Goal: Task Accomplishment & Management: Manage account settings

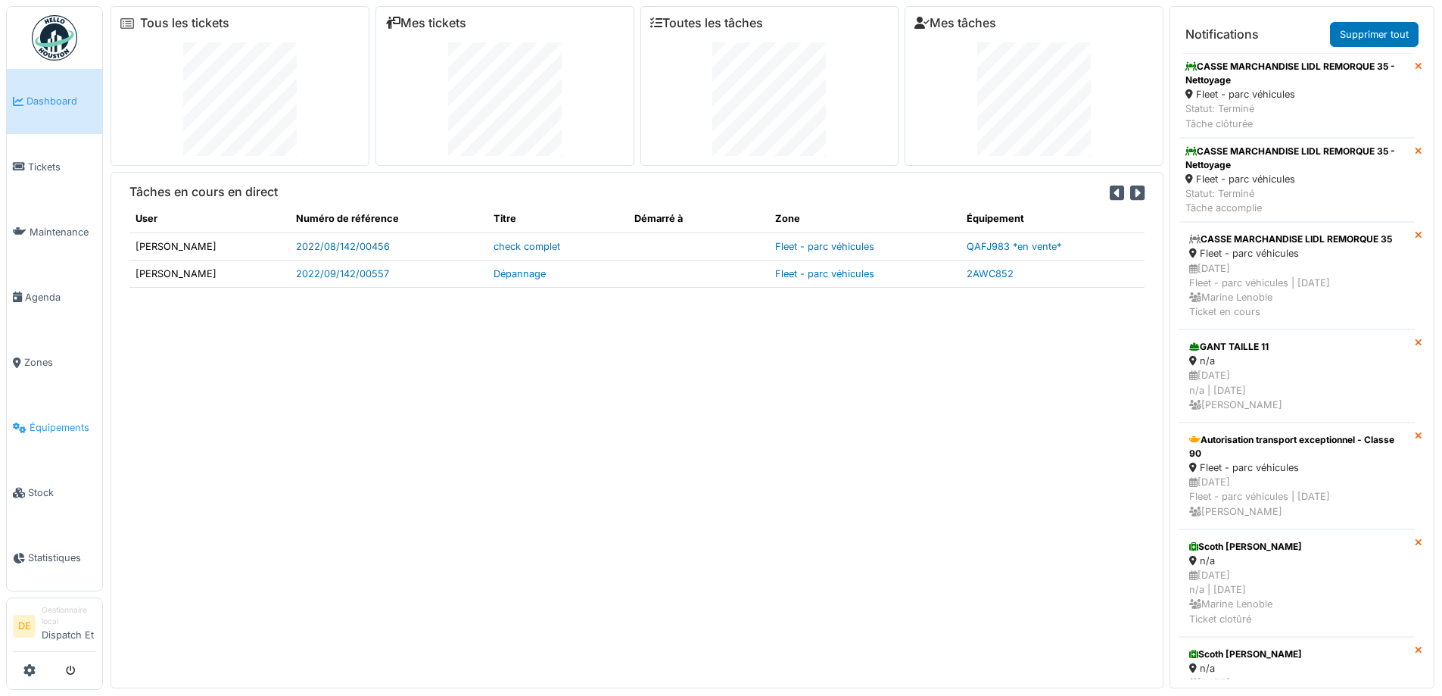
click at [58, 432] on span "Équipements" at bounding box center [63, 427] width 67 height 14
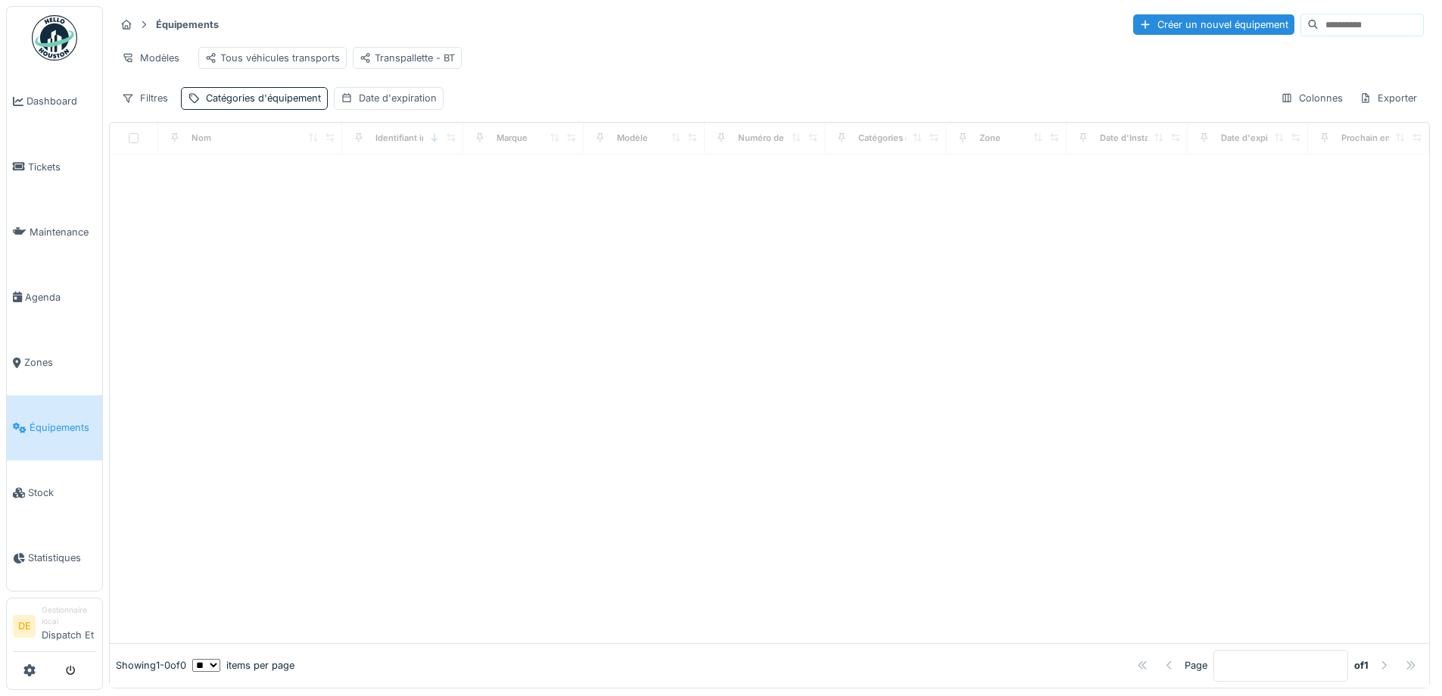
click at [1319, 19] on input at bounding box center [1371, 24] width 104 height 21
type input "*******"
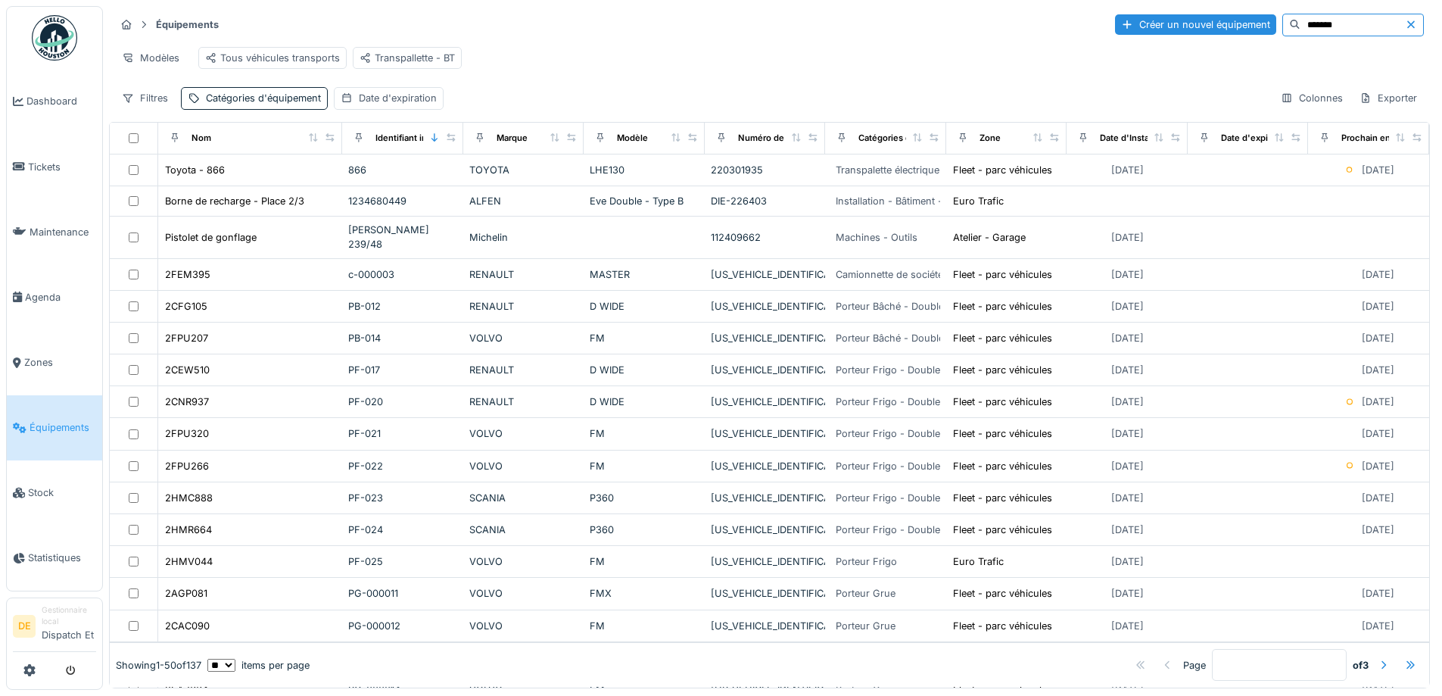
click at [1408, 26] on icon at bounding box center [1412, 24] width 8 height 8
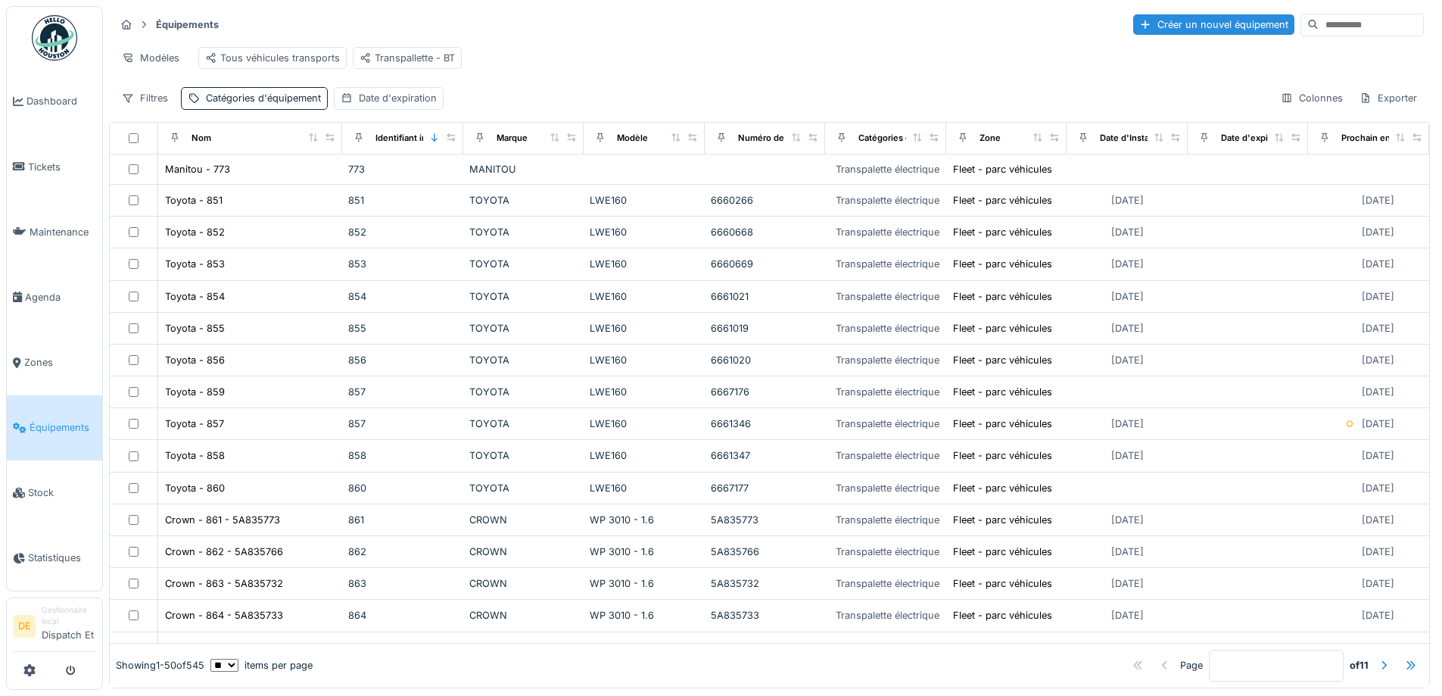
click at [1319, 25] on input at bounding box center [1371, 24] width 104 height 21
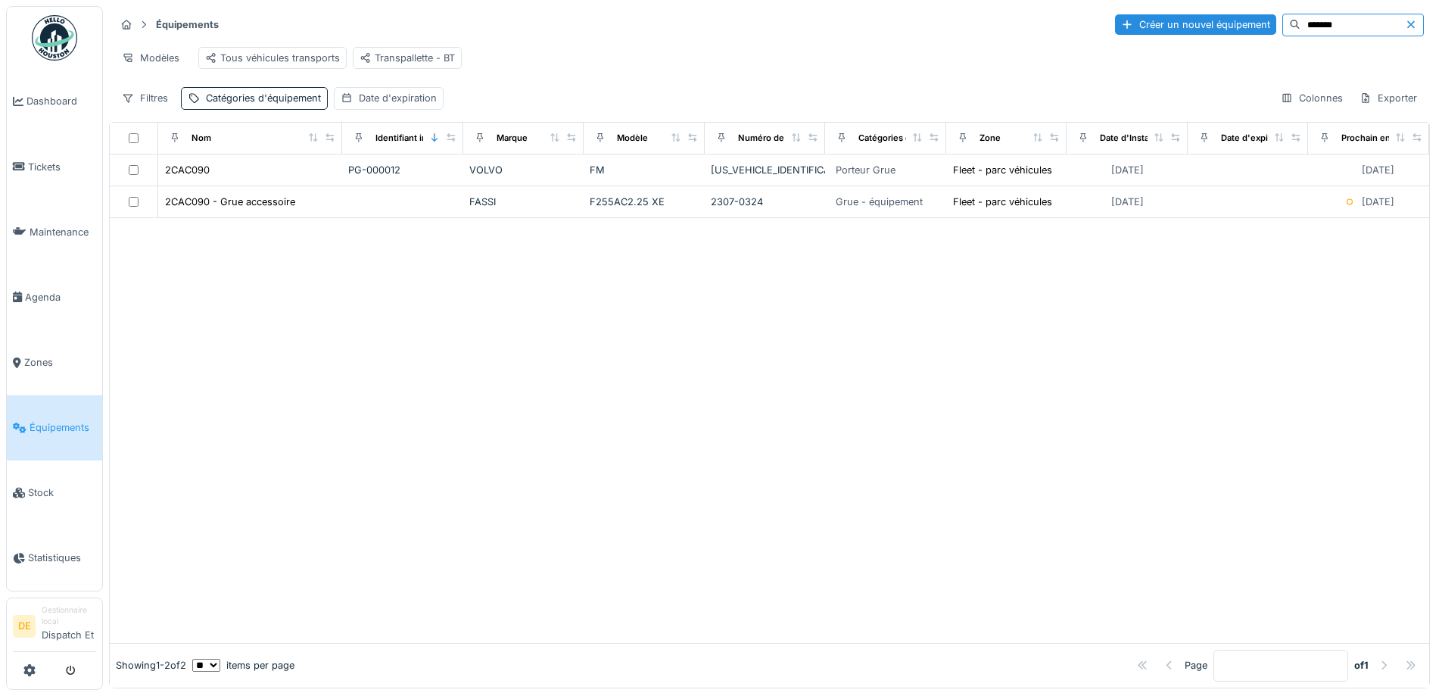
type input "*******"
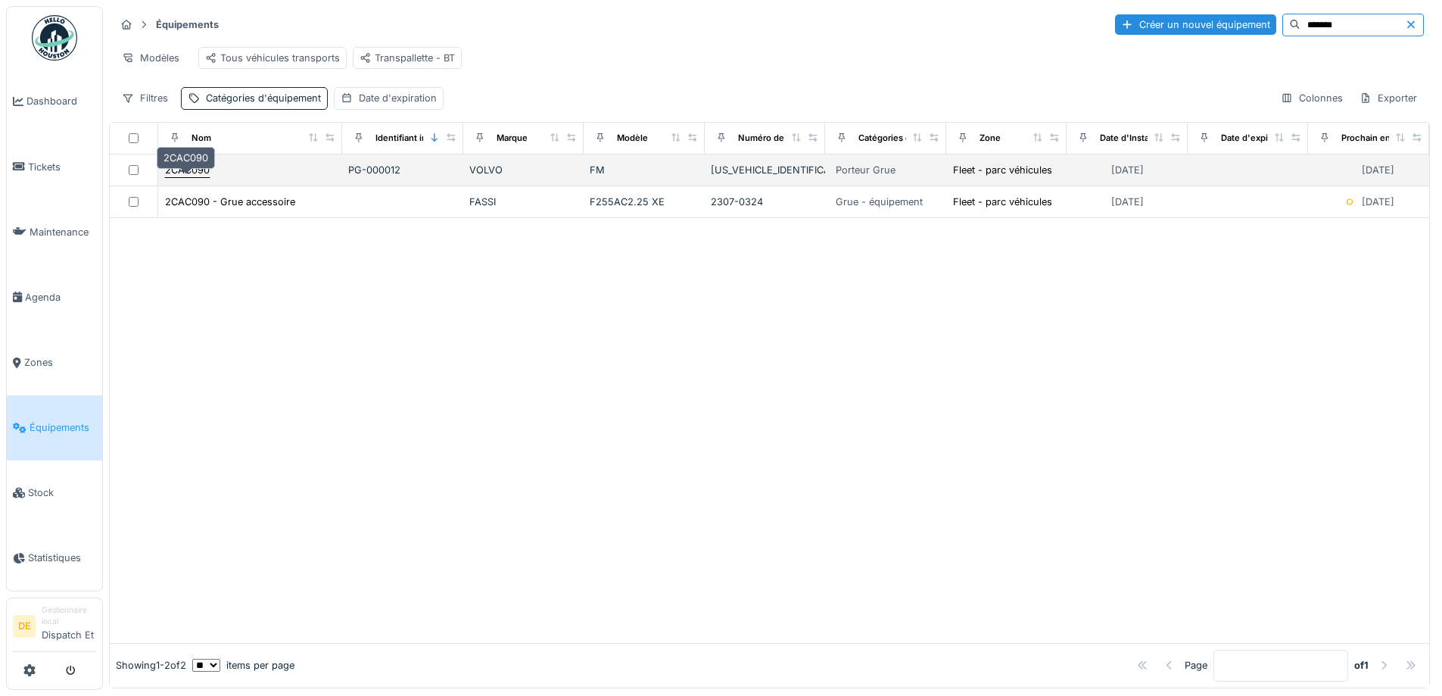
click at [195, 177] on div "2CAC090" at bounding box center [187, 170] width 45 height 14
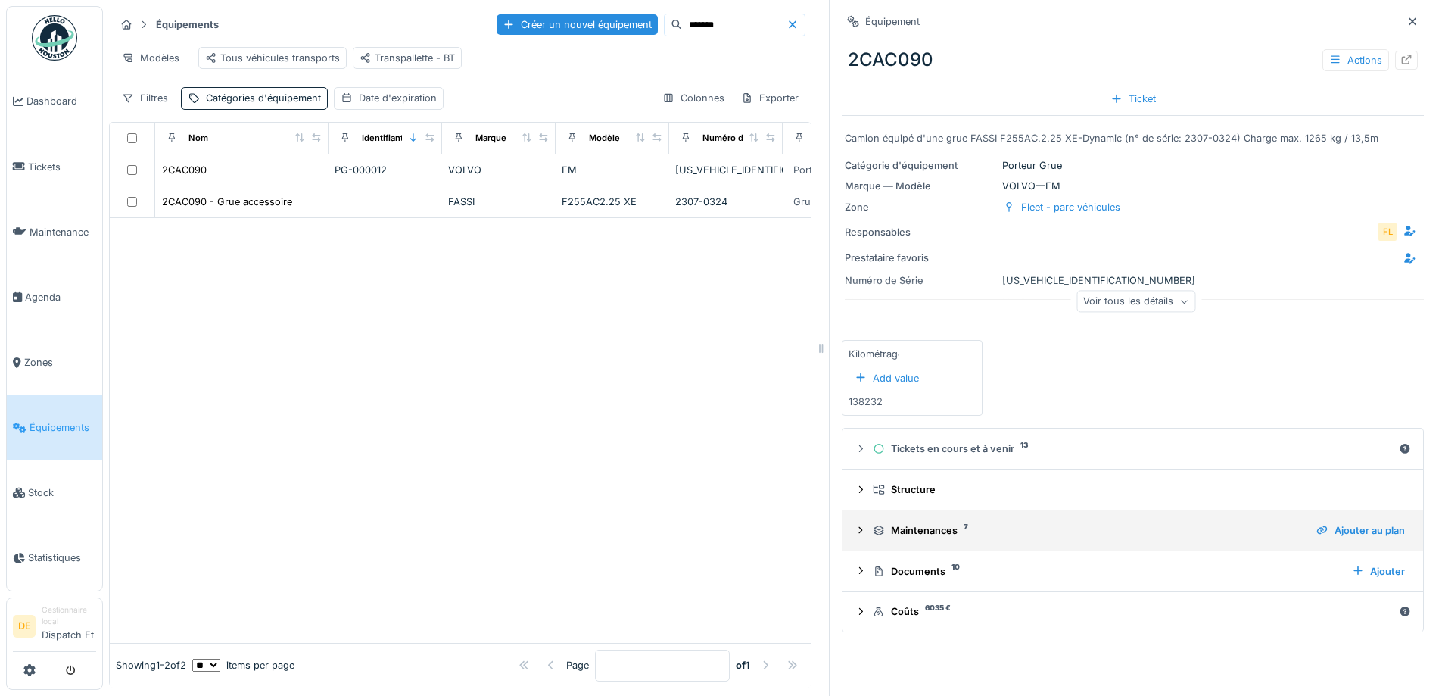
click at [855, 529] on icon at bounding box center [861, 530] width 12 height 10
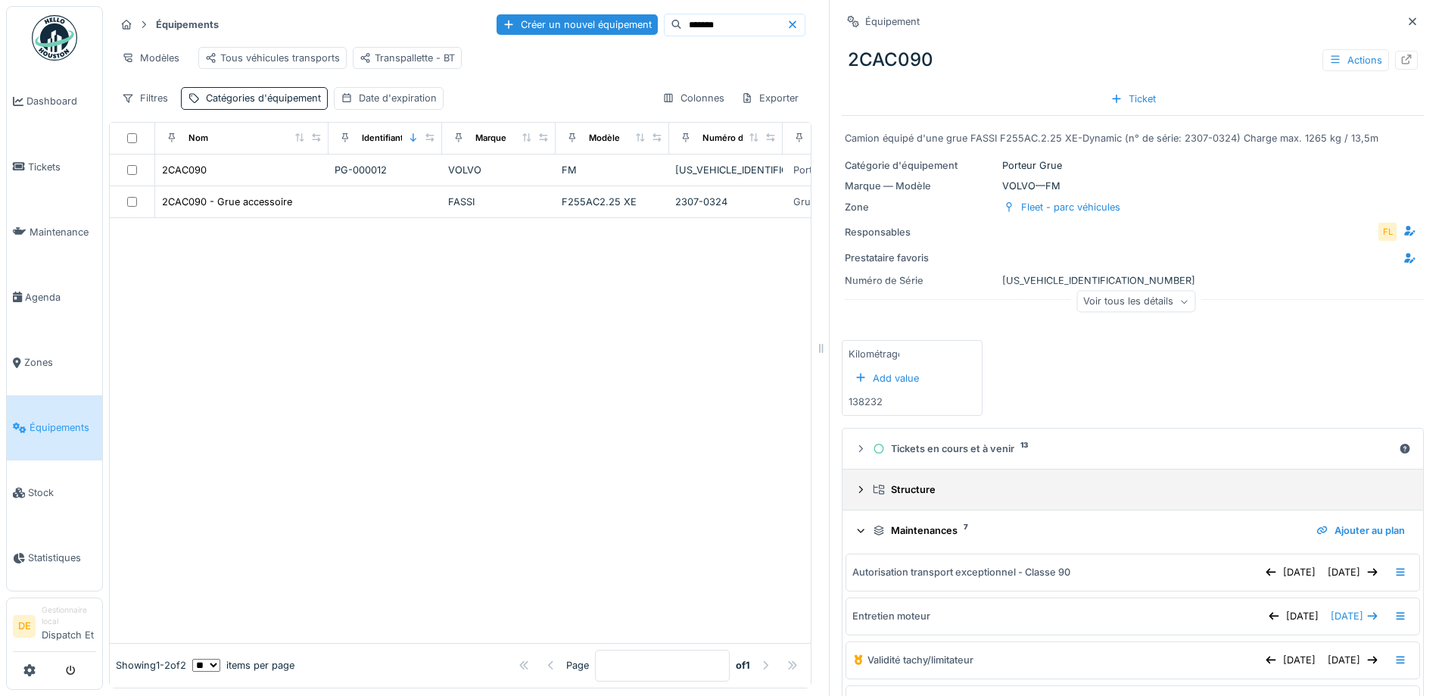
scroll to position [76, 0]
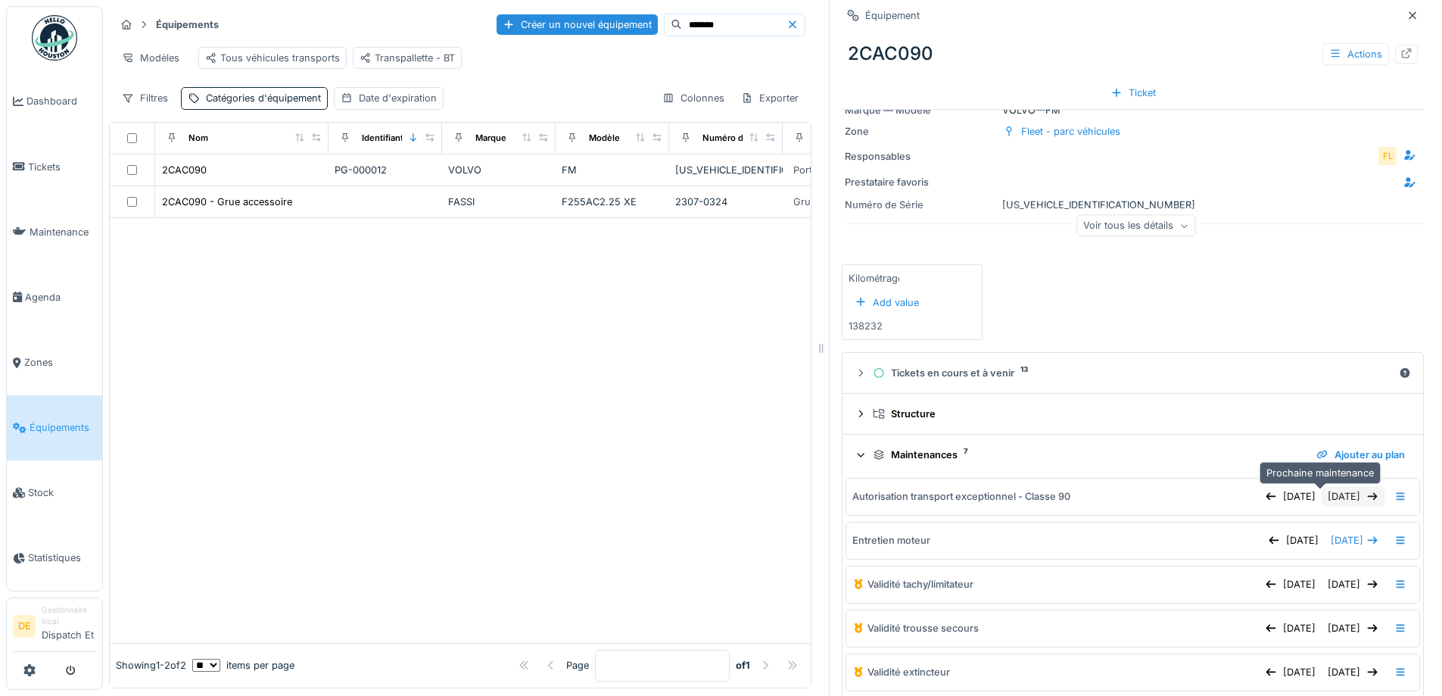
click at [1322, 498] on div "04/10/2025" at bounding box center [1353, 496] width 63 height 20
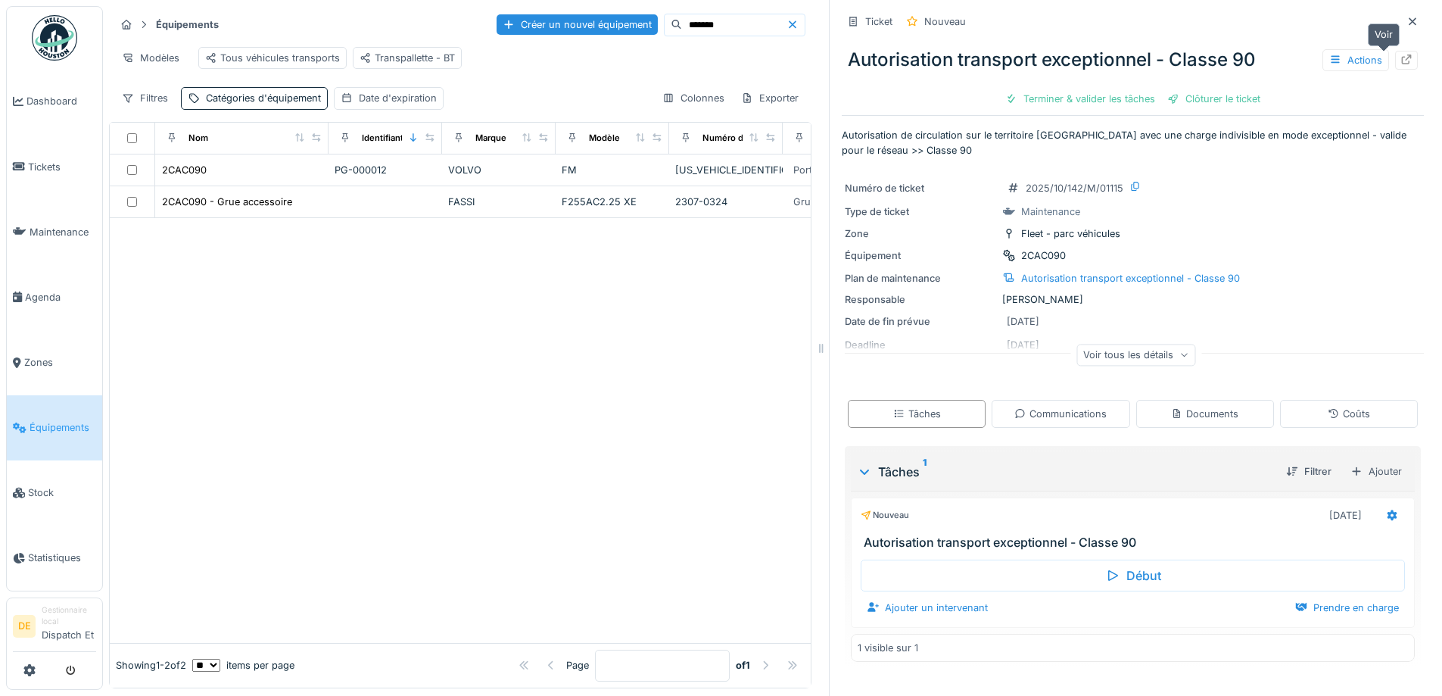
click at [1401, 60] on icon at bounding box center [1407, 60] width 12 height 10
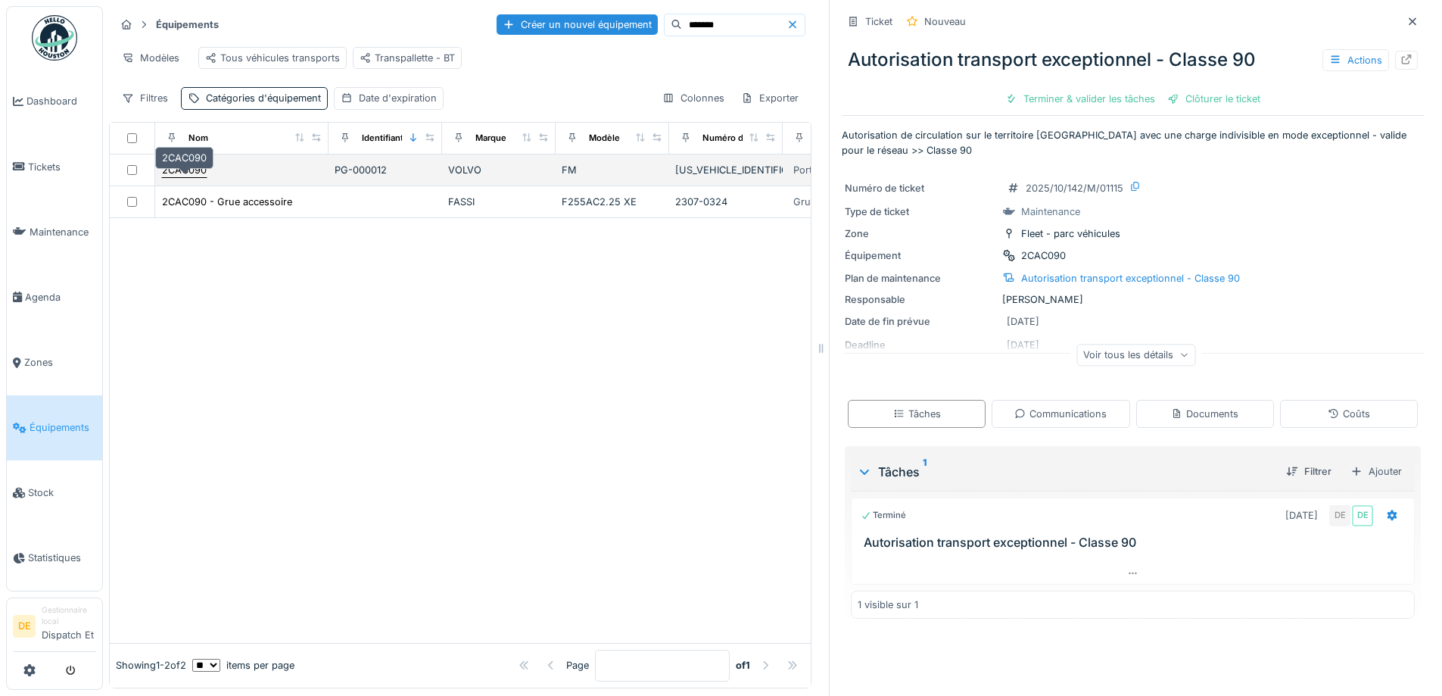
click at [196, 177] on div "2CAC090" at bounding box center [184, 170] width 45 height 14
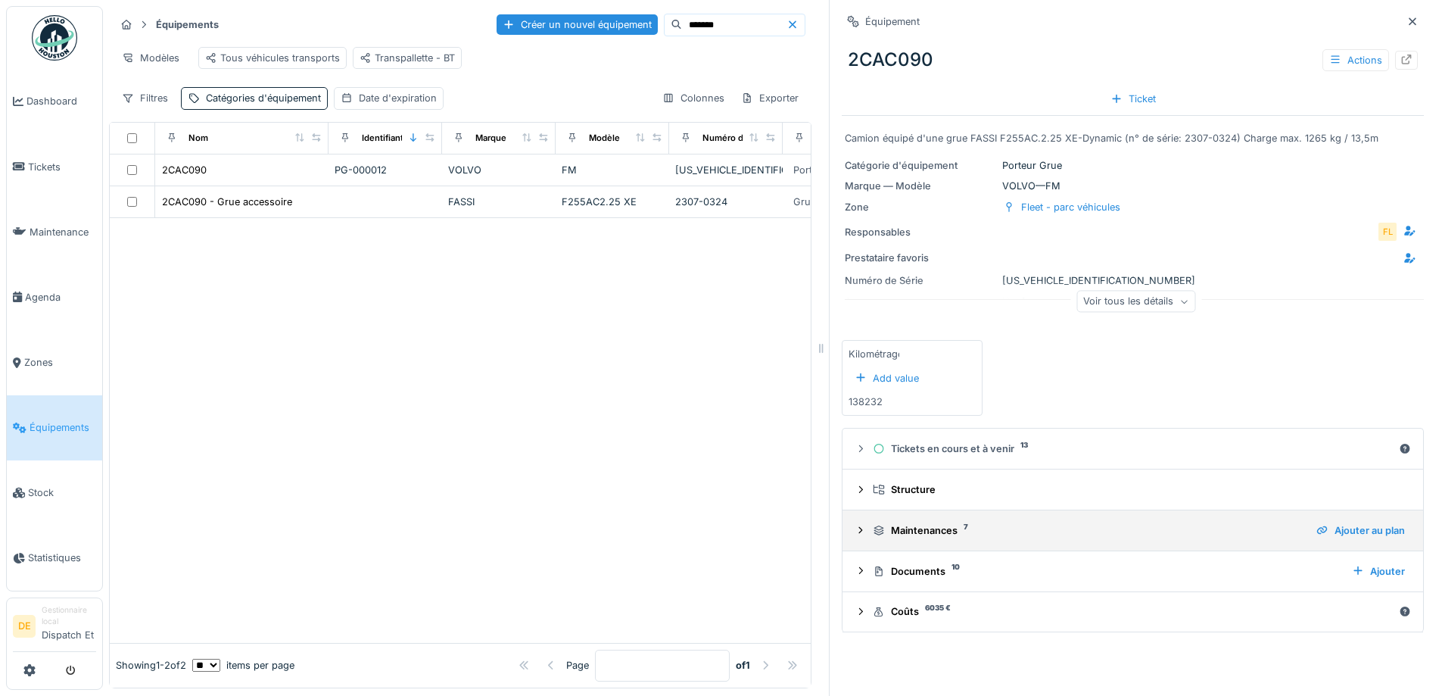
click at [855, 529] on icon at bounding box center [861, 530] width 12 height 10
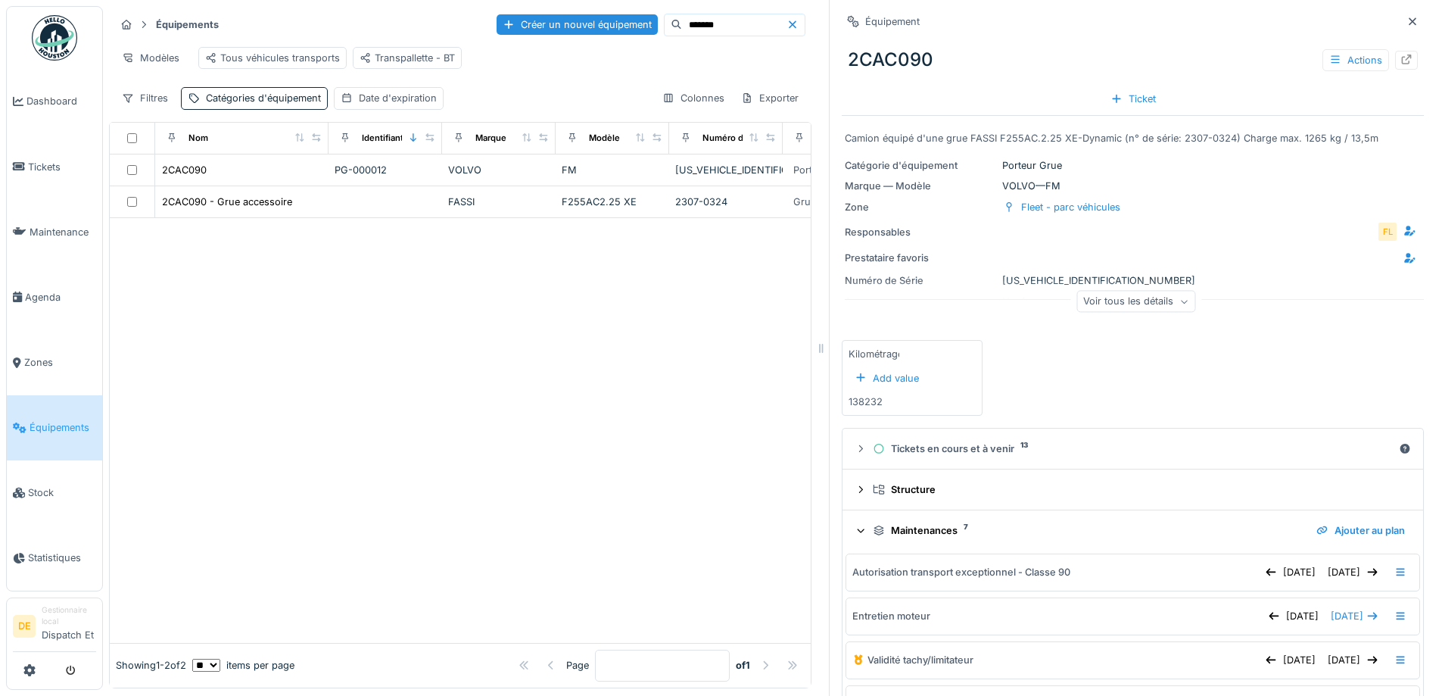
scroll to position [270, 0]
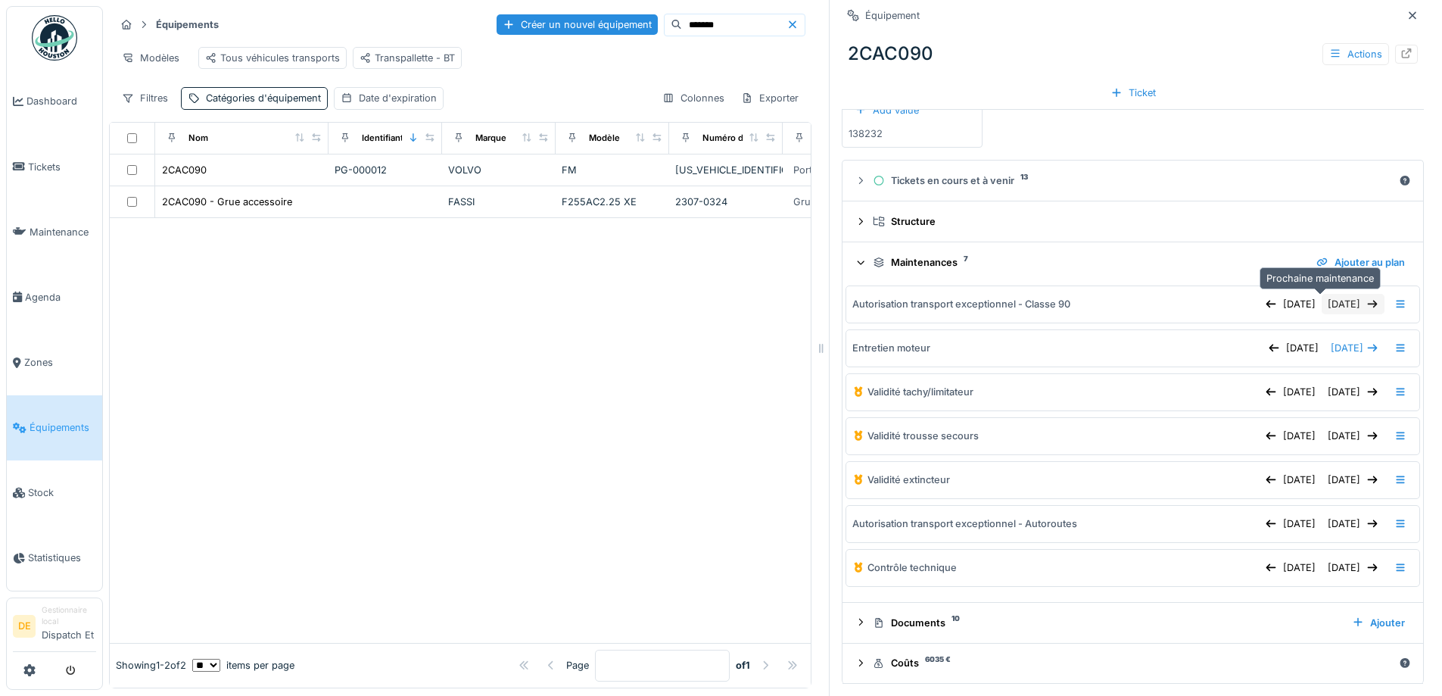
click at [1322, 305] on div "04/10/2025" at bounding box center [1353, 304] width 63 height 20
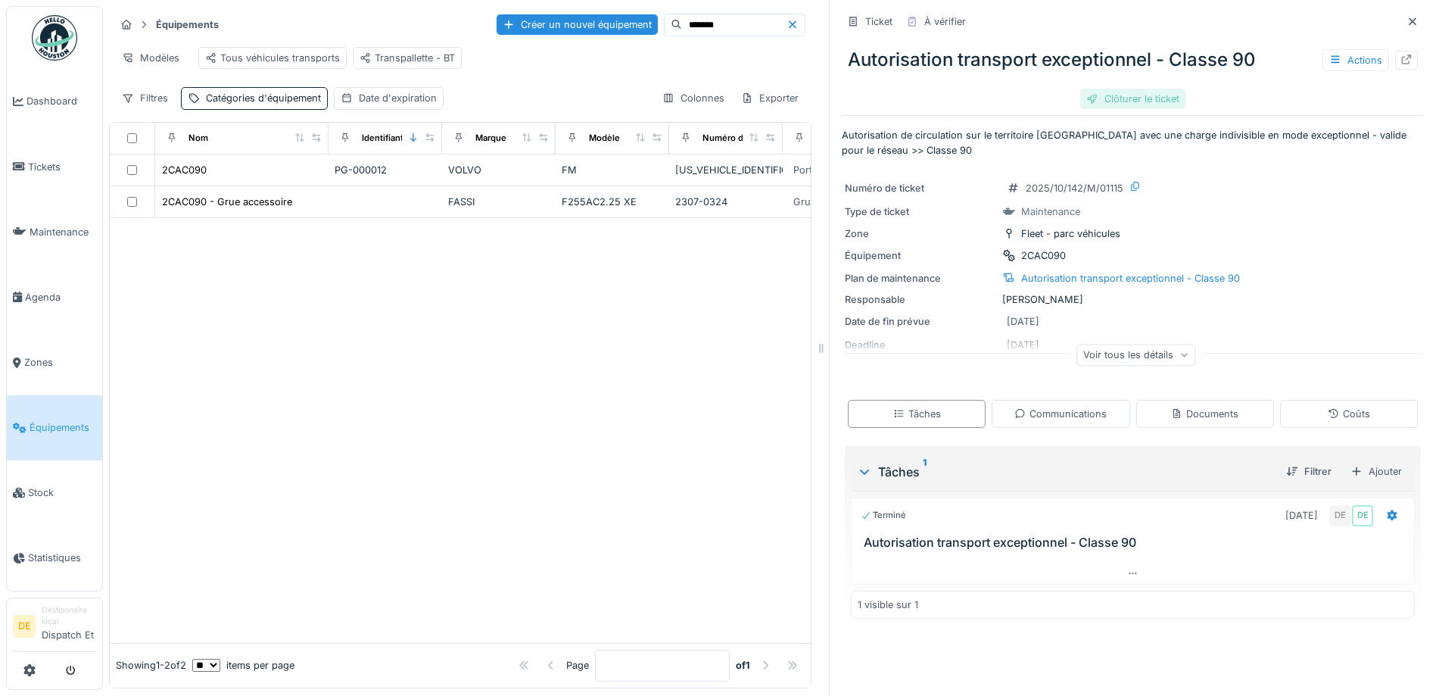
click at [1095, 101] on div "Clôturer le ticket" at bounding box center [1132, 99] width 105 height 20
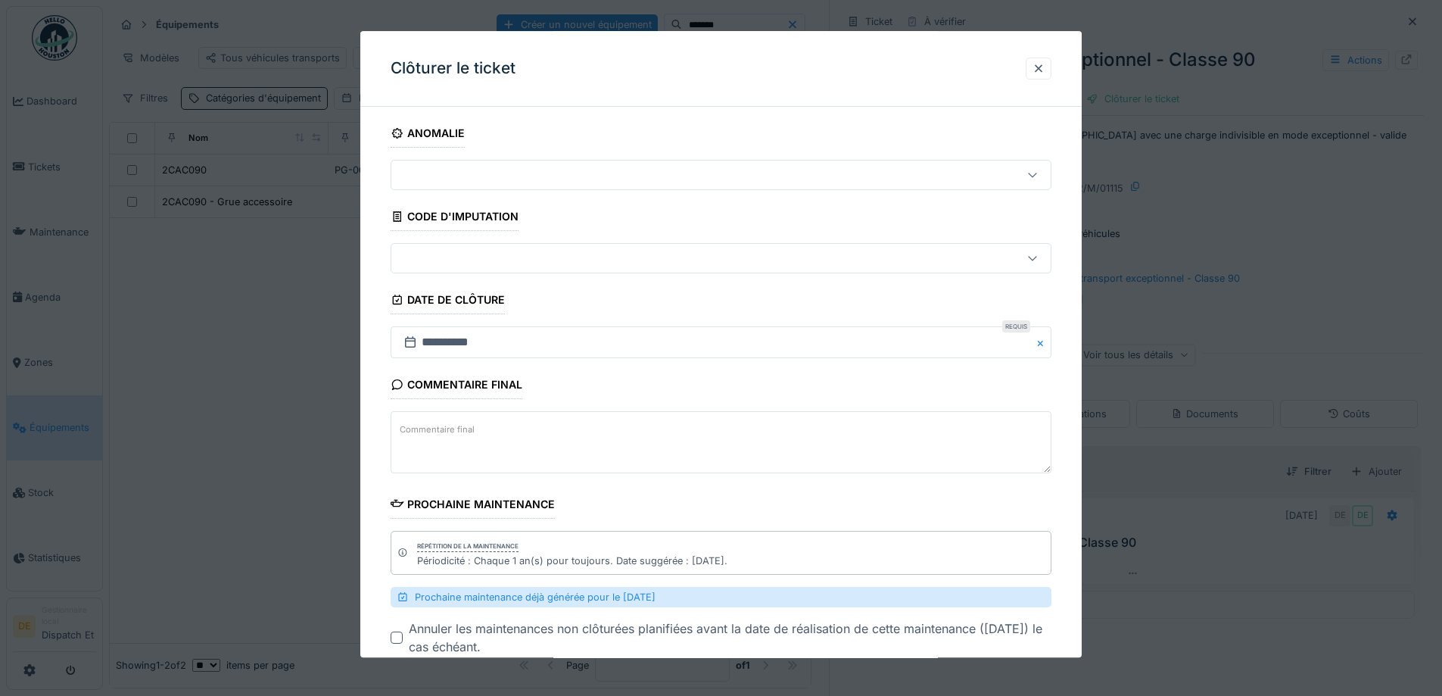
scroll to position [91, 0]
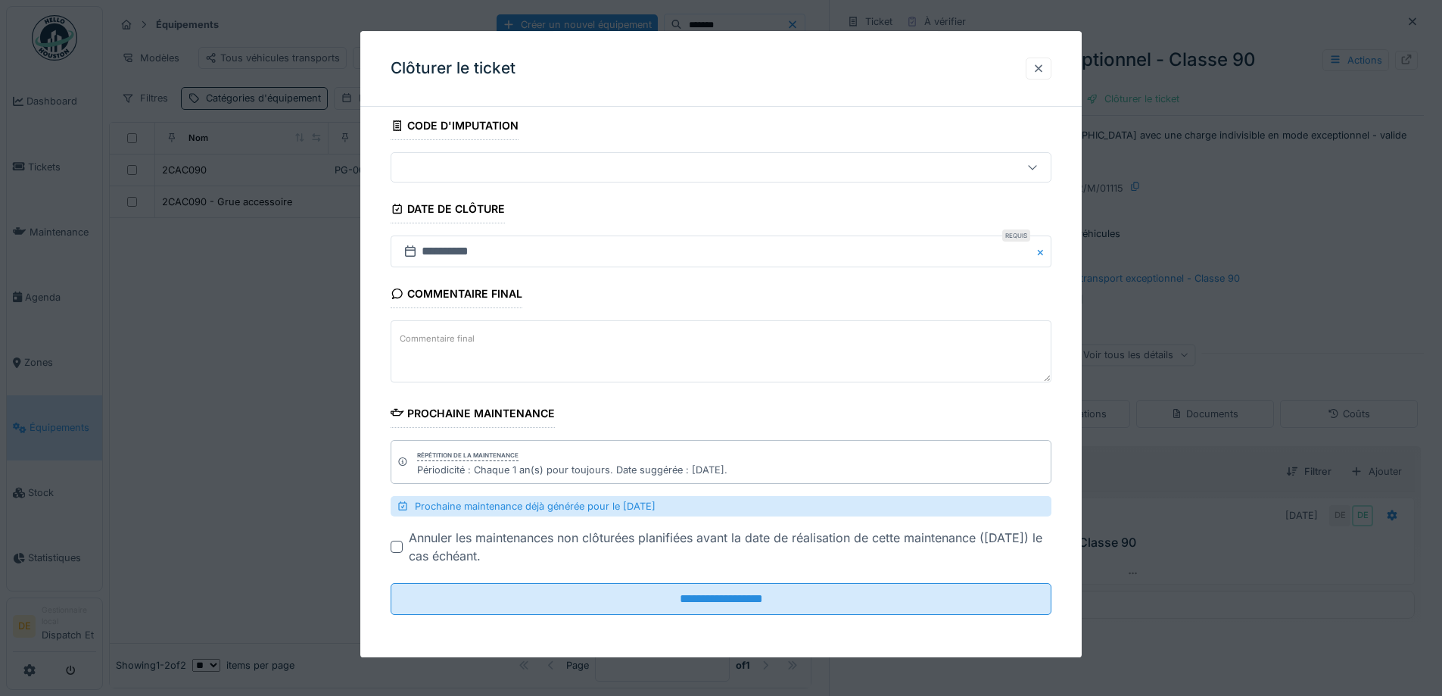
click at [1042, 71] on div at bounding box center [1039, 68] width 12 height 14
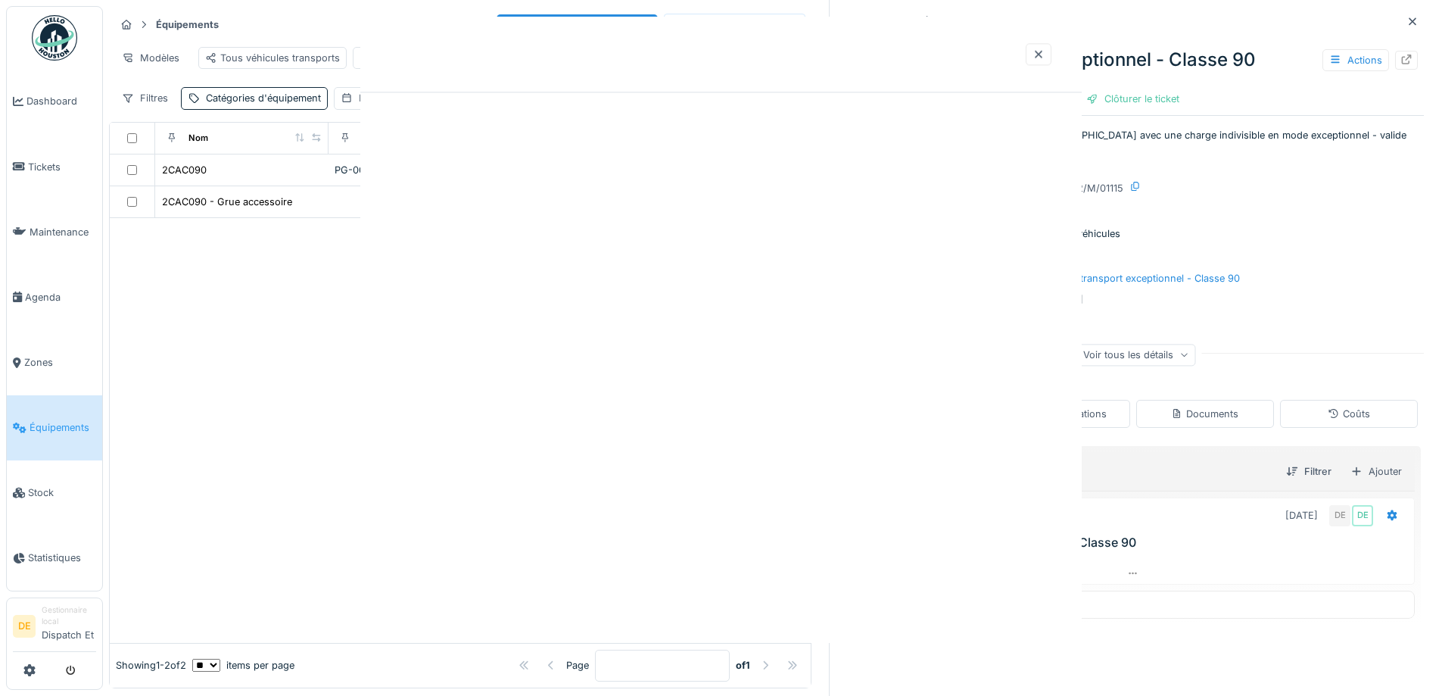
scroll to position [0, 0]
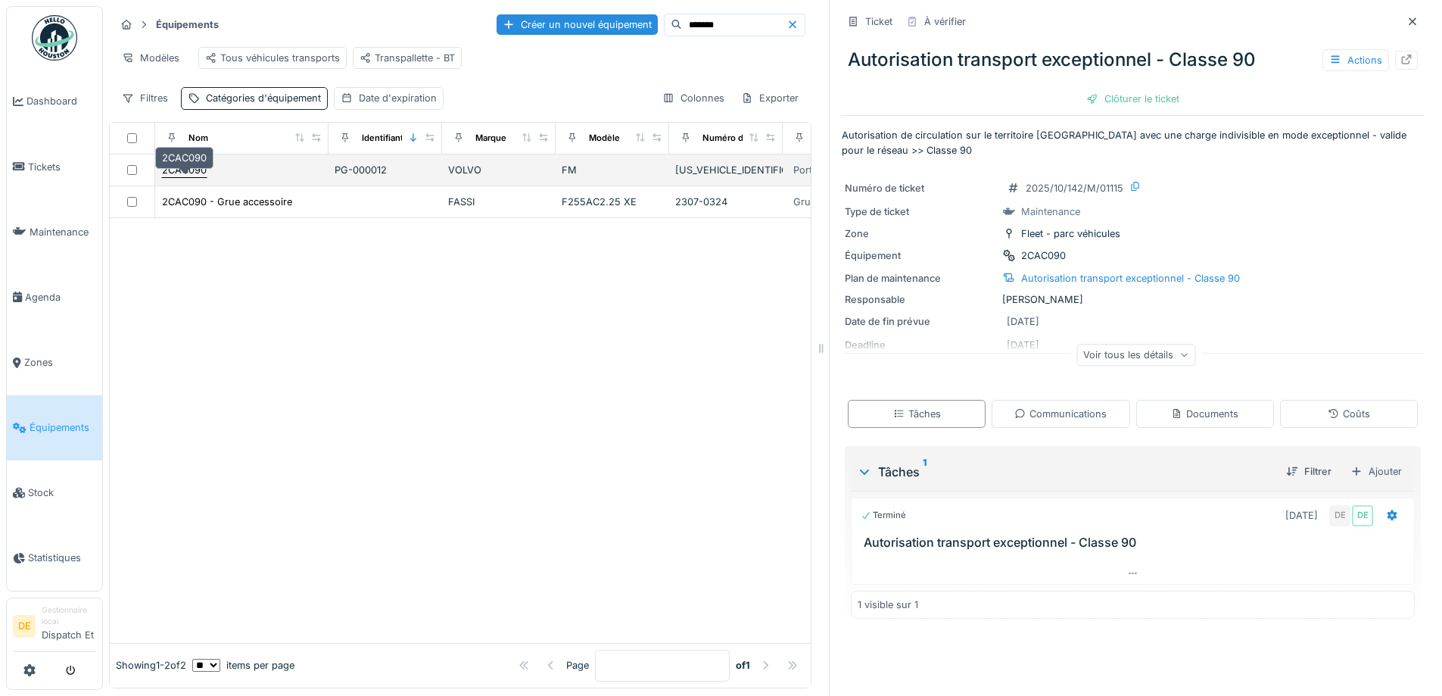
click at [170, 177] on div "2CAC090" at bounding box center [184, 170] width 45 height 14
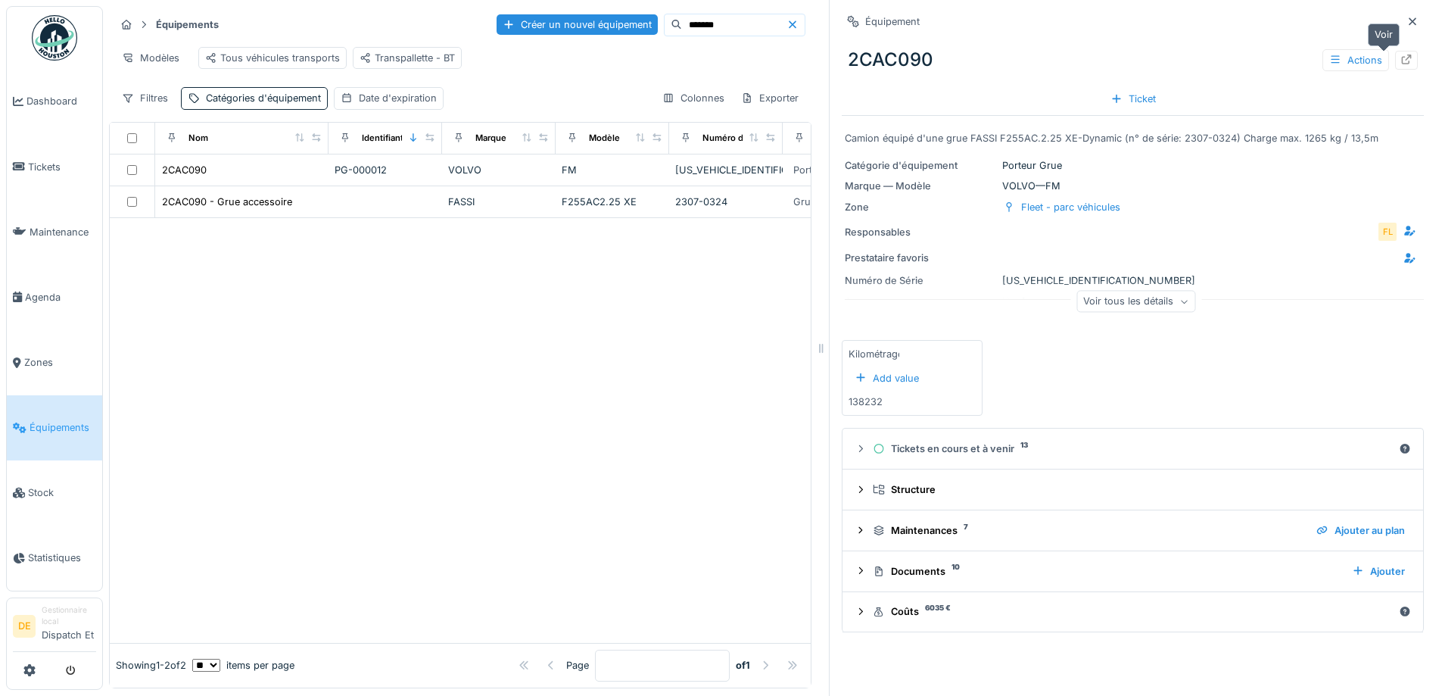
click at [1401, 58] on icon at bounding box center [1407, 60] width 12 height 10
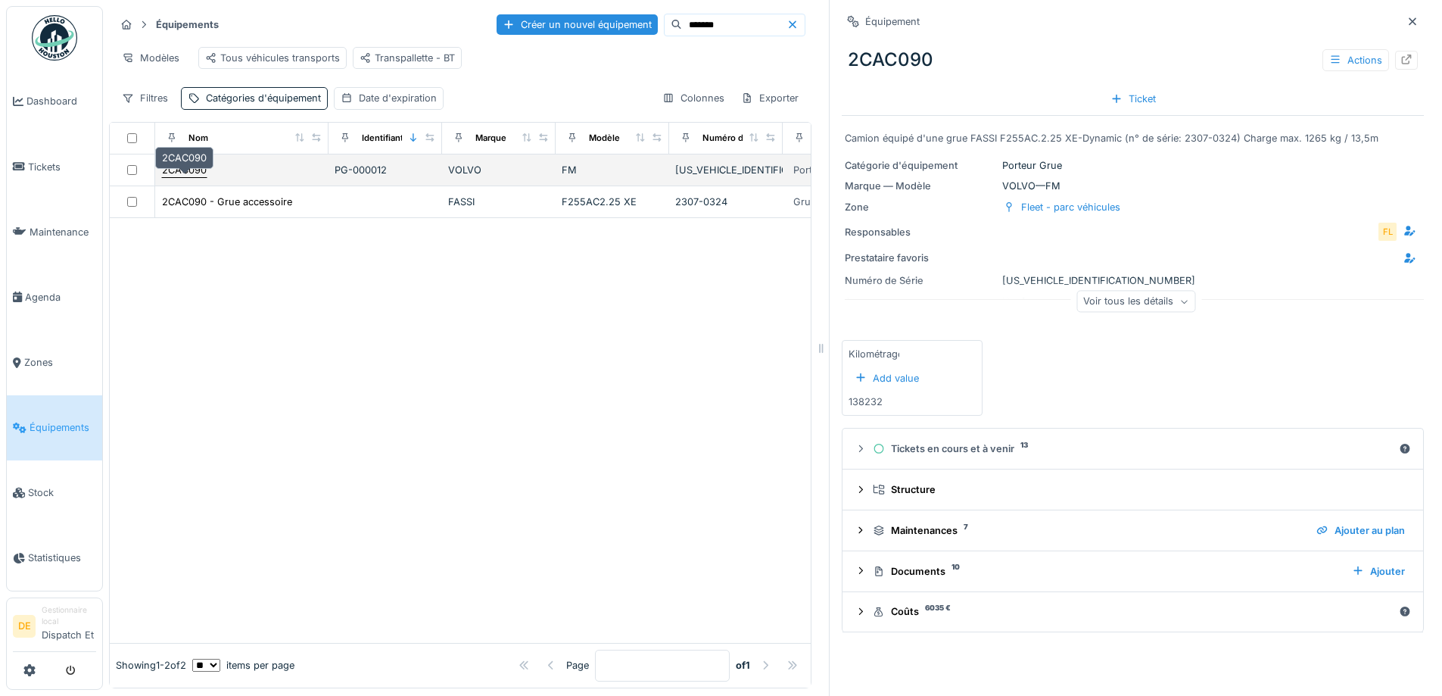
click at [162, 177] on div "2CAC090" at bounding box center [184, 170] width 45 height 14
click at [188, 177] on div "2CAC090" at bounding box center [184, 170] width 45 height 14
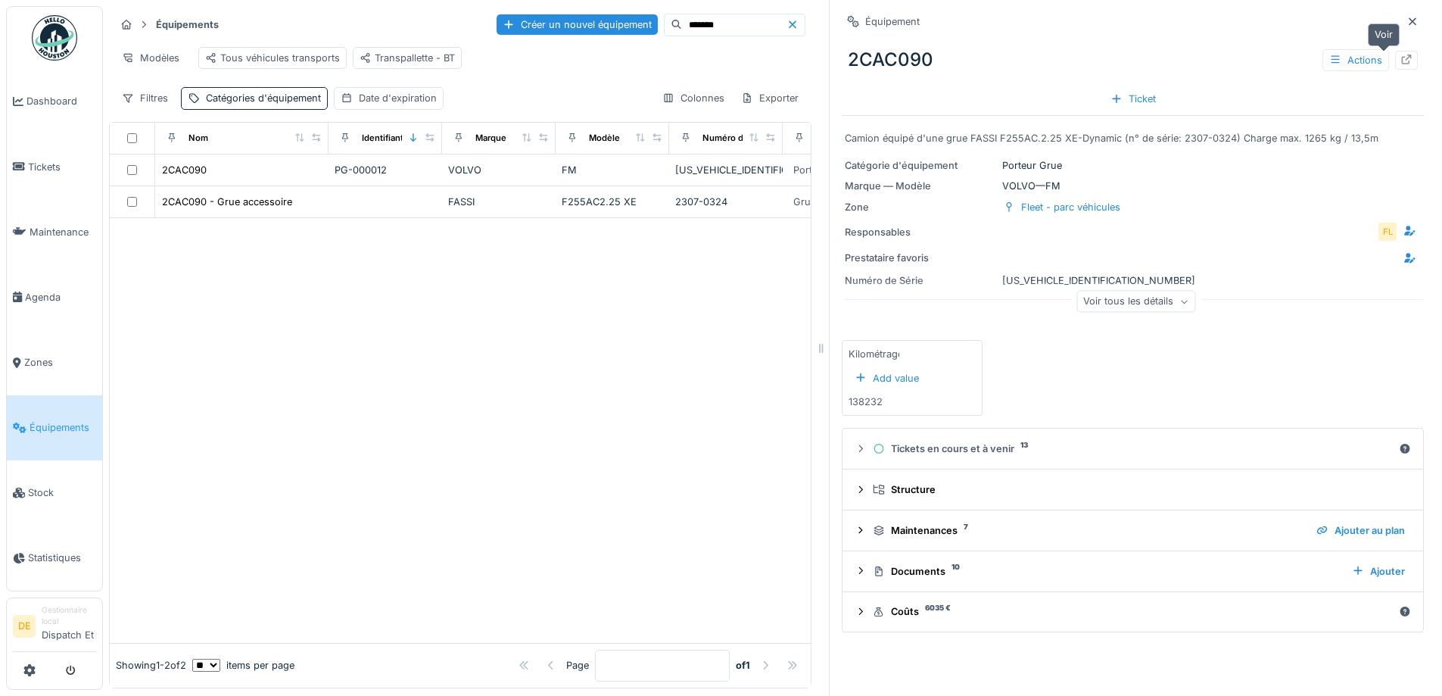
click at [1401, 58] on icon at bounding box center [1407, 60] width 12 height 10
click at [68, 421] on span "Équipements" at bounding box center [63, 427] width 67 height 14
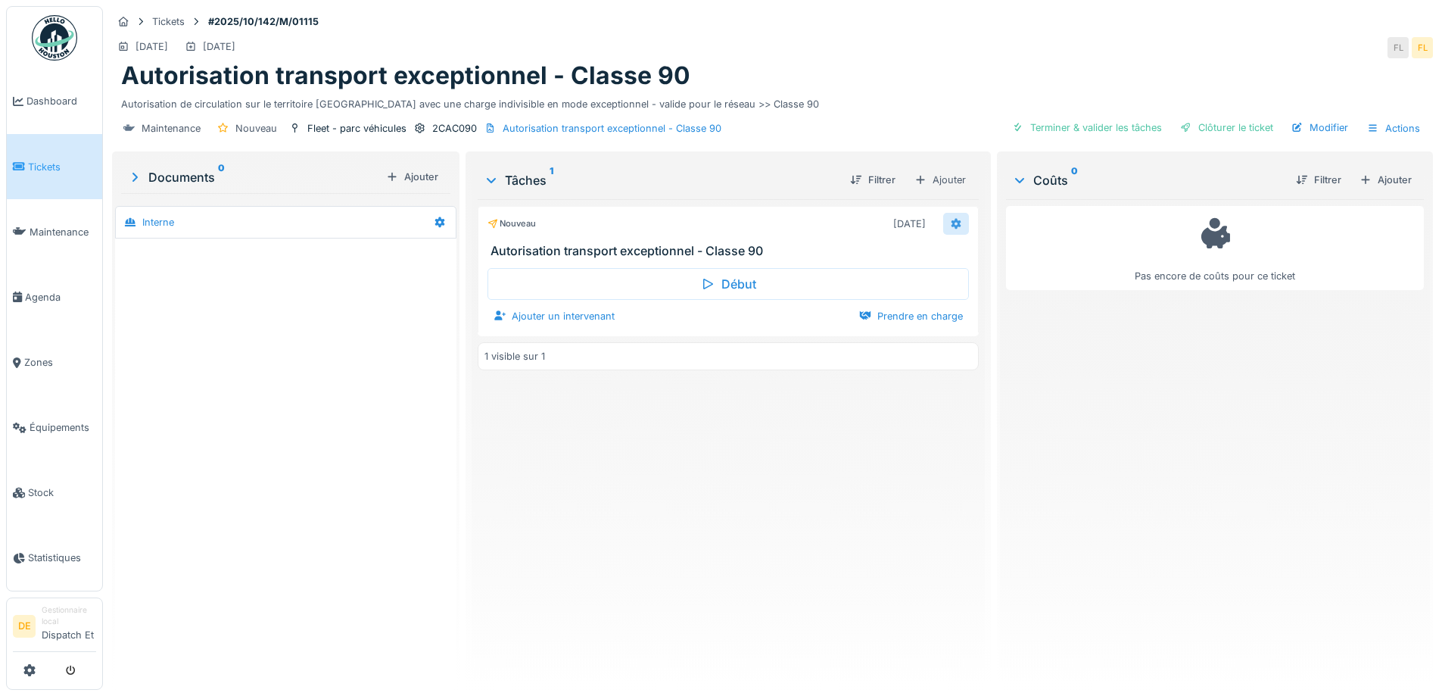
click at [956, 223] on div at bounding box center [956, 224] width 26 height 22
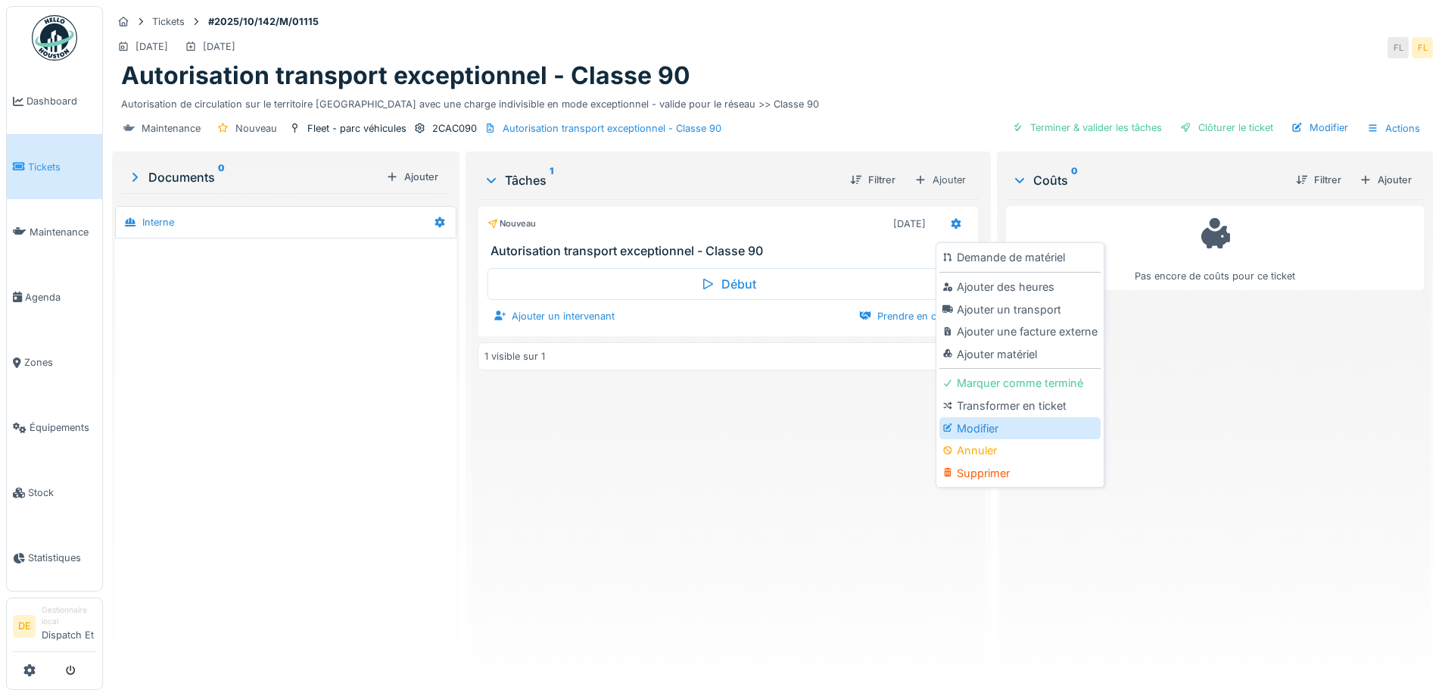
click at [1004, 423] on div "Modifier" at bounding box center [1020, 428] width 161 height 23
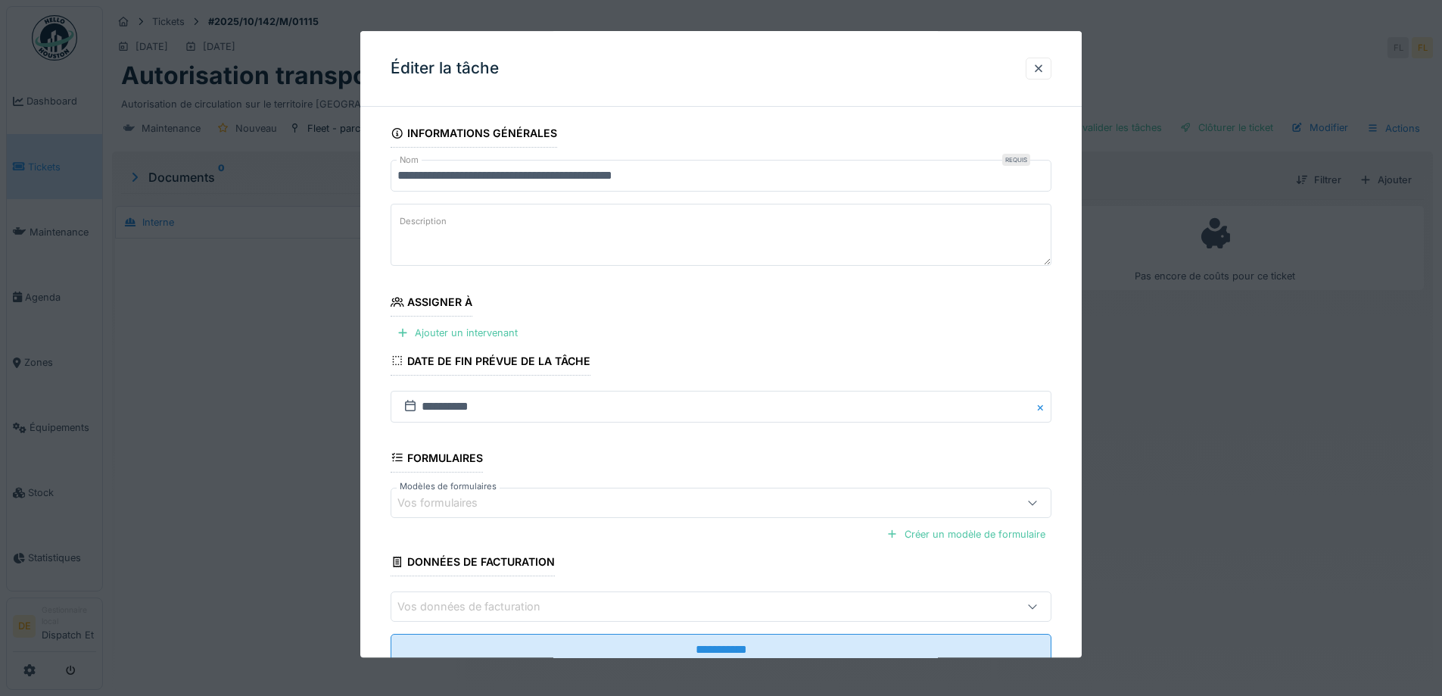
scroll to position [51, 0]
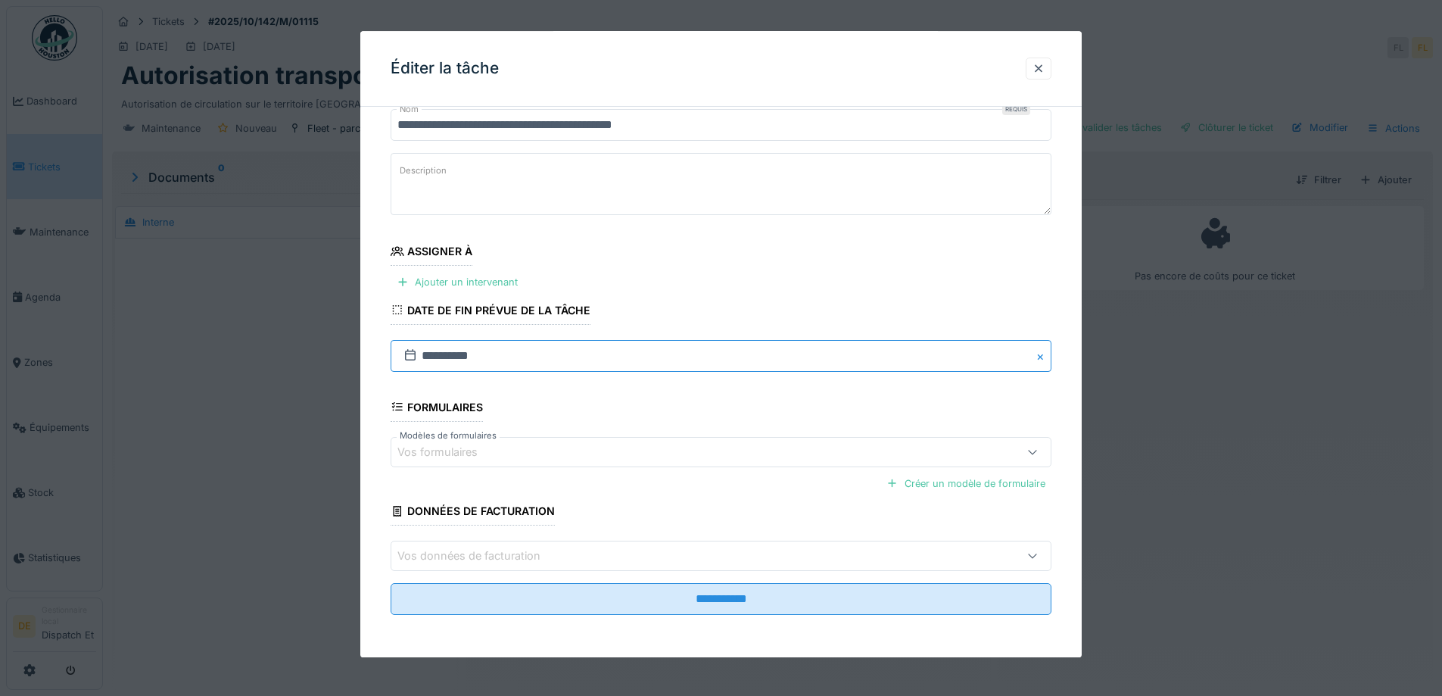
click at [459, 358] on input "**********" at bounding box center [721, 356] width 661 height 32
click at [895, 285] on fieldset "**********" at bounding box center [721, 347] width 661 height 559
click at [1052, 61] on div at bounding box center [1039, 69] width 26 height 22
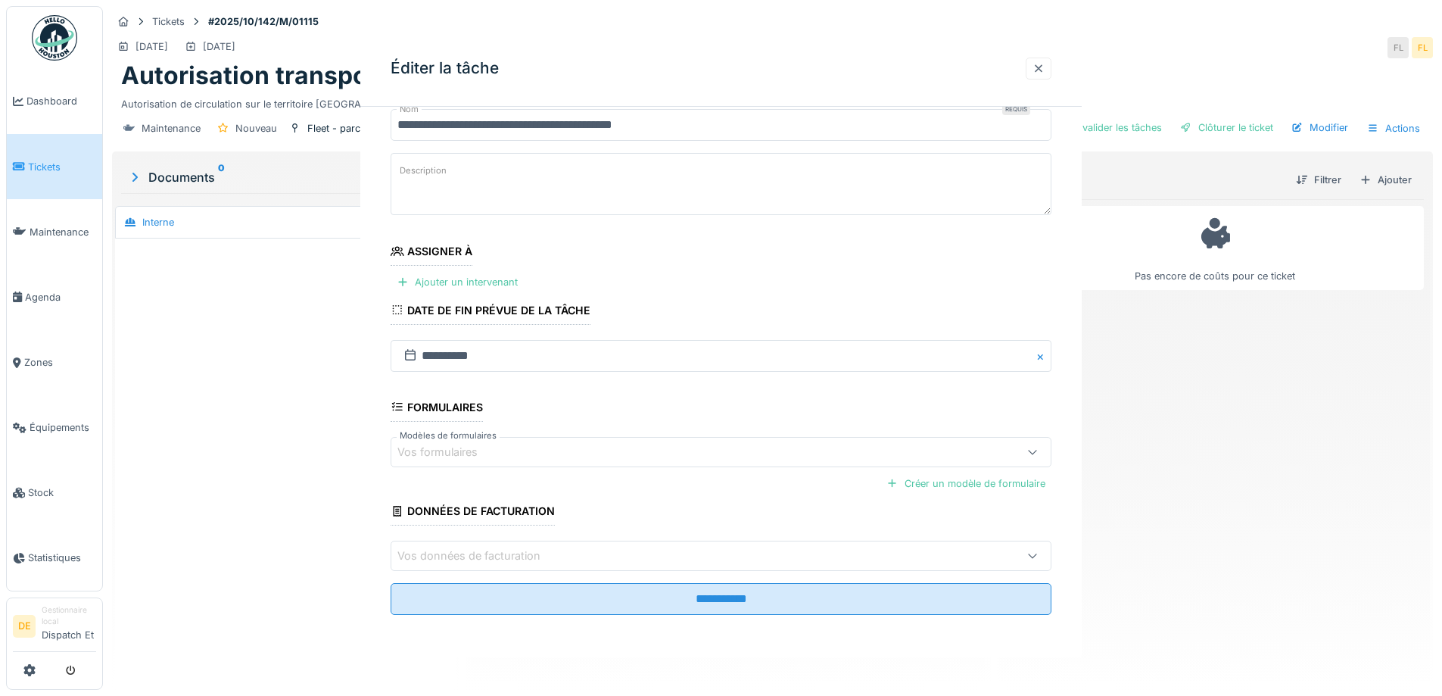
scroll to position [0, 0]
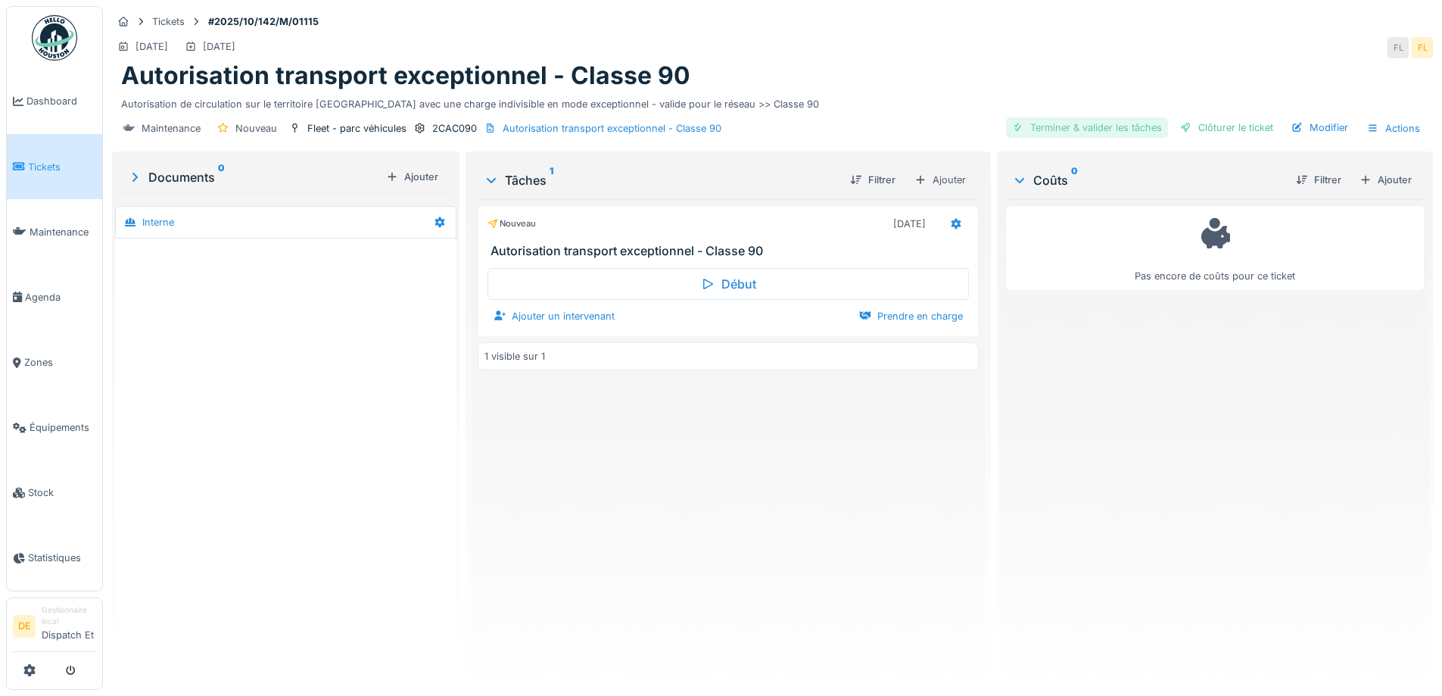
click at [1049, 129] on div "Terminer & valider les tâches" at bounding box center [1087, 127] width 162 height 20
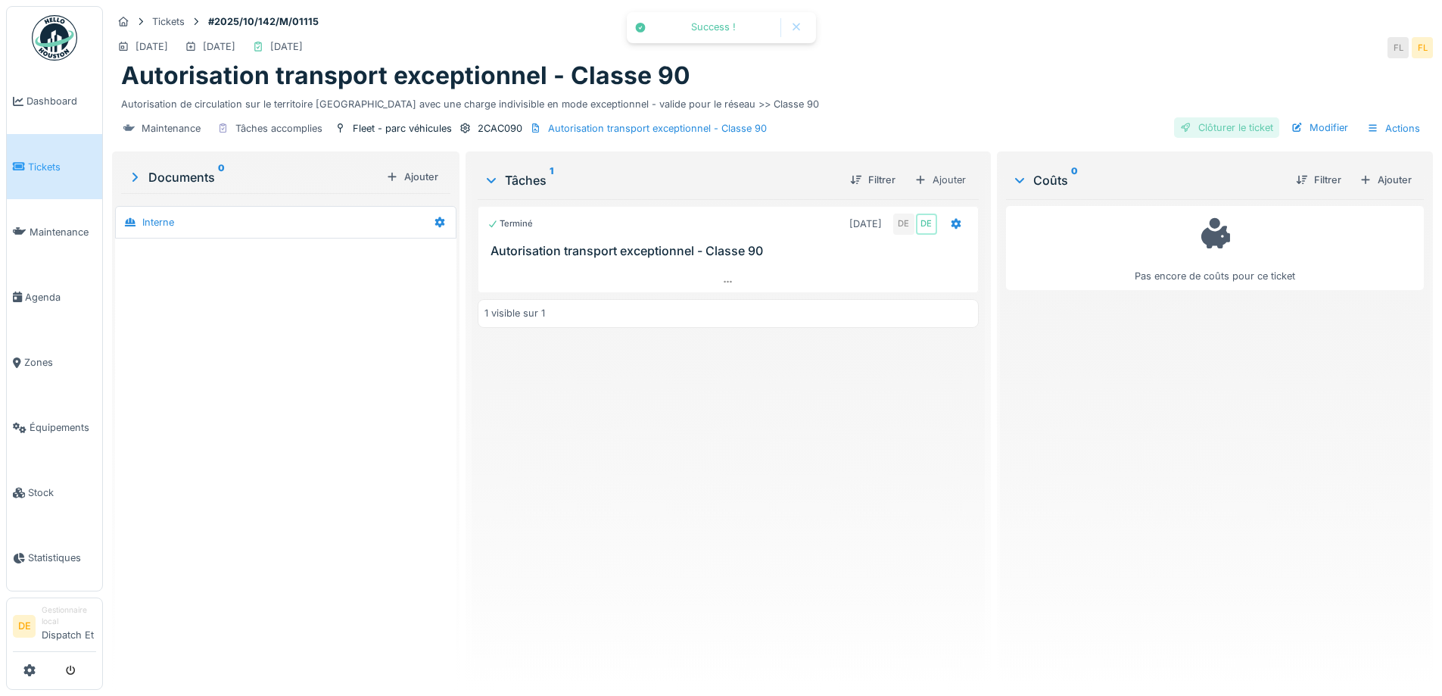
click at [1199, 127] on div "Clôturer le ticket" at bounding box center [1226, 127] width 105 height 20
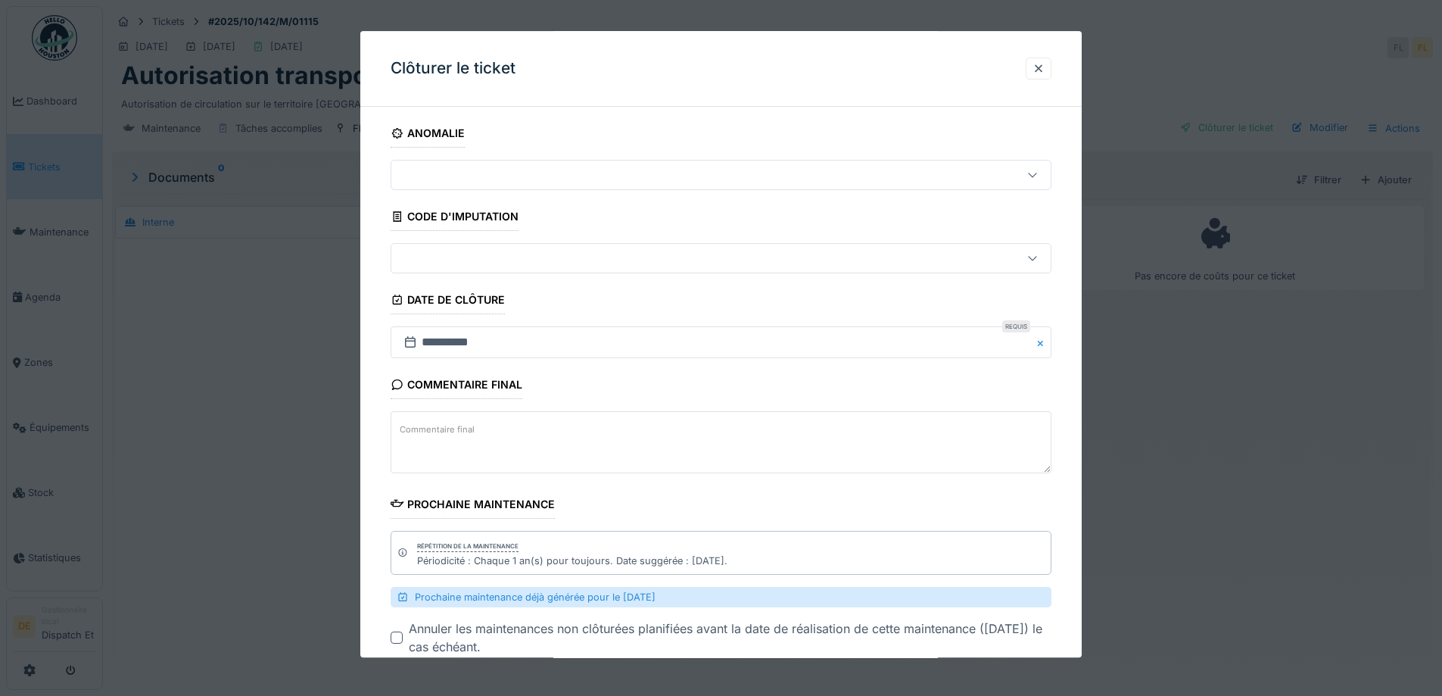
scroll to position [91, 0]
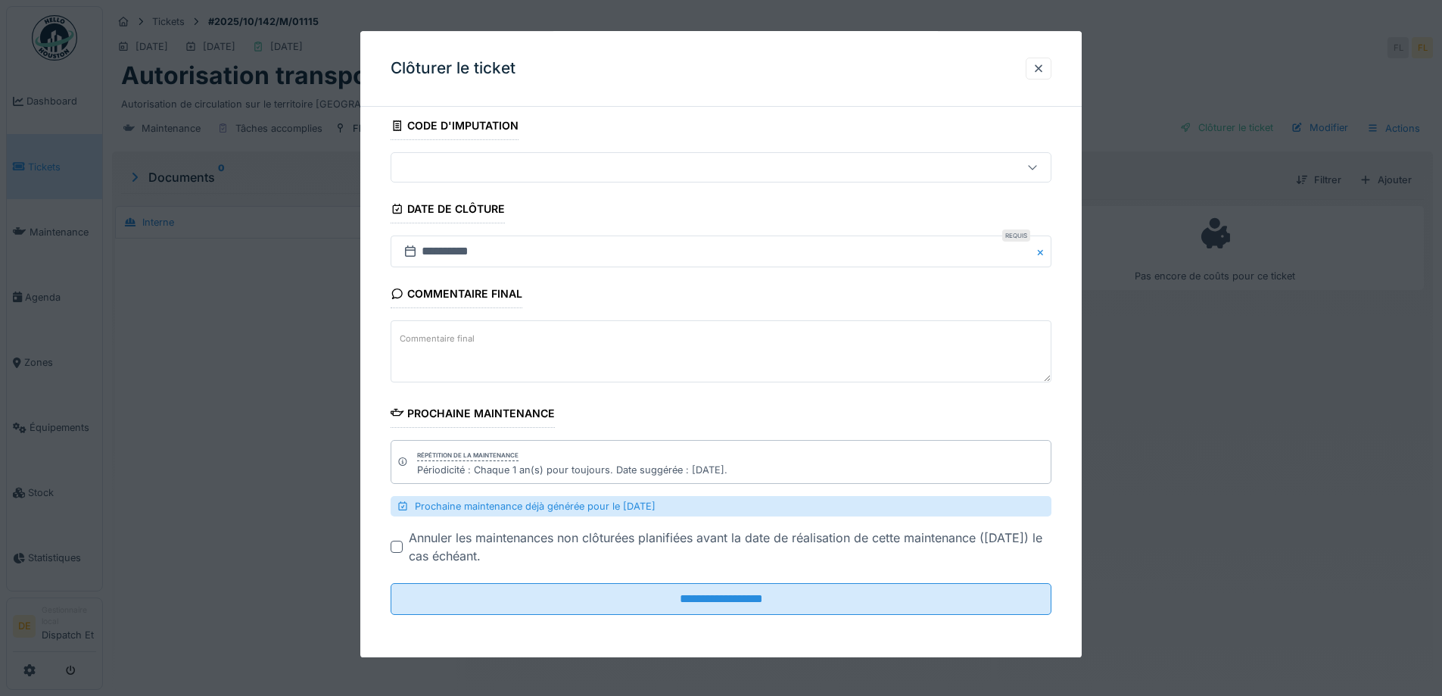
click at [393, 545] on div at bounding box center [397, 547] width 12 height 12
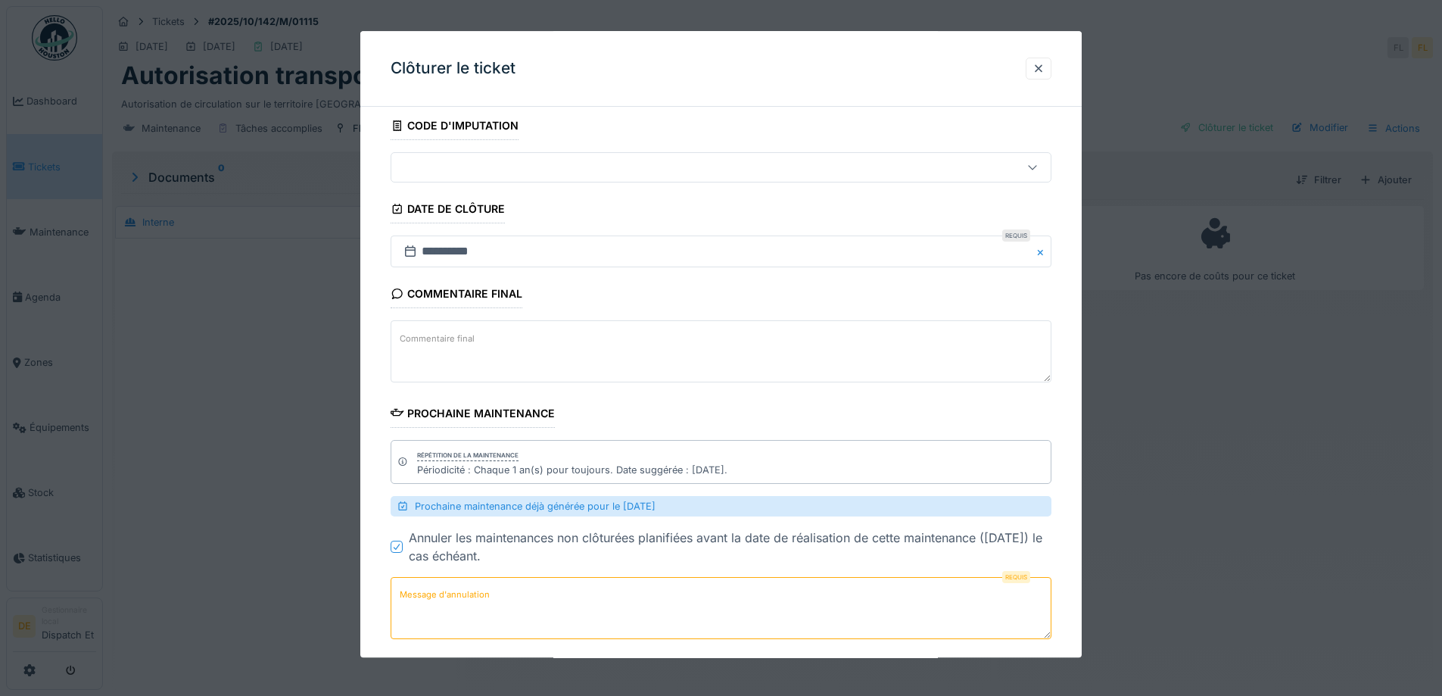
click at [394, 541] on div at bounding box center [396, 547] width 9 height 14
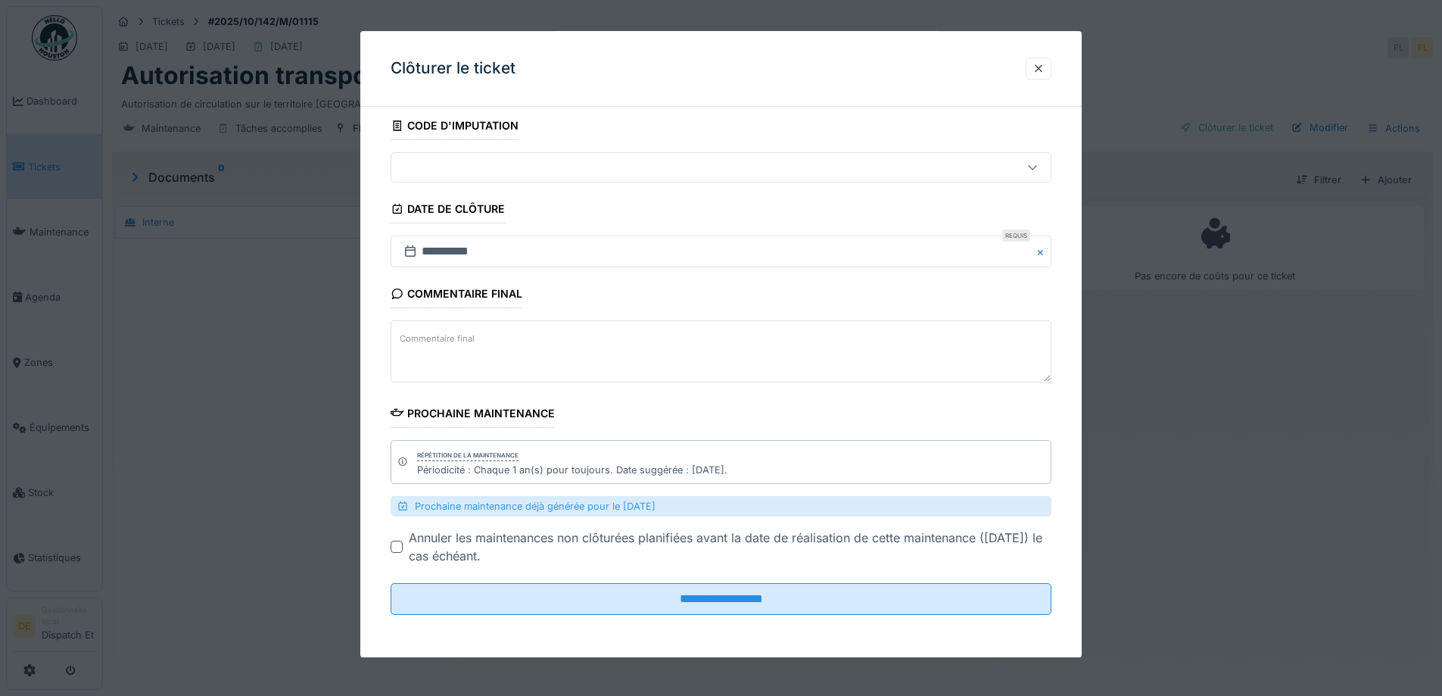
click at [470, 502] on div "Prochaine maintenance déjà générée pour le 04/10/2026" at bounding box center [721, 506] width 661 height 20
click at [1045, 69] on div at bounding box center [1039, 68] width 12 height 14
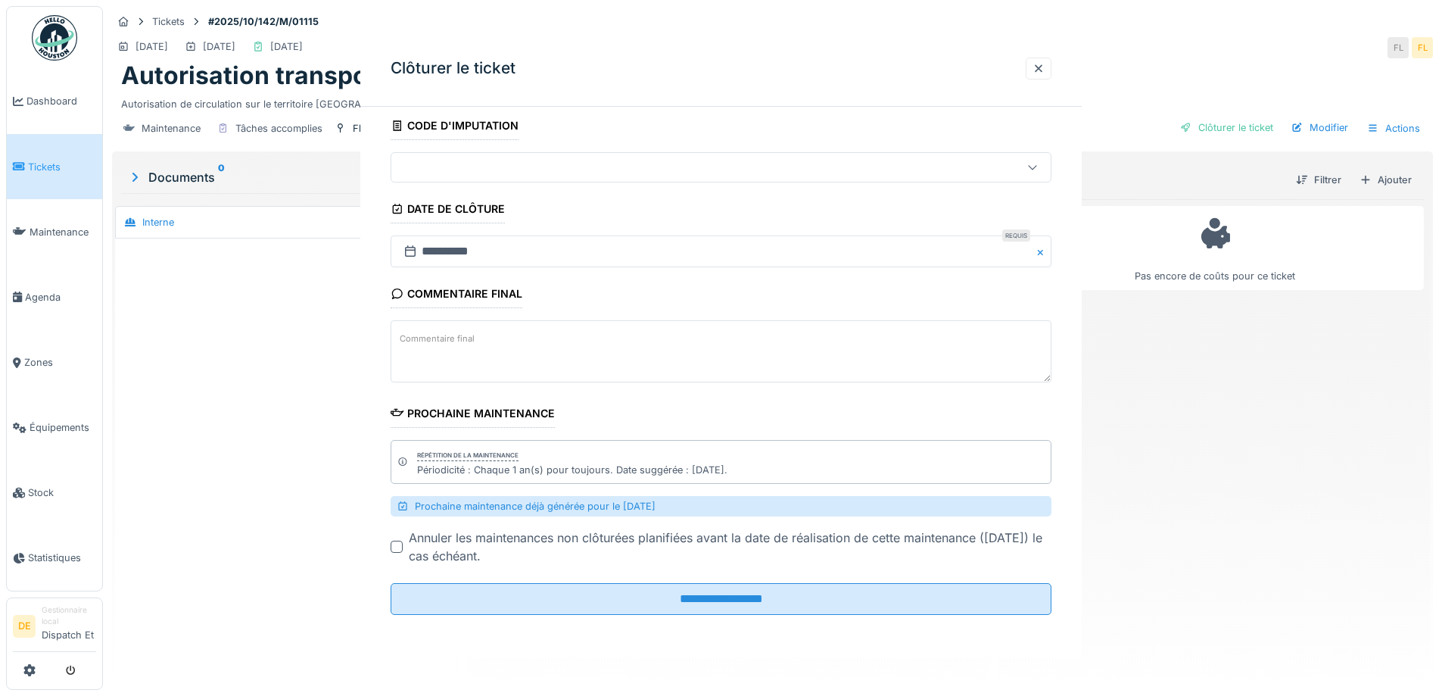
scroll to position [0, 0]
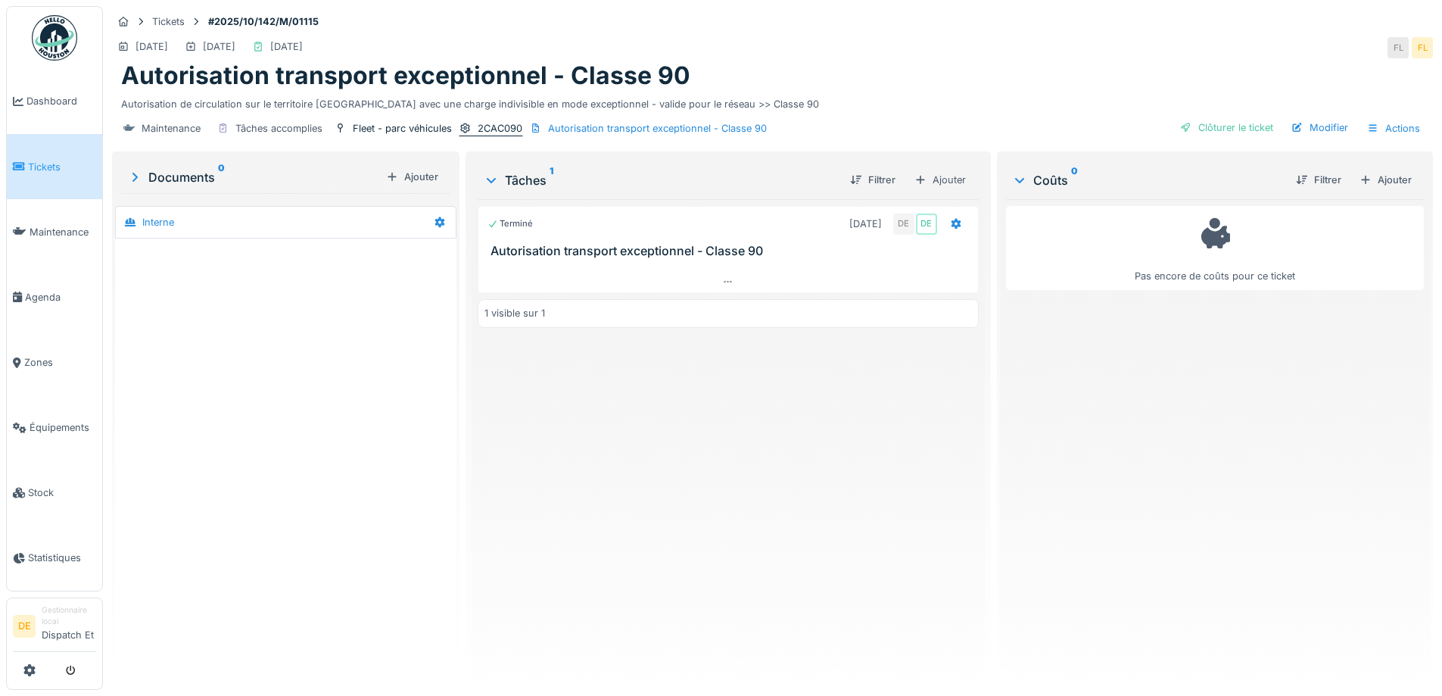
click at [492, 134] on div "2CAC090" at bounding box center [500, 128] width 45 height 14
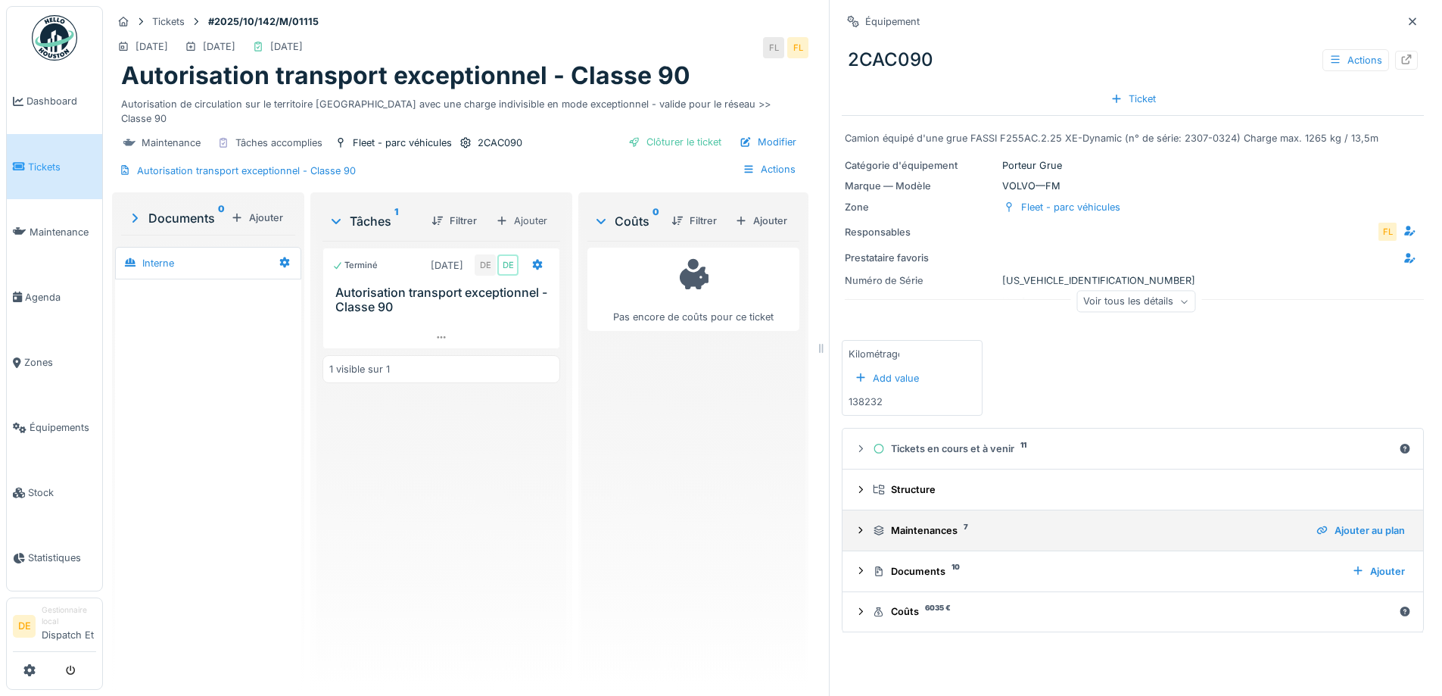
click at [855, 538] on div at bounding box center [861, 530] width 12 height 14
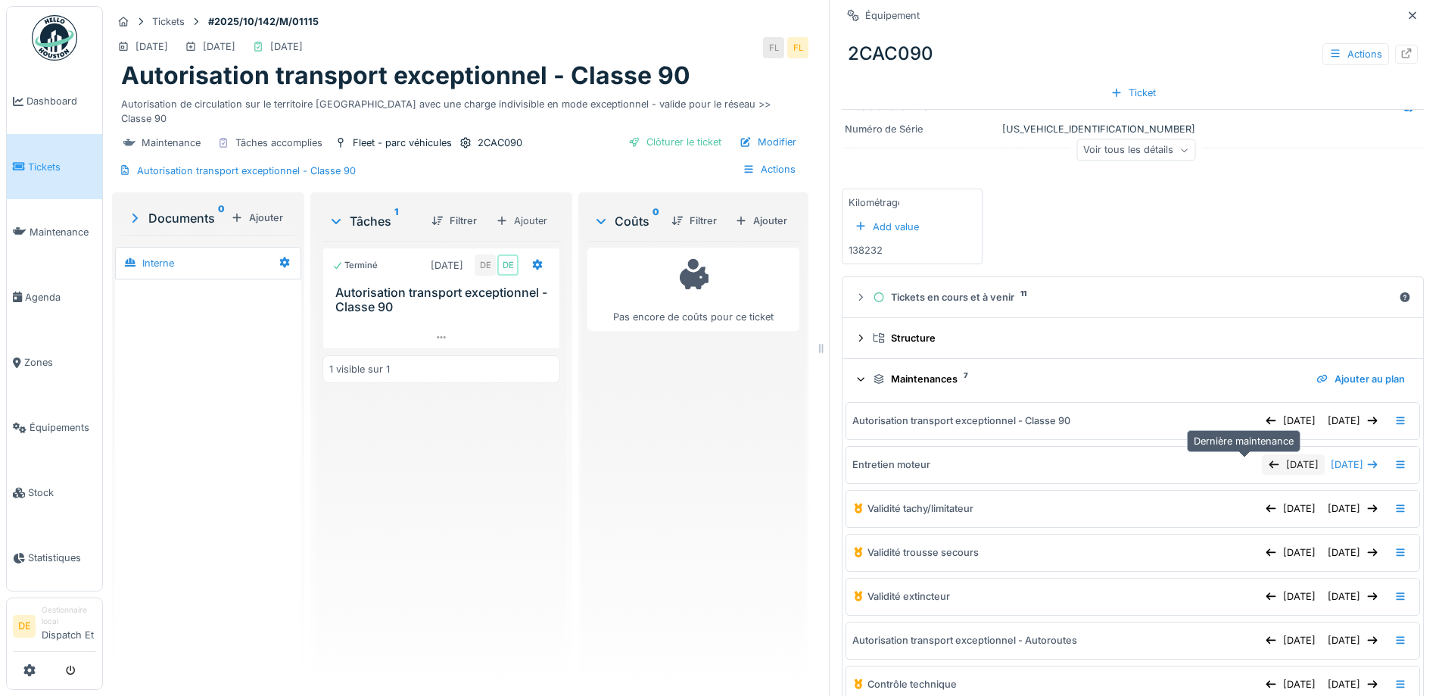
scroll to position [227, 0]
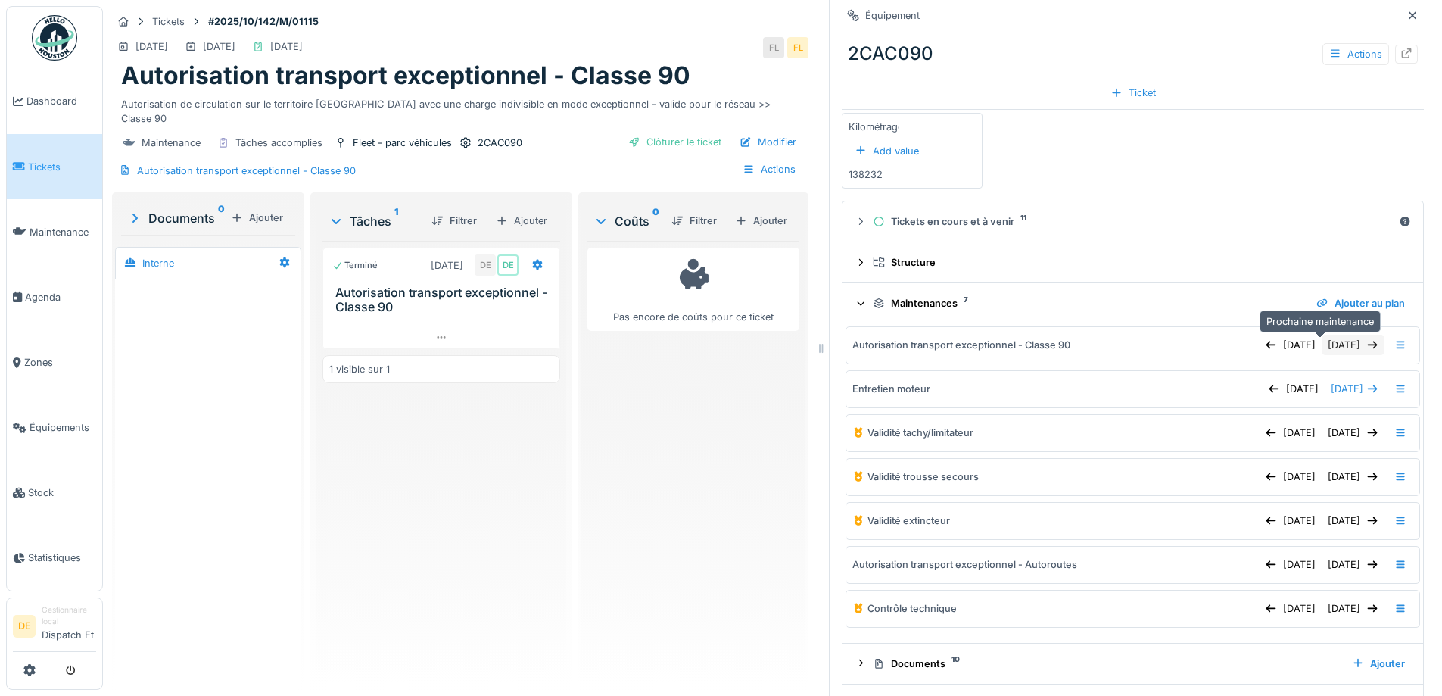
click at [1322, 346] on div "04/10/2026" at bounding box center [1353, 345] width 63 height 20
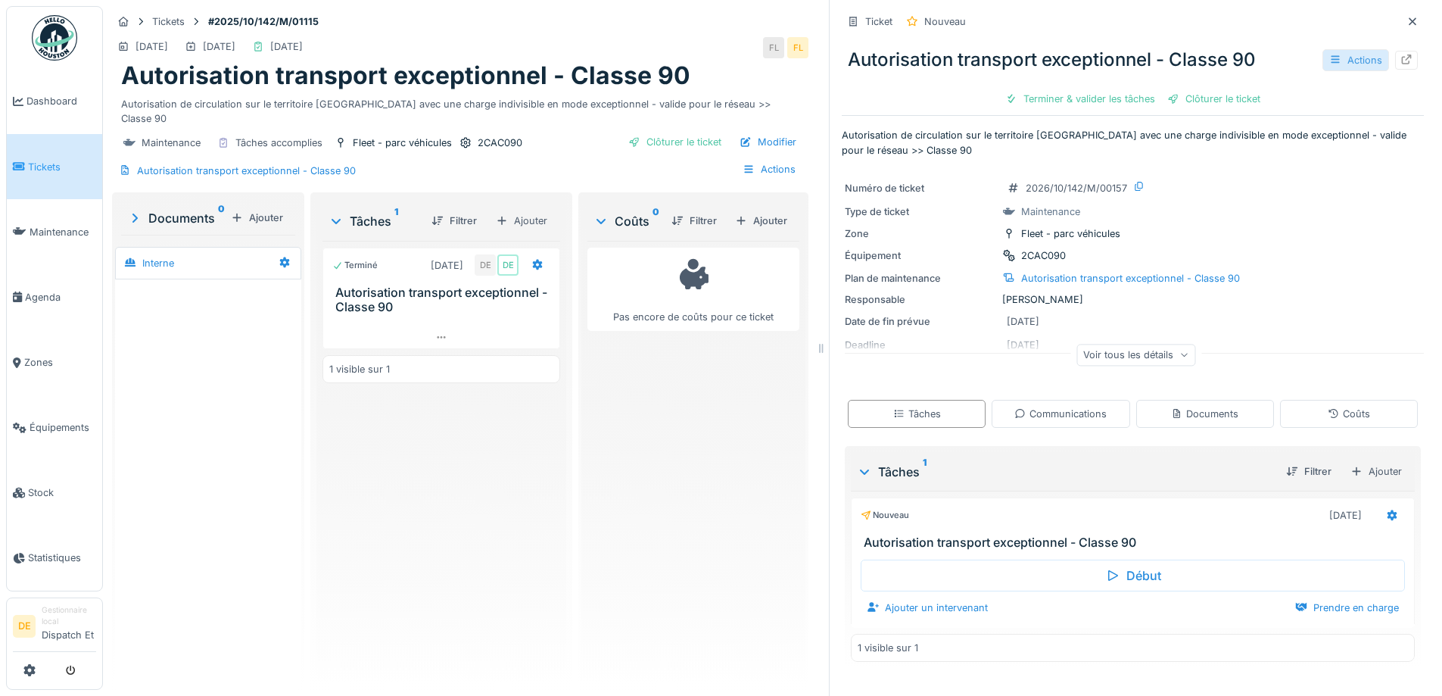
click at [1340, 60] on div "Actions" at bounding box center [1356, 60] width 67 height 22
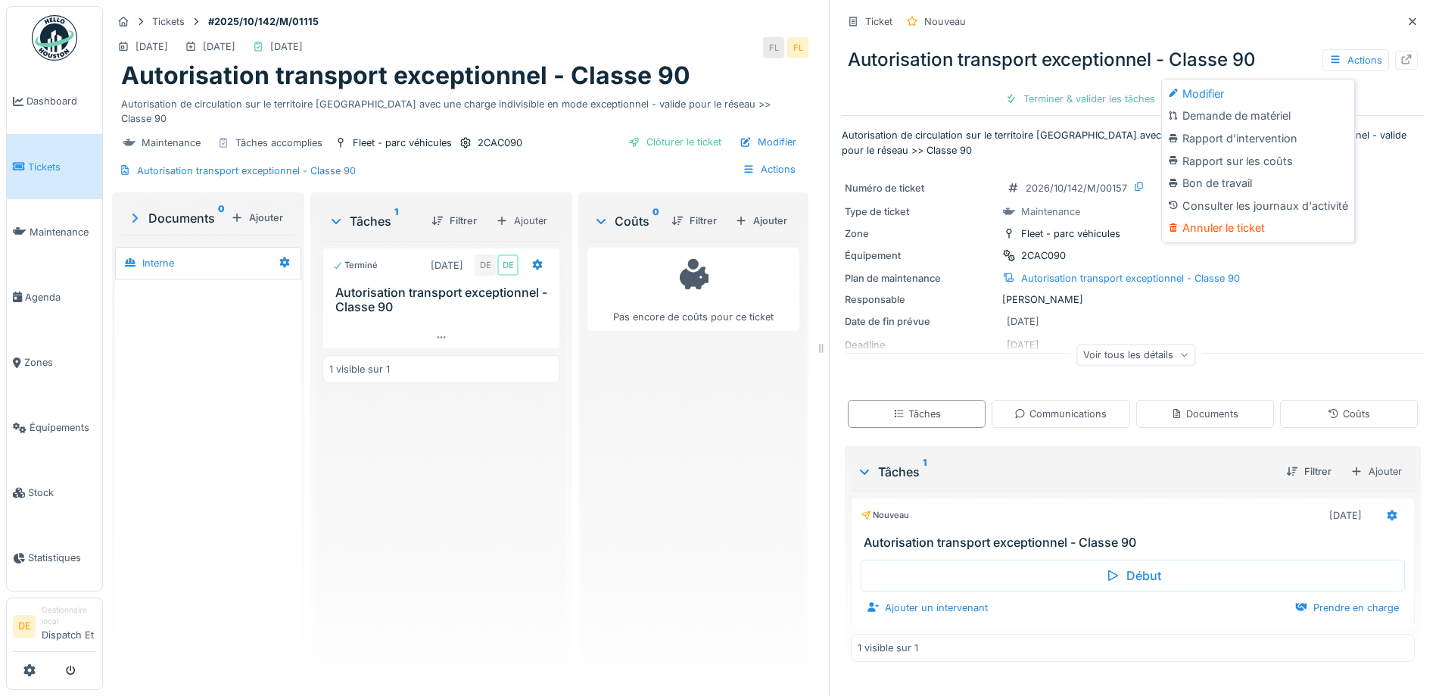
drag, startPoint x: 1192, startPoint y: 101, endPoint x: 1180, endPoint y: 87, distance: 18.3
click at [1189, 98] on div "Modifier" at bounding box center [1258, 94] width 186 height 23
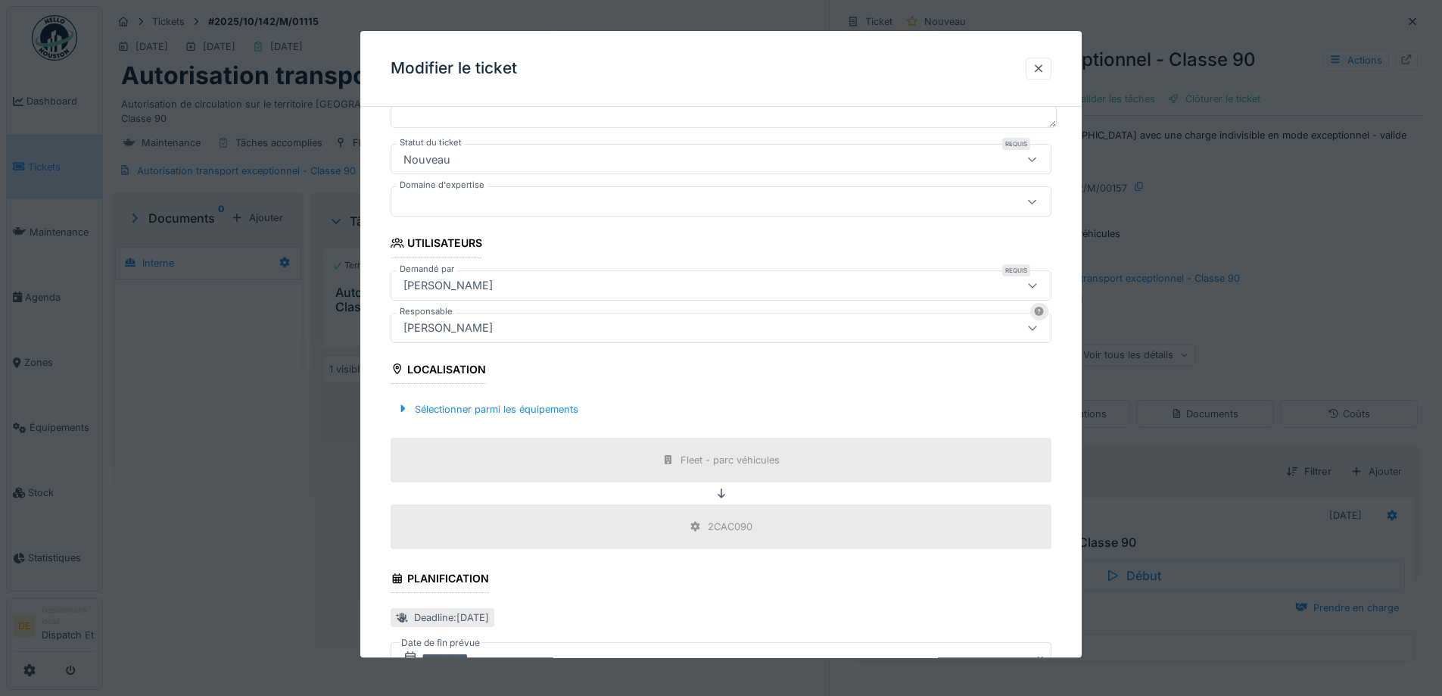
scroll to position [379, 0]
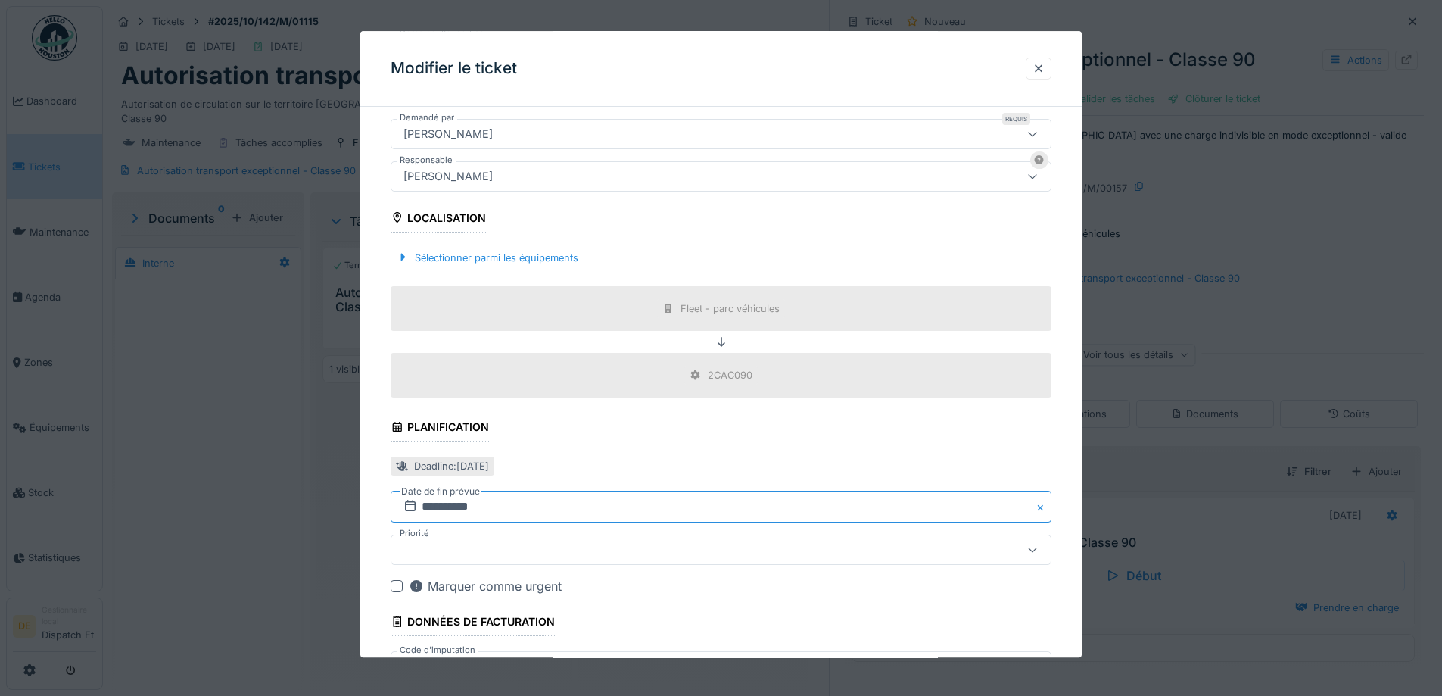
click at [455, 505] on input "**********" at bounding box center [721, 507] width 661 height 32
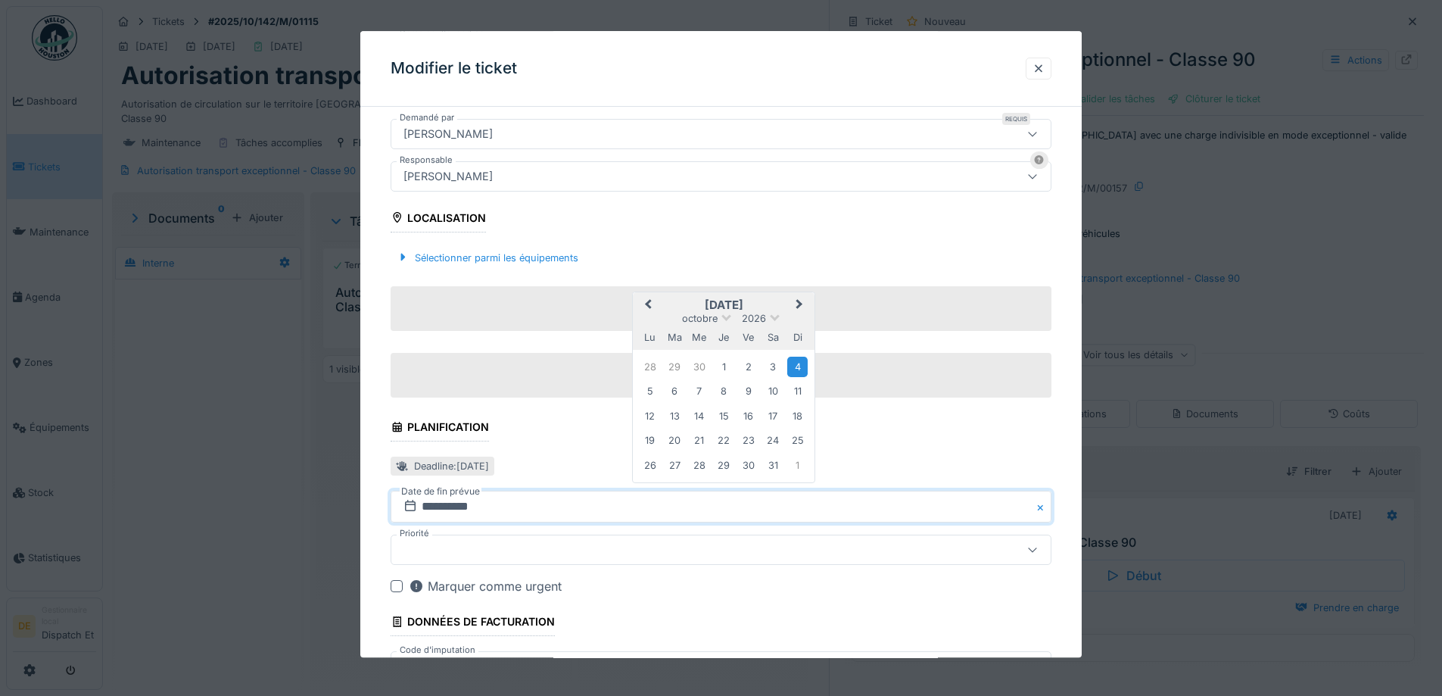
click at [647, 310] on button "Previous Month" at bounding box center [646, 307] width 24 height 24
click at [725, 414] on div "17" at bounding box center [724, 416] width 20 height 20
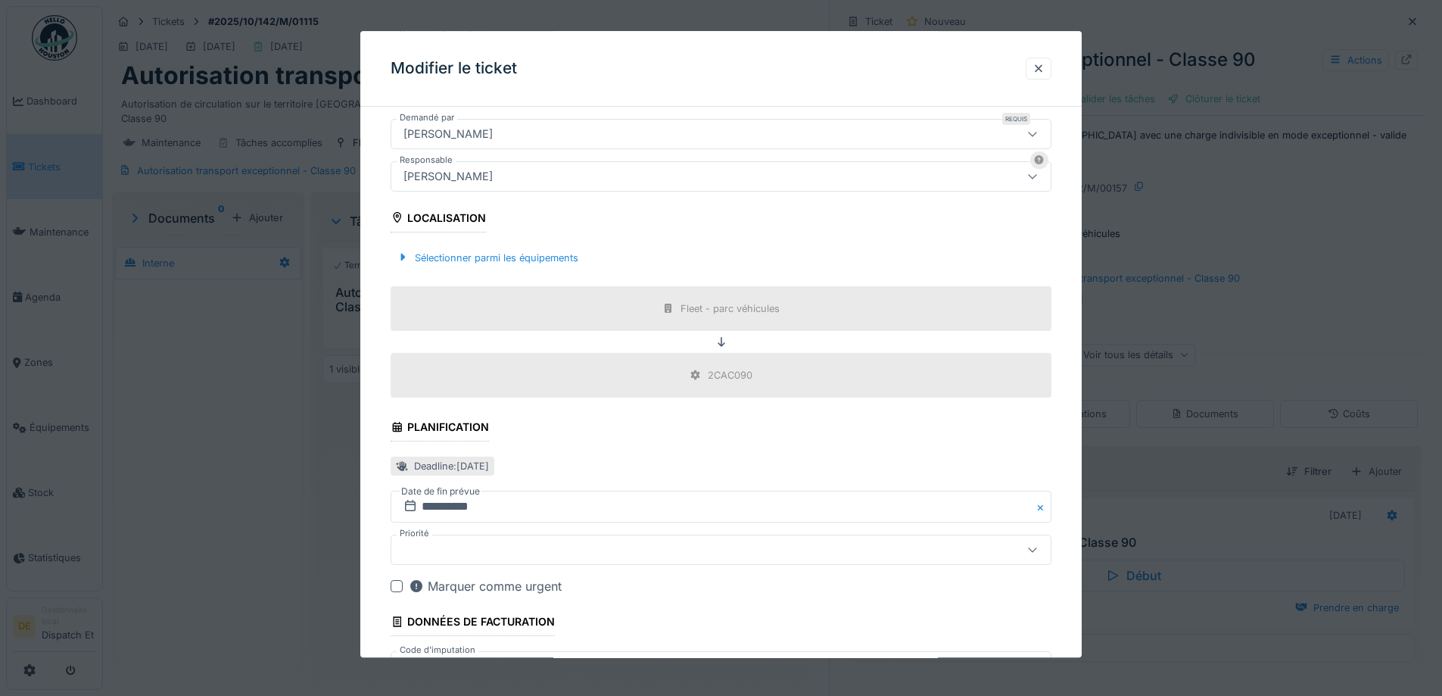
scroll to position [489, 0]
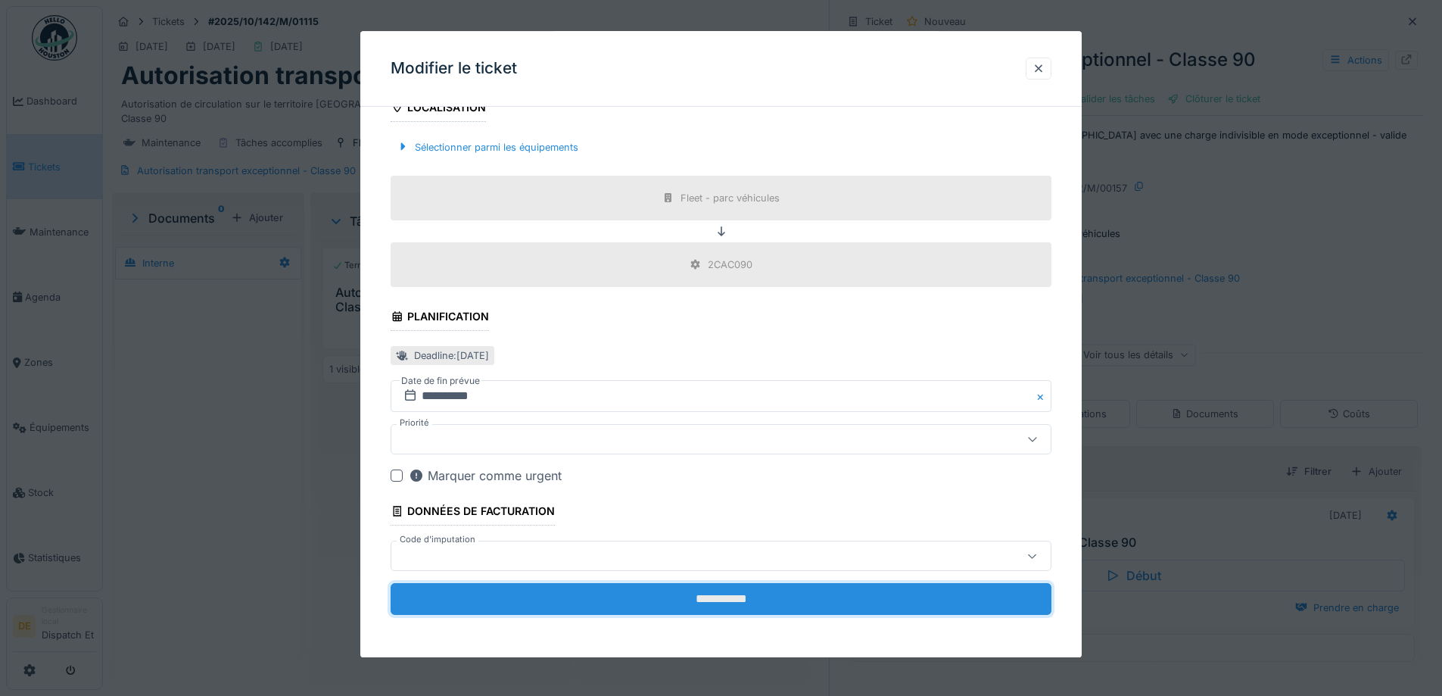
click at [740, 591] on input "**********" at bounding box center [721, 600] width 661 height 32
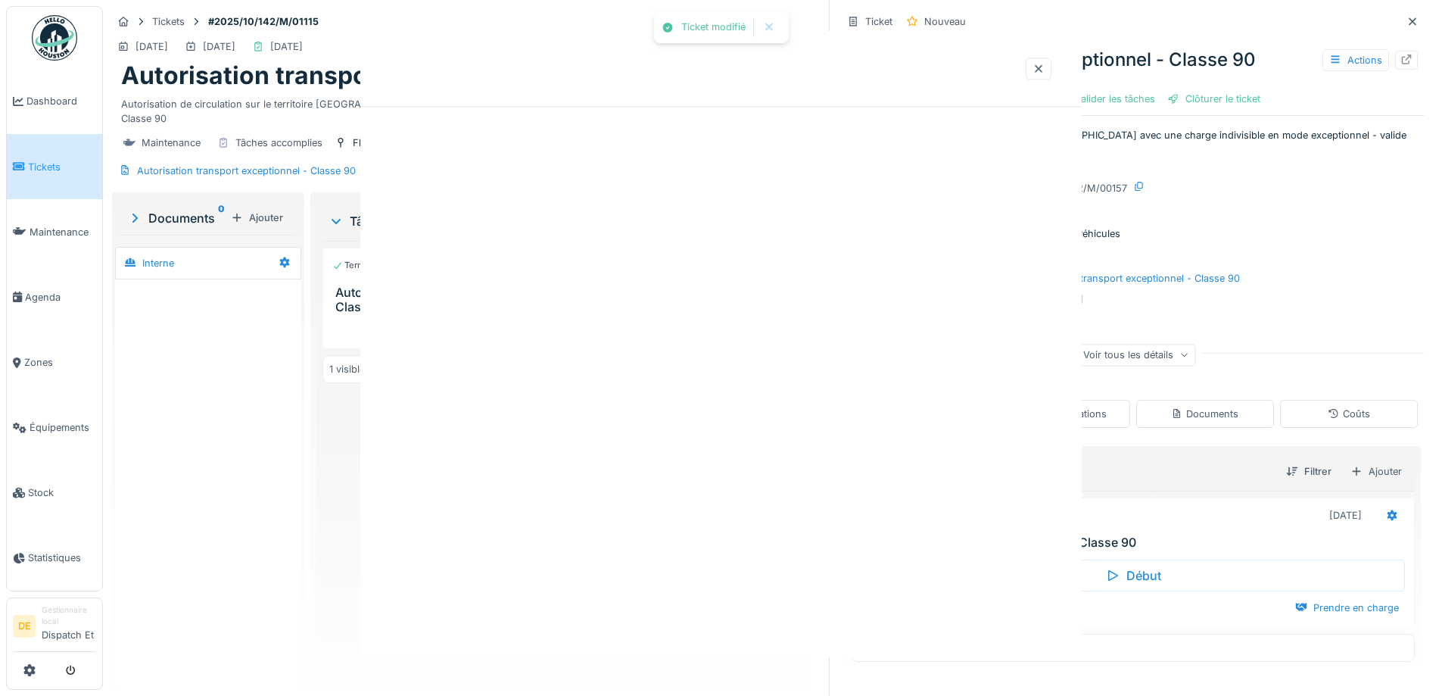
scroll to position [0, 0]
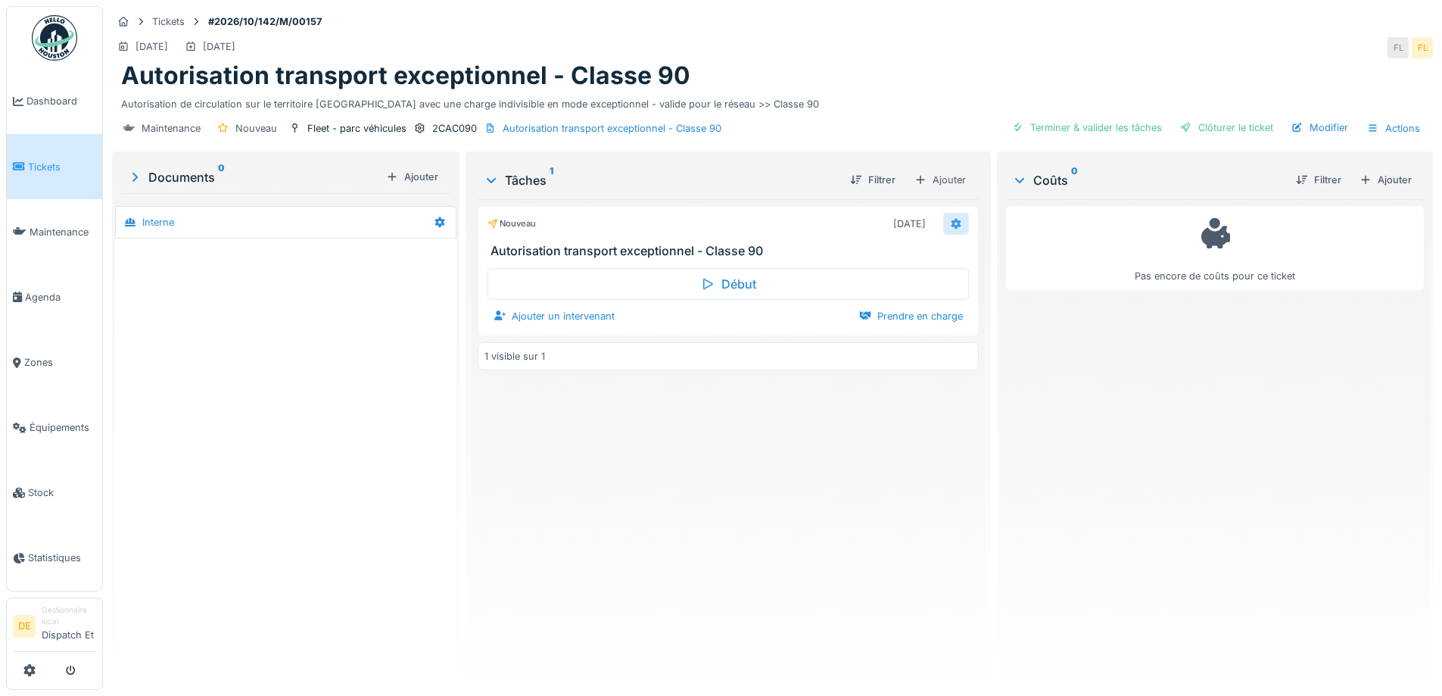
click at [951, 222] on icon at bounding box center [956, 224] width 10 height 11
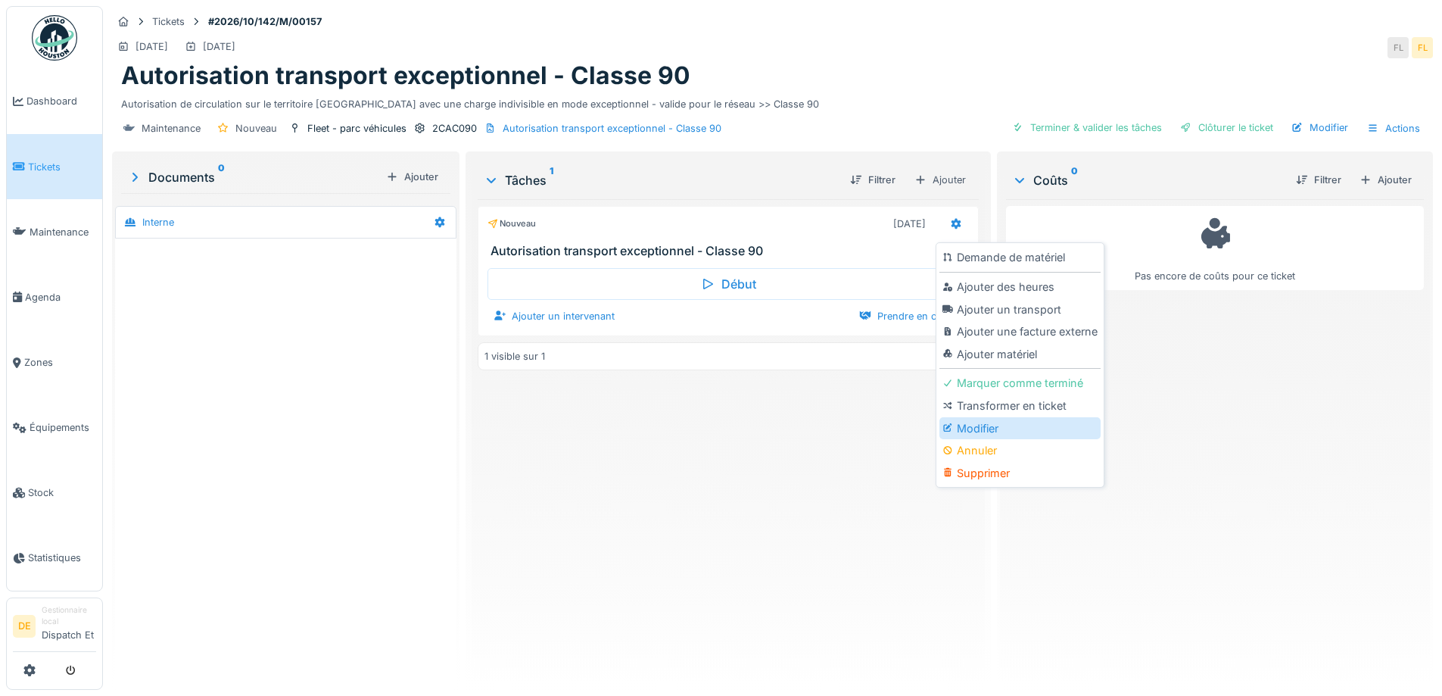
click at [999, 432] on div "Modifier" at bounding box center [1020, 428] width 161 height 23
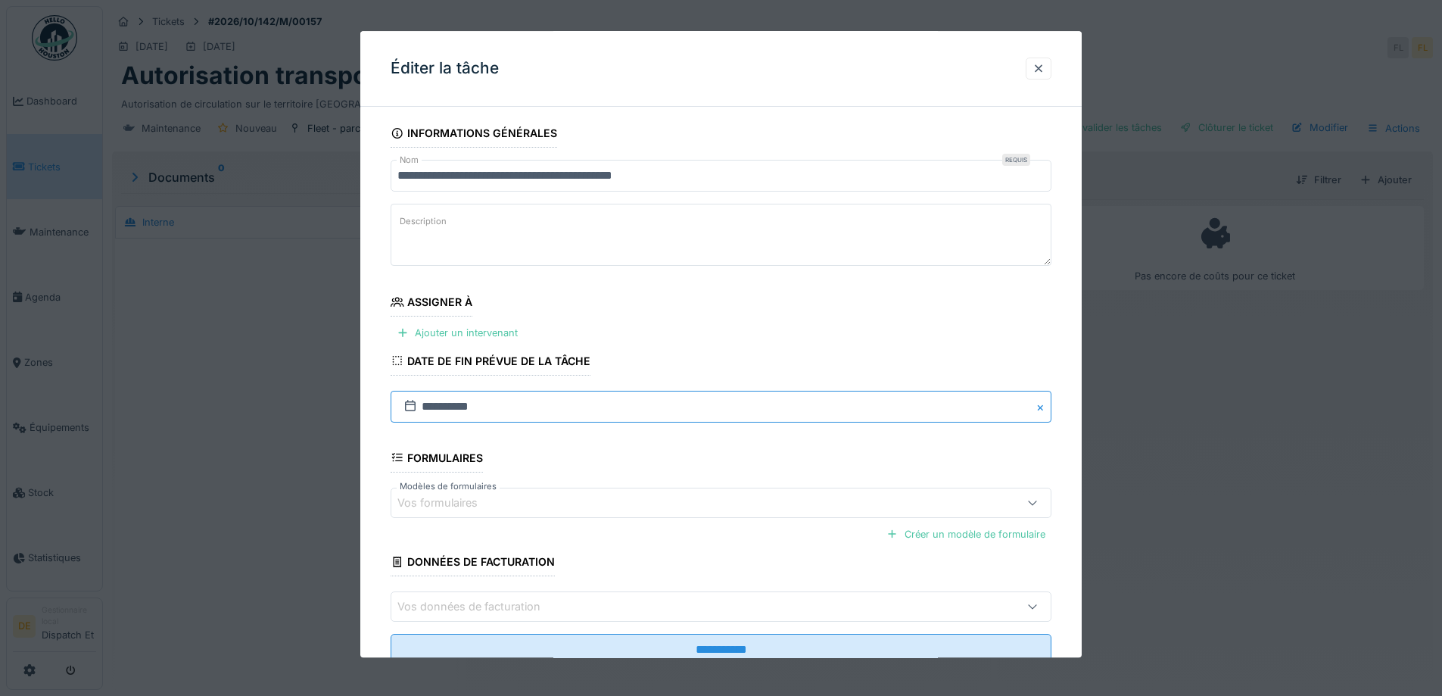
click at [466, 406] on input "**********" at bounding box center [721, 407] width 661 height 32
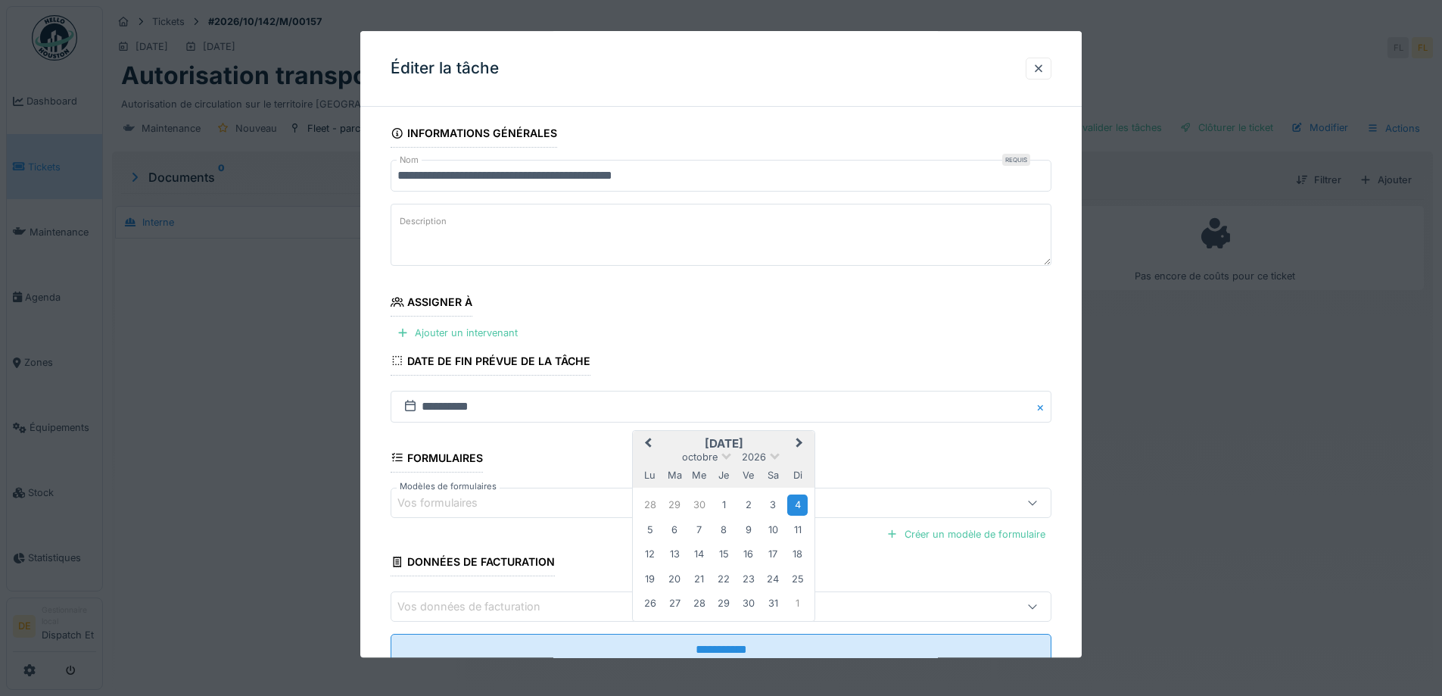
click at [648, 439] on span "Previous Month" at bounding box center [648, 444] width 0 height 18
click at [727, 552] on div "17" at bounding box center [724, 554] width 20 height 20
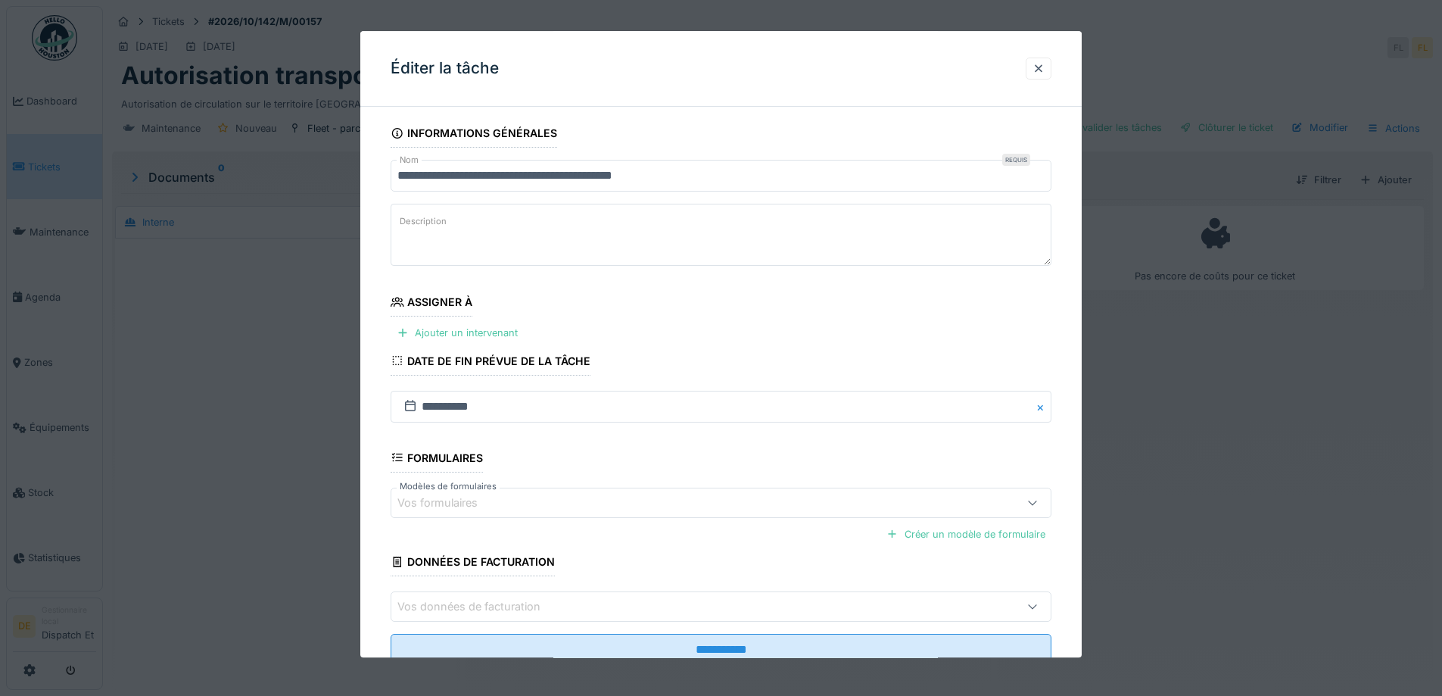
scroll to position [51, 0]
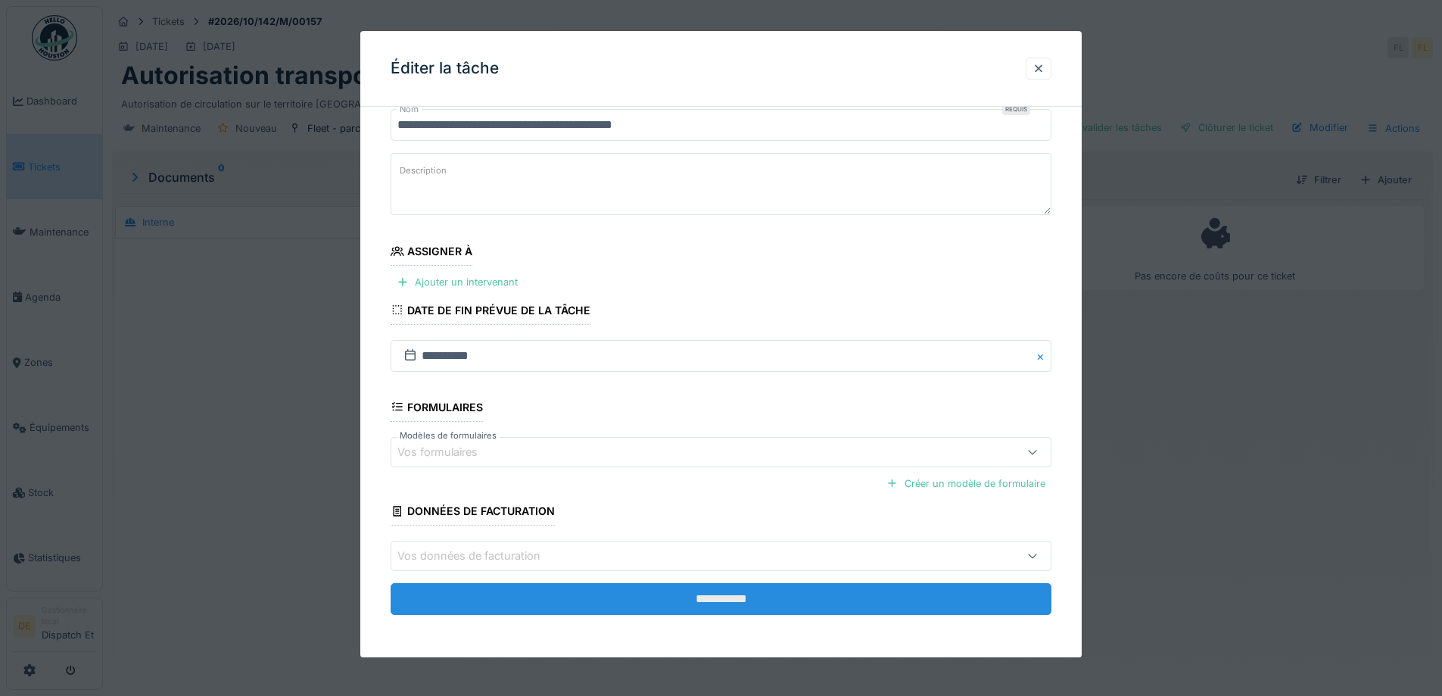
click at [712, 603] on input "**********" at bounding box center [721, 599] width 661 height 32
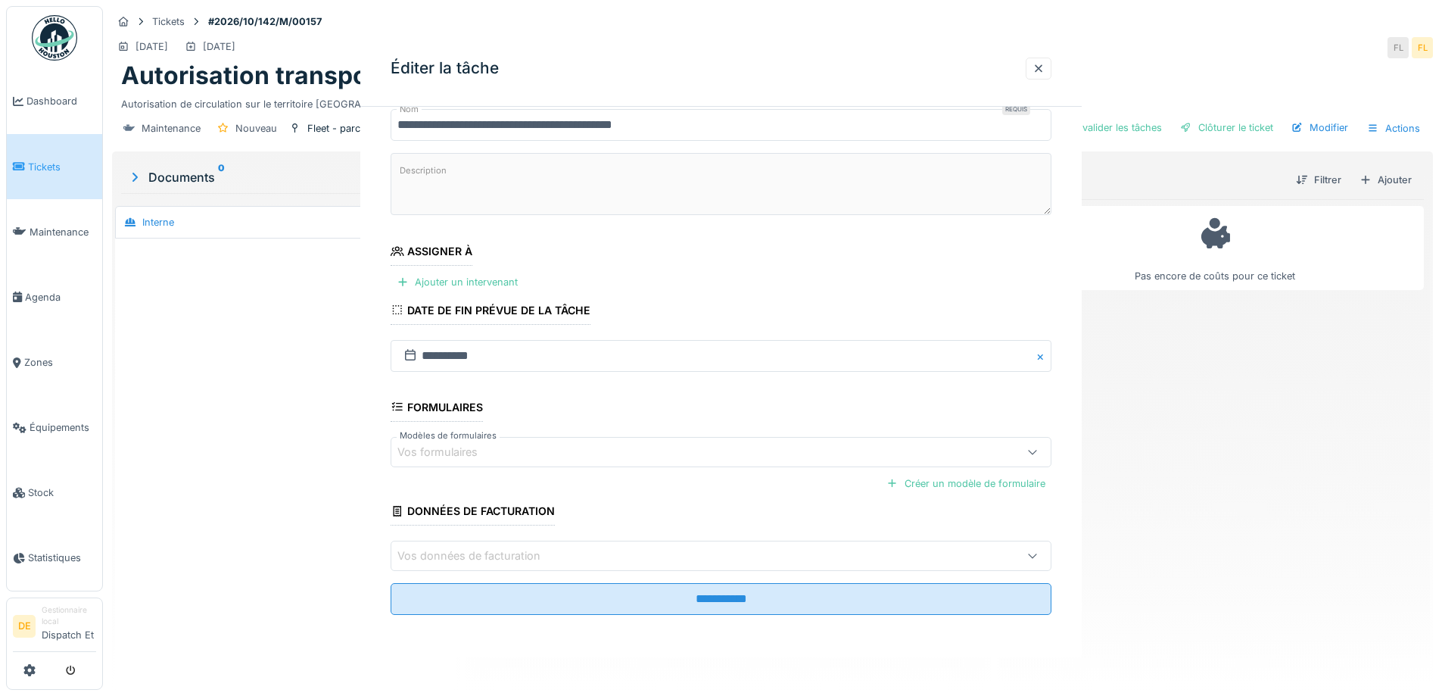
scroll to position [0, 0]
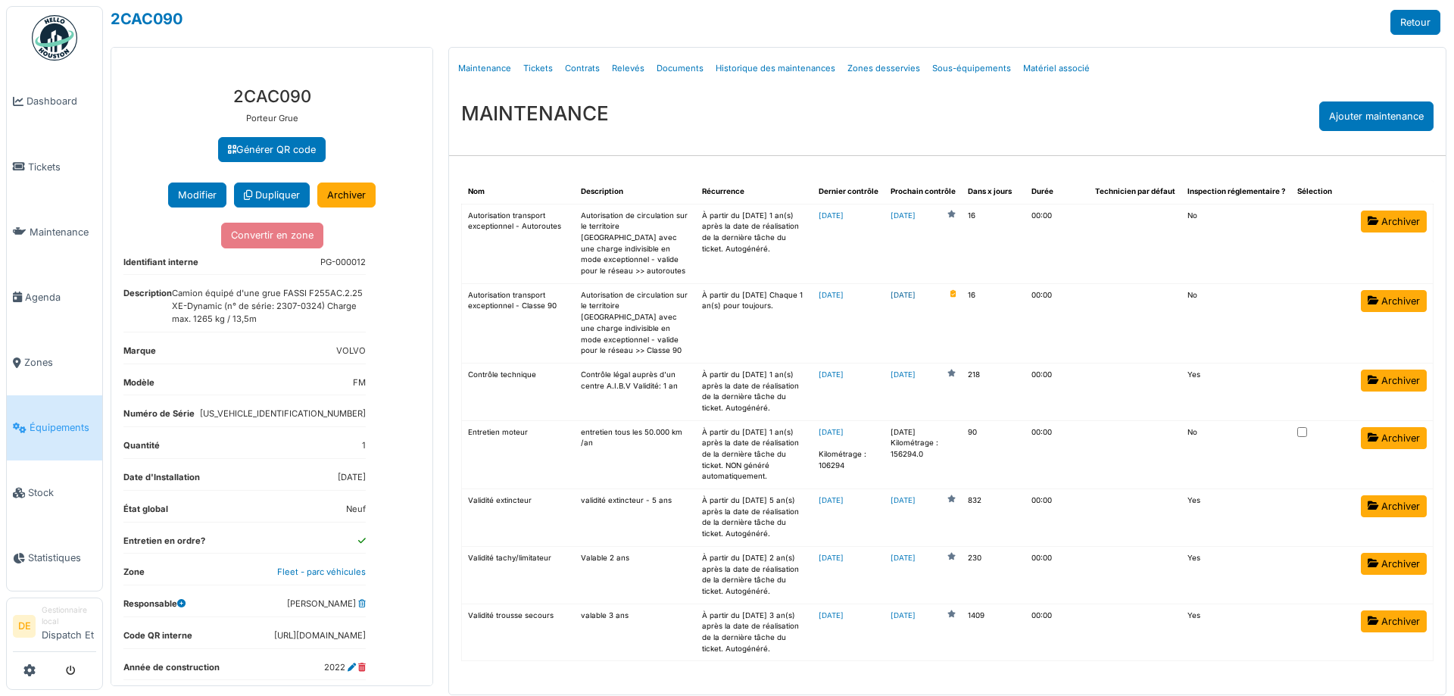
click at [915, 290] on link "[DATE]" at bounding box center [902, 295] width 25 height 11
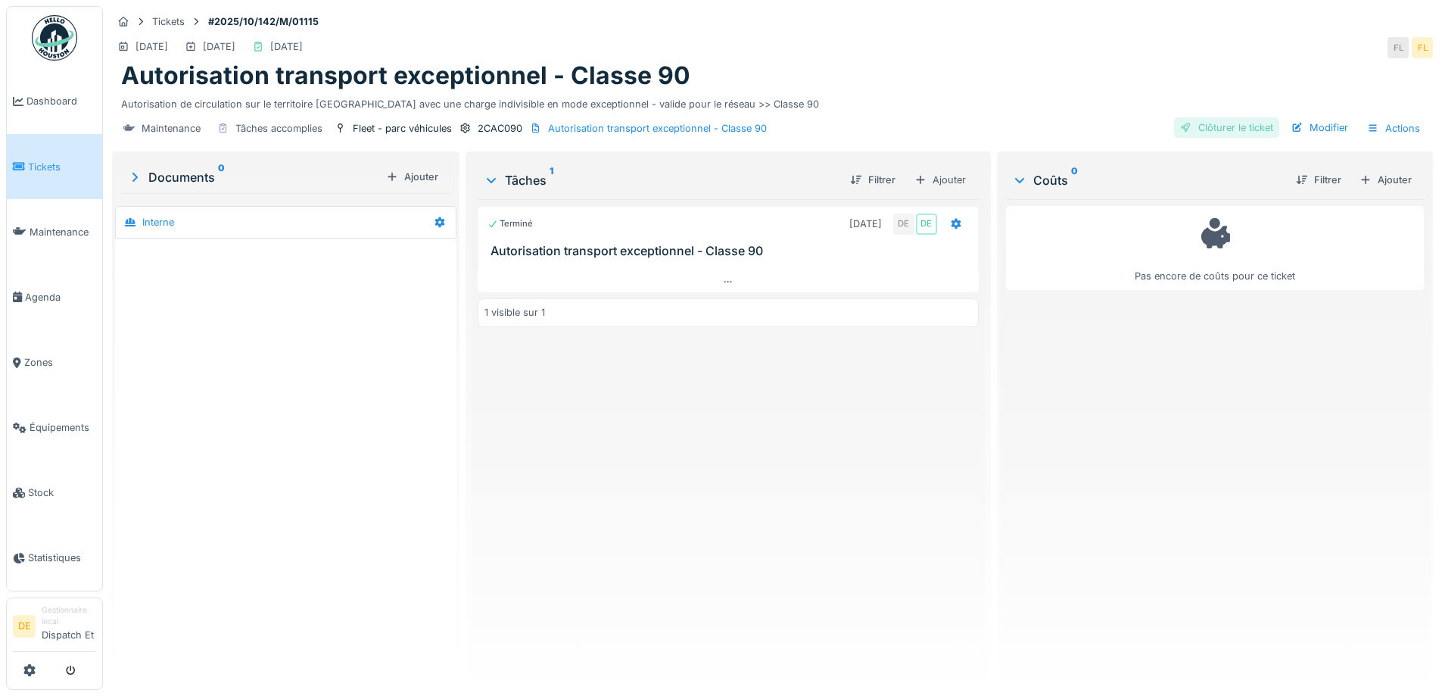
click at [1193, 120] on div "Clôturer le ticket" at bounding box center [1226, 127] width 105 height 20
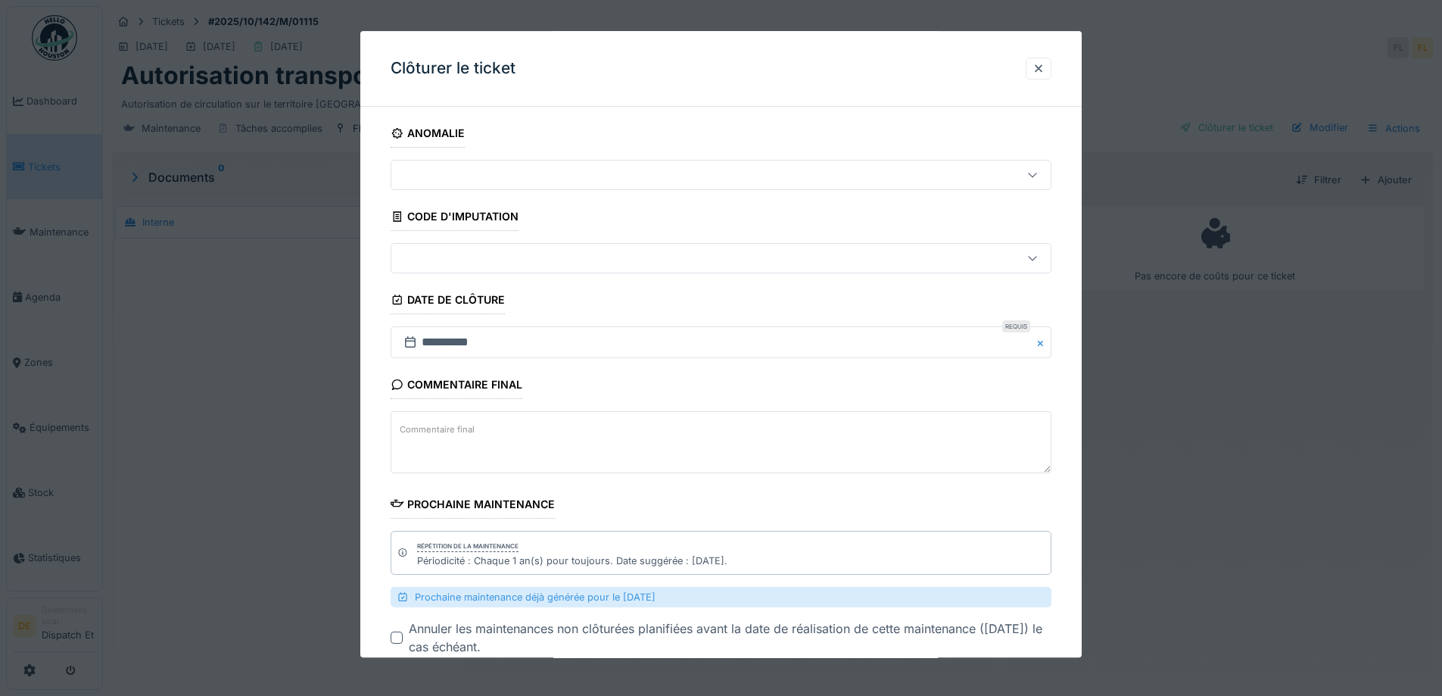
scroll to position [91, 0]
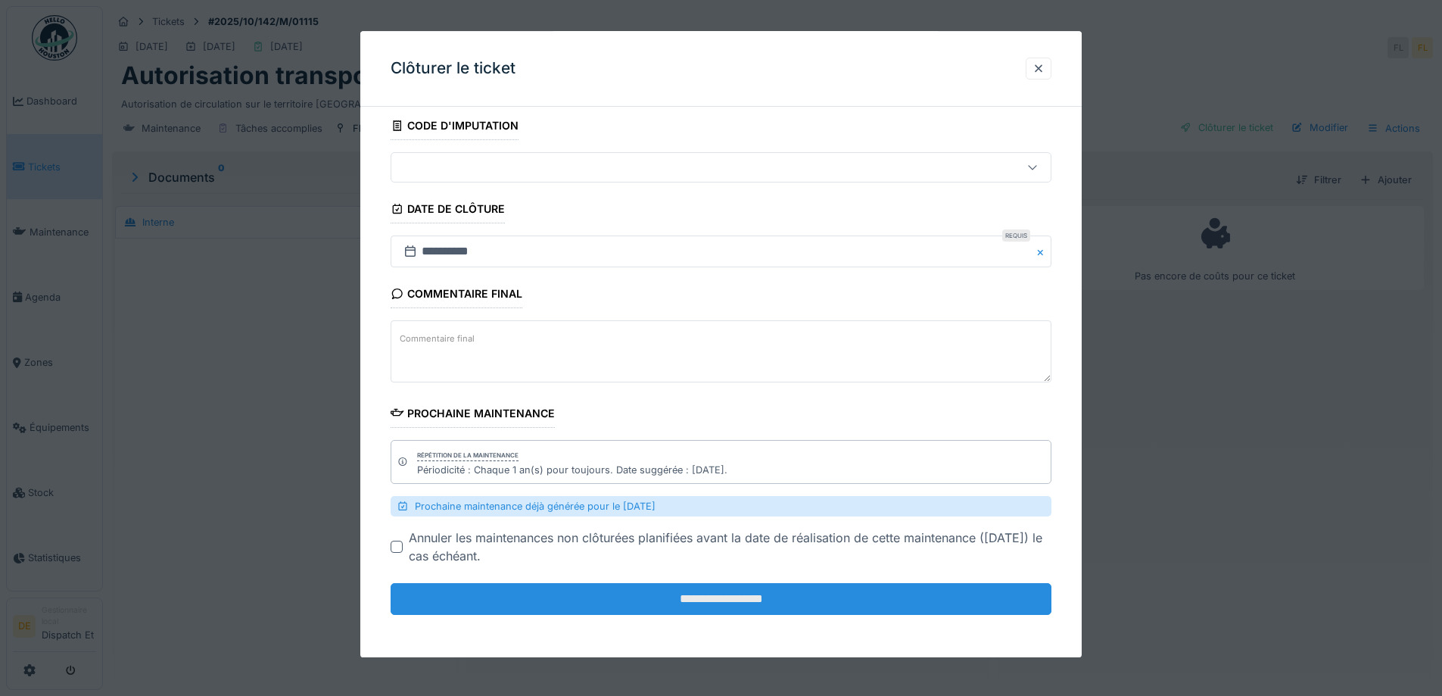
click at [716, 596] on input "**********" at bounding box center [721, 600] width 661 height 32
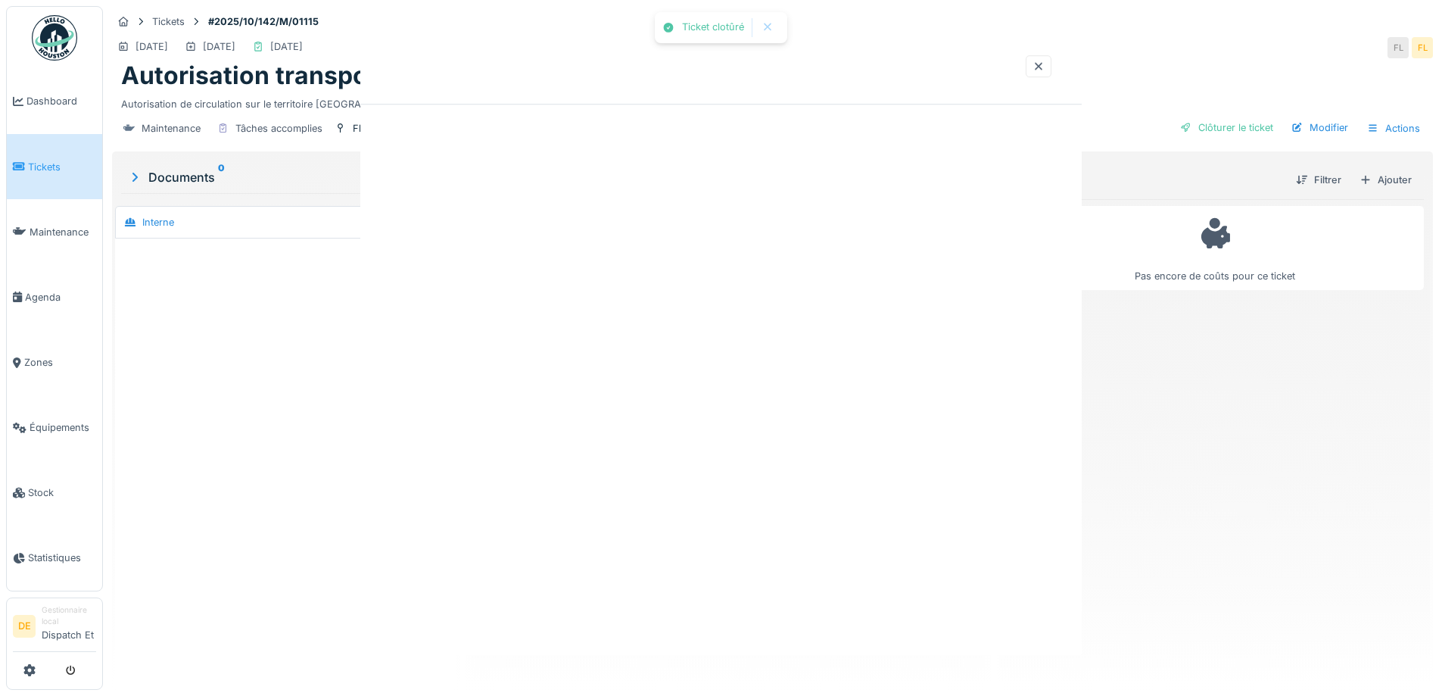
scroll to position [0, 0]
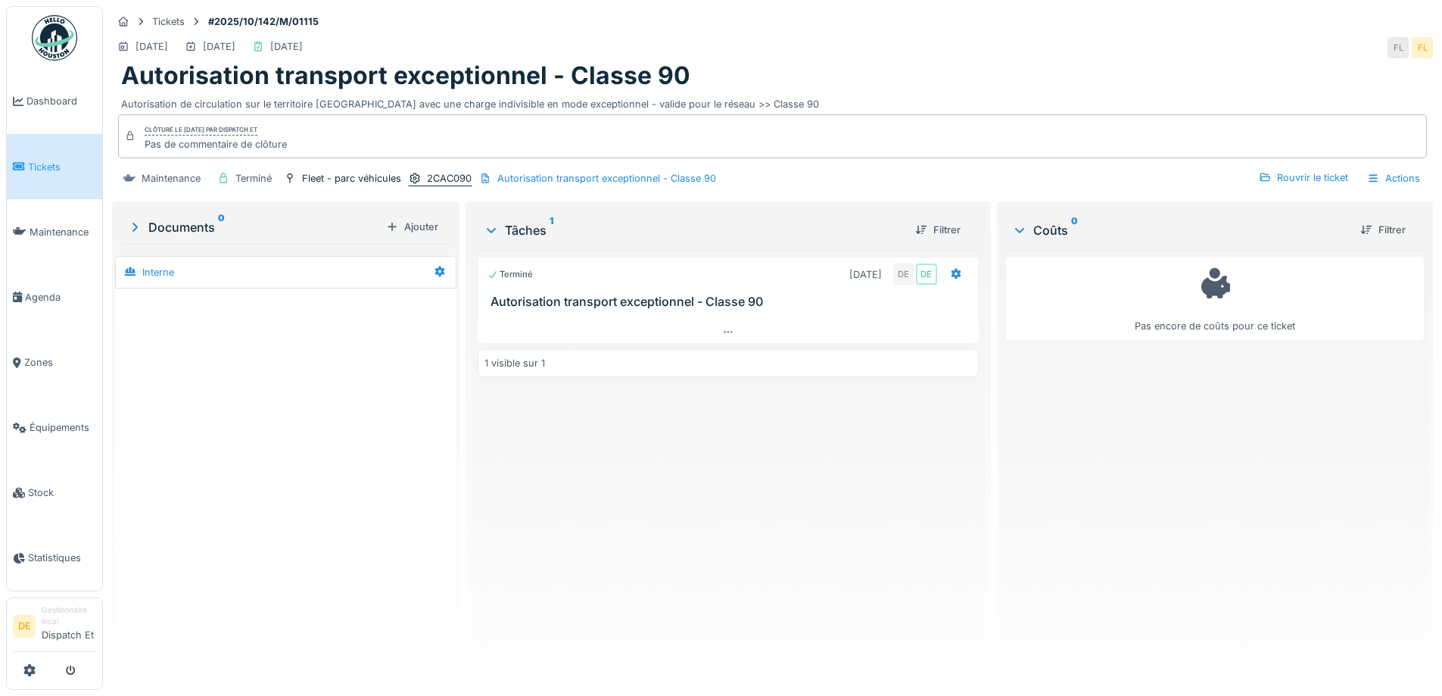
click at [435, 181] on div "2CAC090" at bounding box center [449, 178] width 45 height 14
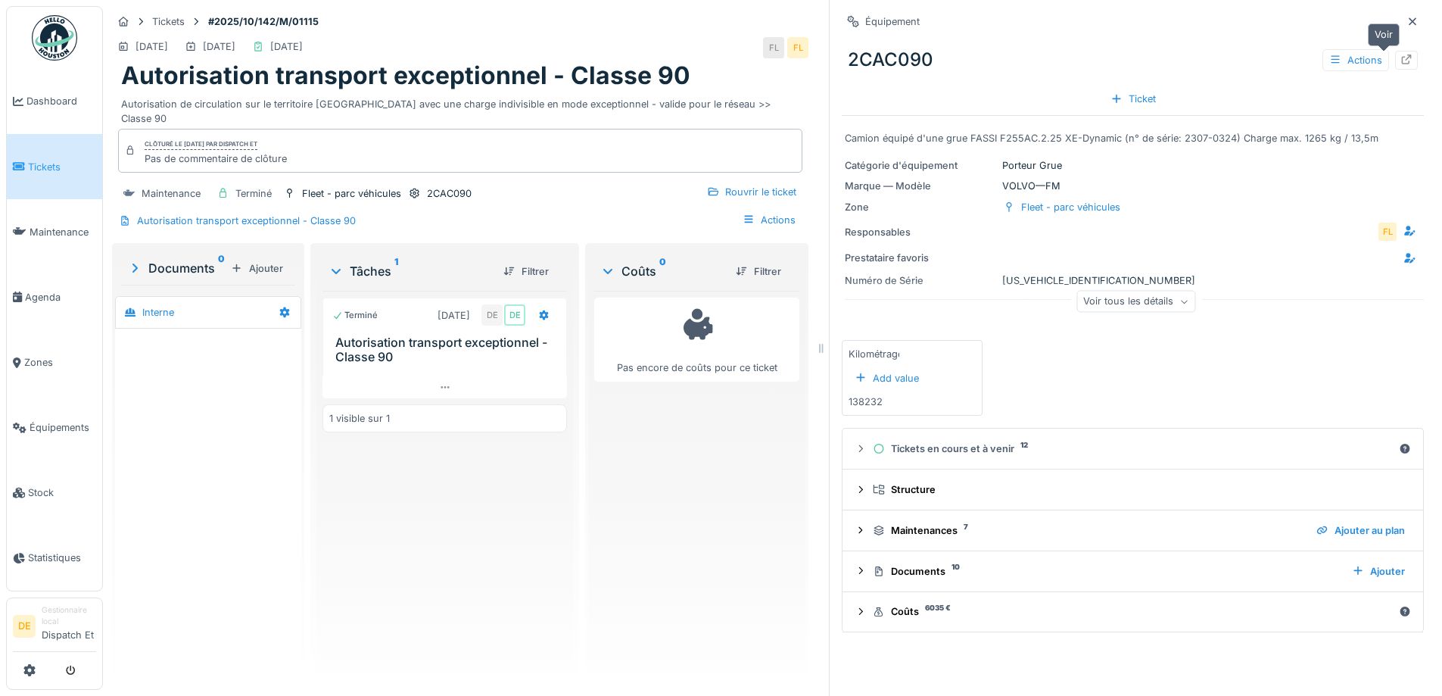
click at [1395, 64] on div at bounding box center [1406, 60] width 23 height 19
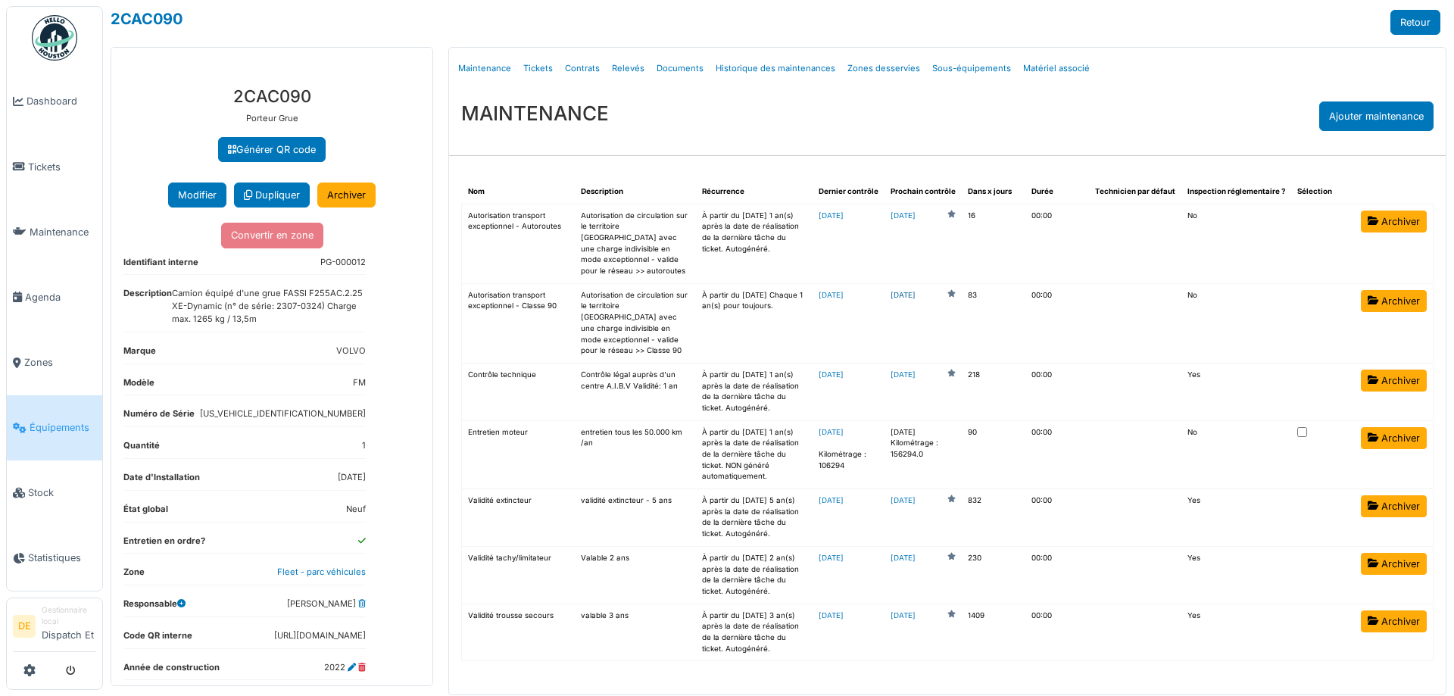
click at [915, 290] on link "[DATE]" at bounding box center [902, 295] width 25 height 11
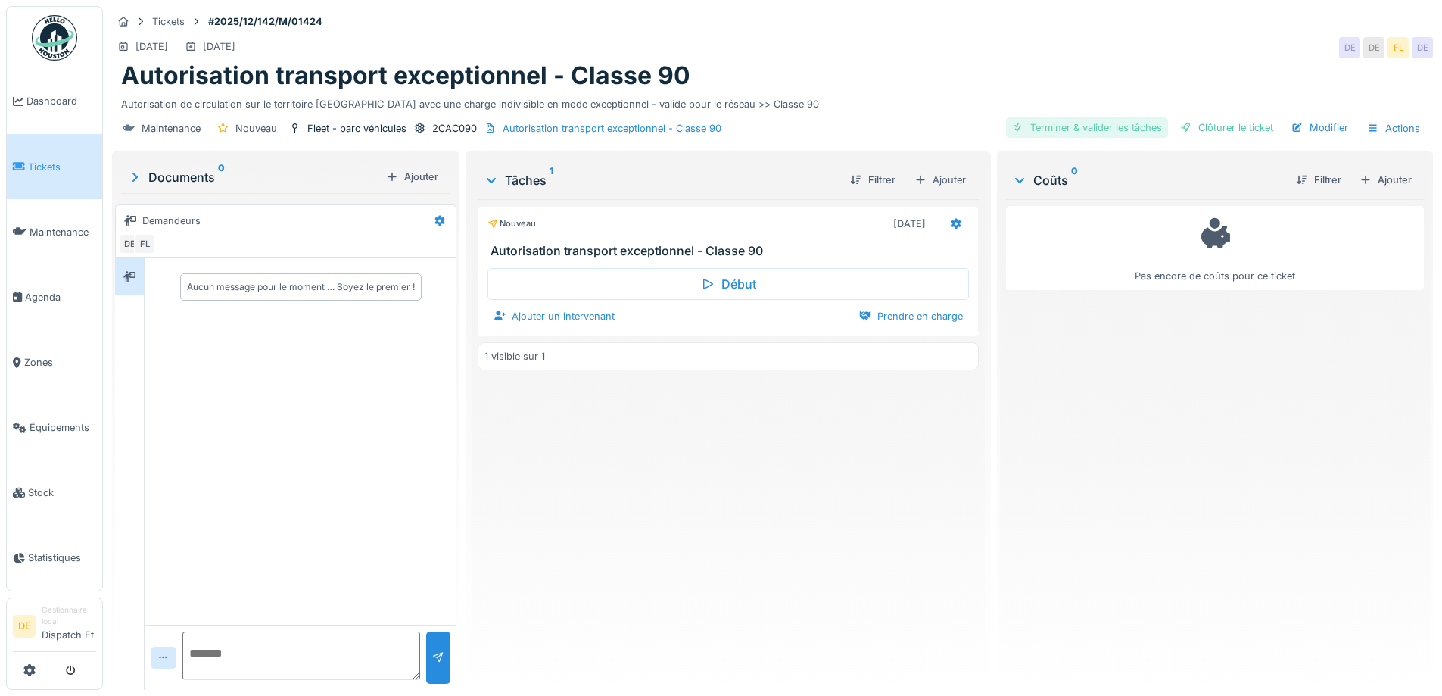
click at [1055, 124] on div "Terminer & valider les tâches" at bounding box center [1087, 127] width 162 height 20
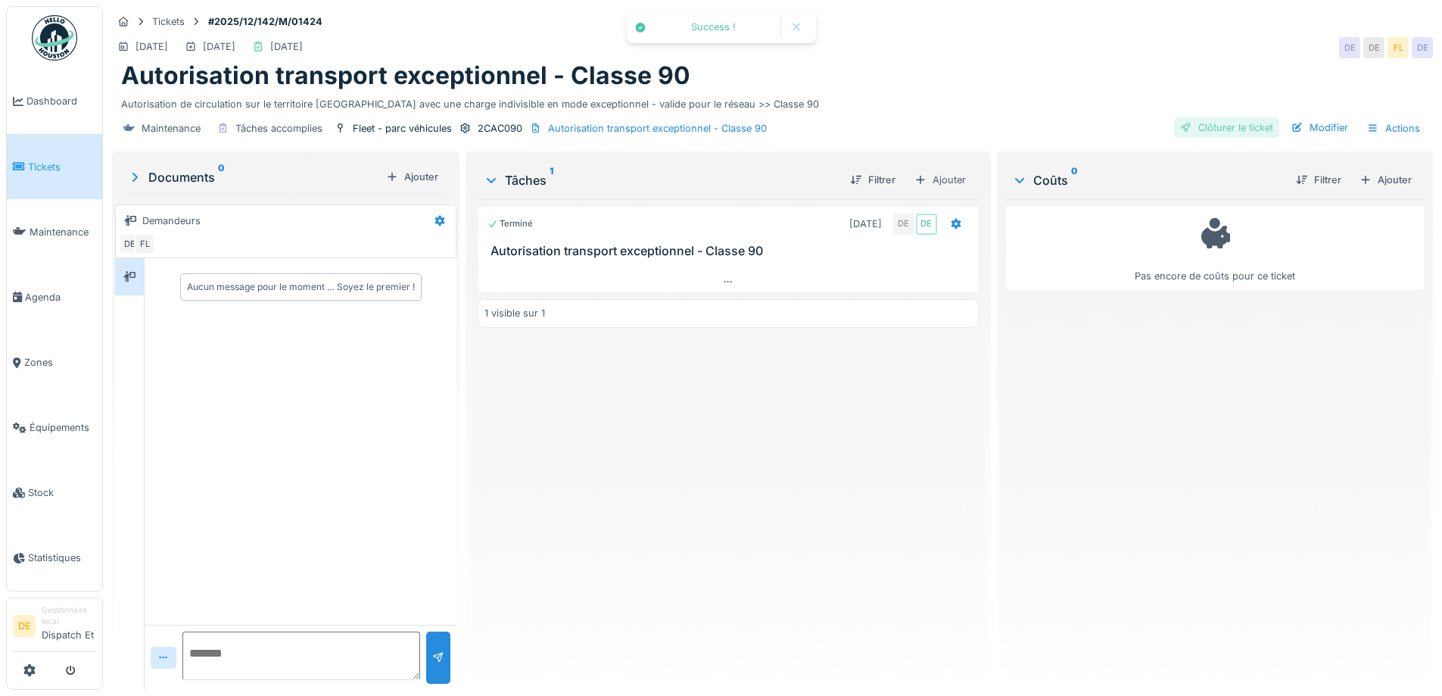
click at [1217, 124] on div "Clôturer le ticket" at bounding box center [1226, 127] width 105 height 20
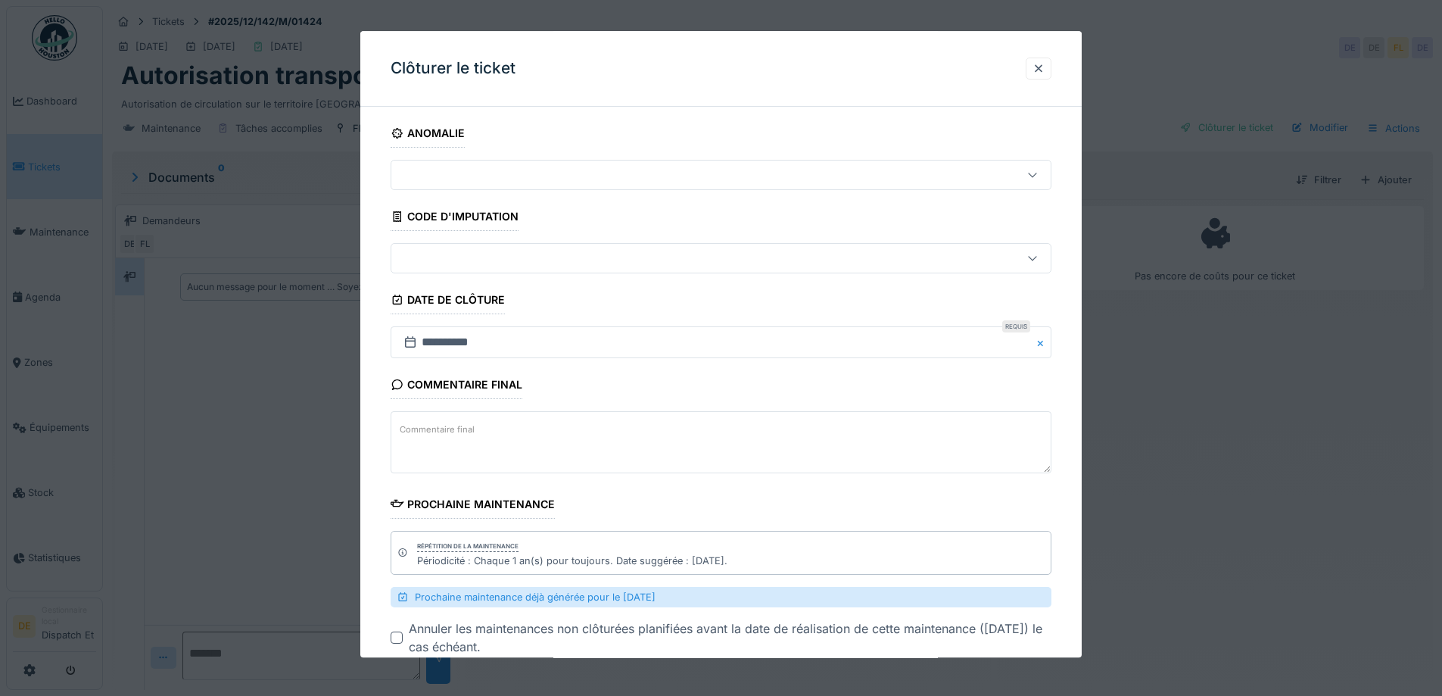
scroll to position [91, 0]
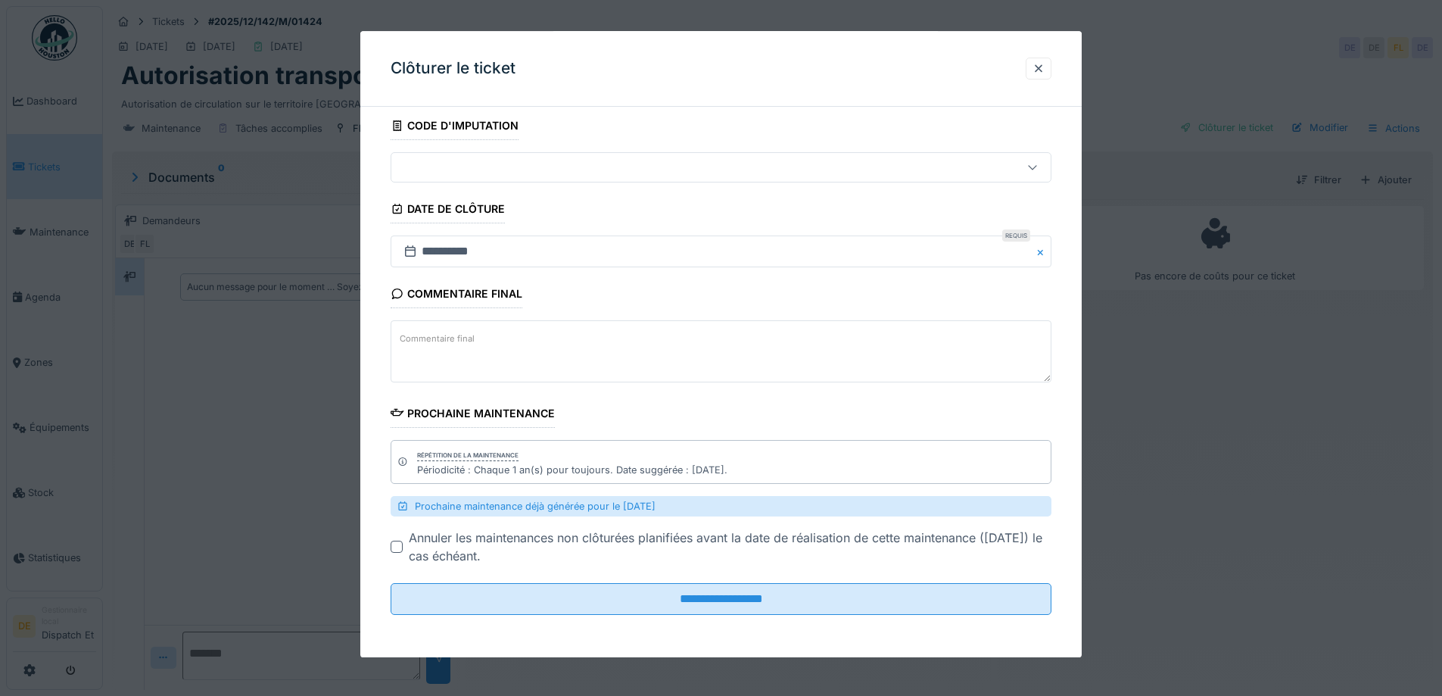
click at [395, 546] on div at bounding box center [397, 547] width 12 height 12
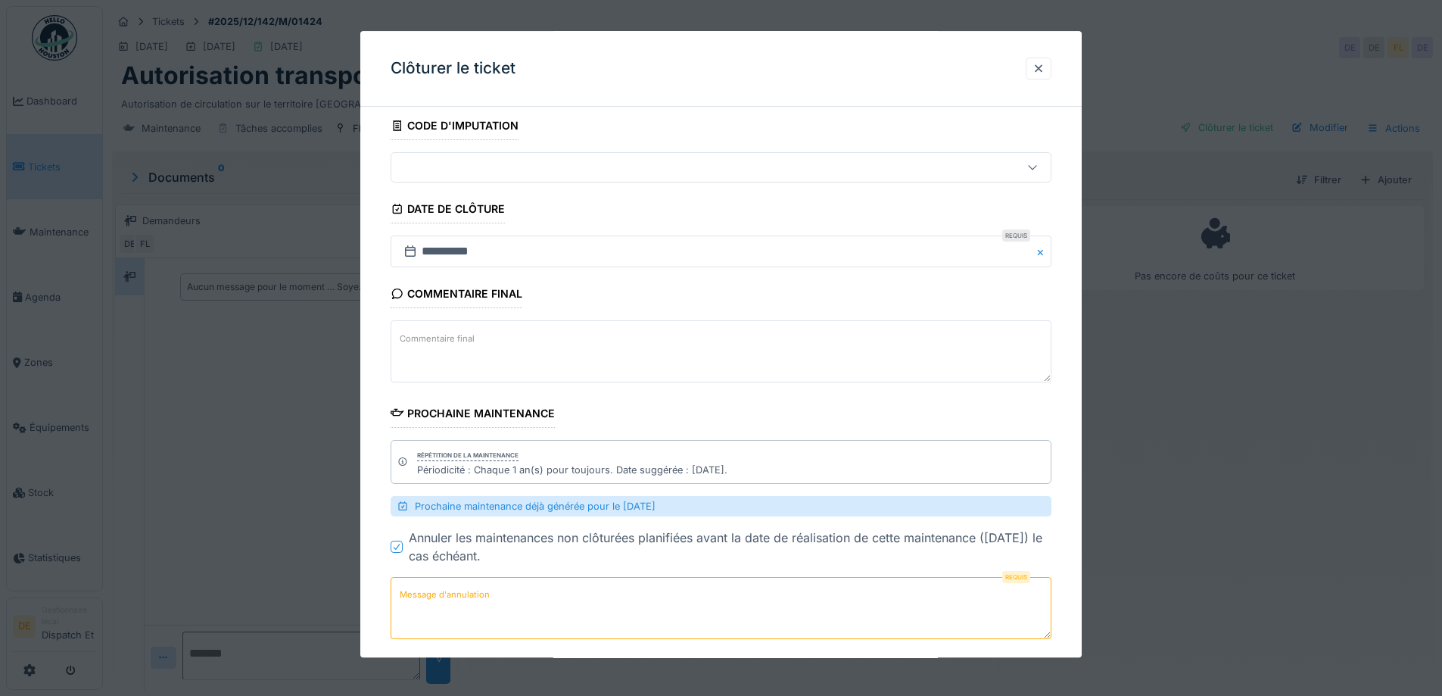
click at [479, 597] on label "Message d'annulation" at bounding box center [445, 595] width 96 height 19
click at [479, 597] on textarea "Message d'annulation" at bounding box center [721, 609] width 661 height 62
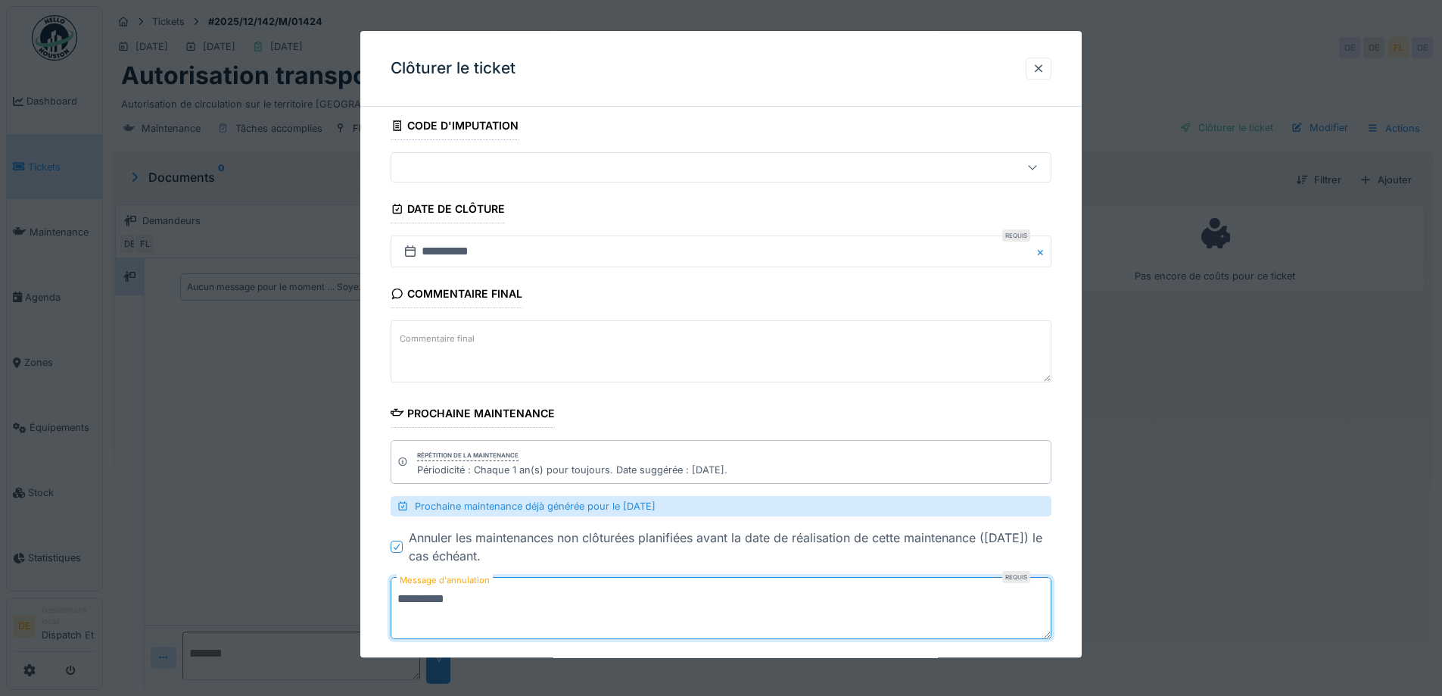
scroll to position [169, 0]
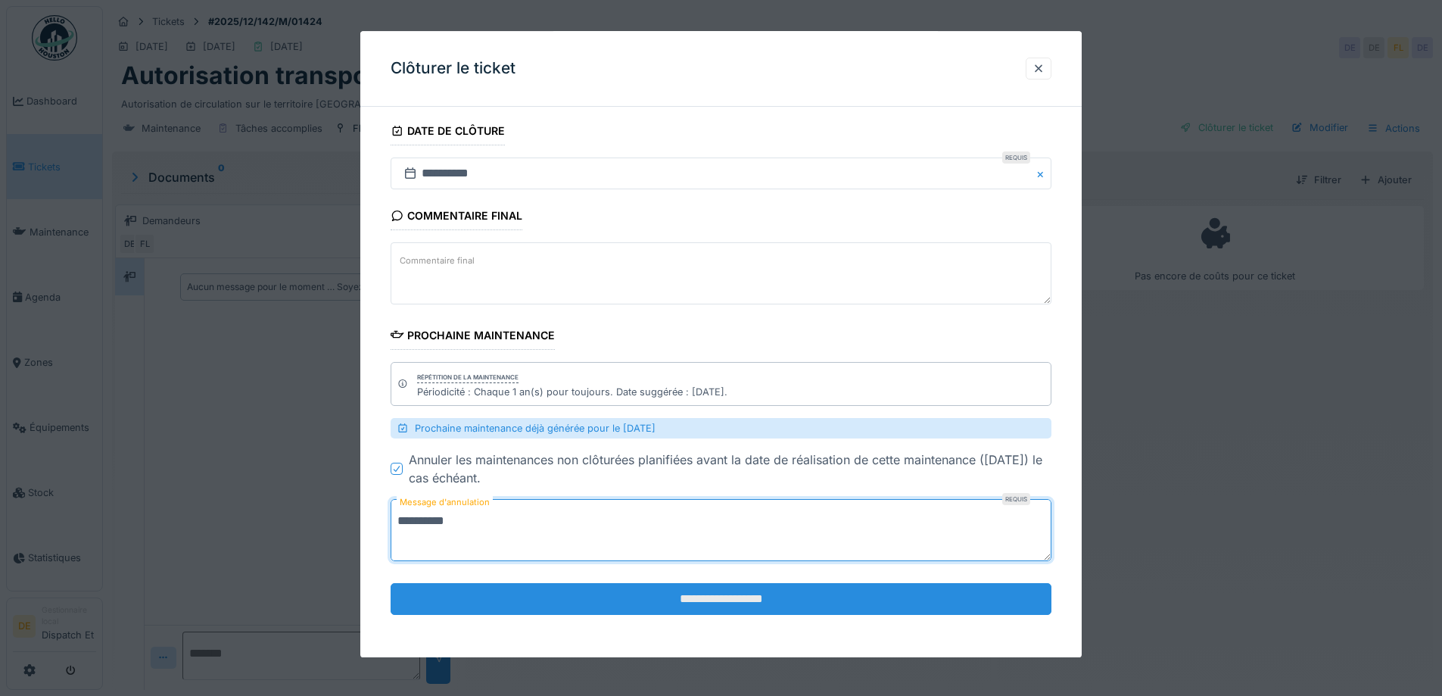
type textarea "**********"
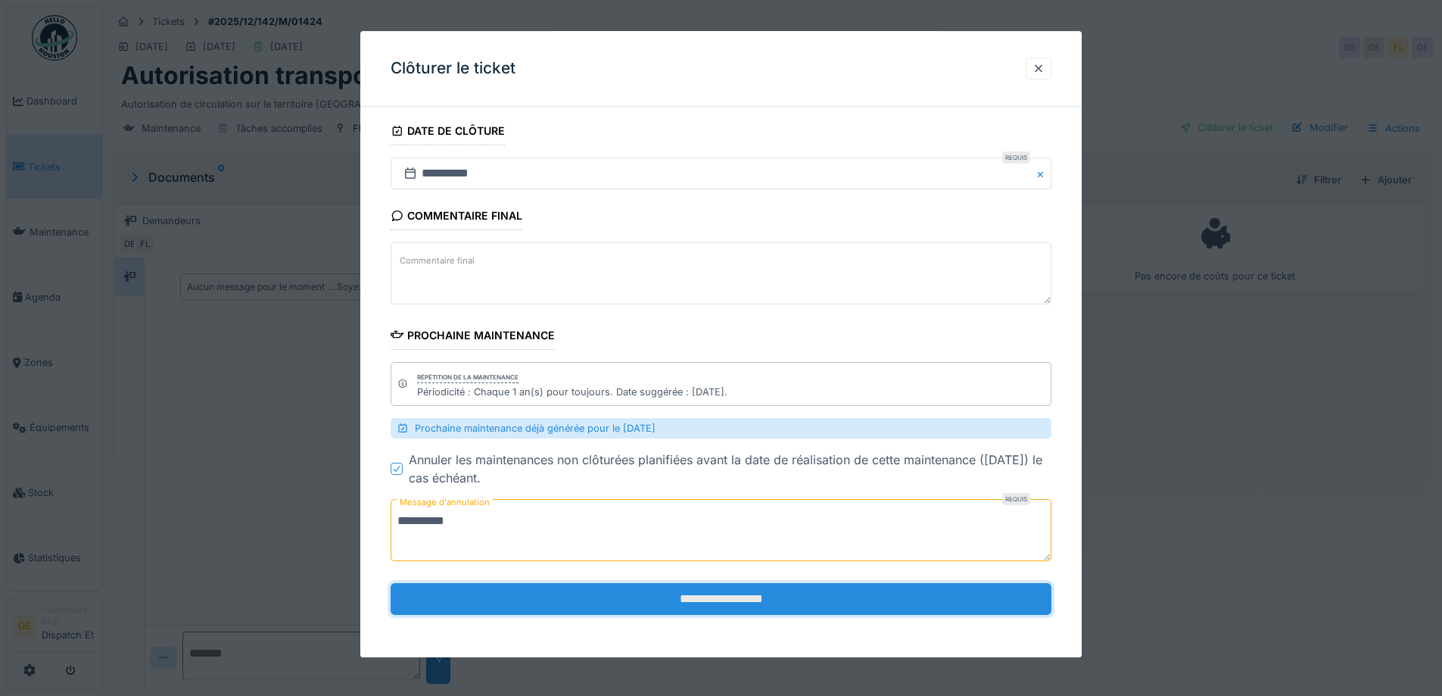
click at [709, 602] on input "**********" at bounding box center [721, 600] width 661 height 32
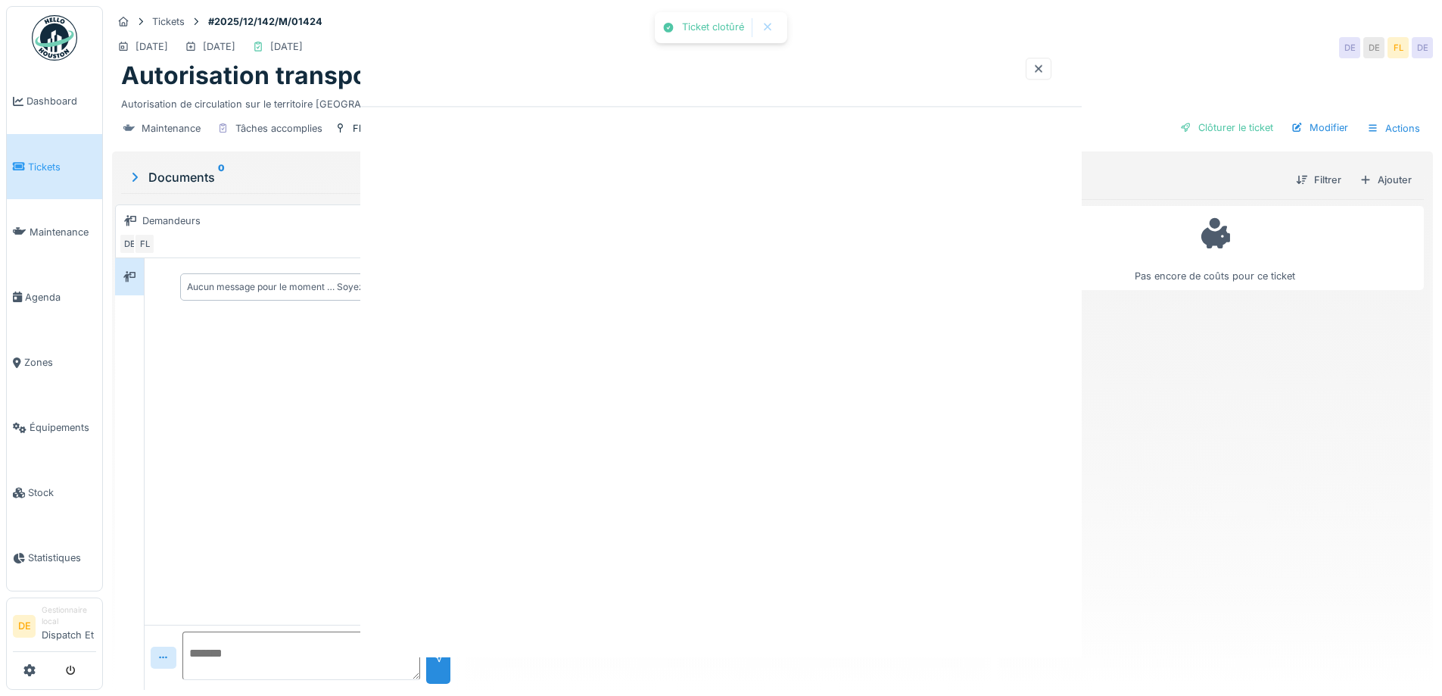
scroll to position [0, 0]
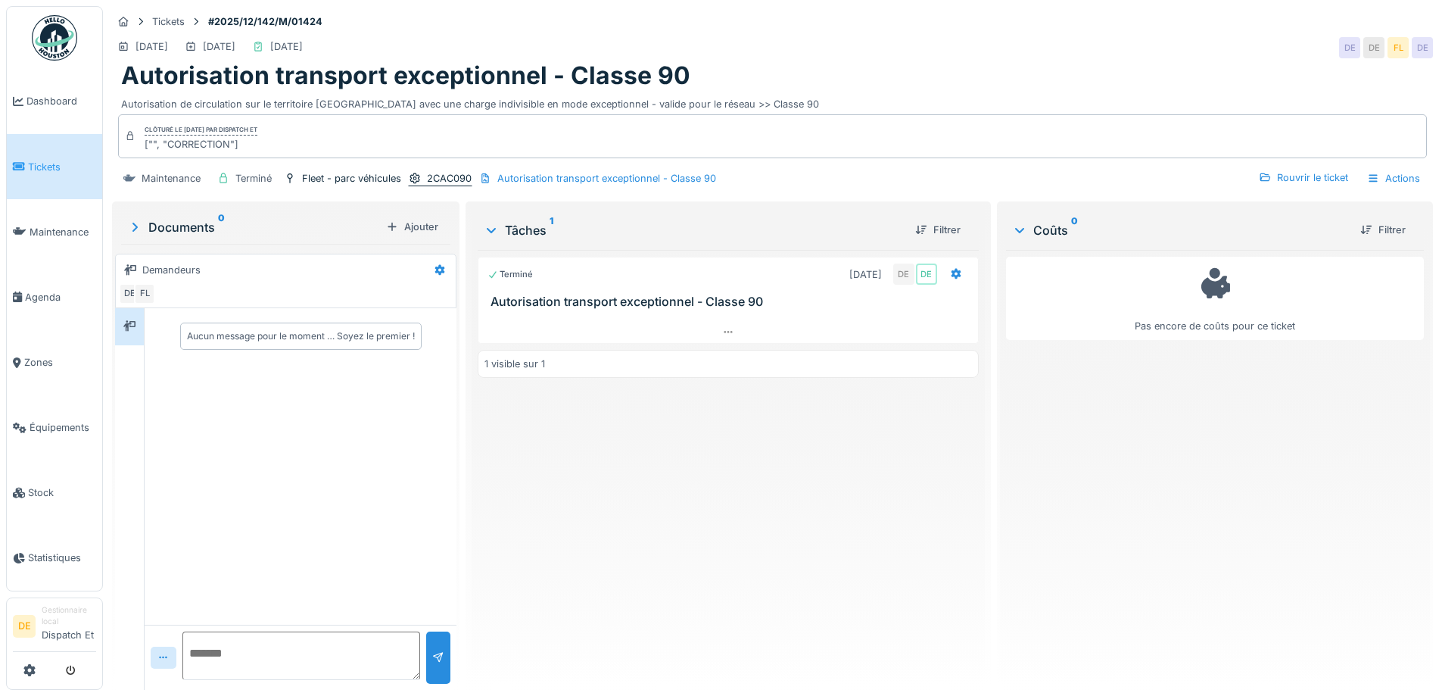
click at [438, 180] on div "2CAC090" at bounding box center [449, 178] width 45 height 14
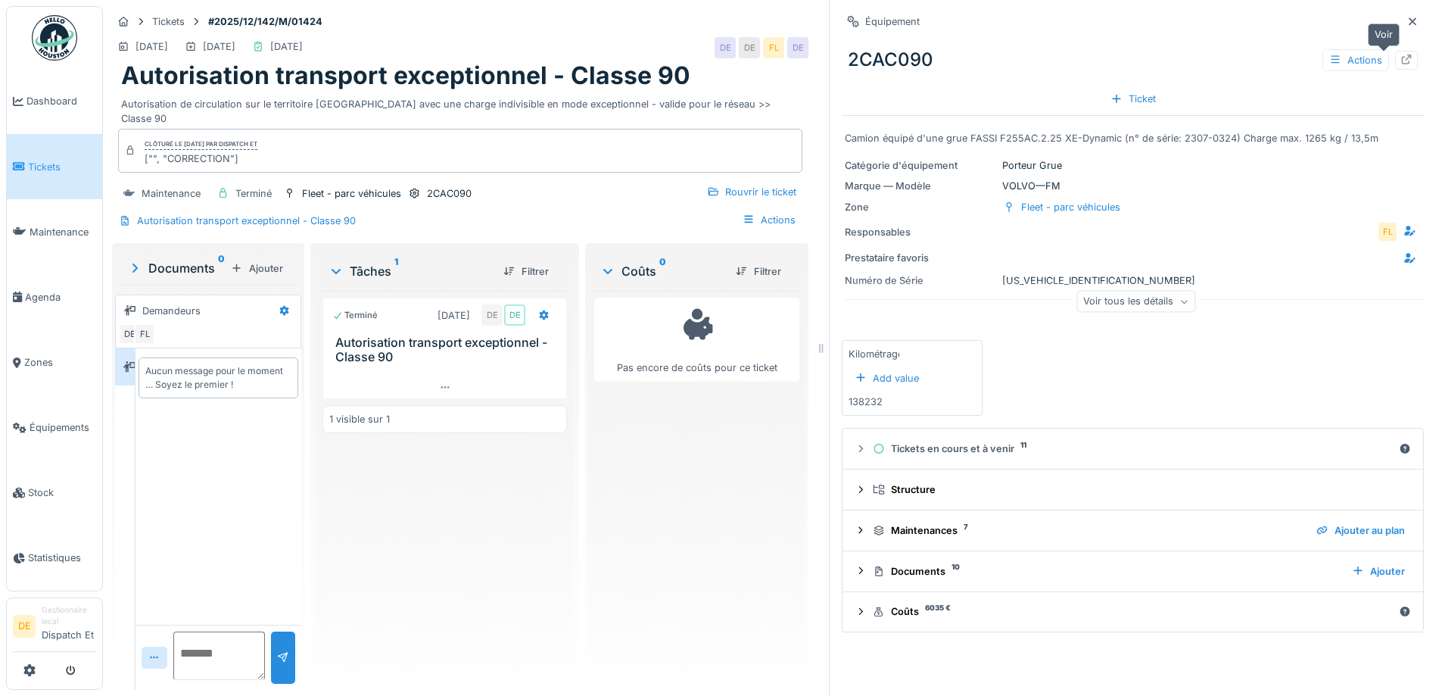
click at [1395, 60] on div at bounding box center [1406, 60] width 23 height 19
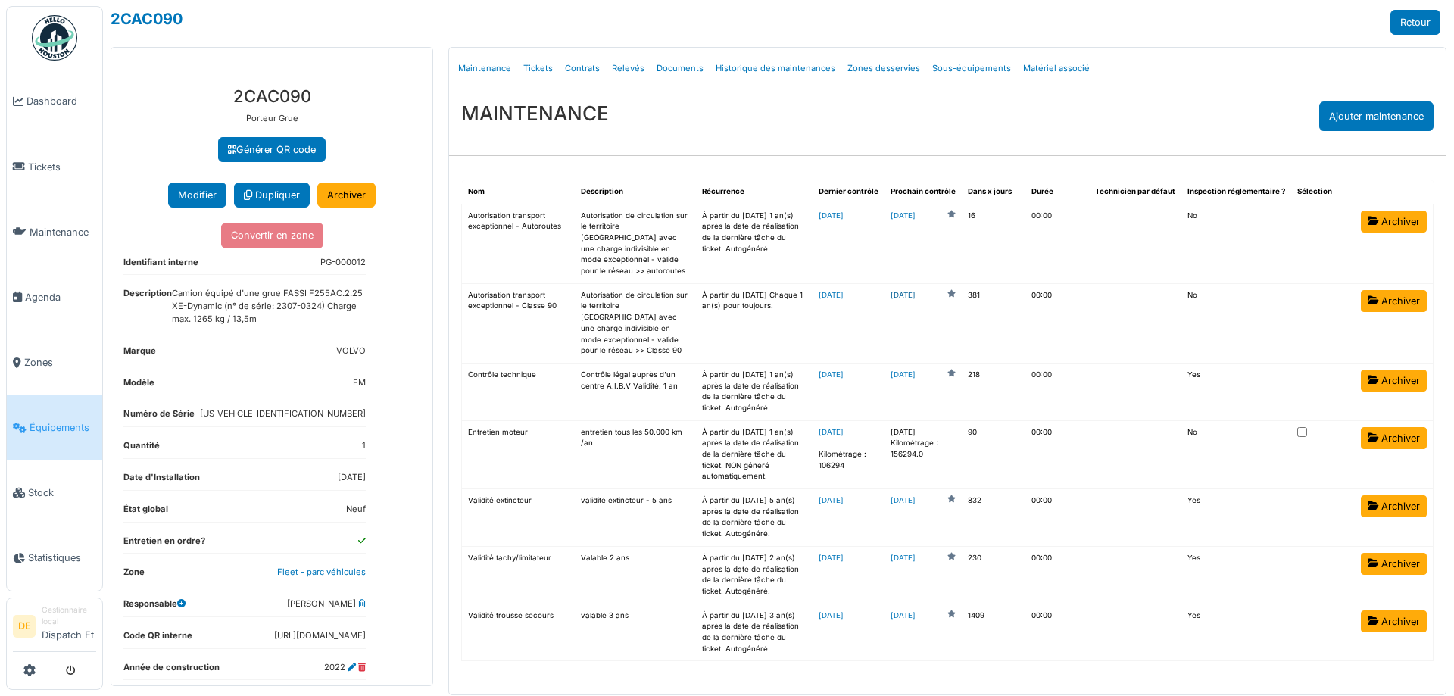
click at [915, 290] on link "[DATE]" at bounding box center [902, 295] width 25 height 11
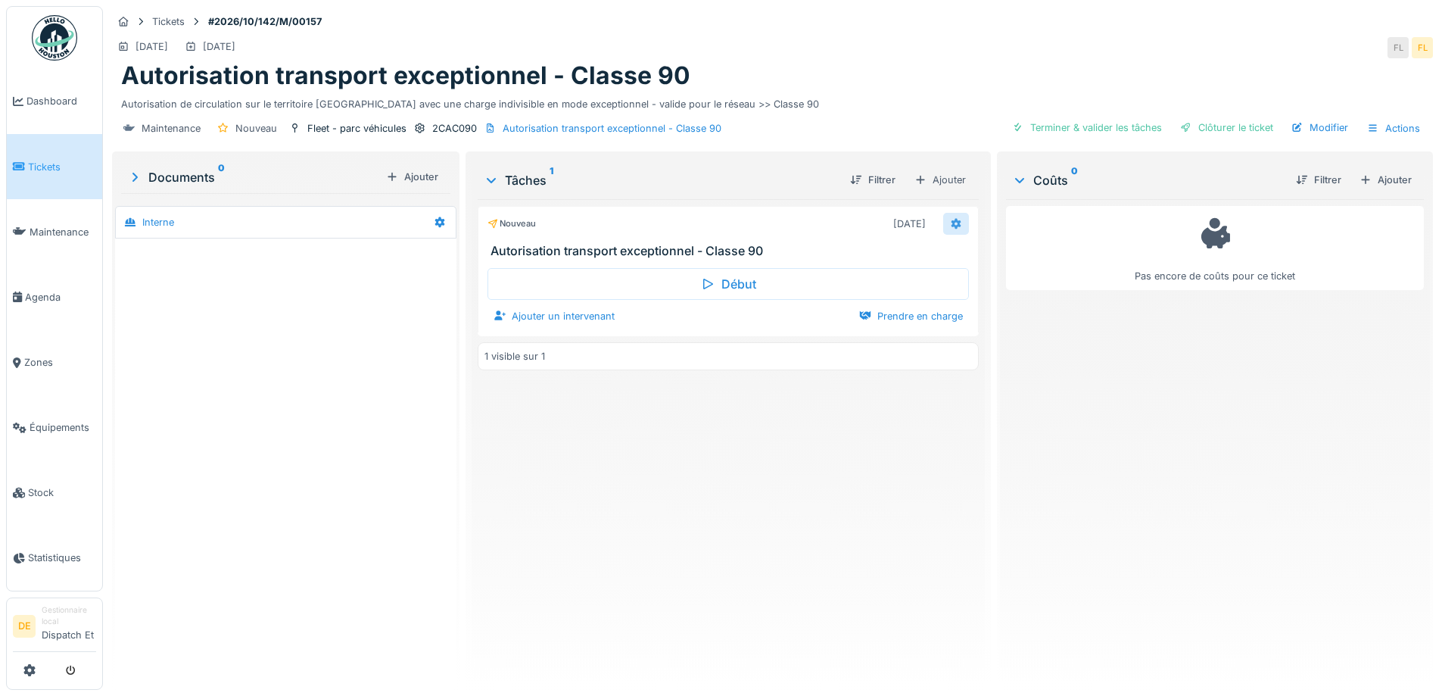
click at [953, 216] on div at bounding box center [956, 224] width 26 height 22
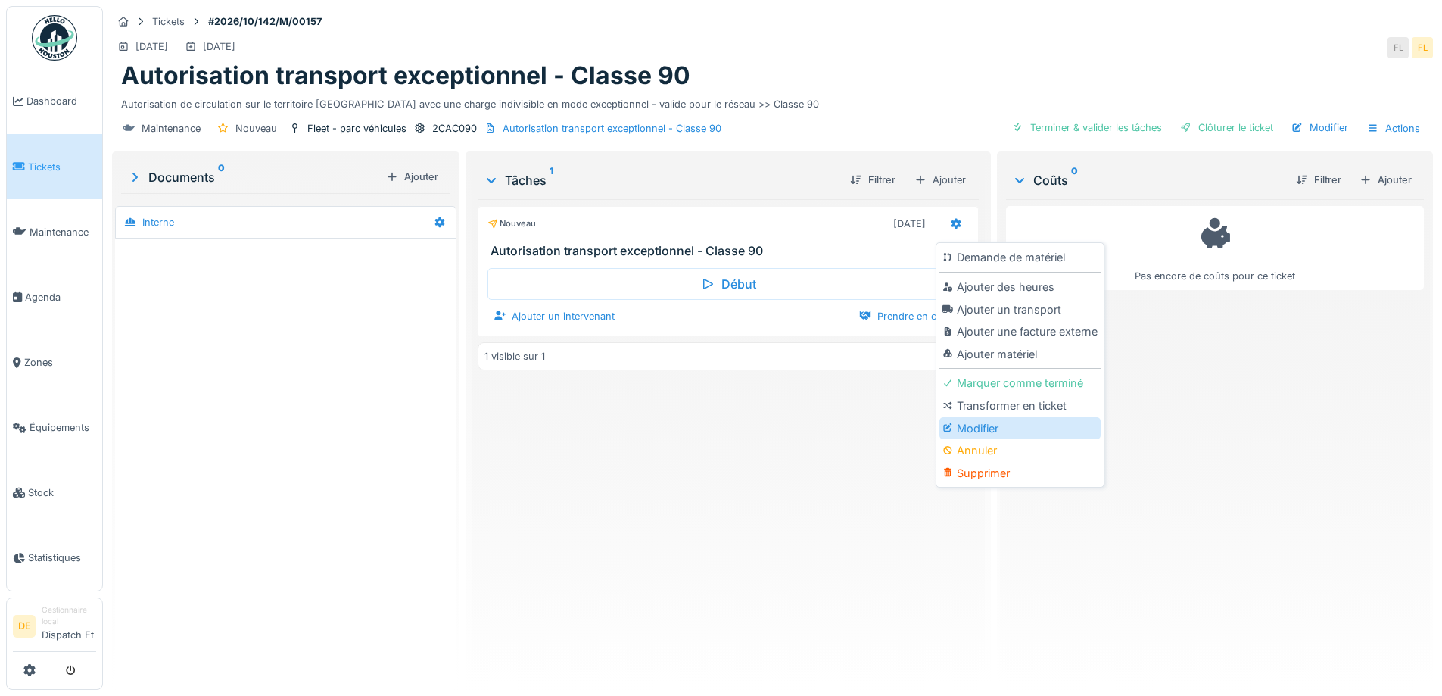
click at [984, 433] on div "Modifier" at bounding box center [1020, 428] width 161 height 23
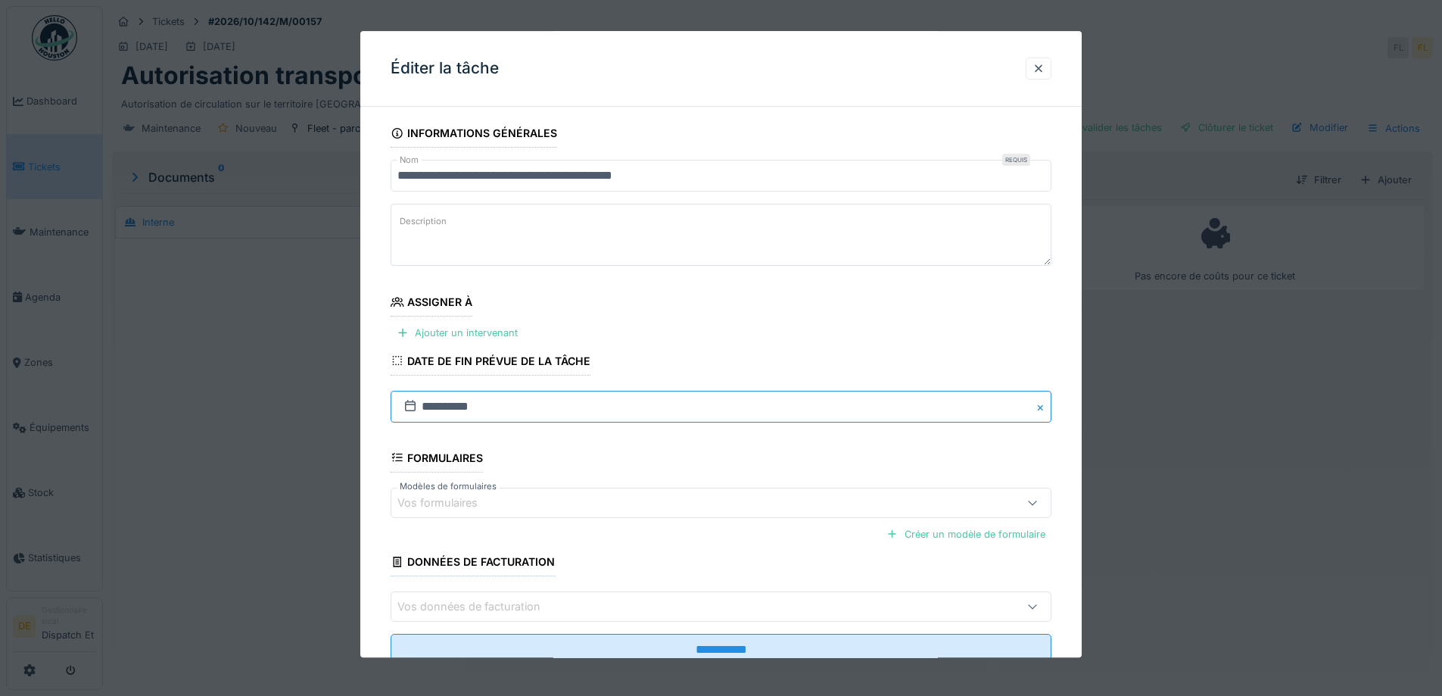
click at [451, 413] on input "**********" at bounding box center [721, 407] width 661 height 32
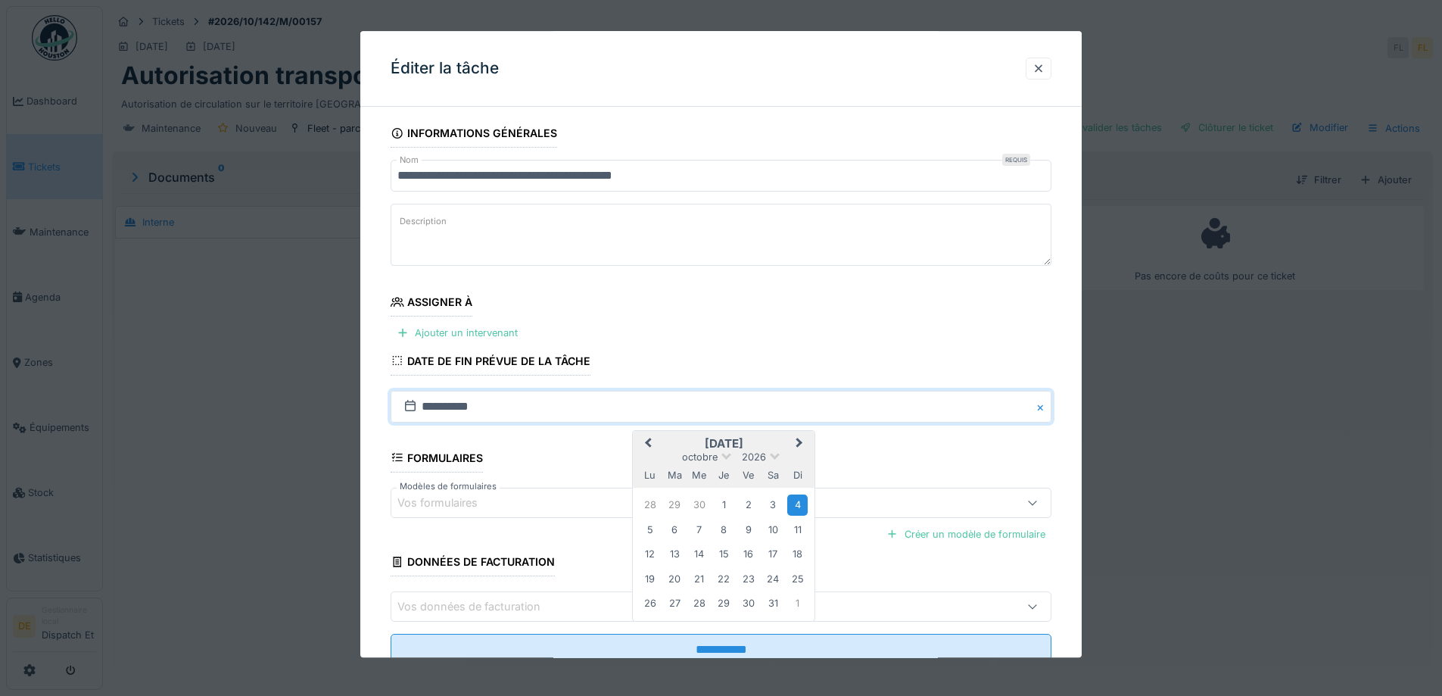
click at [648, 441] on span "Previous Month" at bounding box center [648, 444] width 0 height 18
click at [723, 560] on div "17" at bounding box center [724, 554] width 20 height 20
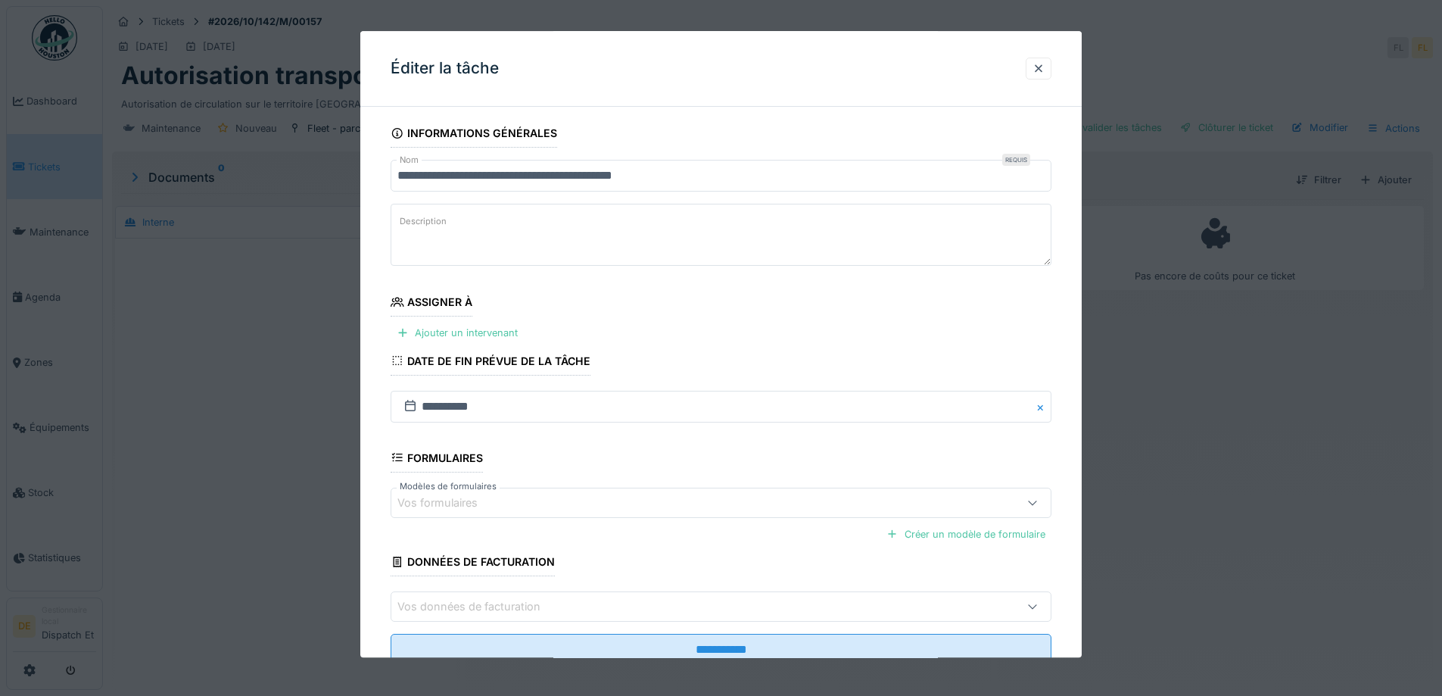
scroll to position [51, 0]
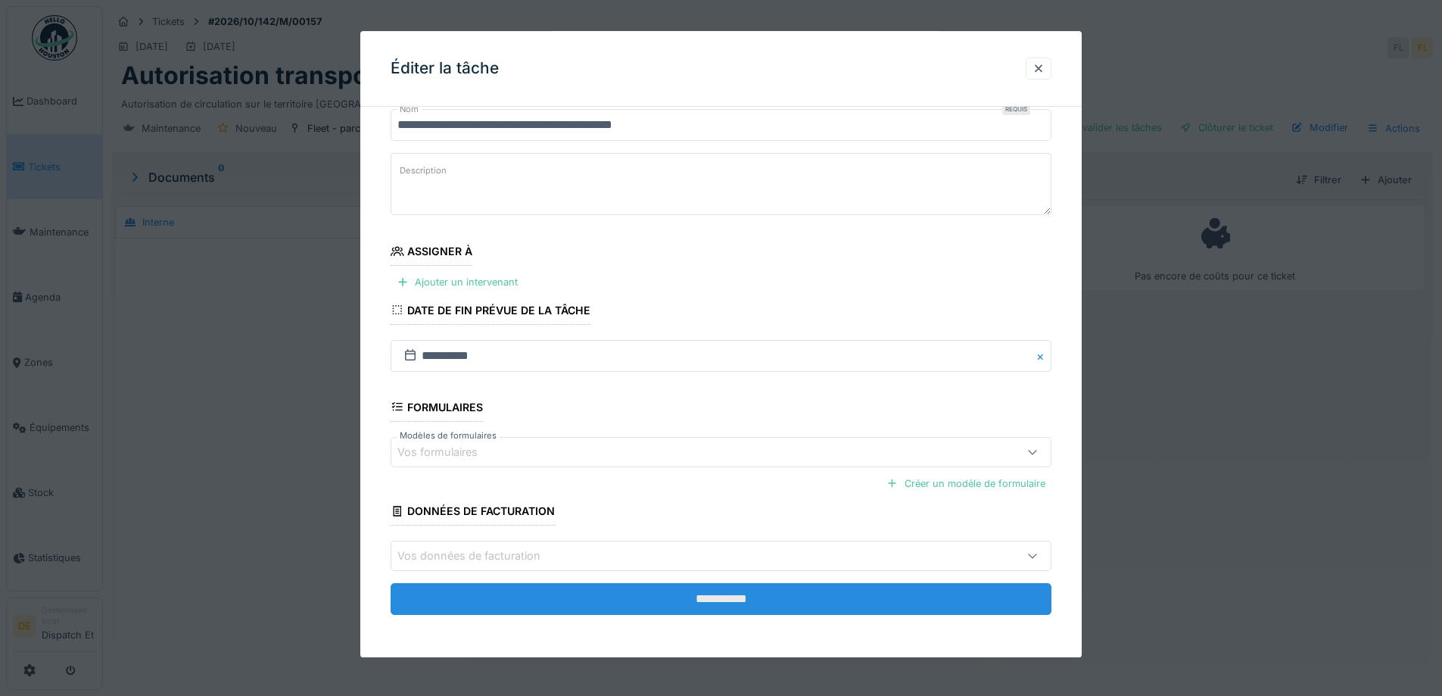
click at [666, 608] on input "**********" at bounding box center [721, 599] width 661 height 32
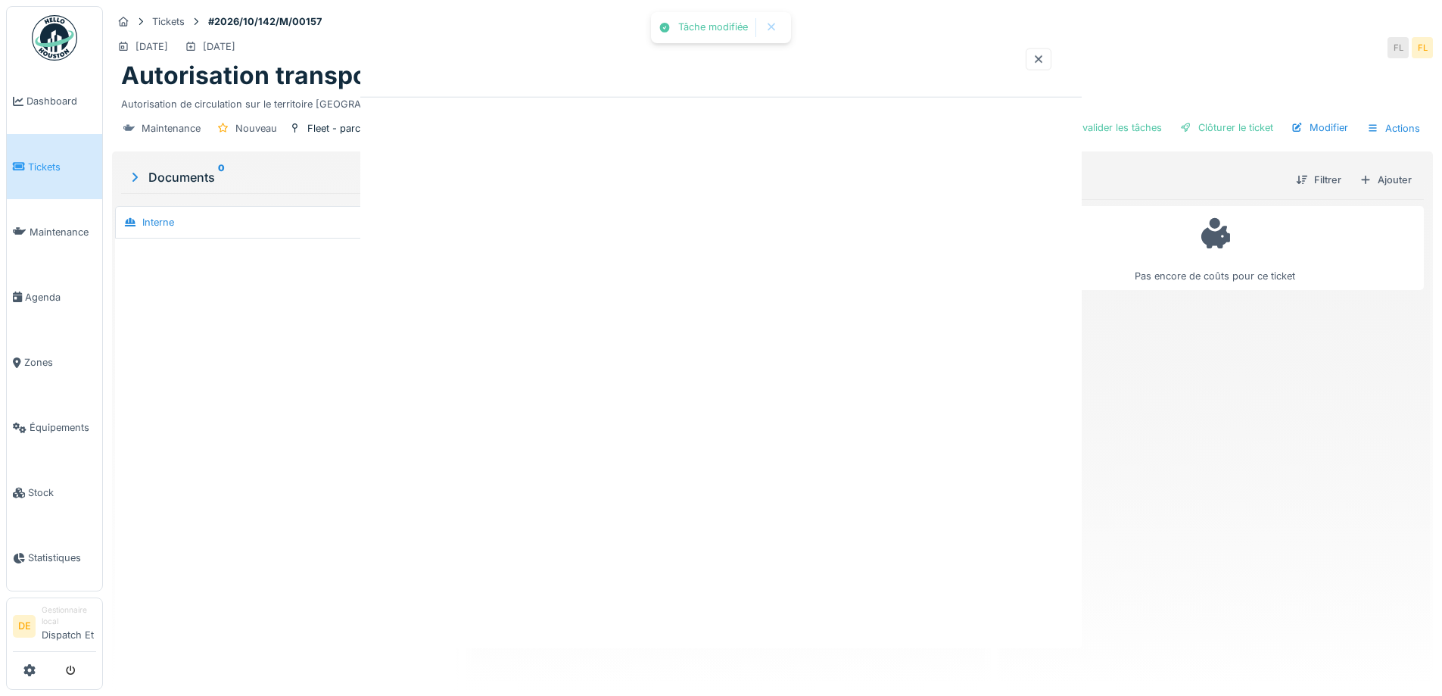
scroll to position [0, 0]
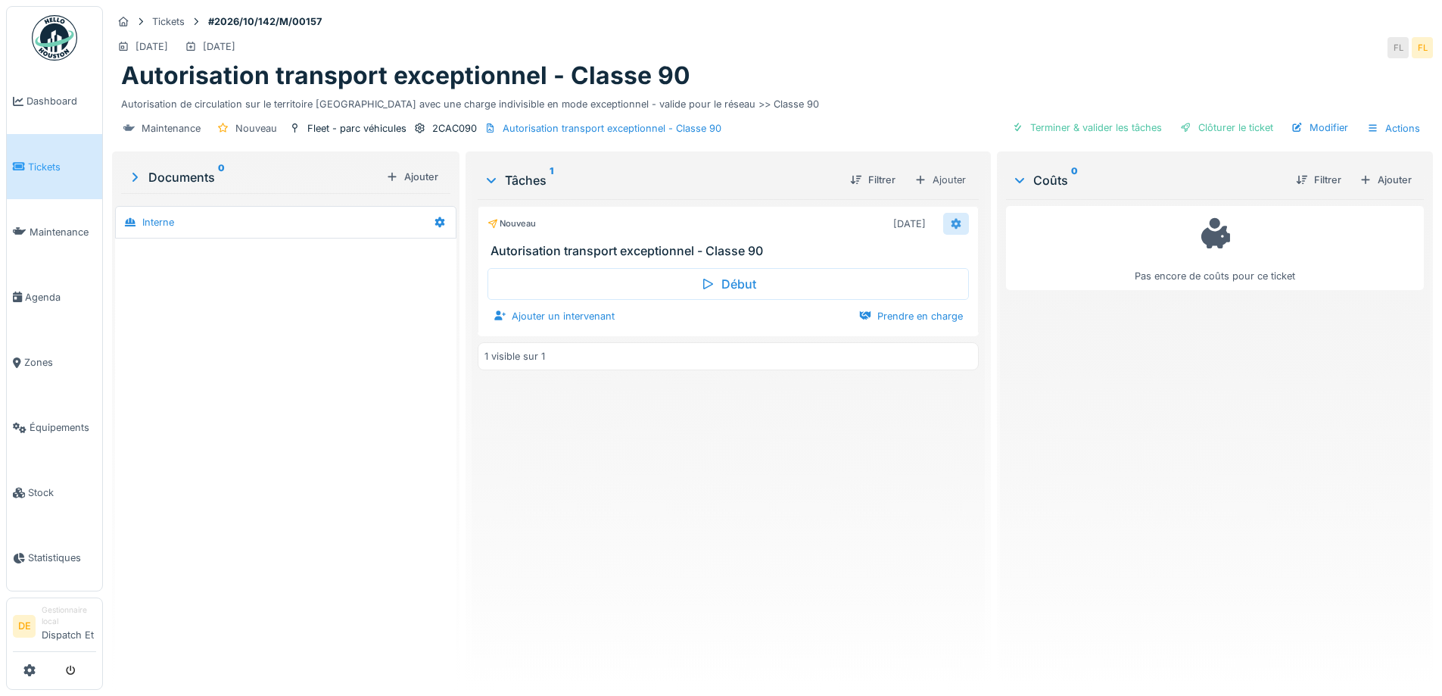
click at [952, 217] on div at bounding box center [956, 224] width 12 height 14
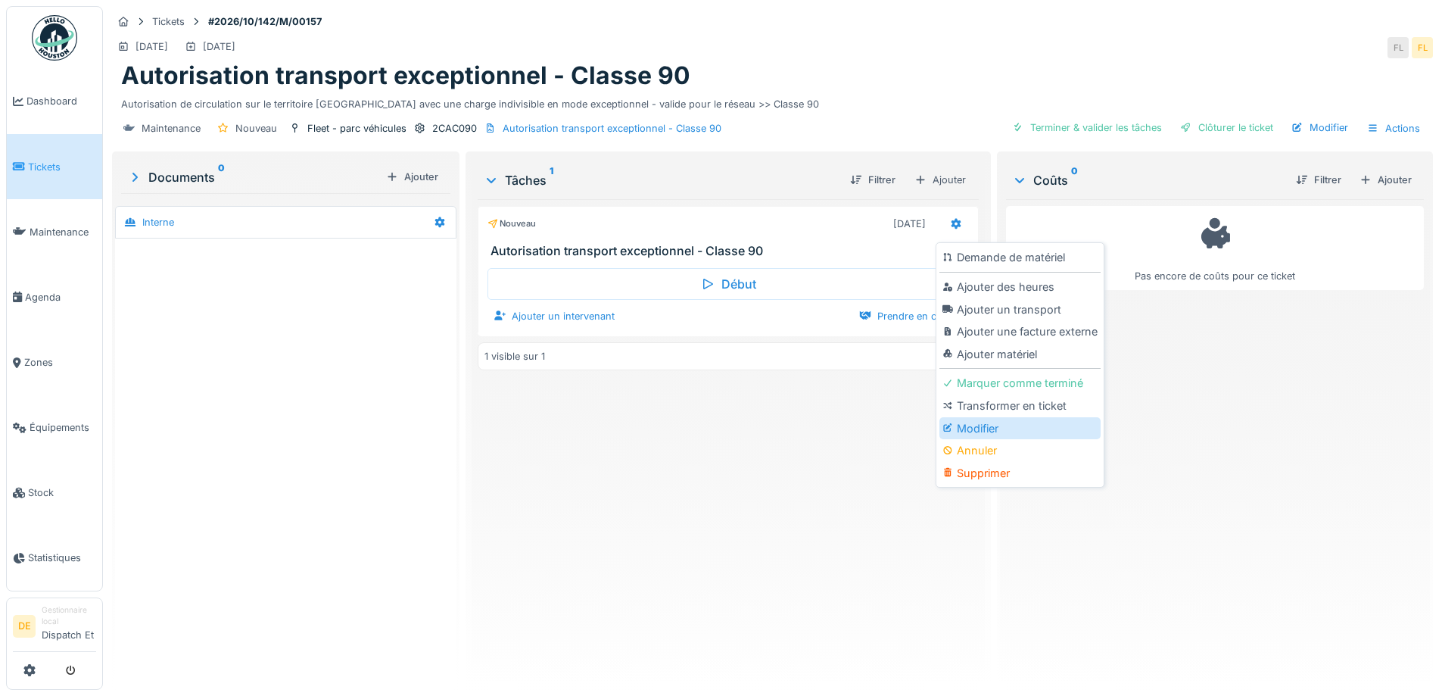
click at [971, 428] on div "Modifier" at bounding box center [1020, 428] width 161 height 23
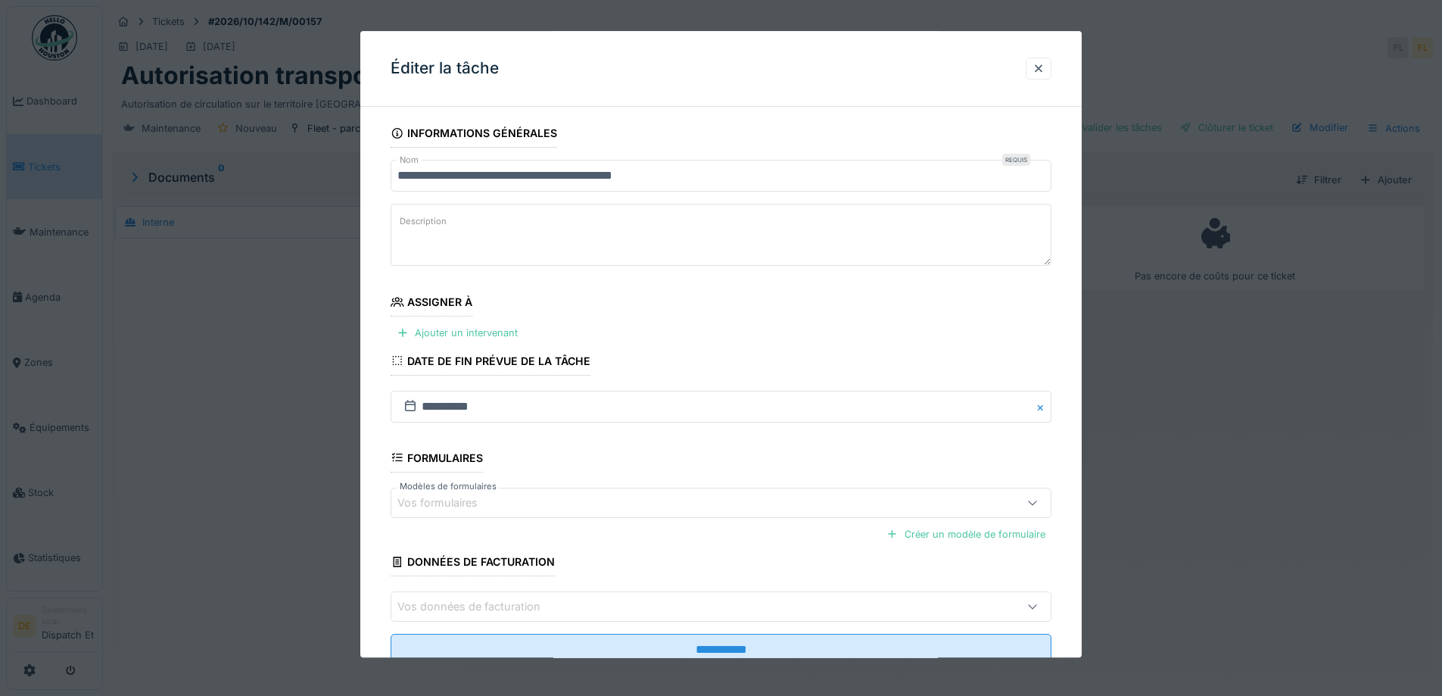
scroll to position [51, 0]
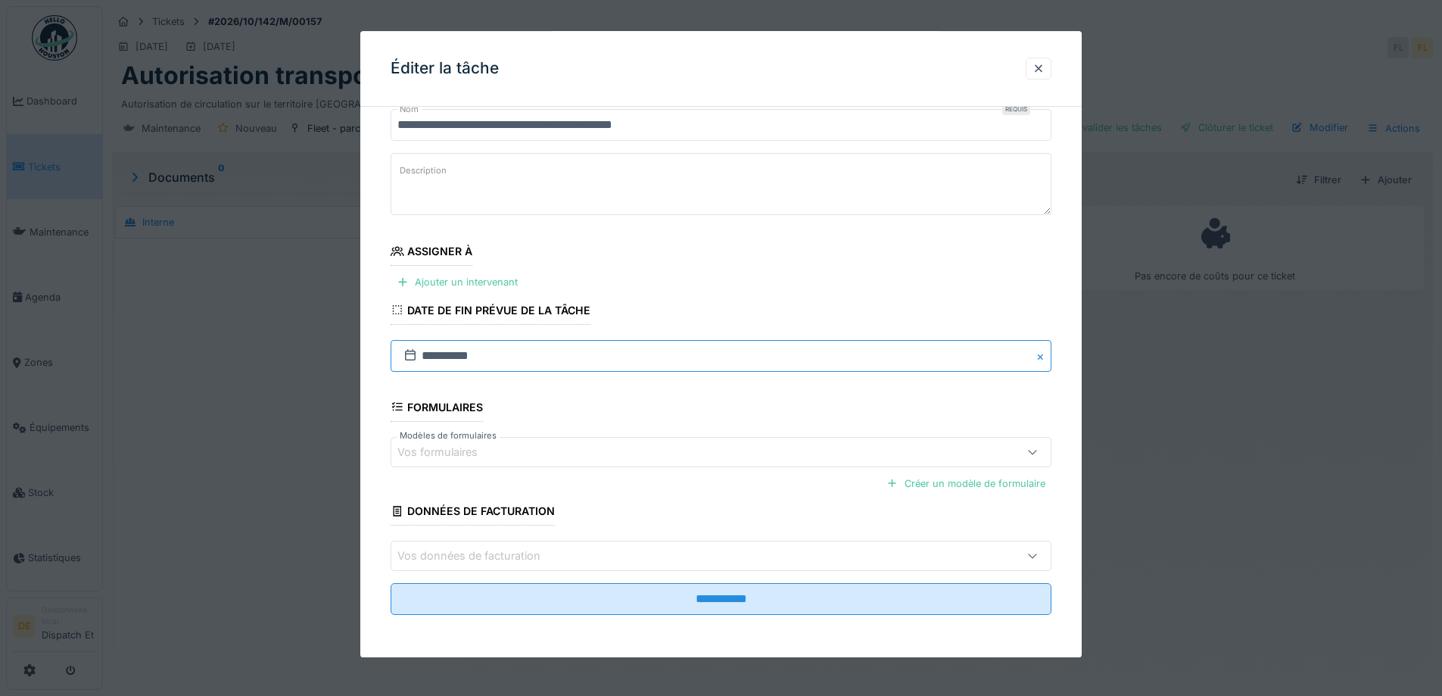
click at [462, 355] on input "**********" at bounding box center [721, 356] width 661 height 32
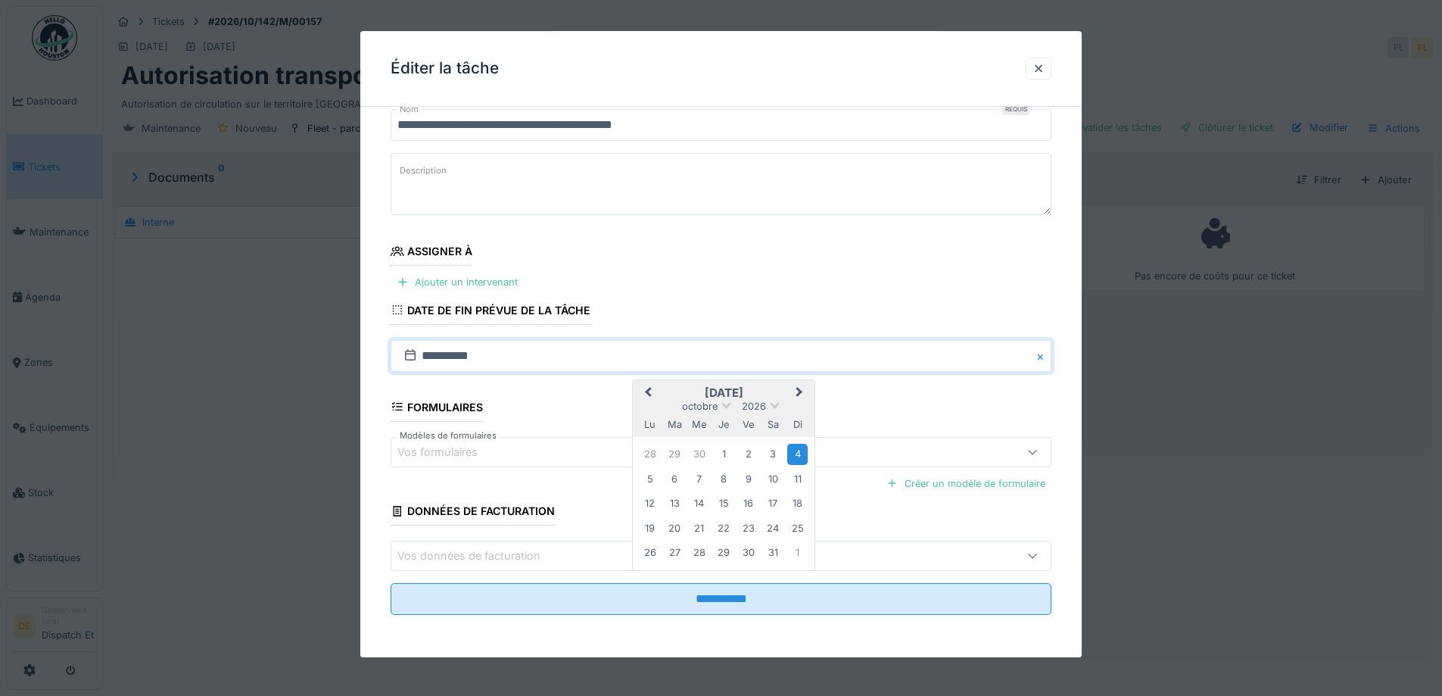
click at [643, 387] on button "Previous Month" at bounding box center [646, 394] width 24 height 24
click at [718, 504] on div "17" at bounding box center [724, 504] width 20 height 20
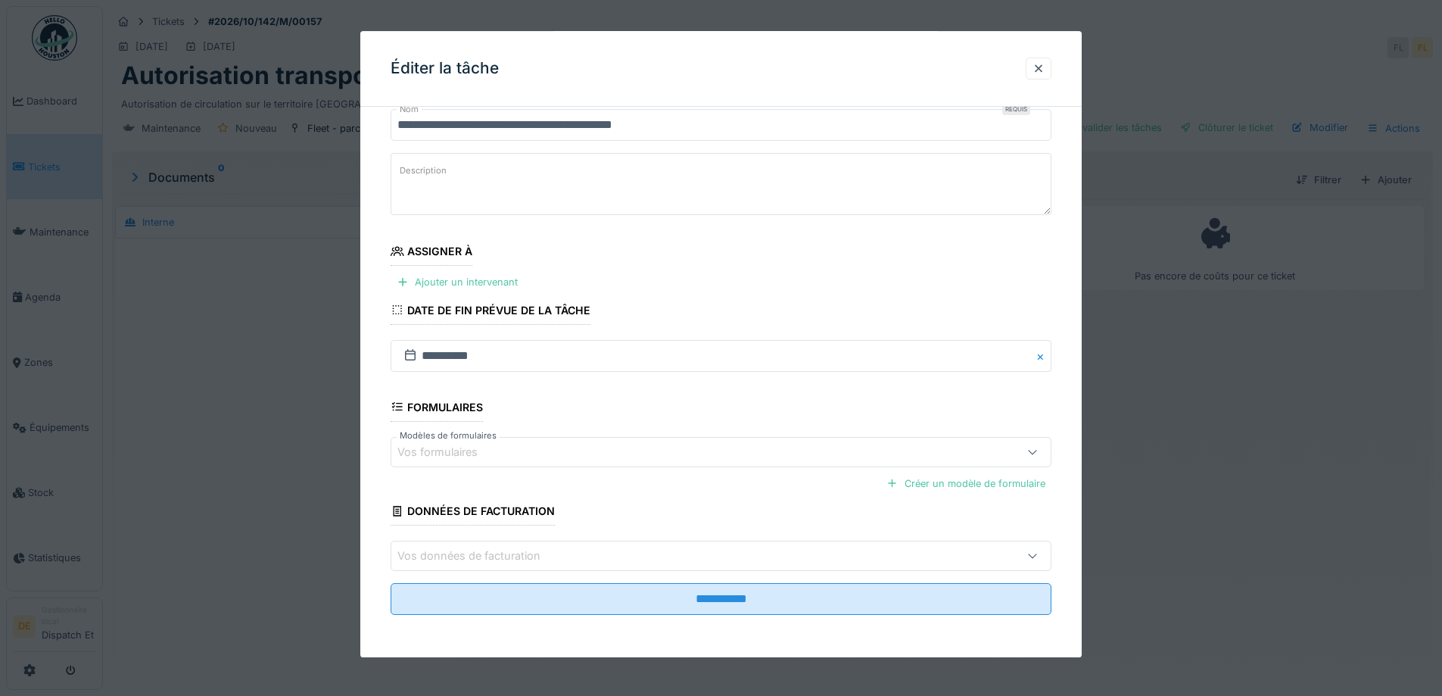
click at [684, 582] on fieldset "**********" at bounding box center [721, 347] width 661 height 559
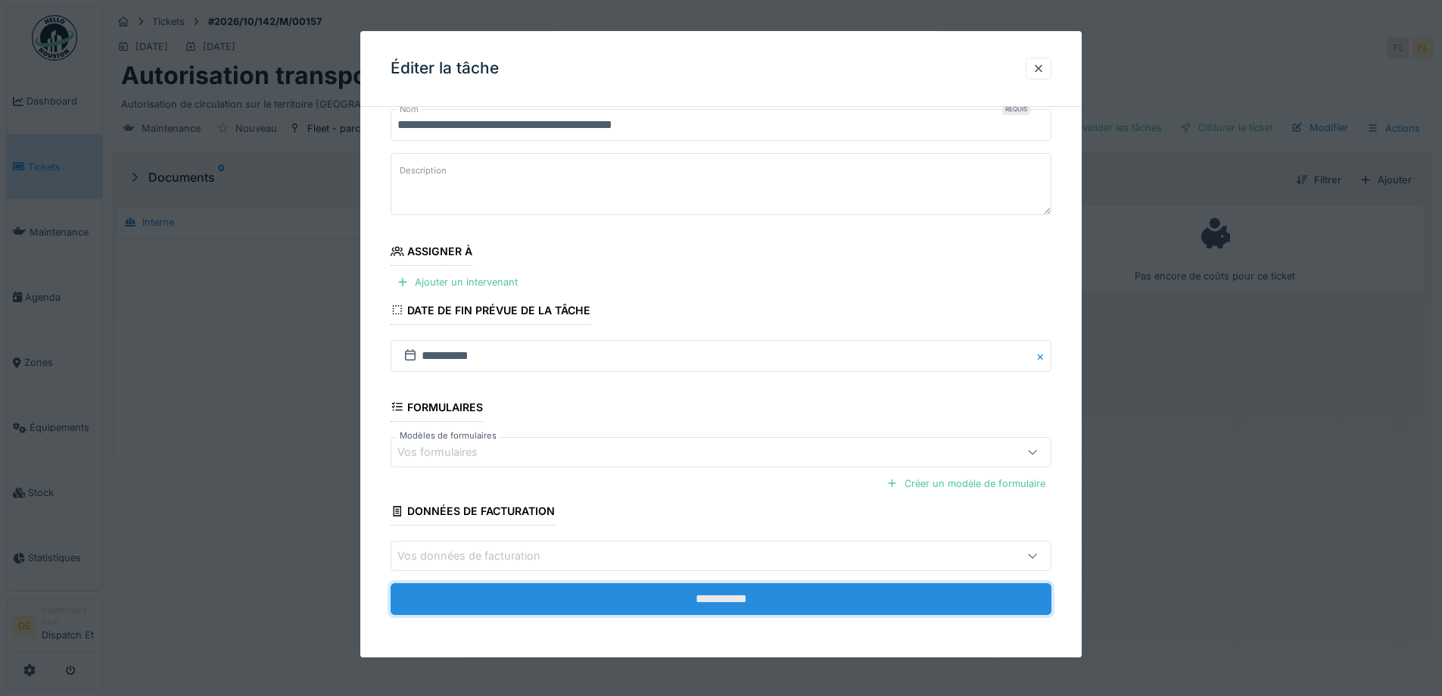
click at [691, 595] on input "**********" at bounding box center [721, 599] width 661 height 32
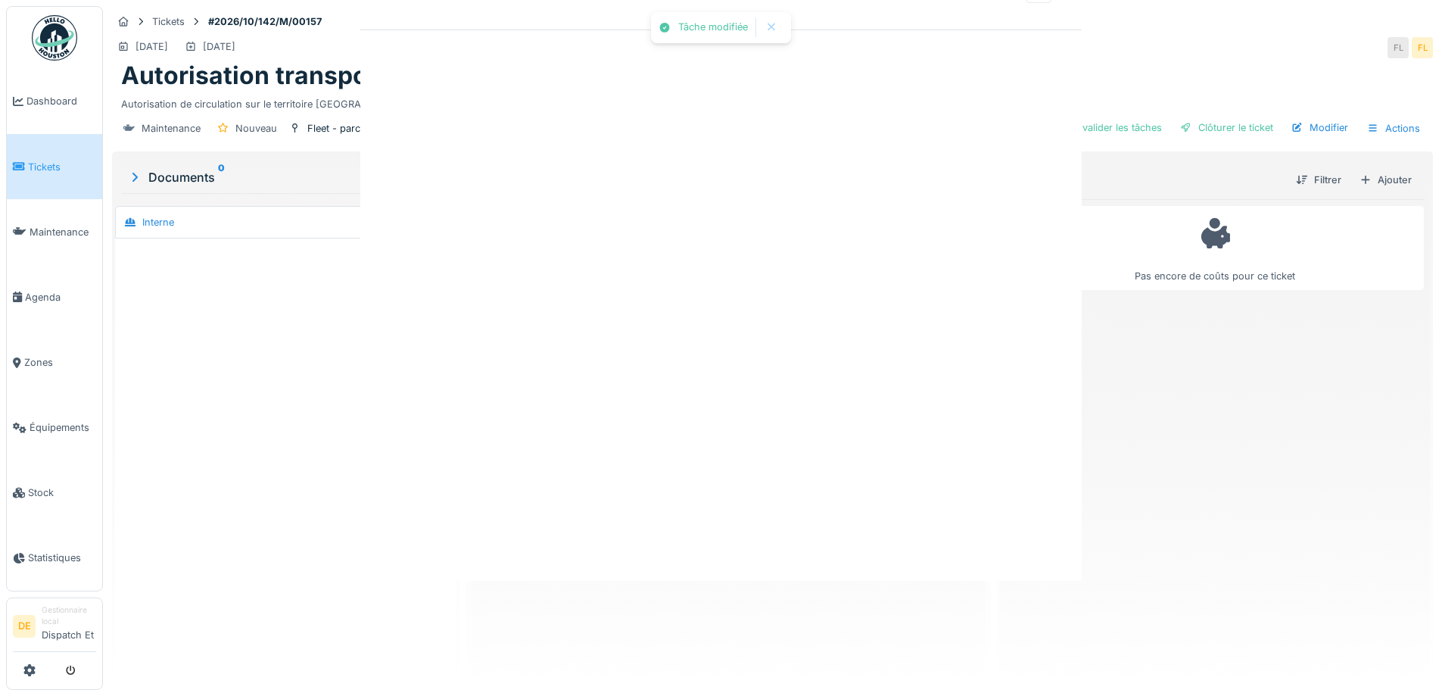
scroll to position [0, 0]
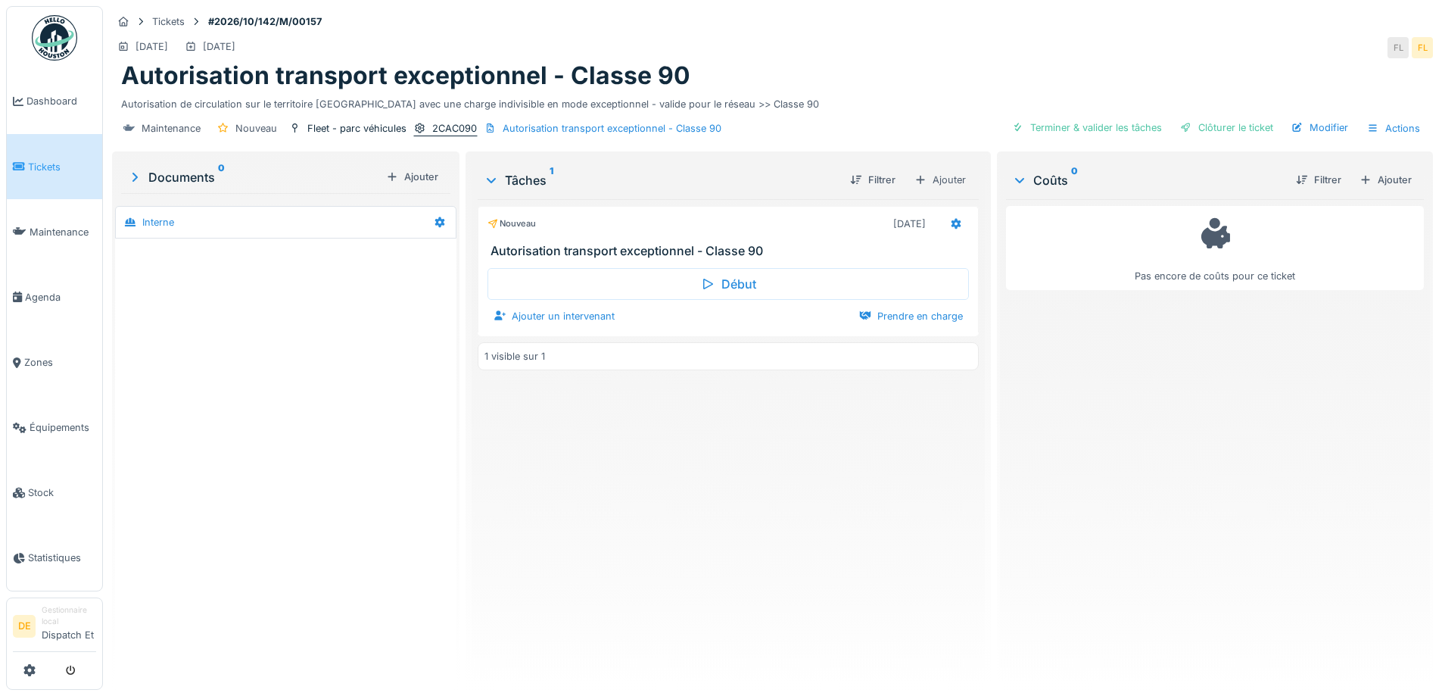
click at [426, 128] on icon at bounding box center [420, 128] width 12 height 10
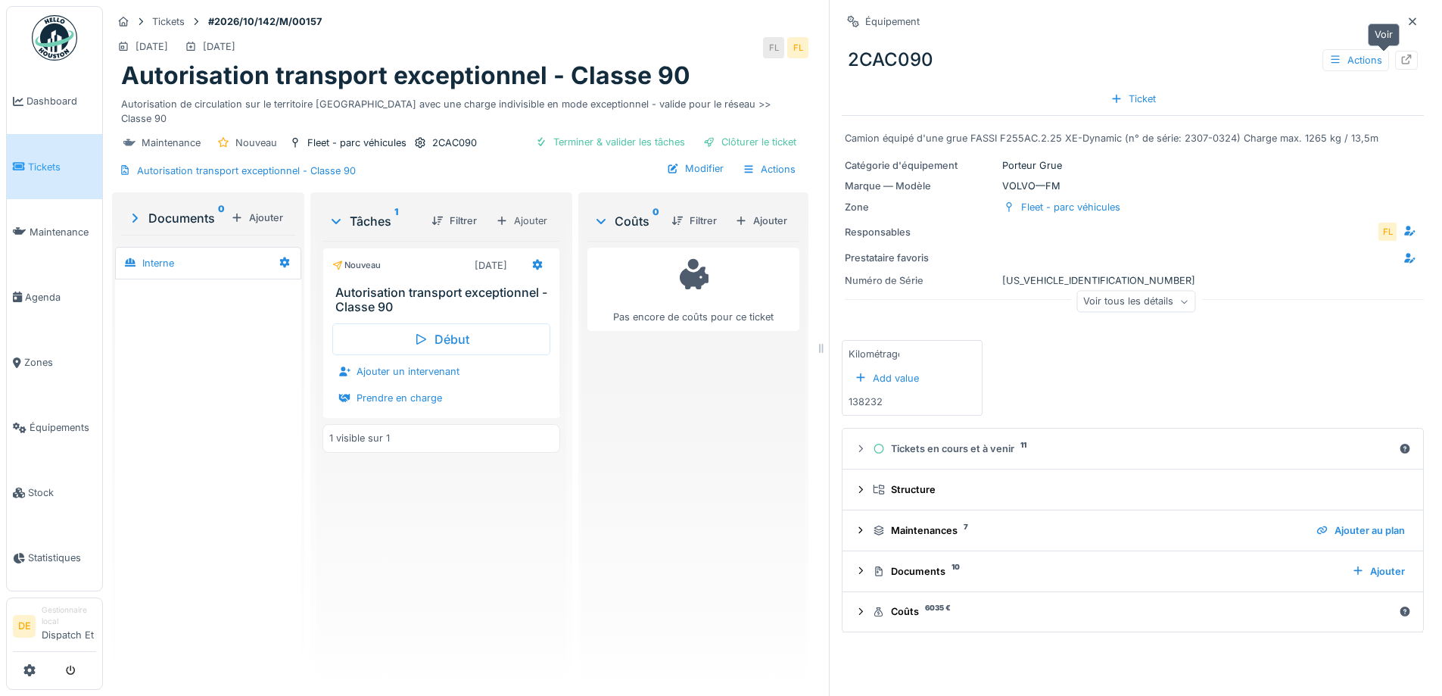
click at [1401, 61] on icon at bounding box center [1407, 60] width 12 height 10
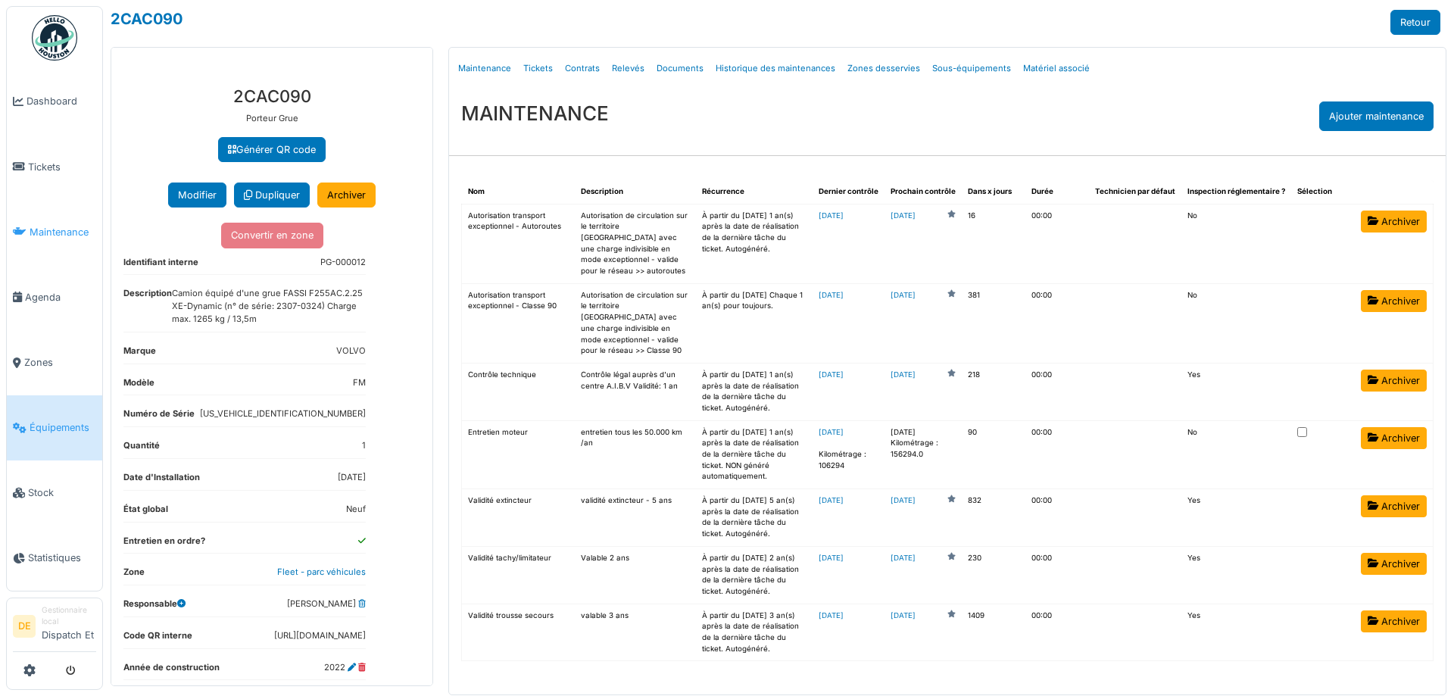
click at [62, 230] on span "Maintenance" at bounding box center [63, 232] width 67 height 14
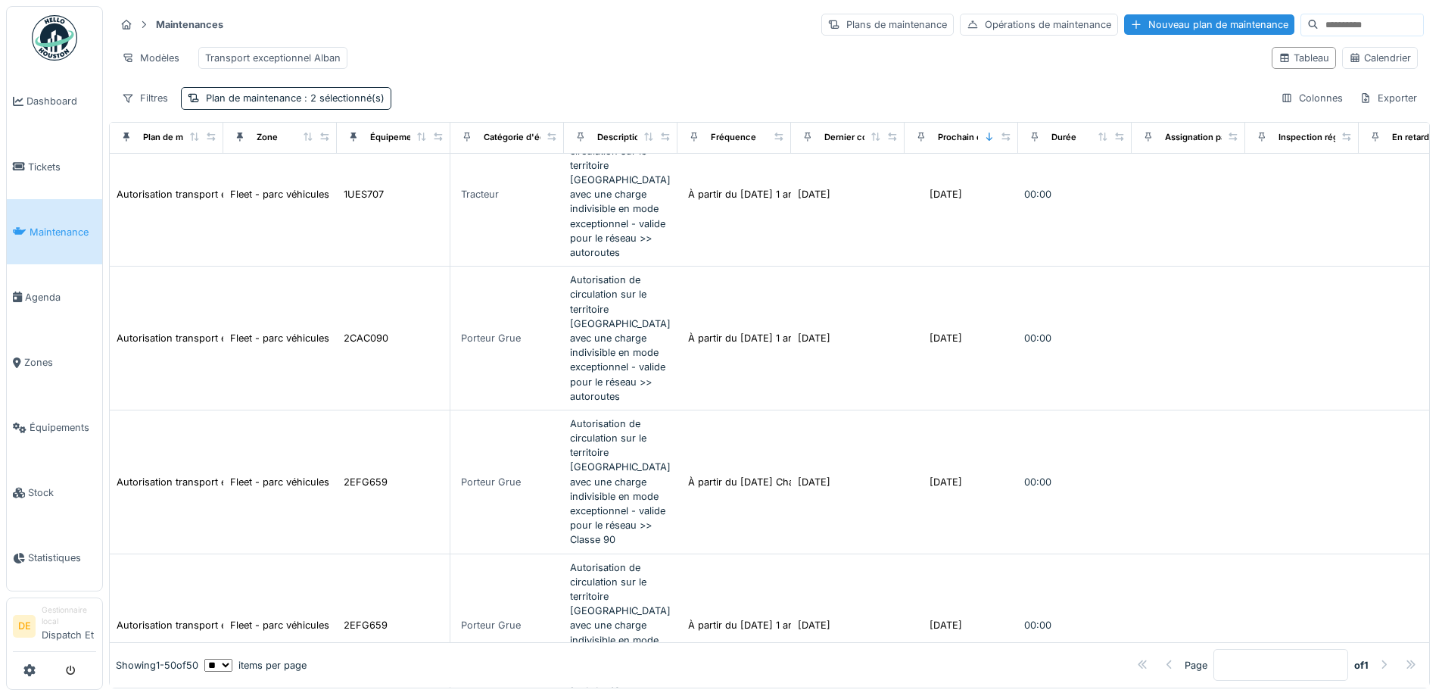
scroll to position [379, 0]
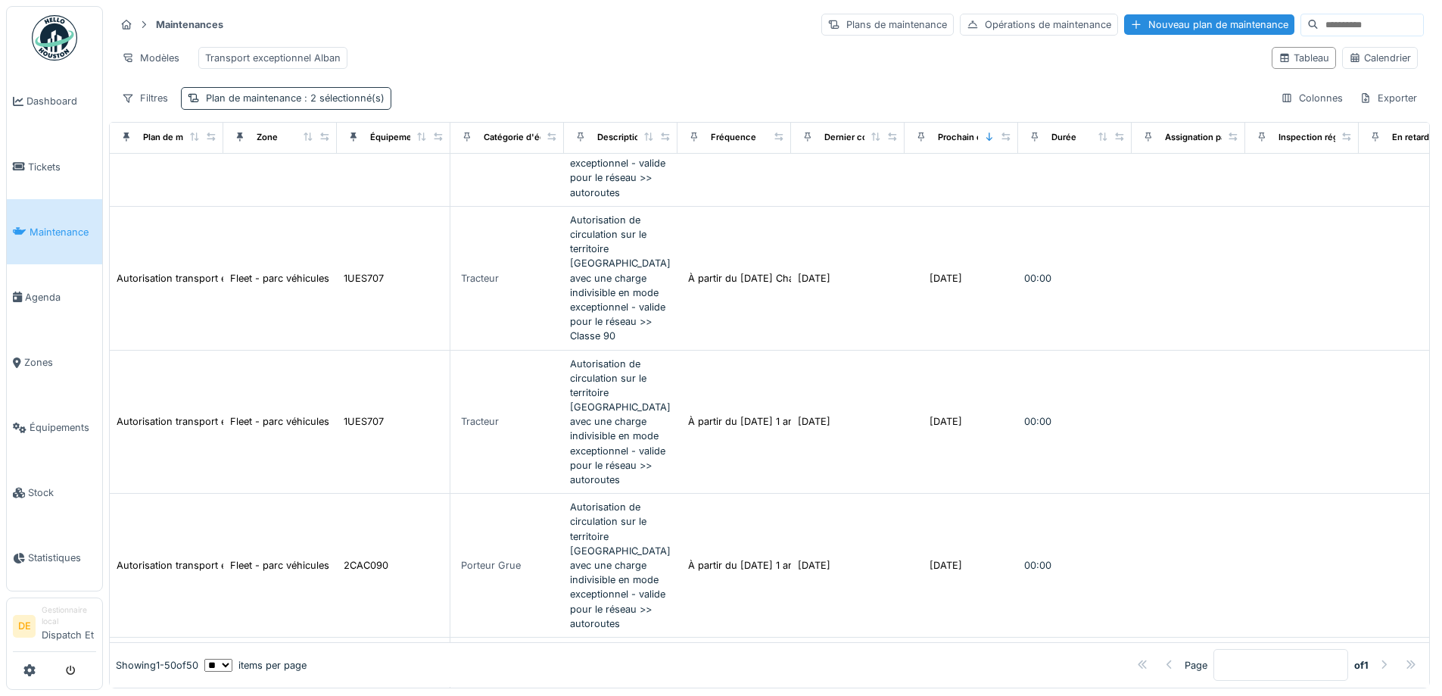
click at [328, 104] on span ": 2 sélectionné(s)" at bounding box center [342, 97] width 83 height 11
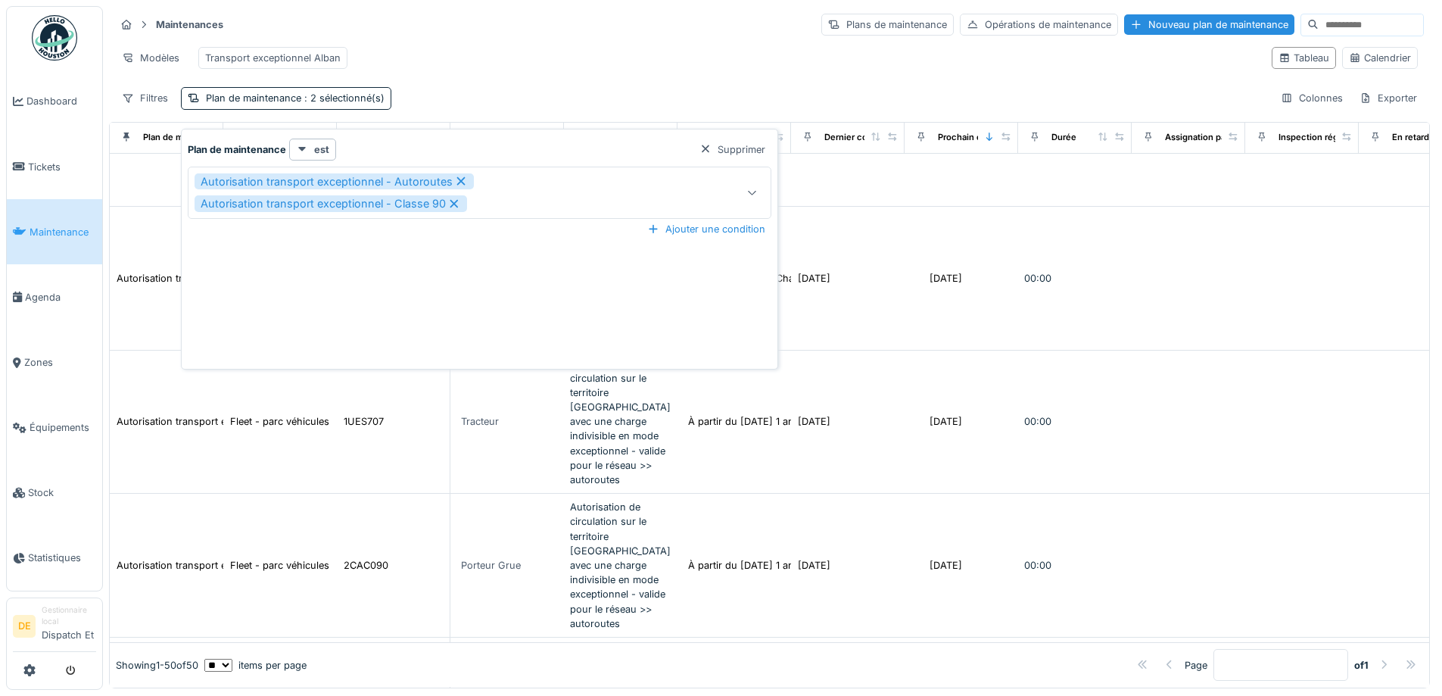
click at [460, 181] on icon at bounding box center [461, 181] width 14 height 11
type input "****"
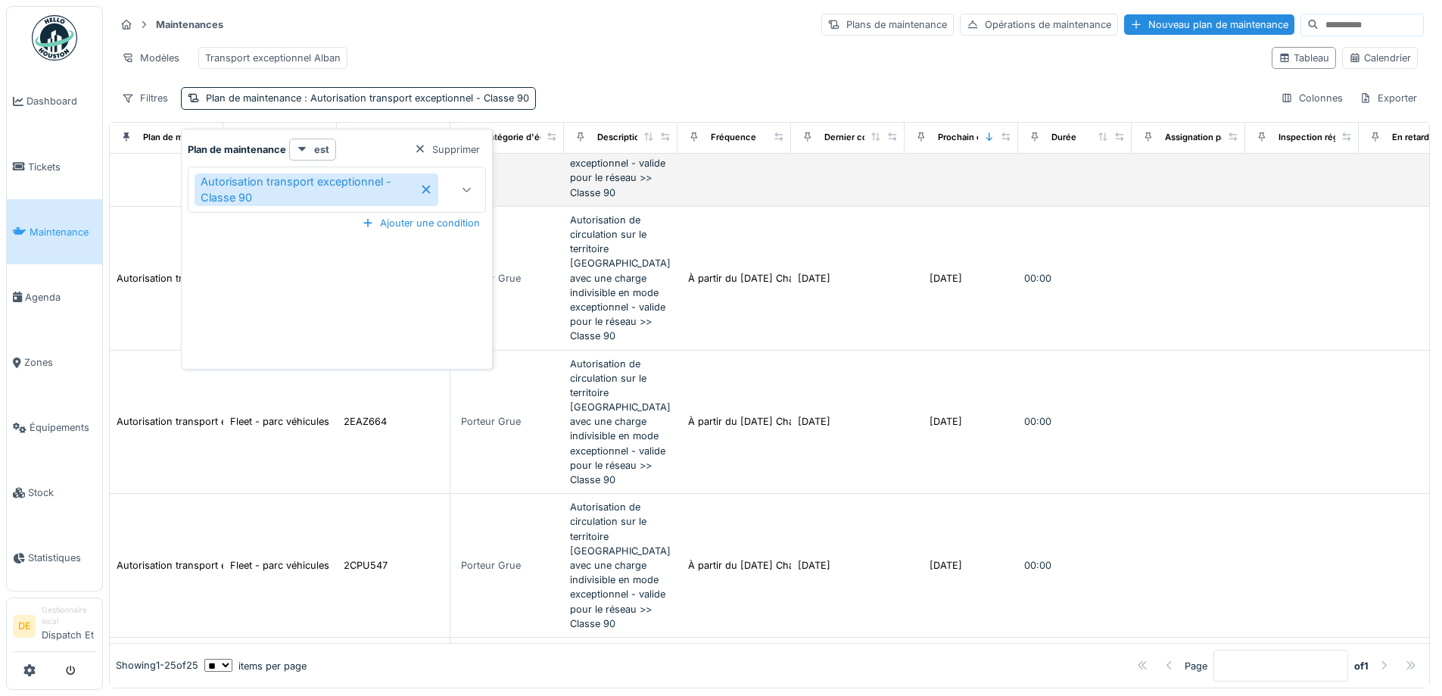
scroll to position [264, 0]
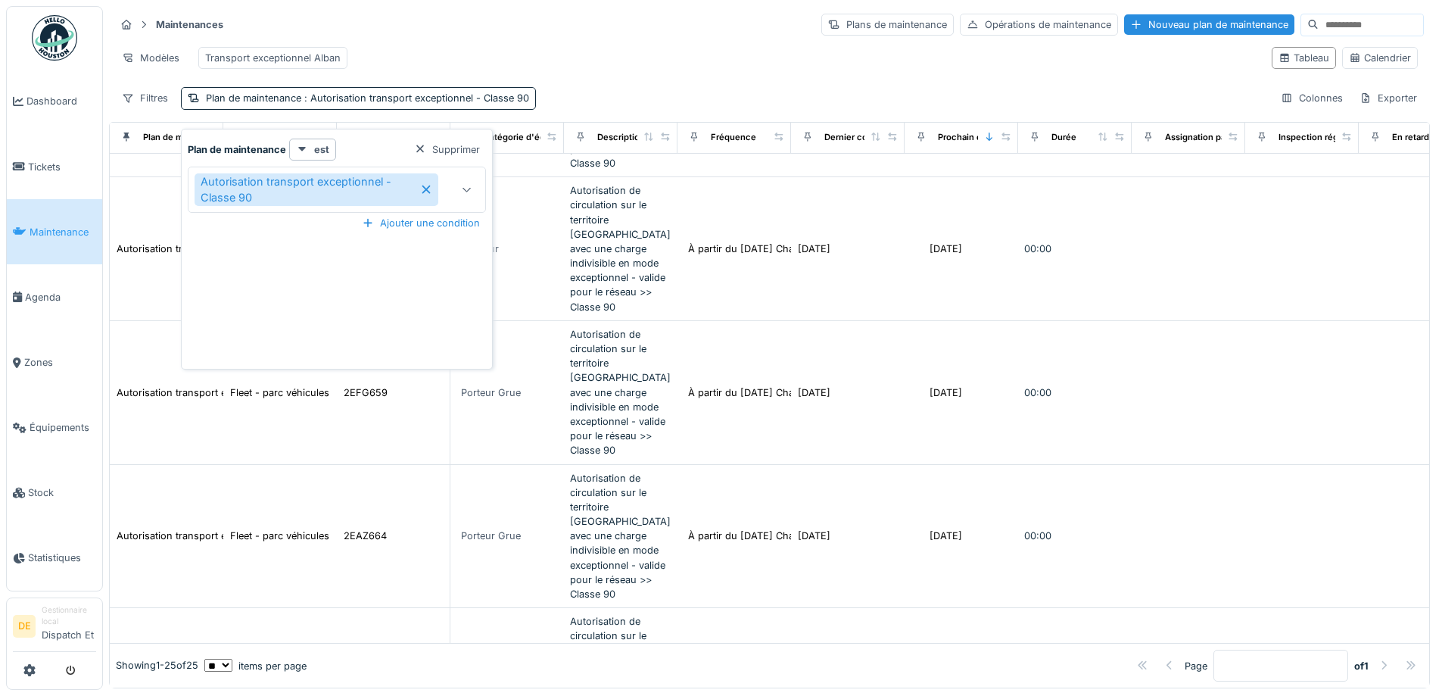
click at [610, 104] on div "Filtres Plan de maintenance : Autorisation transport exceptionnel - Classe 90 C…" at bounding box center [769, 98] width 1309 height 22
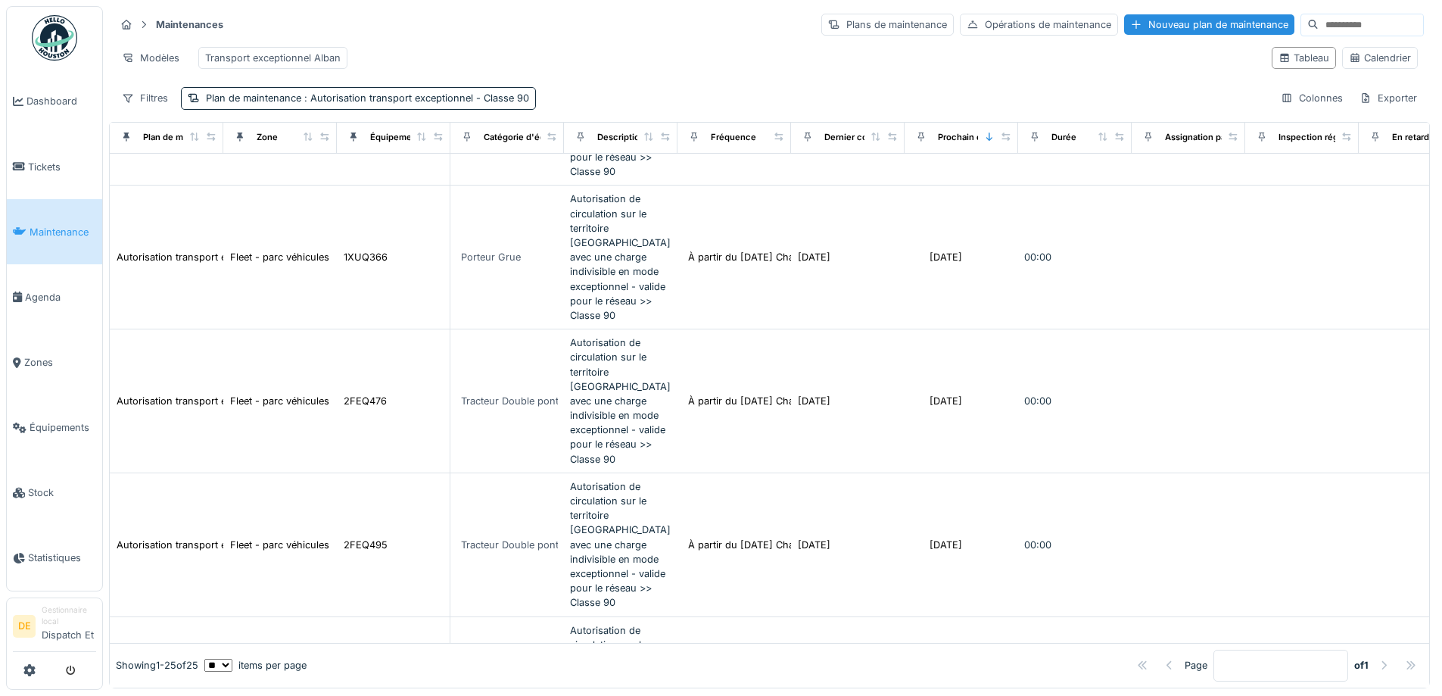
scroll to position [10, 0]
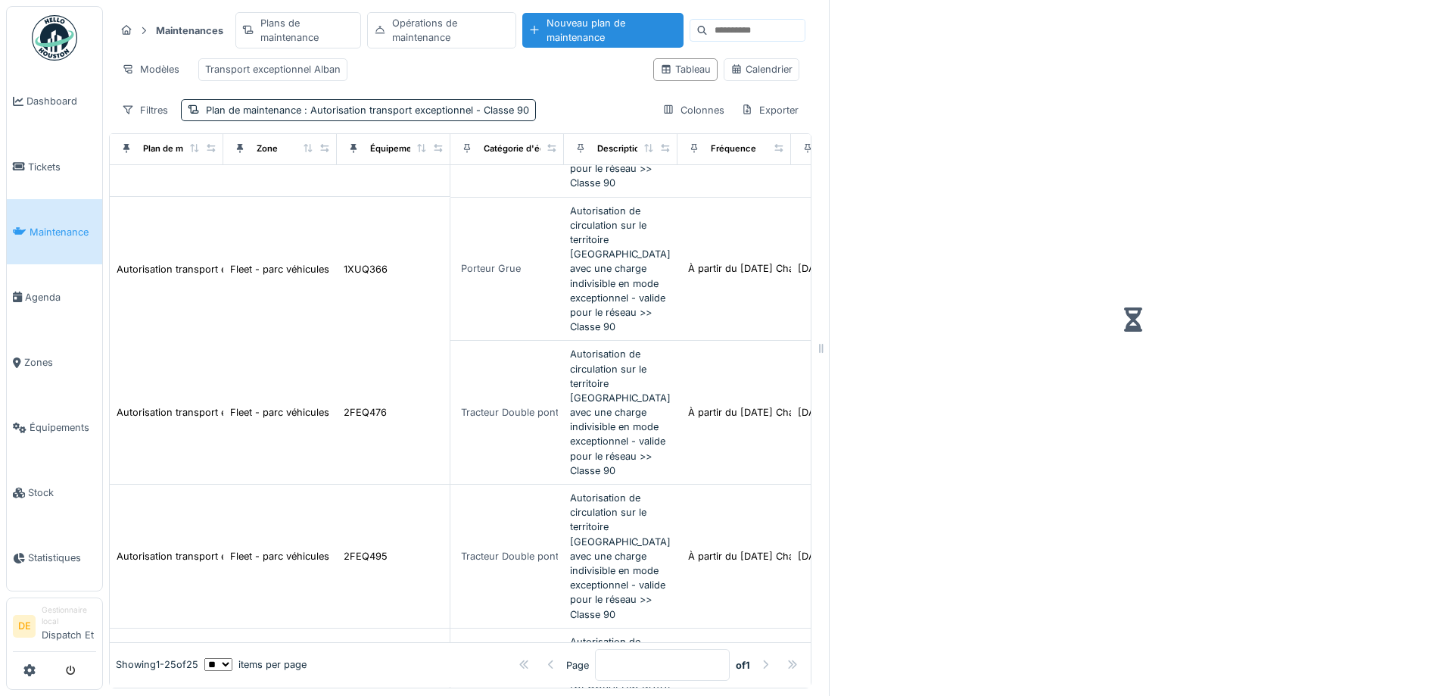
scroll to position [11, 0]
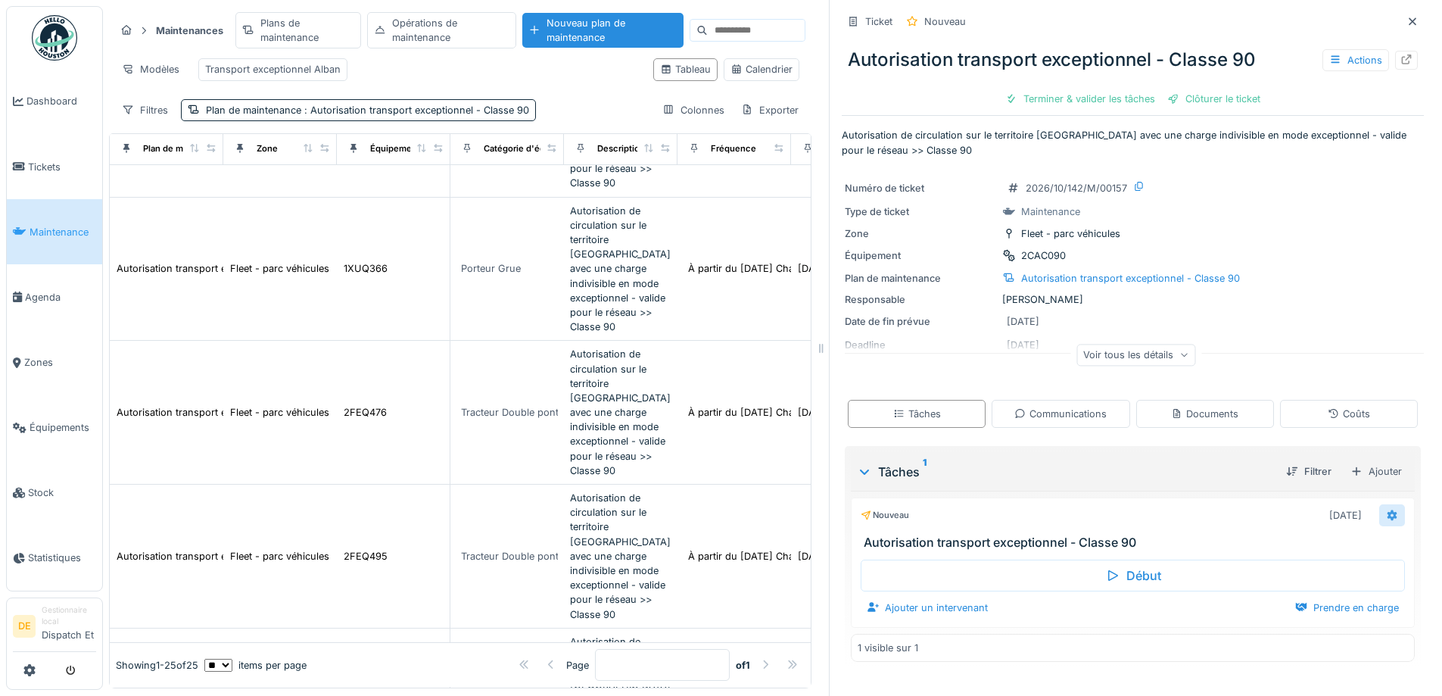
click at [1388, 510] on icon at bounding box center [1393, 515] width 10 height 11
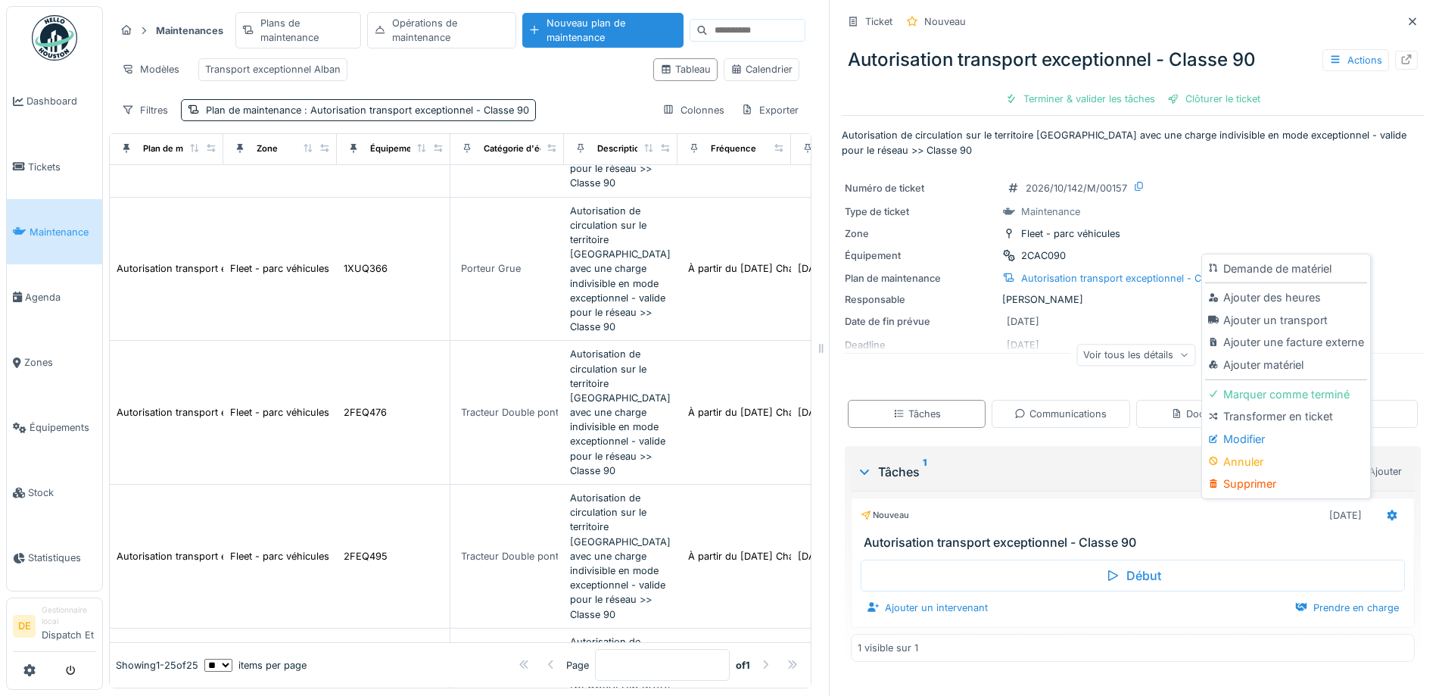
click at [1235, 431] on div "Modifier" at bounding box center [1285, 439] width 161 height 23
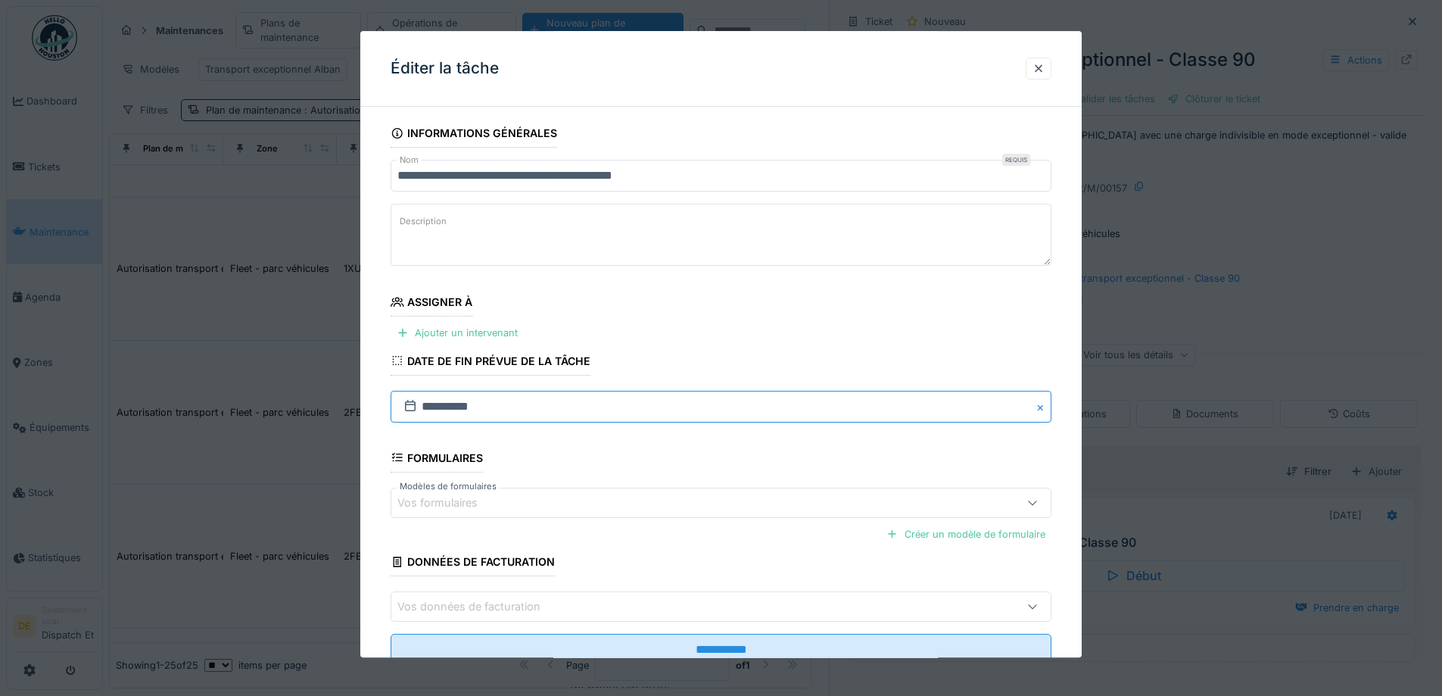
click at [485, 399] on input "**********" at bounding box center [721, 407] width 661 height 32
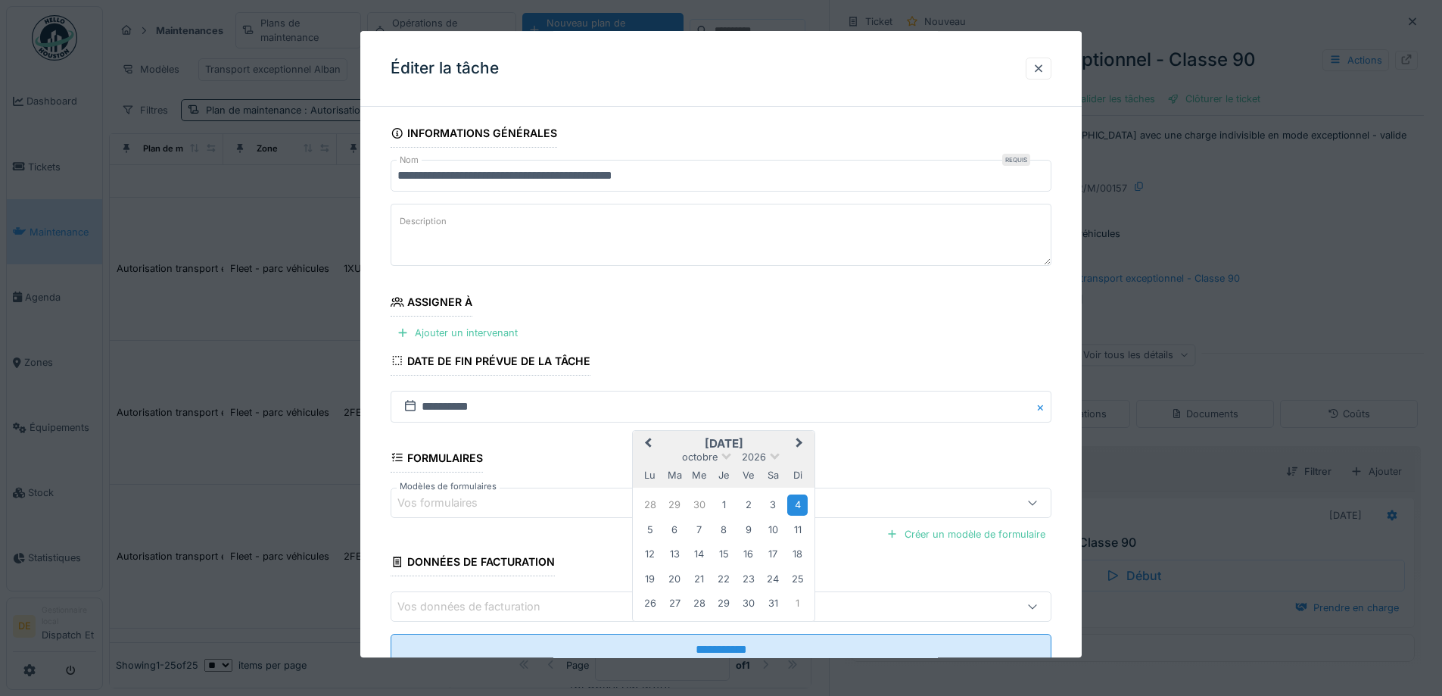
click at [648, 439] on span "Previous Month" at bounding box center [648, 444] width 0 height 18
click at [726, 554] on div "17" at bounding box center [724, 554] width 20 height 20
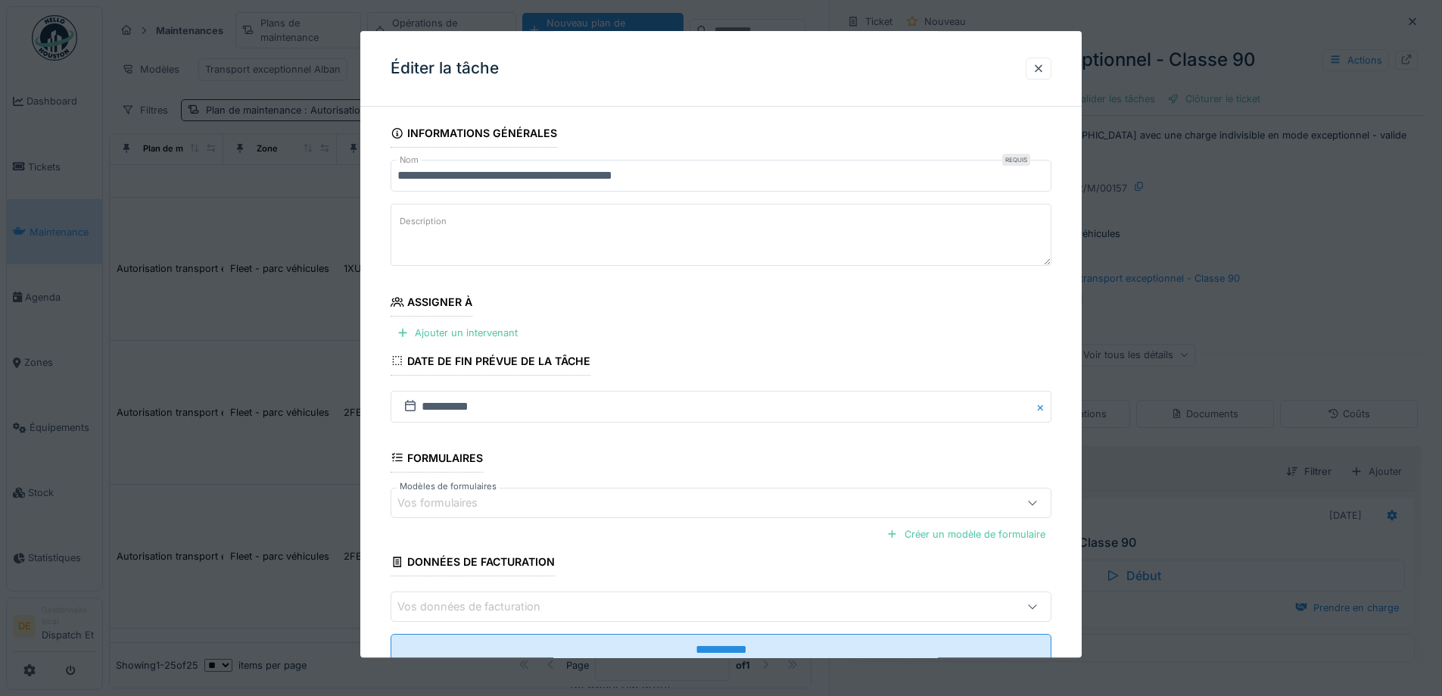
scroll to position [51, 0]
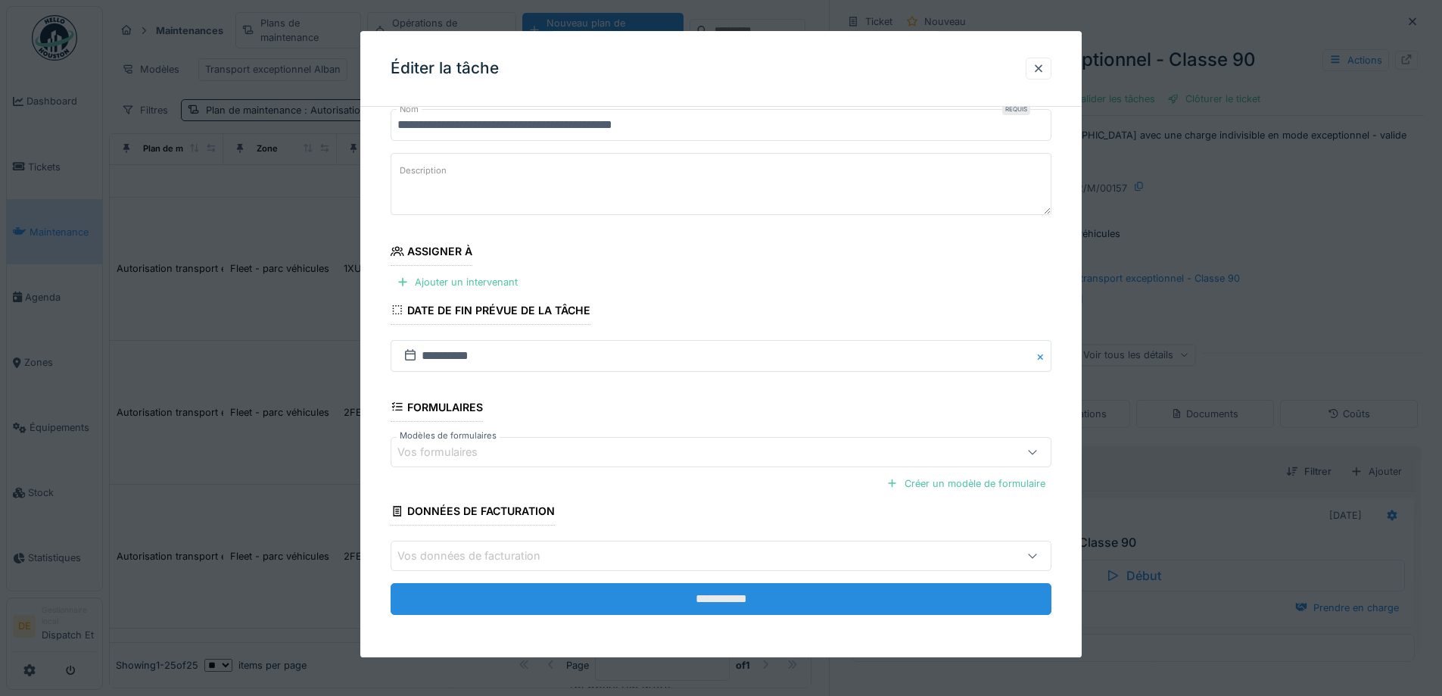
click at [712, 604] on input "**********" at bounding box center [721, 599] width 661 height 32
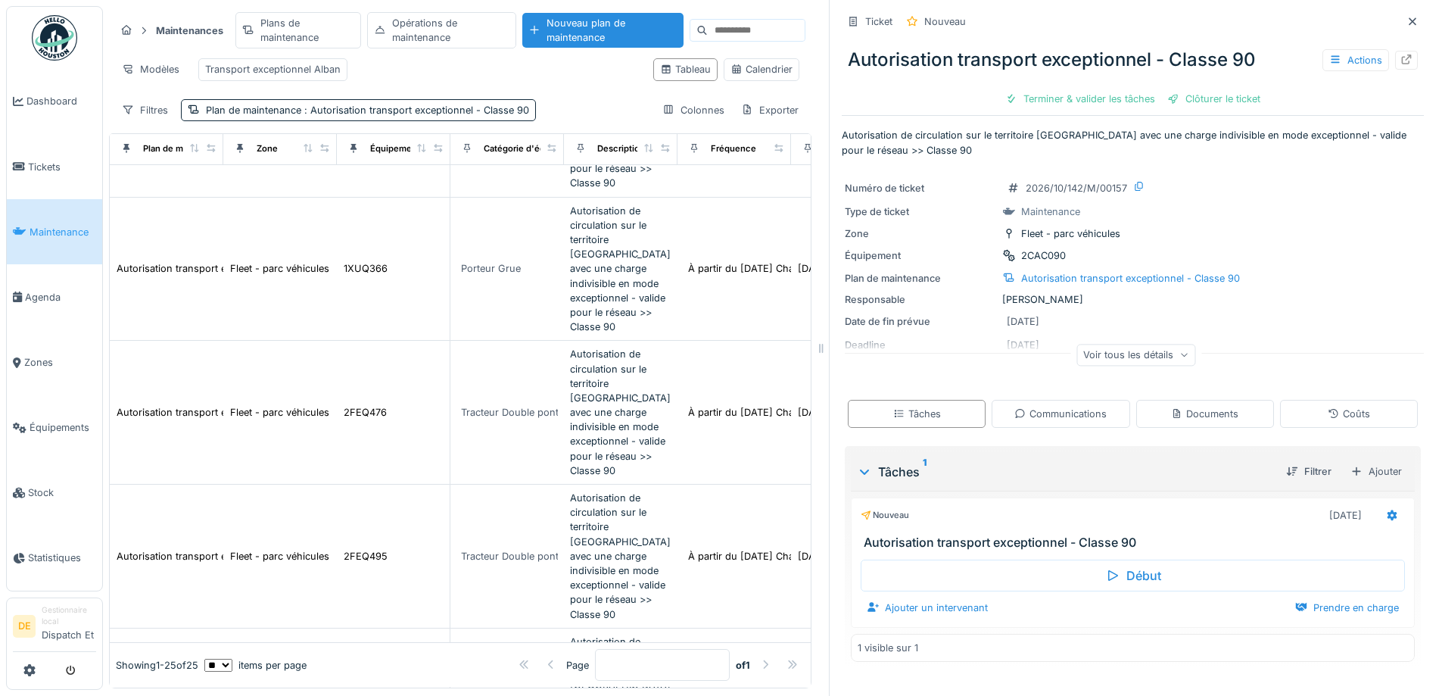
scroll to position [2421, 0]
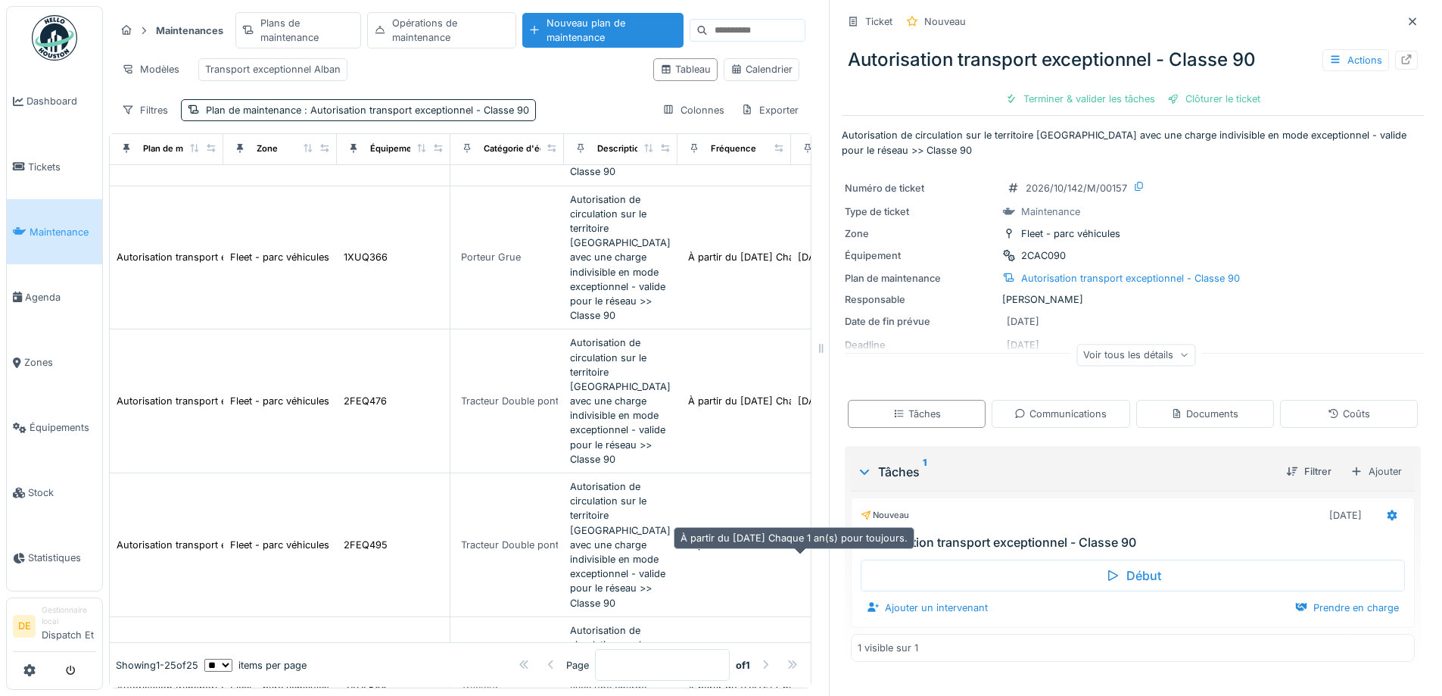
click at [413, 69] on div "Modèles Transport exceptionnel Alban" at bounding box center [378, 69] width 526 height 34
click at [278, 22] on div "Plans de maintenance" at bounding box center [298, 30] width 126 height 36
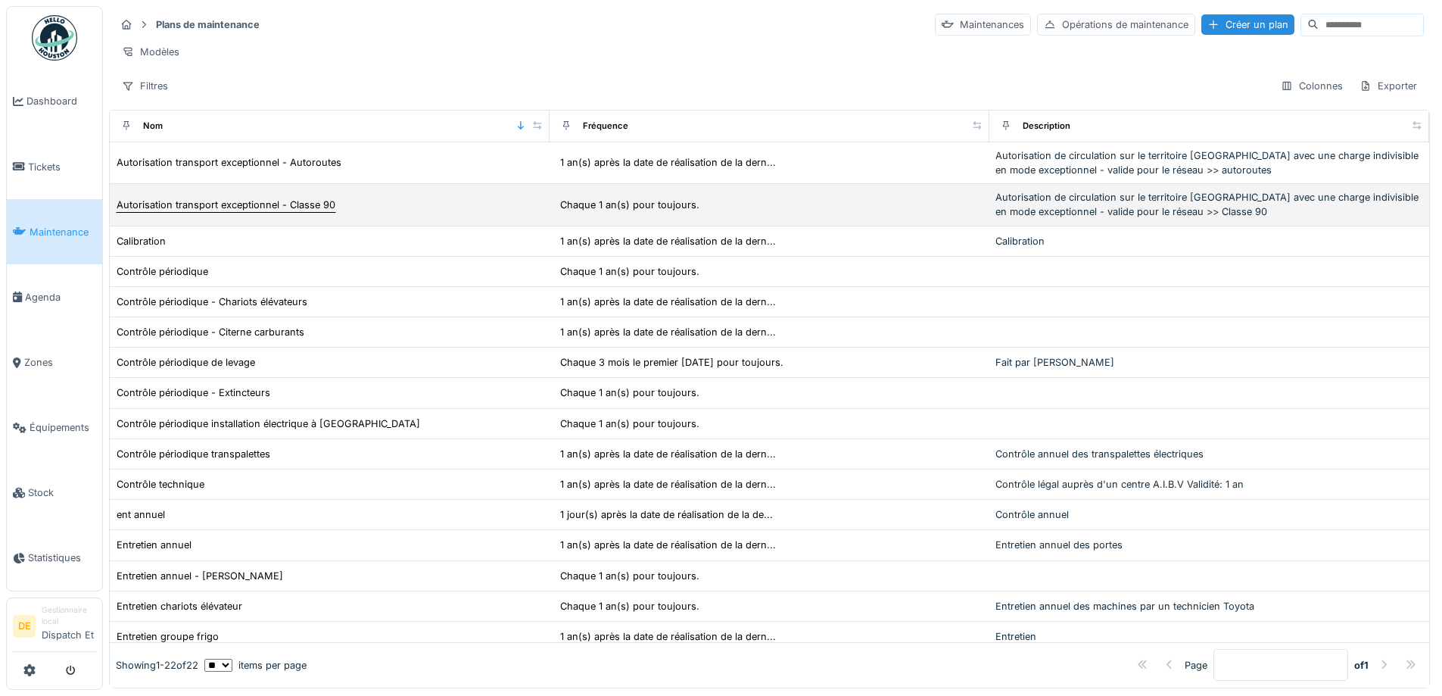
click at [206, 212] on div "Autorisation transport exceptionnel - Classe 90" at bounding box center [226, 205] width 219 height 14
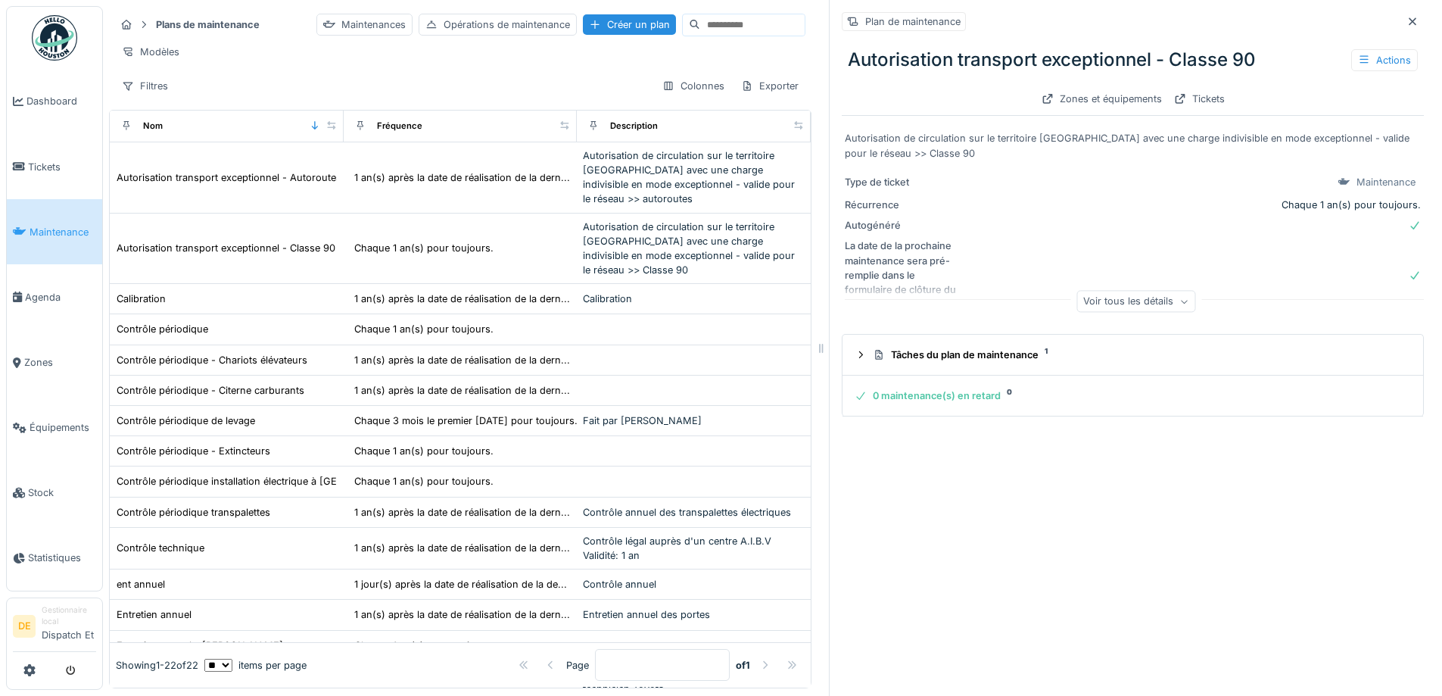
click at [829, 353] on div "Plan de maintenance Autorisation transport exceptionnel - Classe 90 Actions Zon…" at bounding box center [1132, 348] width 607 height 696
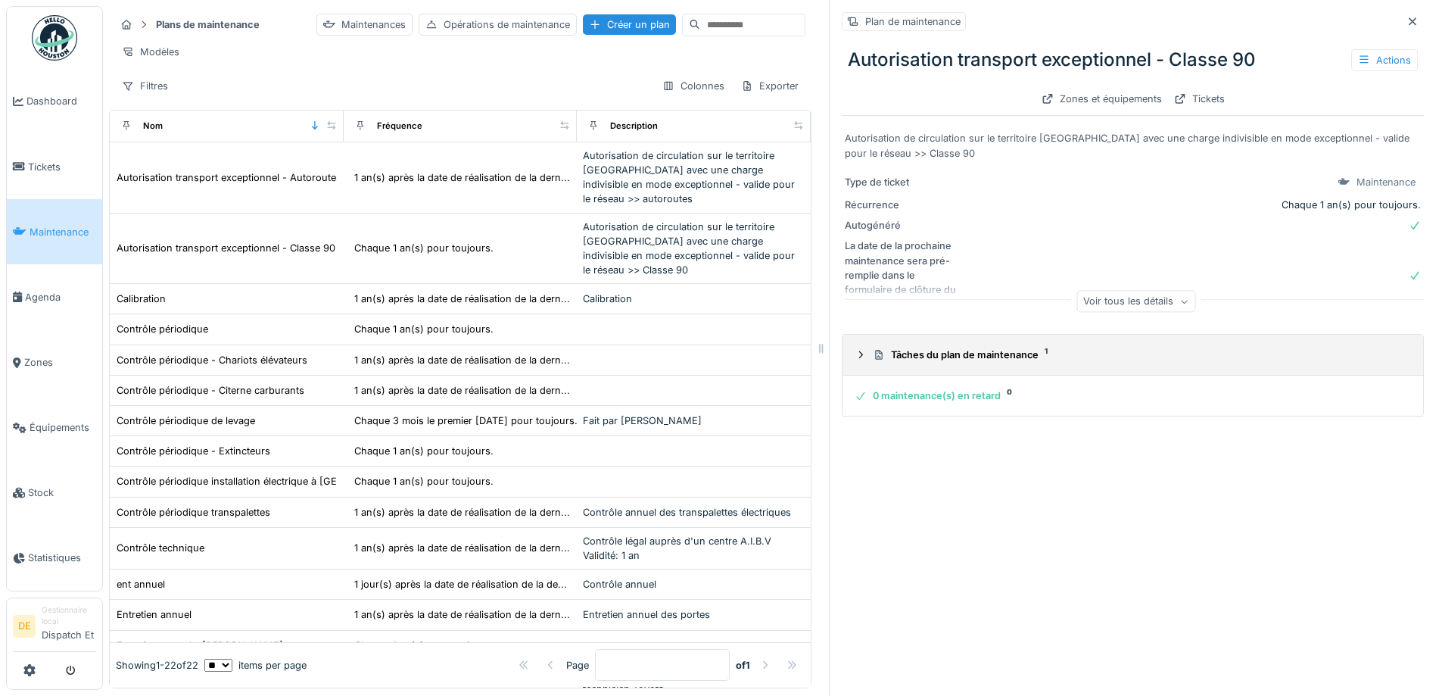
click at [896, 361] on div "Tâches du plan de maintenance 1" at bounding box center [1139, 355] width 532 height 14
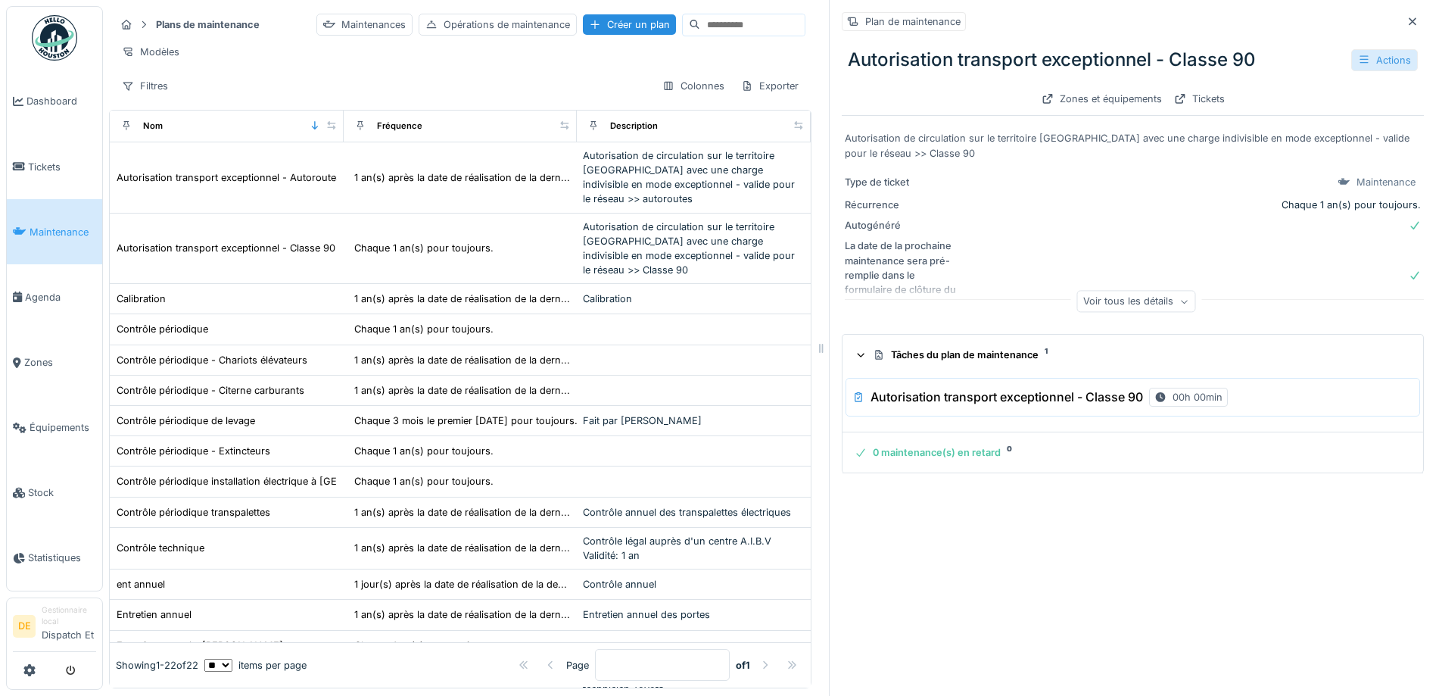
click at [1352, 58] on div "Actions" at bounding box center [1385, 60] width 67 height 22
click at [1348, 92] on div "Modifier" at bounding box center [1311, 94] width 136 height 23
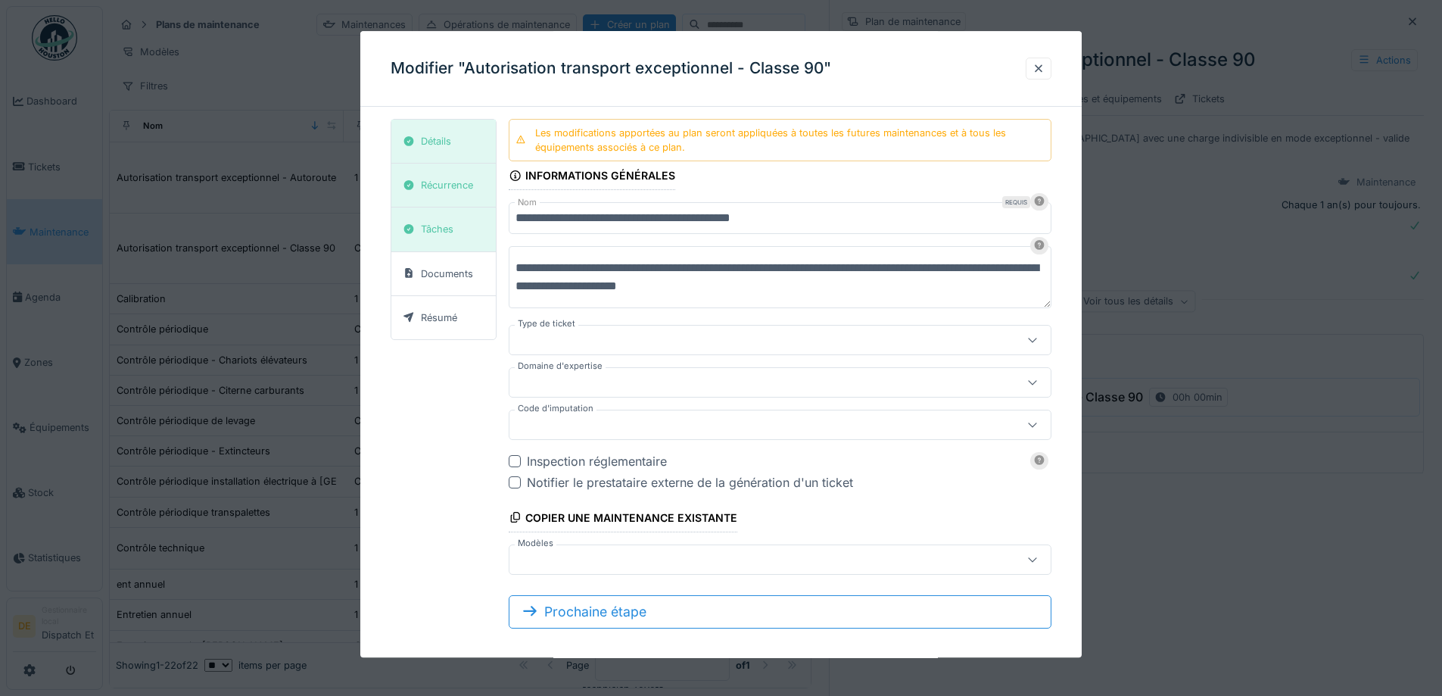
type input "***"
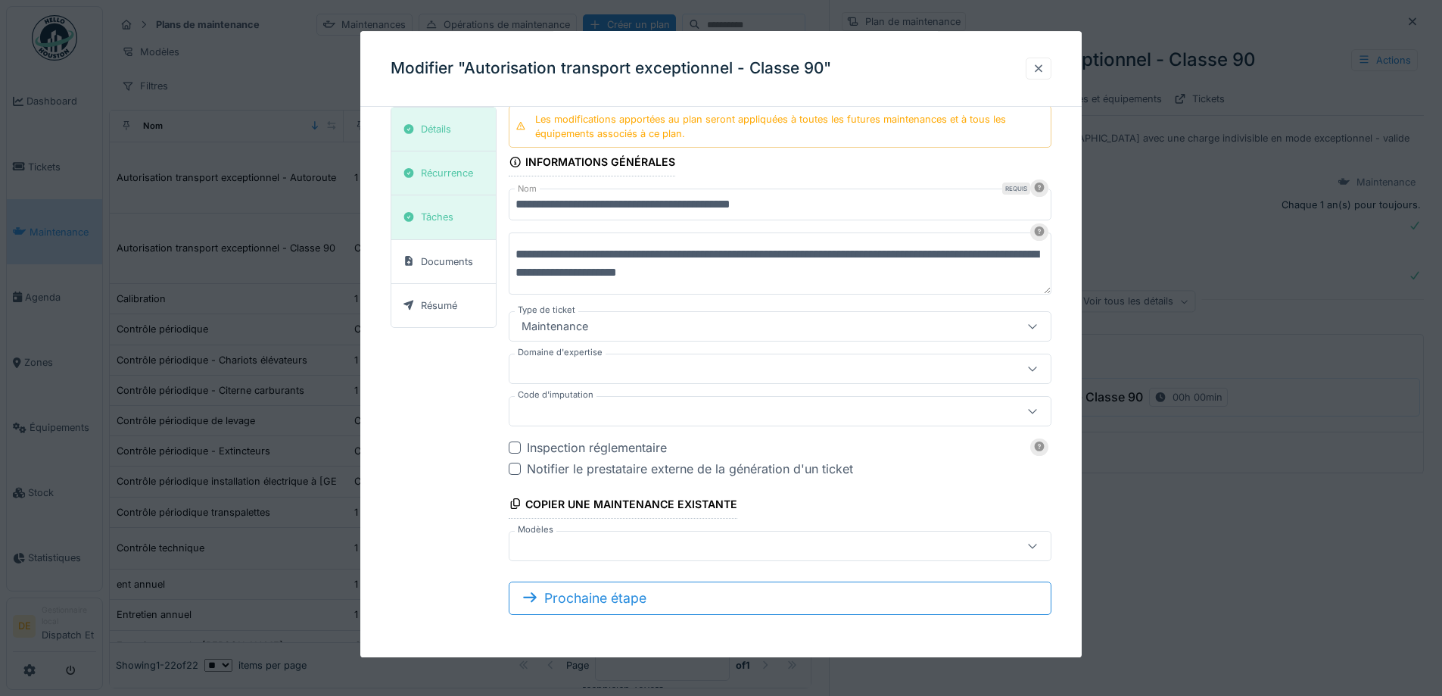
click at [1037, 64] on div at bounding box center [1039, 69] width 26 height 22
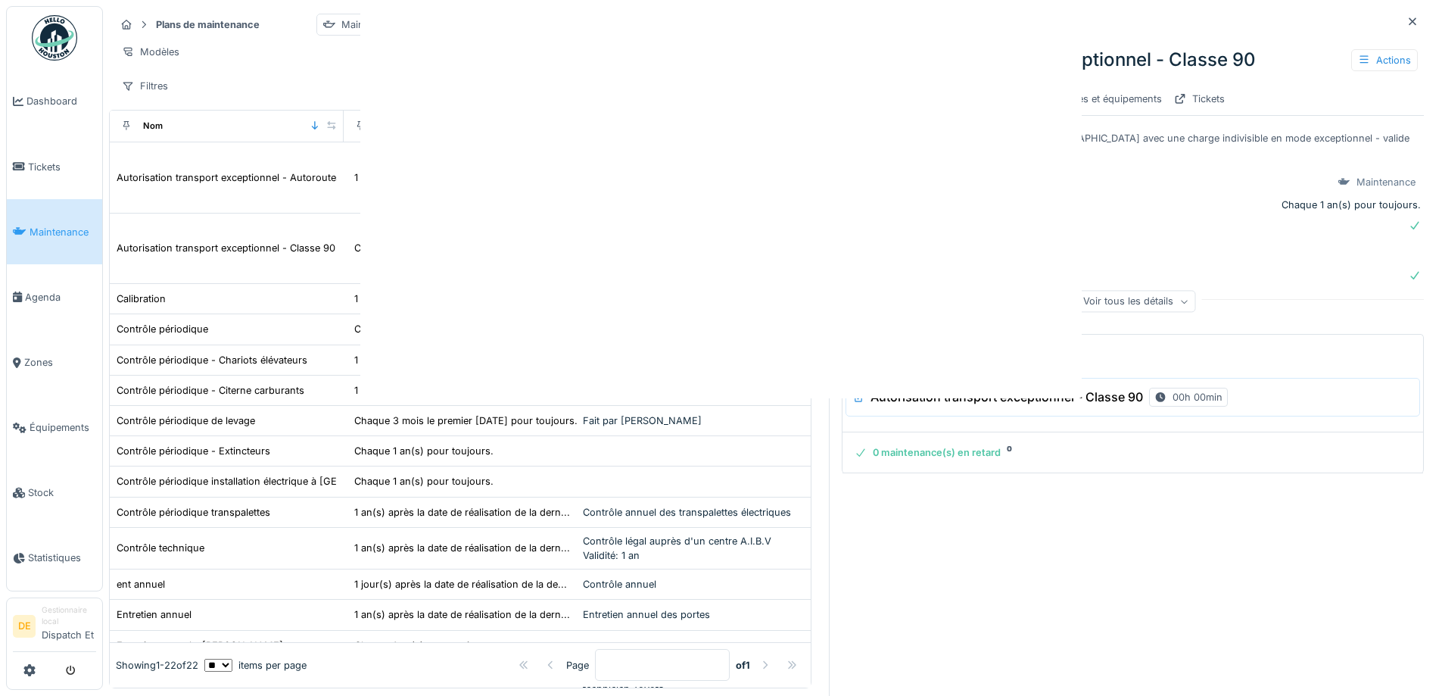
scroll to position [0, 0]
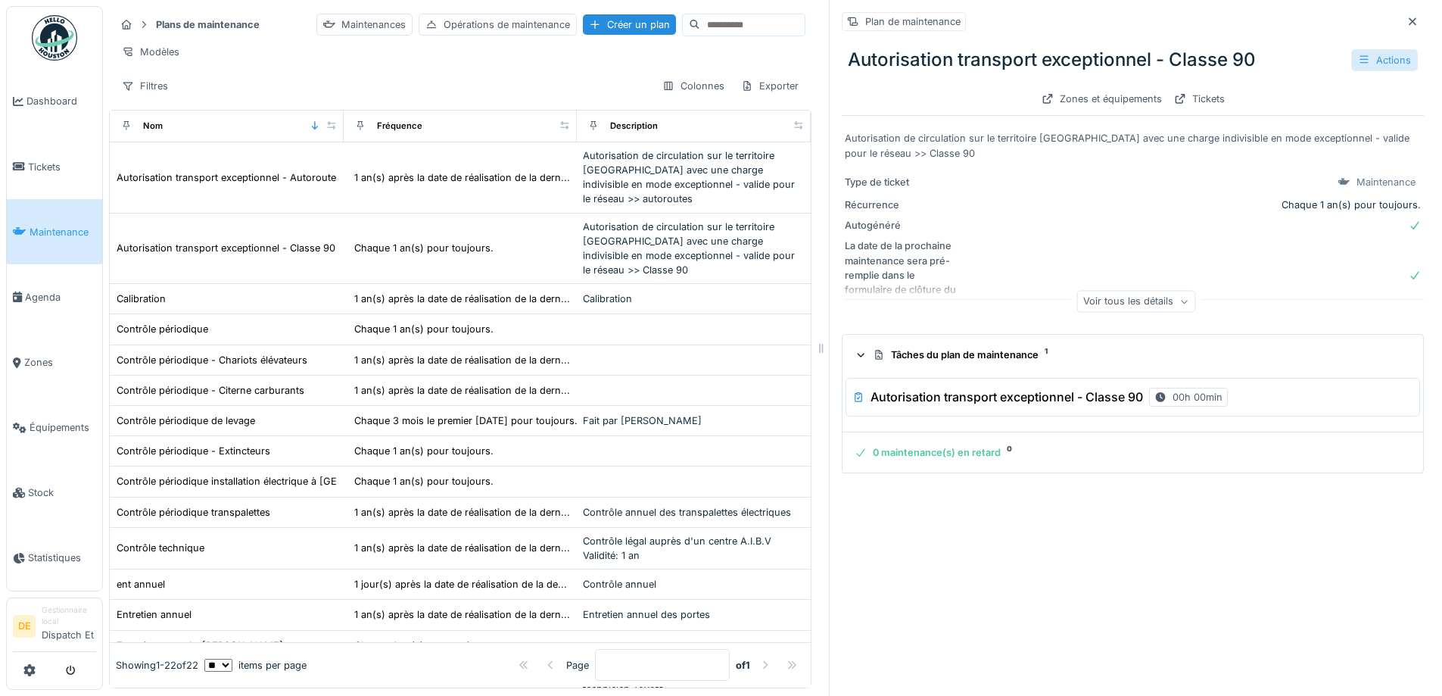
click at [1352, 56] on div "Actions" at bounding box center [1385, 60] width 67 height 22
click at [1302, 122] on div "Gérer les équipements" at bounding box center [1311, 115] width 136 height 23
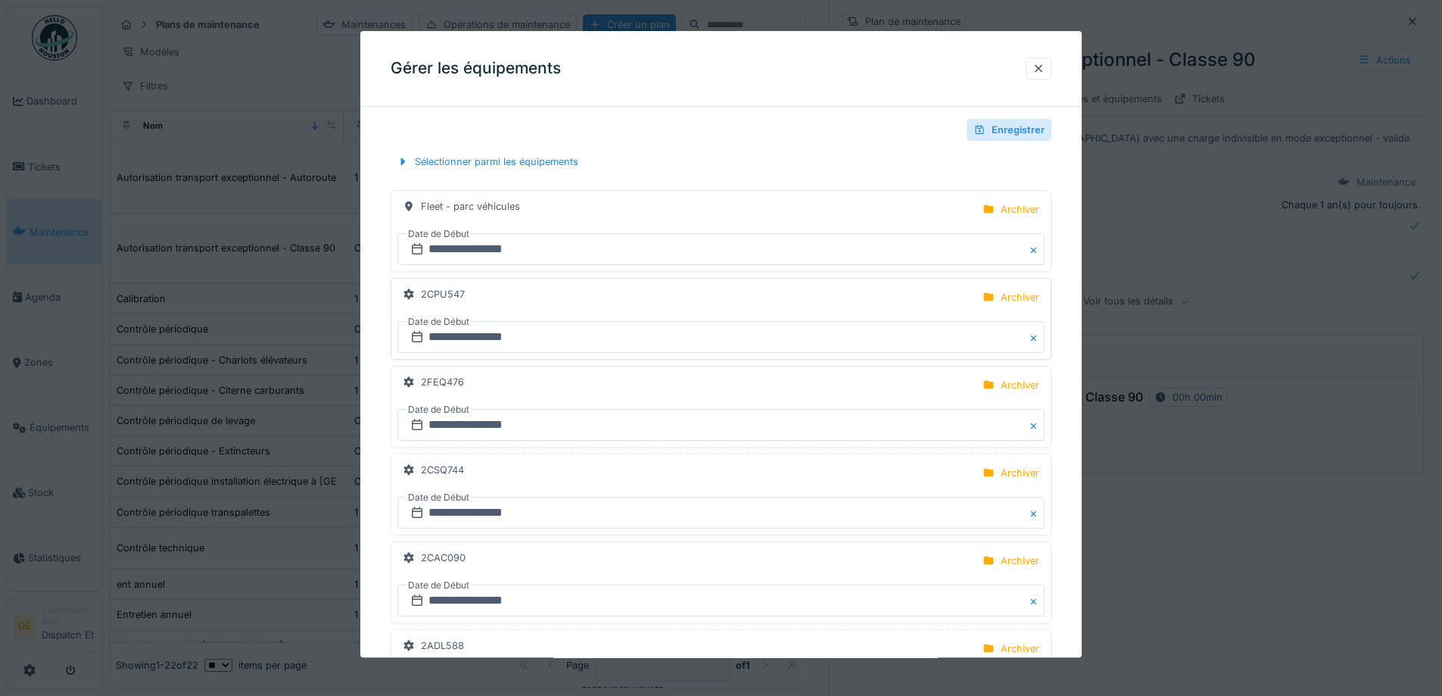
scroll to position [227, 0]
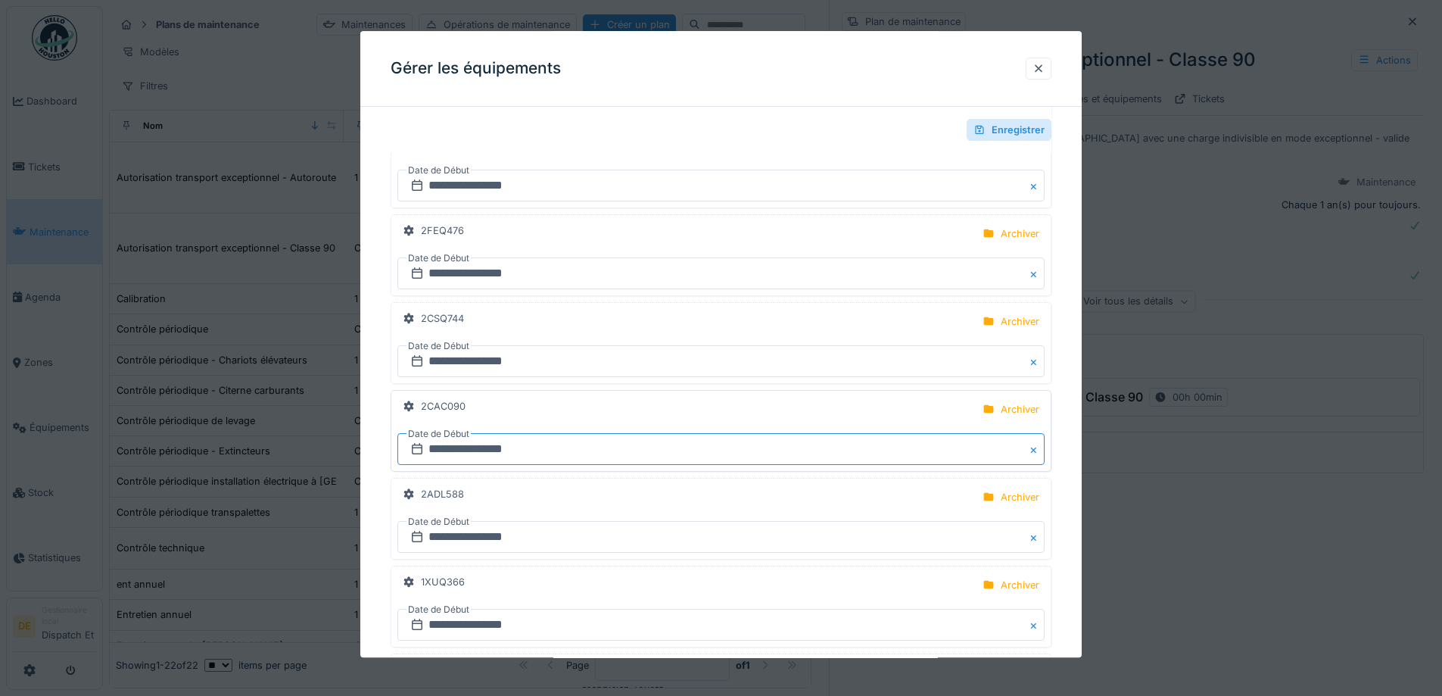
click at [460, 454] on input "**********" at bounding box center [721, 450] width 647 height 32
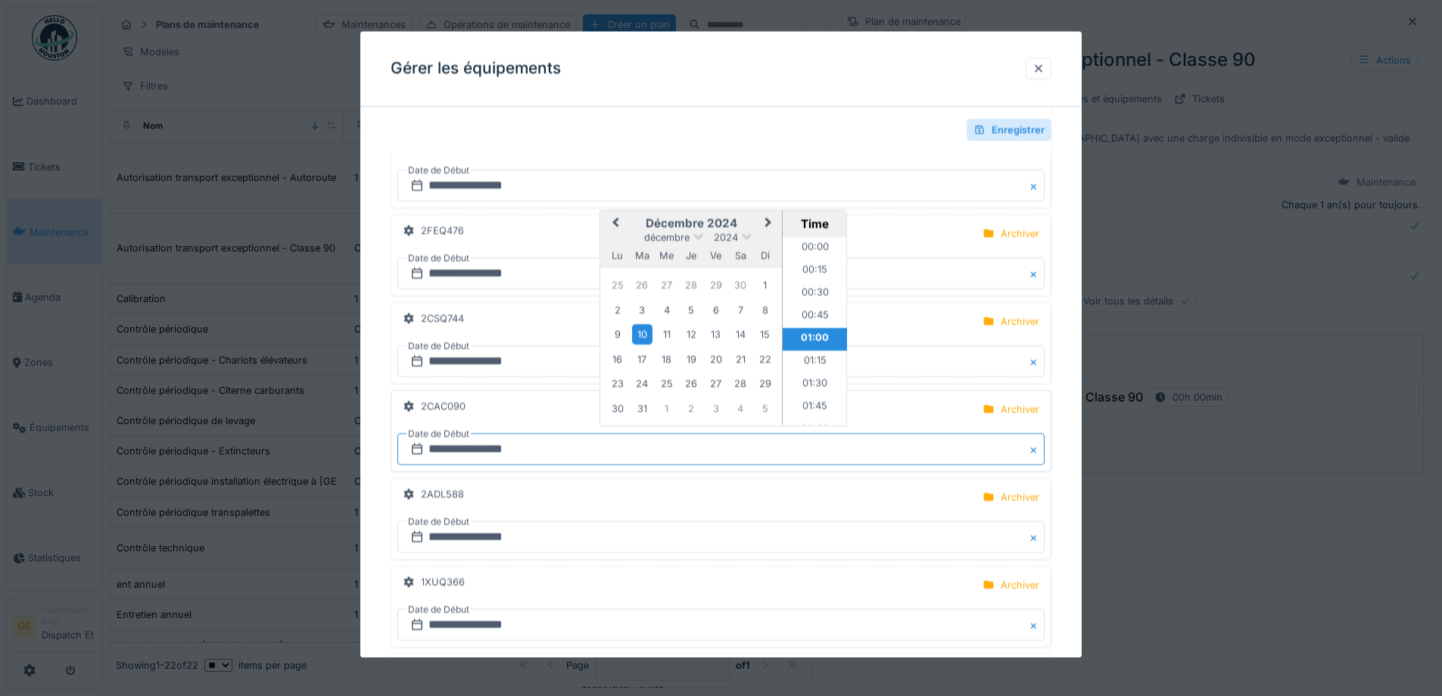
scroll to position [8, 0]
click at [616, 227] on span "Previous Month" at bounding box center [616, 224] width 0 height 18
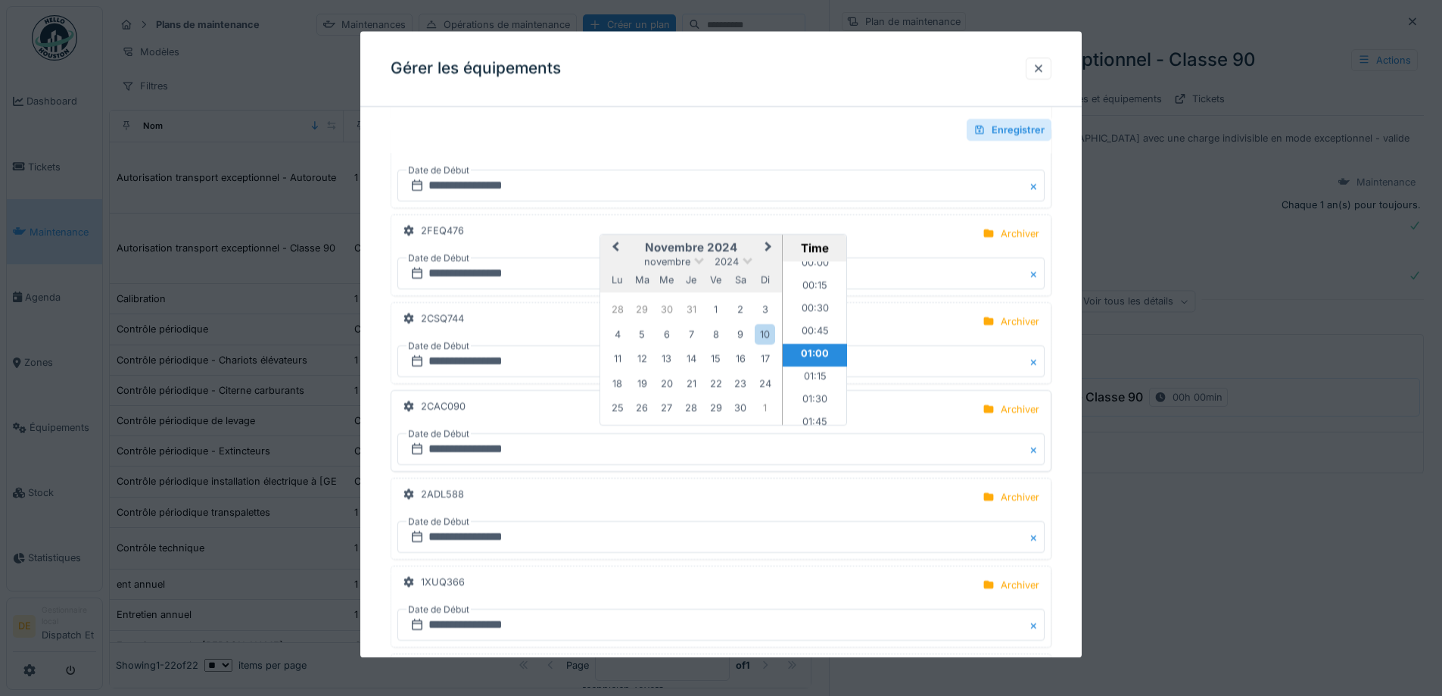
click at [612, 250] on button "Previous Month" at bounding box center [614, 249] width 24 height 24
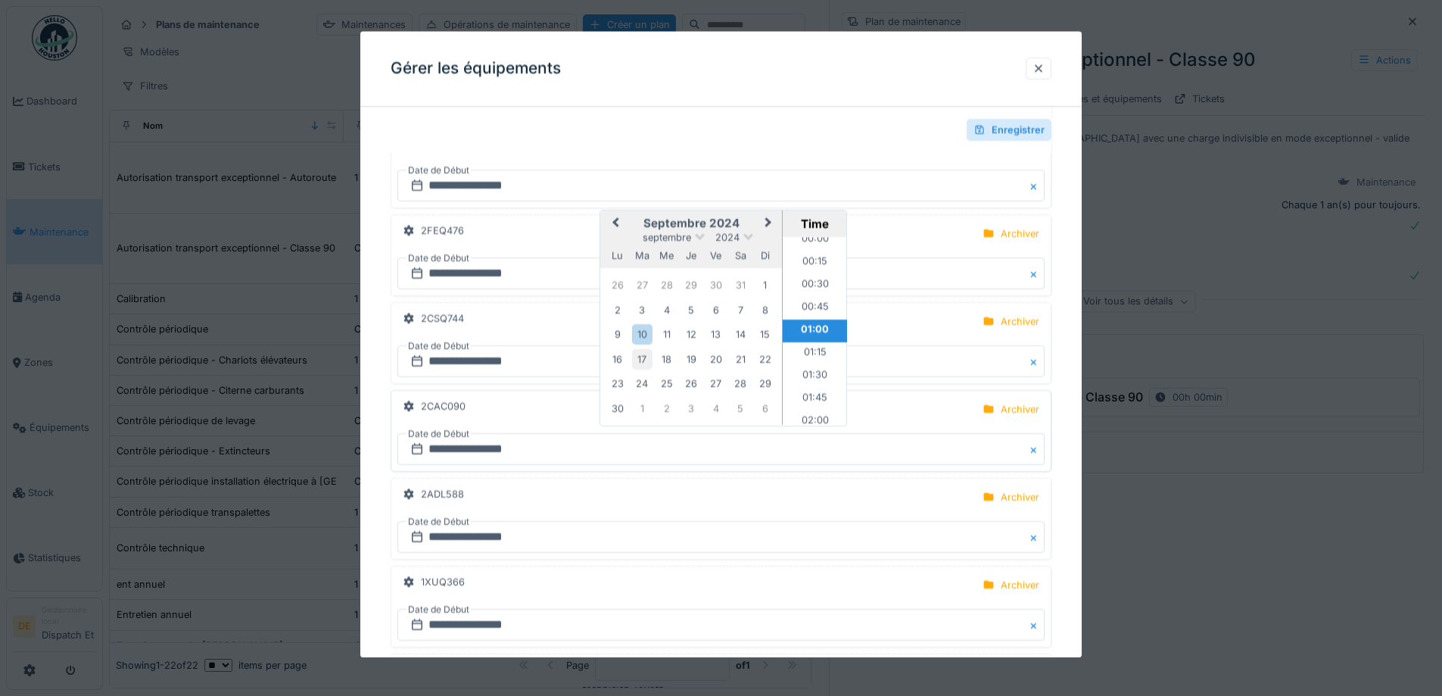
click at [634, 360] on div "17" at bounding box center [642, 359] width 20 height 20
click at [996, 133] on div "Enregistrer" at bounding box center [1009, 130] width 85 height 22
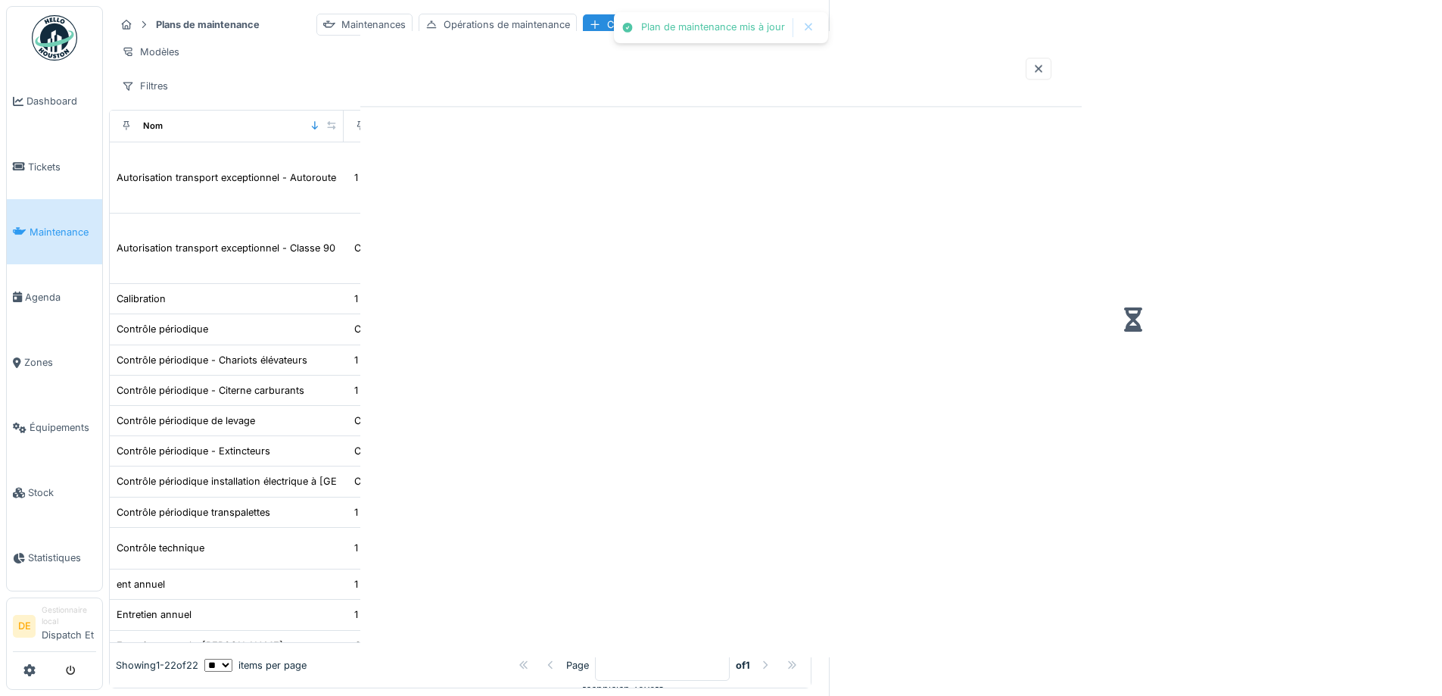
scroll to position [0, 0]
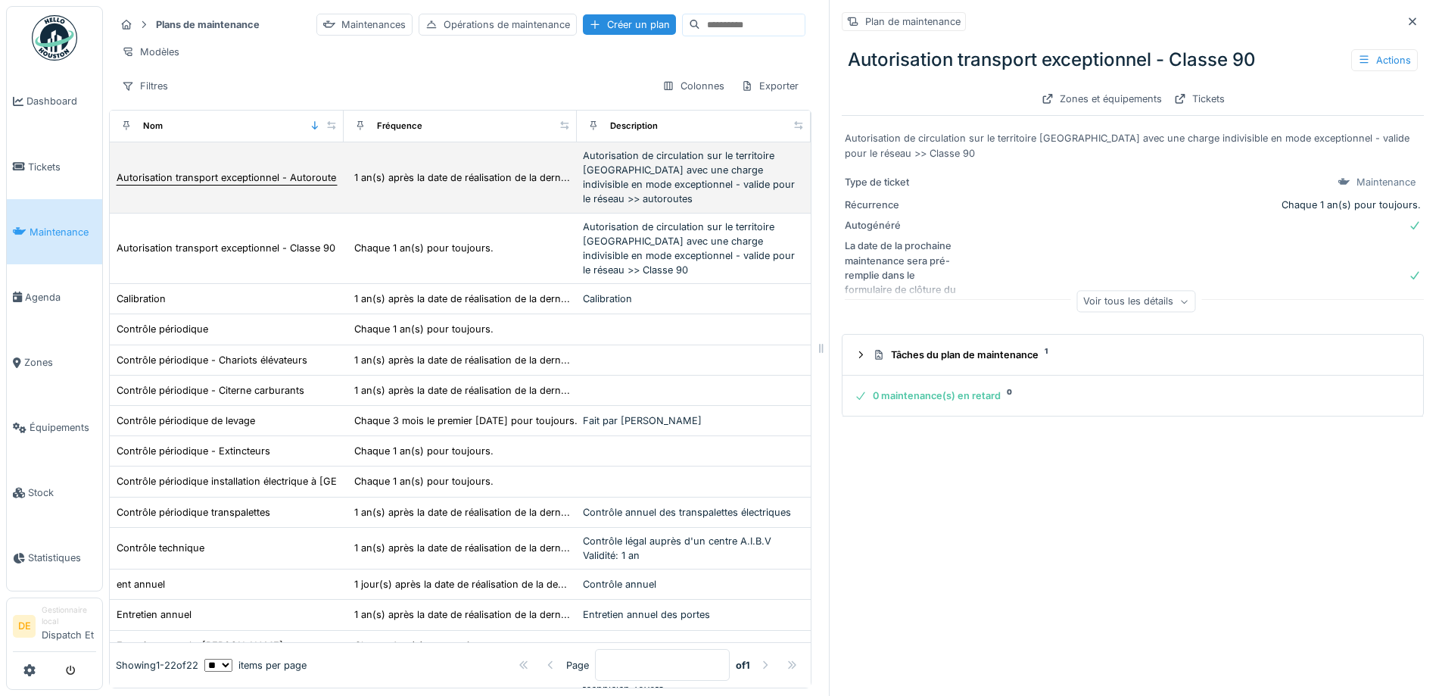
click at [270, 186] on div "Autorisation transport exceptionnel - Autoroutes" at bounding box center [227, 178] width 222 height 16
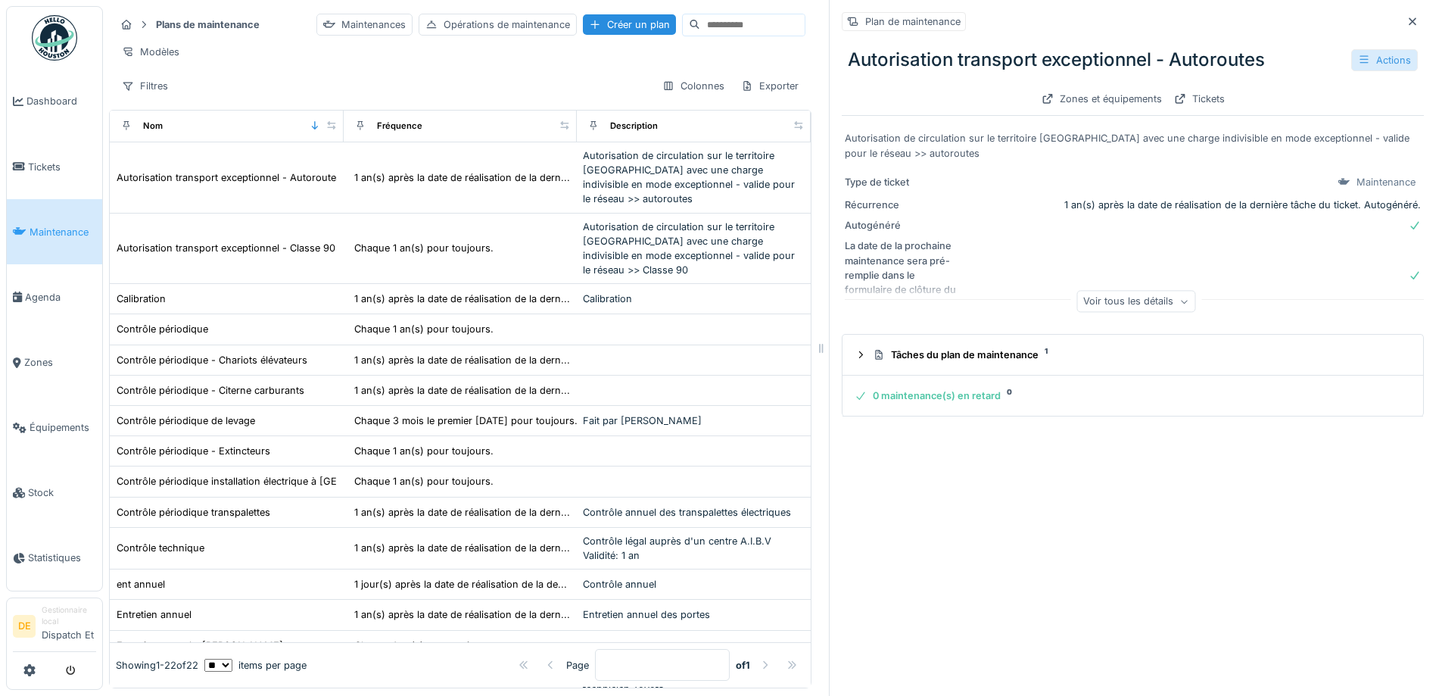
click at [1377, 61] on div "Actions" at bounding box center [1385, 60] width 67 height 22
click at [1321, 121] on div "Gérer les équipements" at bounding box center [1311, 115] width 136 height 23
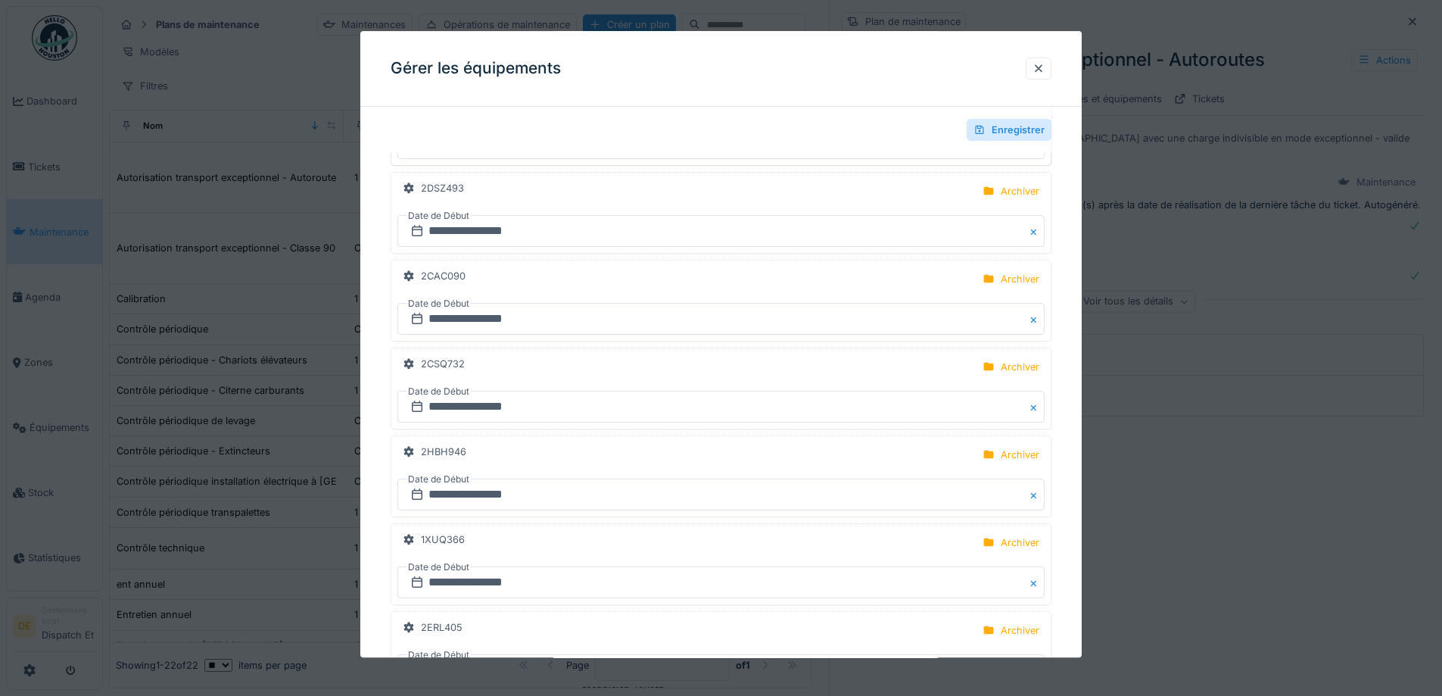
scroll to position [909, 0]
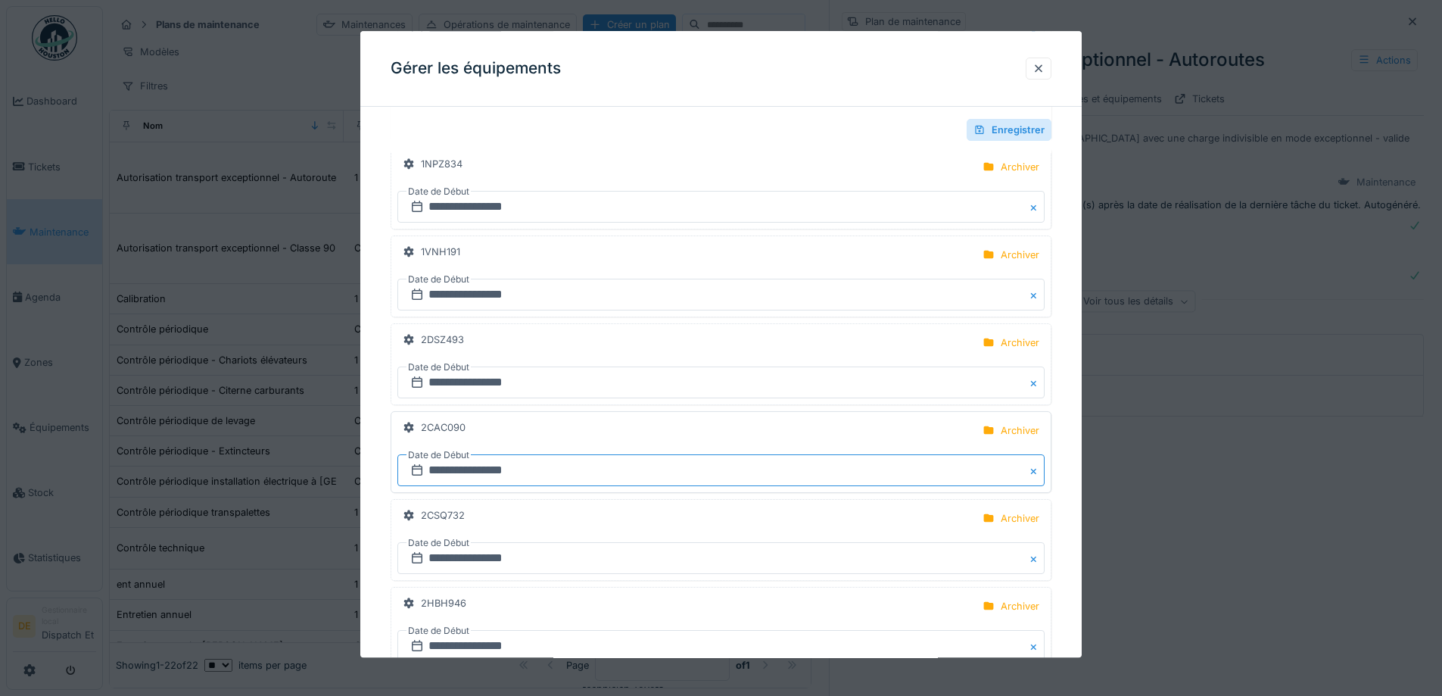
click at [455, 473] on input "**********" at bounding box center [721, 471] width 647 height 32
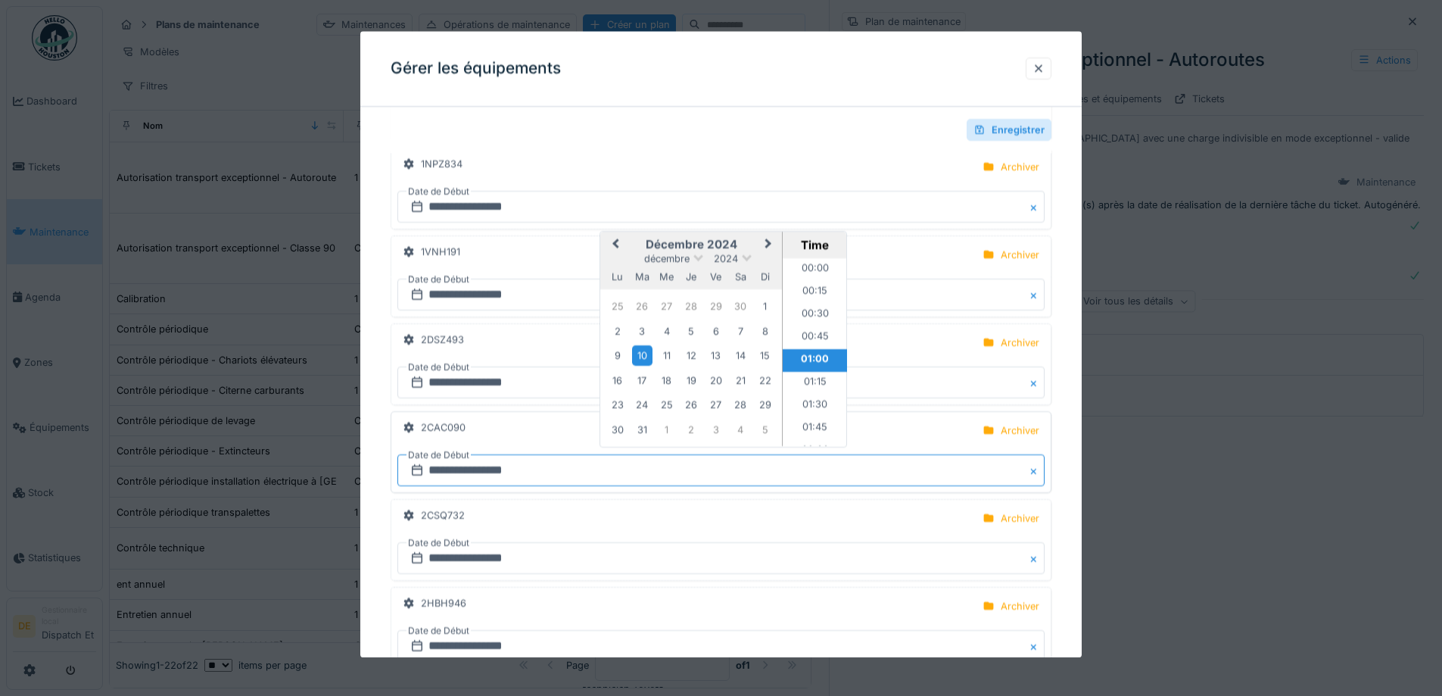
scroll to position [8, 0]
click at [616, 239] on span "Previous Month" at bounding box center [616, 245] width 0 height 18
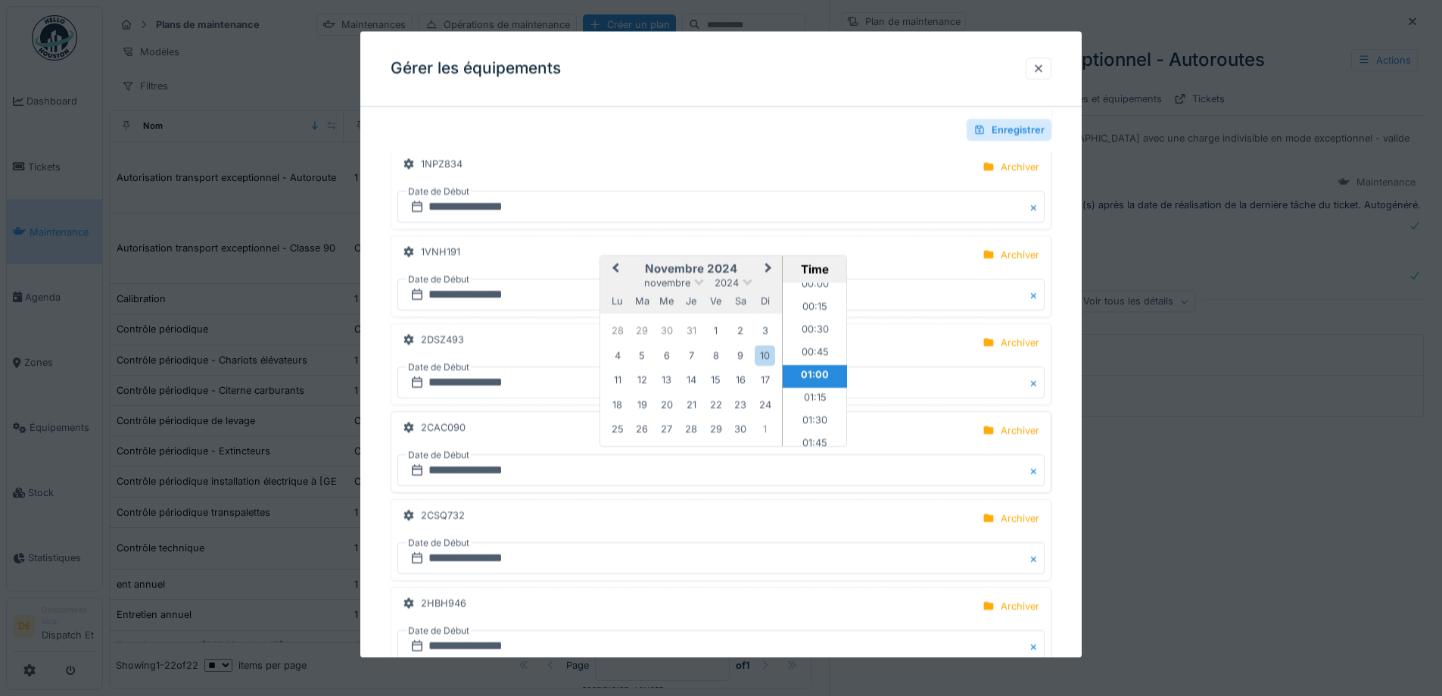
click at [607, 270] on button "Previous Month" at bounding box center [614, 270] width 24 height 24
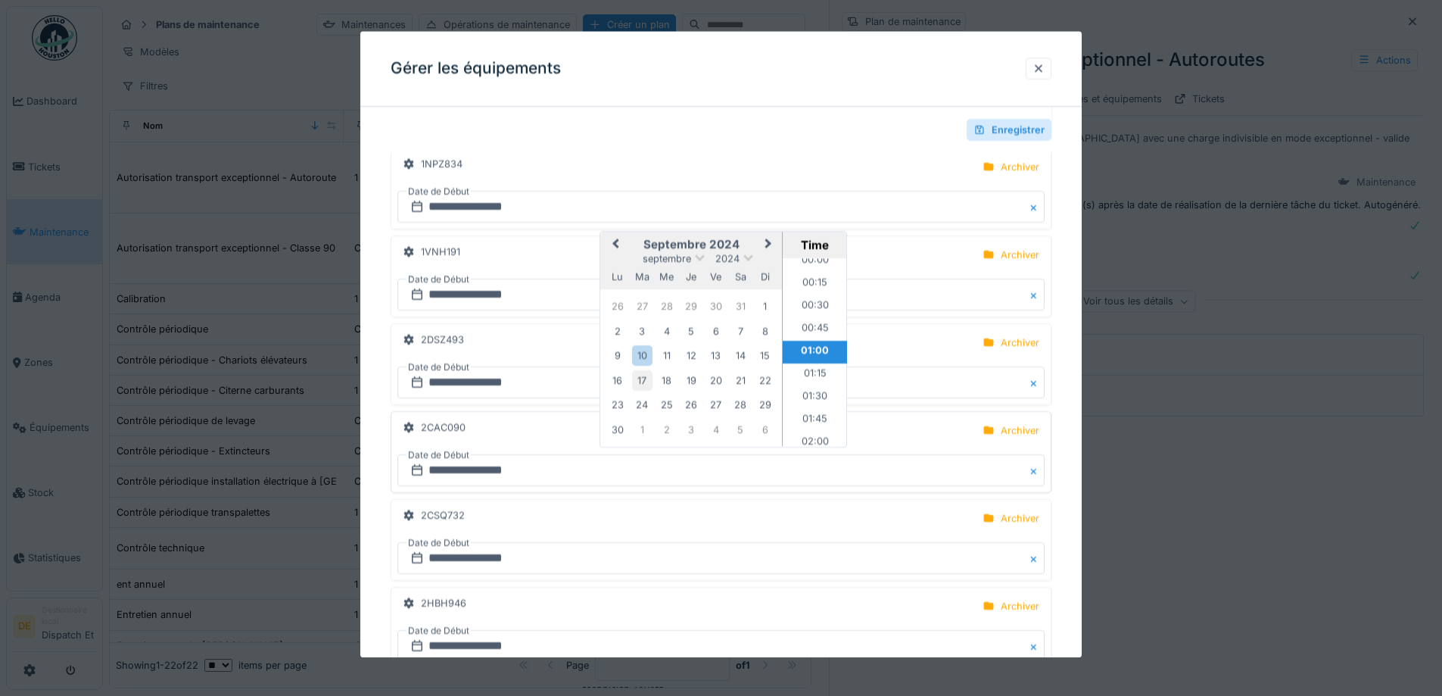
click at [639, 375] on div "17" at bounding box center [642, 380] width 20 height 20
click at [734, 482] on input "**********" at bounding box center [721, 471] width 647 height 32
click at [1005, 134] on div "Enregistrer" at bounding box center [1009, 130] width 85 height 22
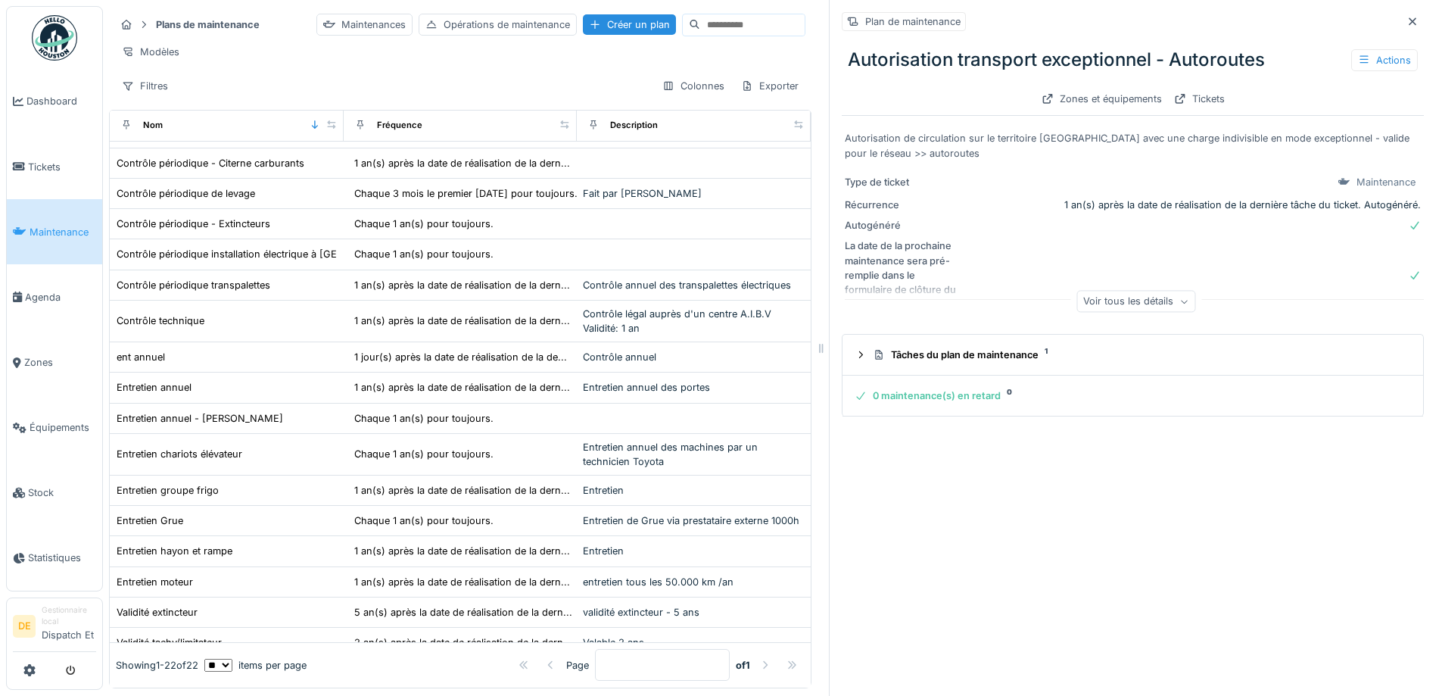
scroll to position [0, 0]
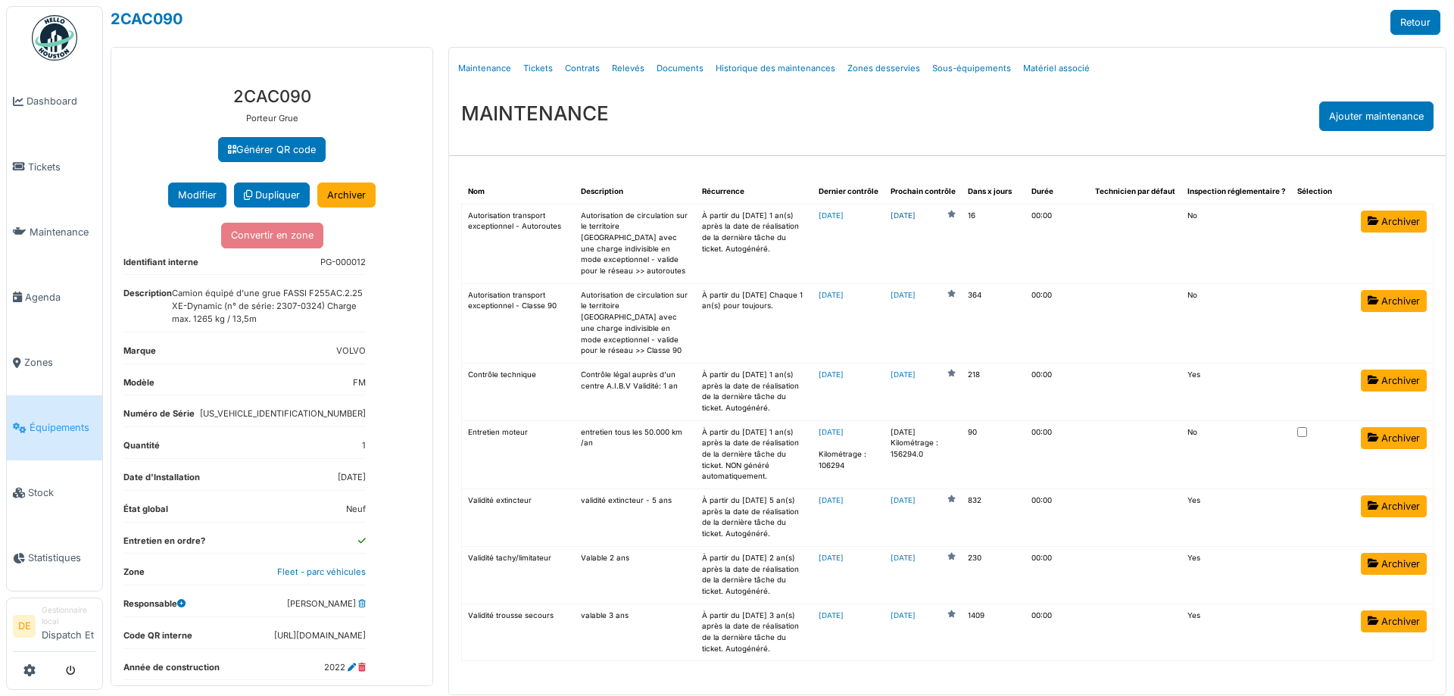
click at [915, 217] on link "[DATE]" at bounding box center [902, 215] width 25 height 11
click at [915, 210] on link "[DATE]" at bounding box center [902, 215] width 25 height 11
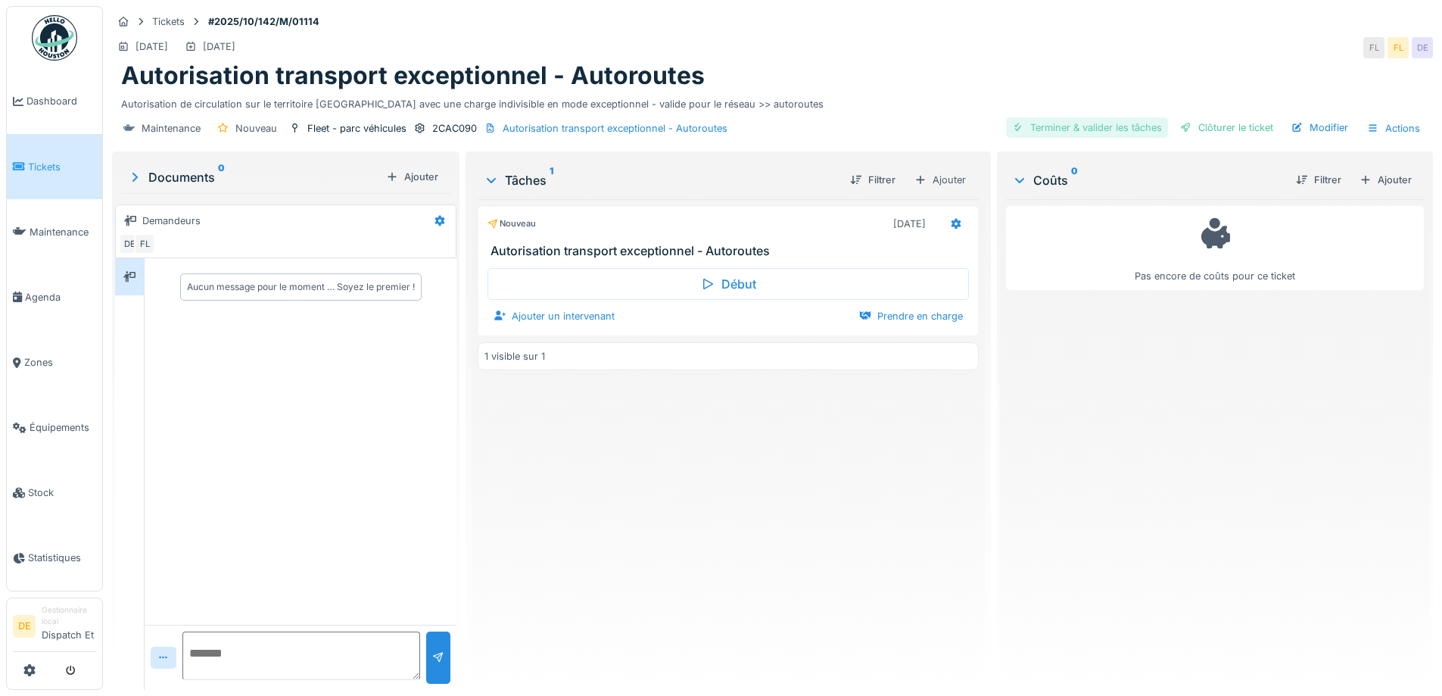
click at [1058, 129] on div "Terminer & valider les tâches" at bounding box center [1087, 127] width 162 height 20
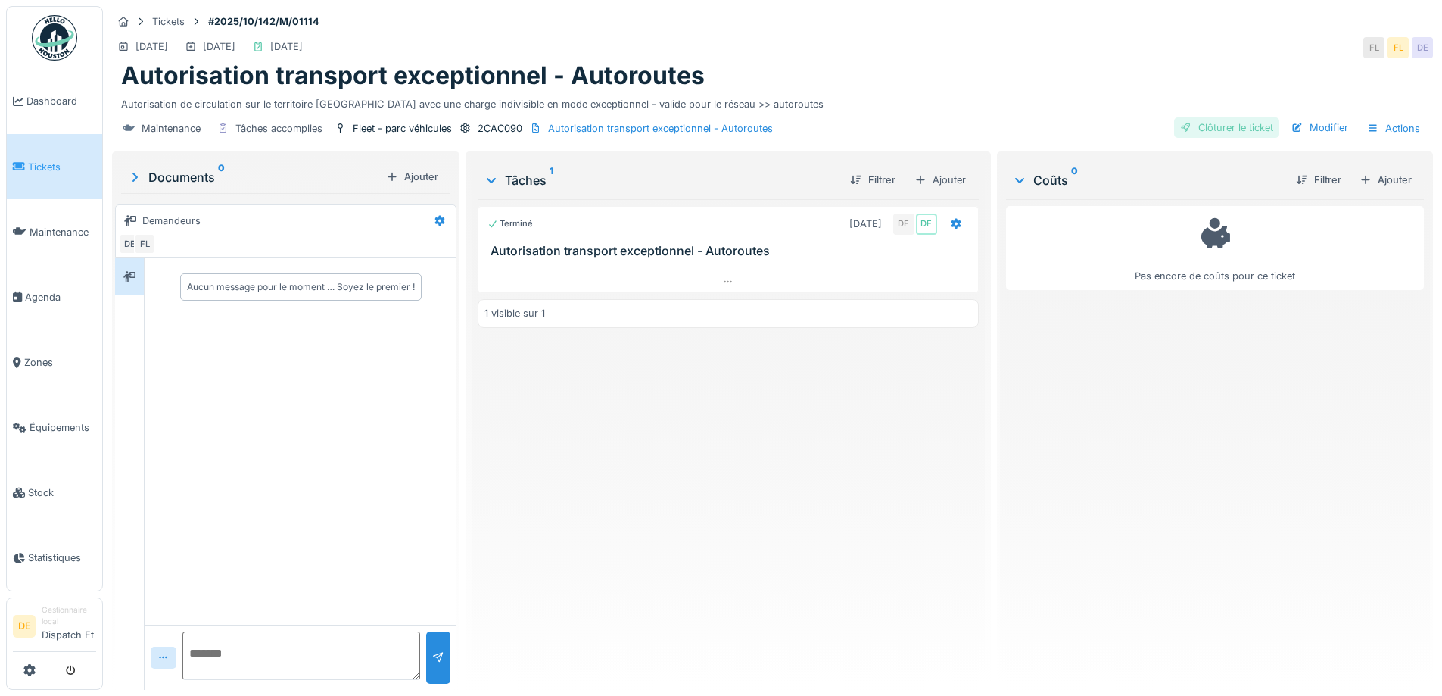
click at [1200, 129] on div "Clôturer le ticket" at bounding box center [1226, 127] width 105 height 20
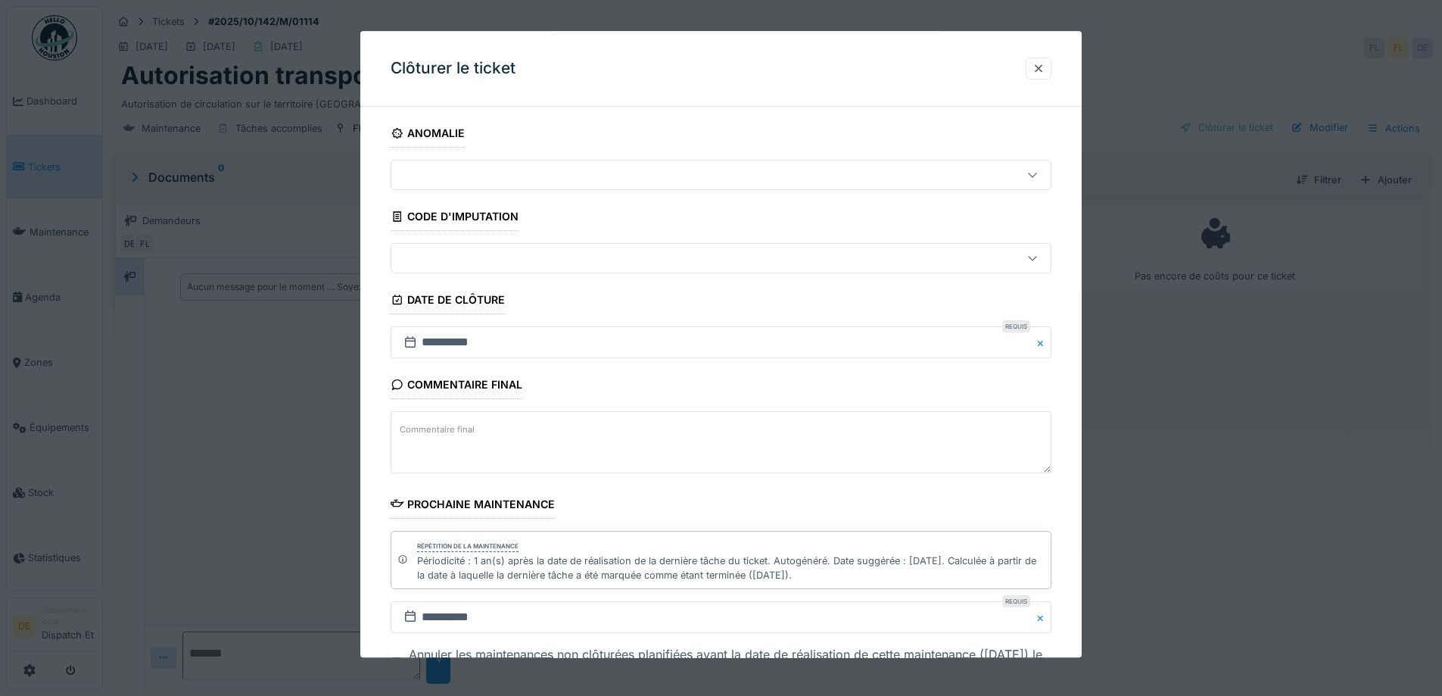
scroll to position [117, 0]
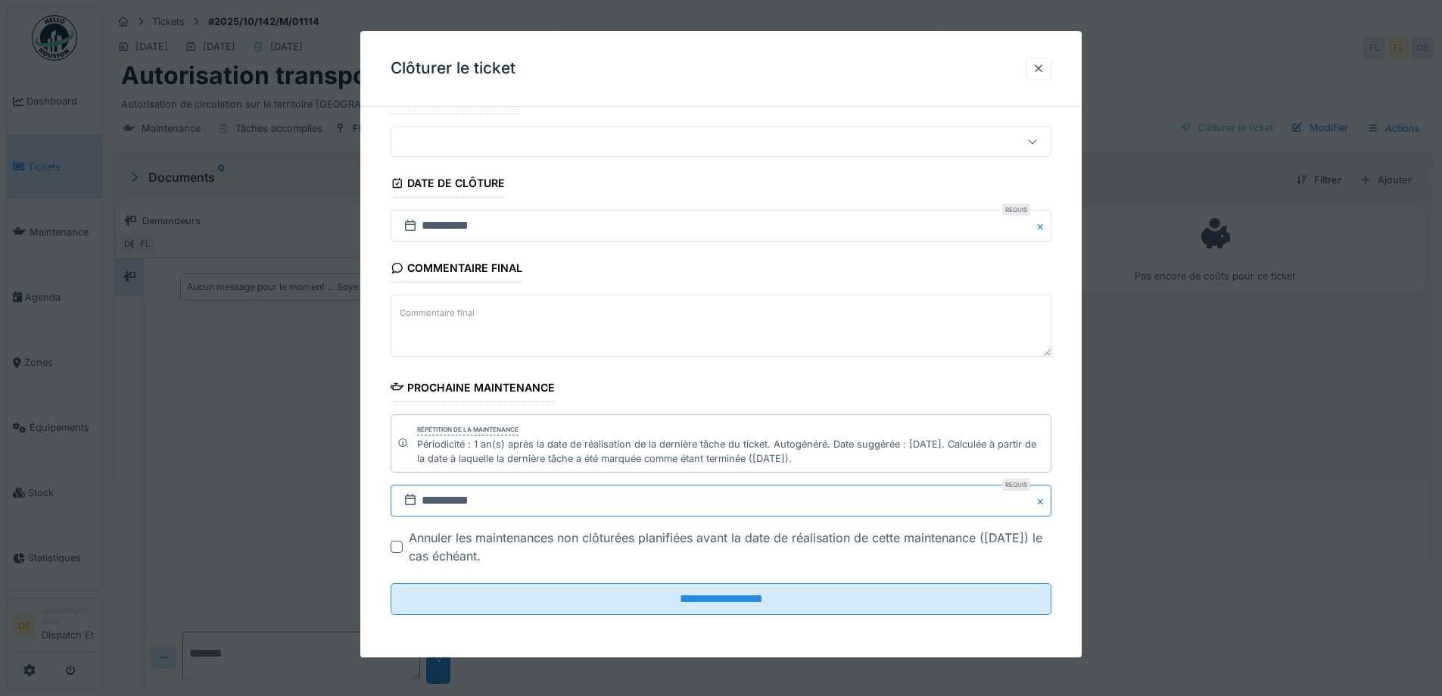
click at [447, 505] on input "**********" at bounding box center [721, 501] width 661 height 32
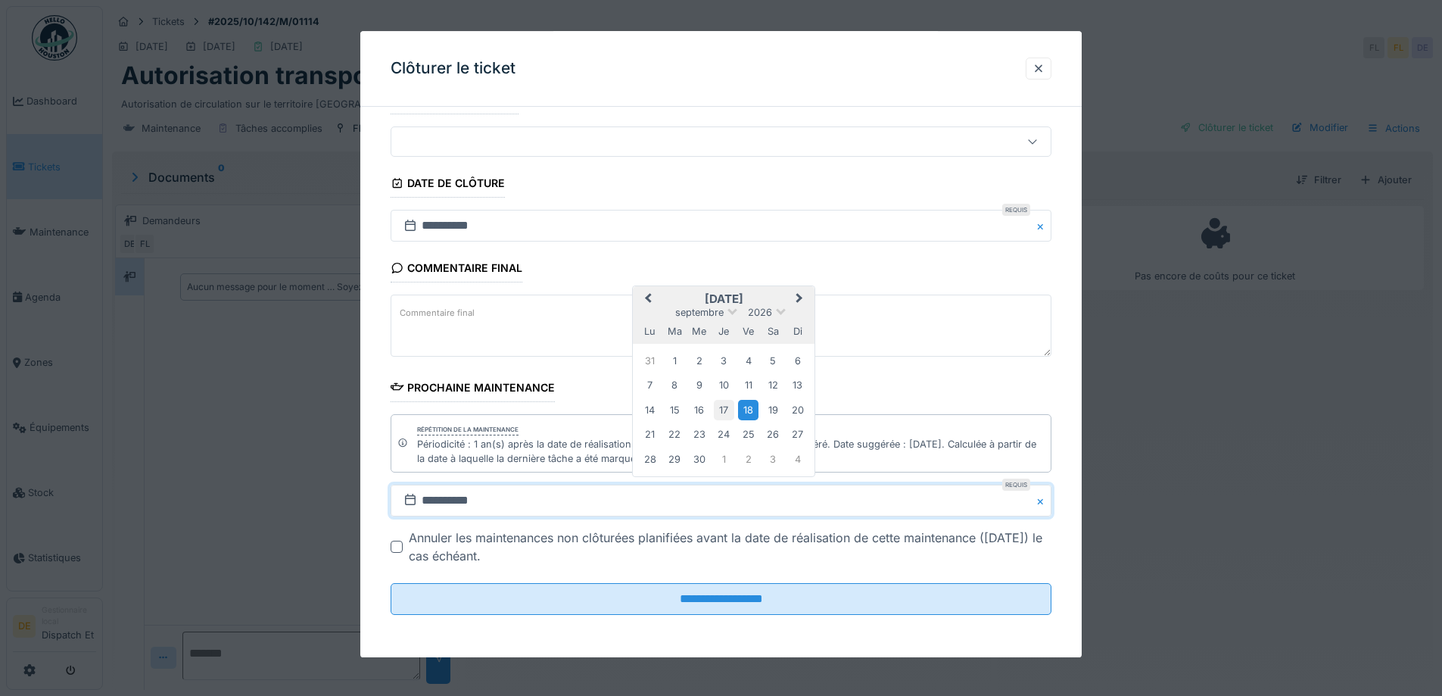
click at [728, 413] on div "17" at bounding box center [724, 410] width 20 height 20
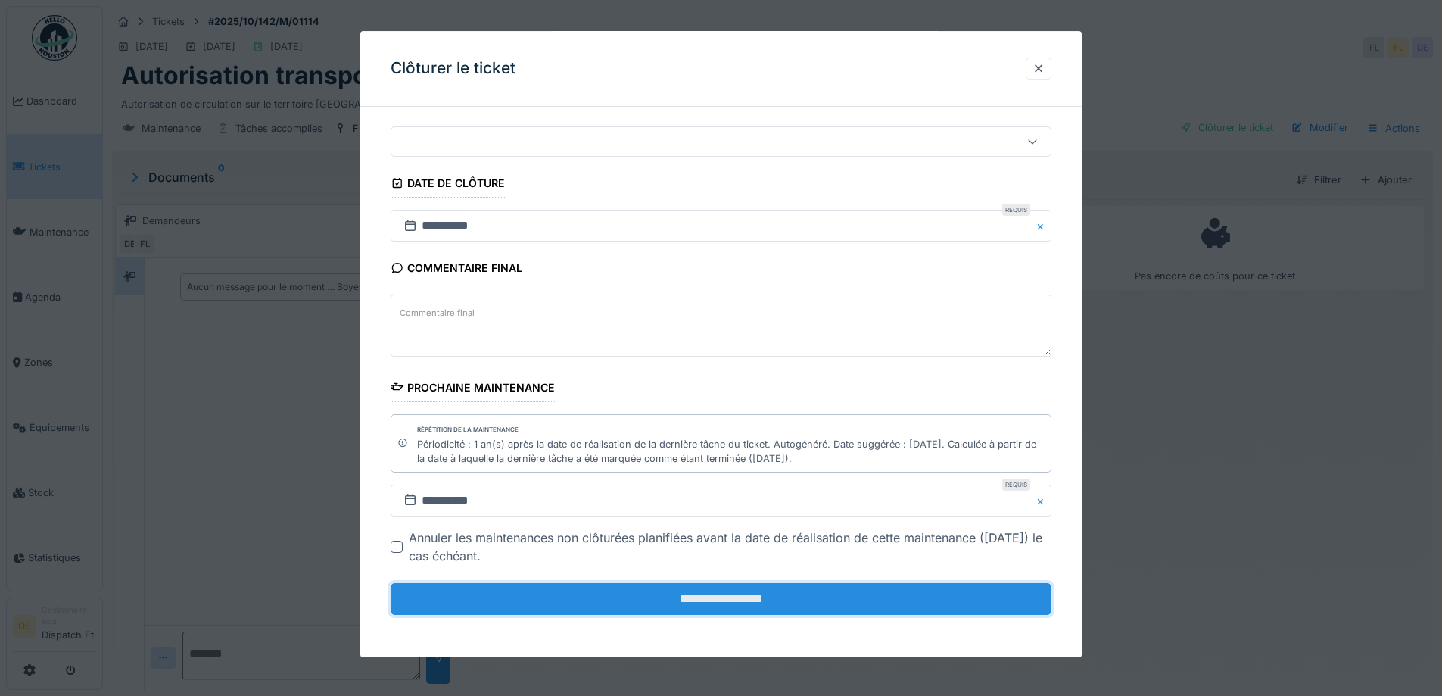
click at [666, 603] on input "**********" at bounding box center [721, 600] width 661 height 32
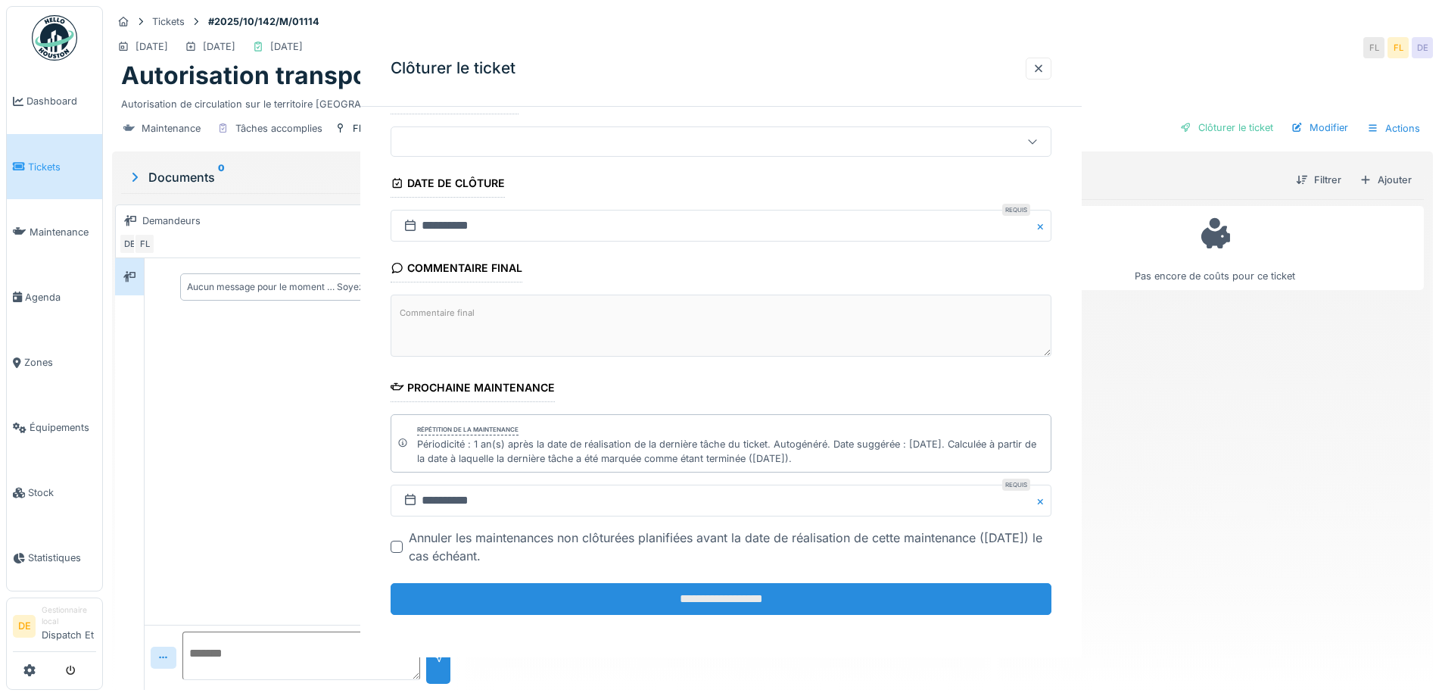
scroll to position [0, 0]
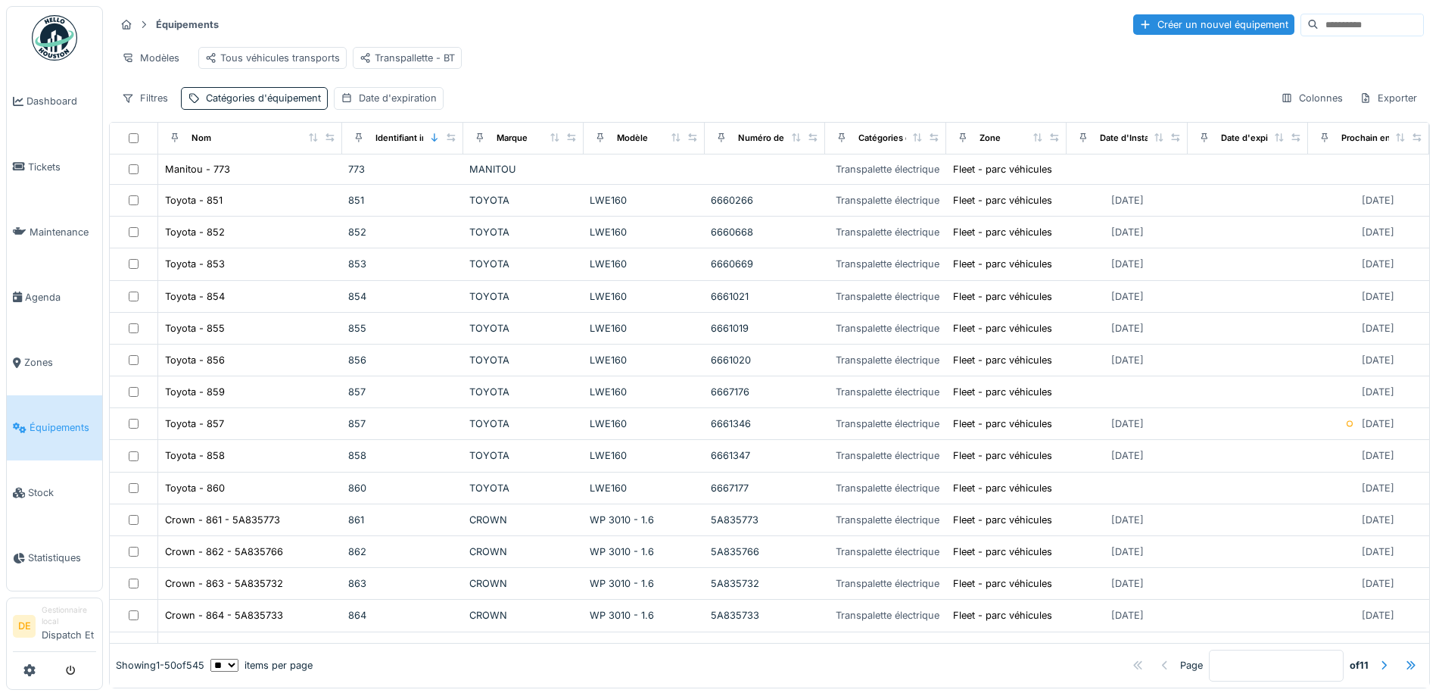
click at [1319, 23] on input at bounding box center [1371, 24] width 104 height 21
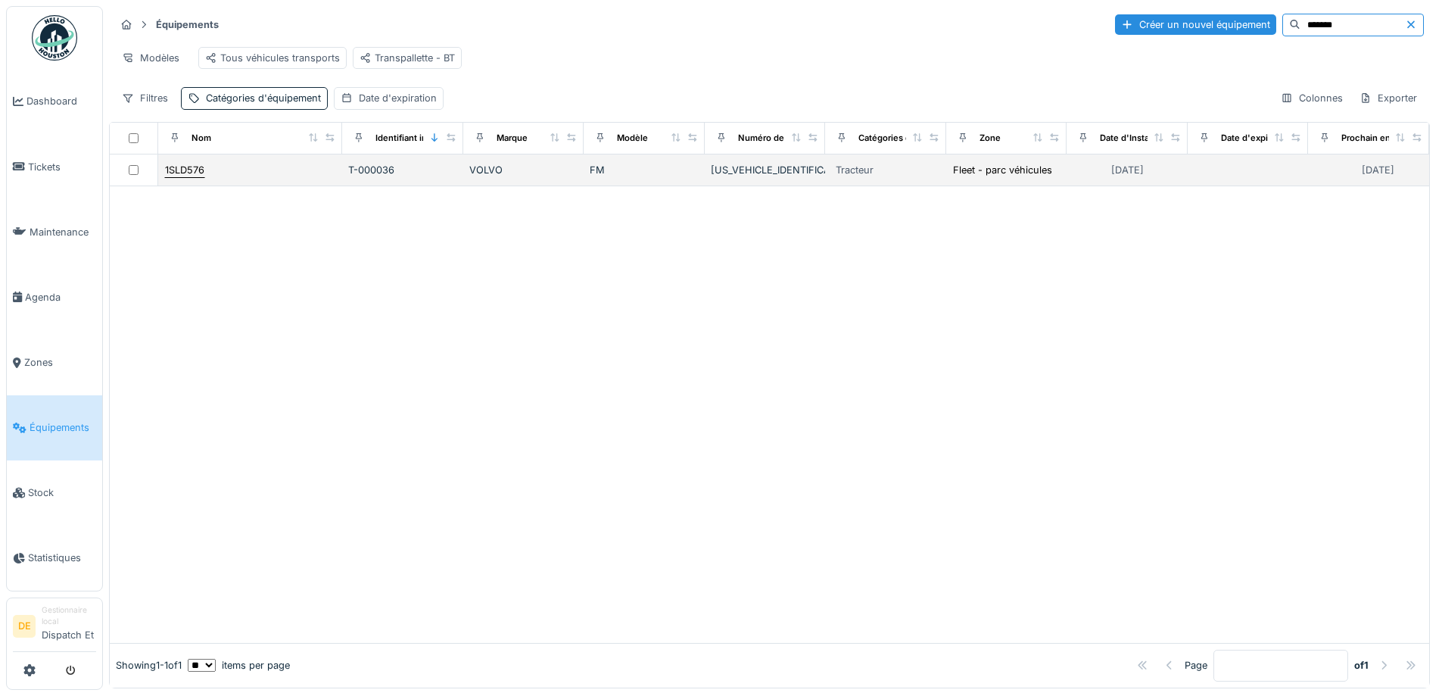
type input "*******"
click at [167, 177] on div "1SLD576" at bounding box center [184, 170] width 39 height 14
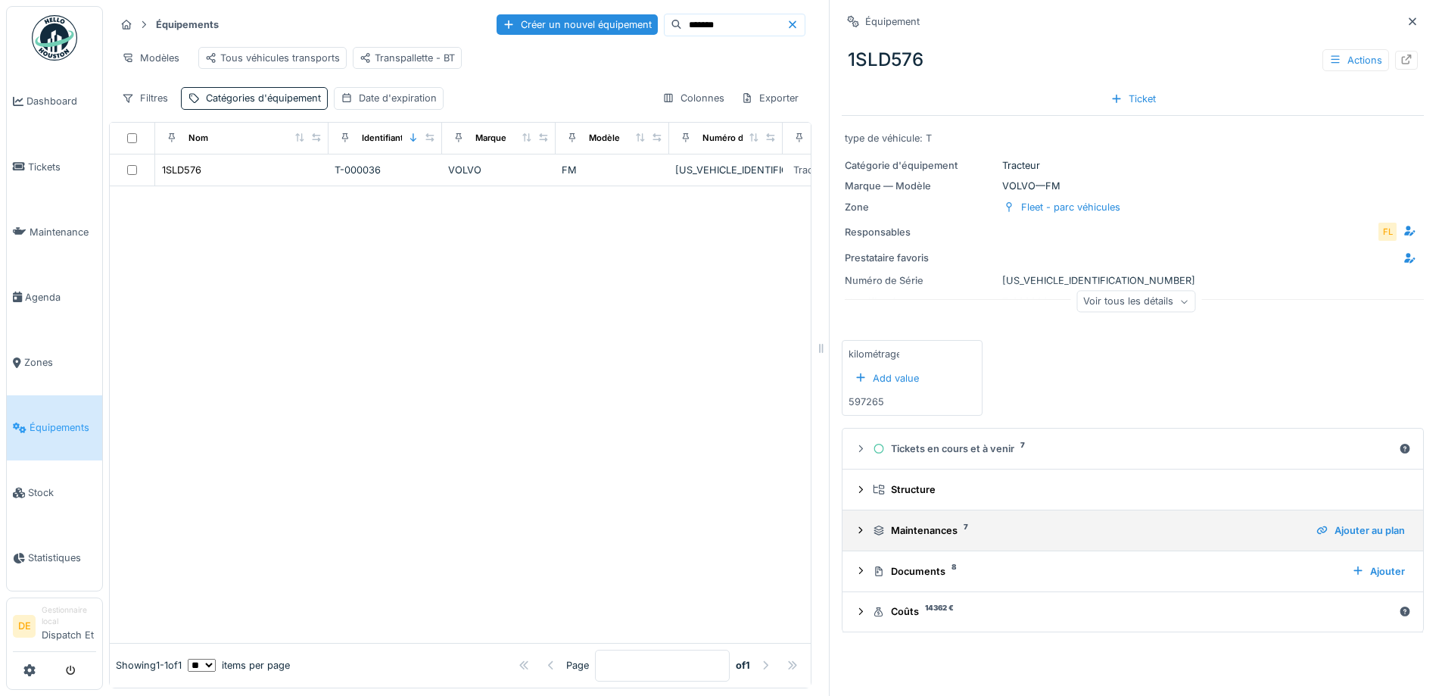
click at [855, 532] on icon at bounding box center [861, 530] width 12 height 10
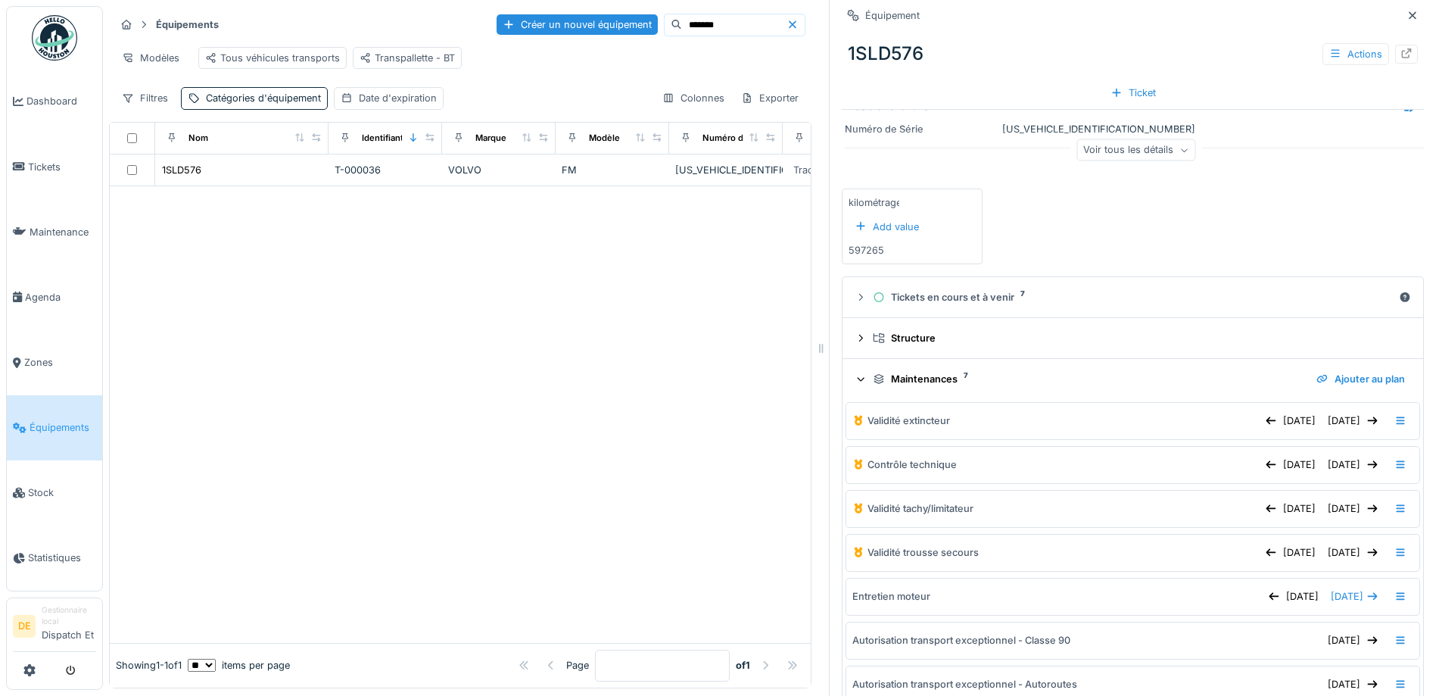
scroll to position [270, 0]
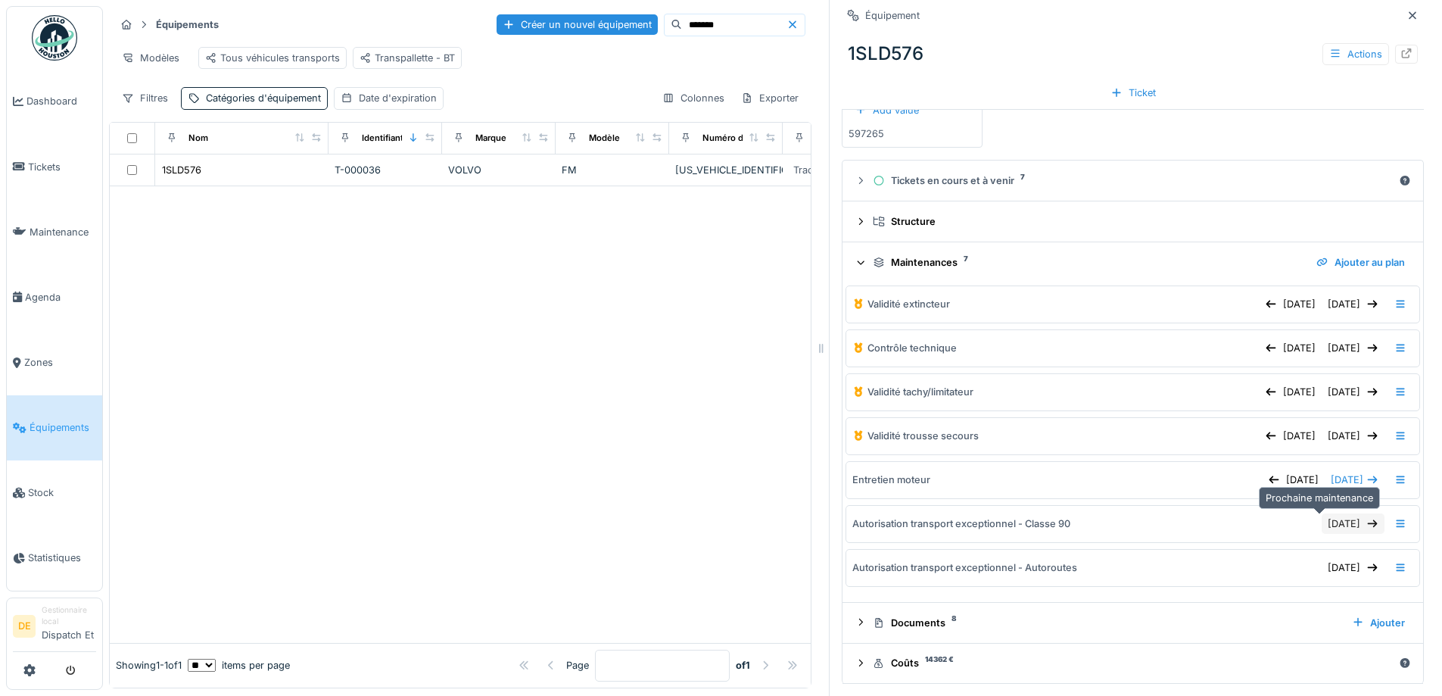
click at [1322, 527] on div "[DATE]" at bounding box center [1353, 523] width 63 height 20
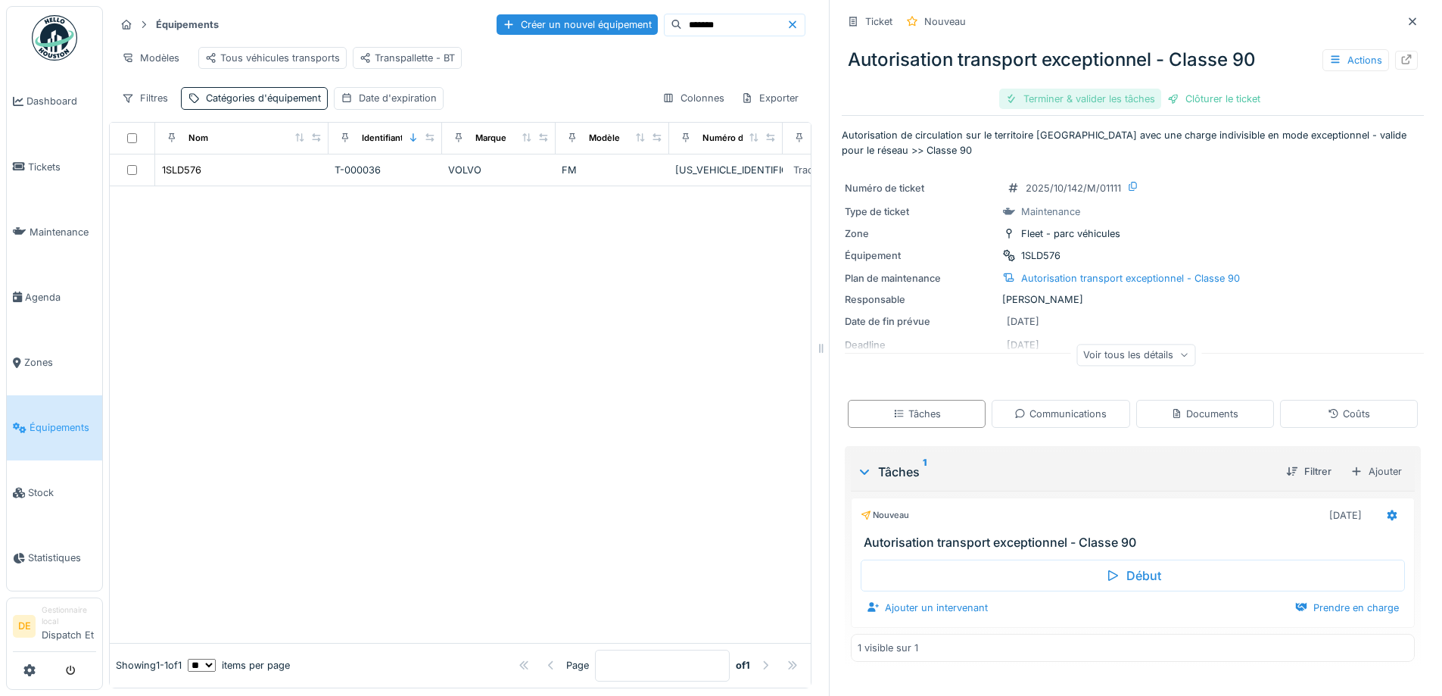
click at [1052, 103] on div "Terminer & valider les tâches" at bounding box center [1080, 99] width 162 height 20
click at [1111, 101] on div "Clôturer le ticket" at bounding box center [1132, 99] width 105 height 20
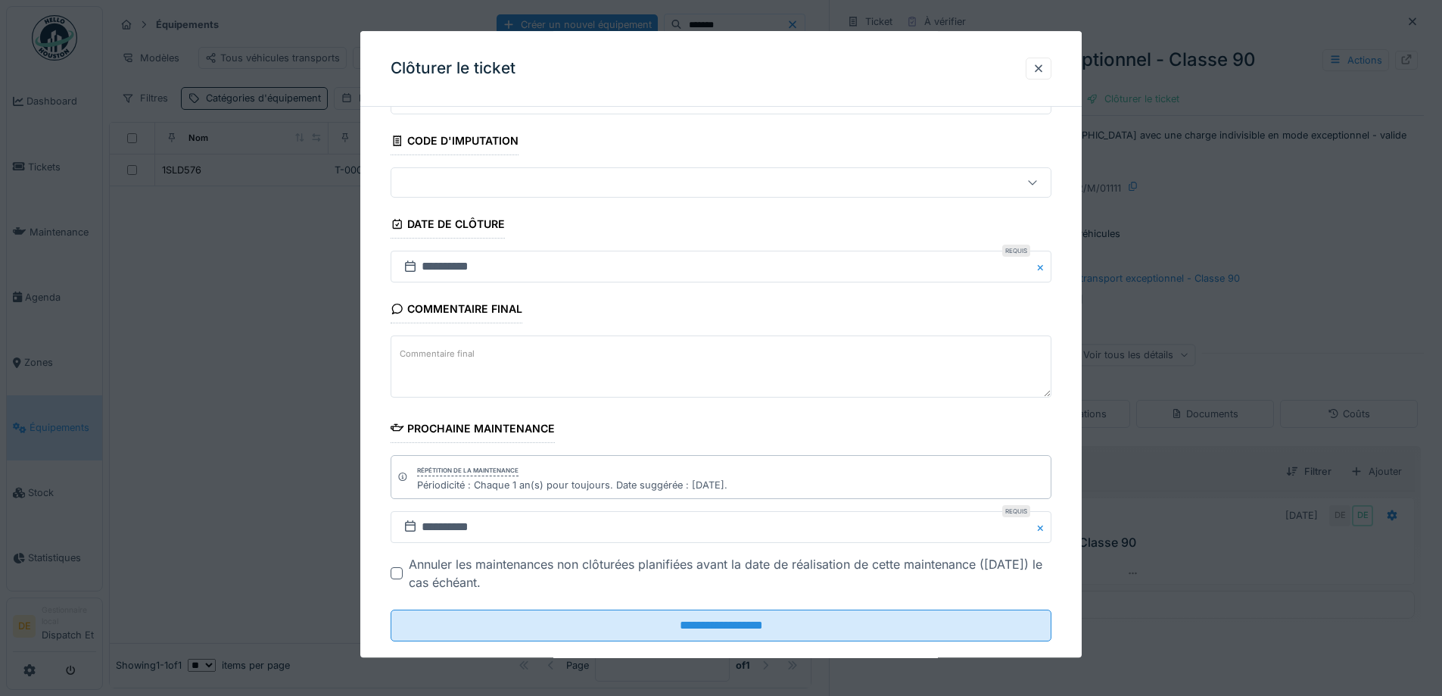
scroll to position [102, 0]
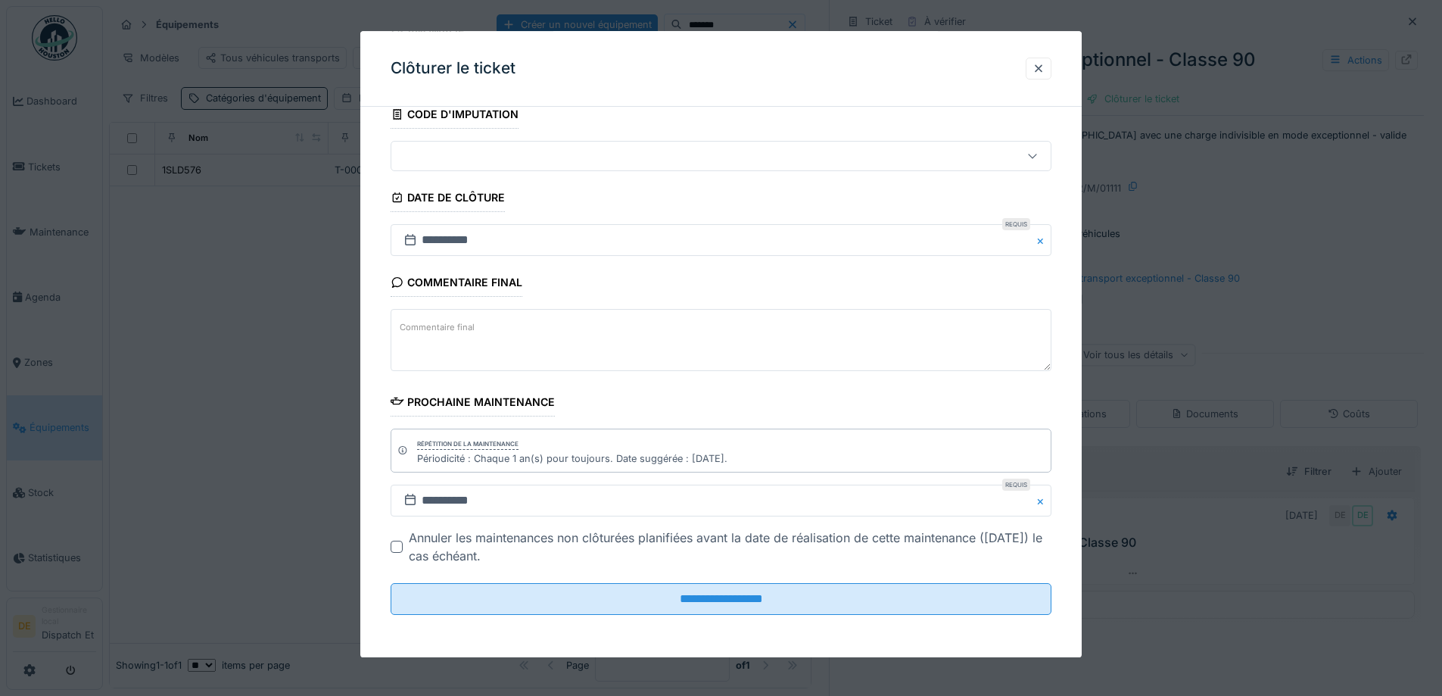
click at [412, 501] on icon at bounding box center [410, 500] width 15 height 12
click at [445, 501] on input "**********" at bounding box center [721, 501] width 661 height 32
click at [538, 494] on input "**********" at bounding box center [721, 501] width 661 height 32
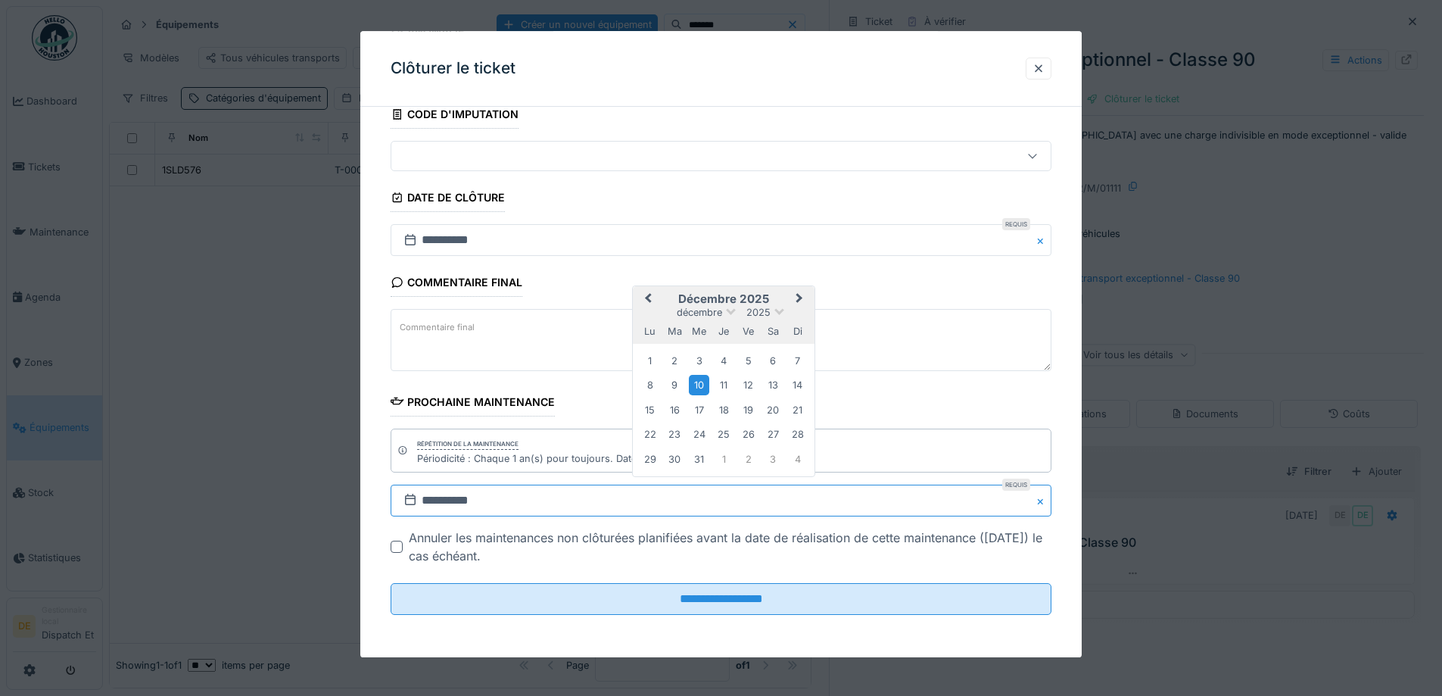
click at [570, 497] on input "**********" at bounding box center [721, 501] width 661 height 32
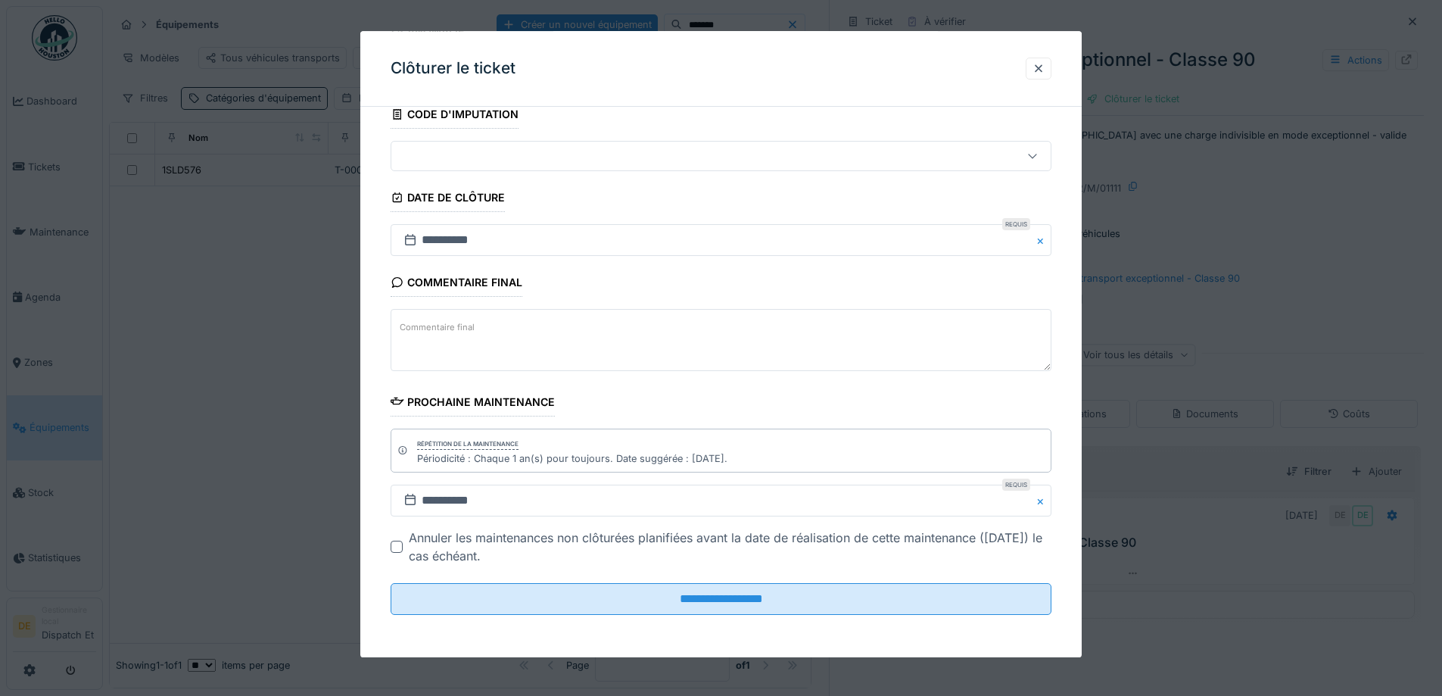
click at [945, 455] on div "Répétition de la maintenance Périodicité : Chaque 1 an(s) pour toujours. Date s…" at bounding box center [721, 451] width 661 height 44
click at [507, 499] on input "**********" at bounding box center [721, 501] width 661 height 32
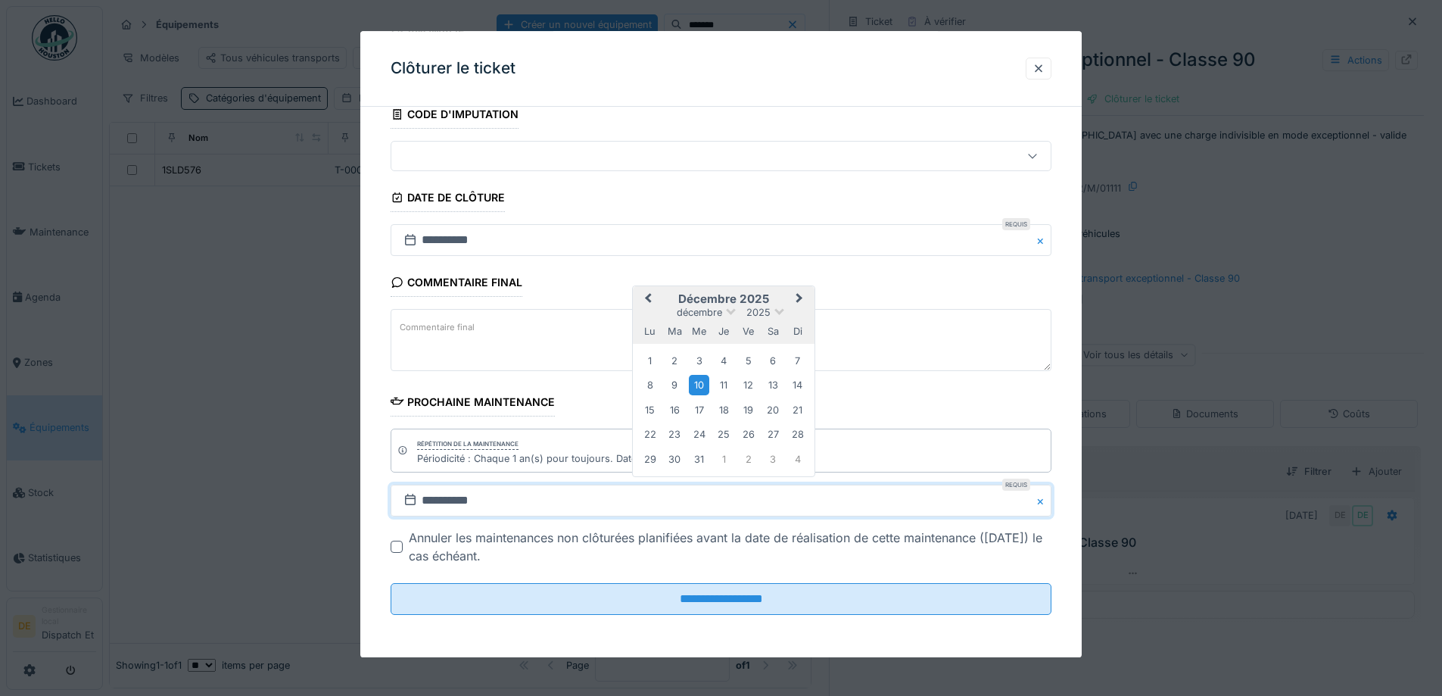
click at [800, 298] on span "Next Month" at bounding box center [800, 299] width 0 height 18
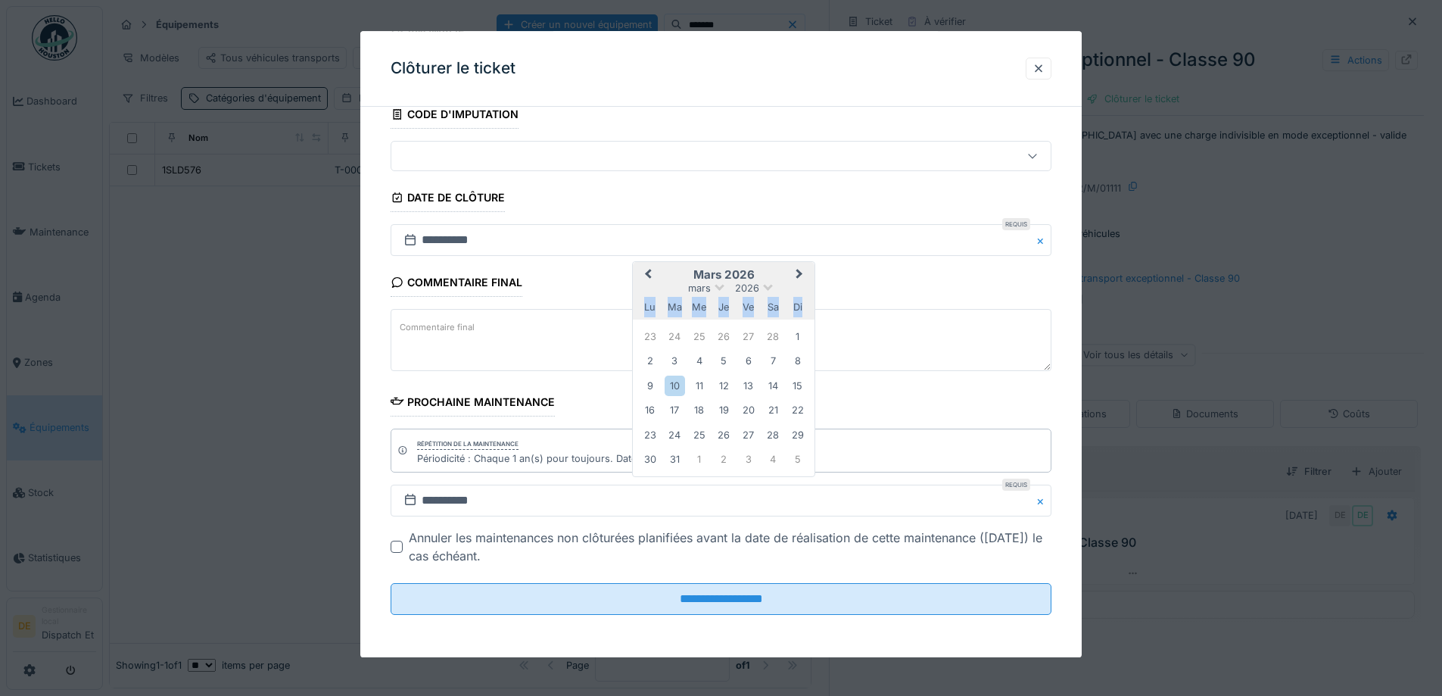
click at [799, 298] on div "di" at bounding box center [797, 307] width 20 height 20
click at [800, 273] on span "Next Month" at bounding box center [800, 275] width 0 height 18
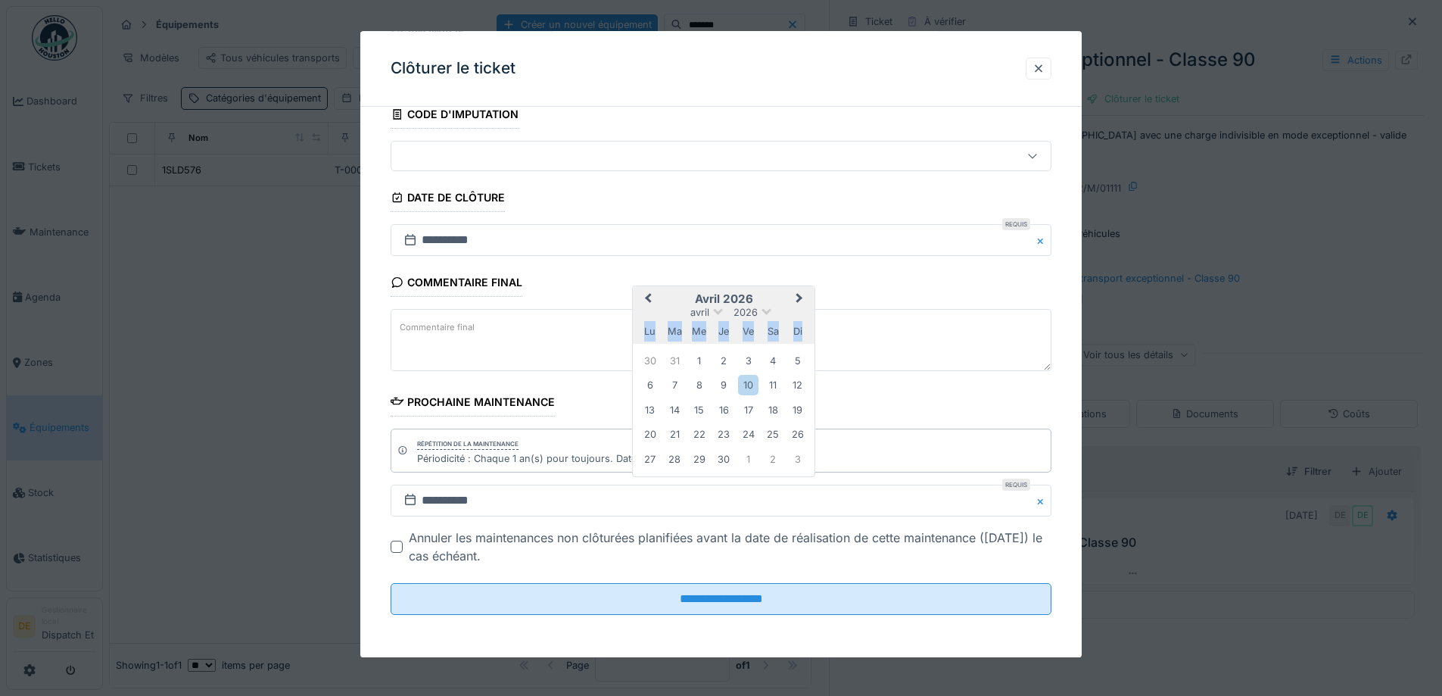
click at [797, 273] on div "Commentaire final Commentaire final" at bounding box center [721, 322] width 661 height 107
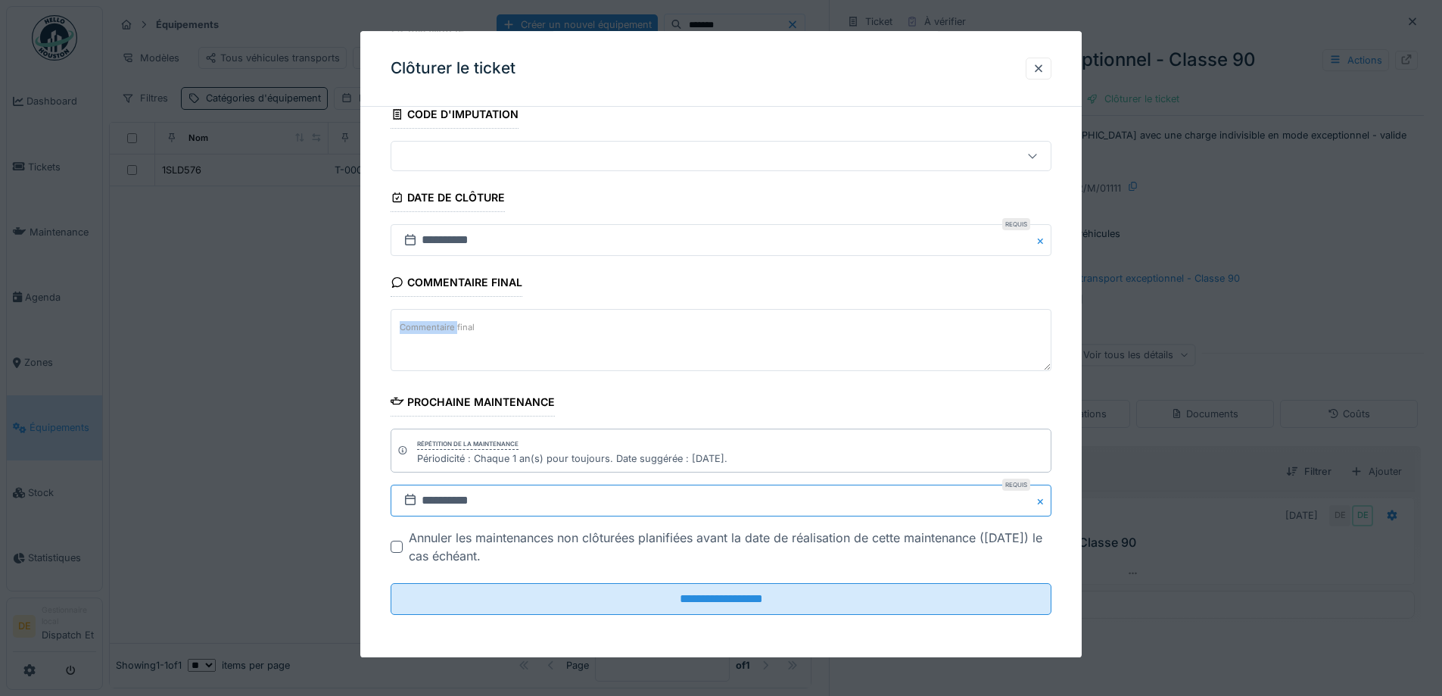
click at [481, 501] on input "**********" at bounding box center [721, 501] width 661 height 32
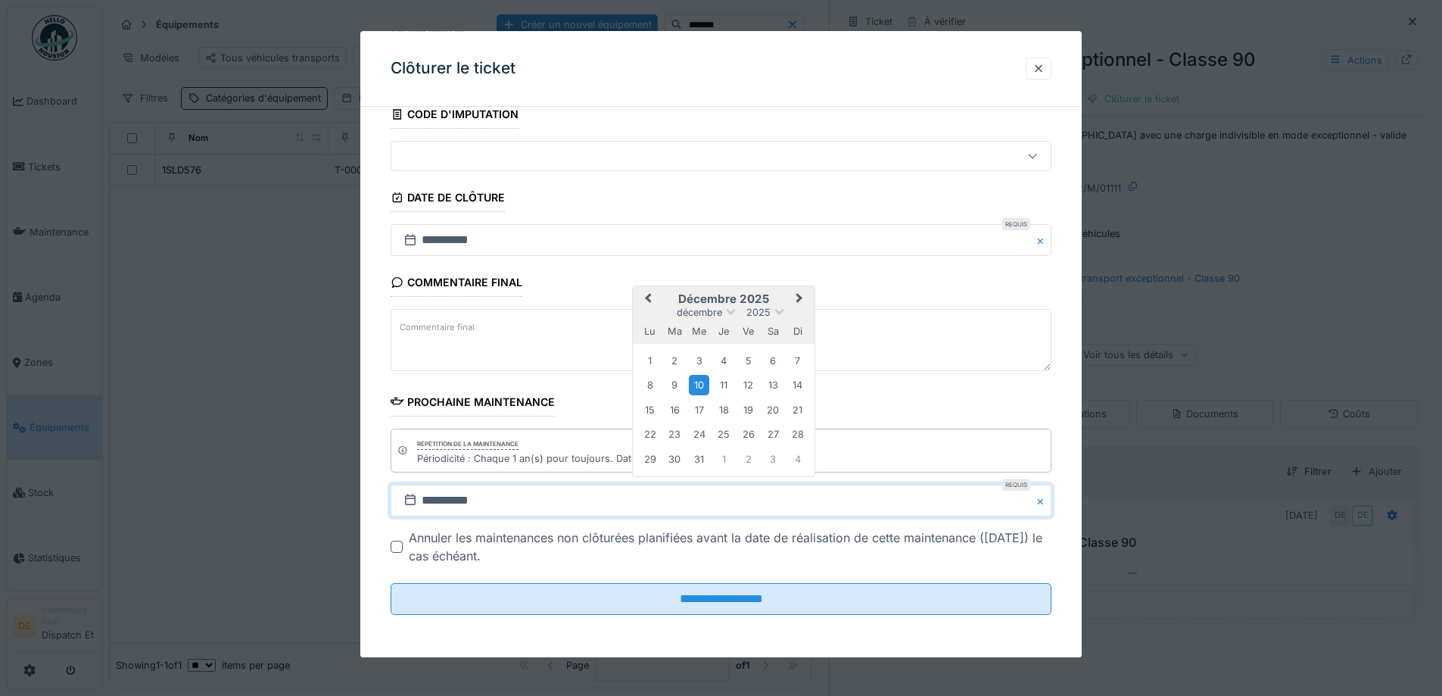
click at [800, 298] on span "Next Month" at bounding box center [800, 299] width 0 height 18
click at [725, 312] on span at bounding box center [724, 311] width 10 height 10
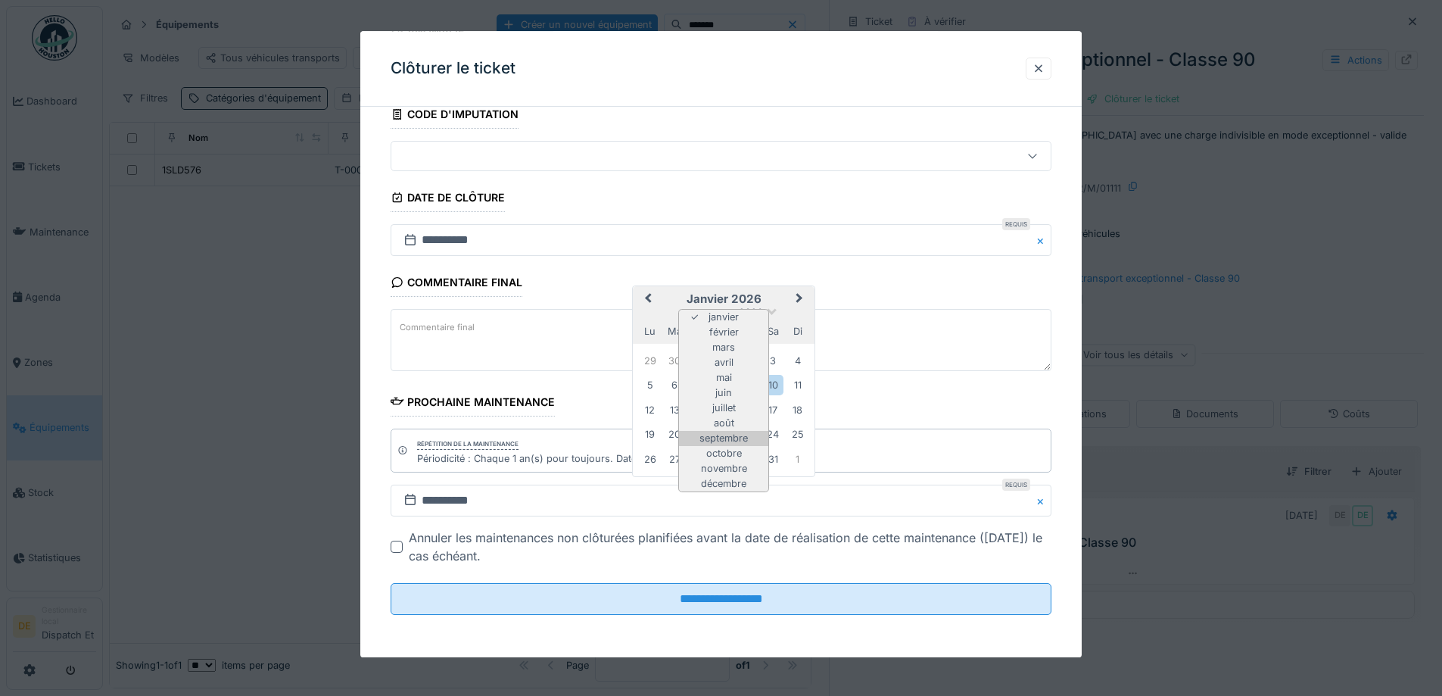
click at [732, 435] on div "septembre" at bounding box center [723, 438] width 89 height 15
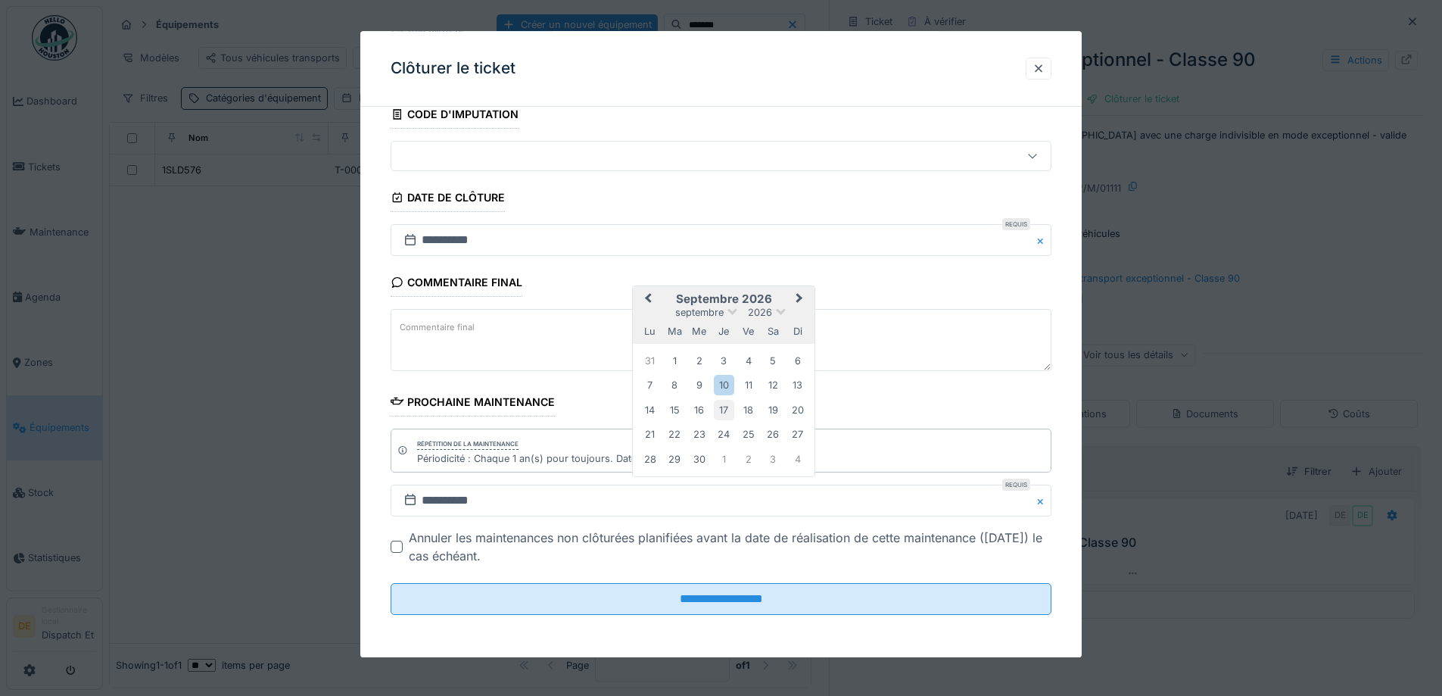
click at [724, 410] on div "17" at bounding box center [724, 410] width 20 height 20
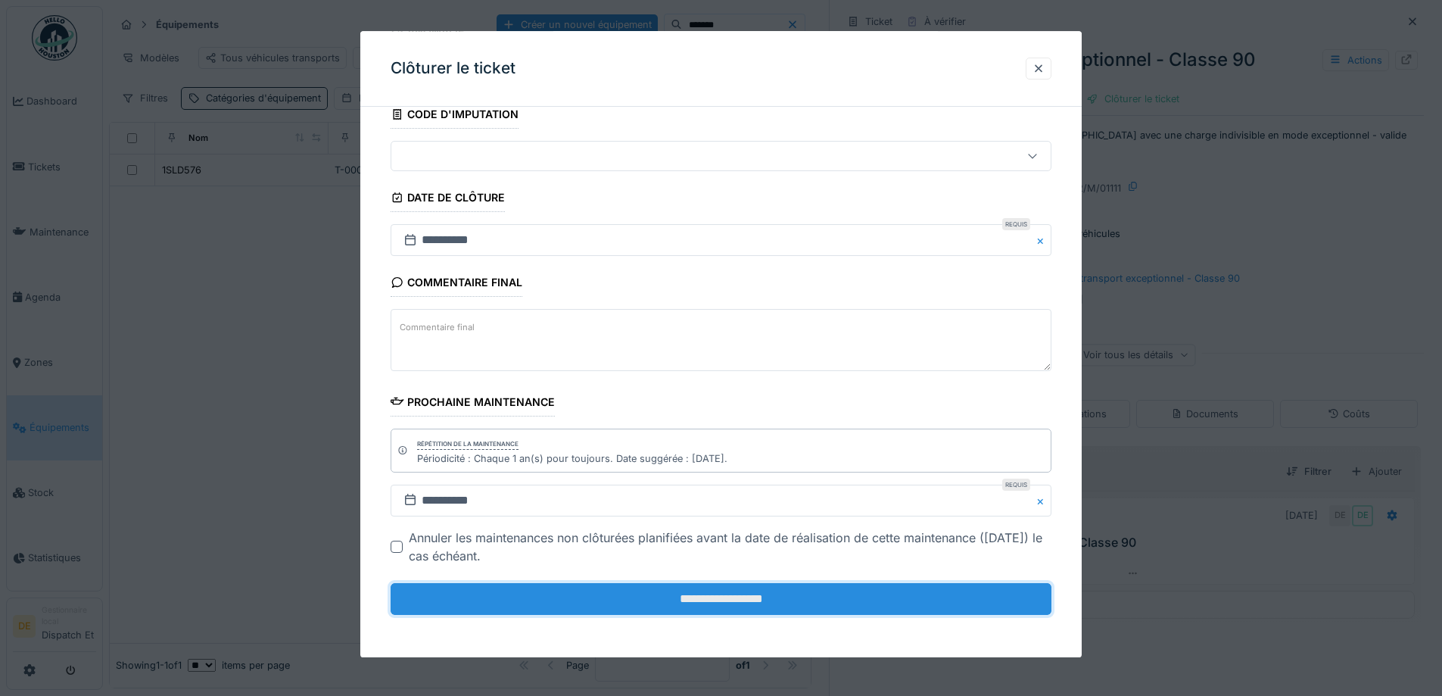
click at [733, 600] on input "**********" at bounding box center [721, 599] width 661 height 32
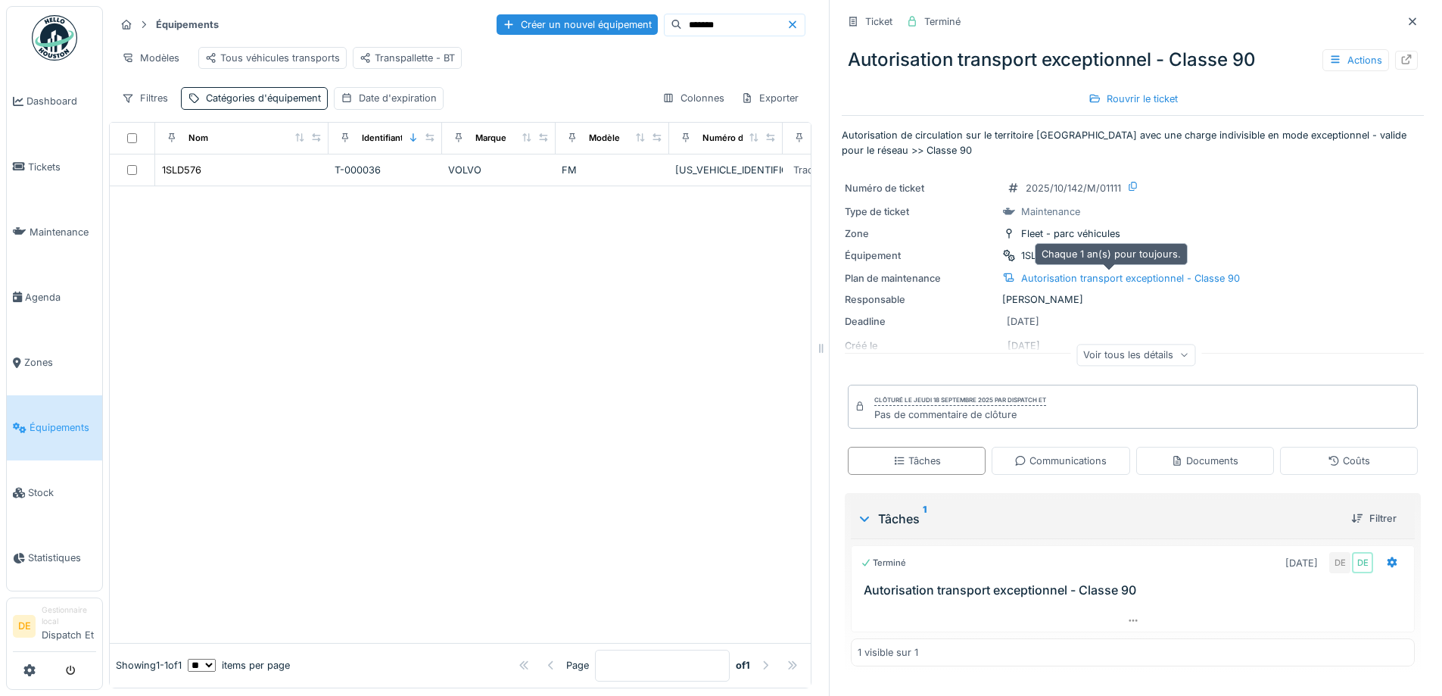
scroll to position [11, 0]
click at [1409, 17] on icon at bounding box center [1413, 21] width 8 height 8
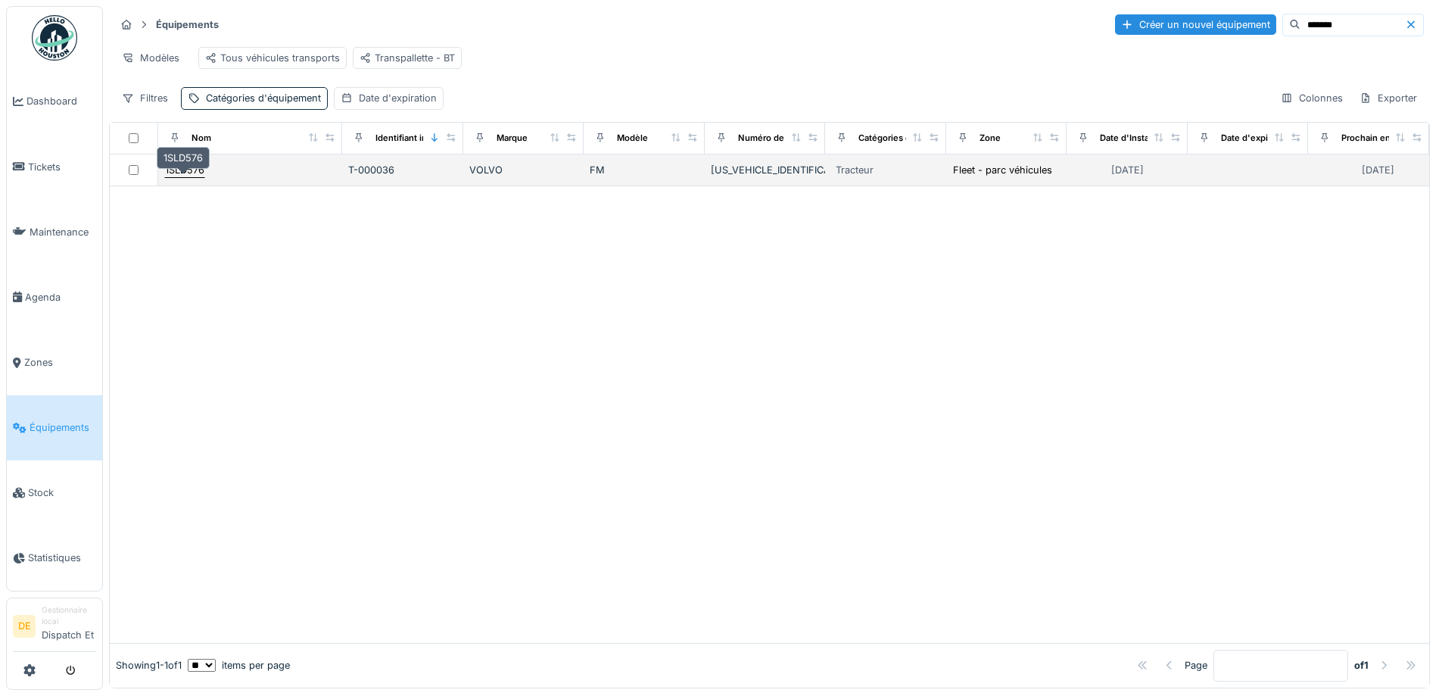
click at [191, 170] on div "1SLD576" at bounding box center [184, 170] width 39 height 14
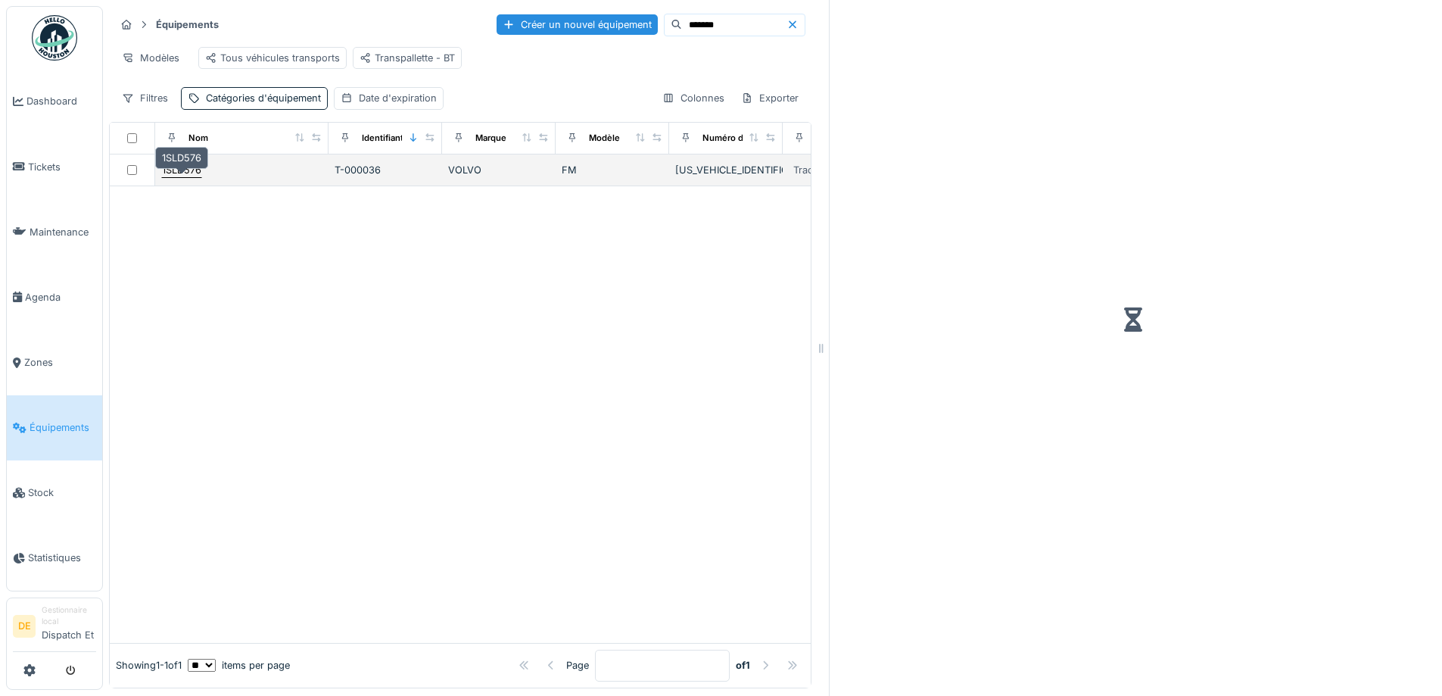
scroll to position [11, 0]
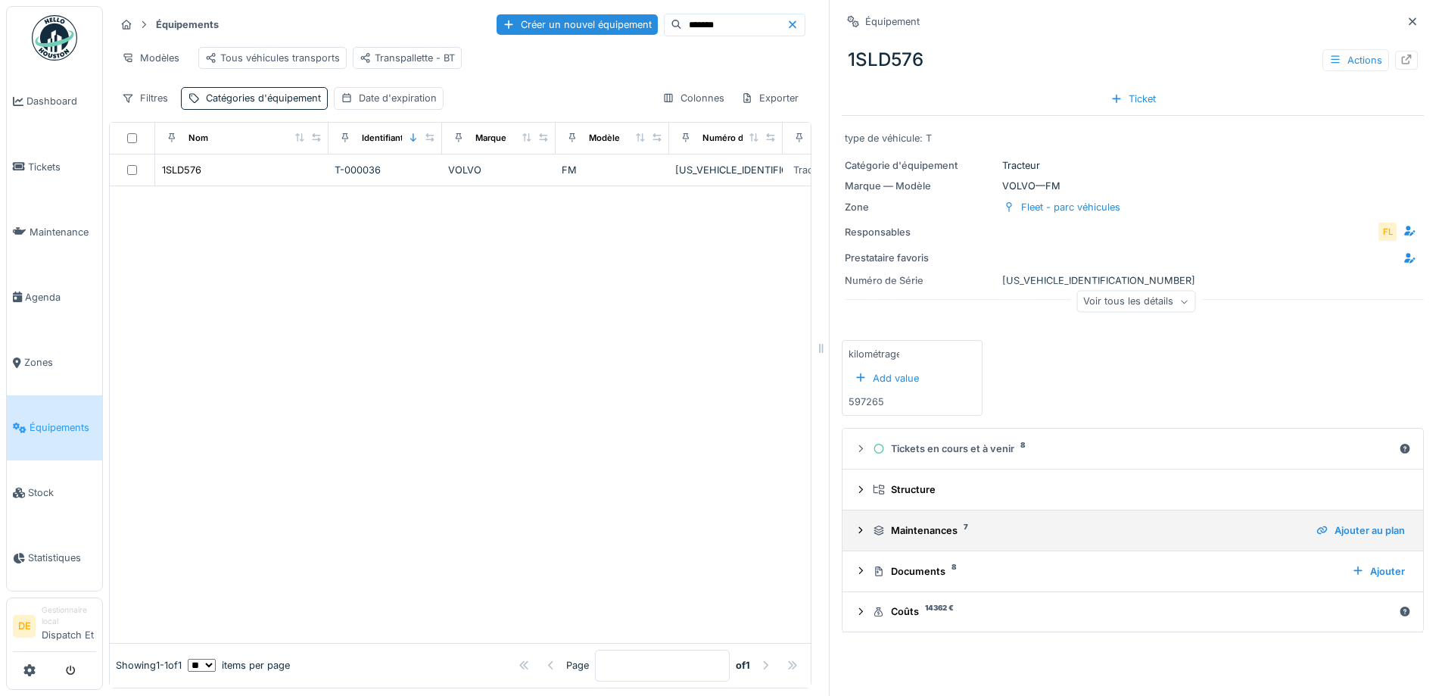
click at [855, 525] on icon at bounding box center [861, 530] width 12 height 10
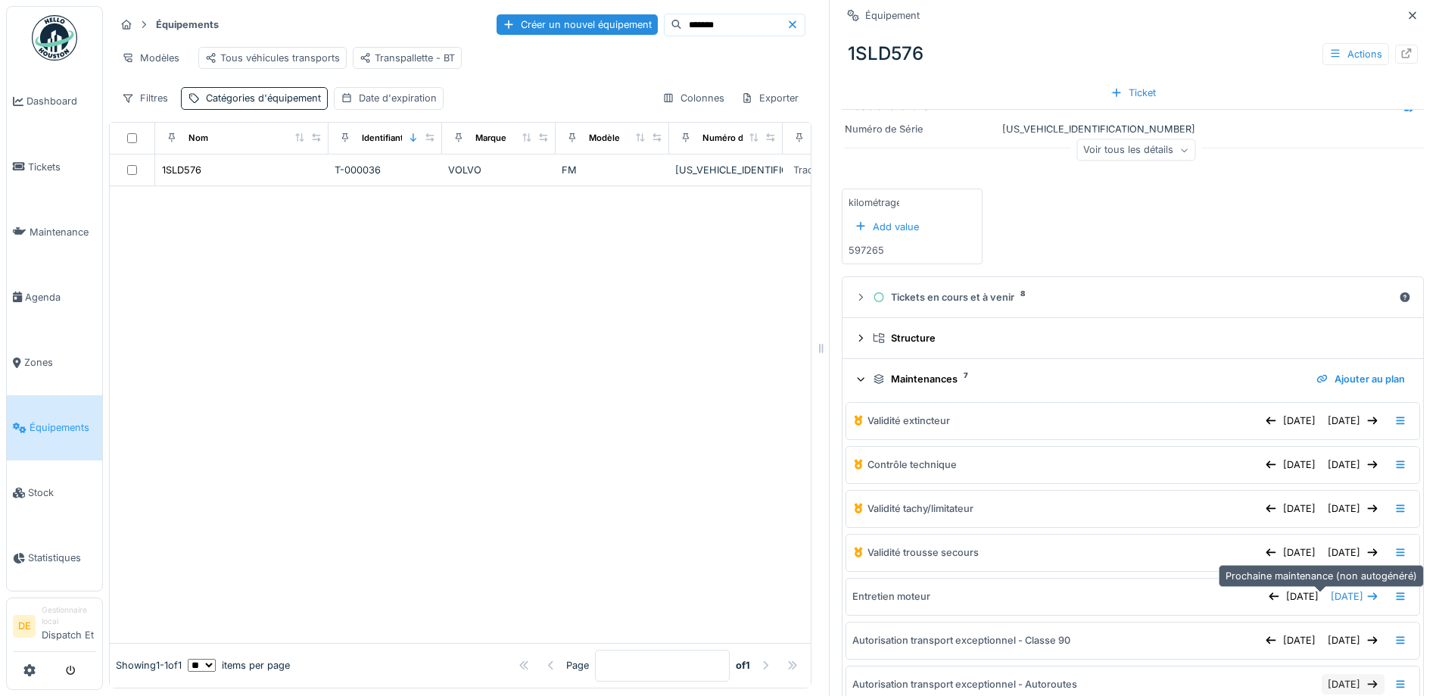
scroll to position [227, 0]
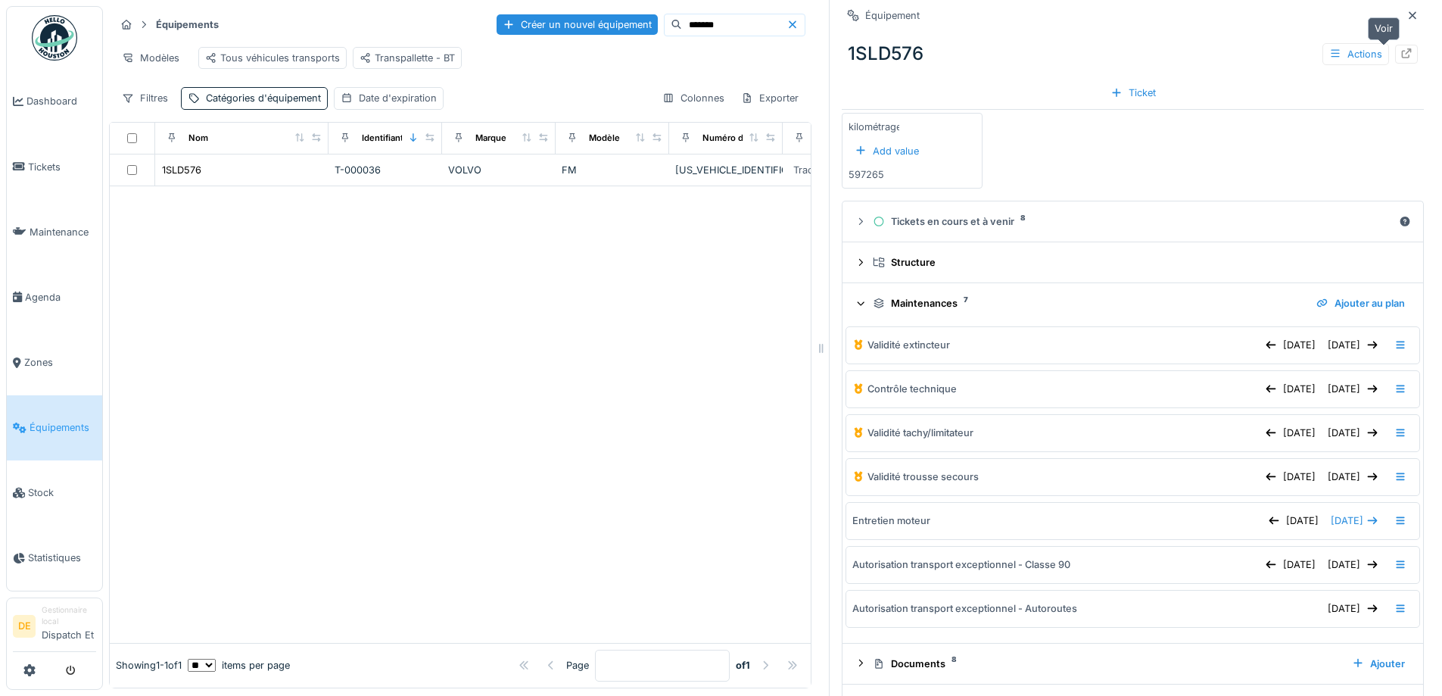
click at [1401, 48] on icon at bounding box center [1407, 53] width 12 height 10
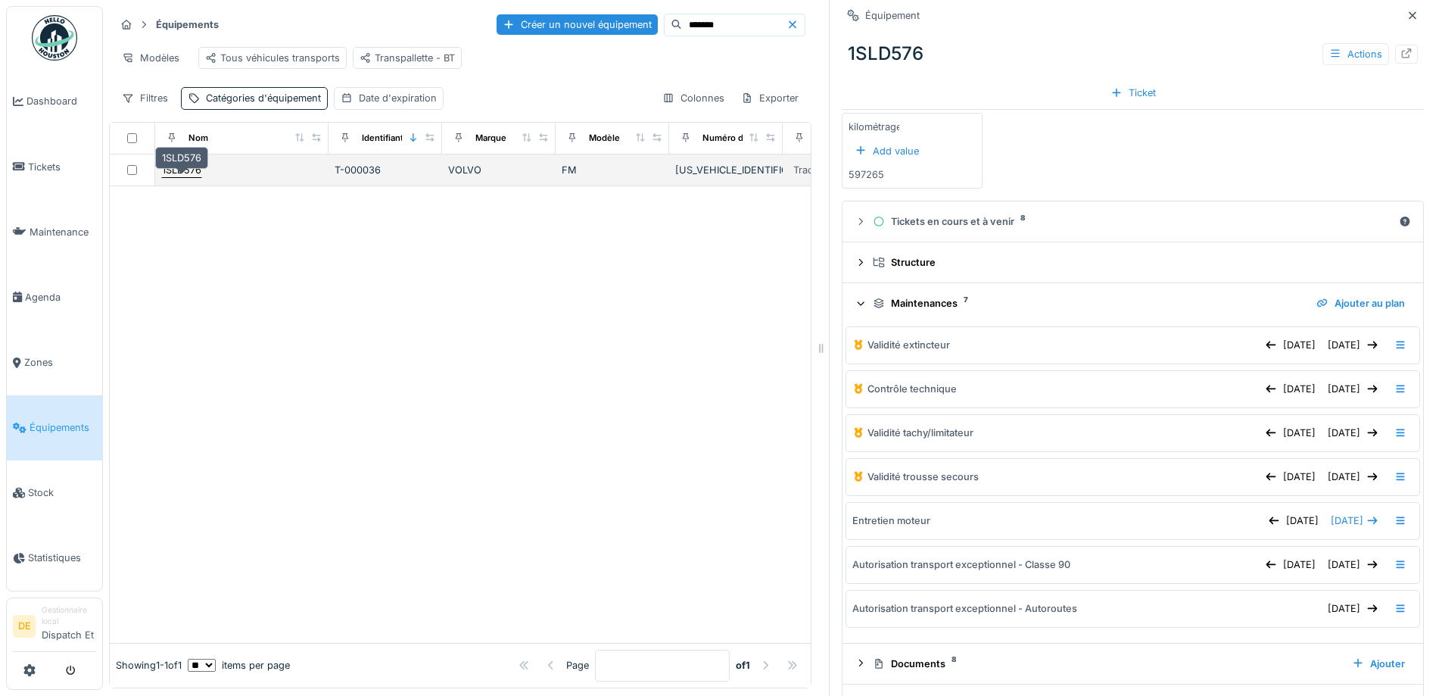
click at [178, 169] on div "1SLD576" at bounding box center [181, 170] width 39 height 14
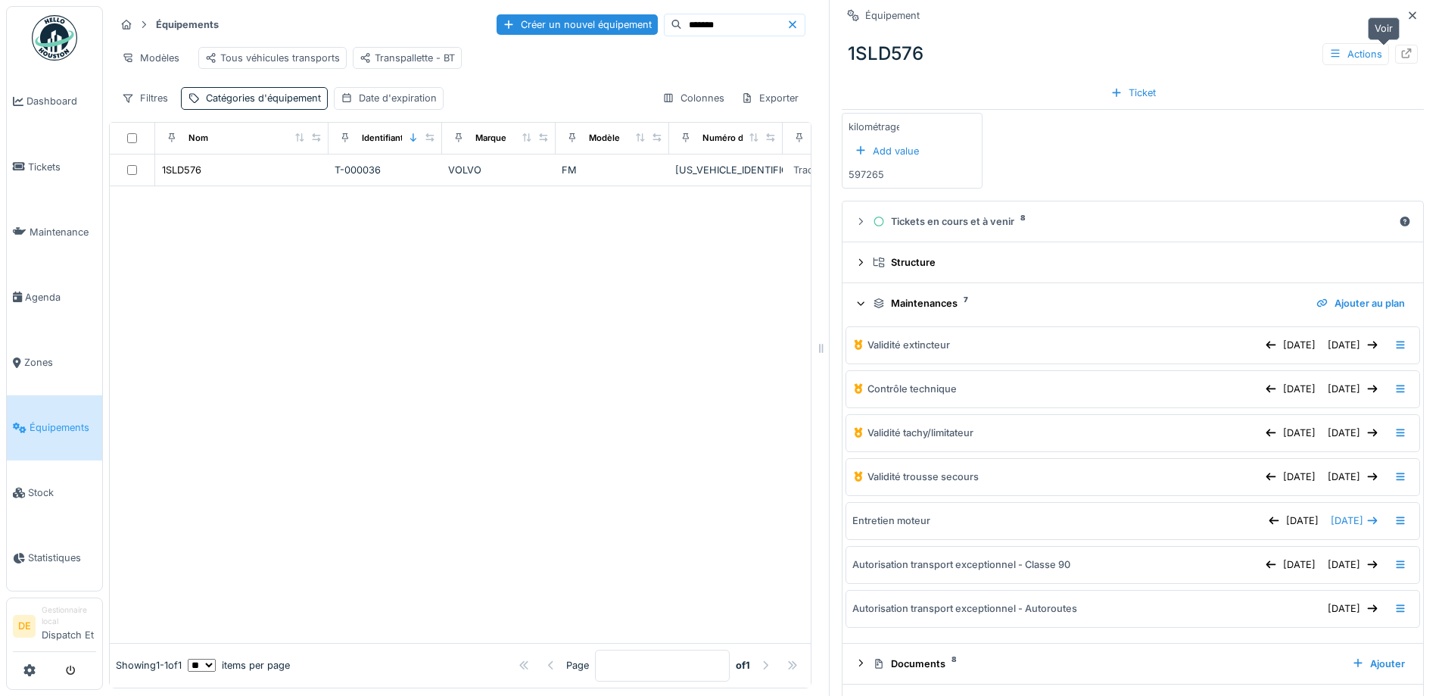
click at [1401, 48] on icon at bounding box center [1407, 53] width 12 height 10
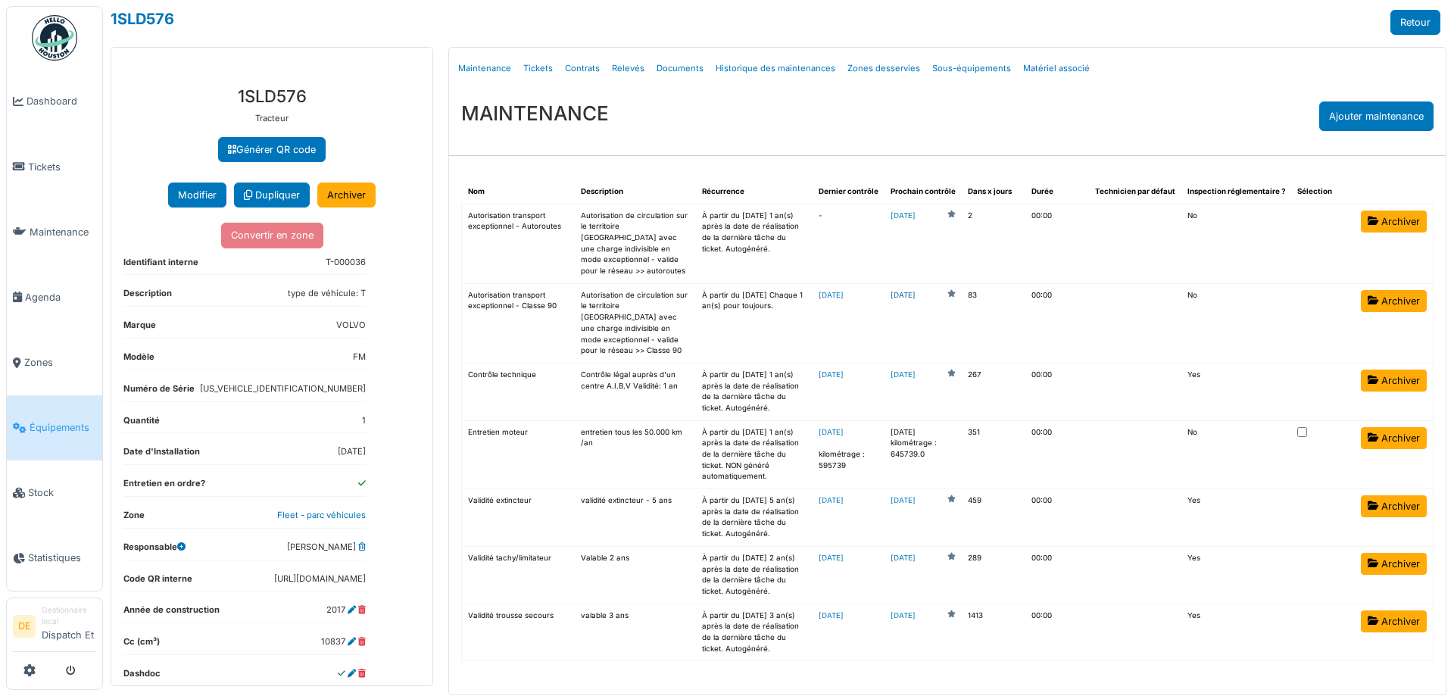
click at [915, 290] on link "[DATE]" at bounding box center [902, 295] width 25 height 11
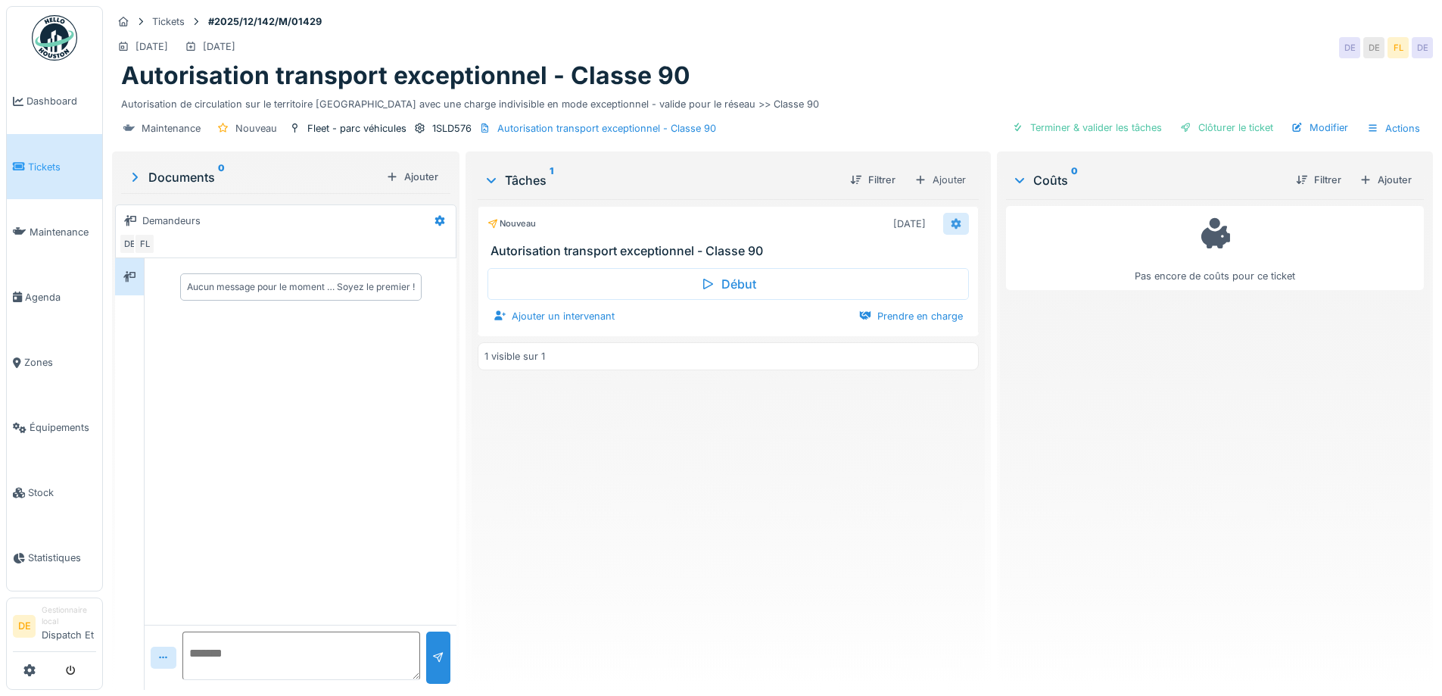
click at [950, 223] on icon at bounding box center [956, 224] width 12 height 10
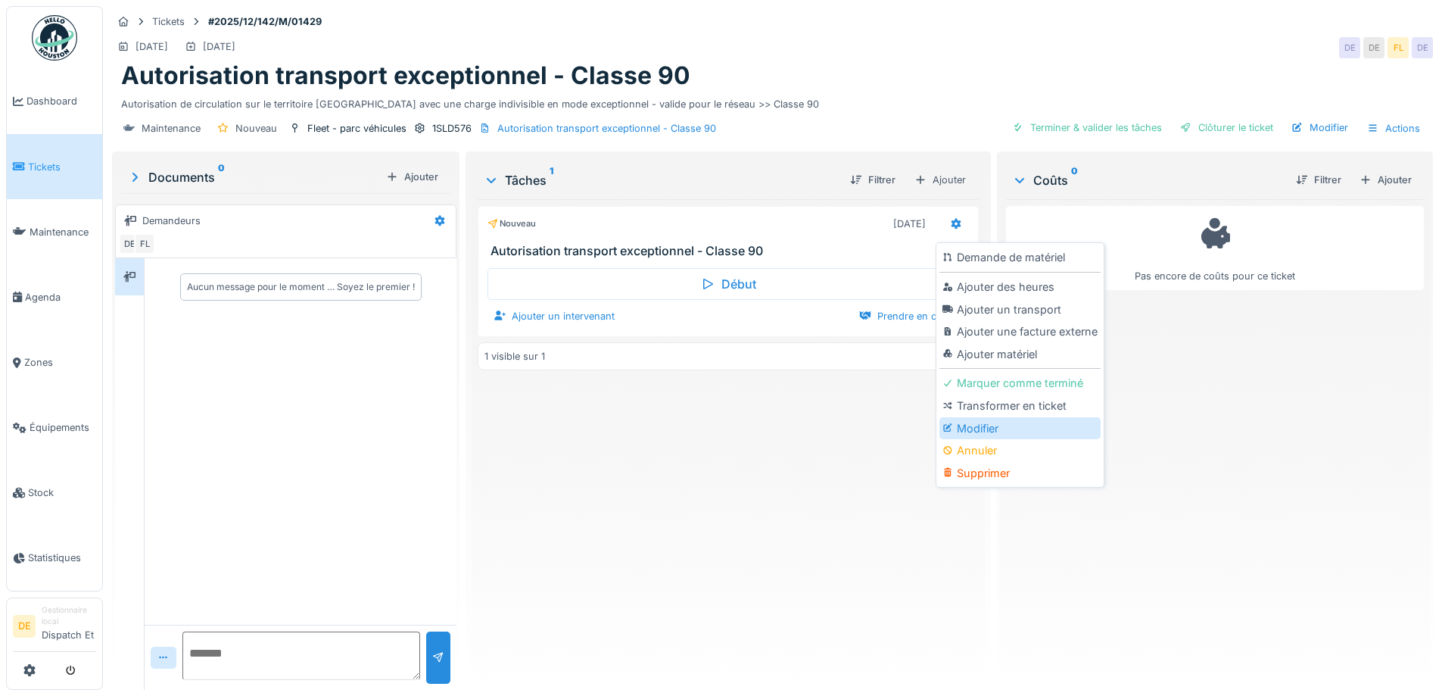
click at [991, 431] on div "Modifier" at bounding box center [1020, 428] width 161 height 23
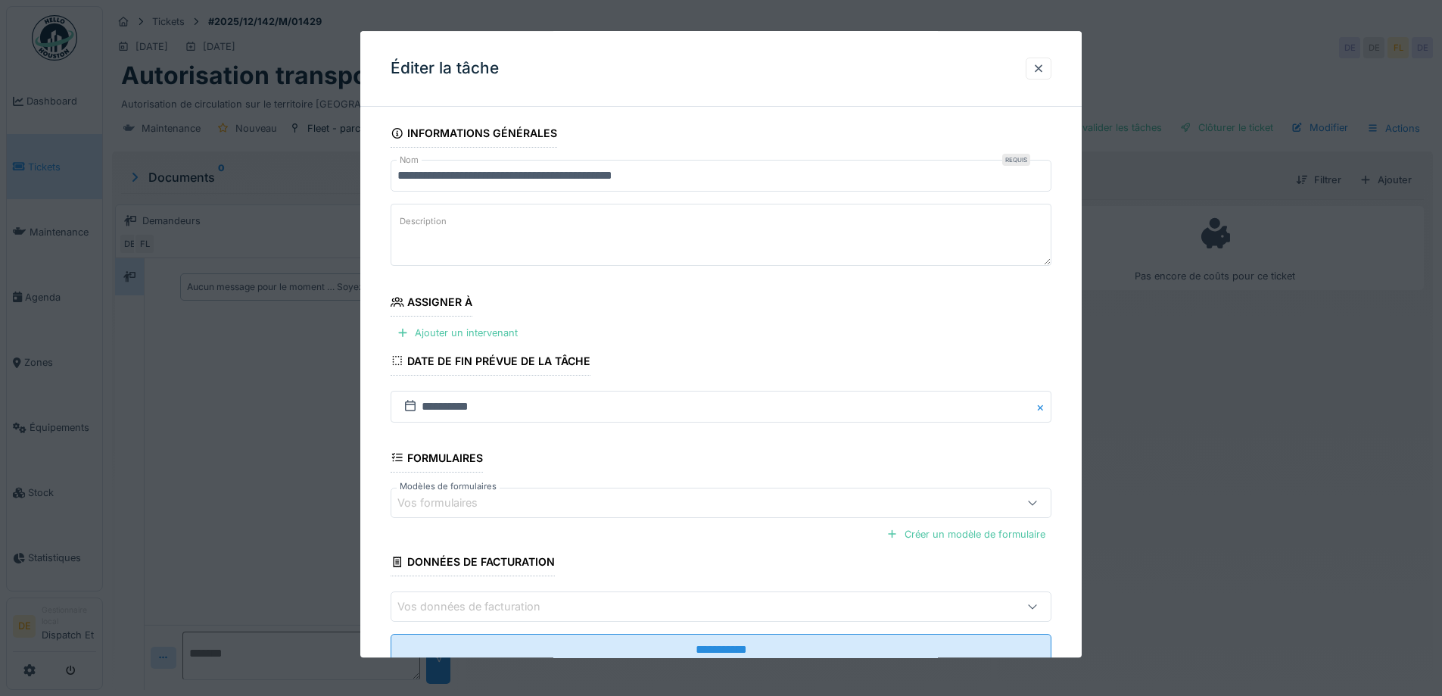
click at [1046, 410] on button "Close" at bounding box center [1043, 407] width 17 height 32
click at [412, 404] on icon at bounding box center [410, 406] width 15 height 12
click at [513, 403] on input "text" at bounding box center [721, 407] width 661 height 32
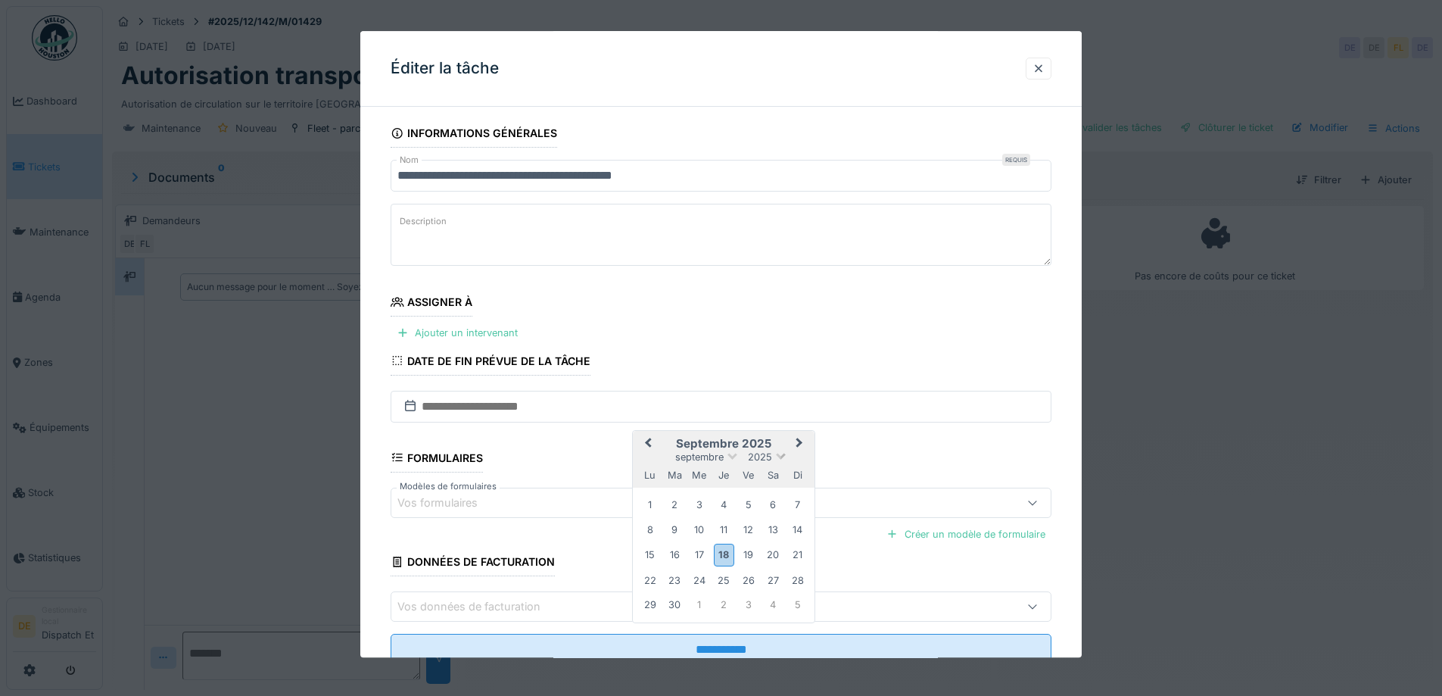
click at [783, 457] on span at bounding box center [781, 455] width 10 height 10
click at [727, 495] on div "2026" at bounding box center [723, 495] width 89 height 15
click at [722, 544] on div "14 15 16 17 18 19 20" at bounding box center [724, 554] width 172 height 24
click at [721, 547] on div "17" at bounding box center [724, 554] width 20 height 20
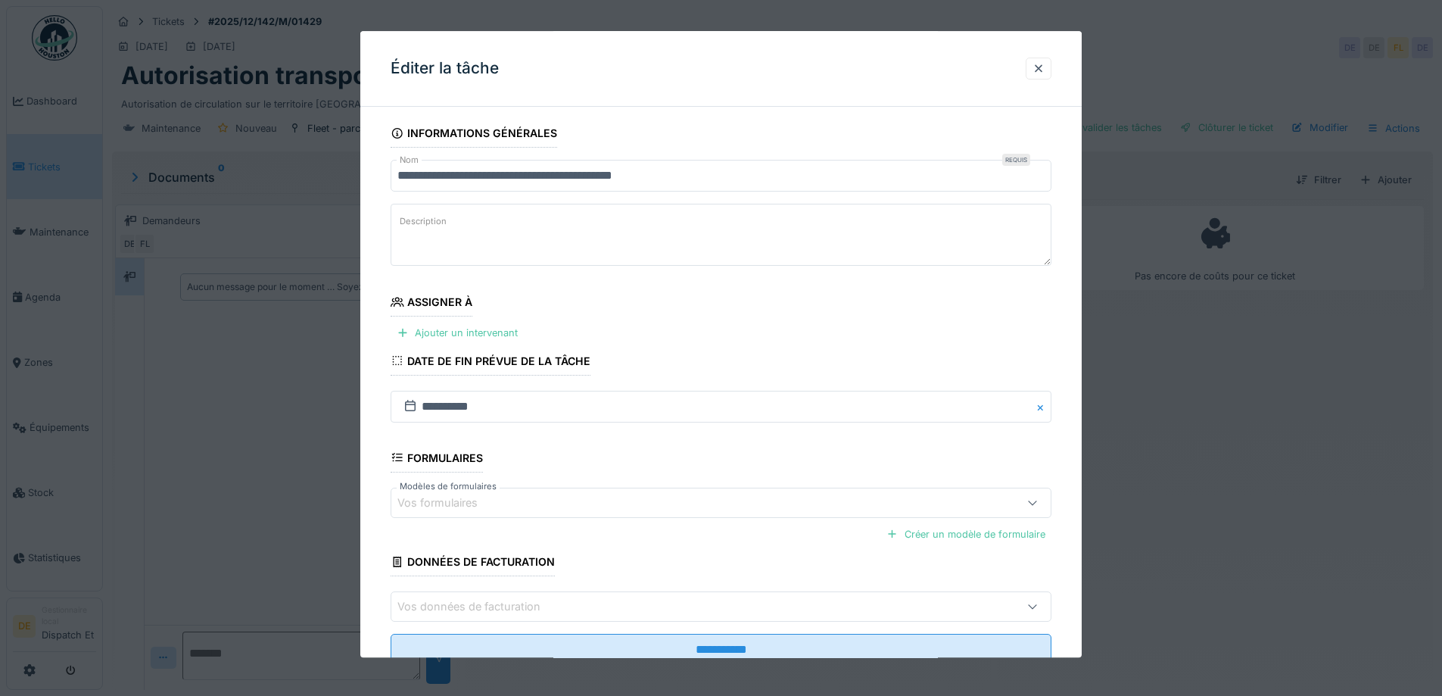
click at [741, 472] on fieldset "**********" at bounding box center [721, 398] width 661 height 559
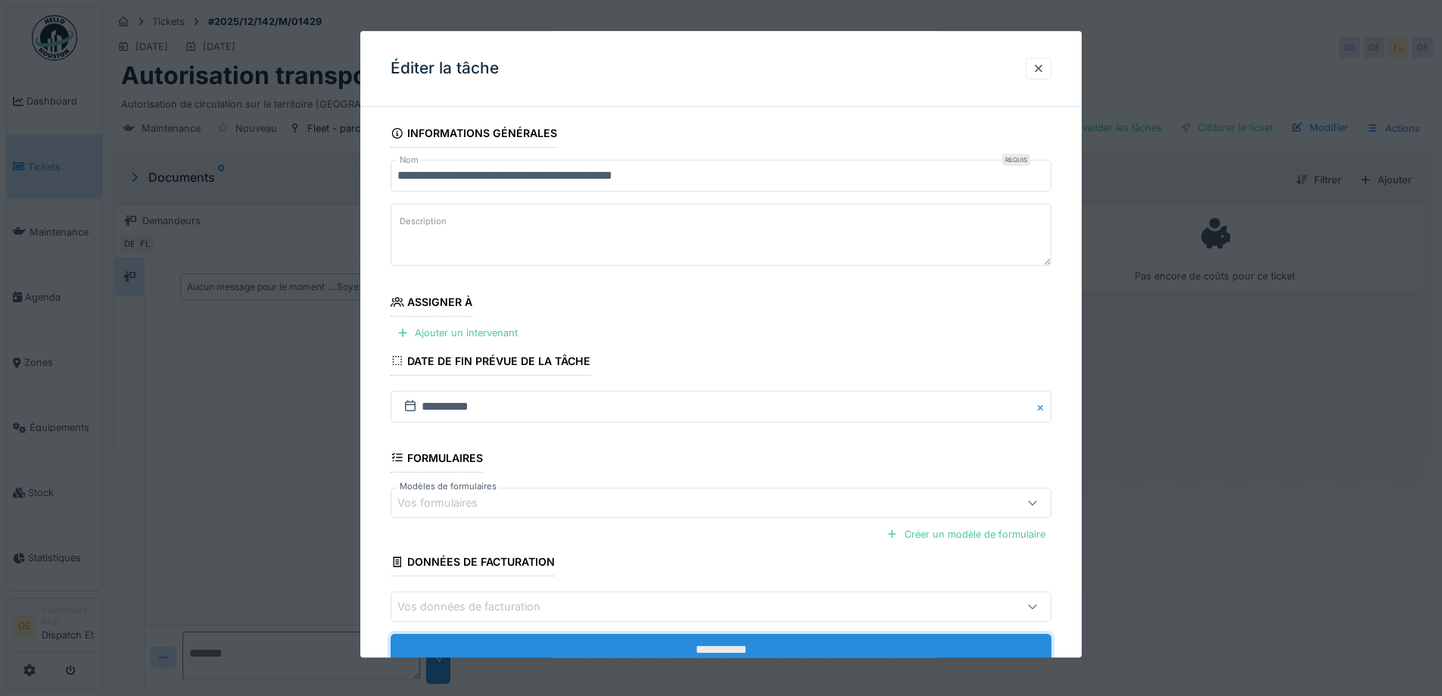
click at [768, 644] on input "**********" at bounding box center [721, 650] width 661 height 32
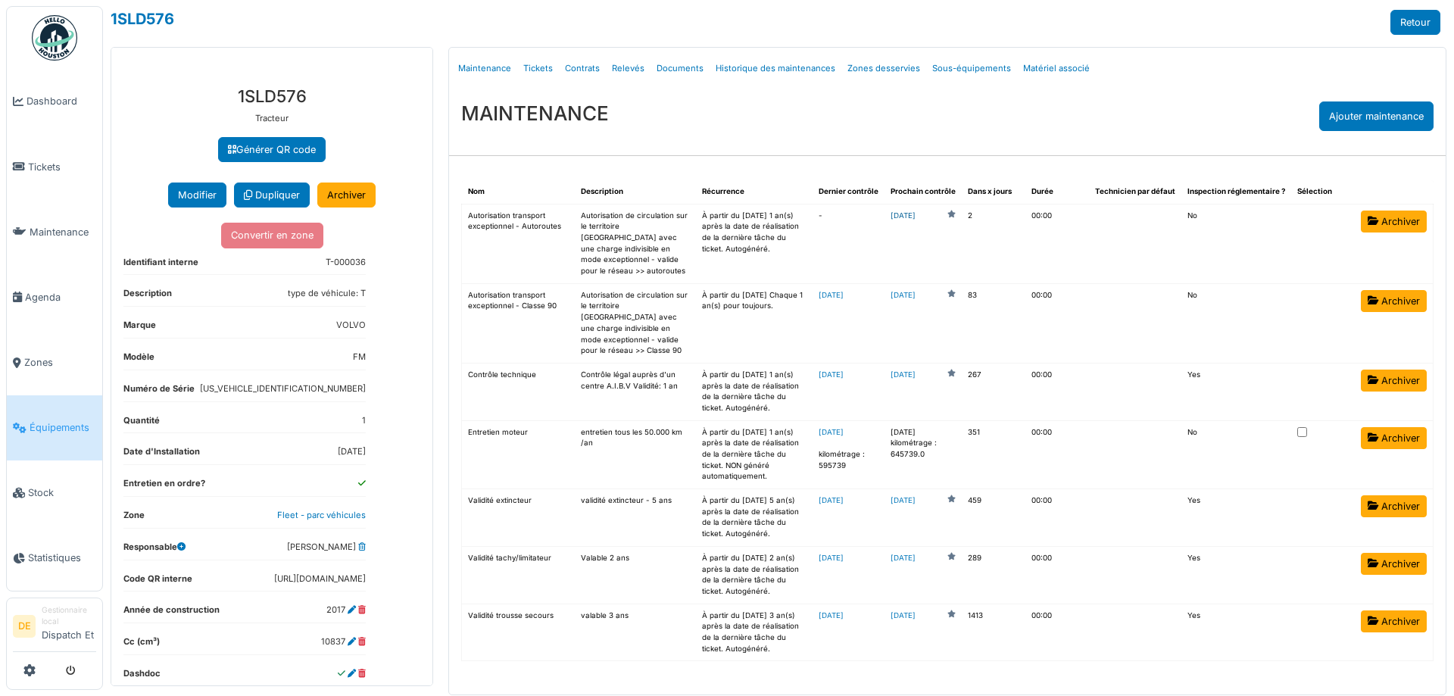
click at [915, 215] on link "[DATE]" at bounding box center [902, 215] width 25 height 11
click at [501, 64] on link "Maintenance" at bounding box center [484, 69] width 65 height 36
click at [756, 70] on link "Historique des maintenances" at bounding box center [775, 69] width 132 height 36
select select "***"
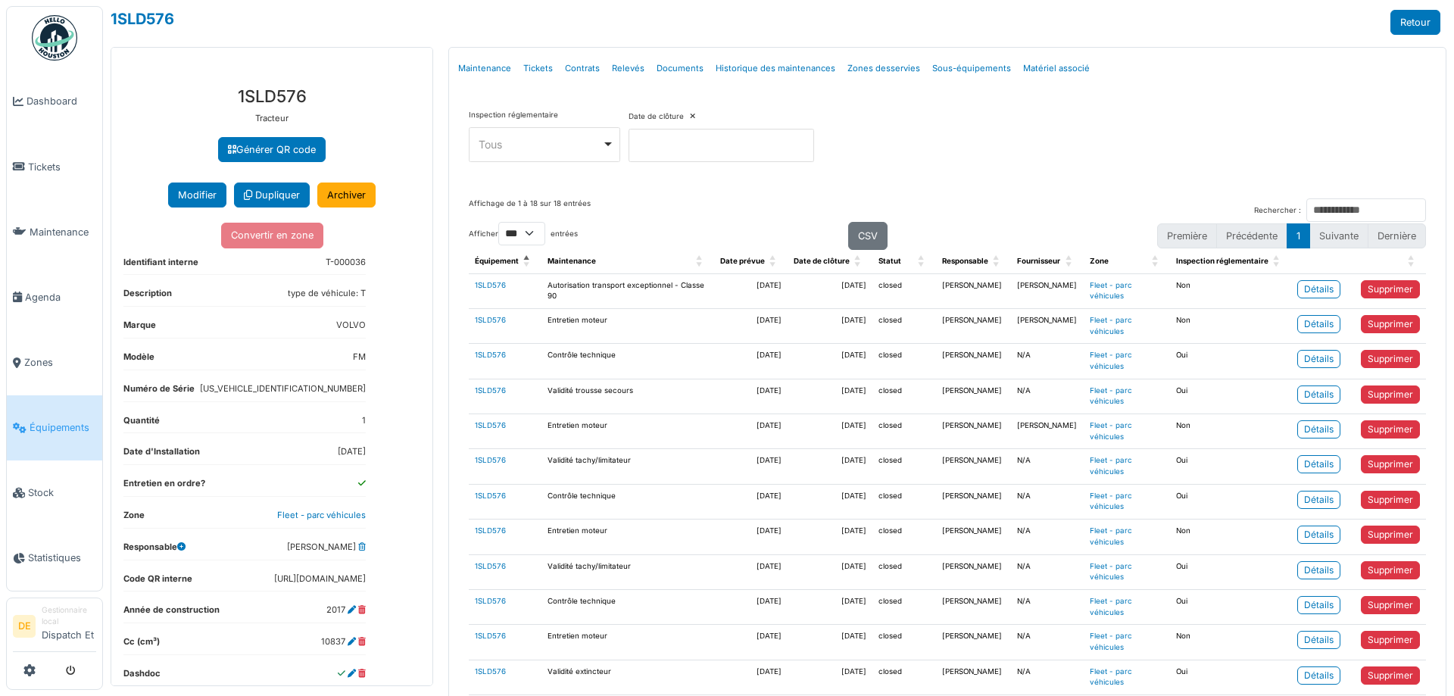
drag, startPoint x: 777, startPoint y: 288, endPoint x: 744, endPoint y: 289, distance: 32.6
click at [744, 289] on td "2025/09/20" at bounding box center [750, 290] width 73 height 35
click at [733, 288] on td "2025/09/20" at bounding box center [750, 290] width 73 height 35
click at [458, 70] on link "Maintenance" at bounding box center [484, 69] width 65 height 36
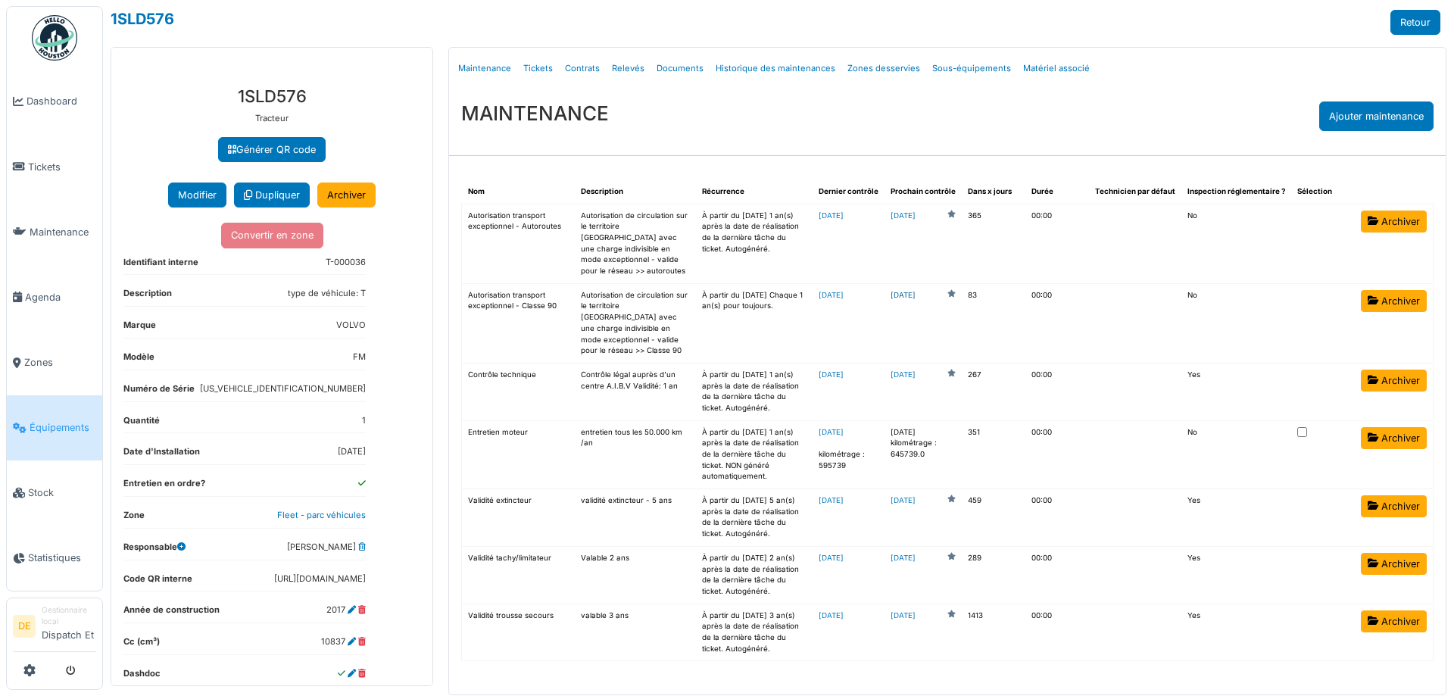
click at [915, 290] on link "2025-12-10" at bounding box center [902, 295] width 25 height 11
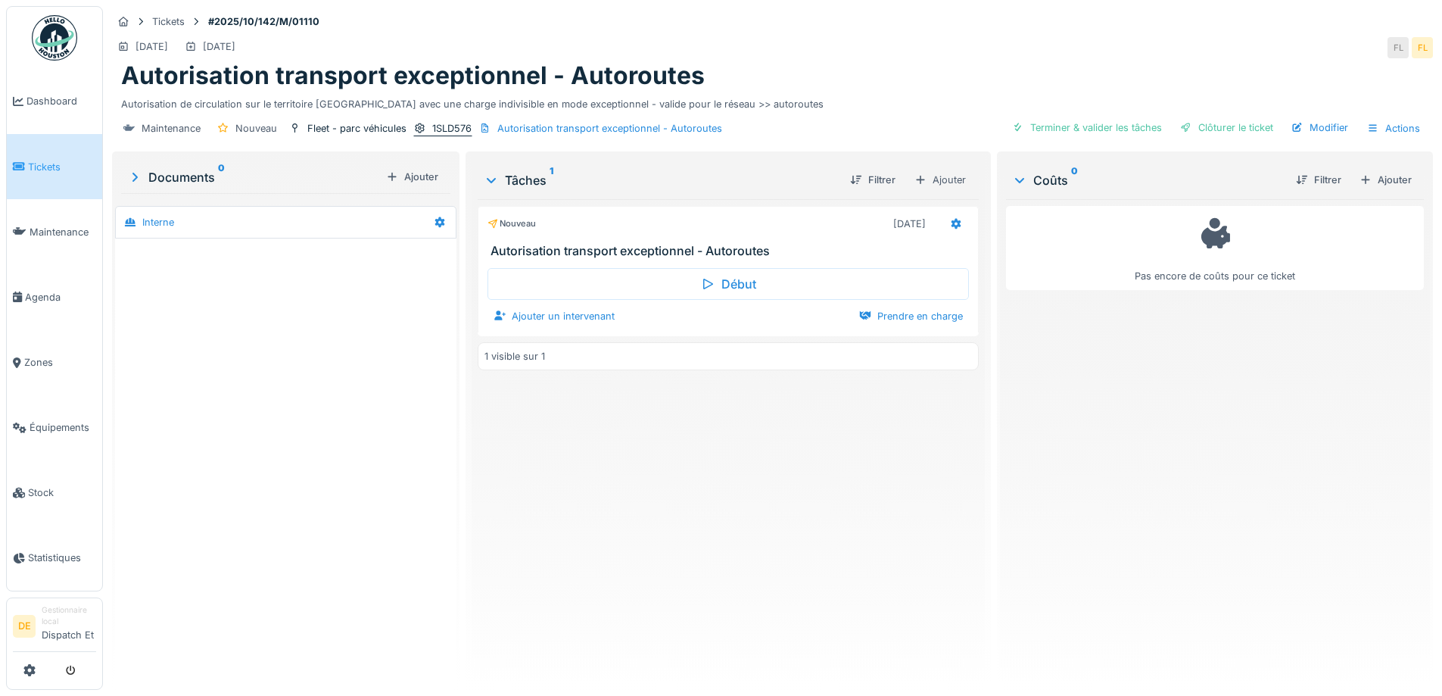
click at [442, 132] on div "1SLD576" at bounding box center [451, 128] width 39 height 14
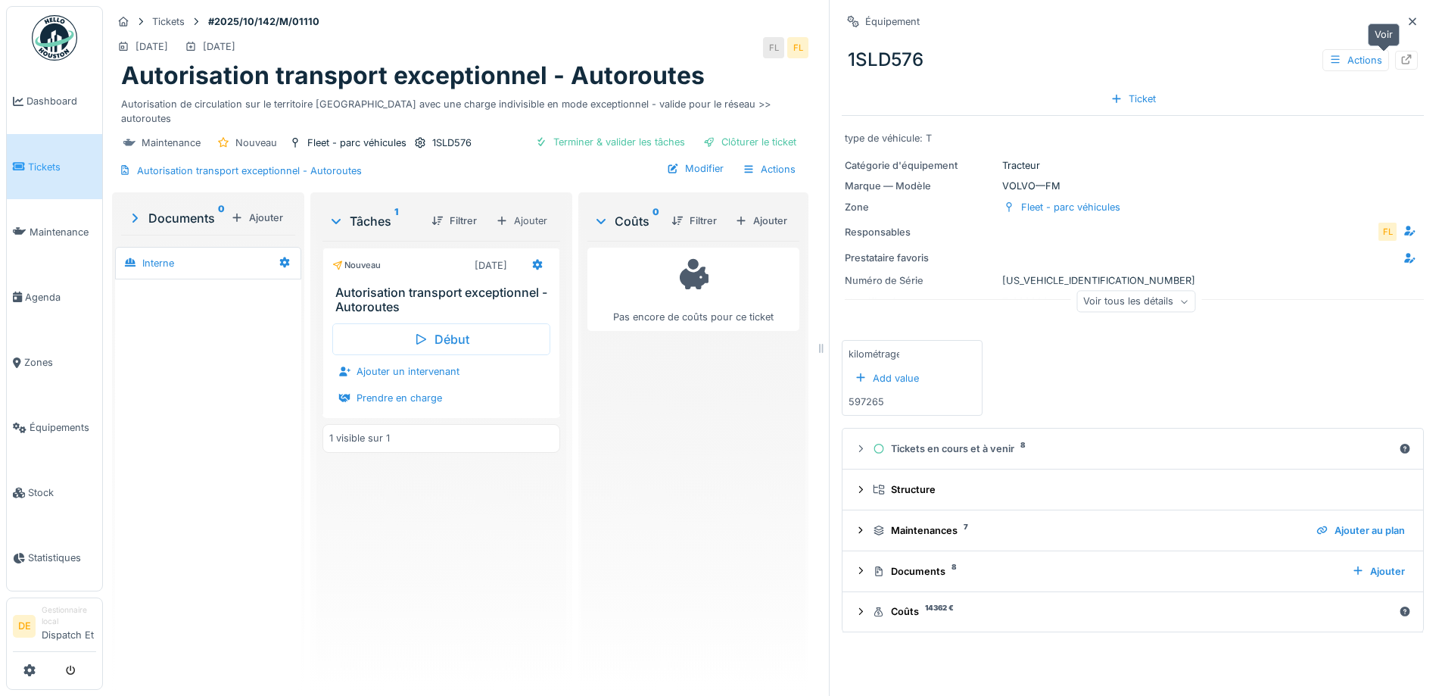
click at [1401, 58] on icon at bounding box center [1407, 60] width 12 height 10
click at [440, 136] on div "1SLD576" at bounding box center [451, 143] width 39 height 14
click at [1395, 51] on div at bounding box center [1406, 60] width 23 height 19
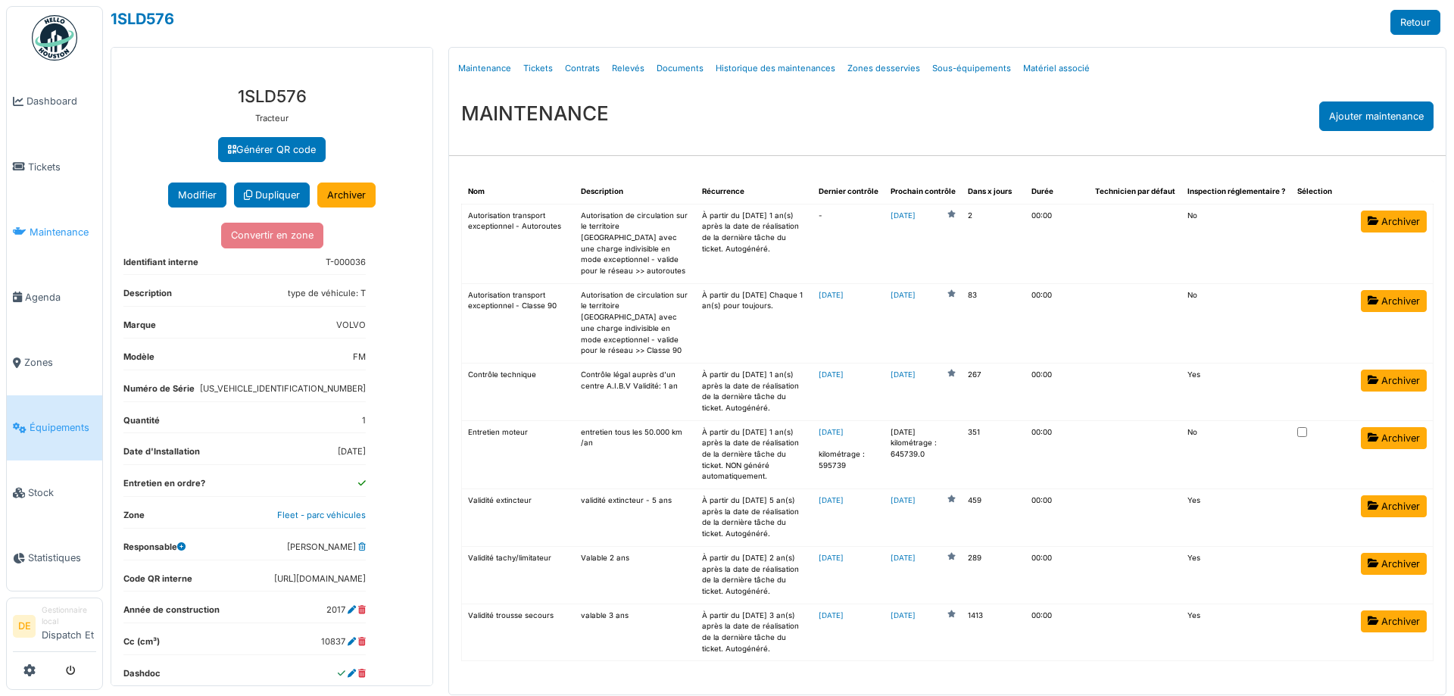
click at [57, 232] on span "Maintenance" at bounding box center [63, 232] width 67 height 14
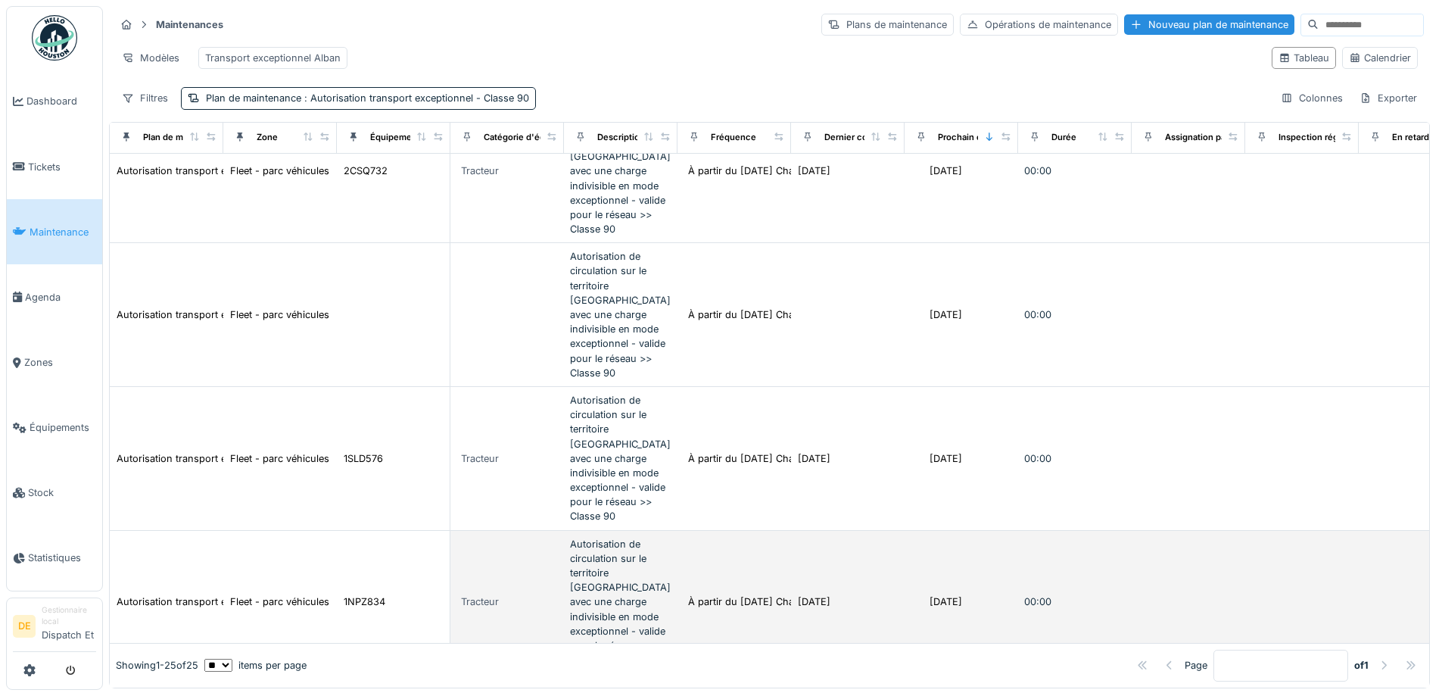
scroll to position [984, 0]
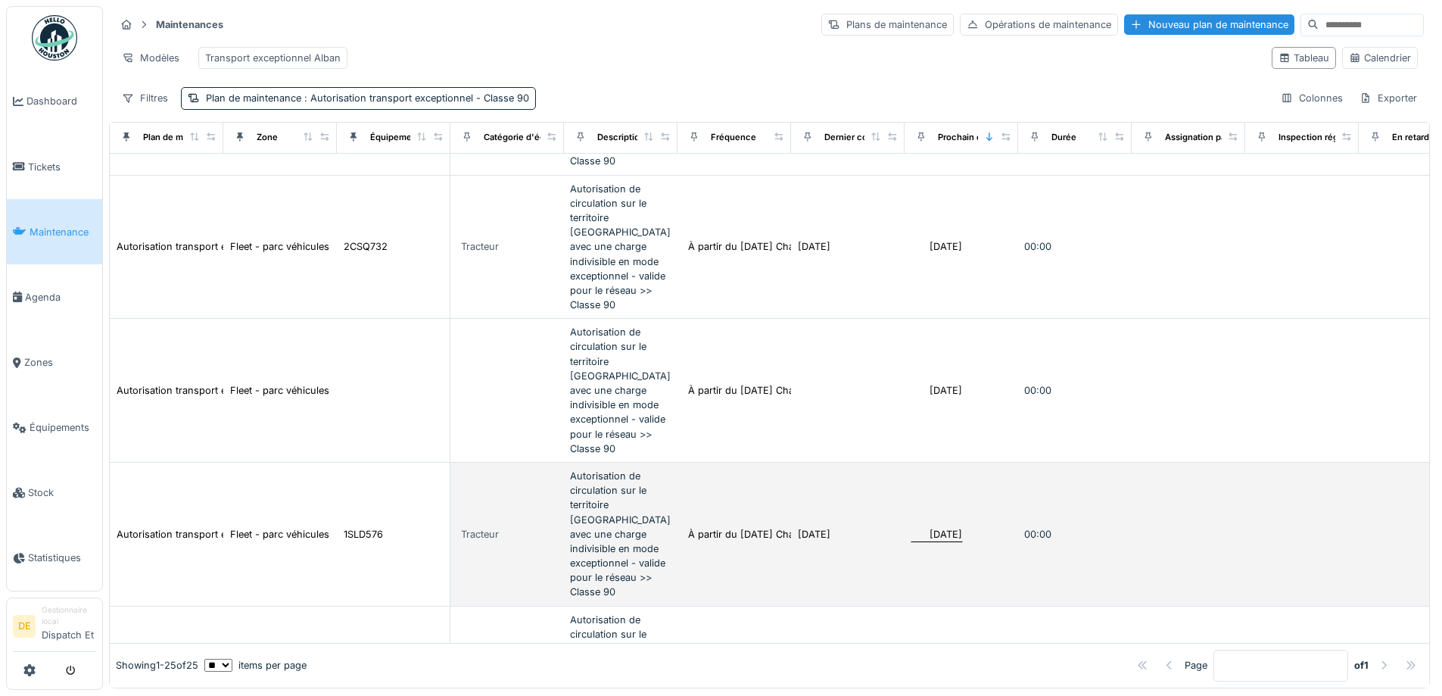
click at [938, 527] on div "[DATE]" at bounding box center [946, 534] width 33 height 14
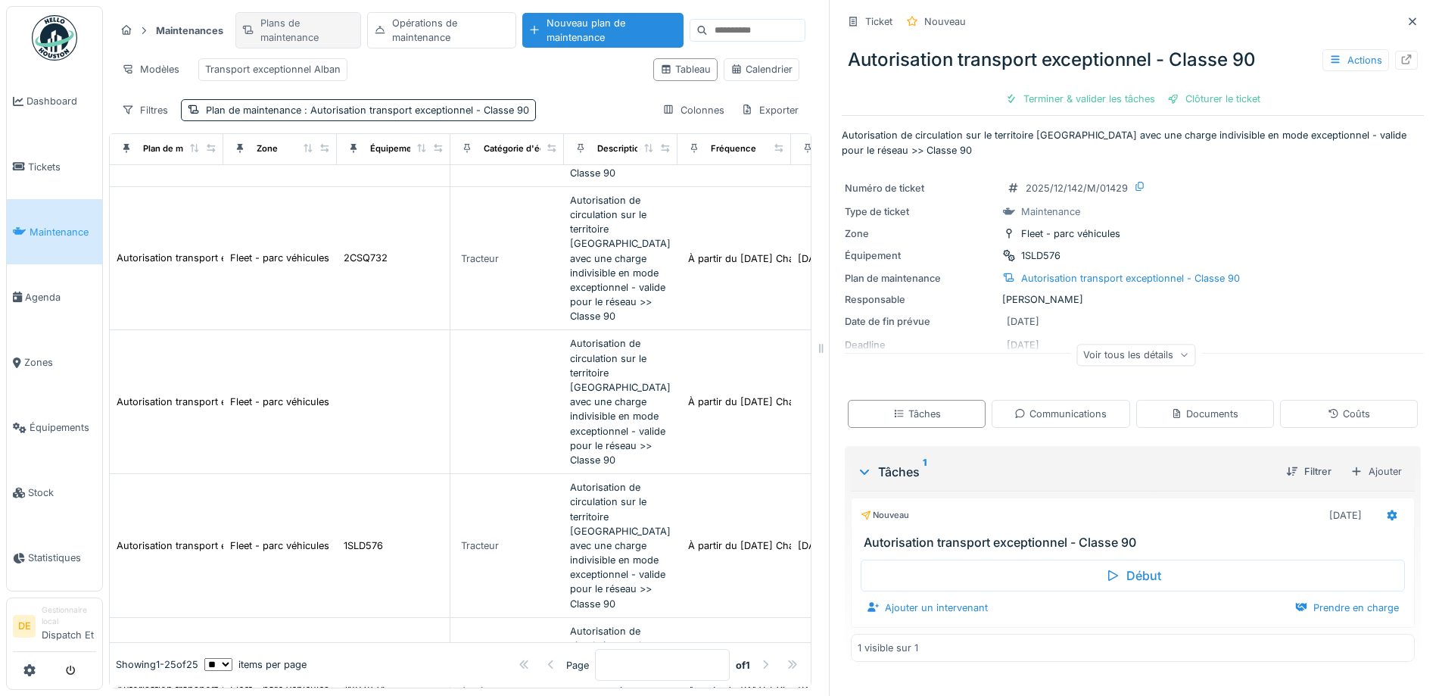
click at [288, 31] on div "Plans de maintenance" at bounding box center [298, 30] width 126 height 36
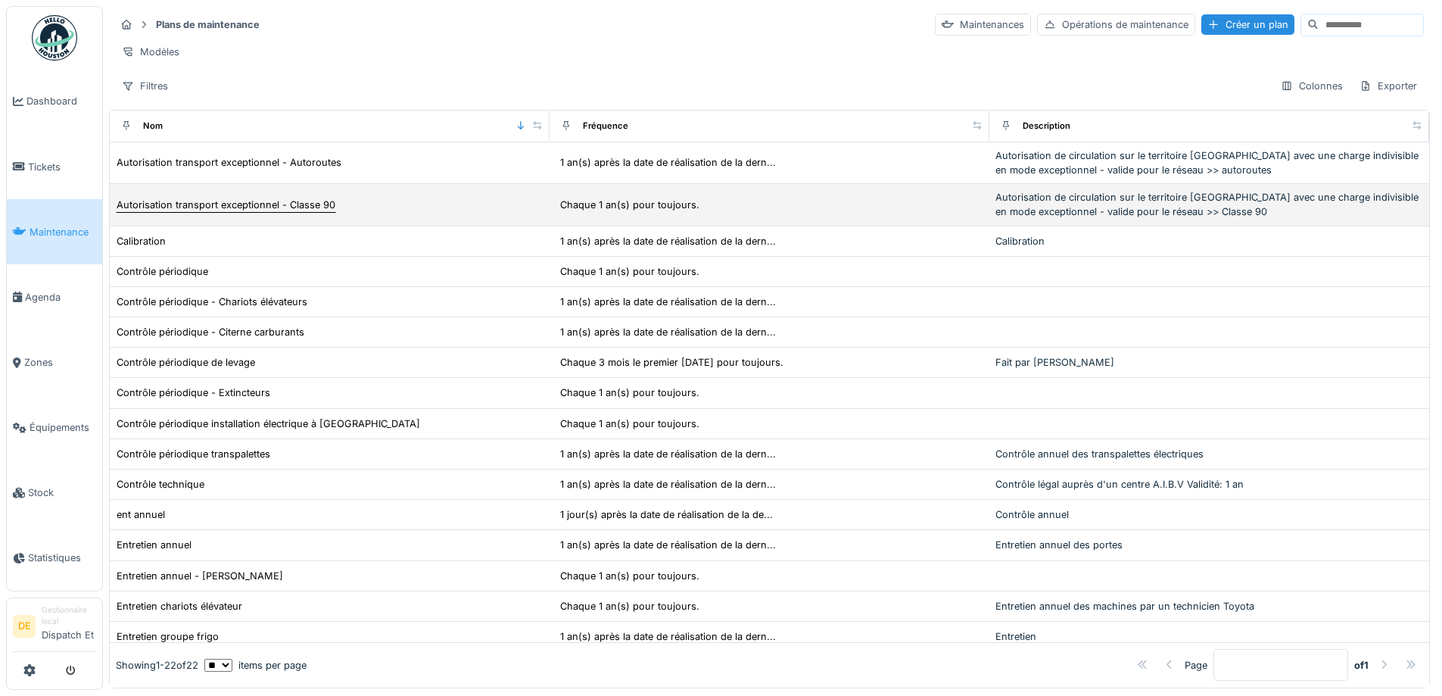
click at [289, 212] on div "Autorisation transport exceptionnel - Classe 90" at bounding box center [226, 205] width 219 height 14
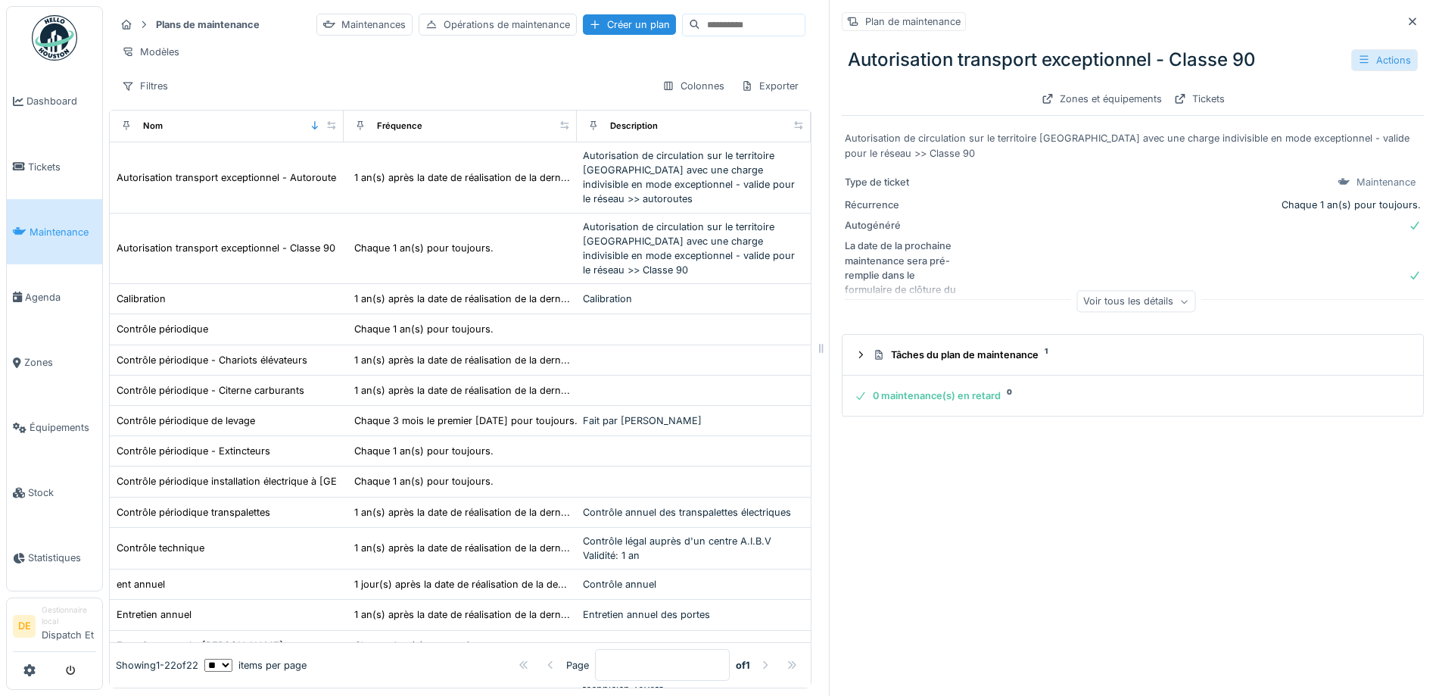
click at [1358, 61] on icon at bounding box center [1364, 60] width 12 height 10
click at [1327, 114] on div "Gérer les équipements" at bounding box center [1311, 115] width 136 height 23
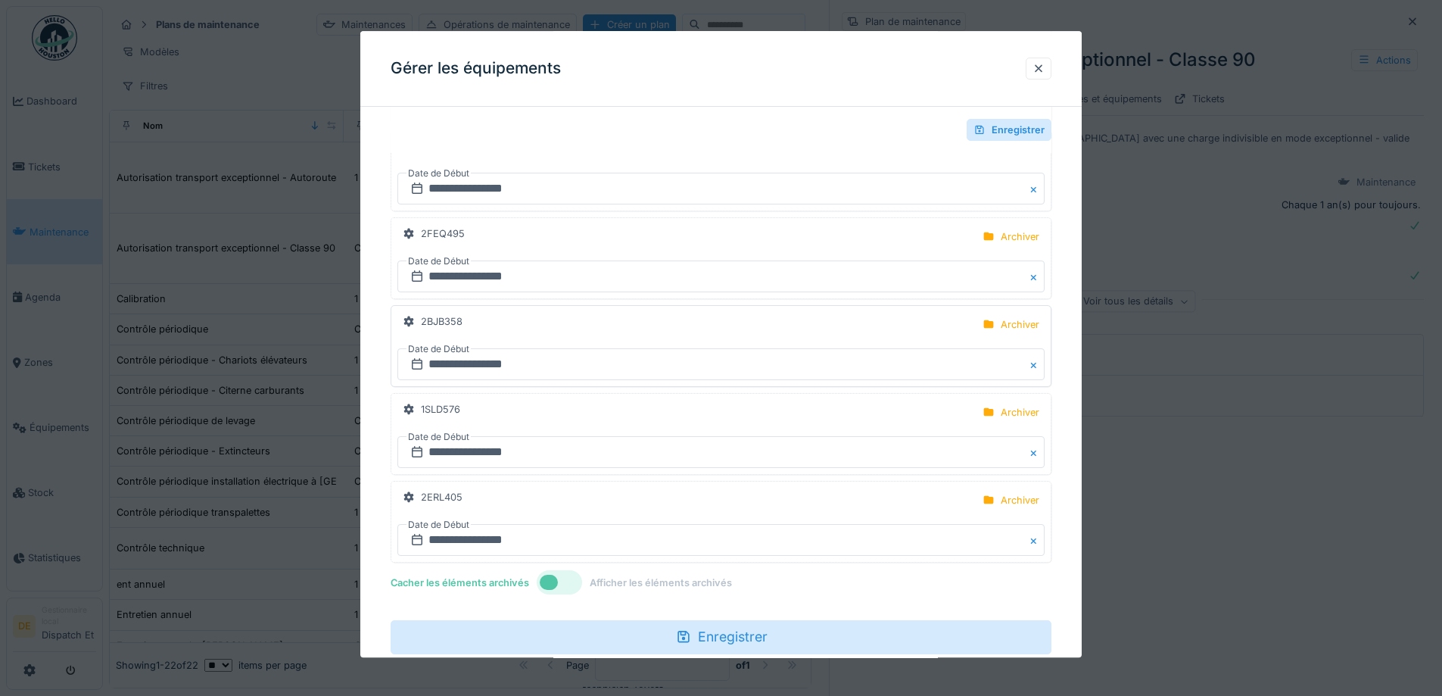
scroll to position [1817, 0]
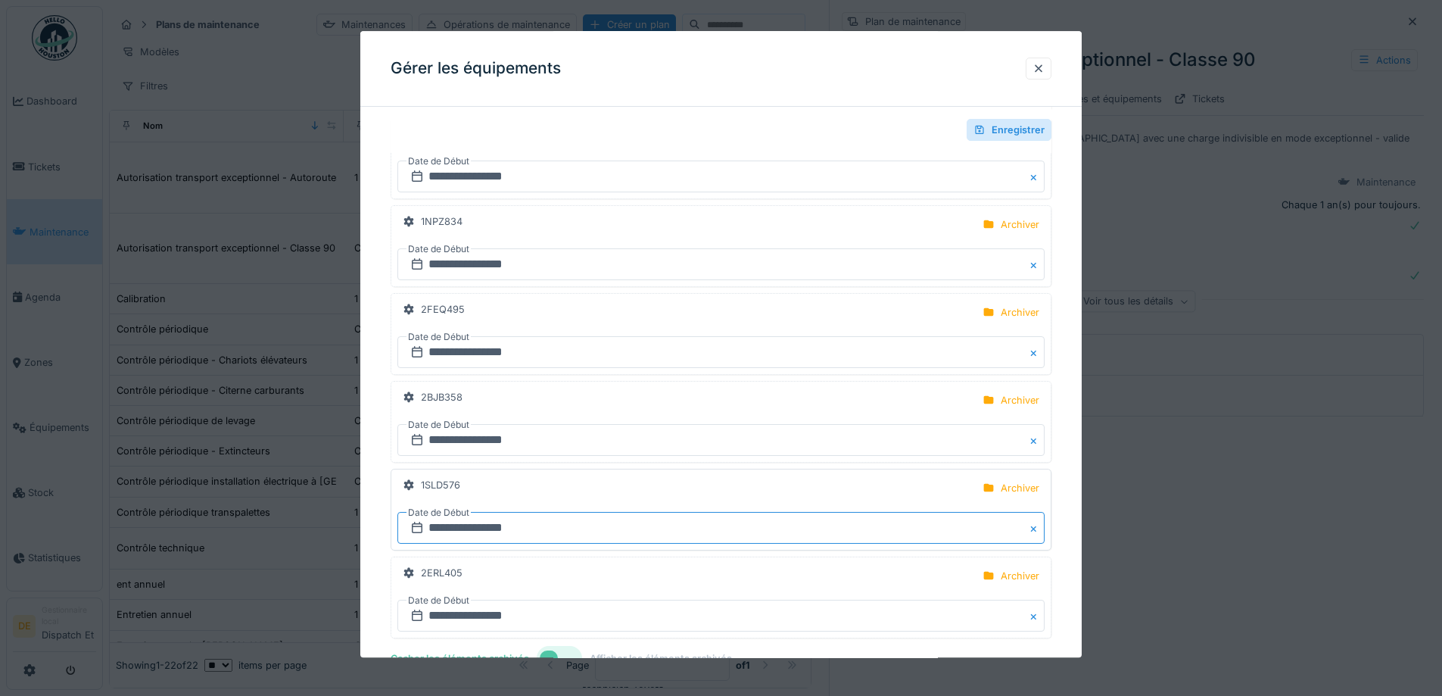
click at [447, 526] on input "**********" at bounding box center [721, 529] width 647 height 32
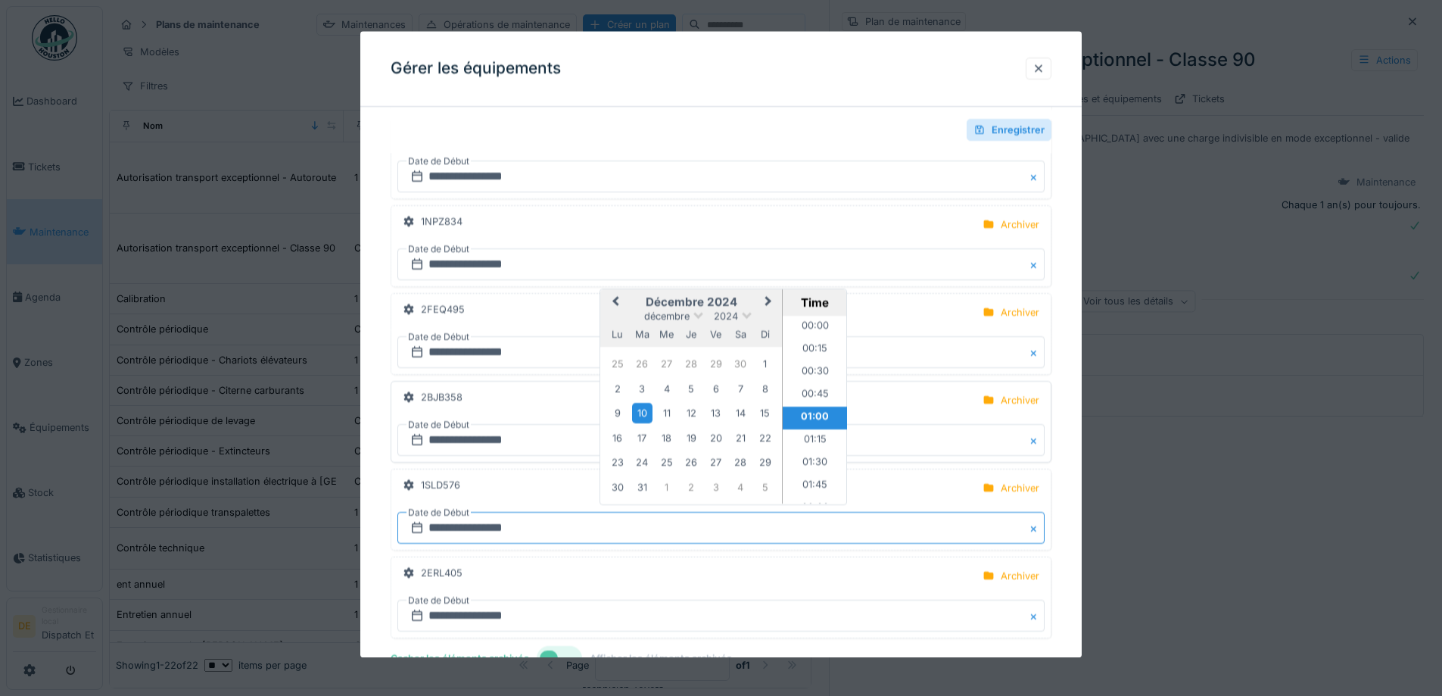
scroll to position [8, 0]
click at [616, 302] on span "Previous Month" at bounding box center [616, 303] width 0 height 18
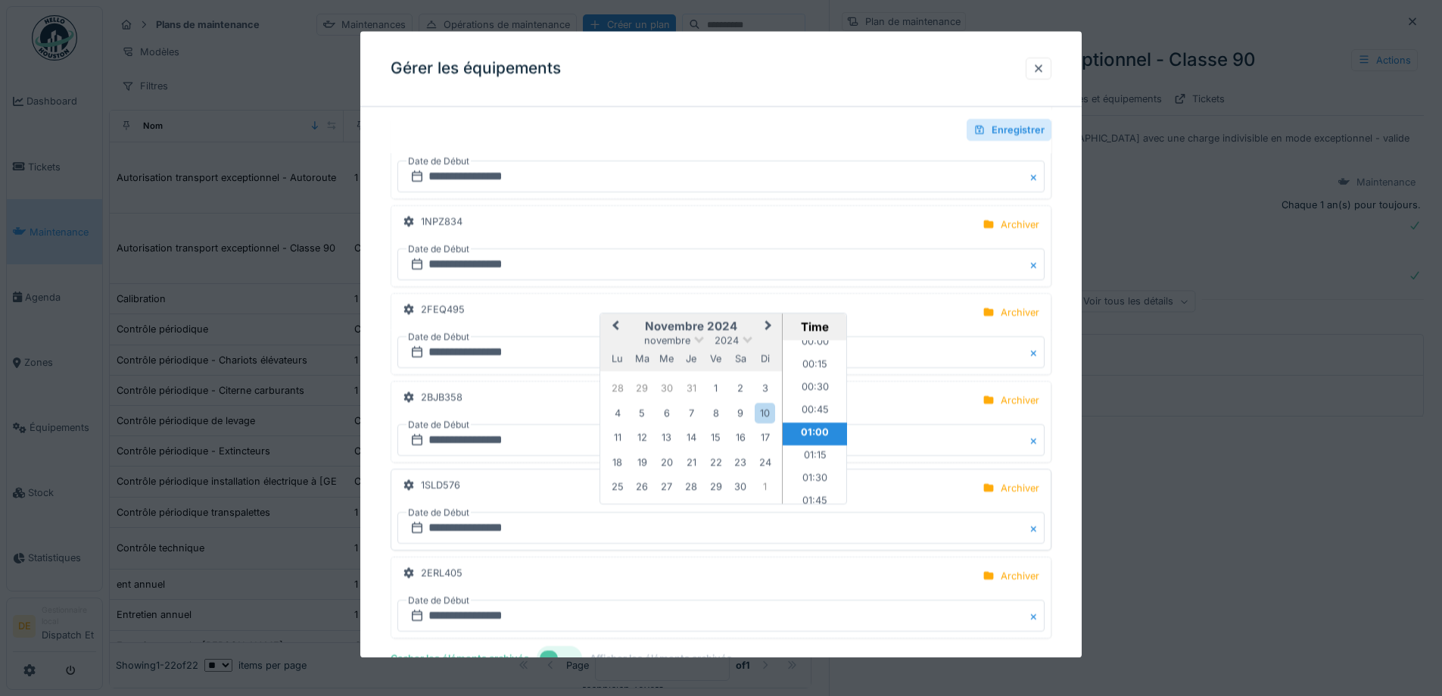
click at [616, 326] on span "Previous Month" at bounding box center [616, 327] width 0 height 18
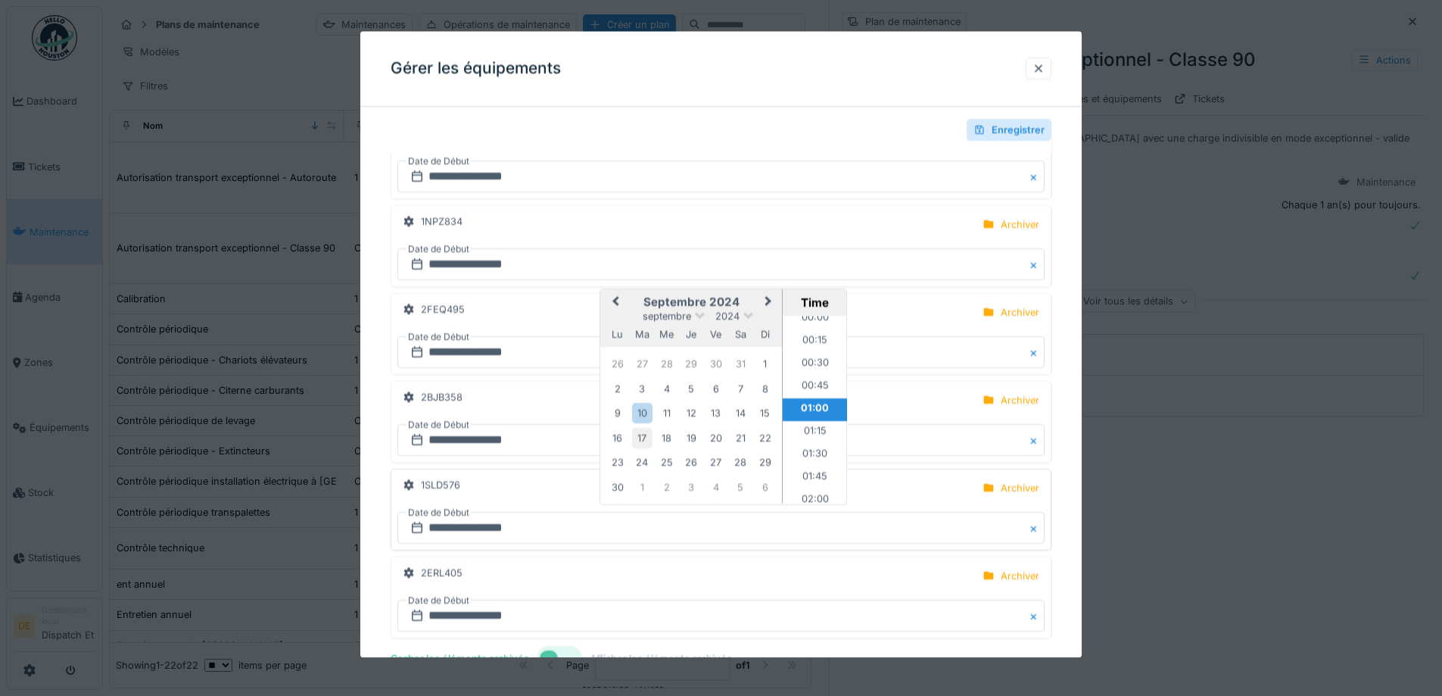
click at [646, 434] on div "17" at bounding box center [642, 438] width 20 height 20
click at [986, 132] on div at bounding box center [980, 130] width 12 height 14
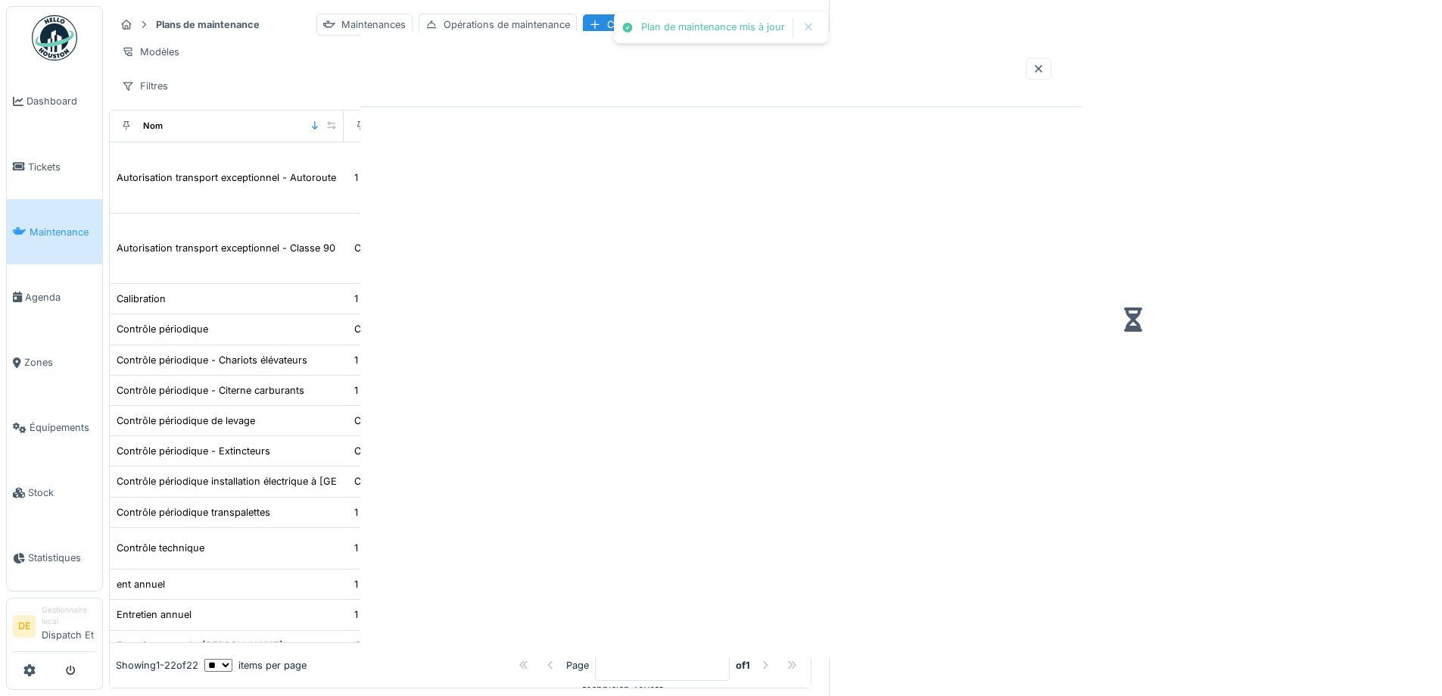
scroll to position [0, 0]
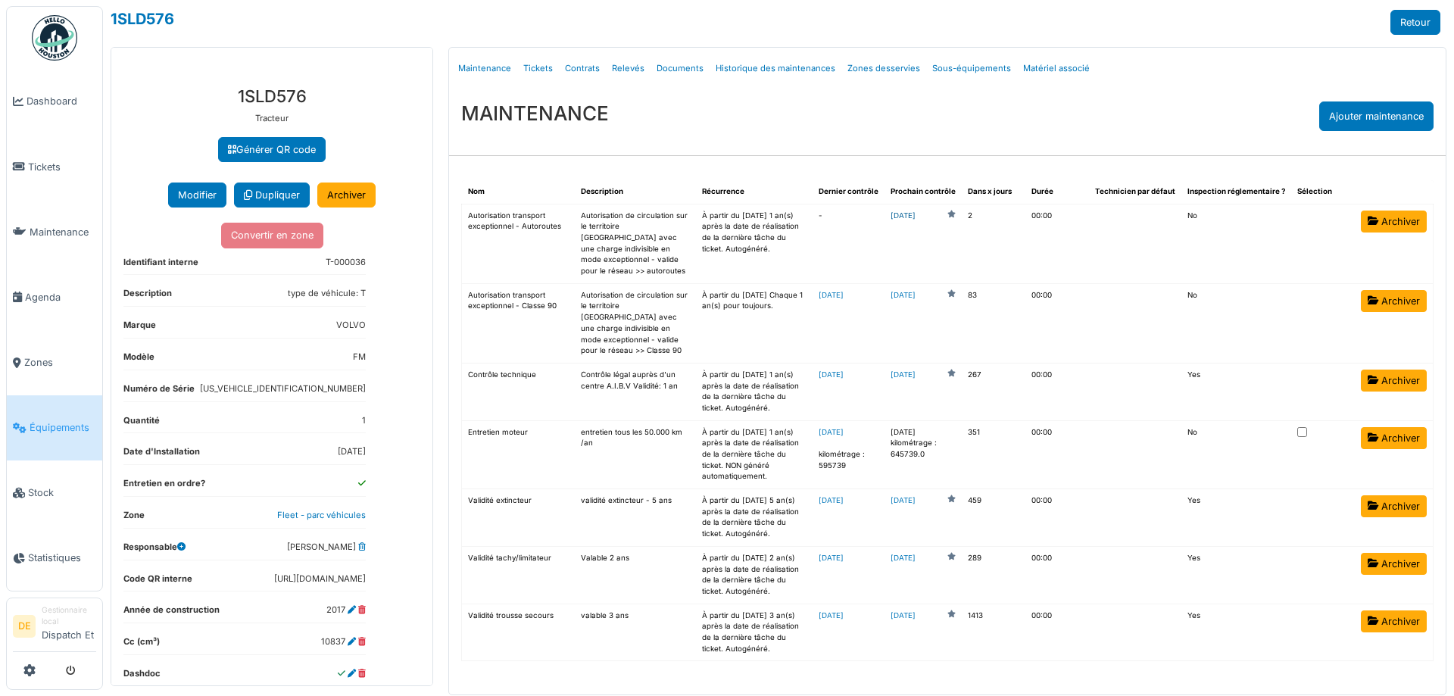
click at [915, 215] on link "[DATE]" at bounding box center [902, 215] width 25 height 11
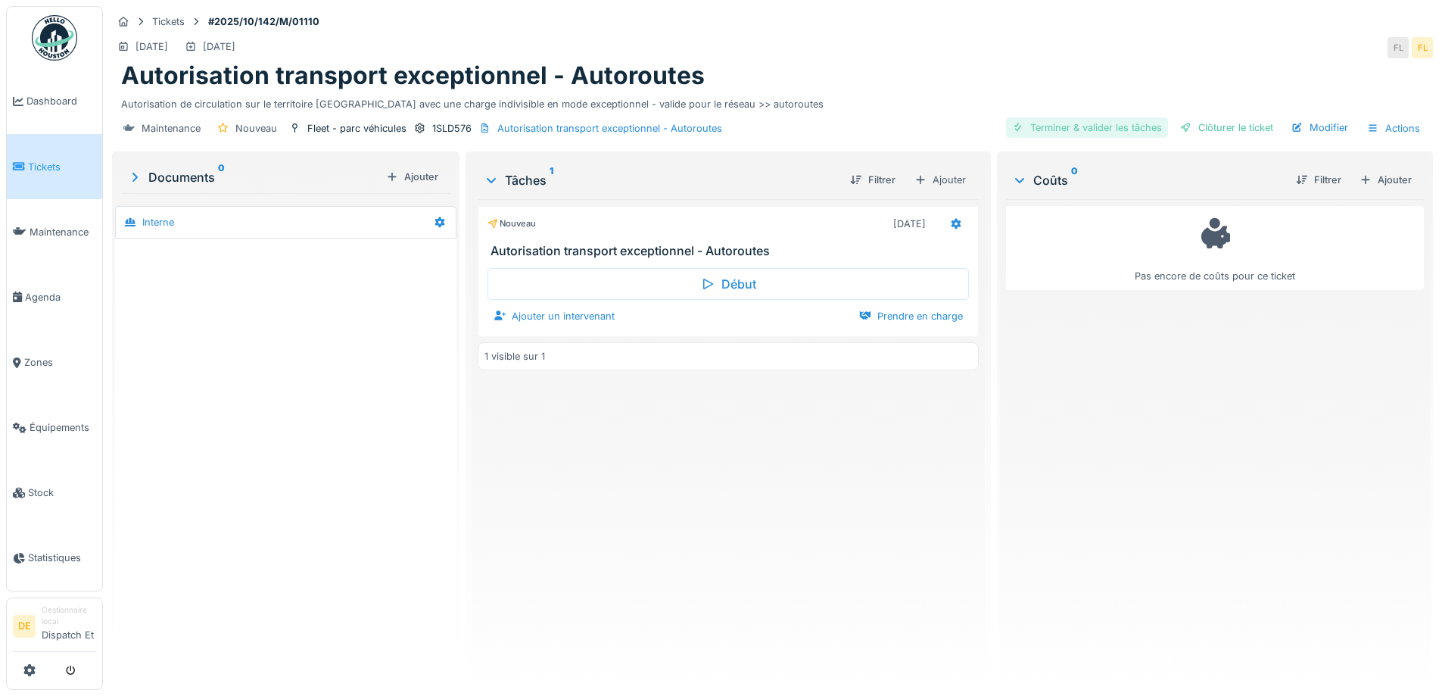
click at [1029, 136] on div "Terminer & valider les tâches" at bounding box center [1087, 127] width 162 height 20
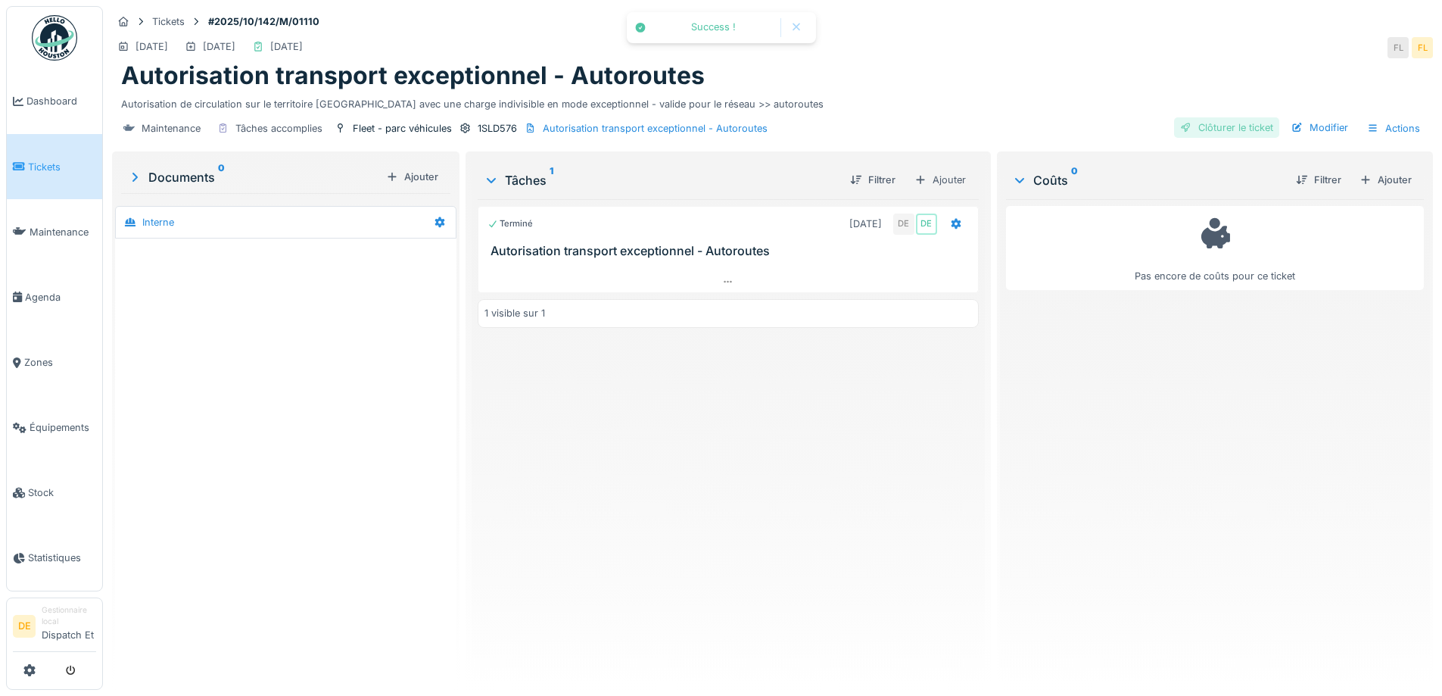
click at [1190, 131] on div "Clôturer le ticket" at bounding box center [1226, 127] width 105 height 20
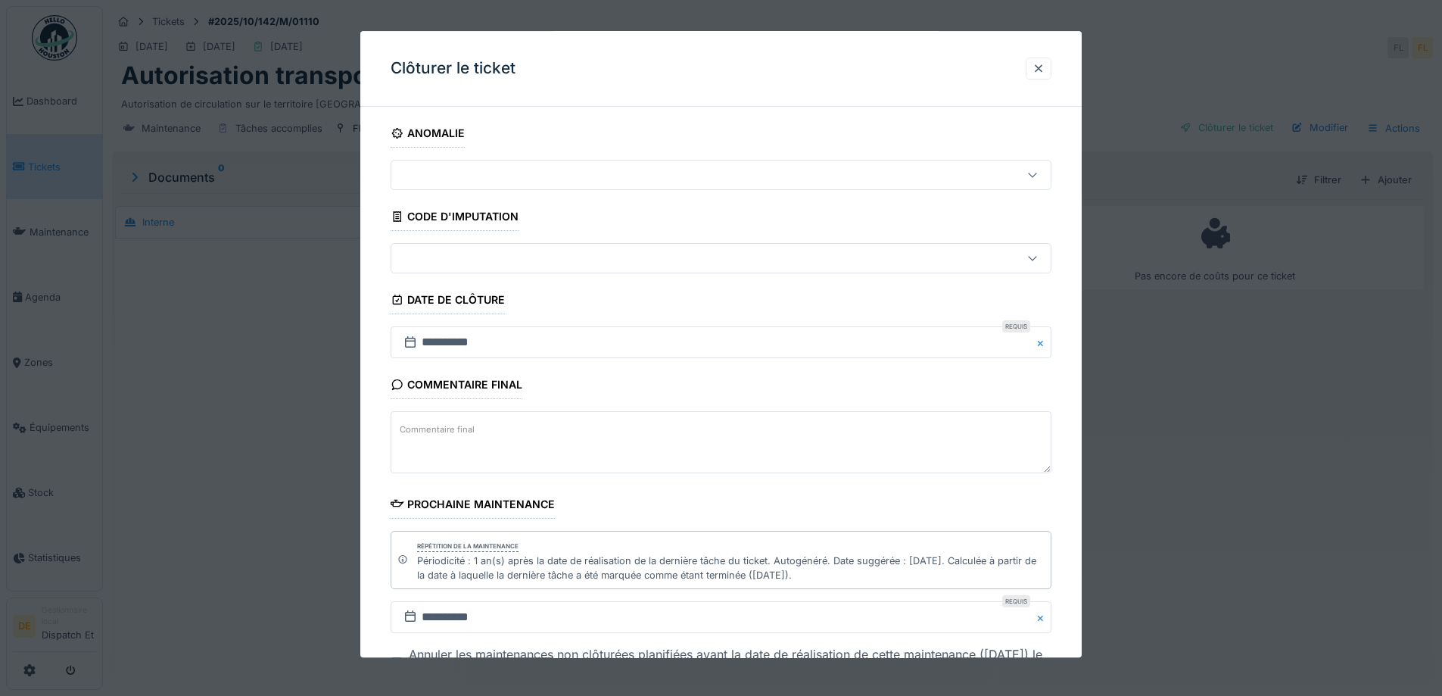
scroll to position [117, 0]
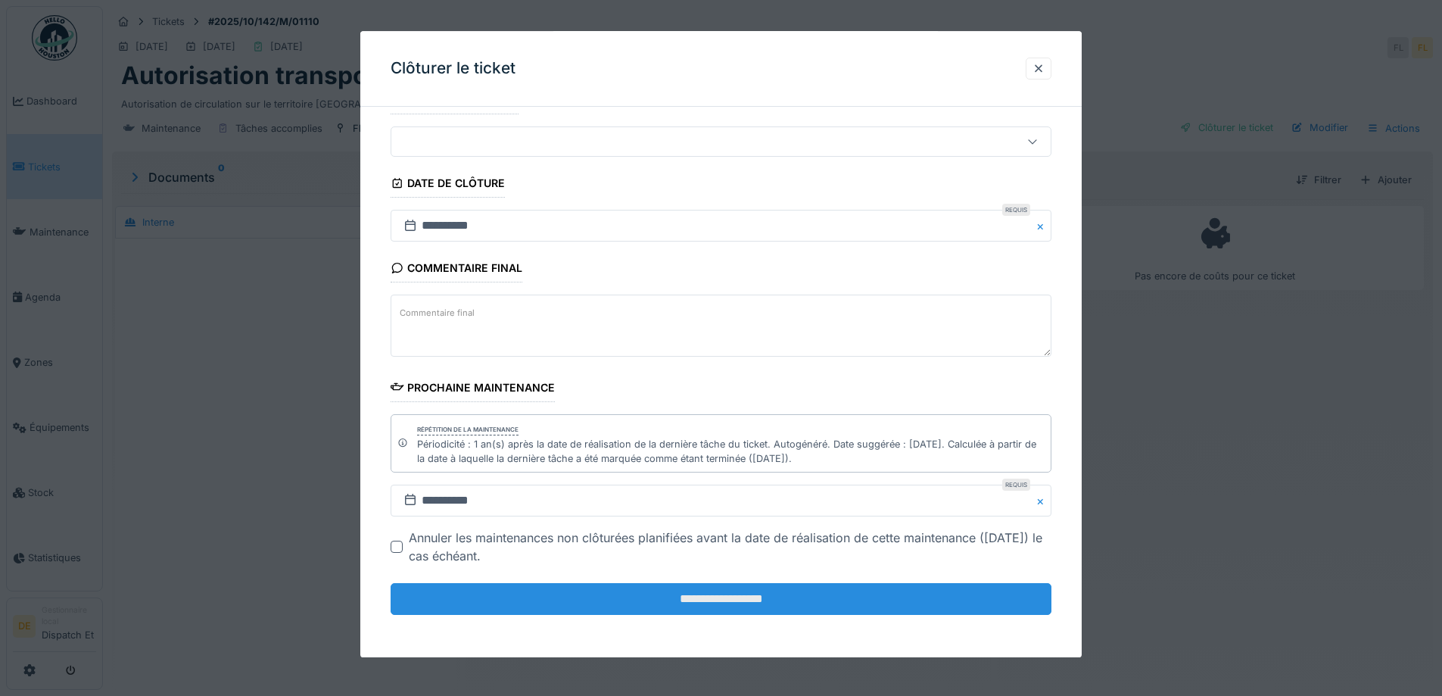
click at [611, 602] on input "**********" at bounding box center [721, 600] width 661 height 32
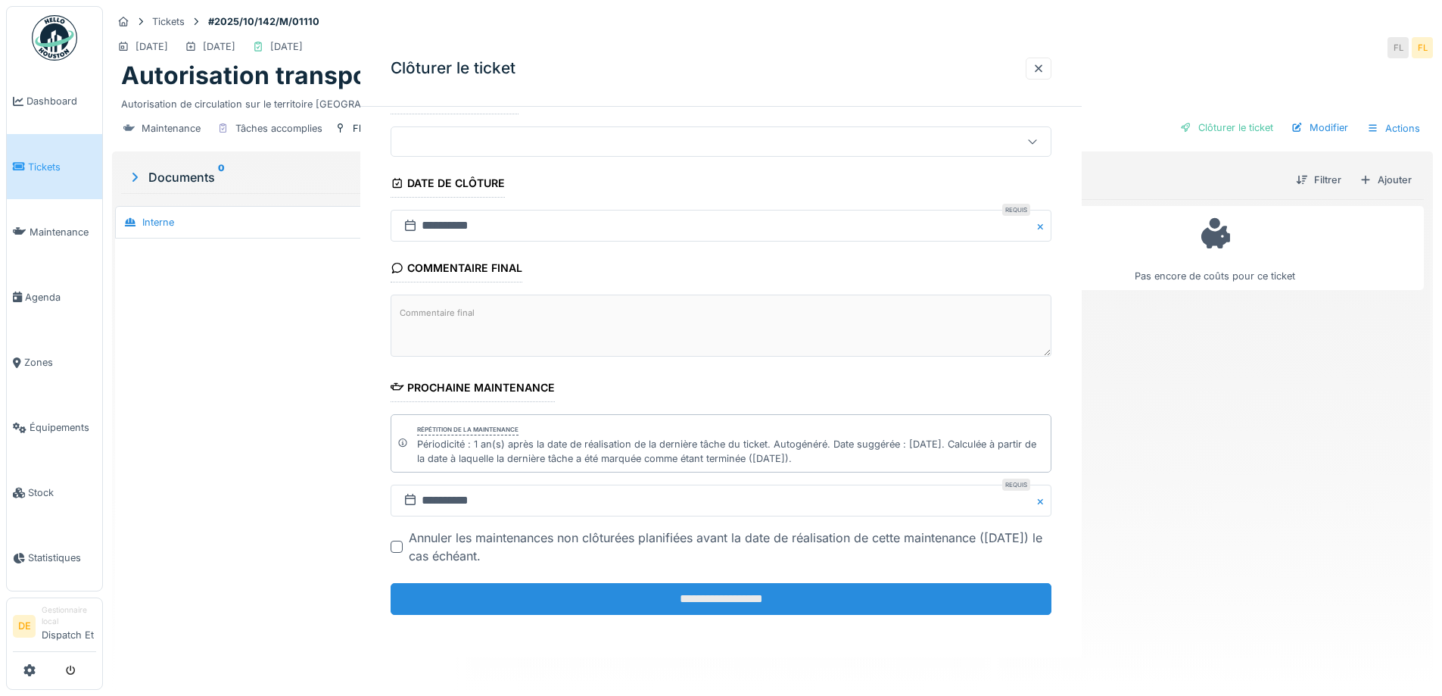
scroll to position [0, 0]
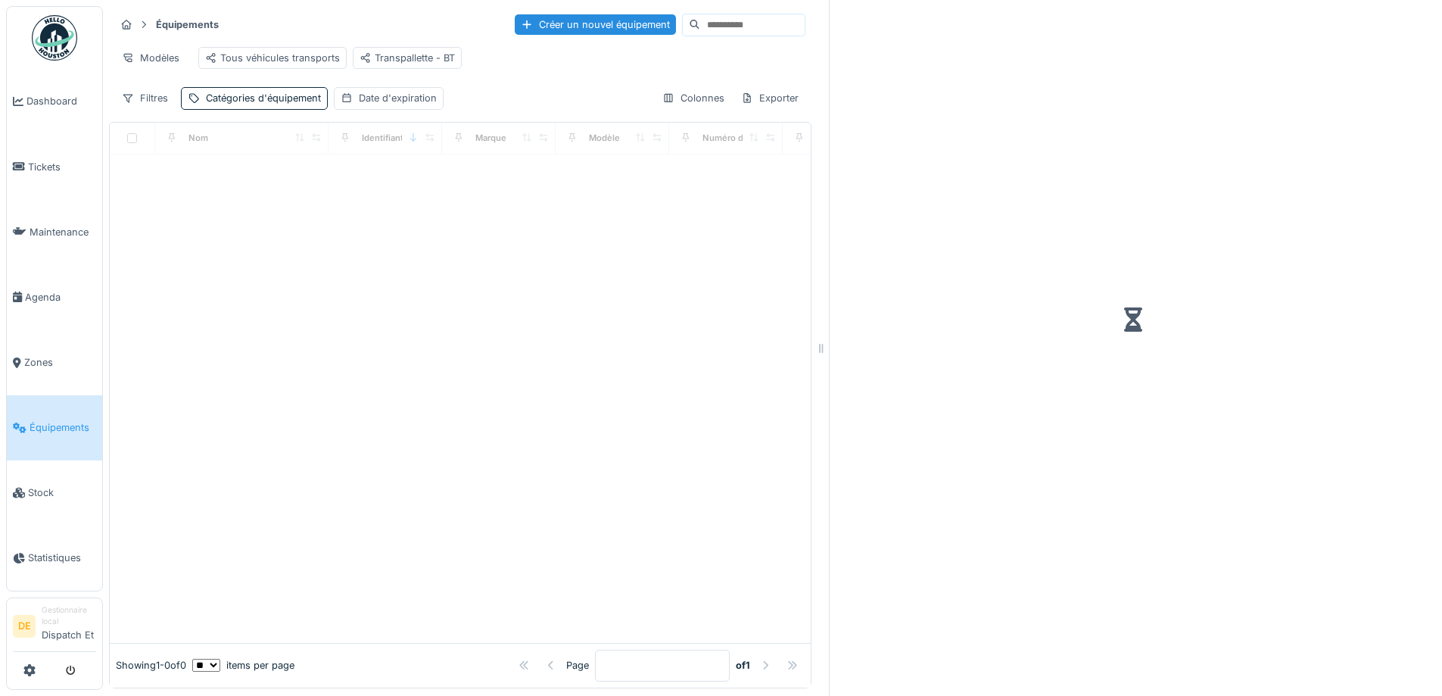
scroll to position [11, 0]
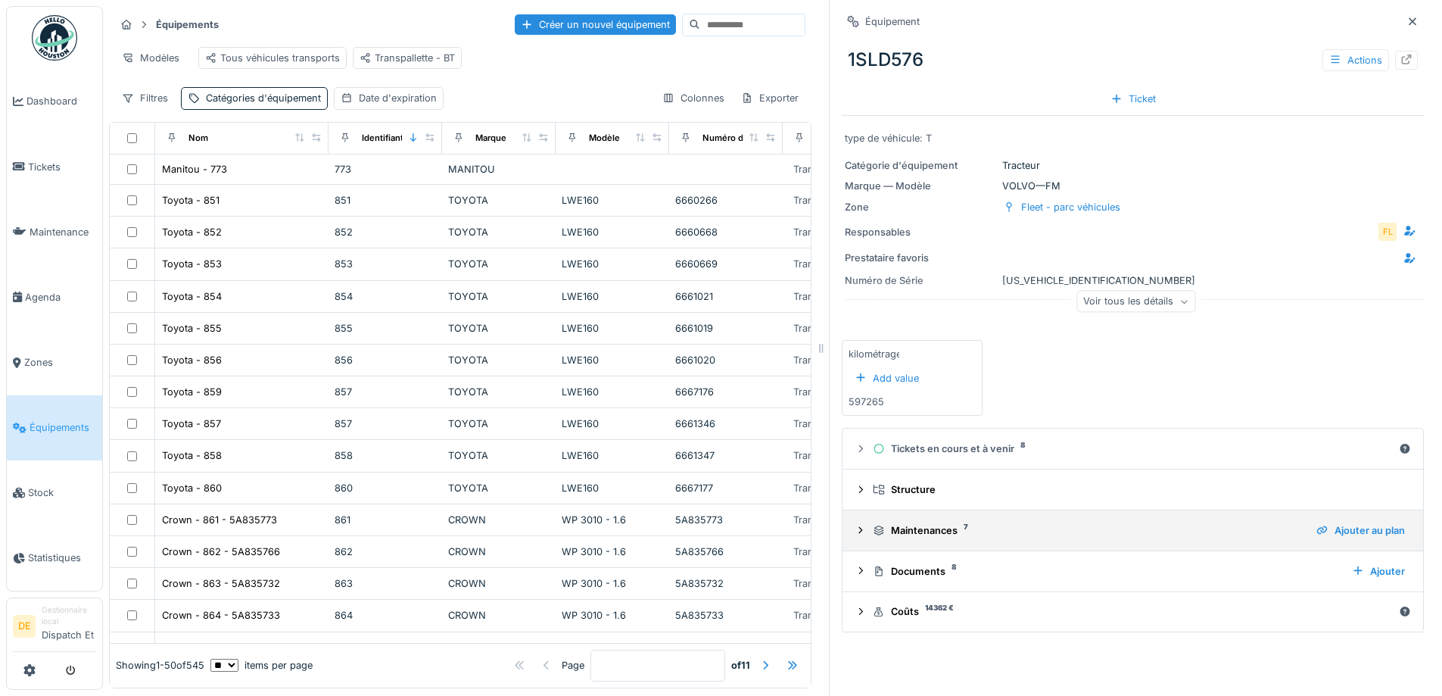
click at [855, 525] on icon at bounding box center [861, 530] width 12 height 10
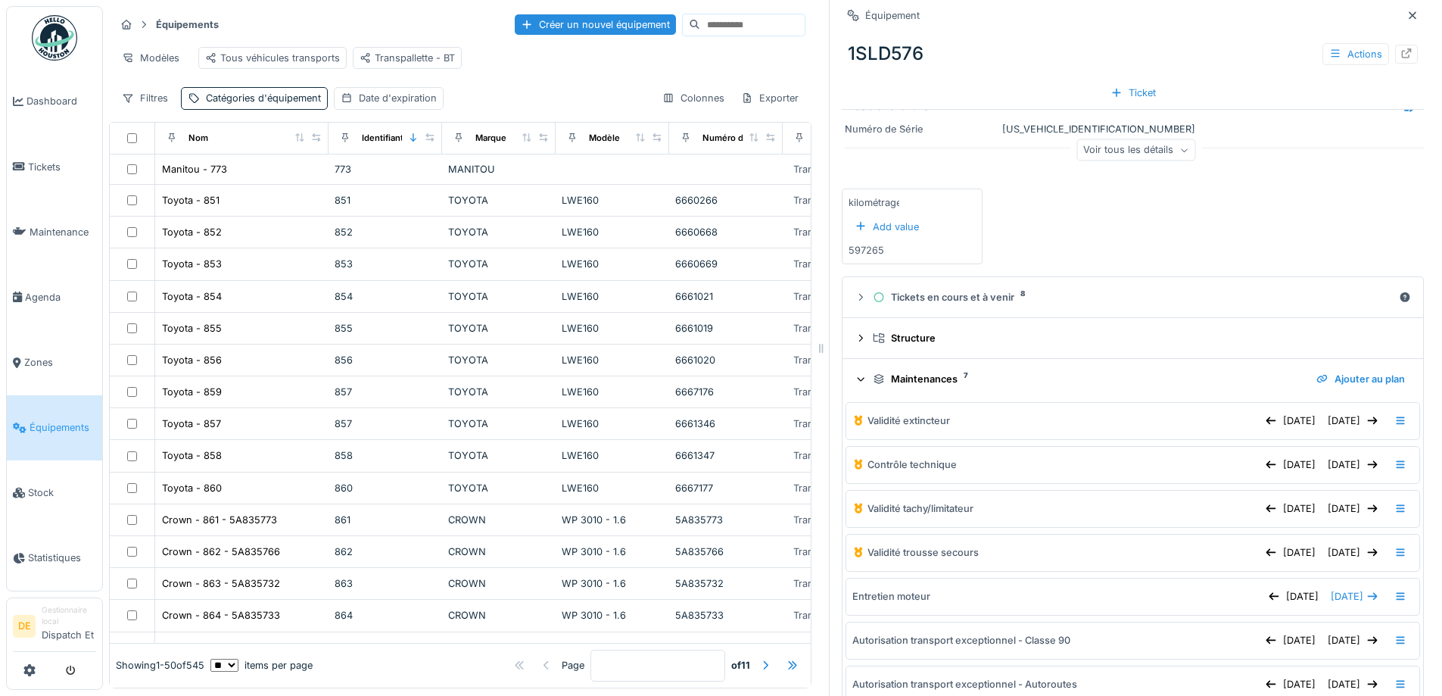
scroll to position [227, 0]
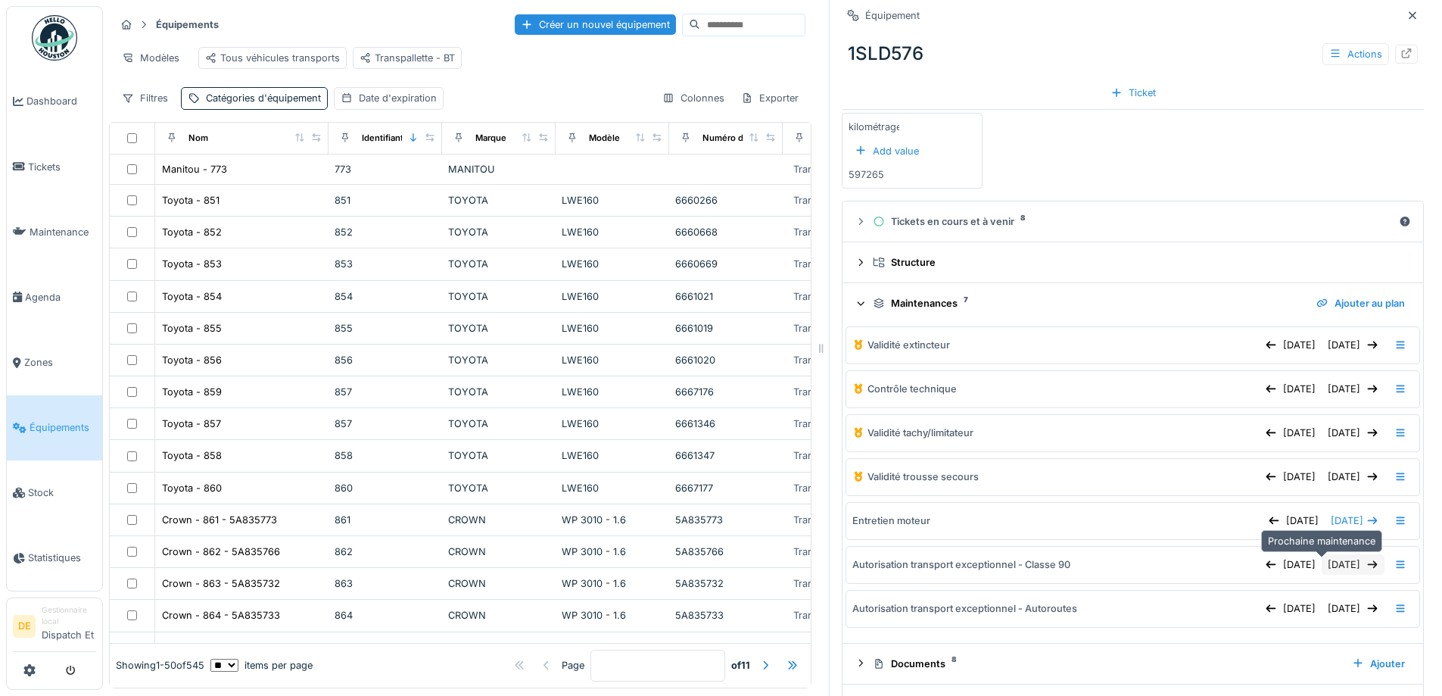
click at [1322, 559] on div "[DATE]" at bounding box center [1353, 564] width 63 height 20
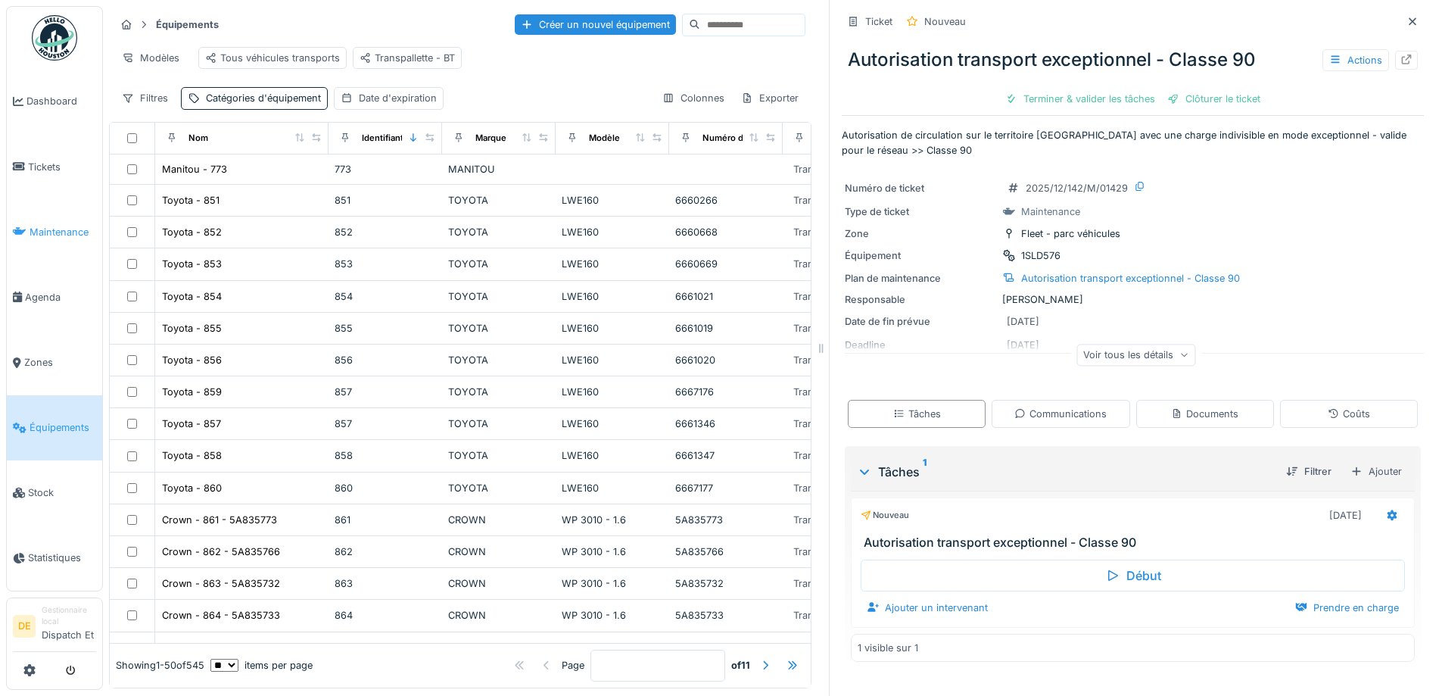
click at [53, 232] on span "Maintenance" at bounding box center [63, 232] width 67 height 14
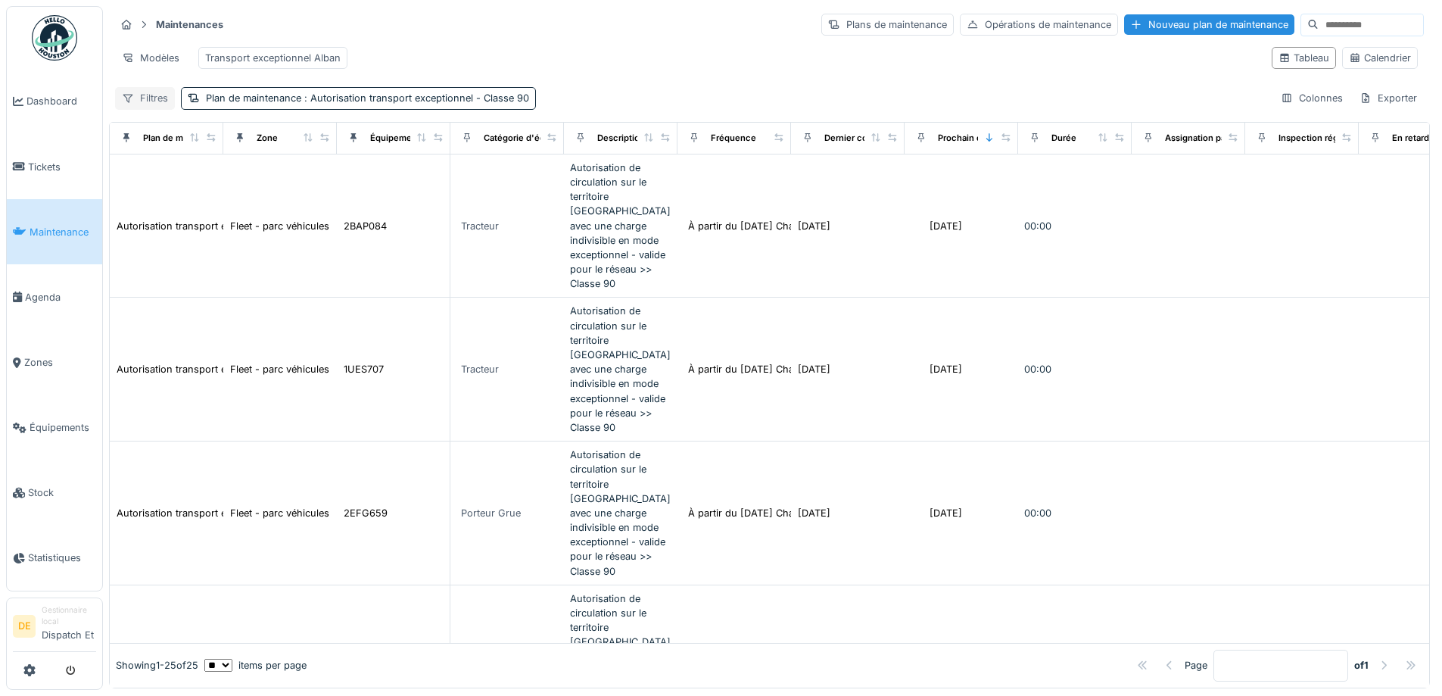
click at [138, 109] on div "Filtres" at bounding box center [145, 98] width 60 height 22
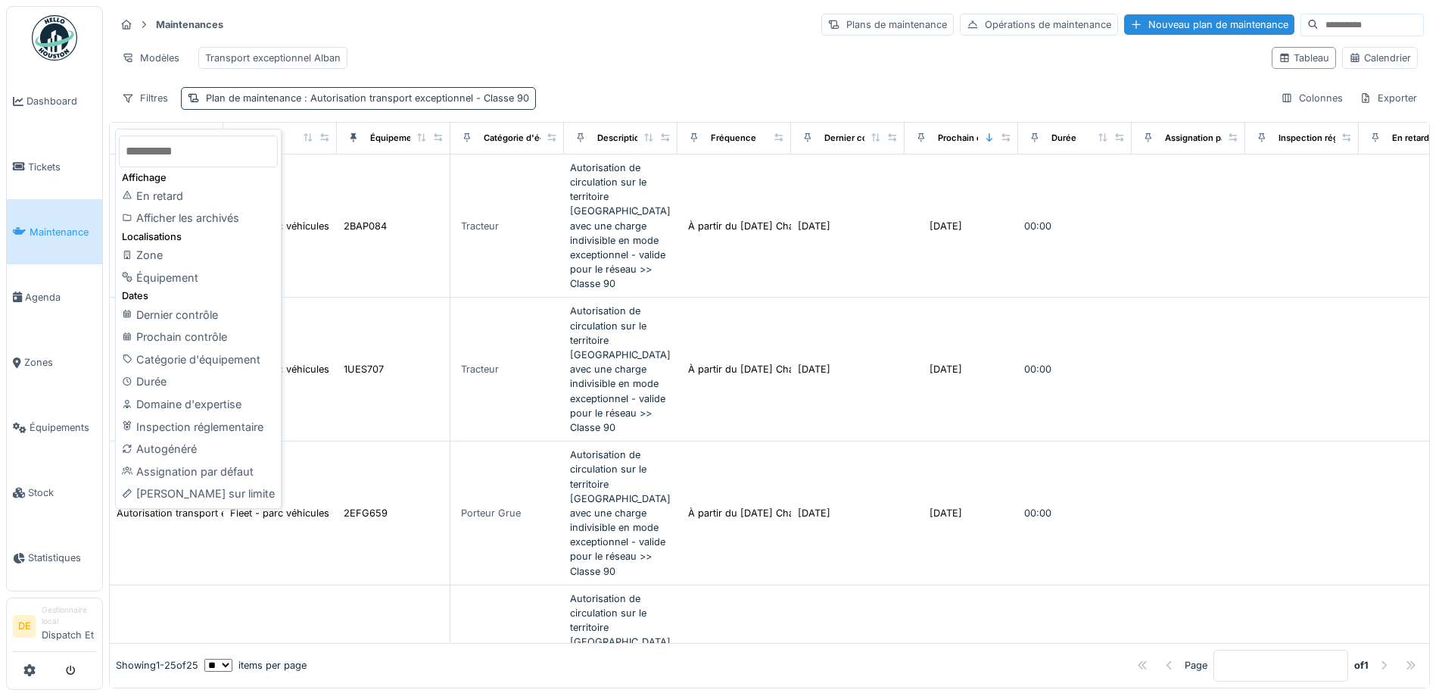
click at [317, 109] on div "Plan de maintenance : Autorisation transport exceptionnel - Classe 90" at bounding box center [358, 98] width 355 height 22
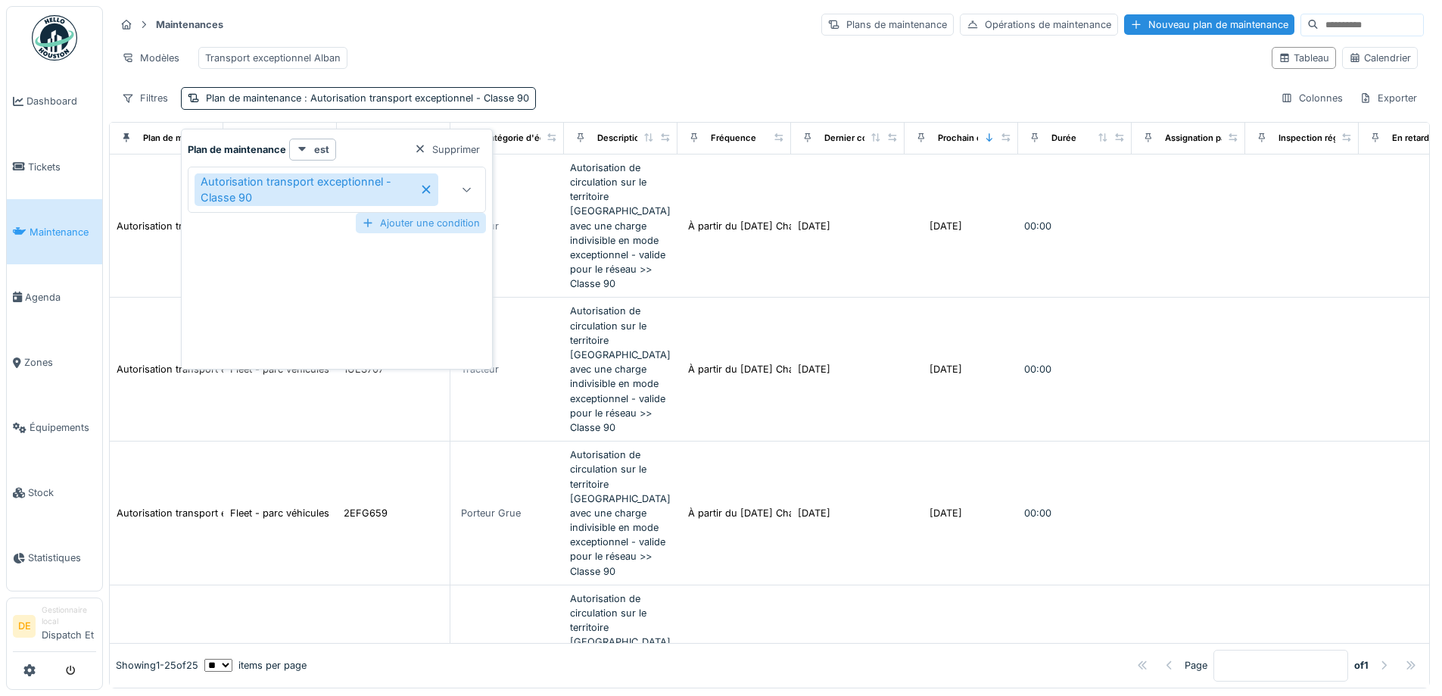
click at [366, 219] on div at bounding box center [368, 223] width 12 height 14
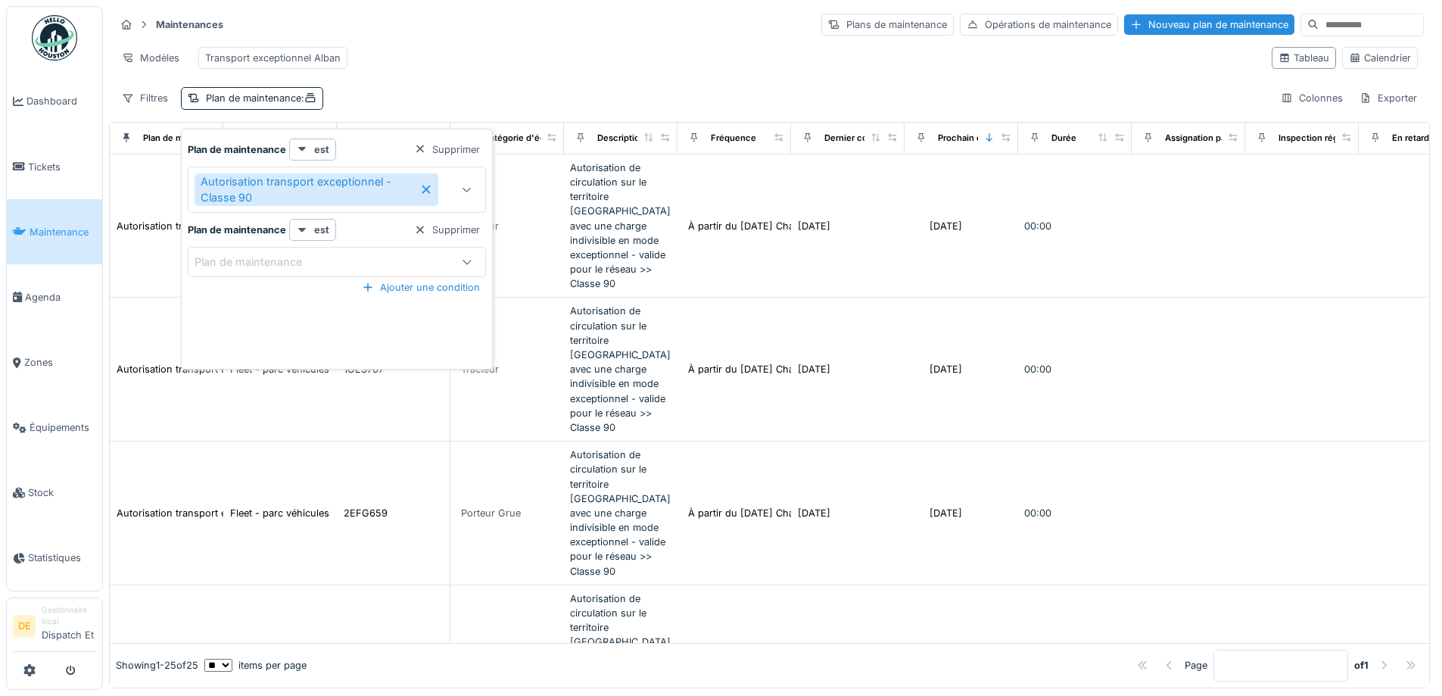
click at [363, 254] on div "Plan de maintenance" at bounding box center [317, 262] width 244 height 17
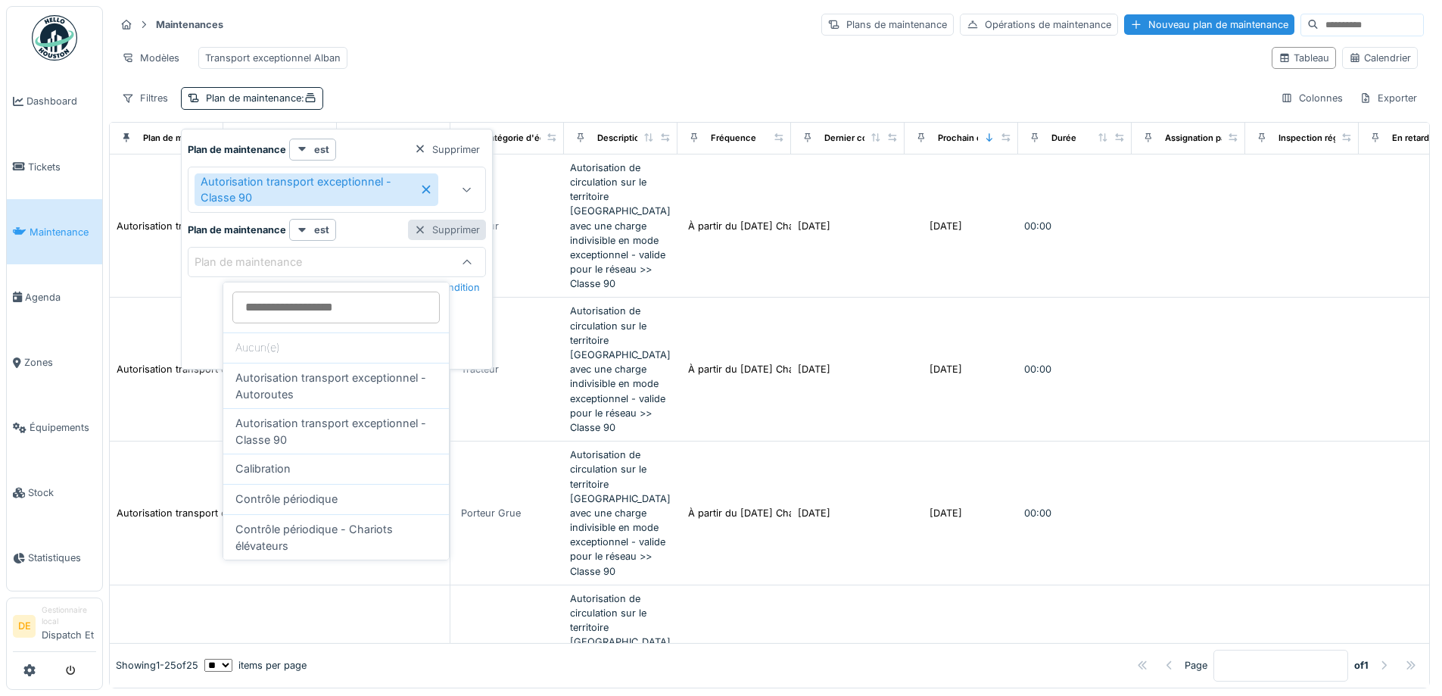
click at [416, 230] on div at bounding box center [420, 230] width 12 height 14
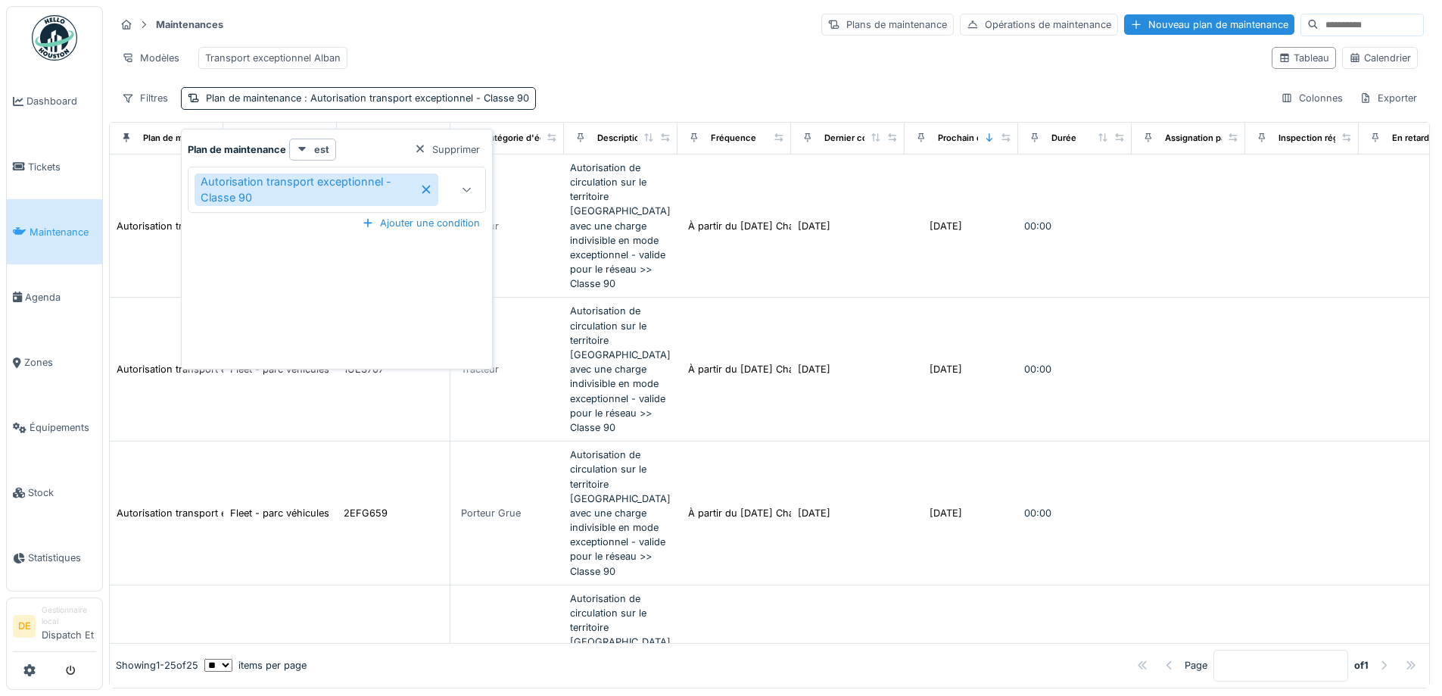
click at [466, 189] on icon at bounding box center [467, 190] width 12 height 10
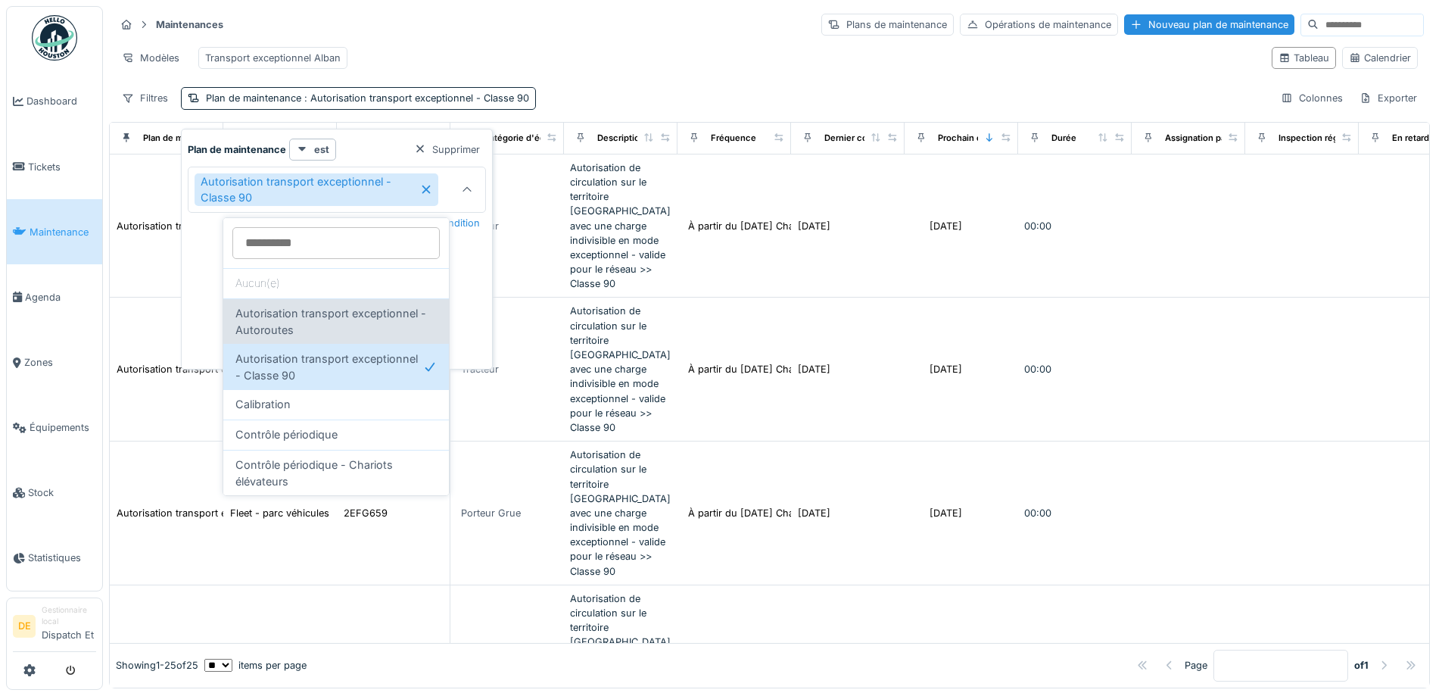
click at [335, 322] on span "Autorisation transport exceptionnel - Autoroutes" at bounding box center [335, 321] width 201 height 33
type input "*********"
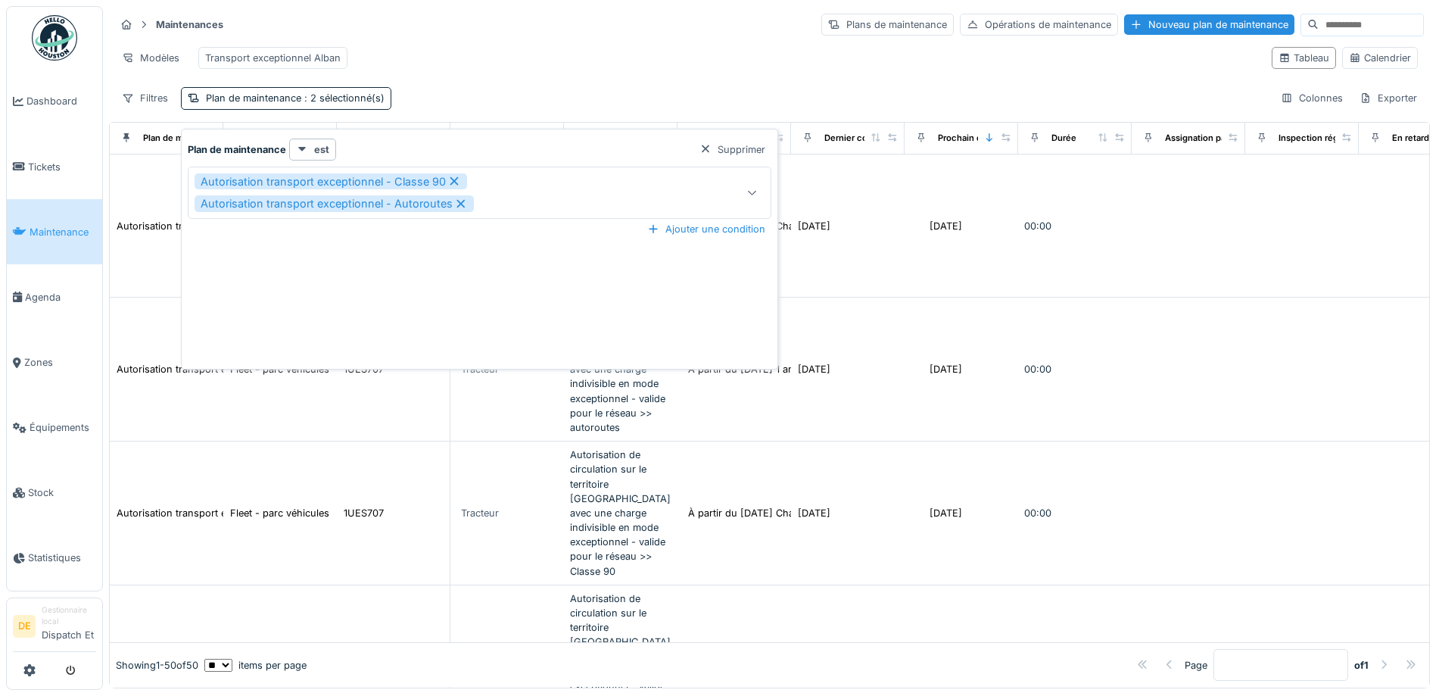
click at [304, 283] on div "Plan de maintenance est Supprimer Autorisation transport exceptionnel - Classe …" at bounding box center [480, 252] width 590 height 227
click at [661, 62] on div "Modèles Transport exceptionnel Alban" at bounding box center [687, 58] width 1145 height 34
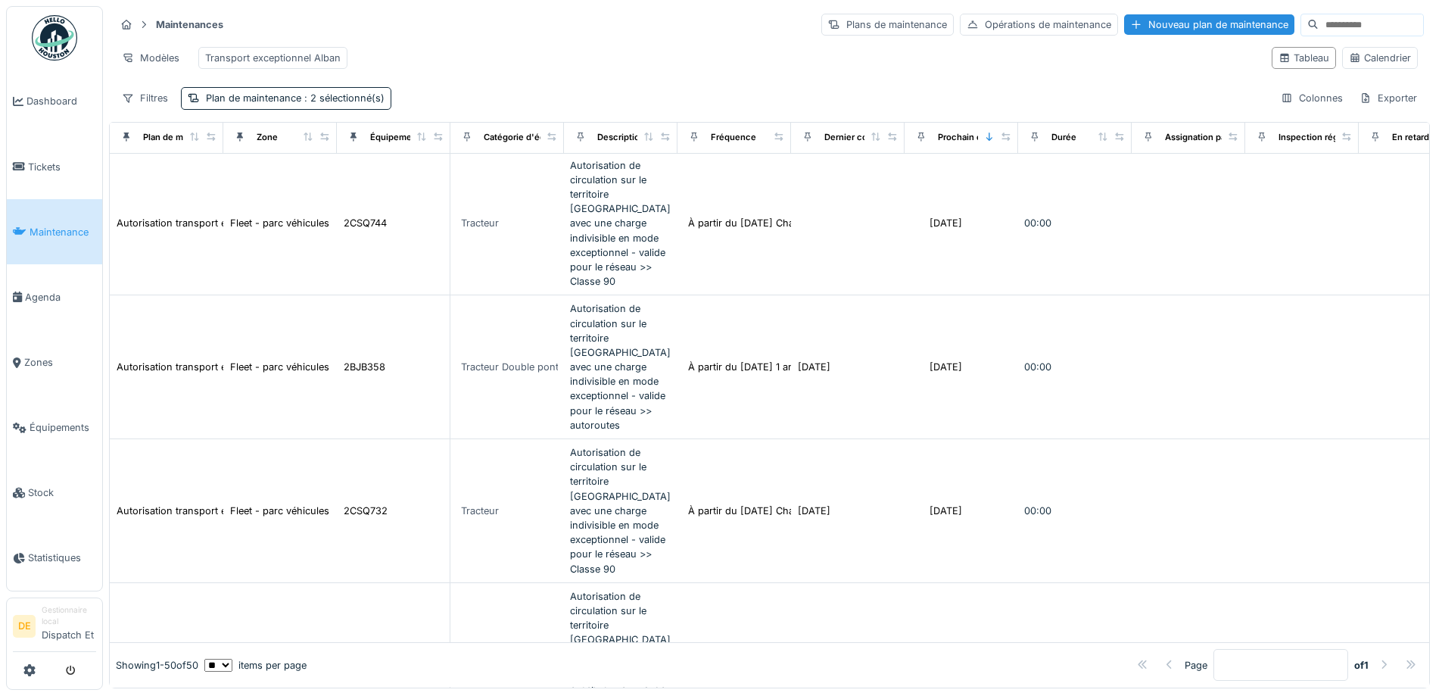
scroll to position [1514, 0]
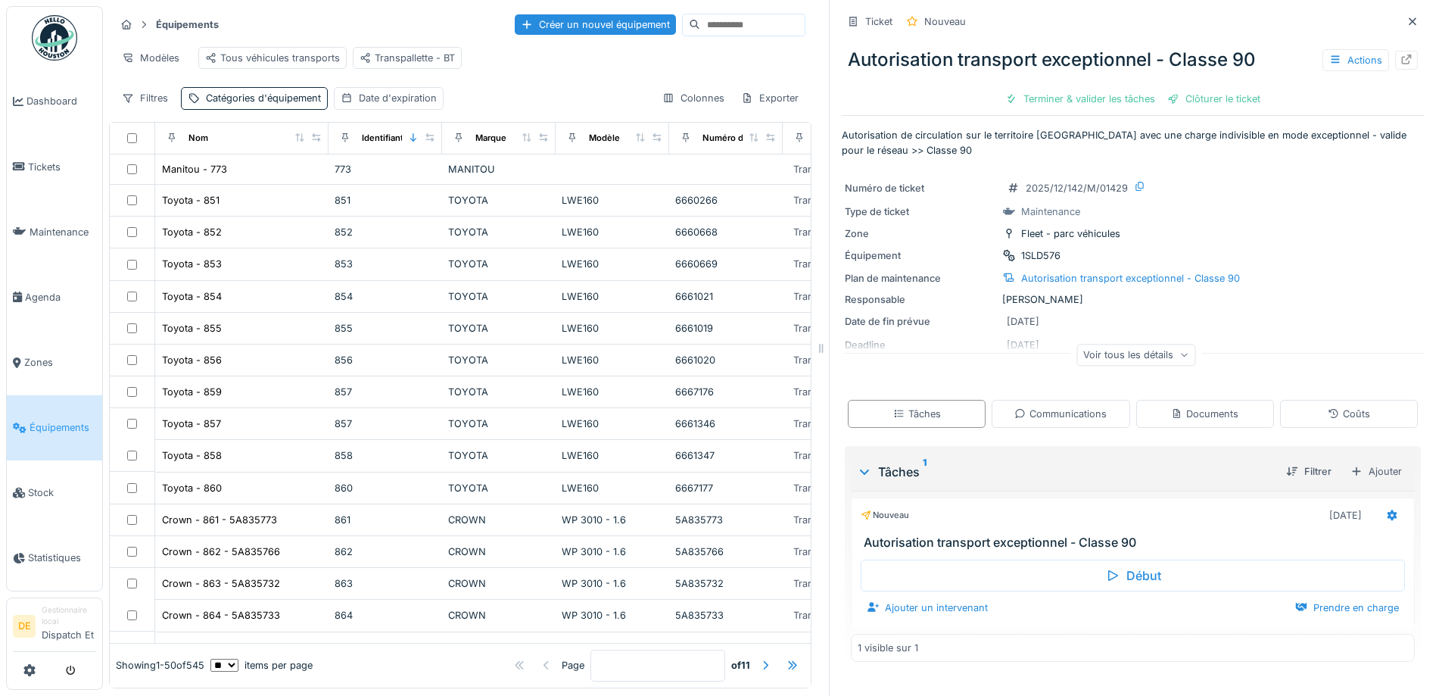
scroll to position [11, 0]
click at [49, 229] on span "Maintenance" at bounding box center [63, 232] width 67 height 14
click at [63, 234] on span "Maintenance" at bounding box center [63, 232] width 67 height 14
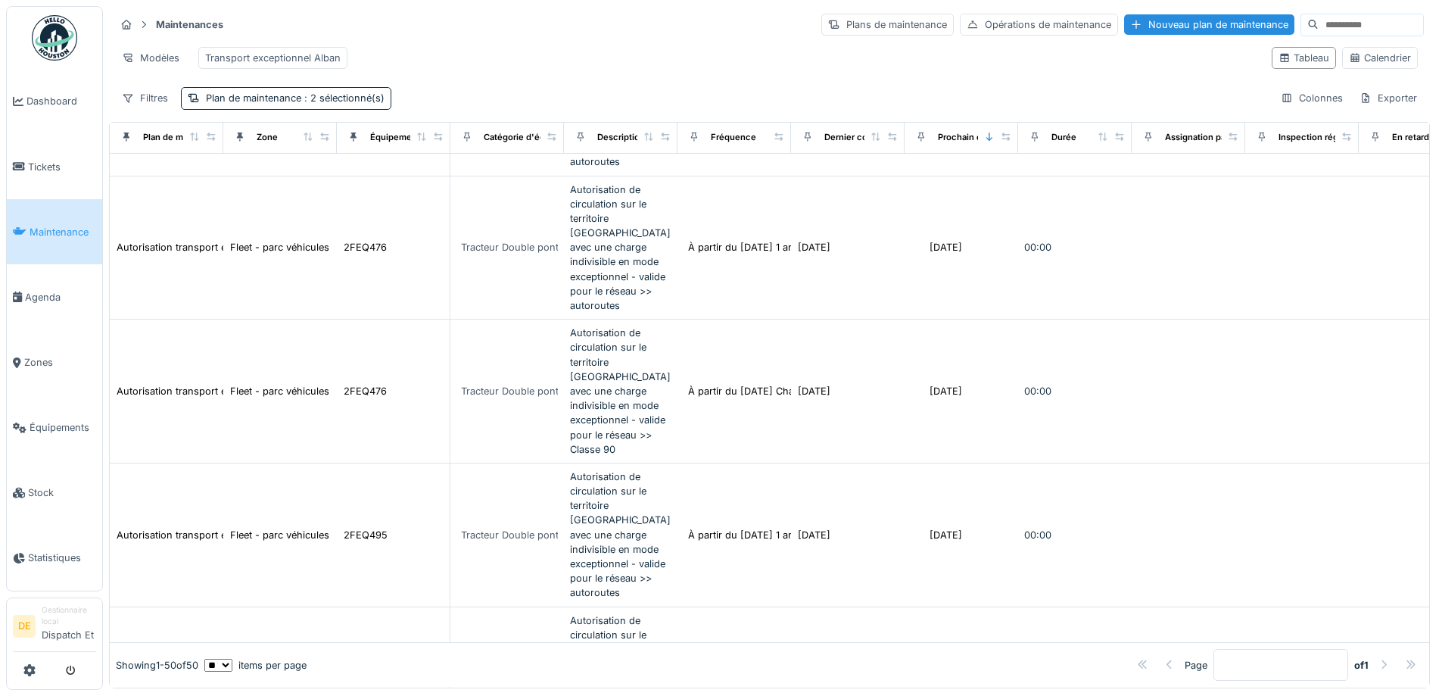
scroll to position [5274, 0]
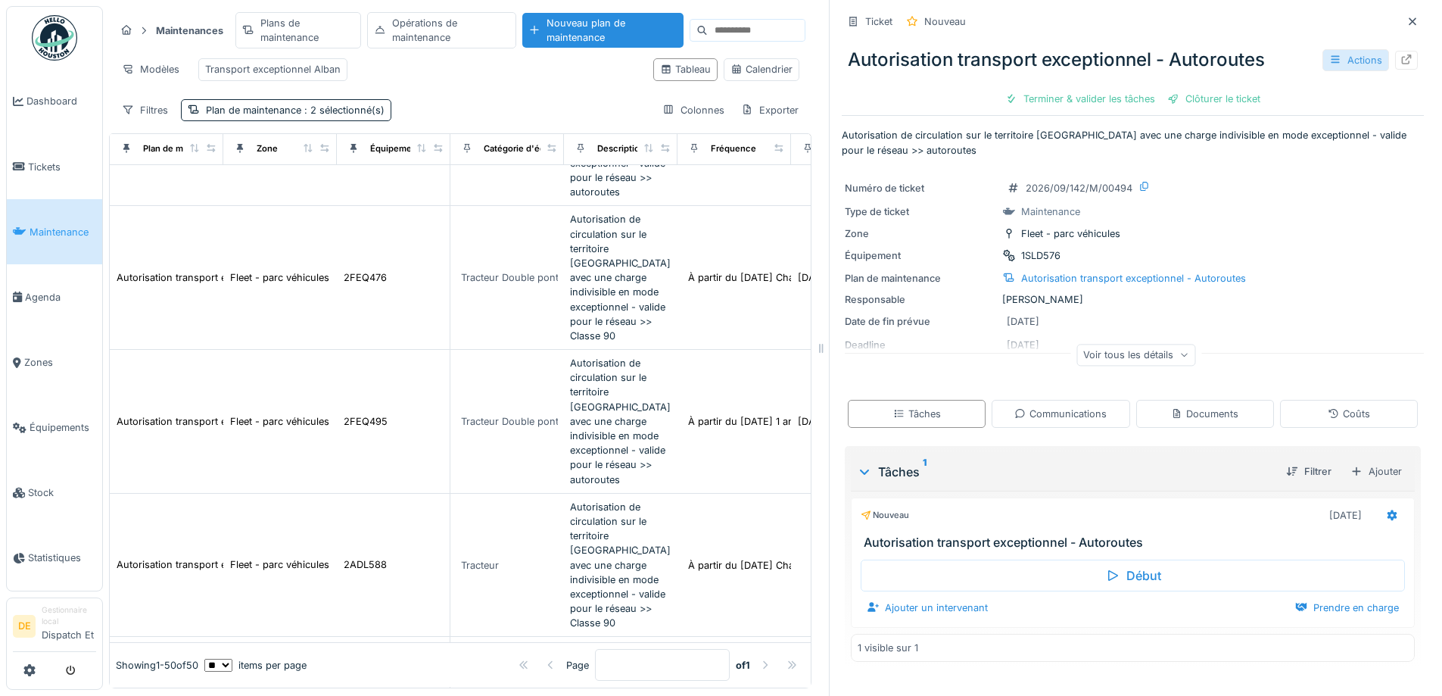
click at [1350, 56] on div "Actions" at bounding box center [1356, 60] width 67 height 22
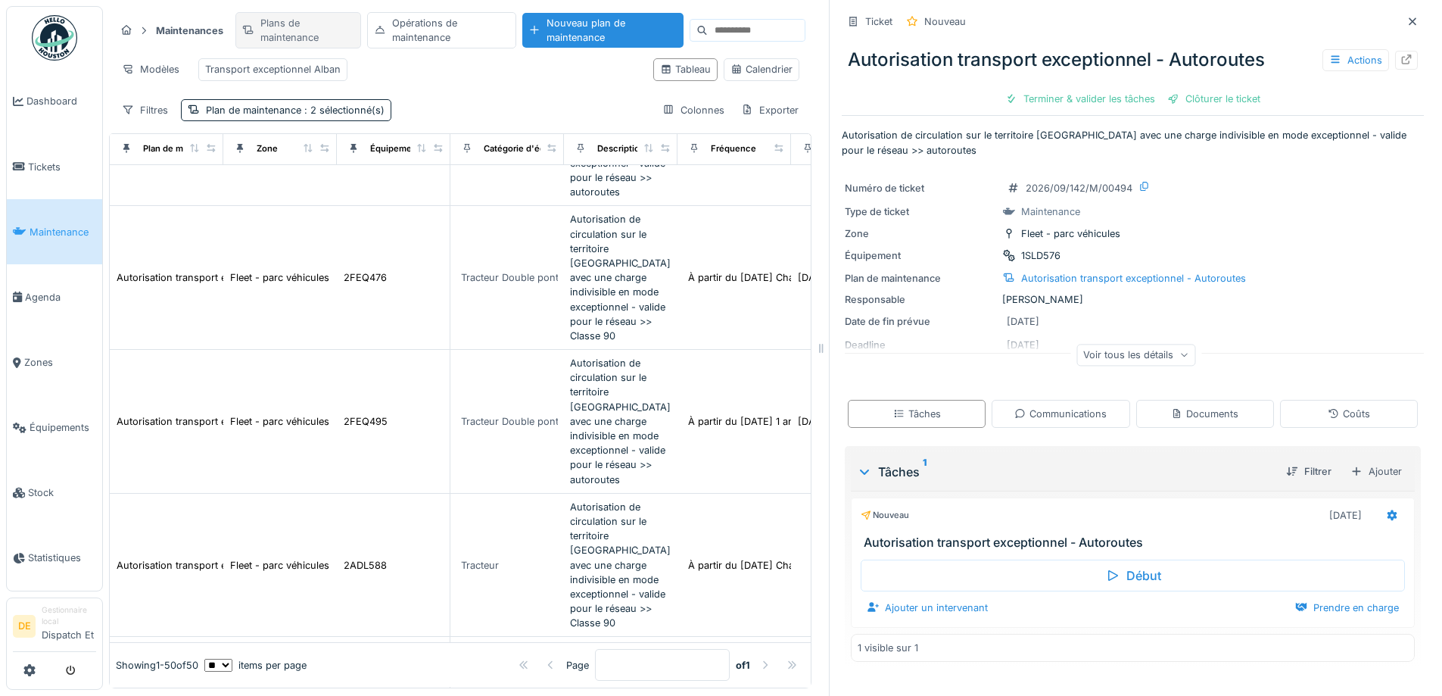
click at [279, 29] on div "Plans de maintenance" at bounding box center [298, 30] width 126 height 36
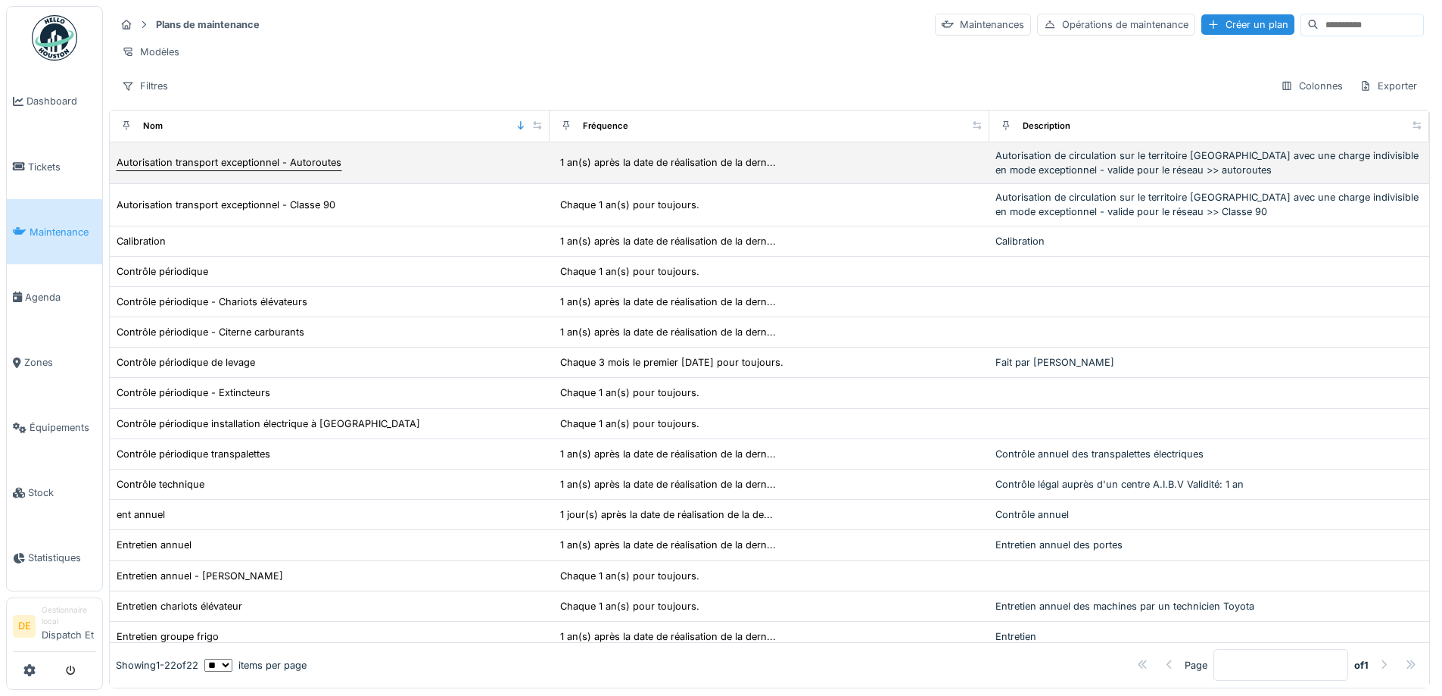
click at [284, 170] on div "Autorisation transport exceptionnel - Autoroutes" at bounding box center [229, 162] width 225 height 14
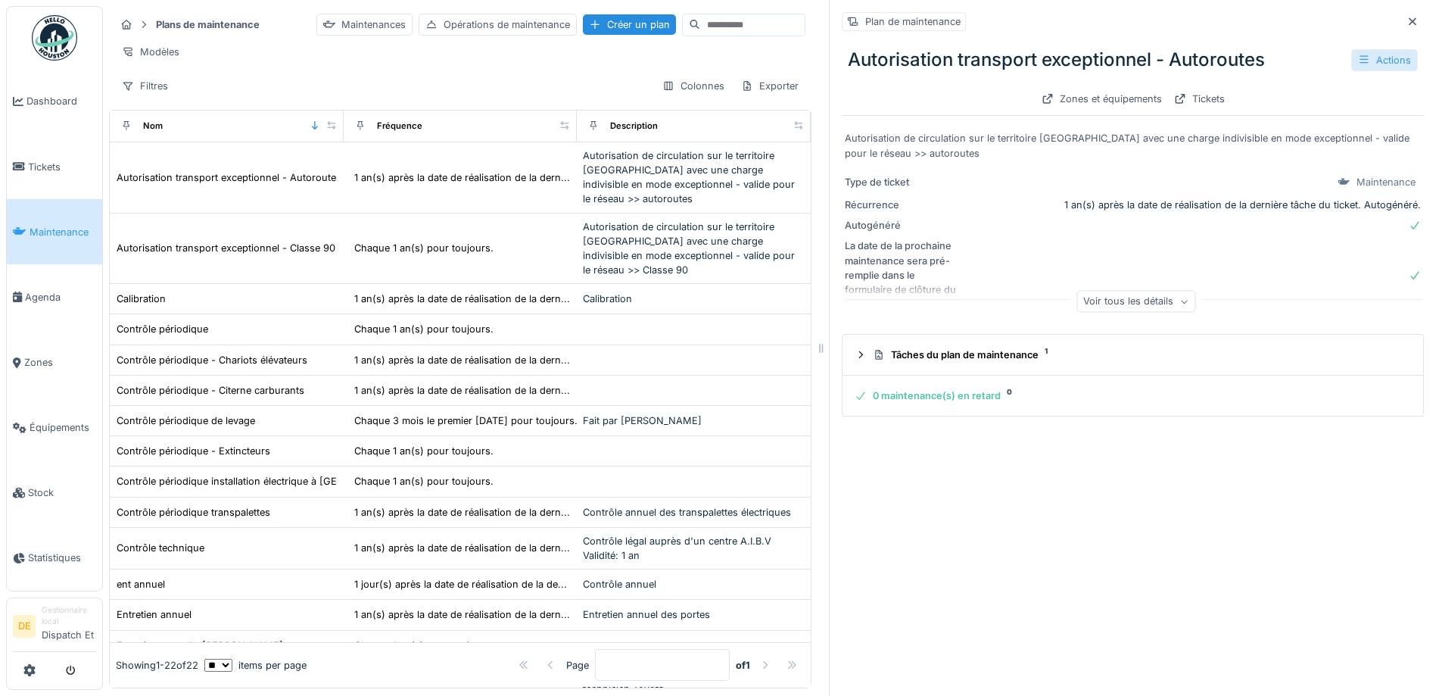
click at [1352, 60] on div "Actions" at bounding box center [1385, 60] width 67 height 22
click at [1311, 117] on div "Gérer les équipements" at bounding box center [1311, 115] width 136 height 23
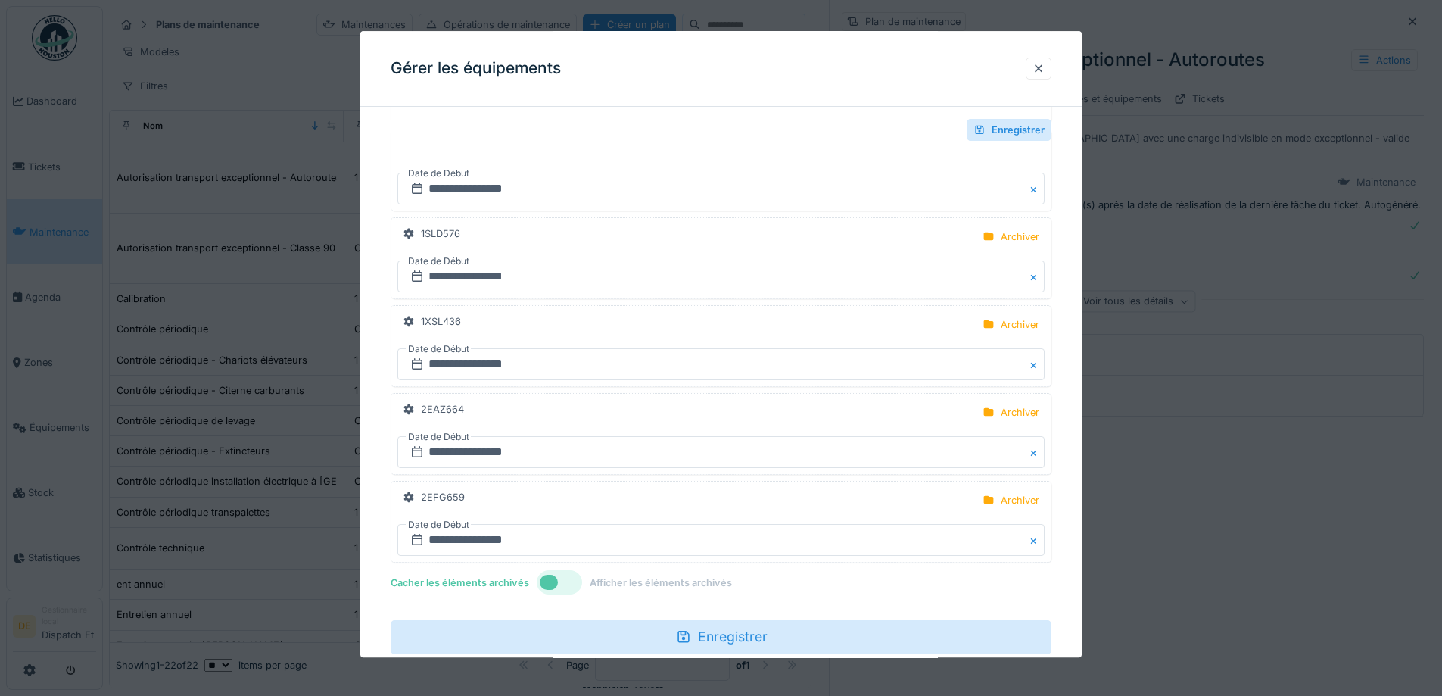
scroll to position [1817, 0]
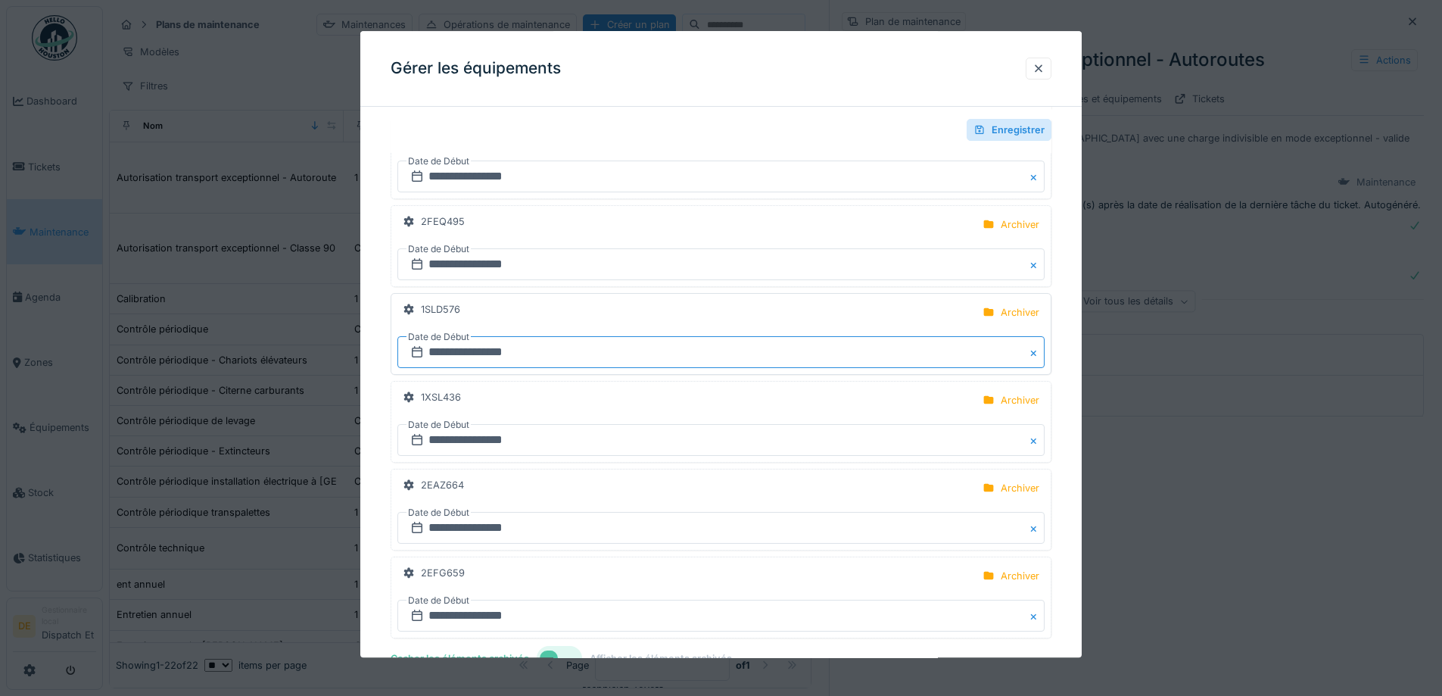
click at [482, 353] on input "**********" at bounding box center [721, 353] width 647 height 32
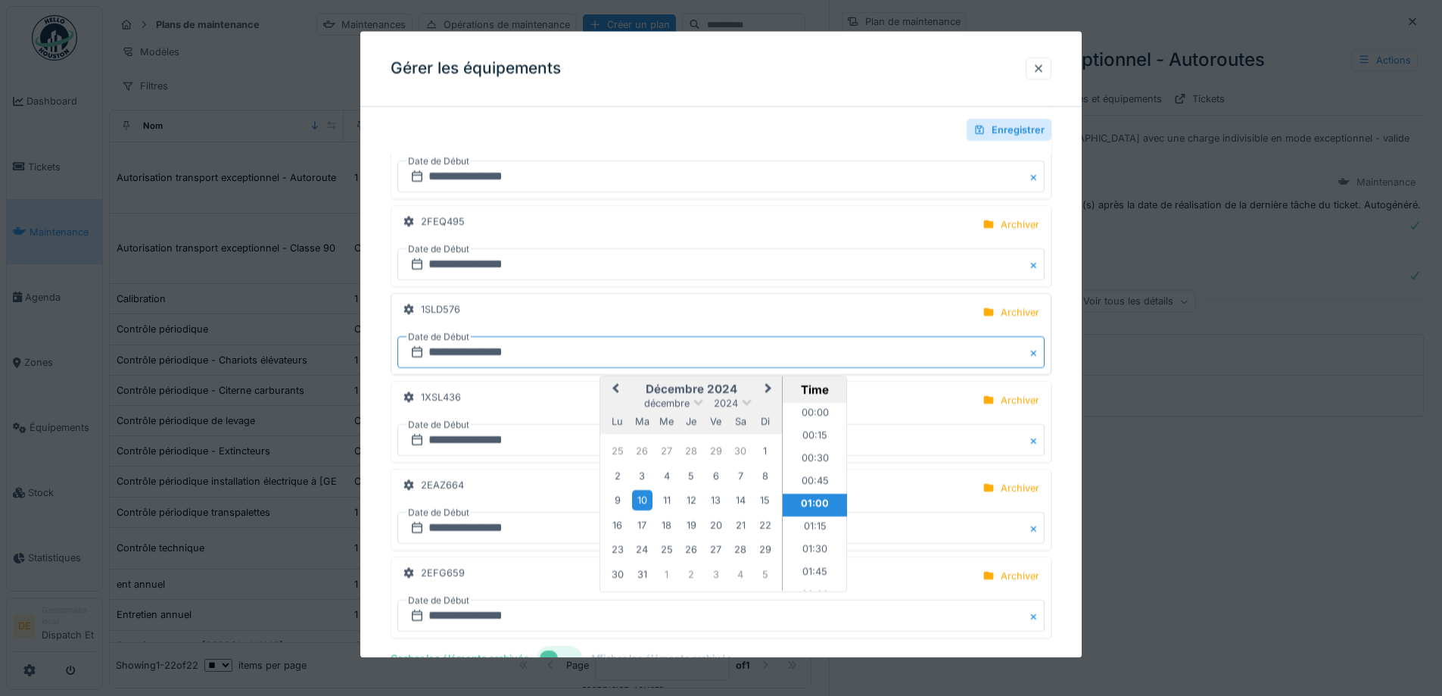
scroll to position [8, 0]
click at [612, 389] on button "Previous Month" at bounding box center [614, 391] width 24 height 24
click at [612, 388] on button "Previous Month" at bounding box center [614, 391] width 24 height 24
click at [640, 524] on div "17" at bounding box center [642, 525] width 20 height 20
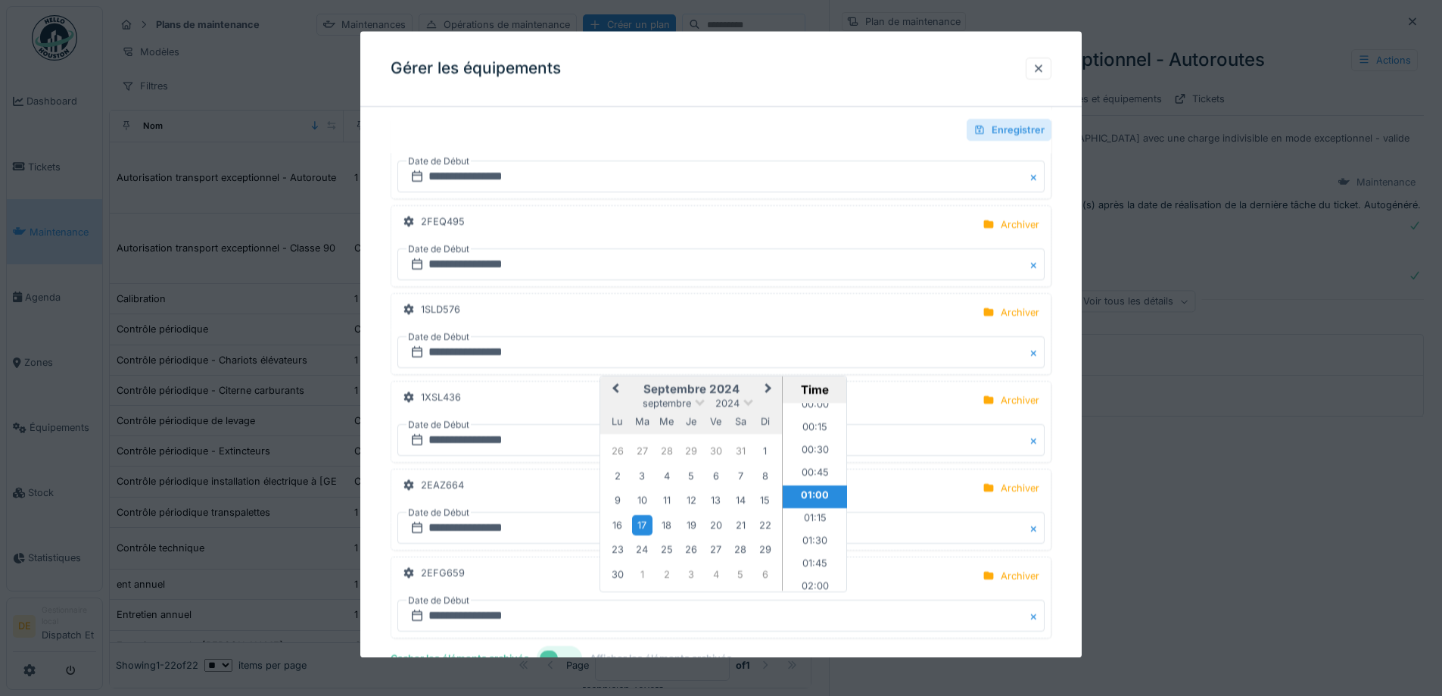
click at [1001, 136] on div "Enregistrer" at bounding box center [1009, 130] width 85 height 22
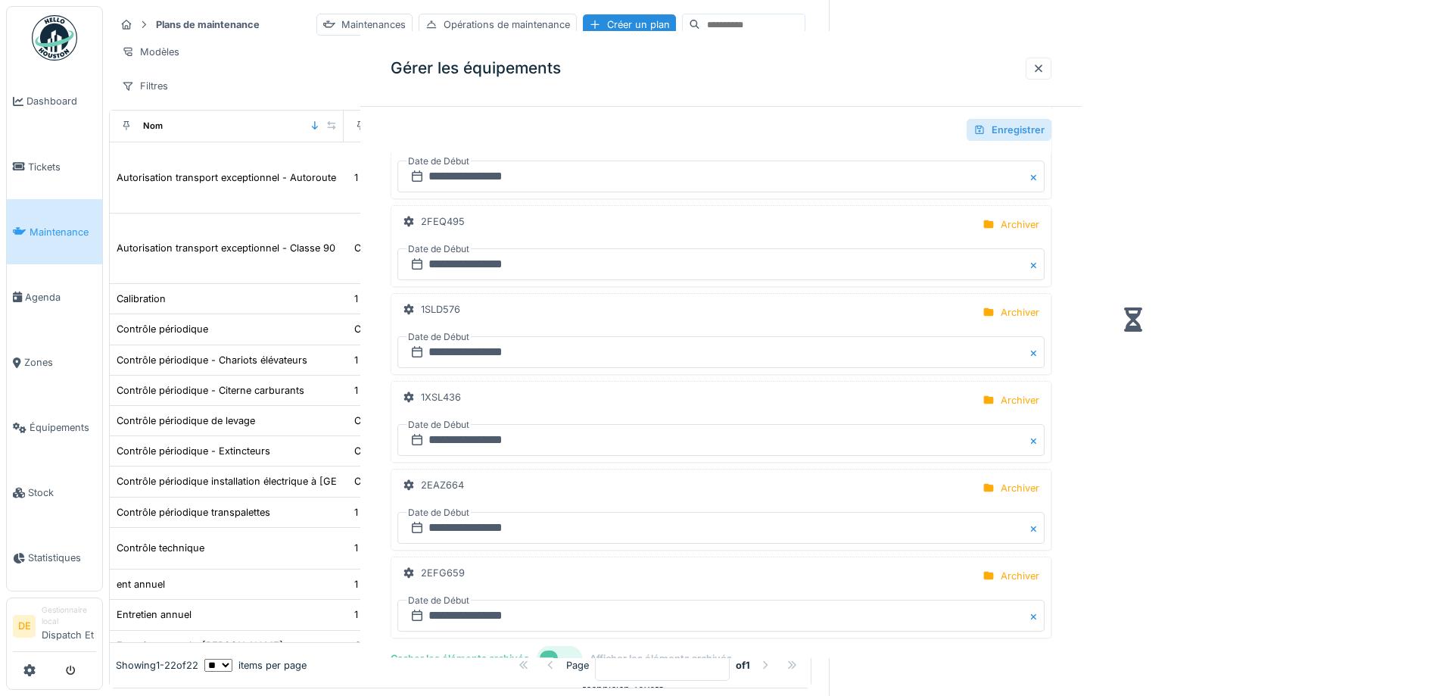
scroll to position [0, 0]
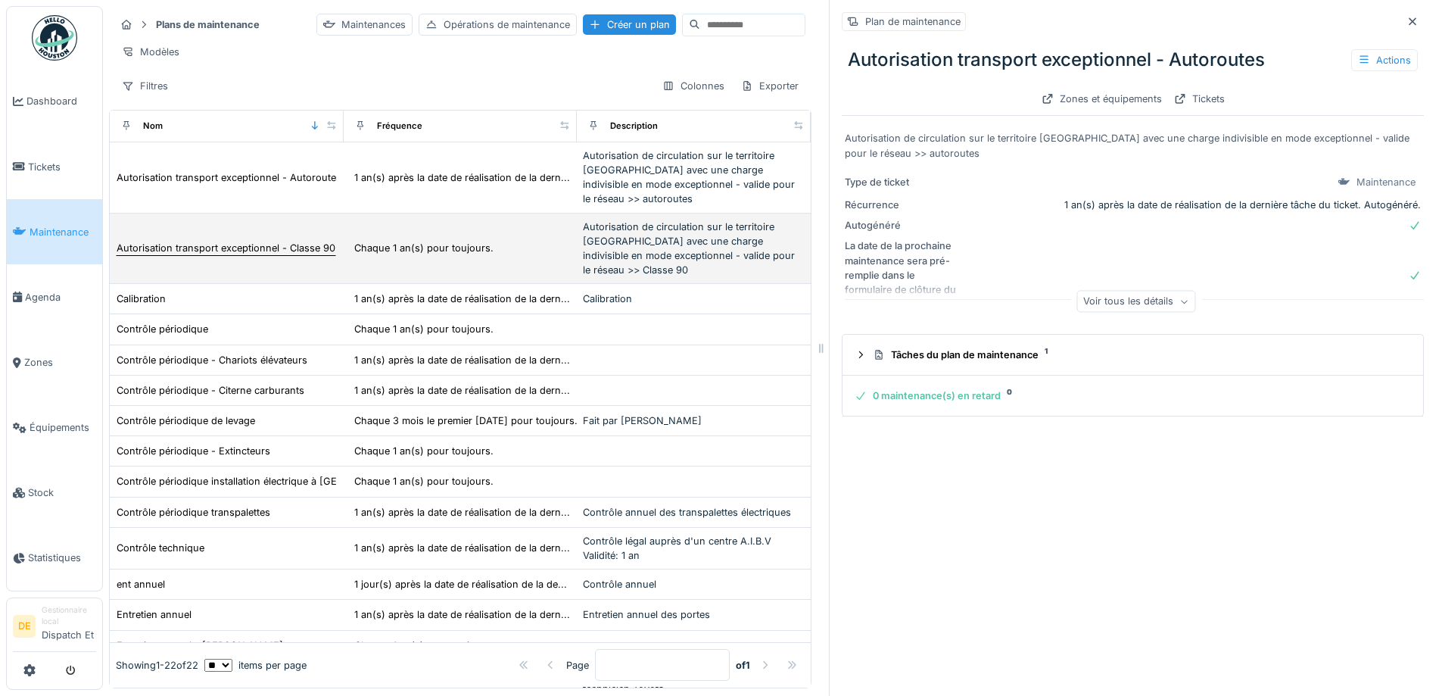
click at [231, 255] on div "Autorisation transport exceptionnel - Classe 90" at bounding box center [226, 248] width 219 height 14
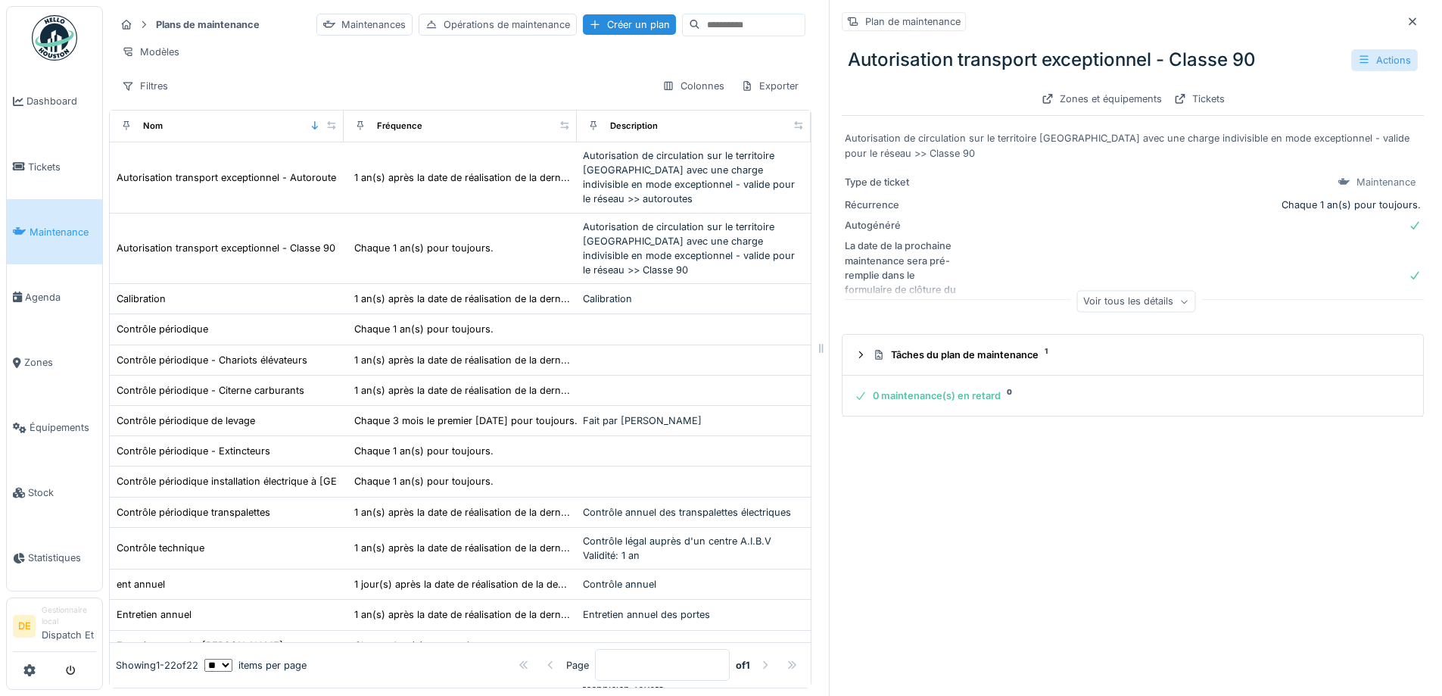
click at [1352, 65] on div "Actions" at bounding box center [1385, 60] width 67 height 22
click at [1307, 117] on div "Gérer les équipements" at bounding box center [1311, 115] width 136 height 23
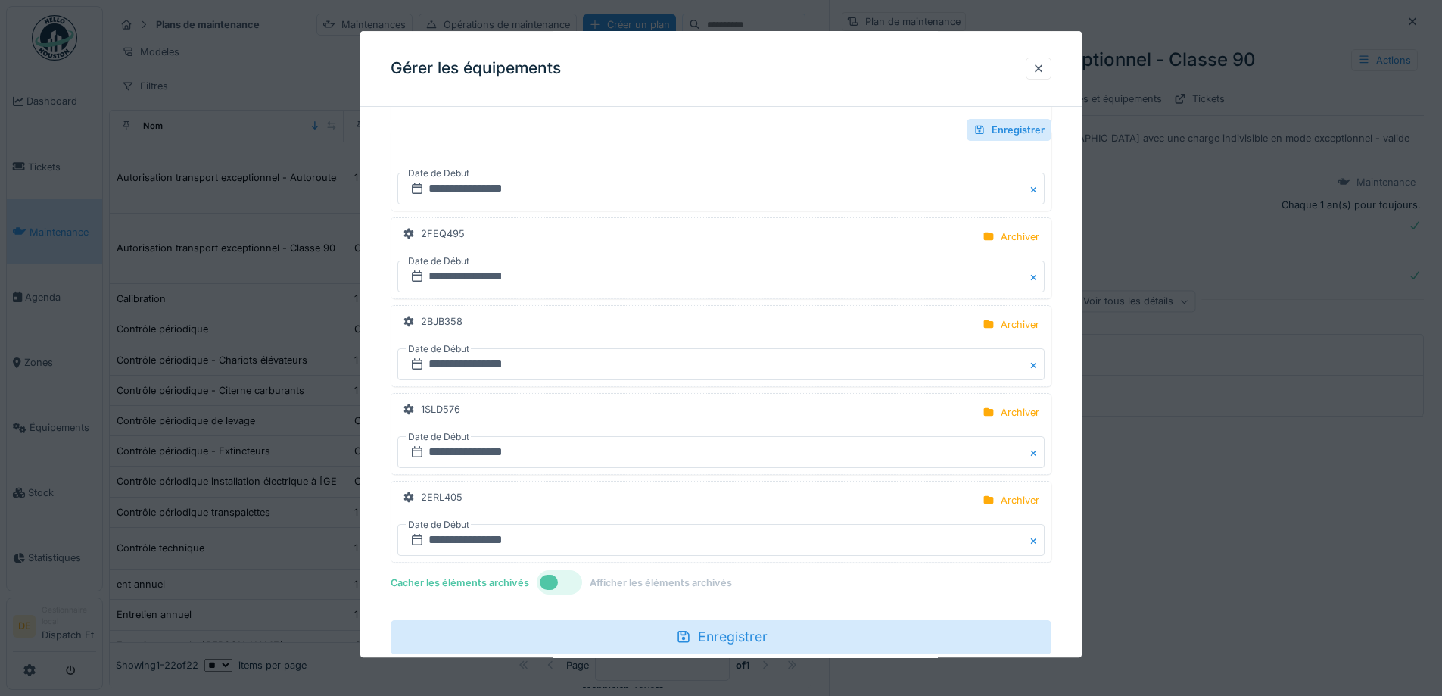
scroll to position [1944, 0]
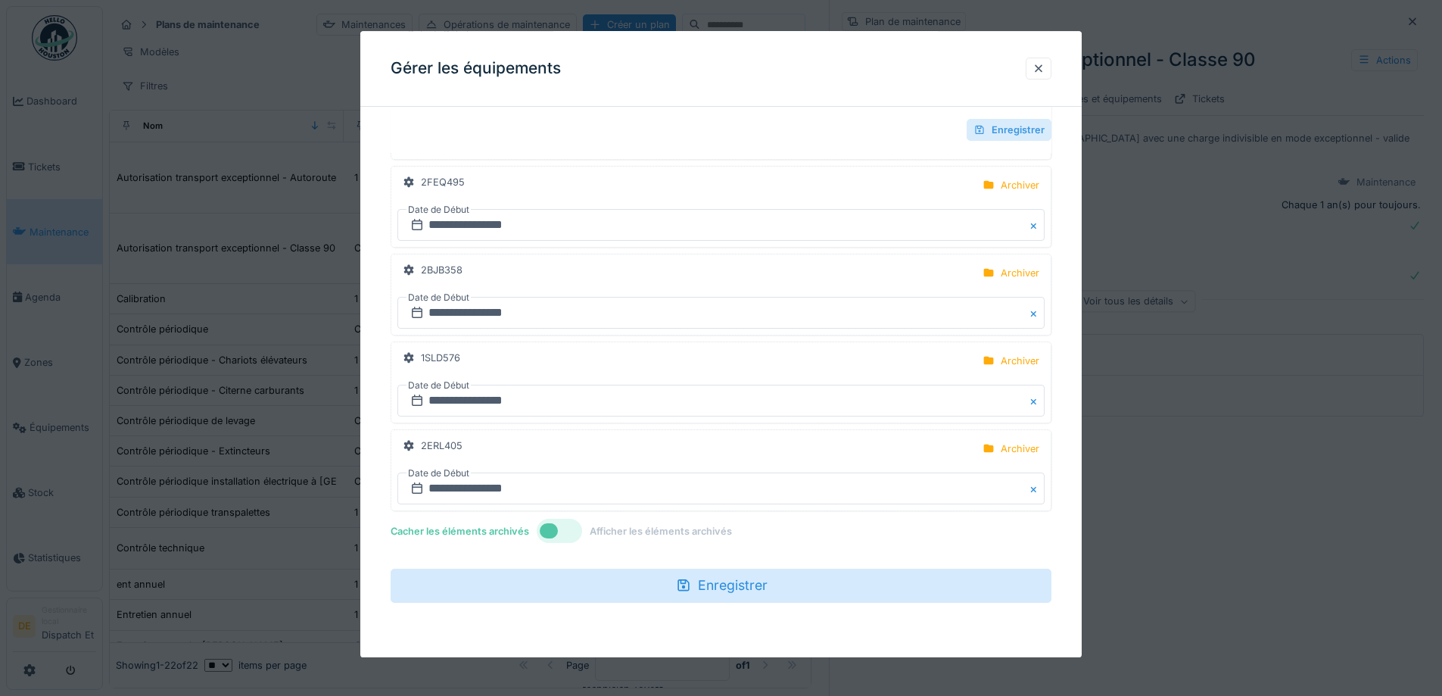
click at [1016, 134] on div "Enregistrer" at bounding box center [1009, 130] width 85 height 22
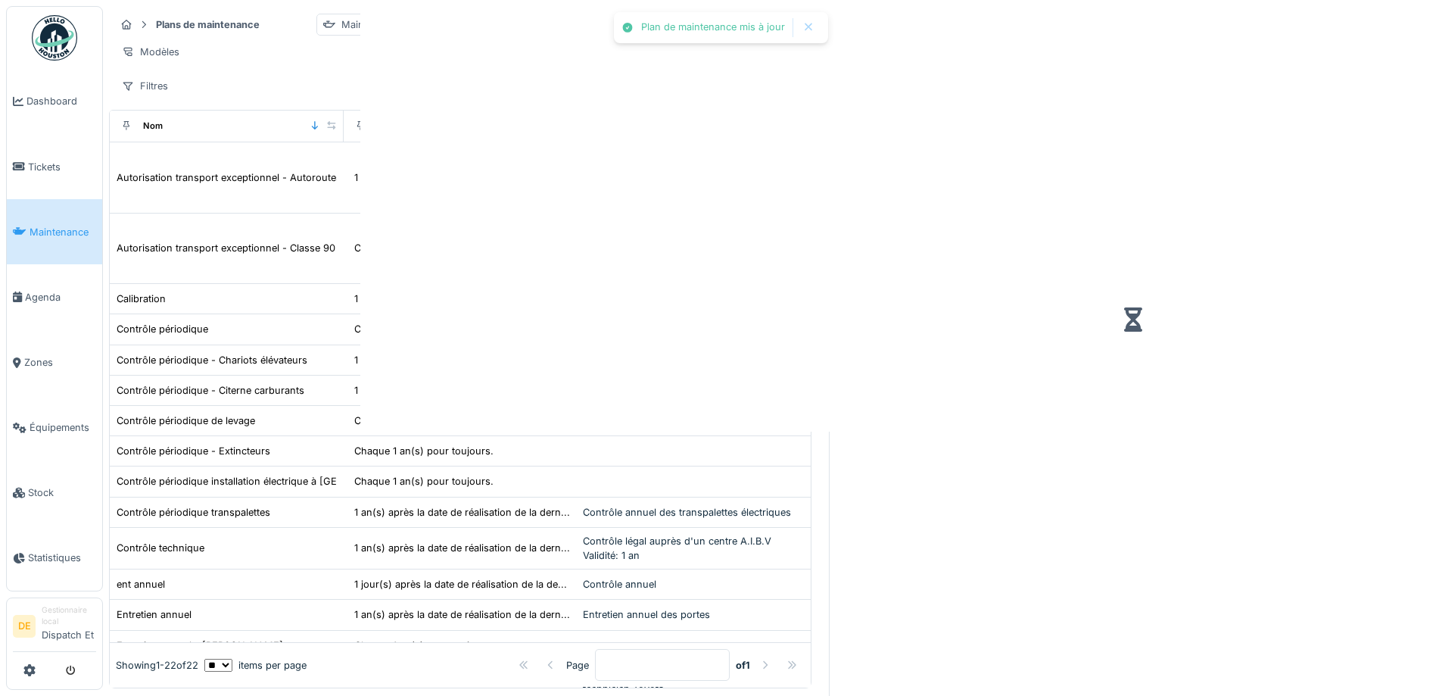
scroll to position [0, 0]
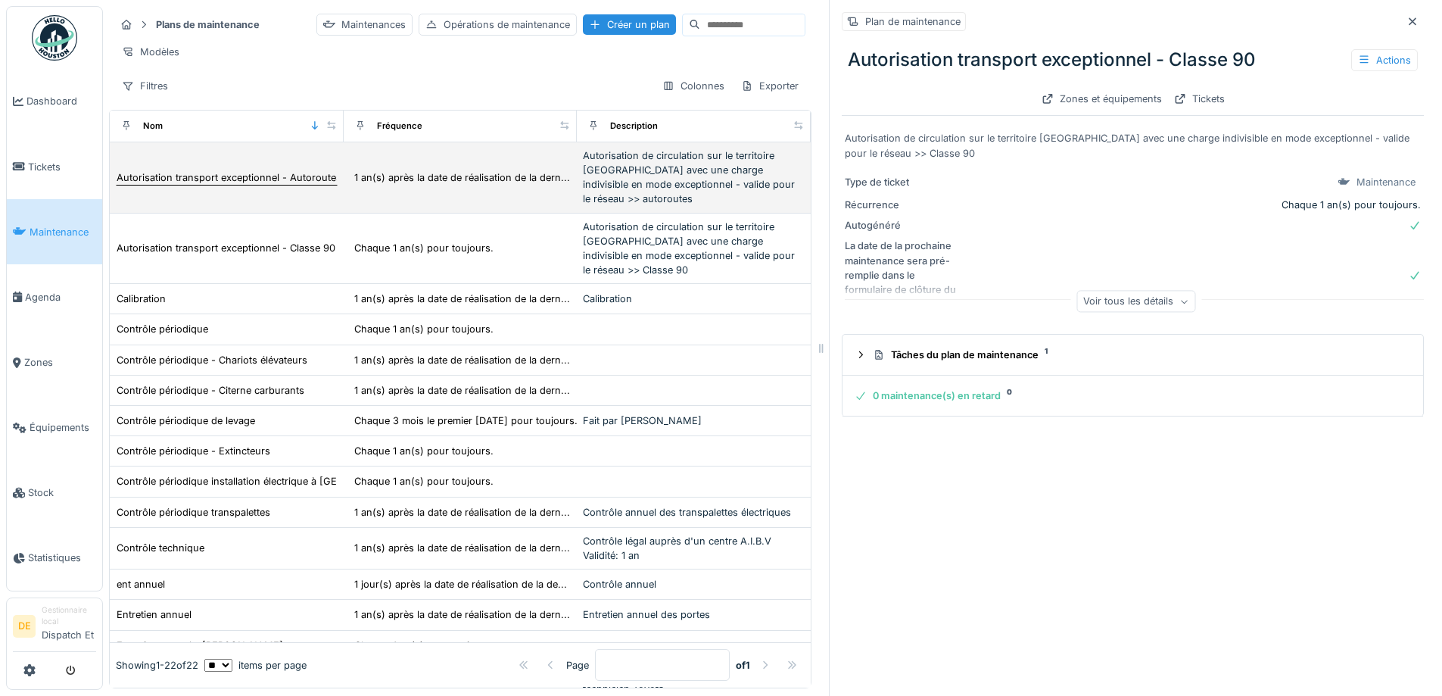
click at [264, 185] on div "Autorisation transport exceptionnel - Autoroutes" at bounding box center [229, 177] width 225 height 14
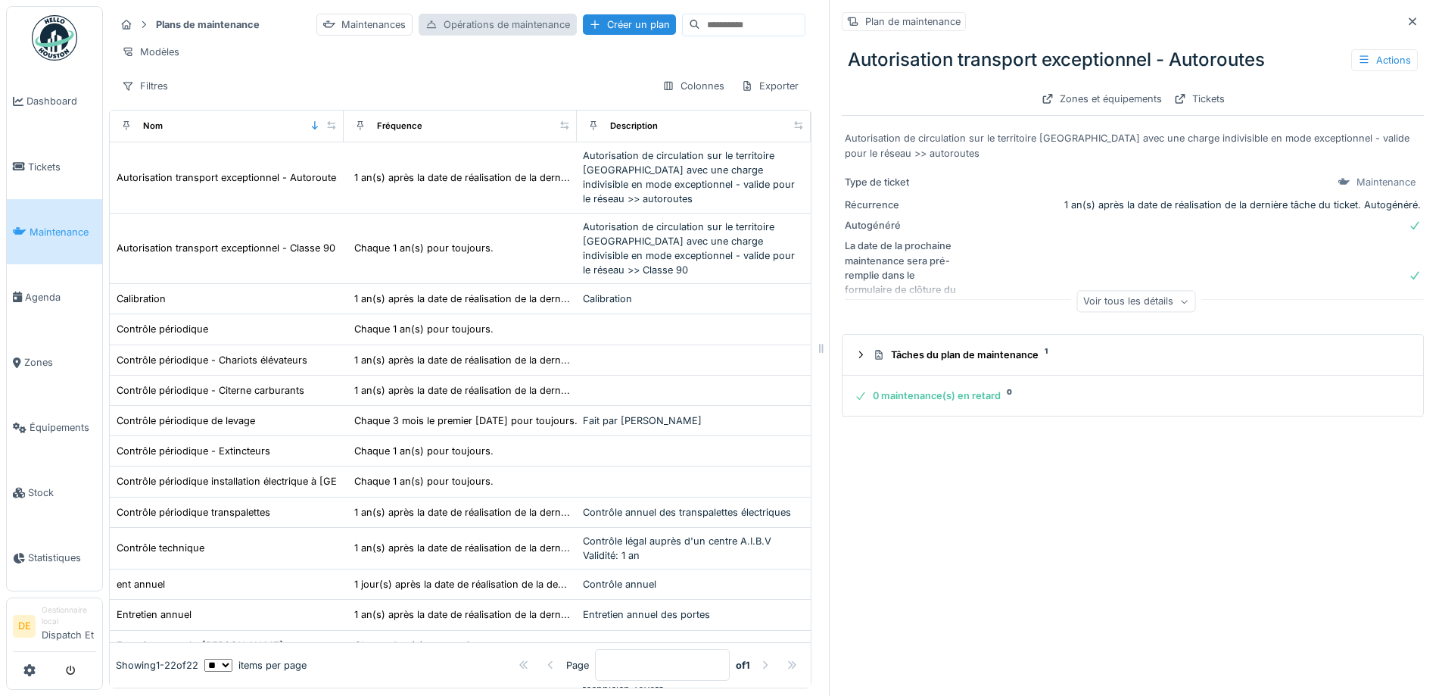
click at [419, 33] on div "Opérations de maintenance" at bounding box center [498, 25] width 158 height 22
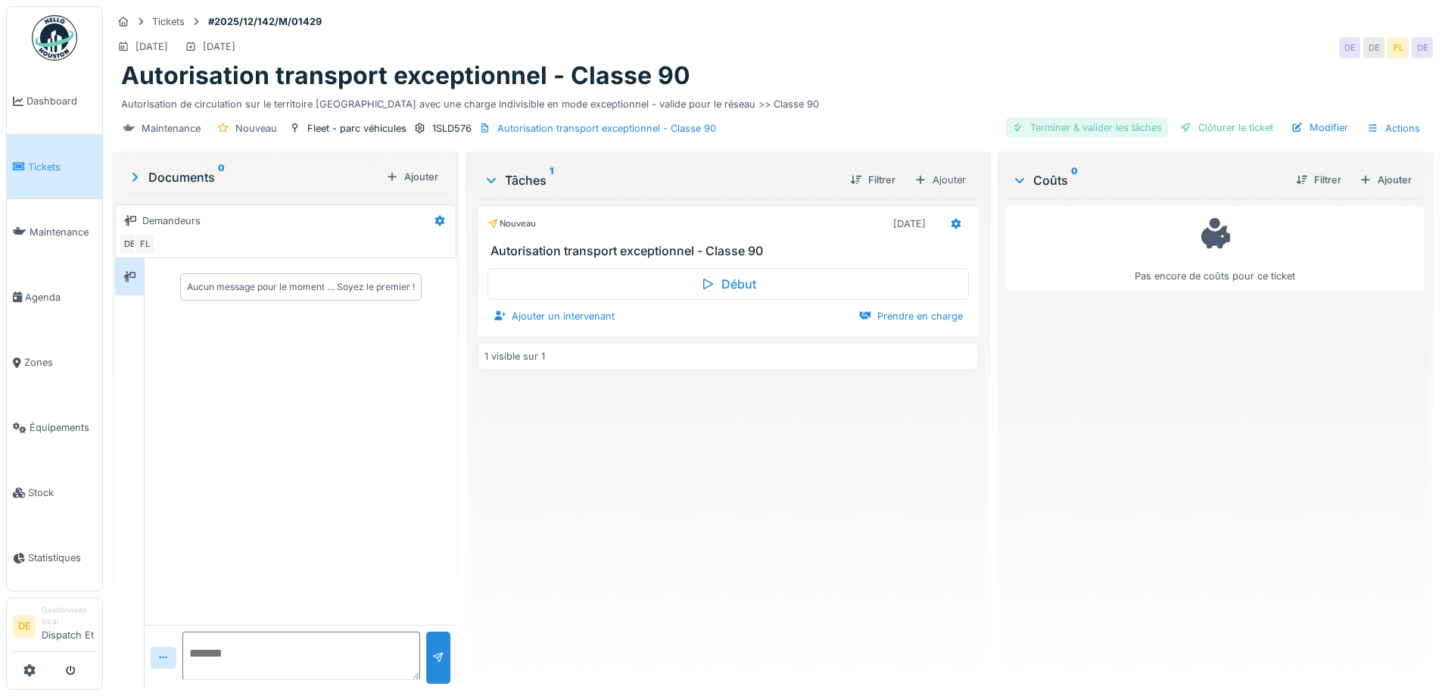
click at [1080, 125] on div "Terminer & valider les tâches" at bounding box center [1087, 127] width 162 height 20
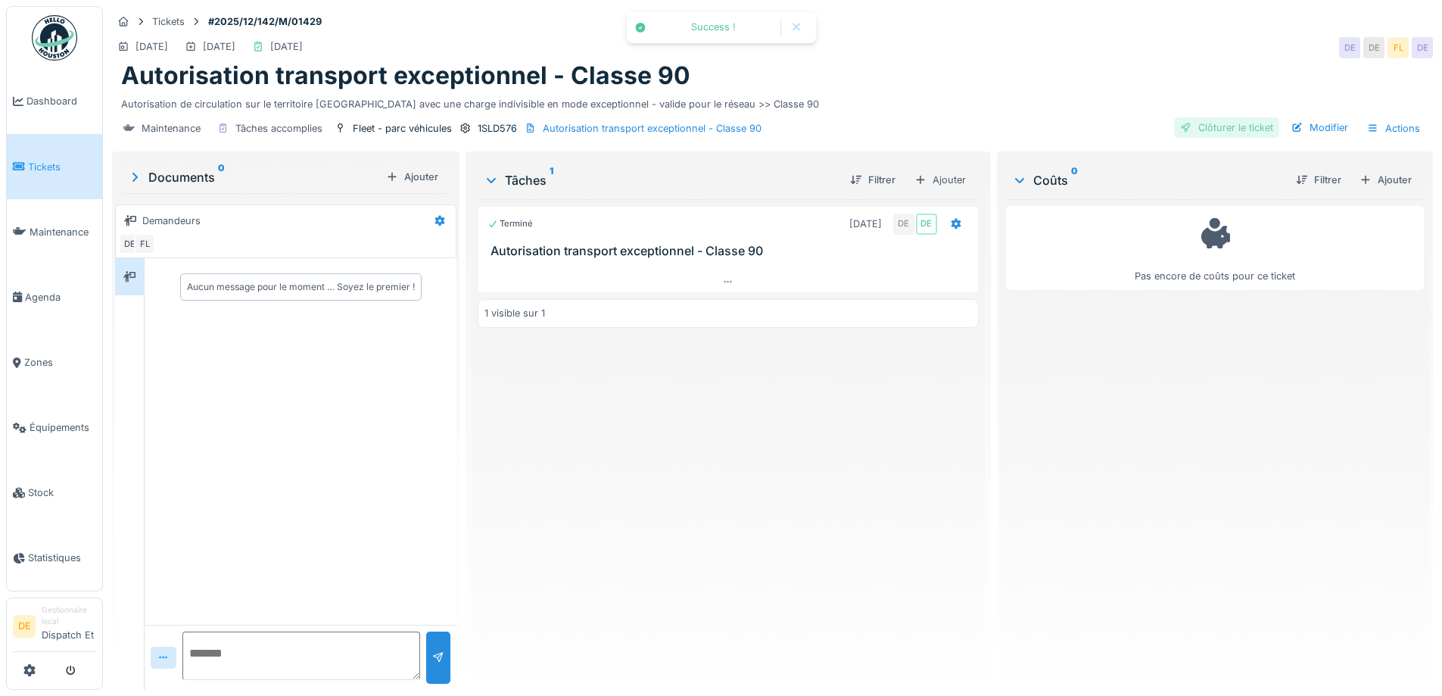
click at [1207, 126] on div "Clôturer le ticket" at bounding box center [1226, 127] width 105 height 20
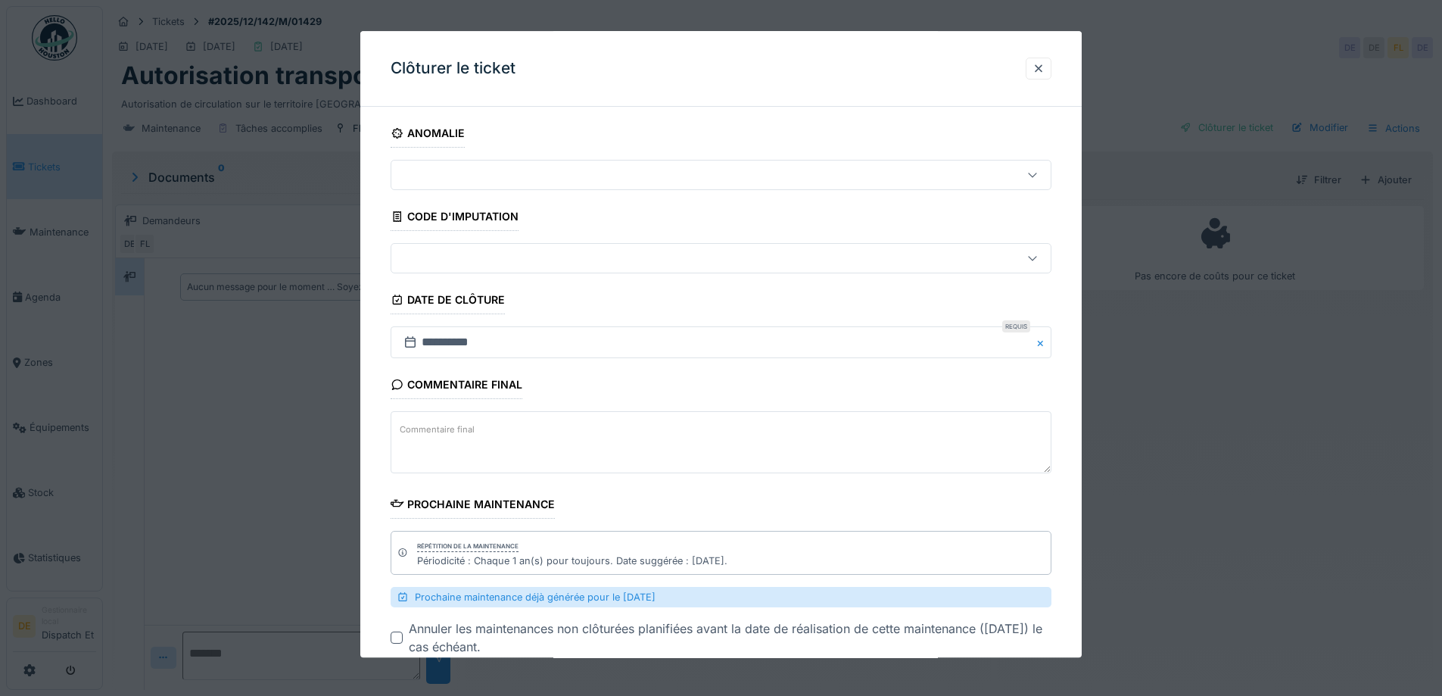
scroll to position [91, 0]
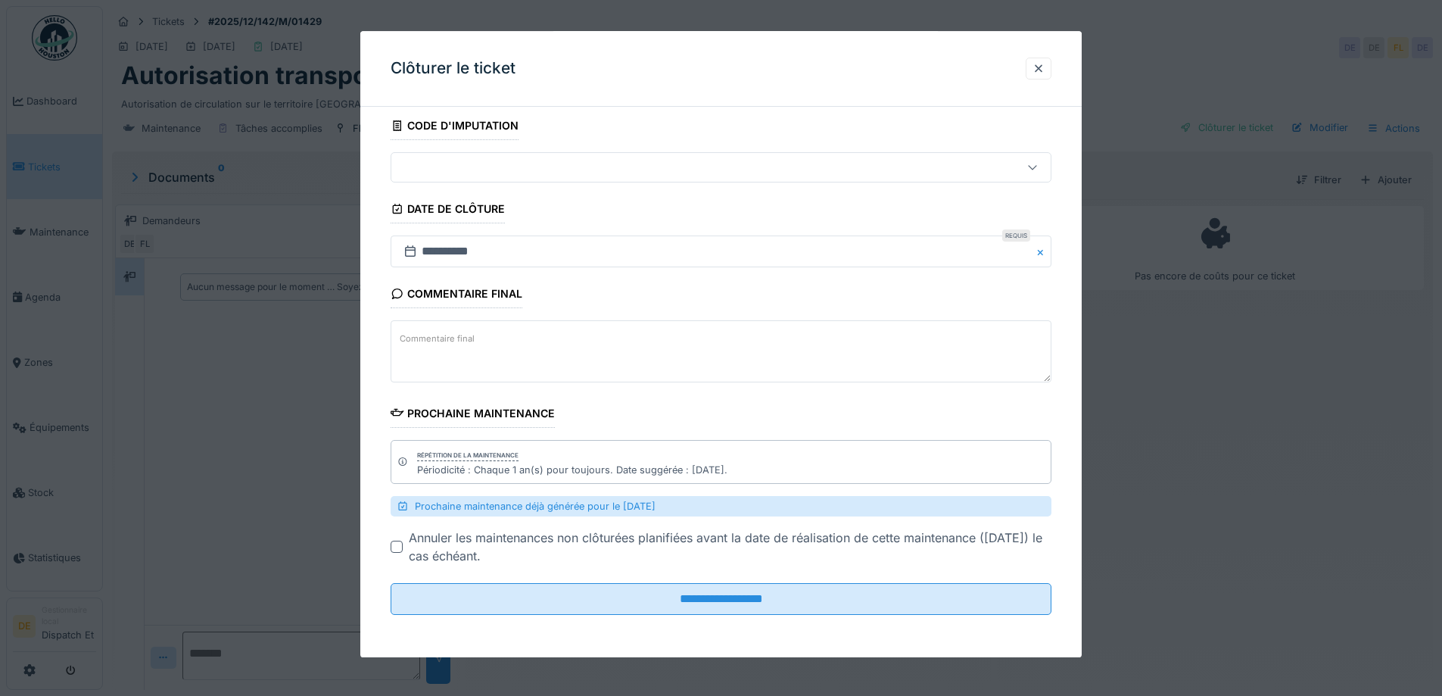
click at [626, 616] on fieldset "**********" at bounding box center [721, 327] width 661 height 599
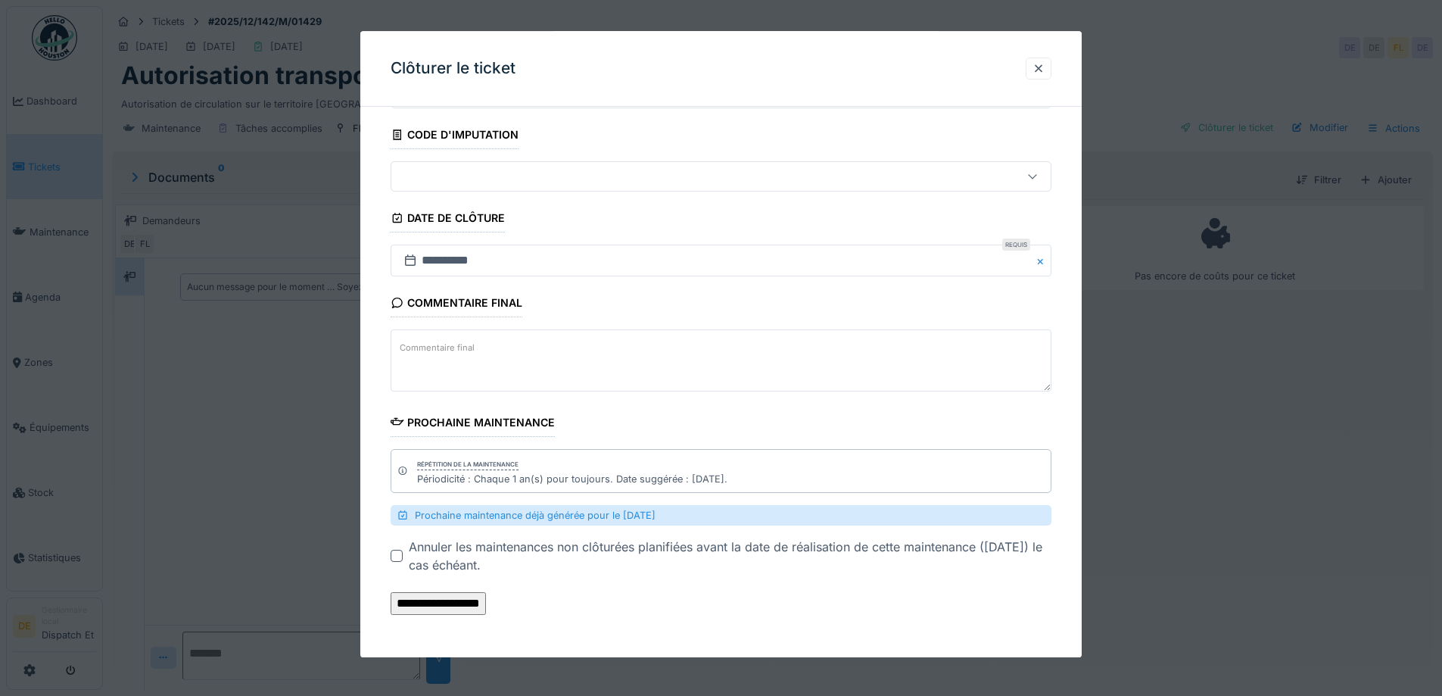
click at [486, 605] on input "**********" at bounding box center [438, 604] width 95 height 23
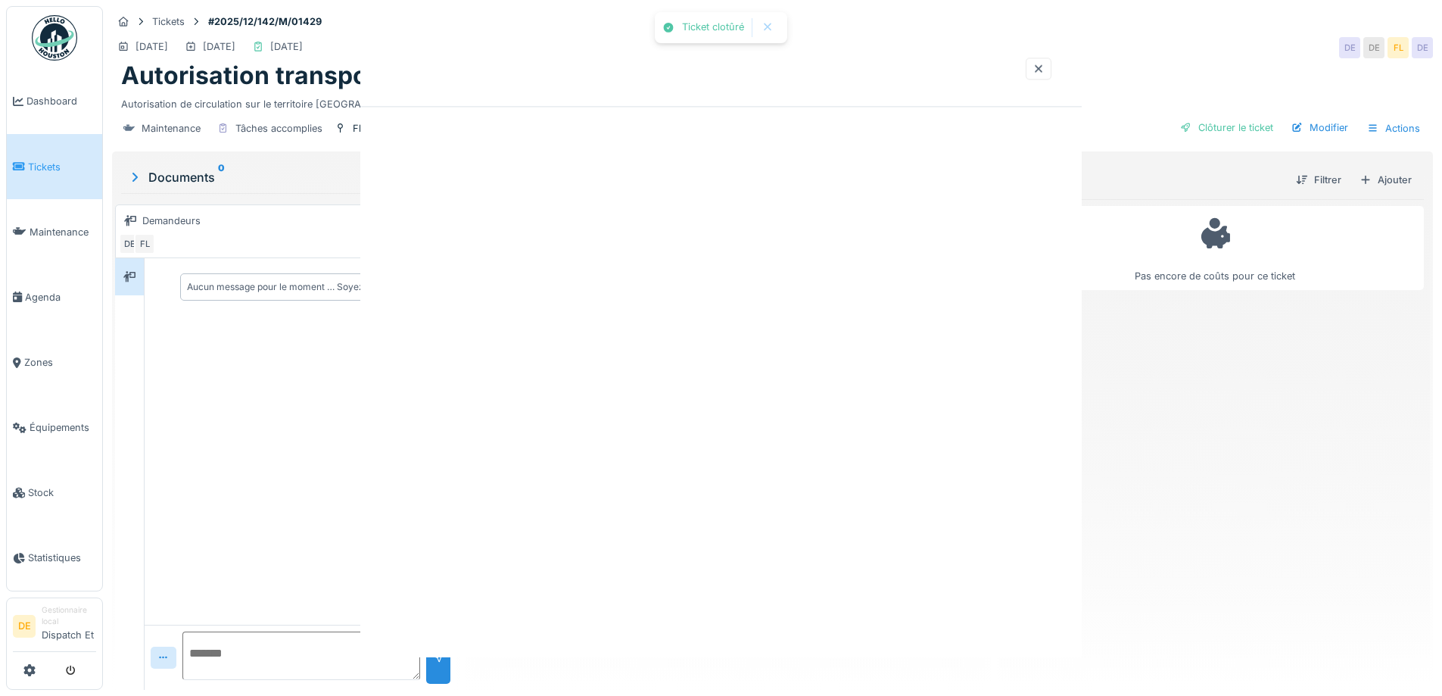
scroll to position [0, 0]
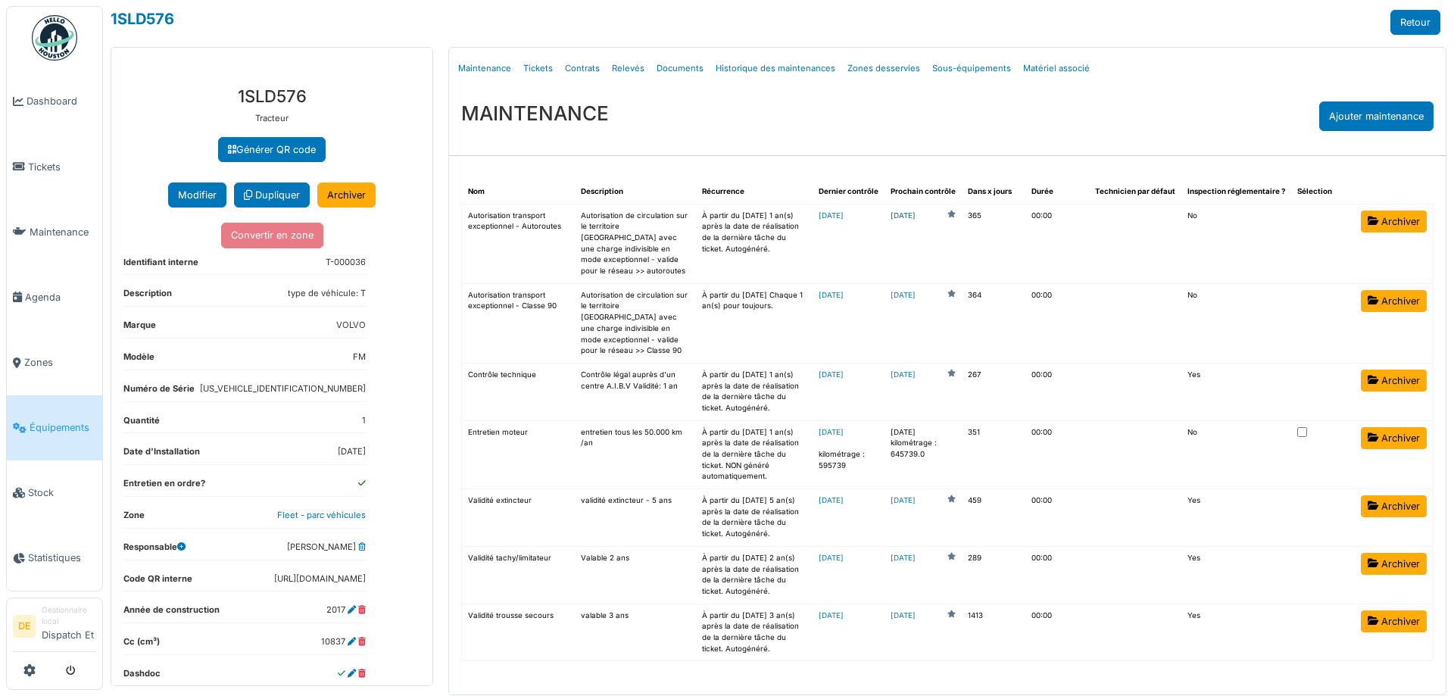
click at [915, 217] on link "[DATE]" at bounding box center [902, 215] width 25 height 11
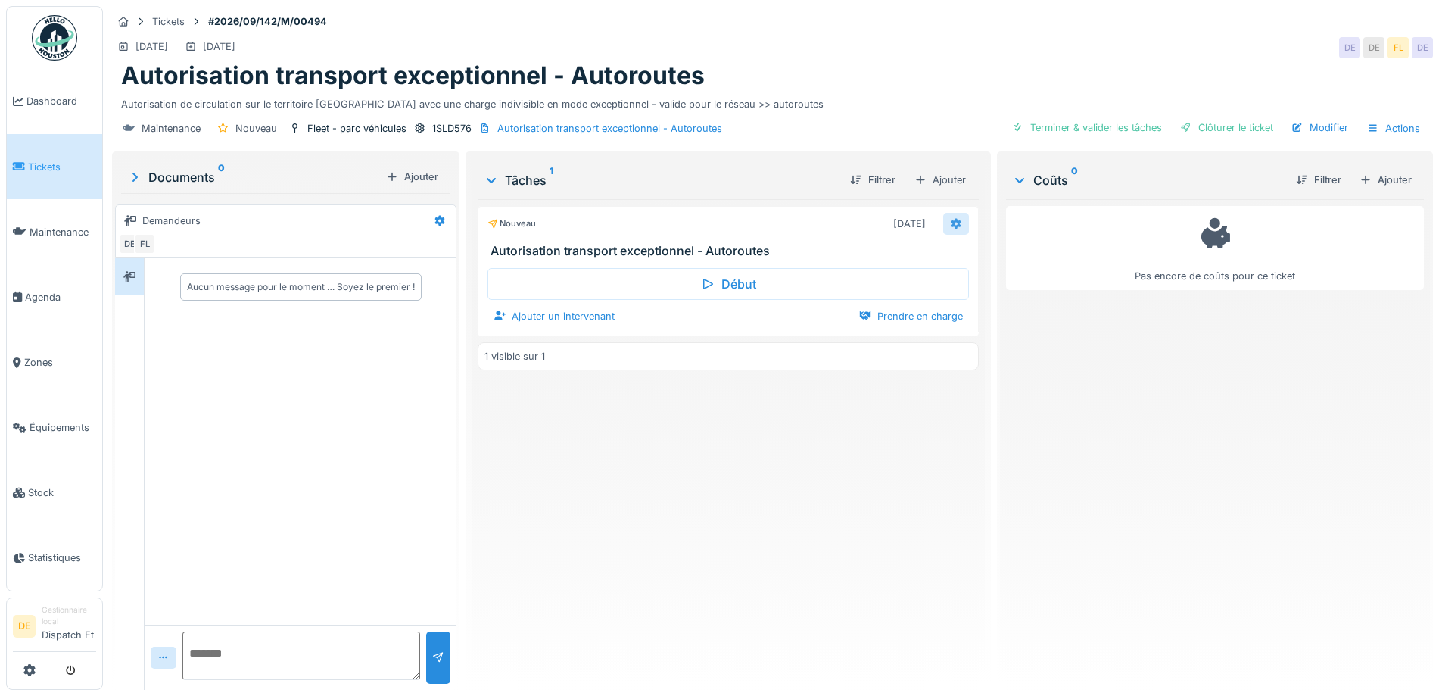
click at [951, 219] on icon at bounding box center [956, 224] width 10 height 11
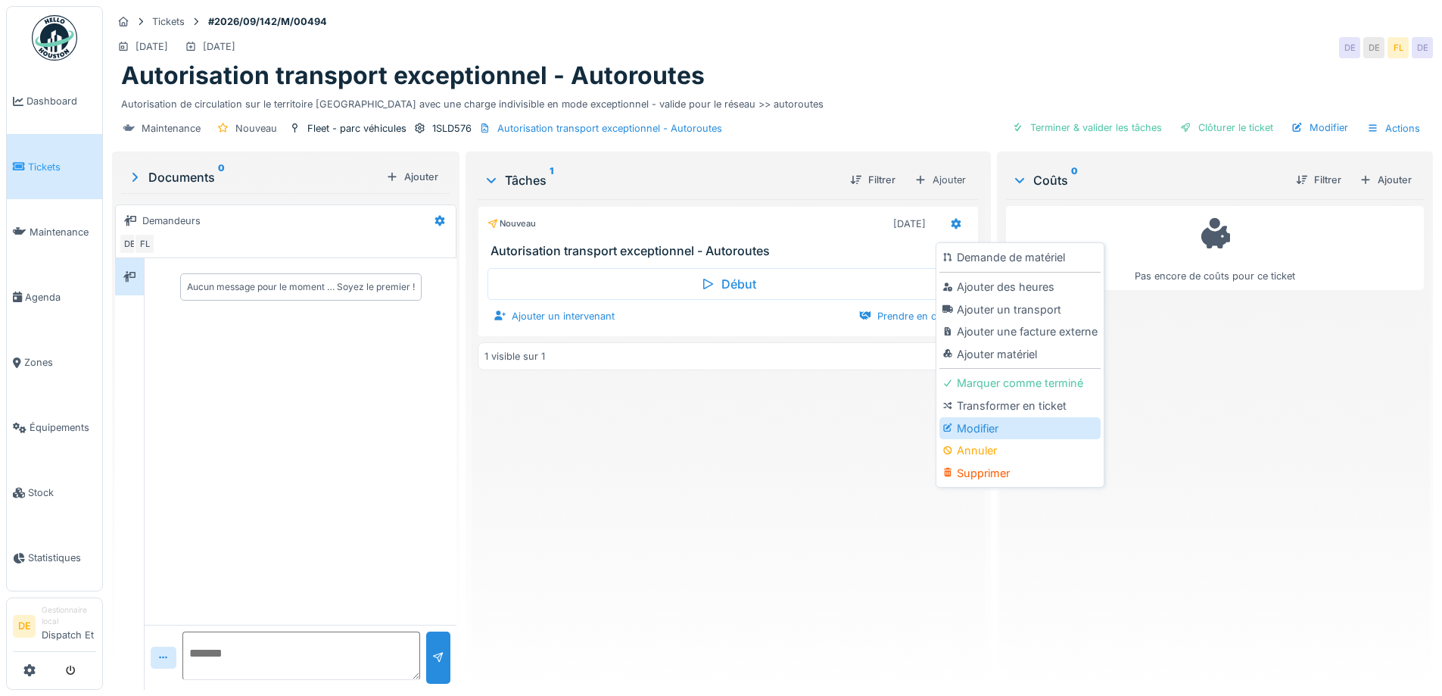
click at [996, 422] on div "Modifier" at bounding box center [1020, 428] width 161 height 23
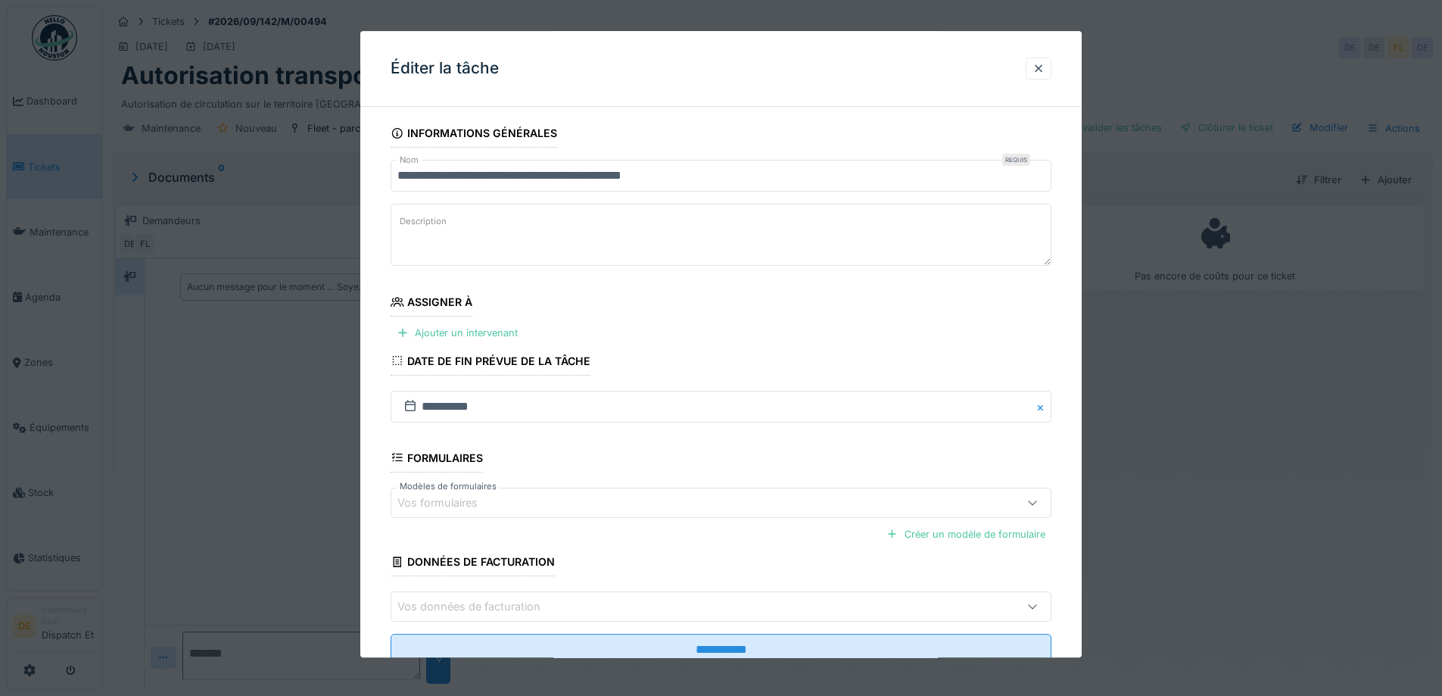
scroll to position [51, 0]
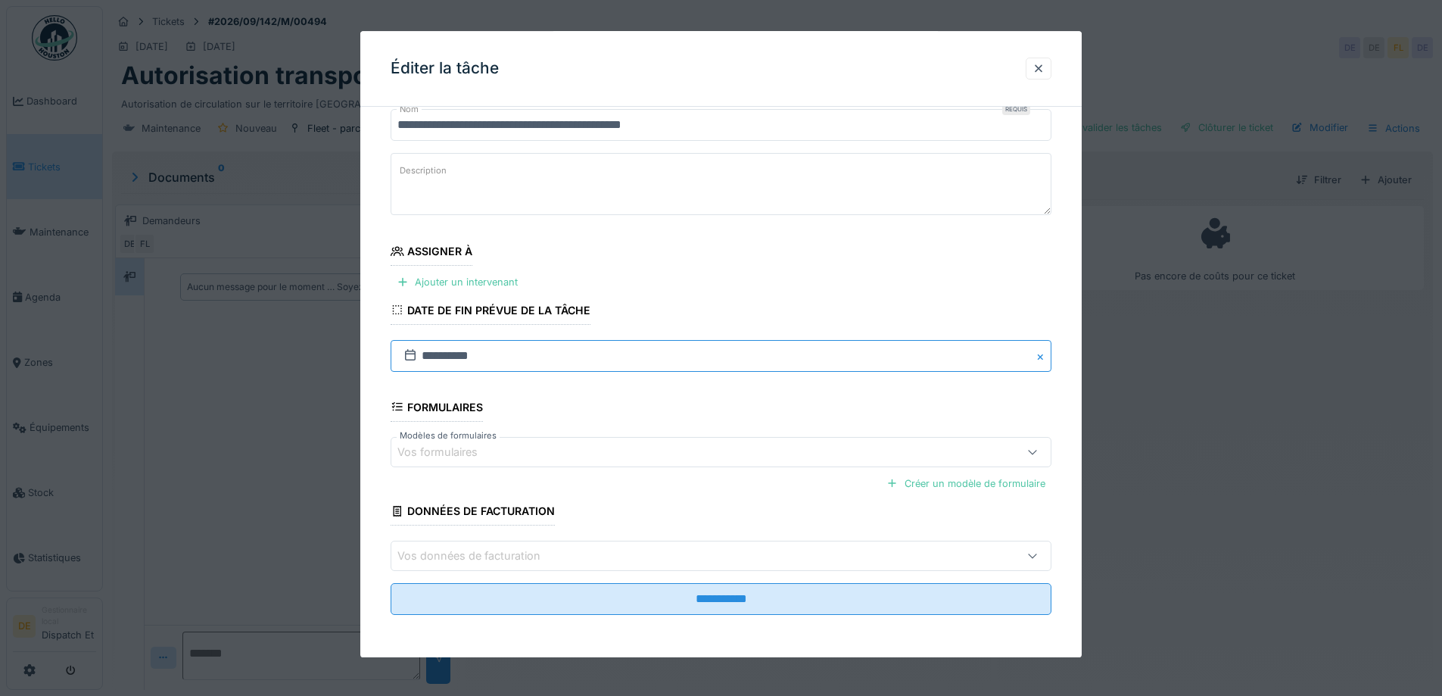
click at [430, 362] on input "**********" at bounding box center [721, 356] width 661 height 32
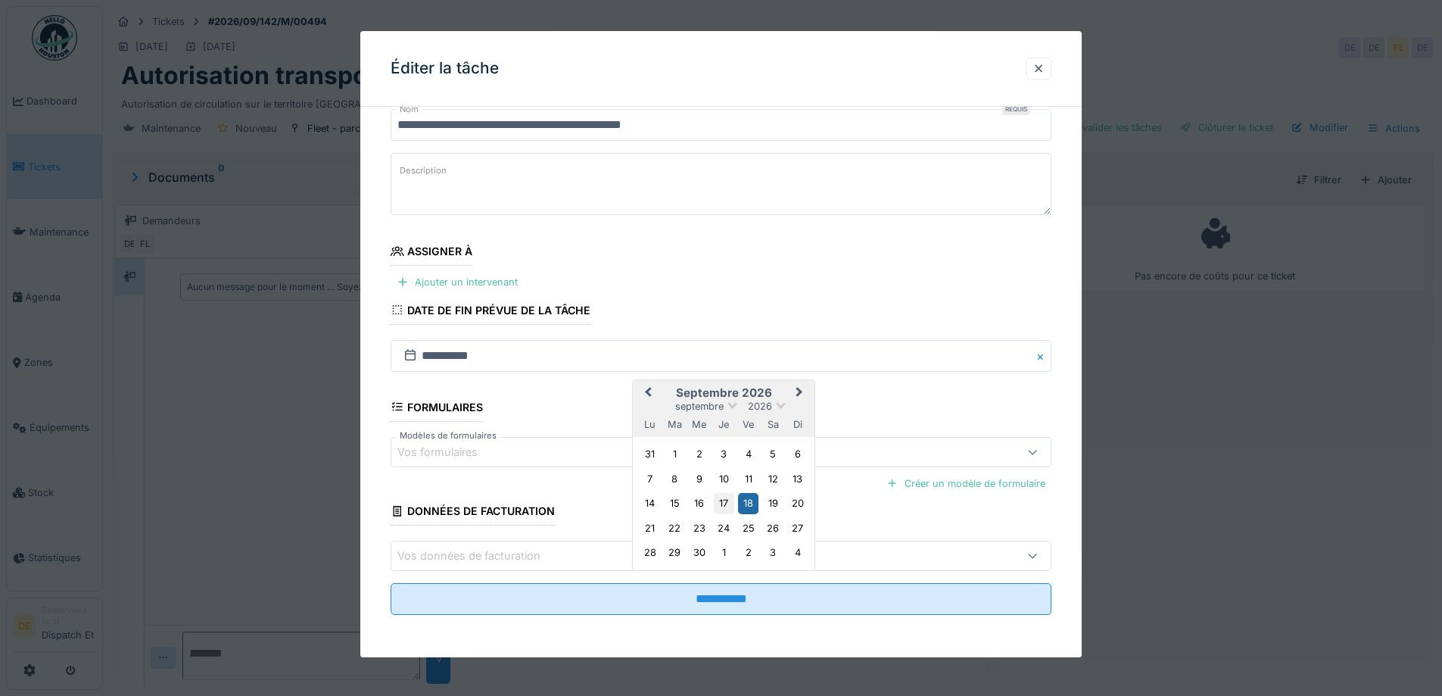
click at [731, 500] on div "17" at bounding box center [724, 504] width 20 height 20
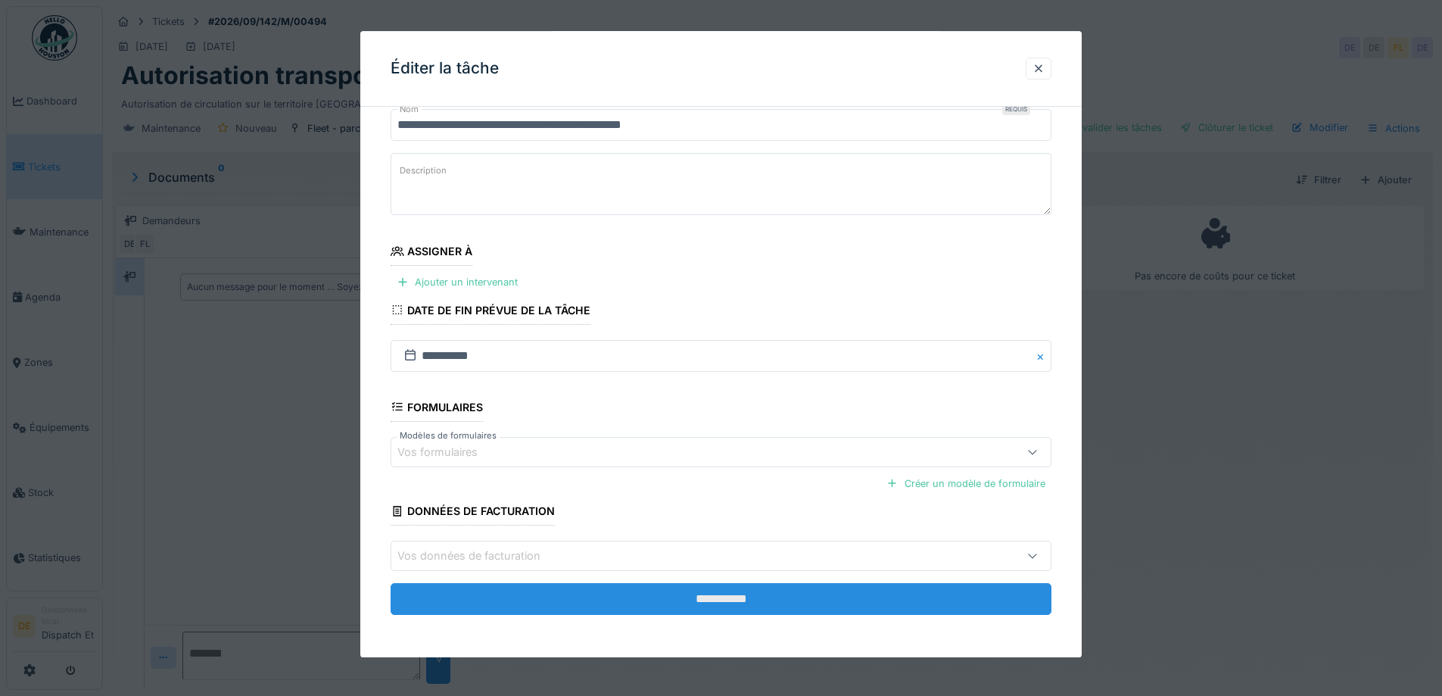
click at [697, 610] on input "**********" at bounding box center [721, 599] width 661 height 32
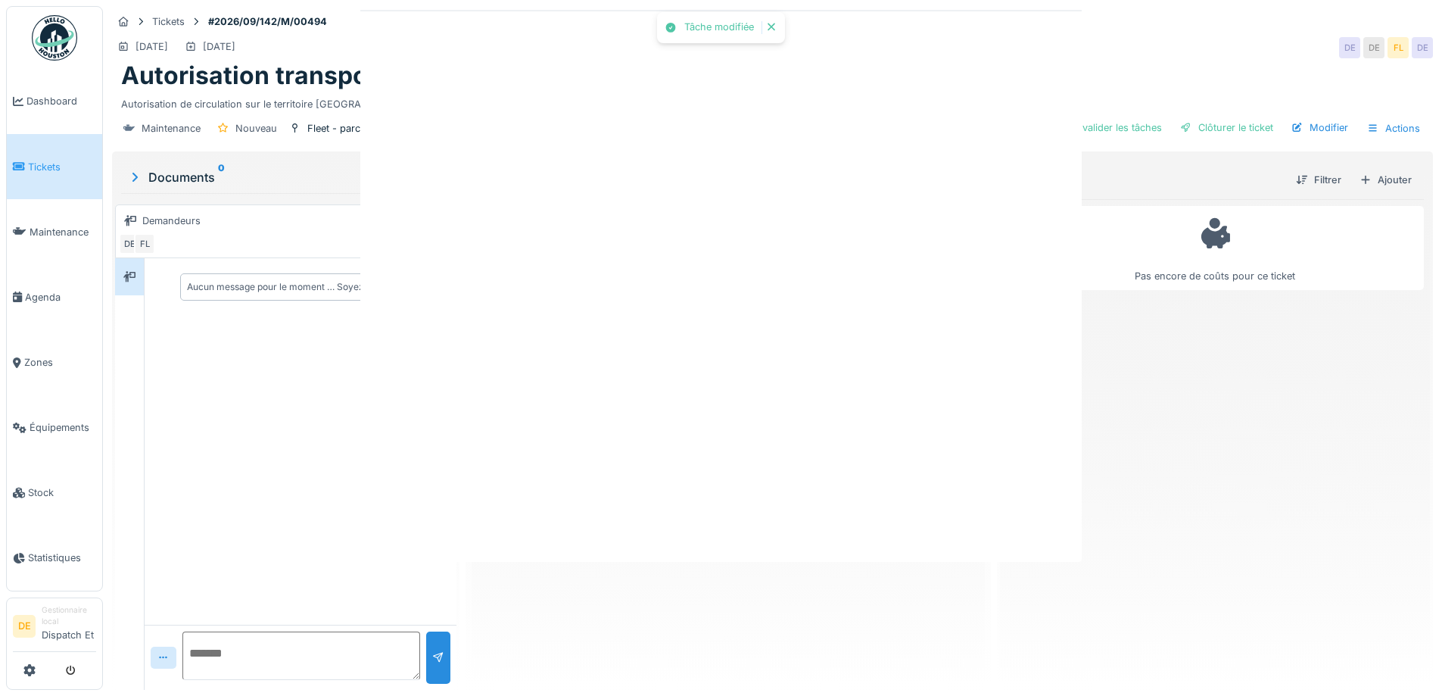
scroll to position [0, 0]
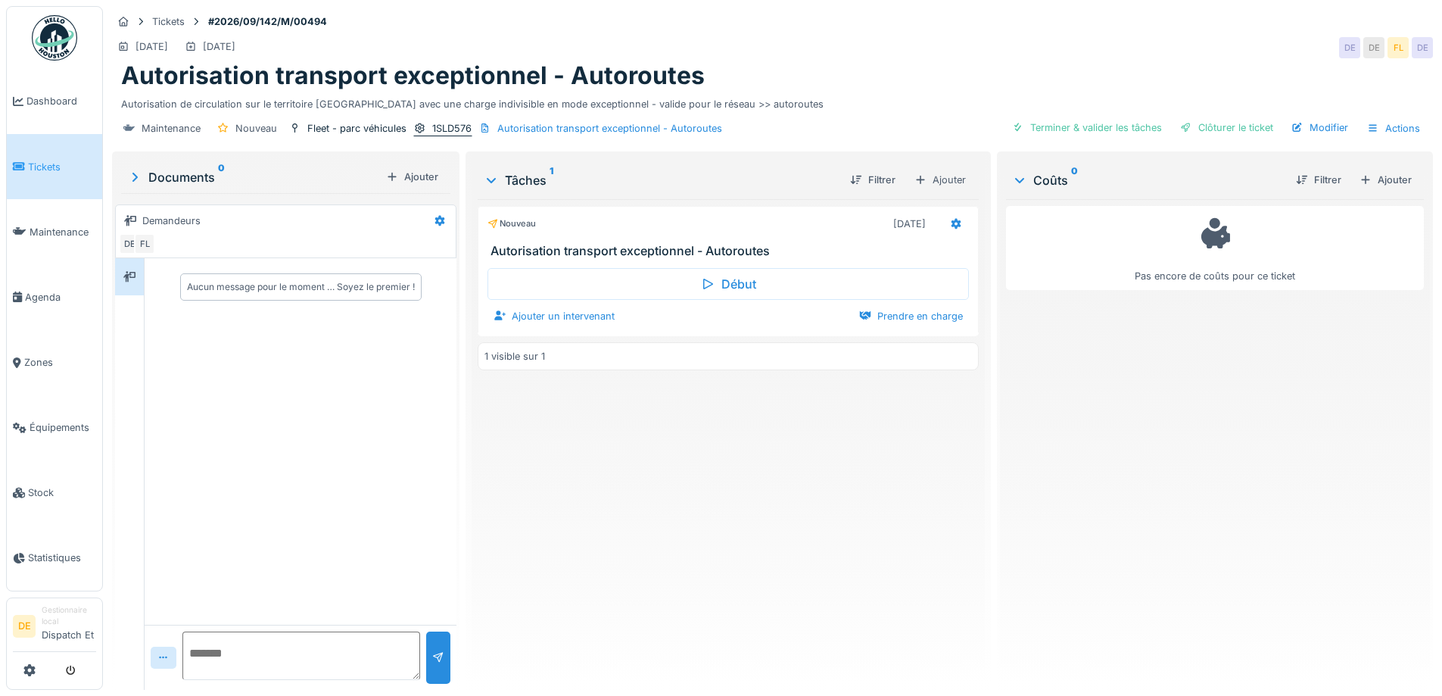
click at [455, 129] on div "1SLD576" at bounding box center [451, 128] width 39 height 14
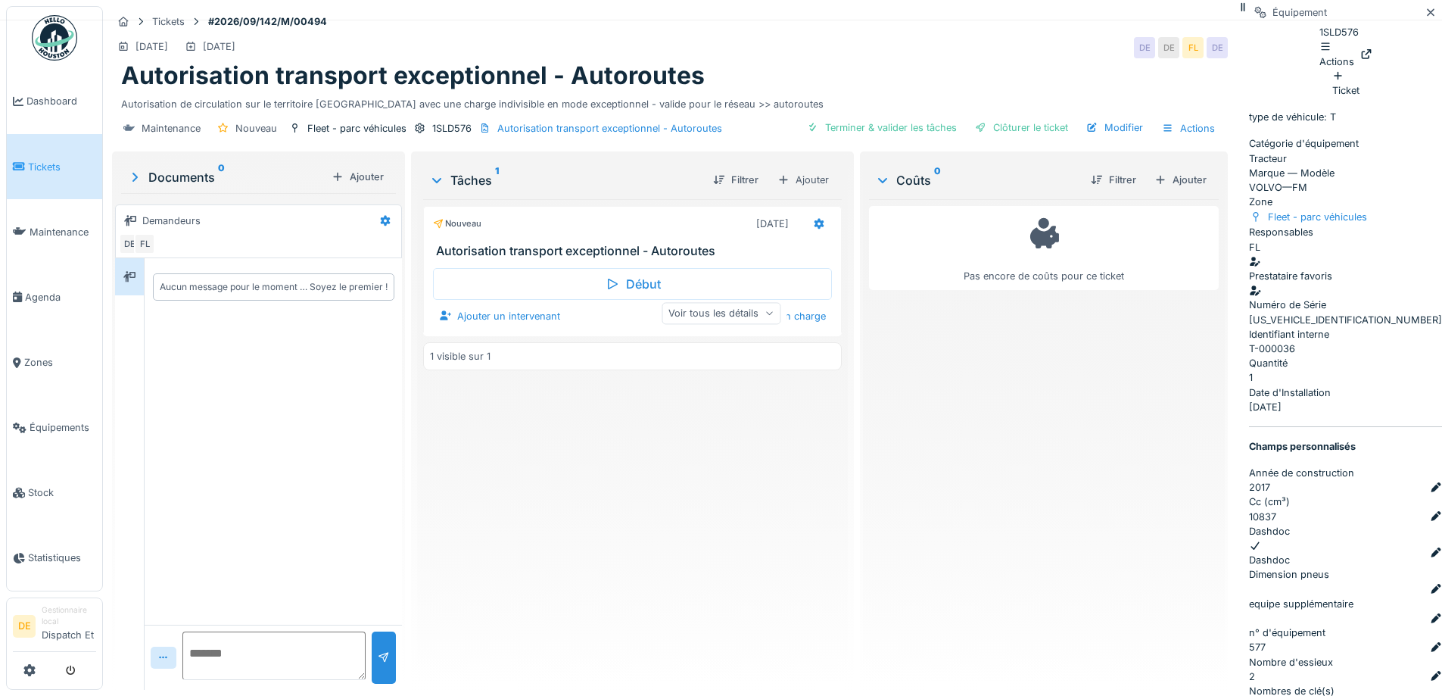
click at [451, 136] on div "1SLD576" at bounding box center [442, 128] width 59 height 16
click at [1373, 61] on div at bounding box center [1367, 54] width 12 height 14
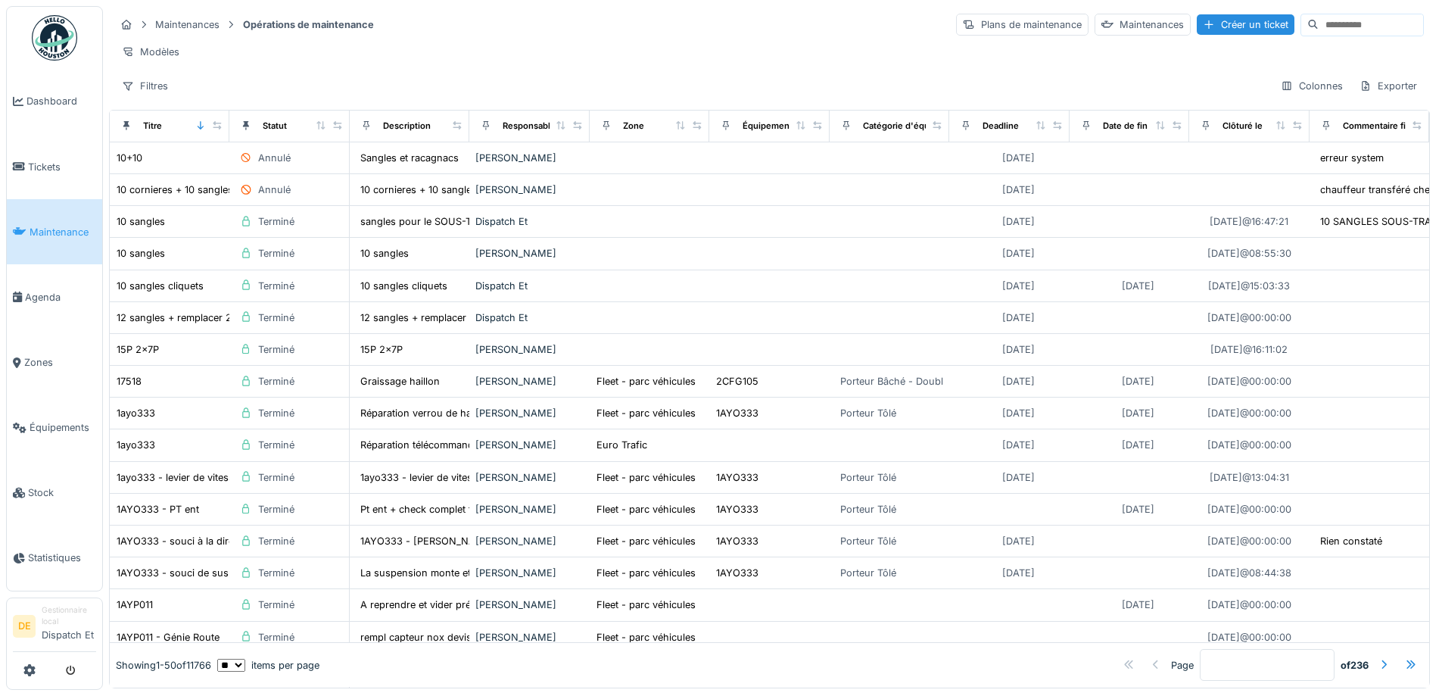
click at [17, 226] on icon at bounding box center [20, 231] width 14 height 11
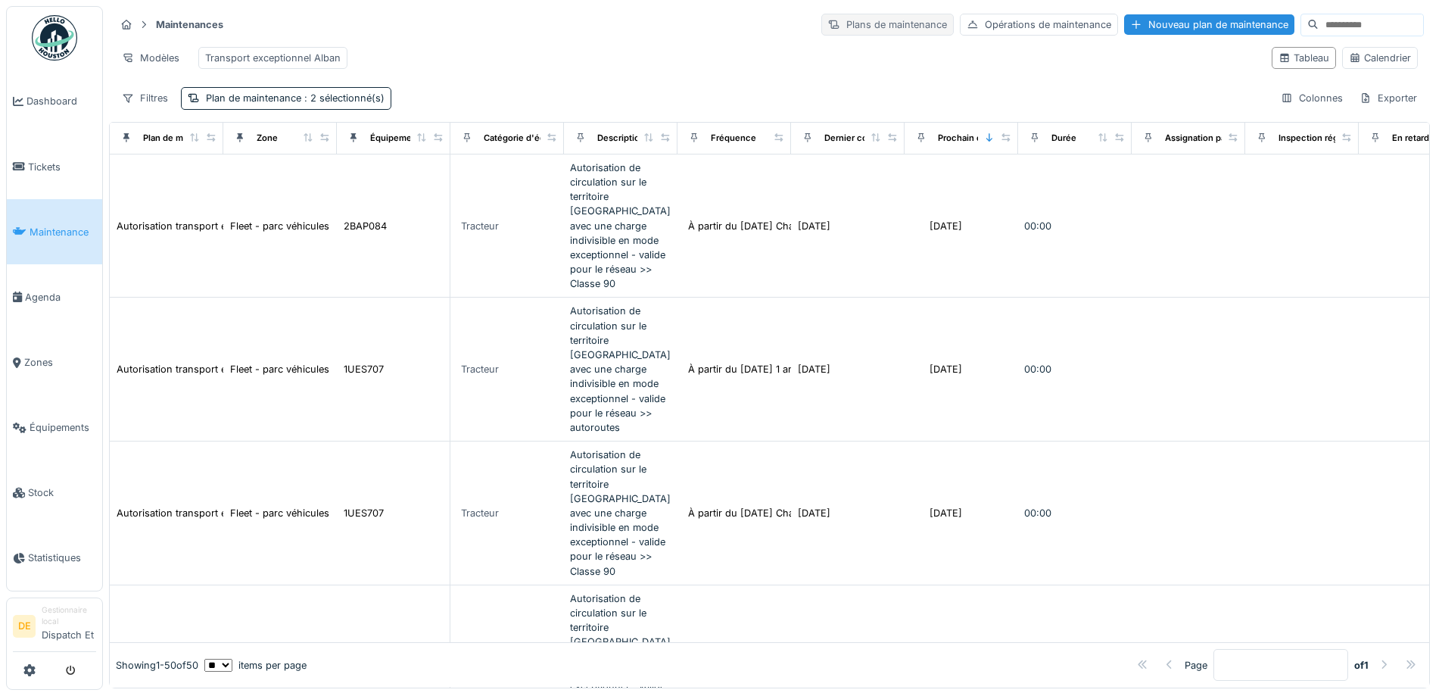
click at [863, 15] on div "Plans de maintenance" at bounding box center [888, 25] width 133 height 22
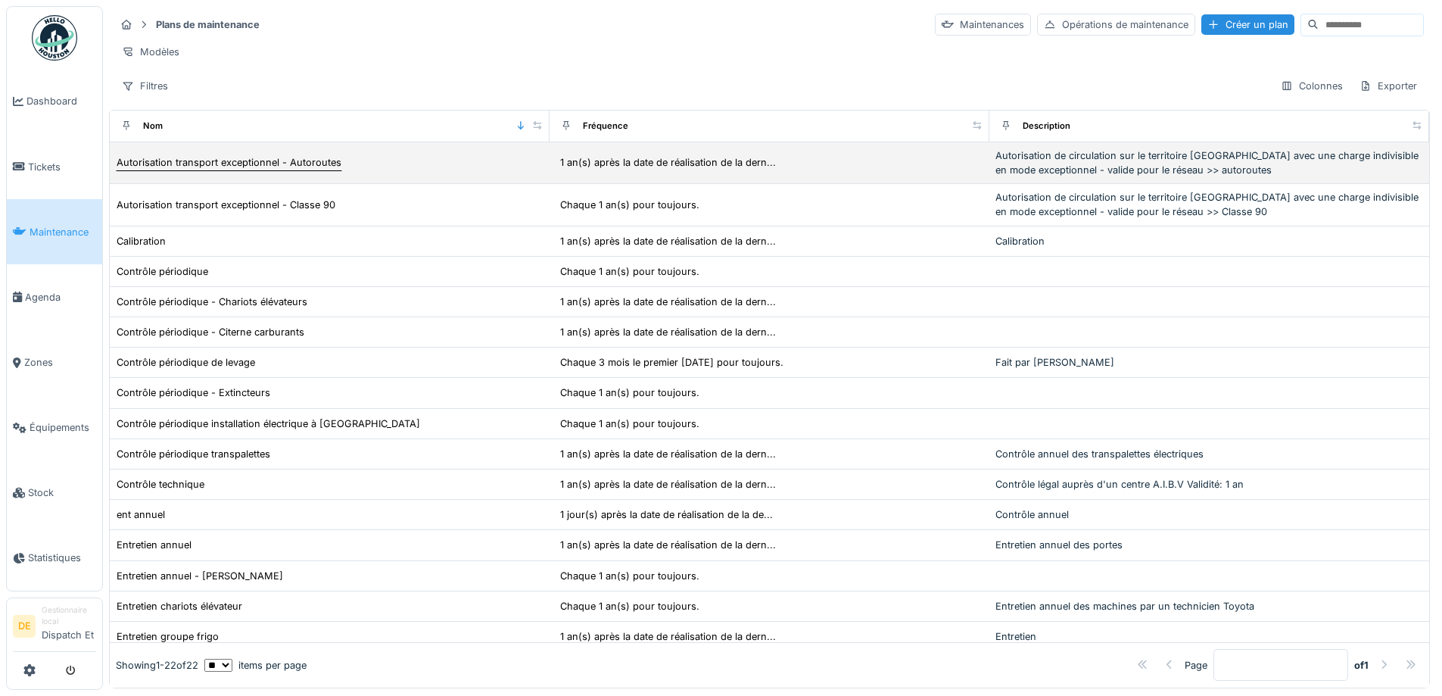
click at [227, 170] on div "Autorisation transport exceptionnel - Autoroutes" at bounding box center [229, 162] width 225 height 14
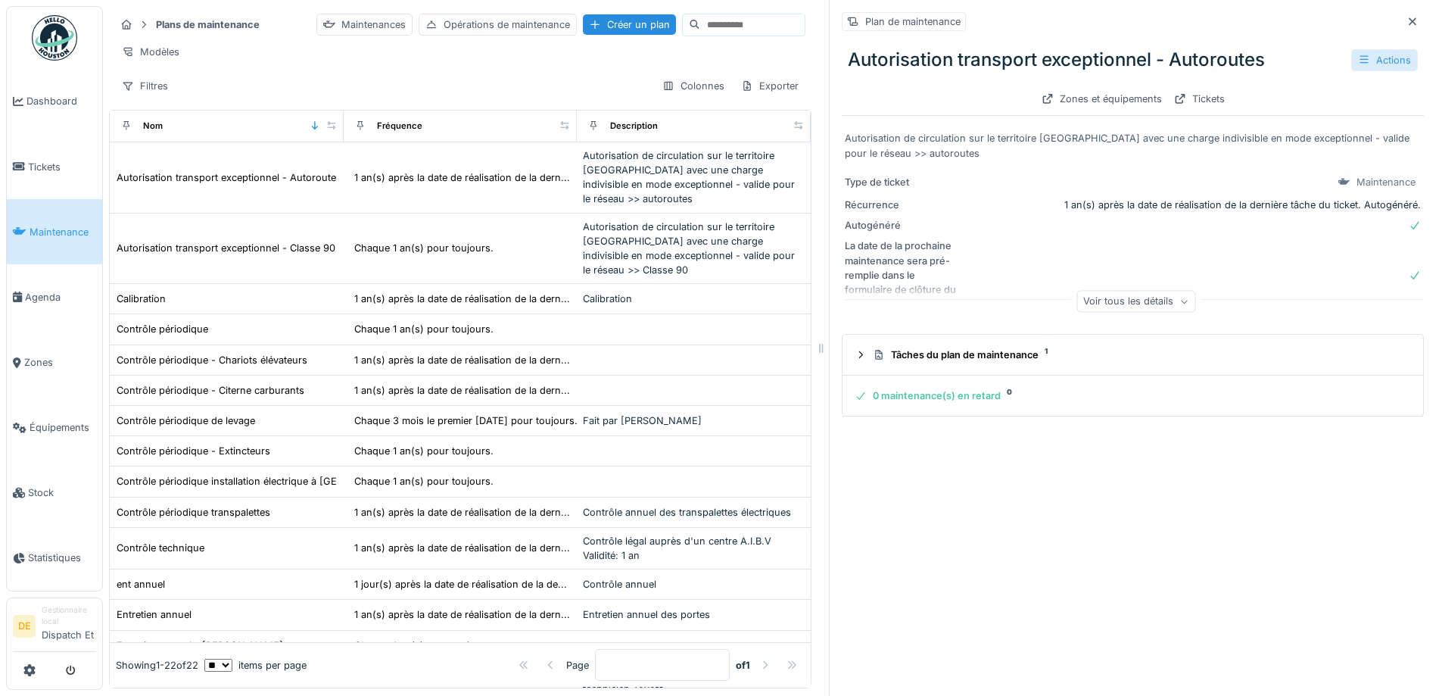
click at [1368, 60] on div "Actions" at bounding box center [1385, 60] width 67 height 22
click at [1331, 111] on div "Gérer les équipements" at bounding box center [1311, 115] width 136 height 23
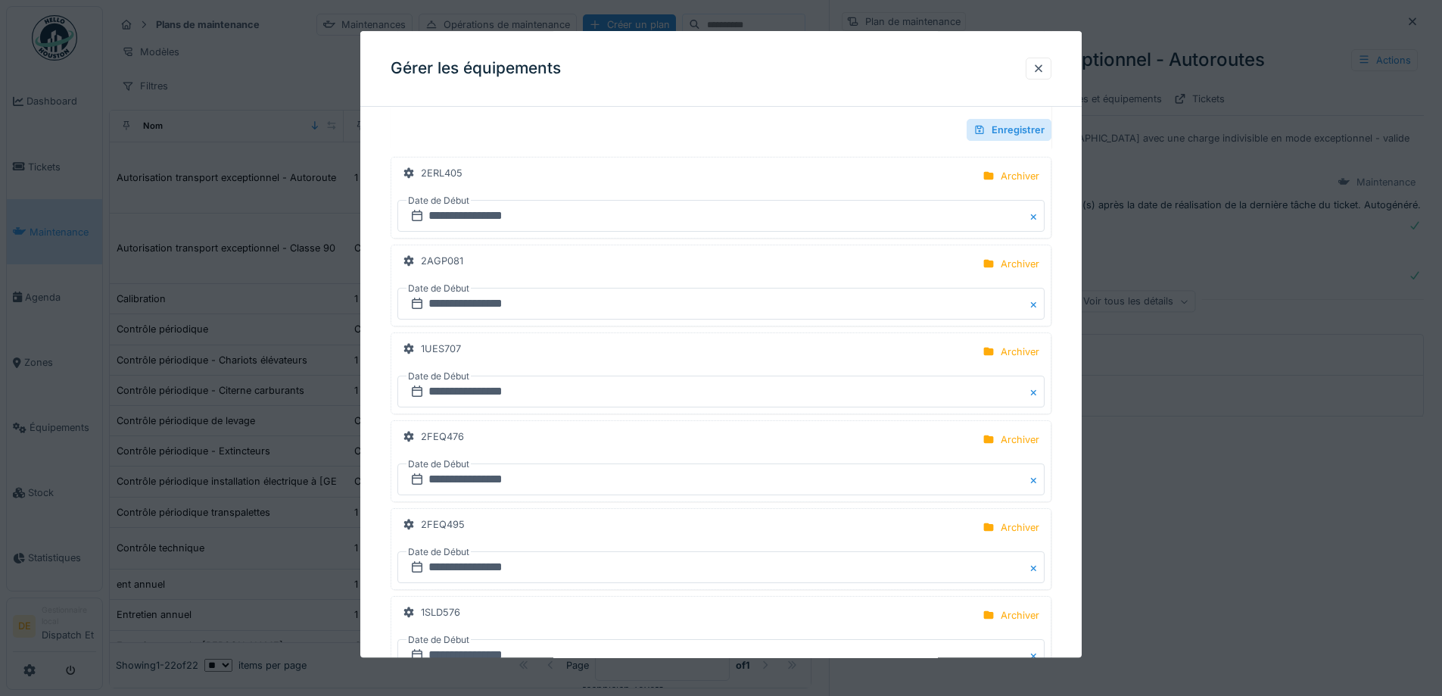
scroll to position [1590, 0]
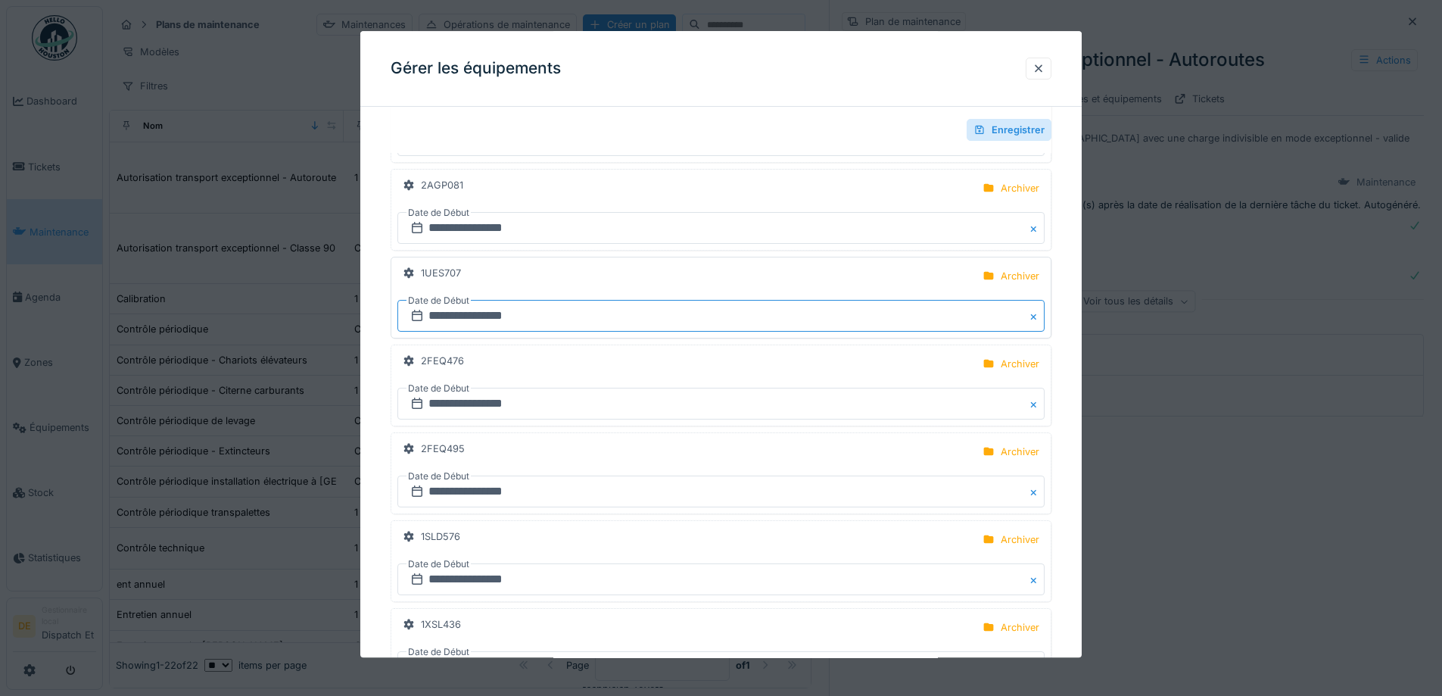
click at [455, 313] on input "**********" at bounding box center [721, 317] width 647 height 32
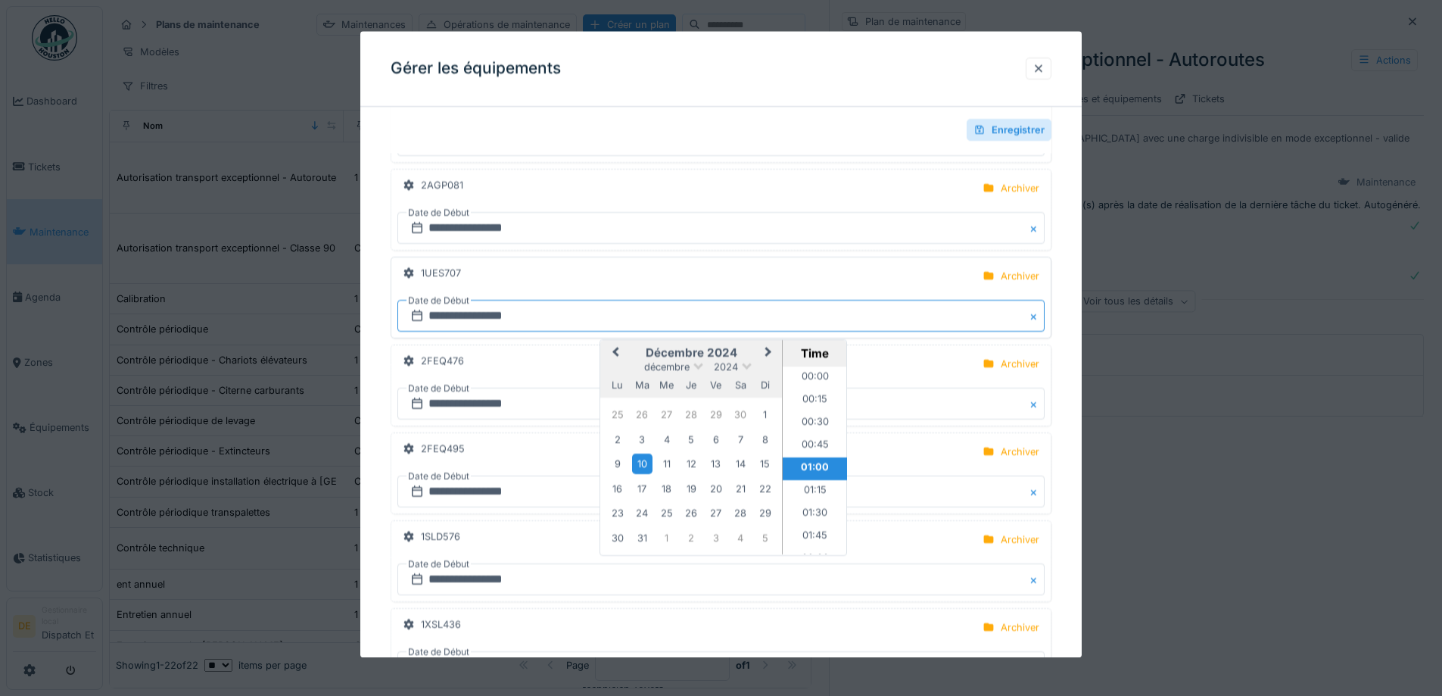
scroll to position [8, 0]
click at [616, 348] on span "Previous Month" at bounding box center [616, 354] width 0 height 18
click at [646, 488] on div "17" at bounding box center [642, 489] width 20 height 20
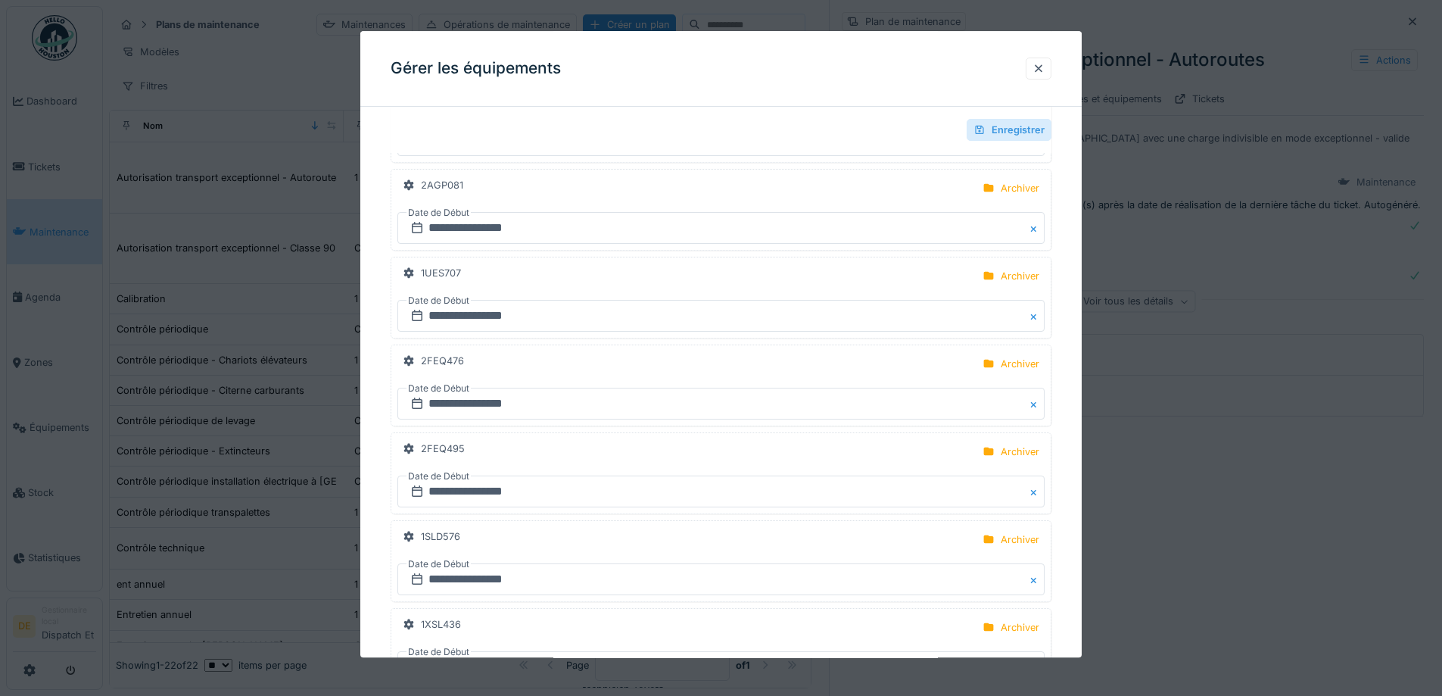
click at [994, 129] on div "Enregistrer" at bounding box center [1009, 130] width 85 height 22
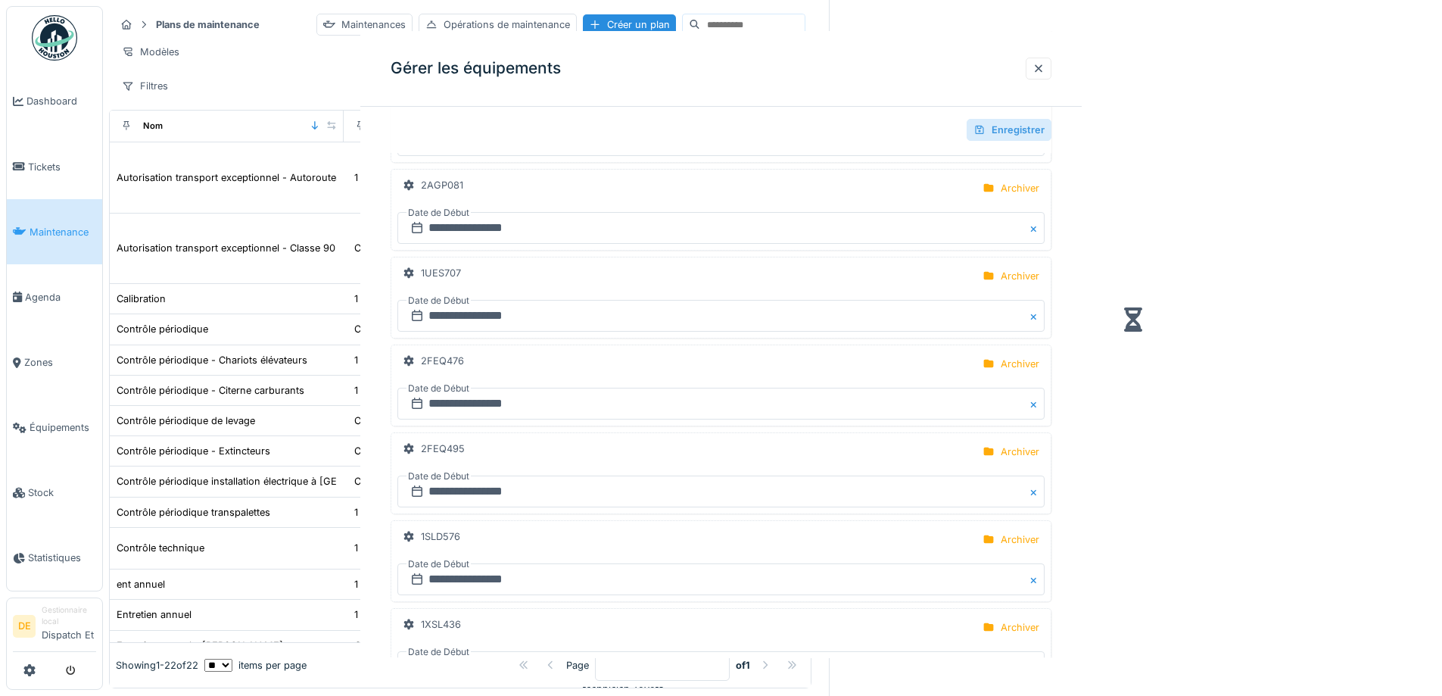
scroll to position [0, 0]
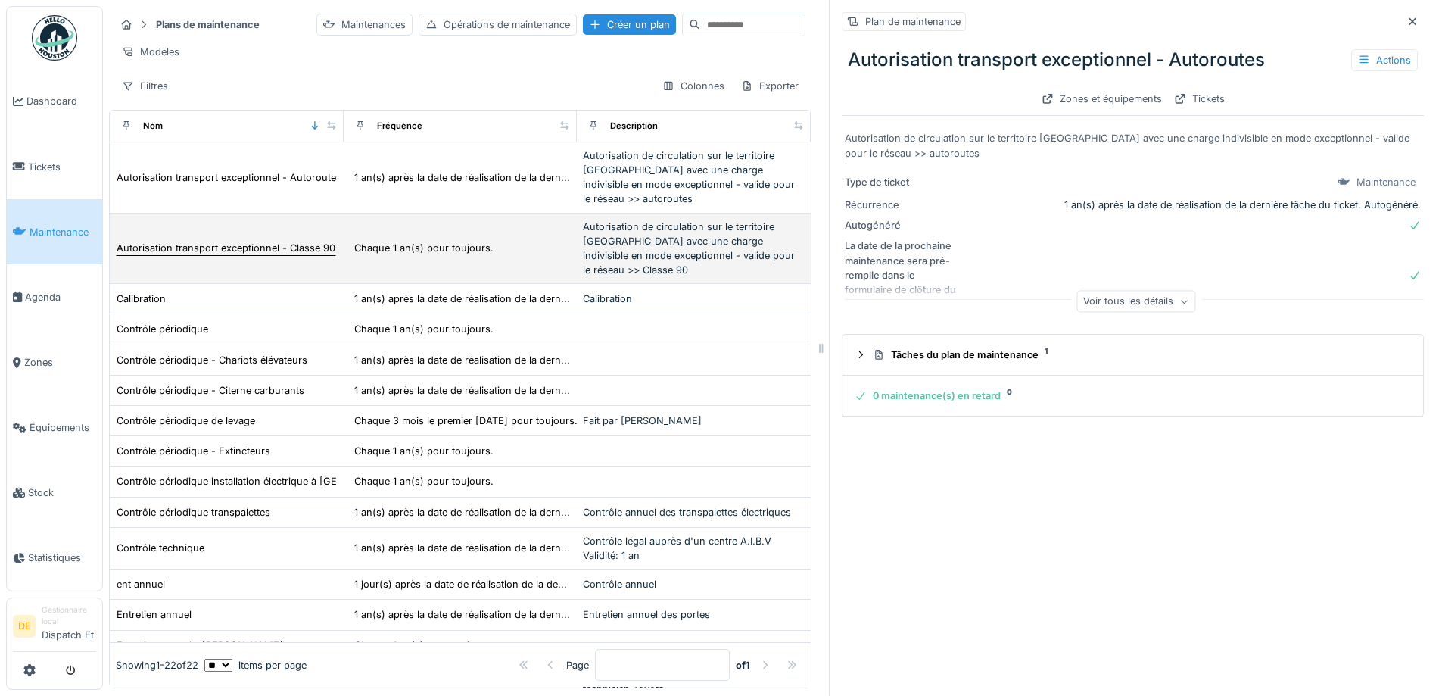
click at [257, 255] on div "Autorisation transport exceptionnel - Classe 90" at bounding box center [226, 248] width 219 height 14
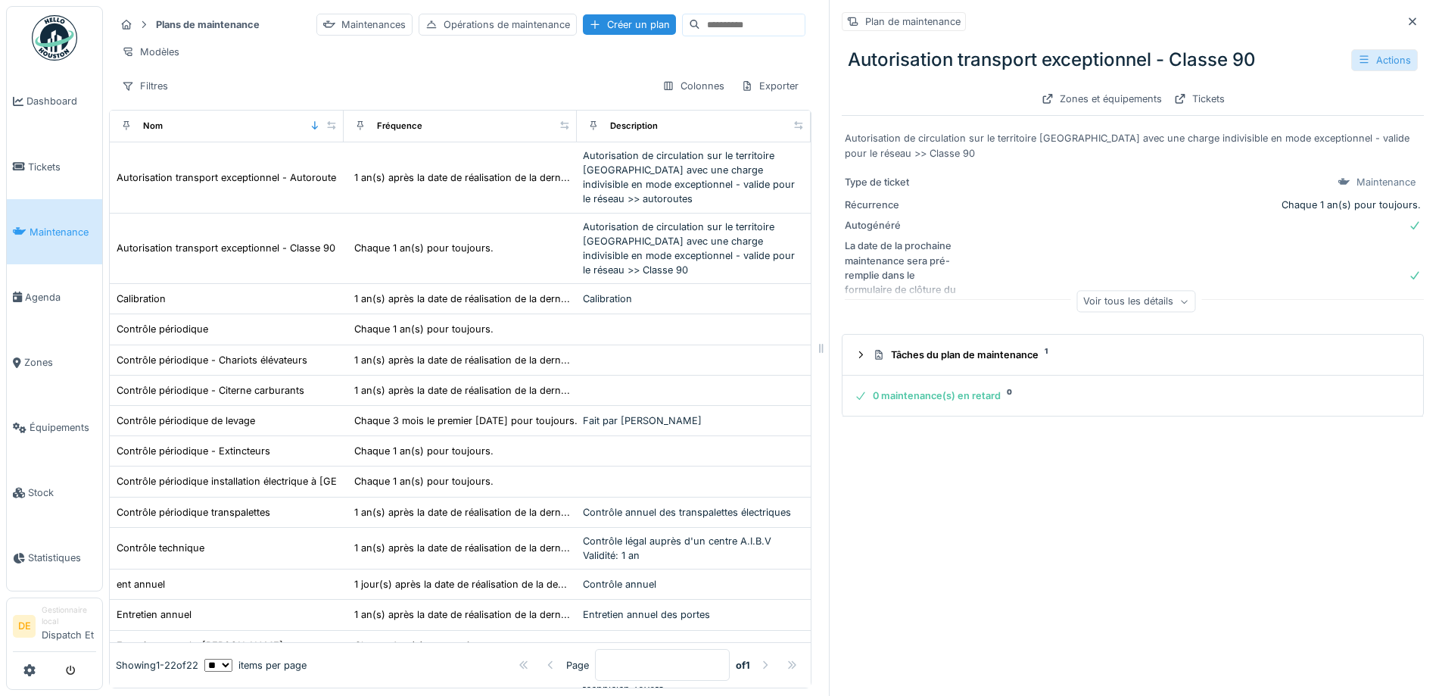
click at [1367, 57] on div "Actions" at bounding box center [1385, 60] width 67 height 22
click at [1354, 111] on div "Gérer les équipements" at bounding box center [1311, 115] width 136 height 23
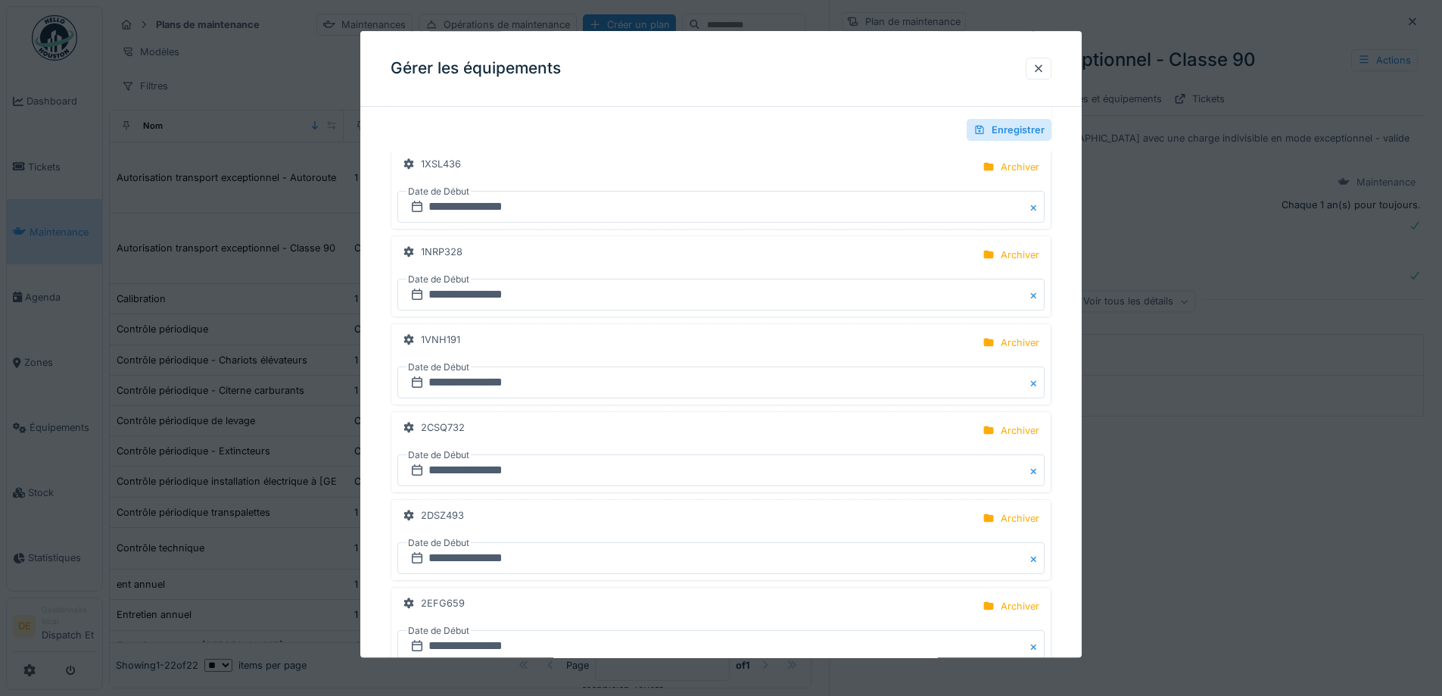
scroll to position [1060, 0]
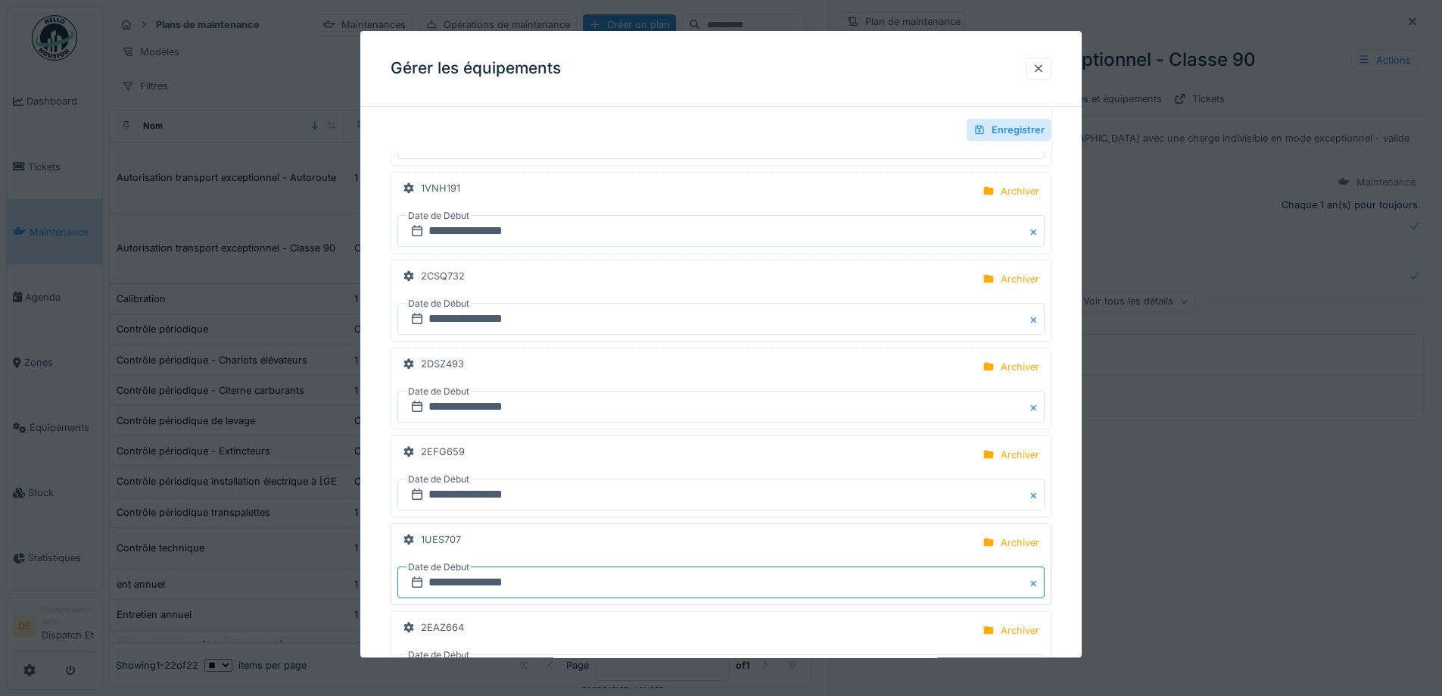
click at [455, 588] on input "**********" at bounding box center [721, 583] width 647 height 32
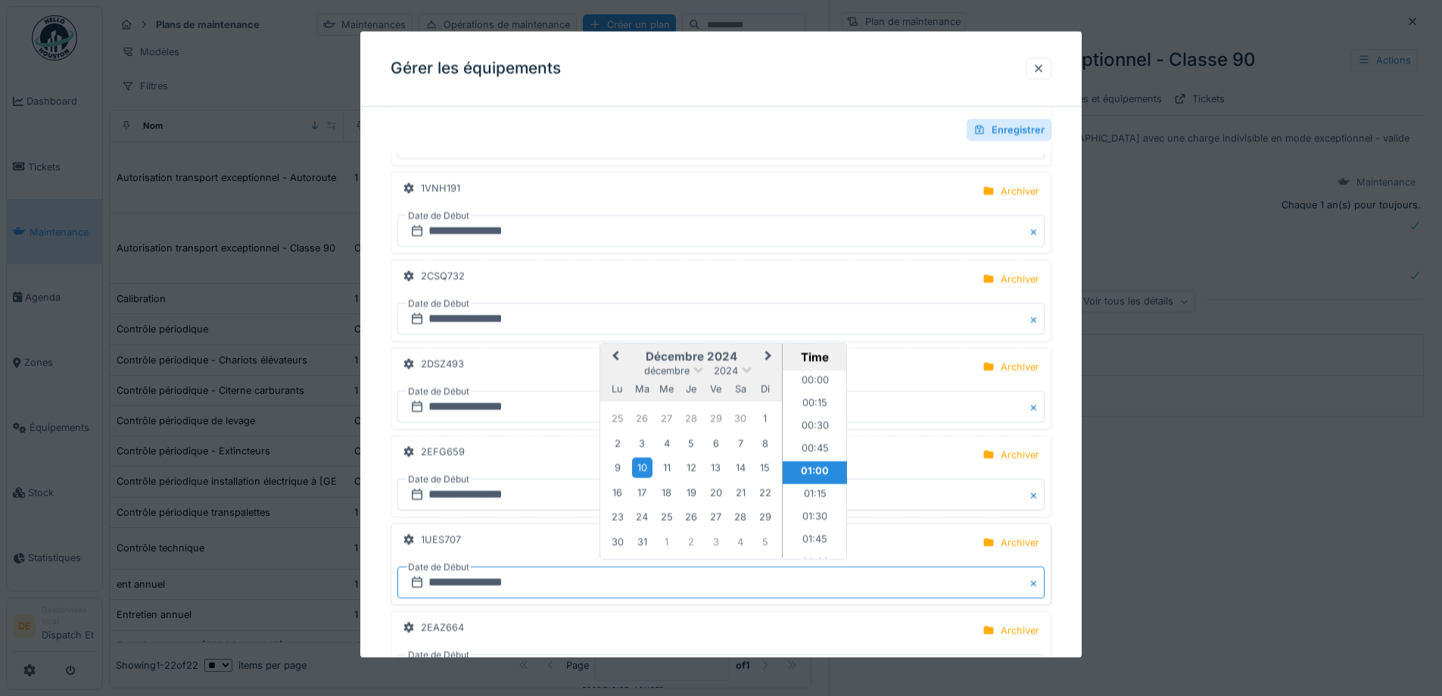
scroll to position [8, 0]
click at [616, 354] on span "Previous Month" at bounding box center [616, 357] width 0 height 18
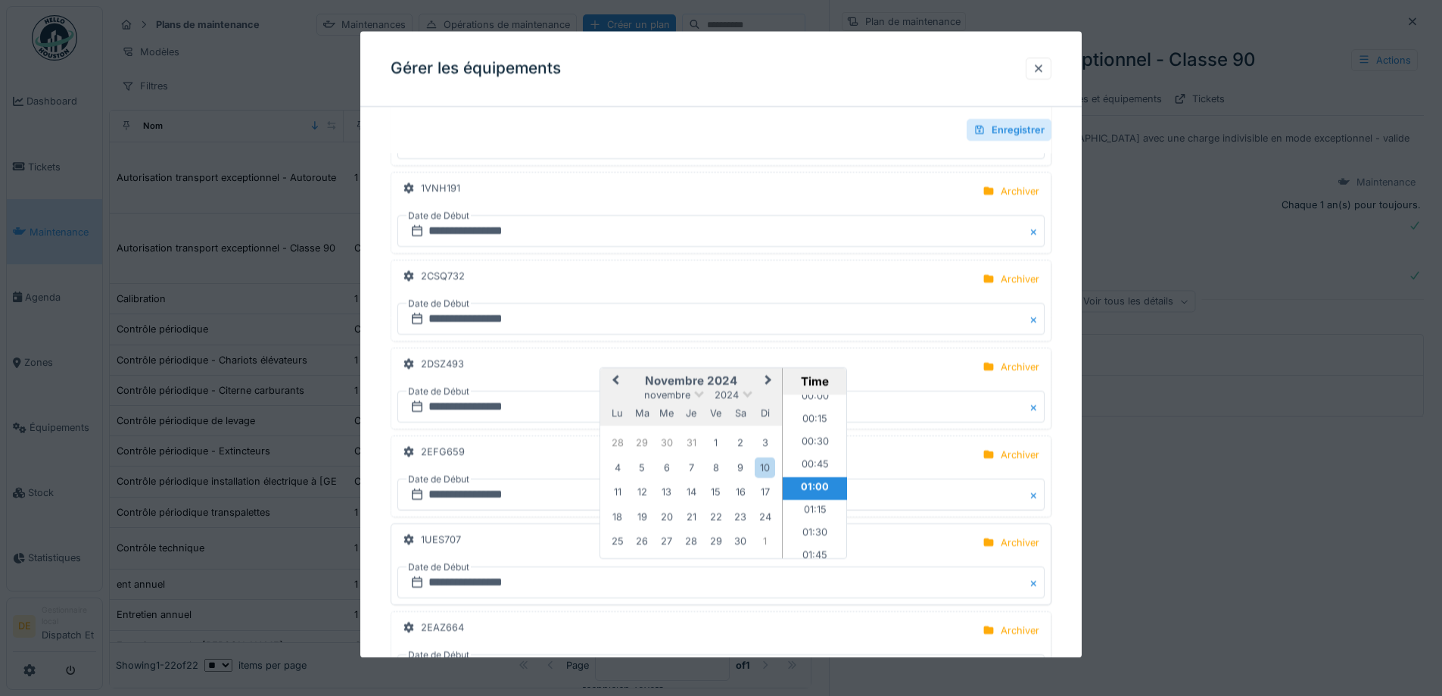
click at [615, 385] on button "Previous Month" at bounding box center [614, 382] width 24 height 24
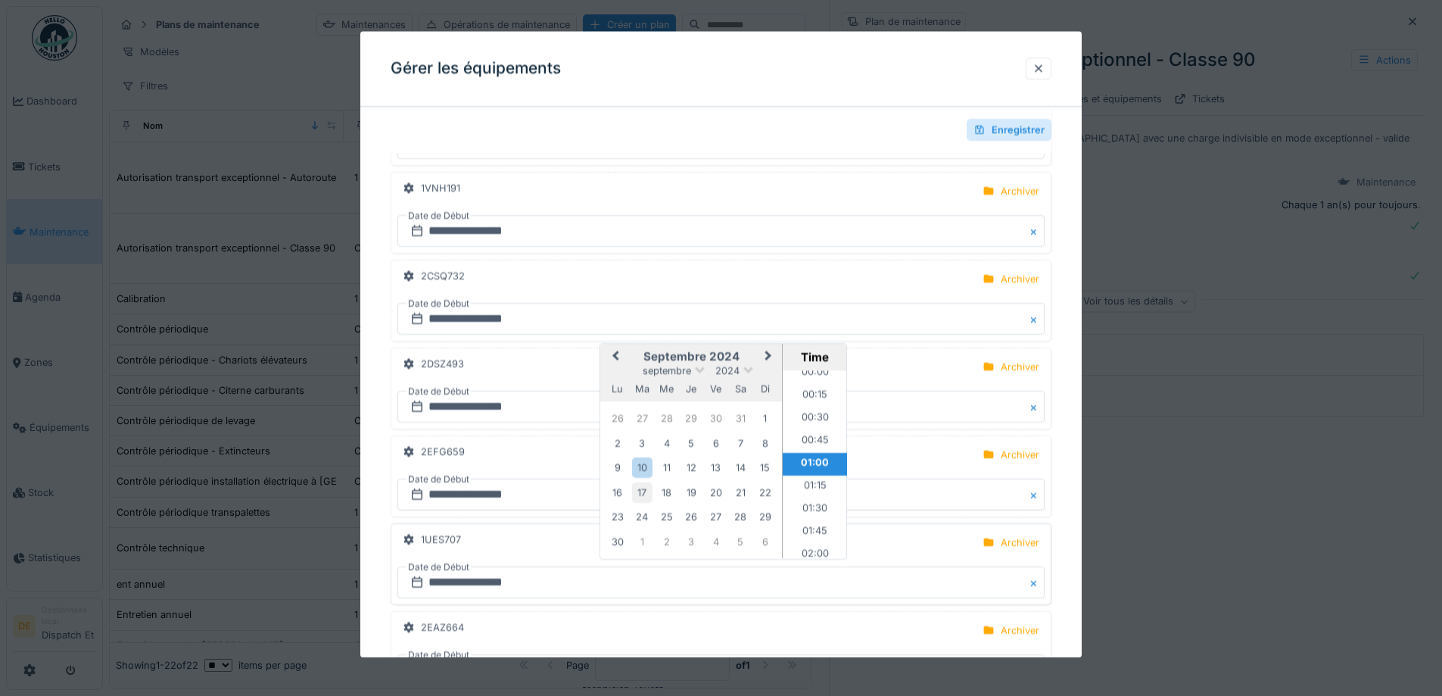
click at [638, 489] on div "17" at bounding box center [642, 492] width 20 height 20
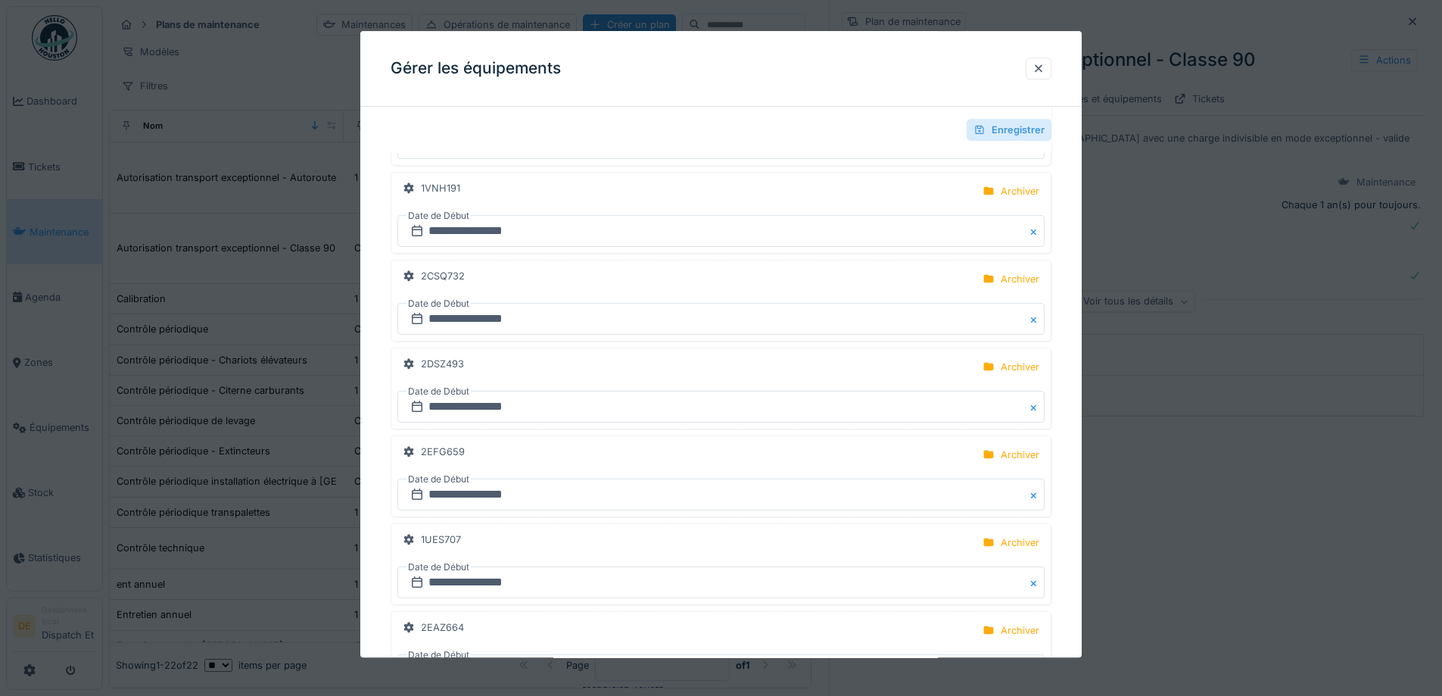
click at [1025, 127] on div "Enregistrer" at bounding box center [1009, 130] width 85 height 22
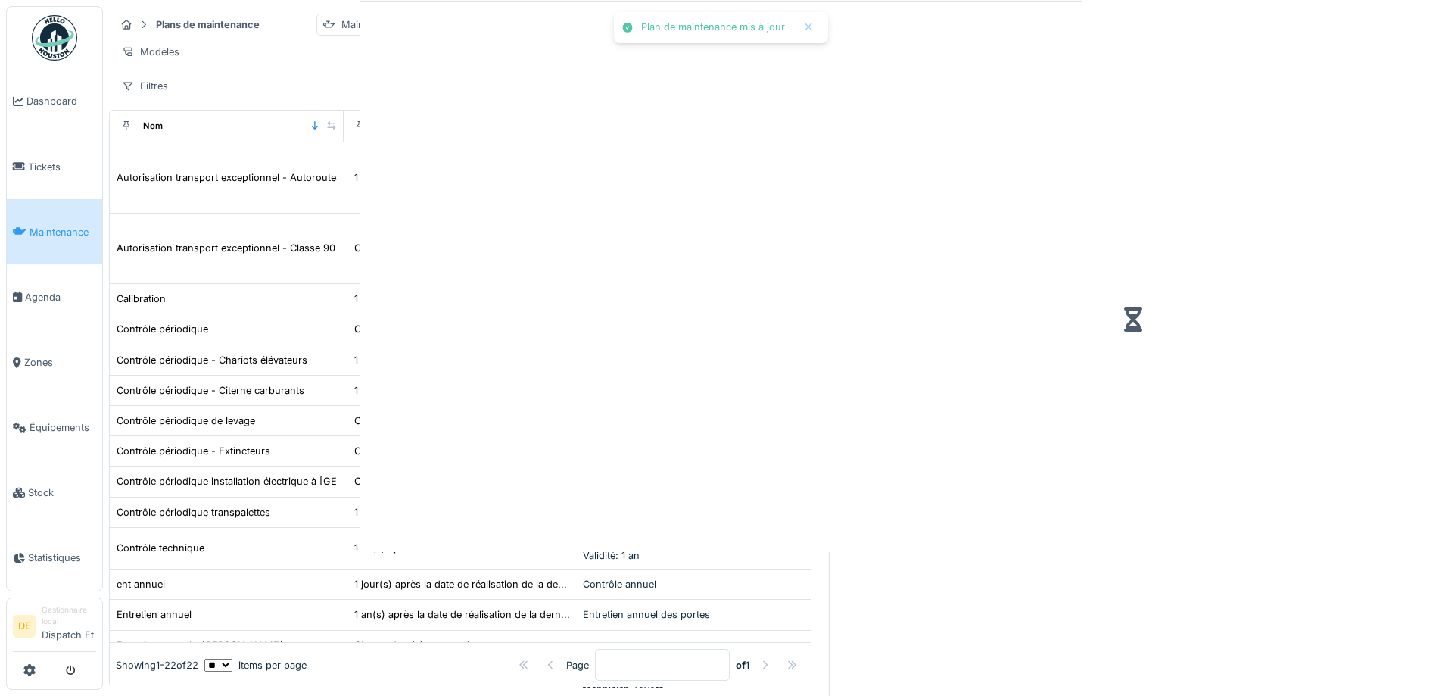
scroll to position [0, 0]
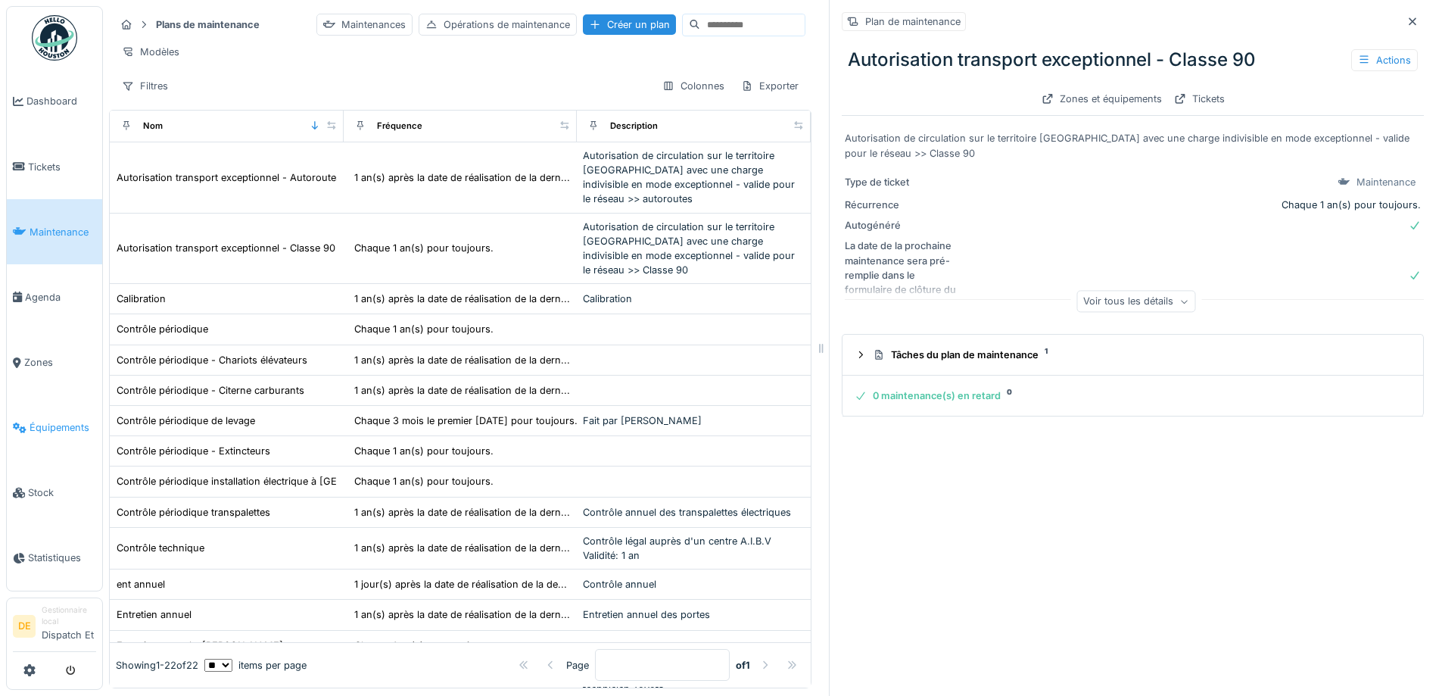
click at [45, 428] on span "Équipements" at bounding box center [63, 427] width 67 height 14
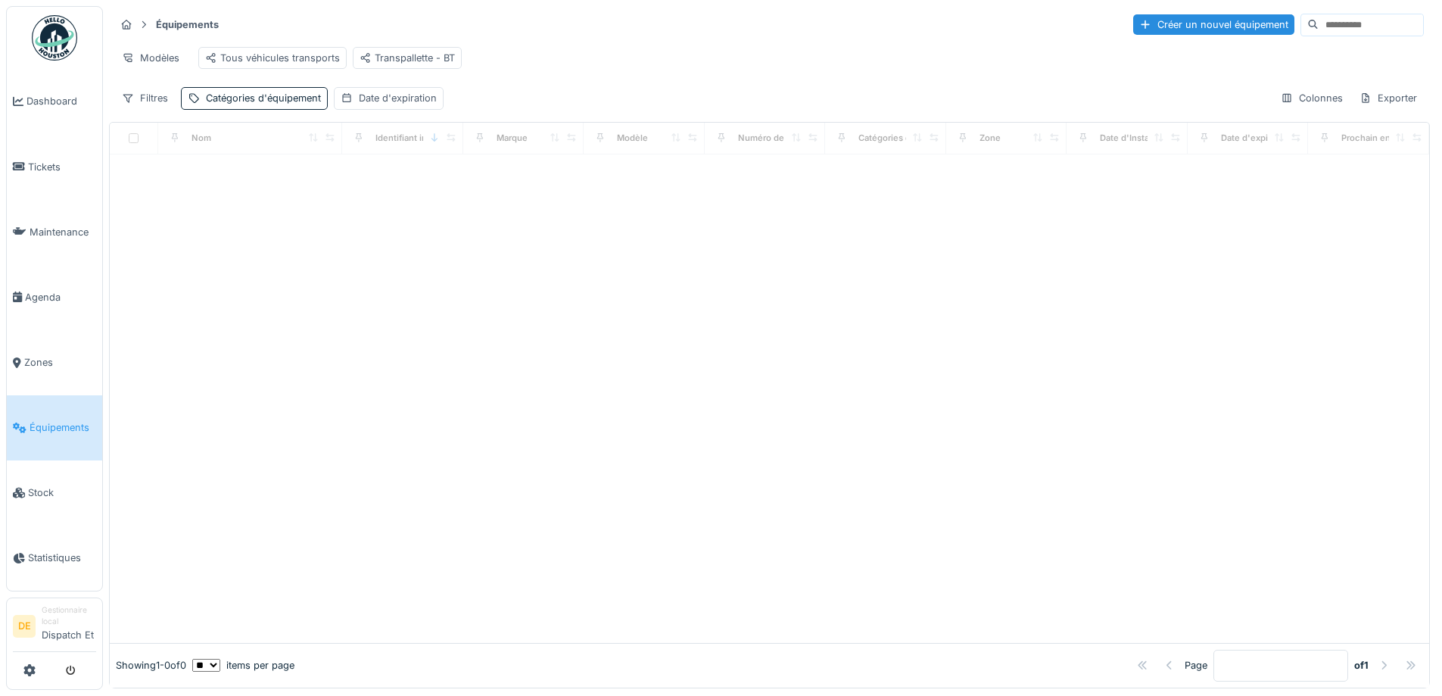
click at [1319, 33] on input at bounding box center [1371, 24] width 104 height 21
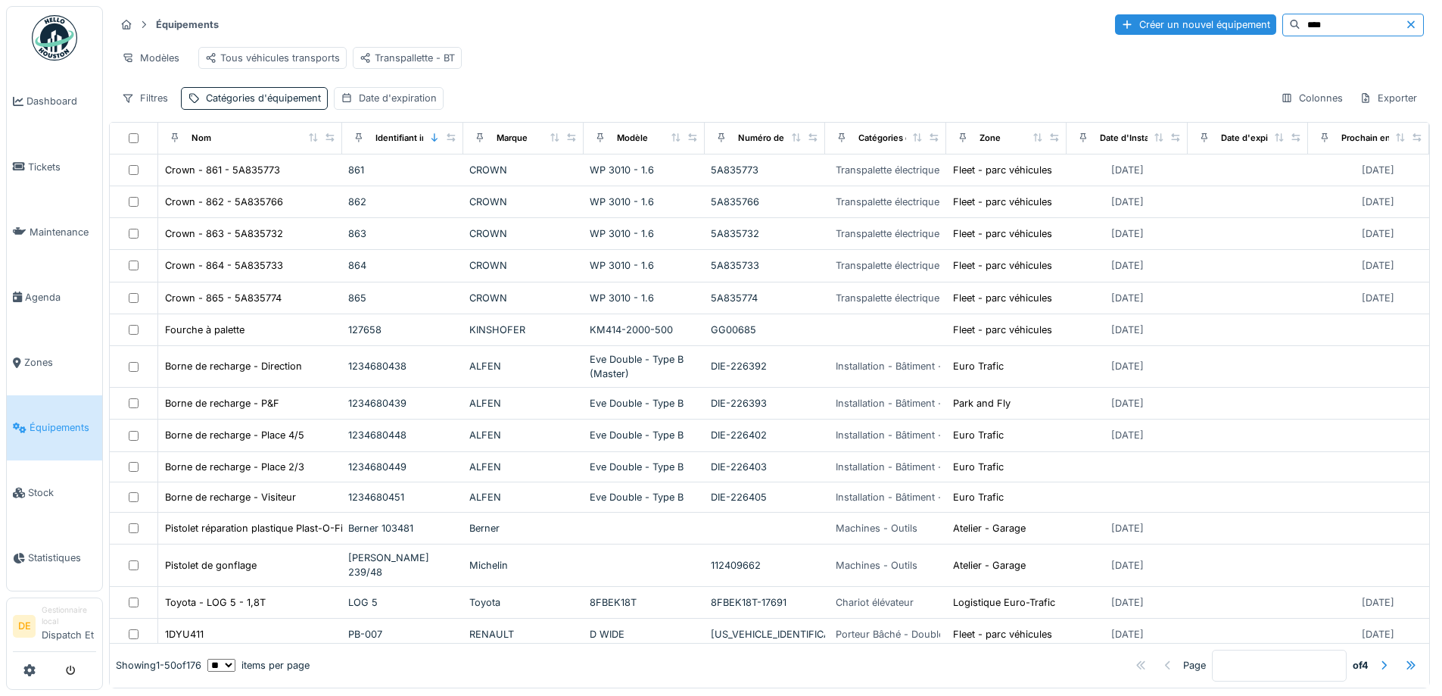
type input "****"
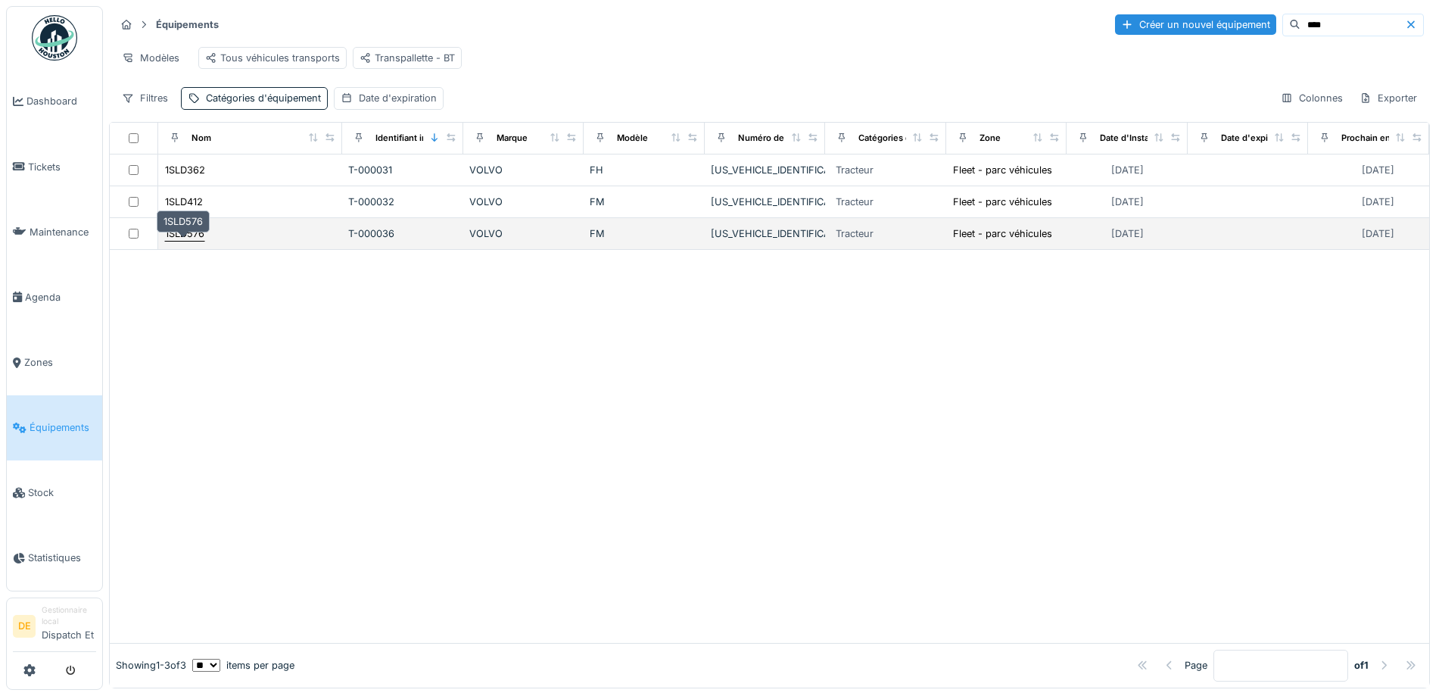
click at [188, 241] on div "1SLD576" at bounding box center [184, 233] width 39 height 14
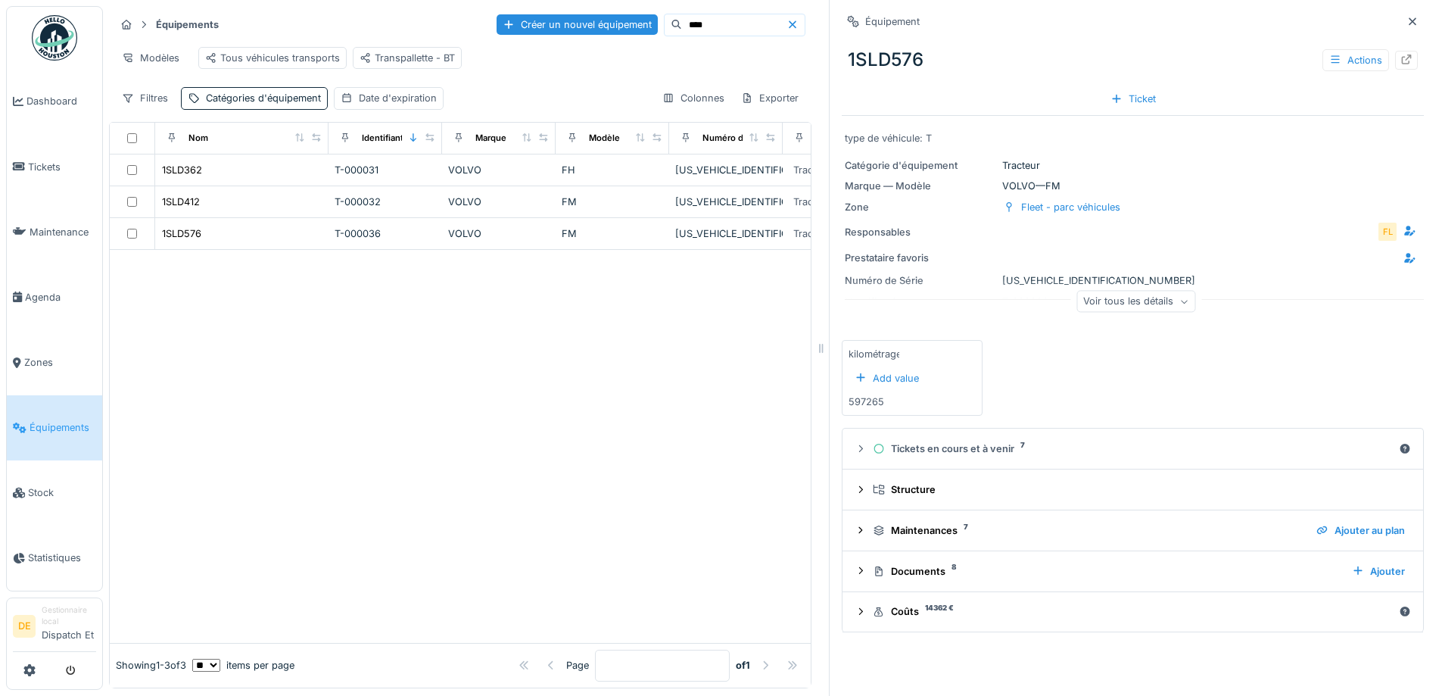
click at [1405, 51] on div "Équipement 1SLD576 Actions Ticket type de véhicule: T Catégorie d'équipement Tr…" at bounding box center [1132, 348] width 607 height 696
click at [1401, 67] on div at bounding box center [1407, 60] width 12 height 14
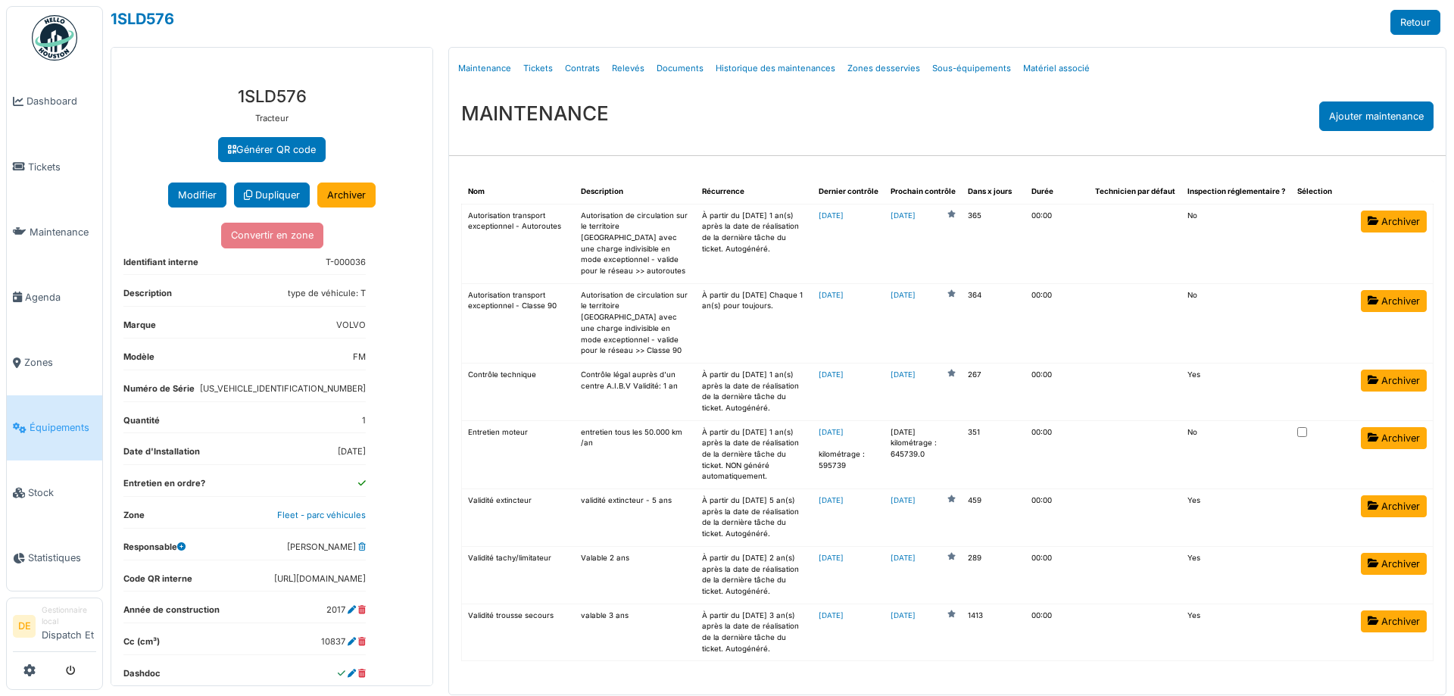
click at [51, 431] on span "Équipements" at bounding box center [63, 427] width 67 height 14
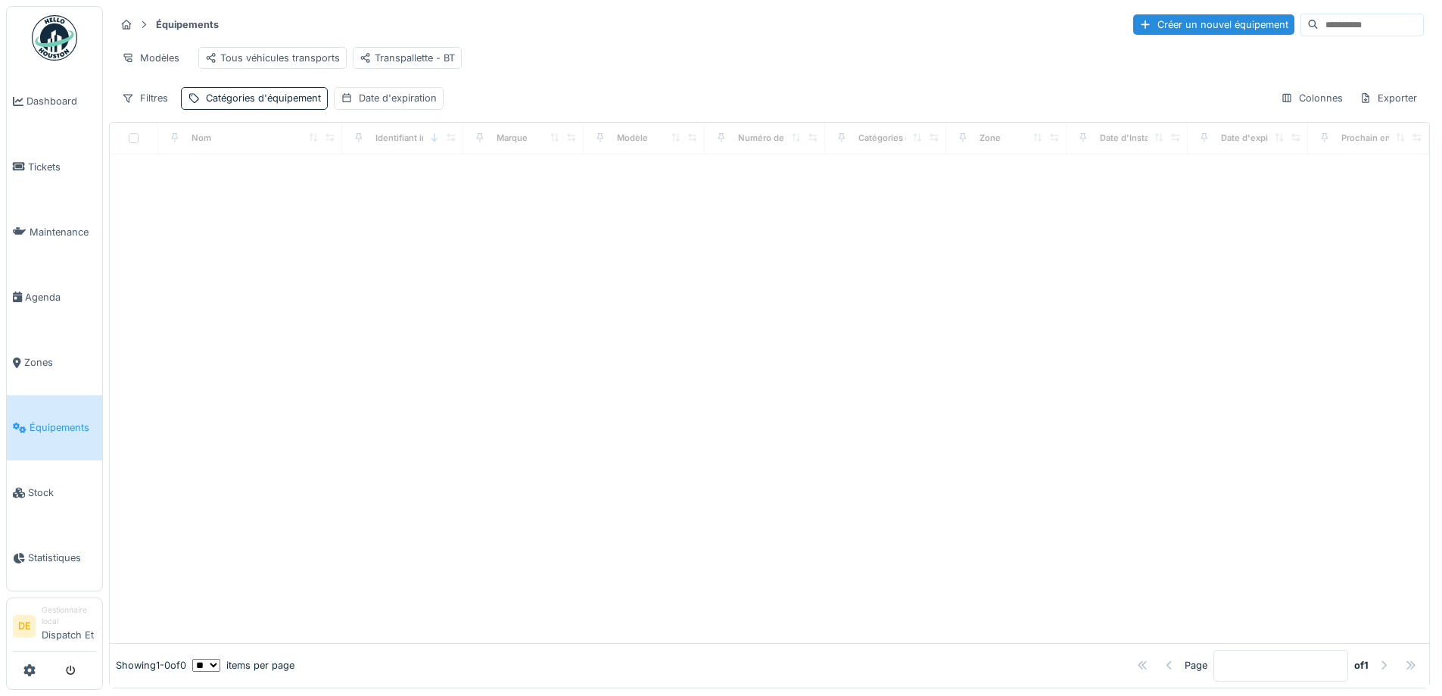
click at [1319, 25] on input at bounding box center [1371, 24] width 104 height 21
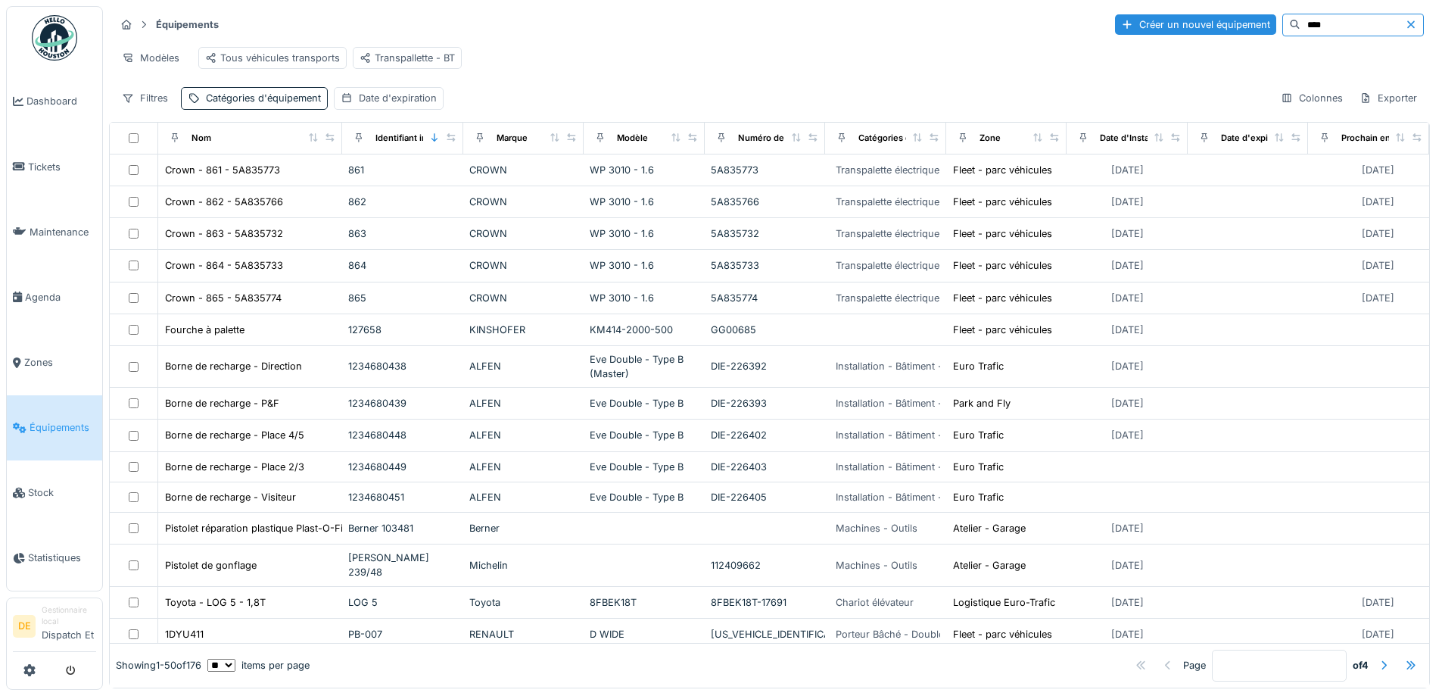
type input "****"
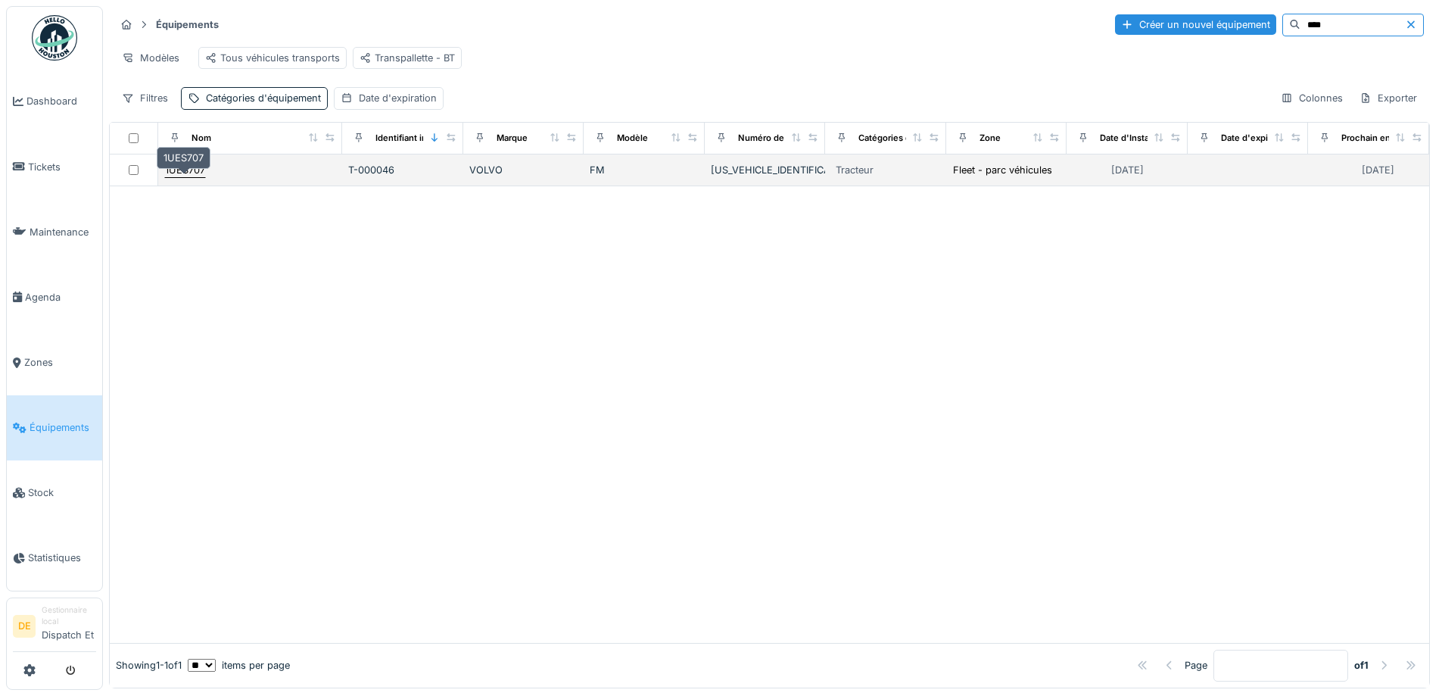
click at [194, 175] on div "1UES707" at bounding box center [185, 170] width 40 height 14
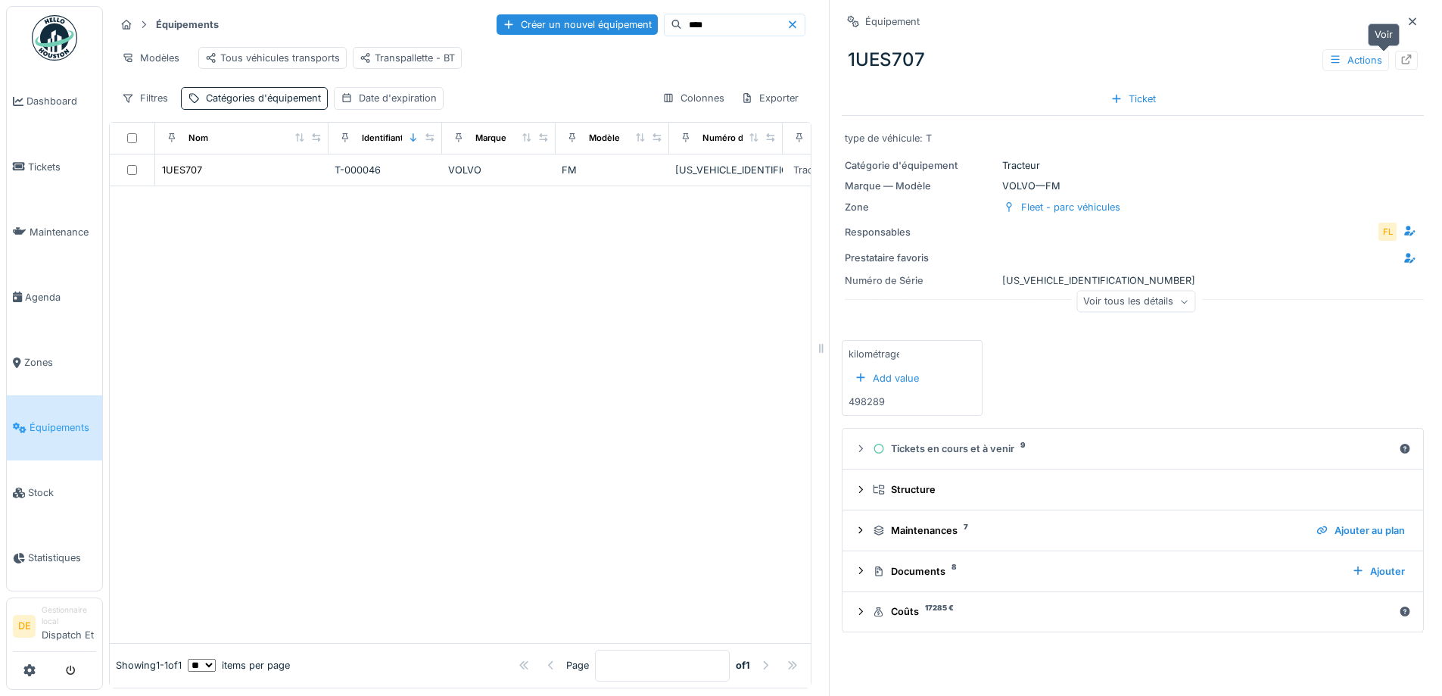
click at [1402, 57] on icon at bounding box center [1407, 60] width 10 height 10
click at [173, 177] on div "1UES707" at bounding box center [182, 170] width 40 height 14
click at [1401, 56] on icon at bounding box center [1407, 60] width 12 height 10
click at [26, 234] on icon at bounding box center [20, 231] width 14 height 11
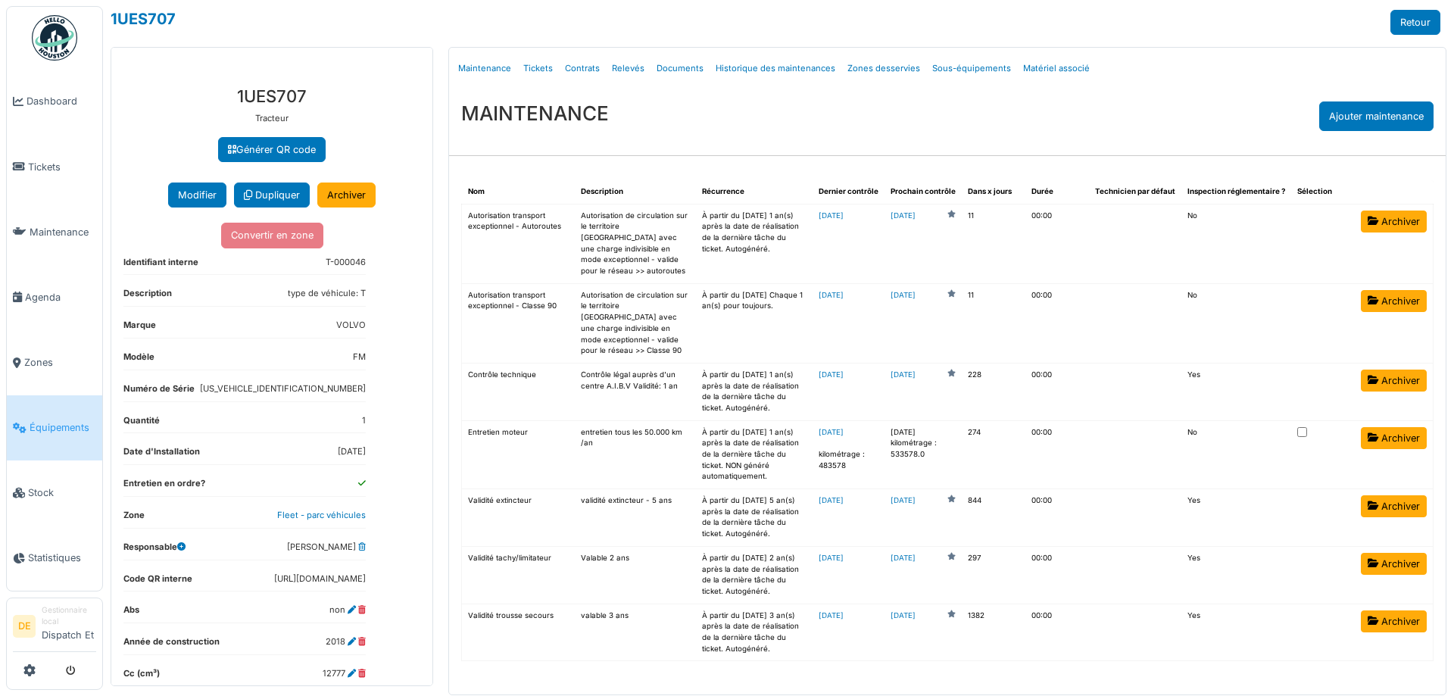
click at [915, 217] on link "[DATE]" at bounding box center [902, 215] width 25 height 11
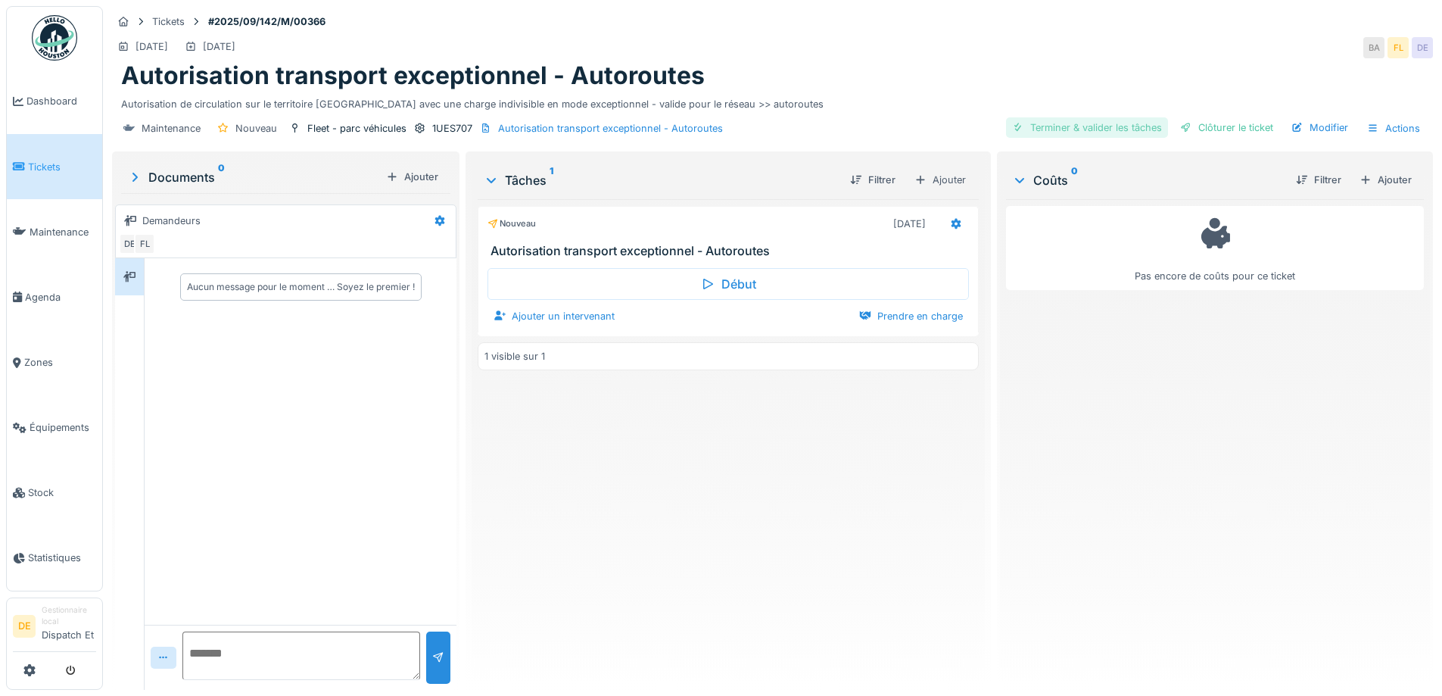
click at [1049, 123] on div "Terminer & valider les tâches" at bounding box center [1087, 127] width 162 height 20
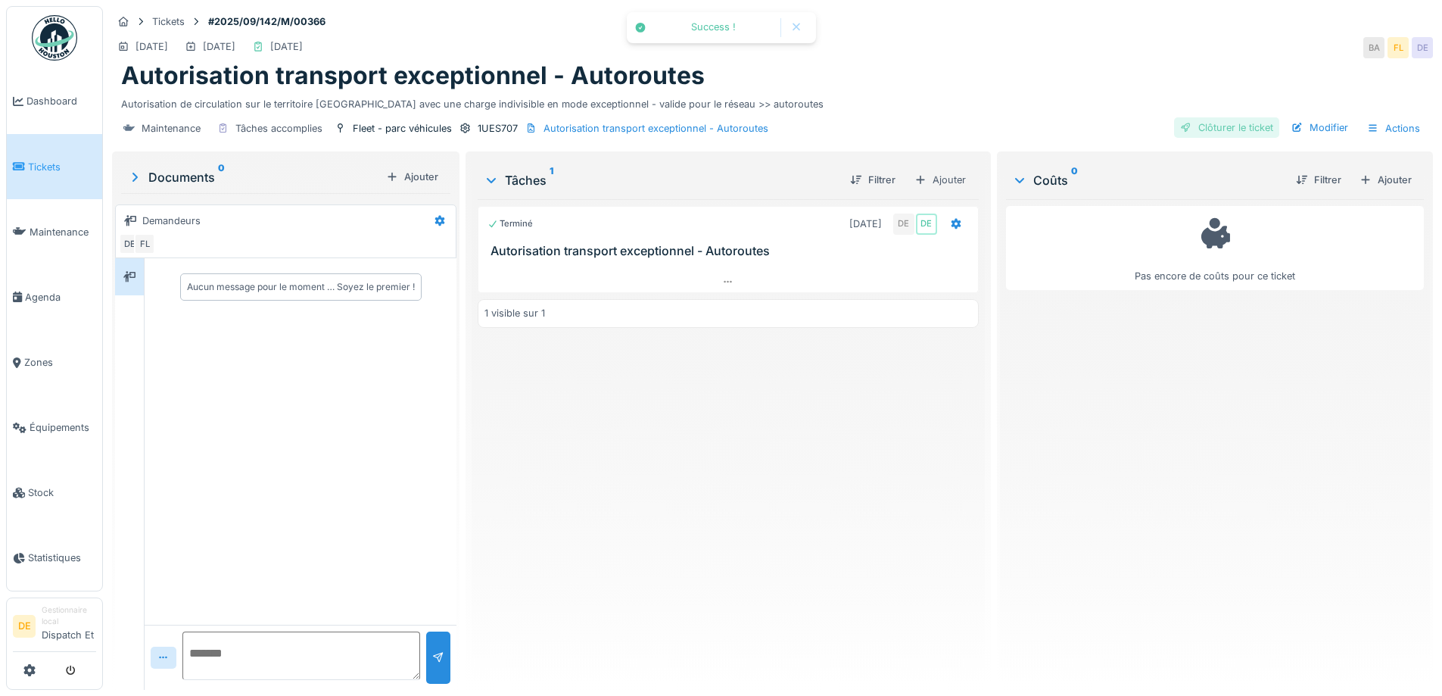
click at [1186, 121] on div "Clôturer le ticket" at bounding box center [1226, 127] width 105 height 20
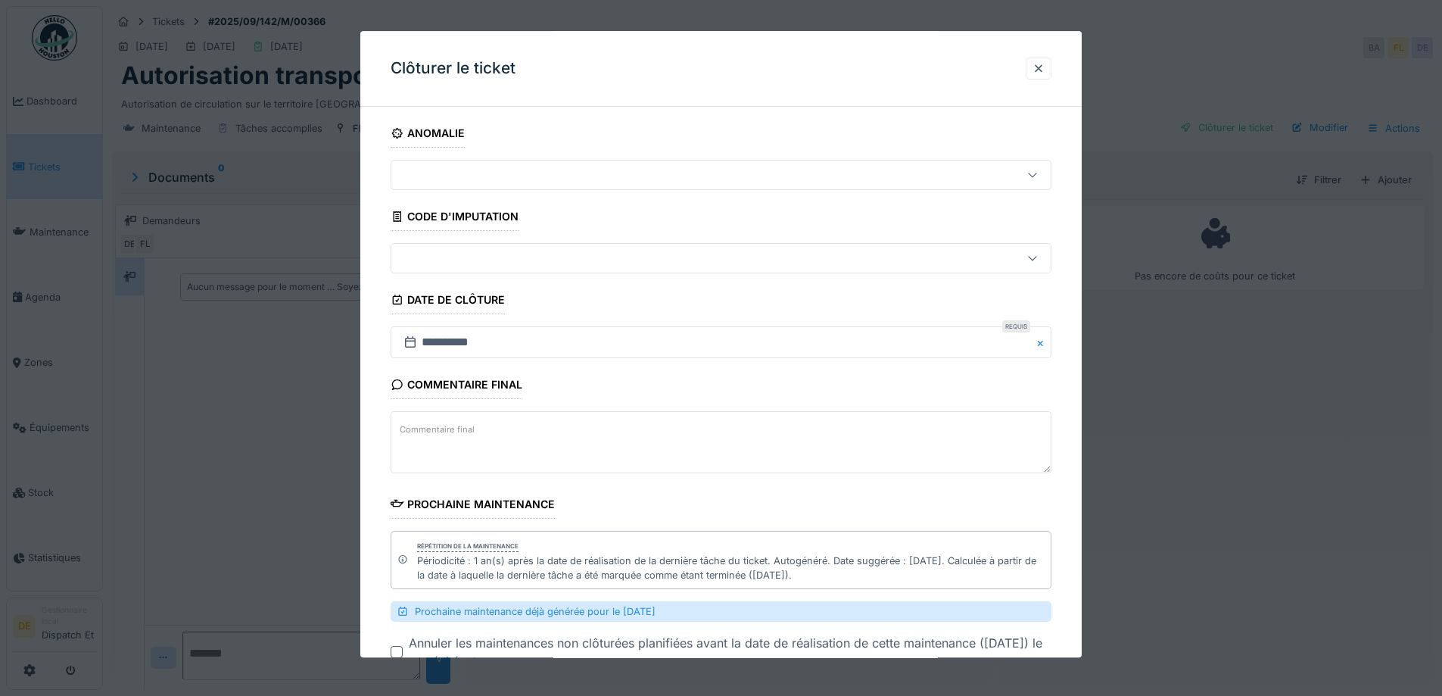
scroll to position [76, 0]
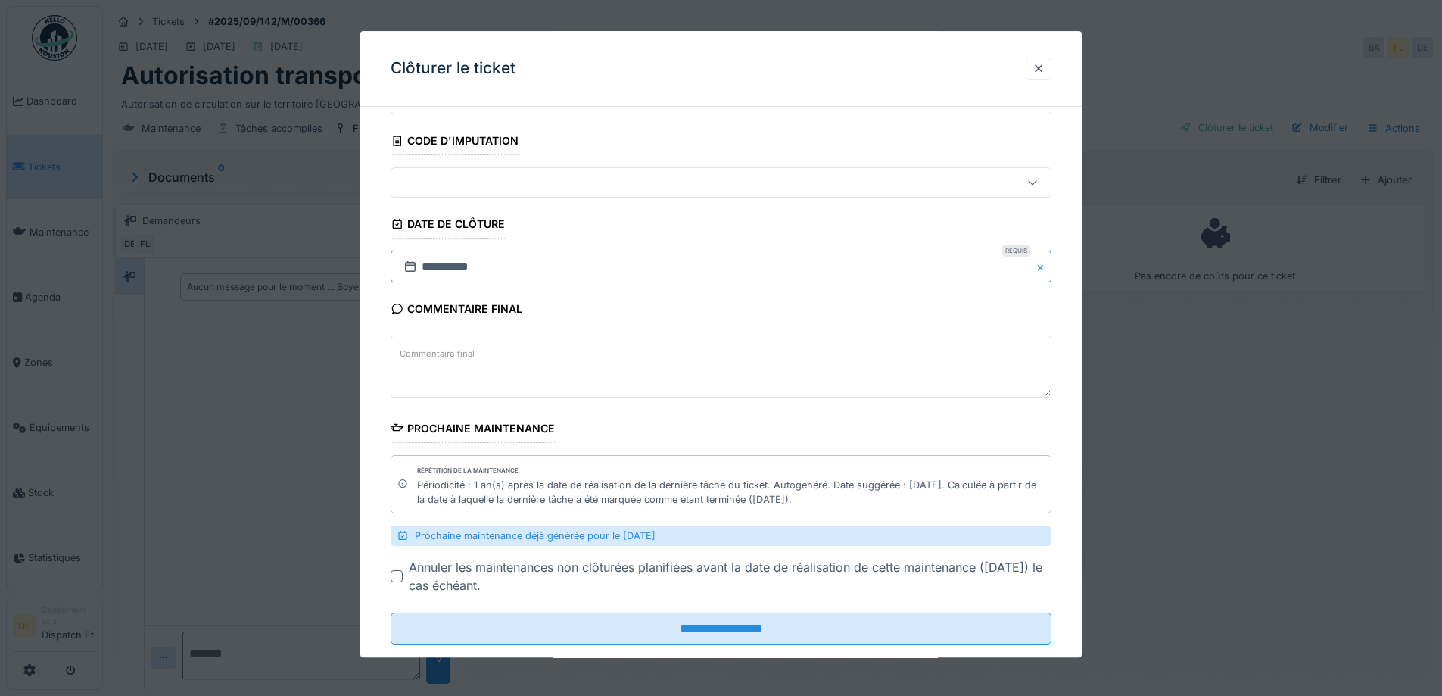
click at [429, 272] on input "**********" at bounding box center [721, 267] width 661 height 32
click at [693, 416] on div "17" at bounding box center [699, 415] width 20 height 20
click at [401, 575] on div at bounding box center [397, 577] width 12 height 12
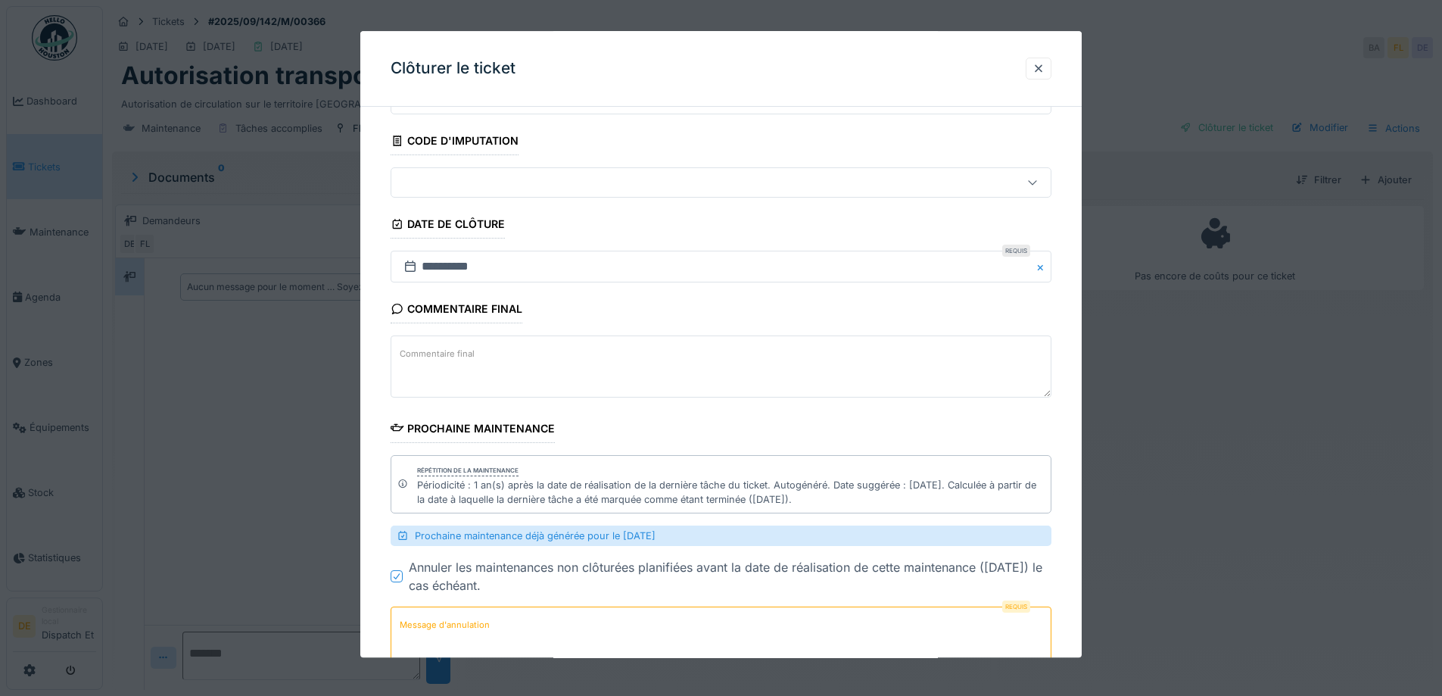
click at [418, 628] on label "Message d'annulation" at bounding box center [445, 625] width 96 height 19
click at [418, 628] on textarea "Message d'annulation" at bounding box center [721, 638] width 661 height 62
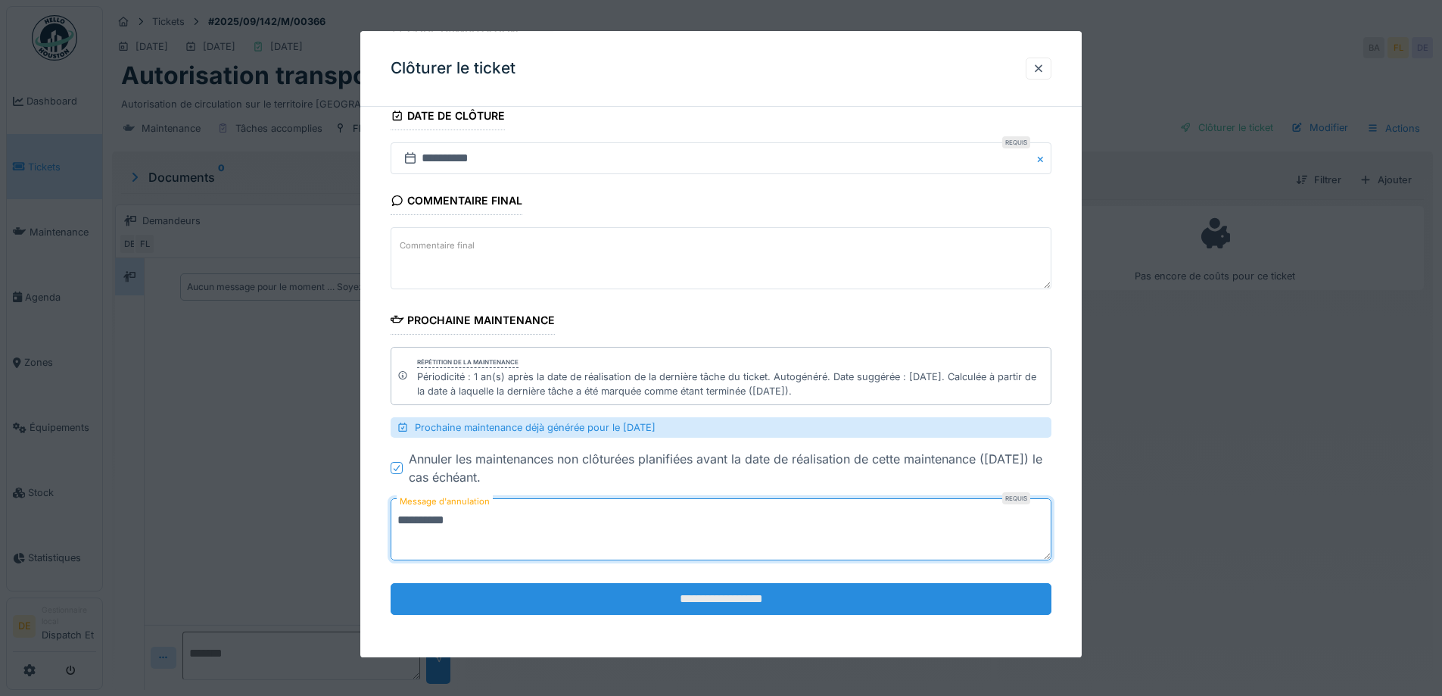
type textarea "**********"
click at [734, 598] on input "**********" at bounding box center [721, 599] width 661 height 32
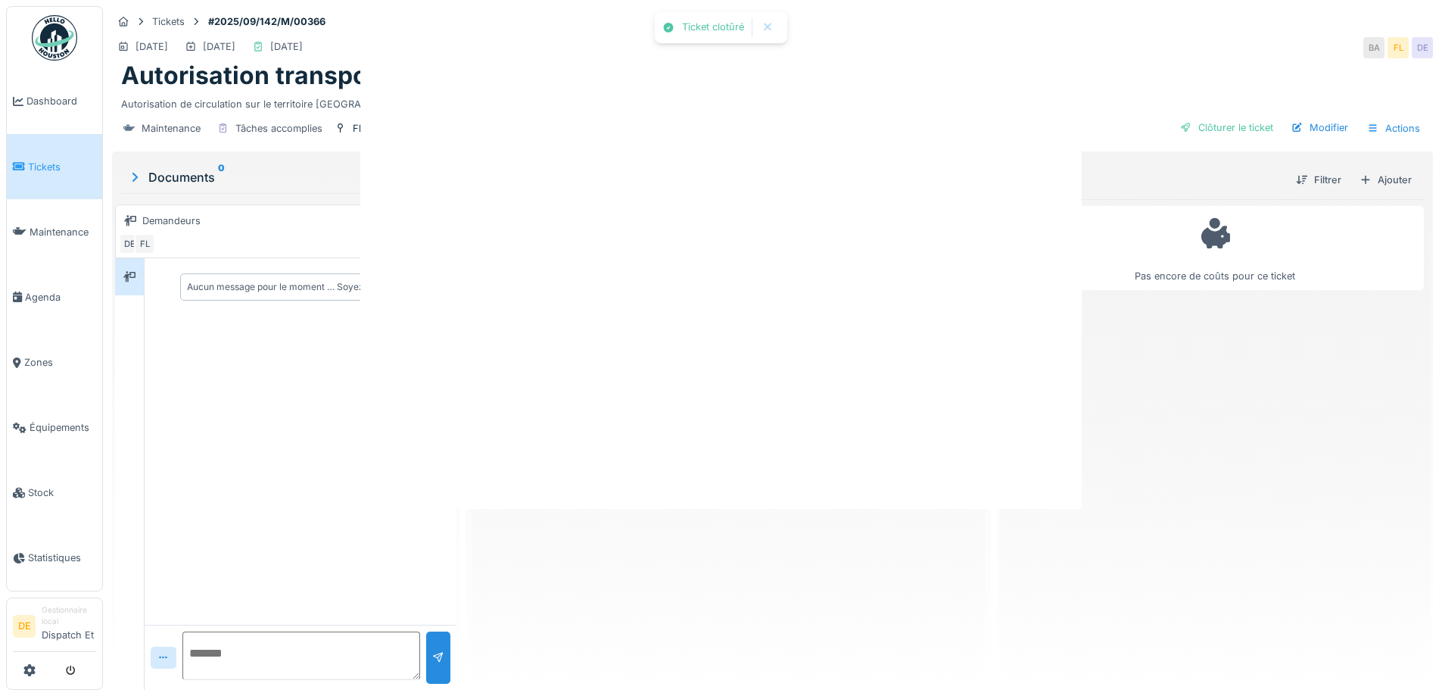
scroll to position [0, 0]
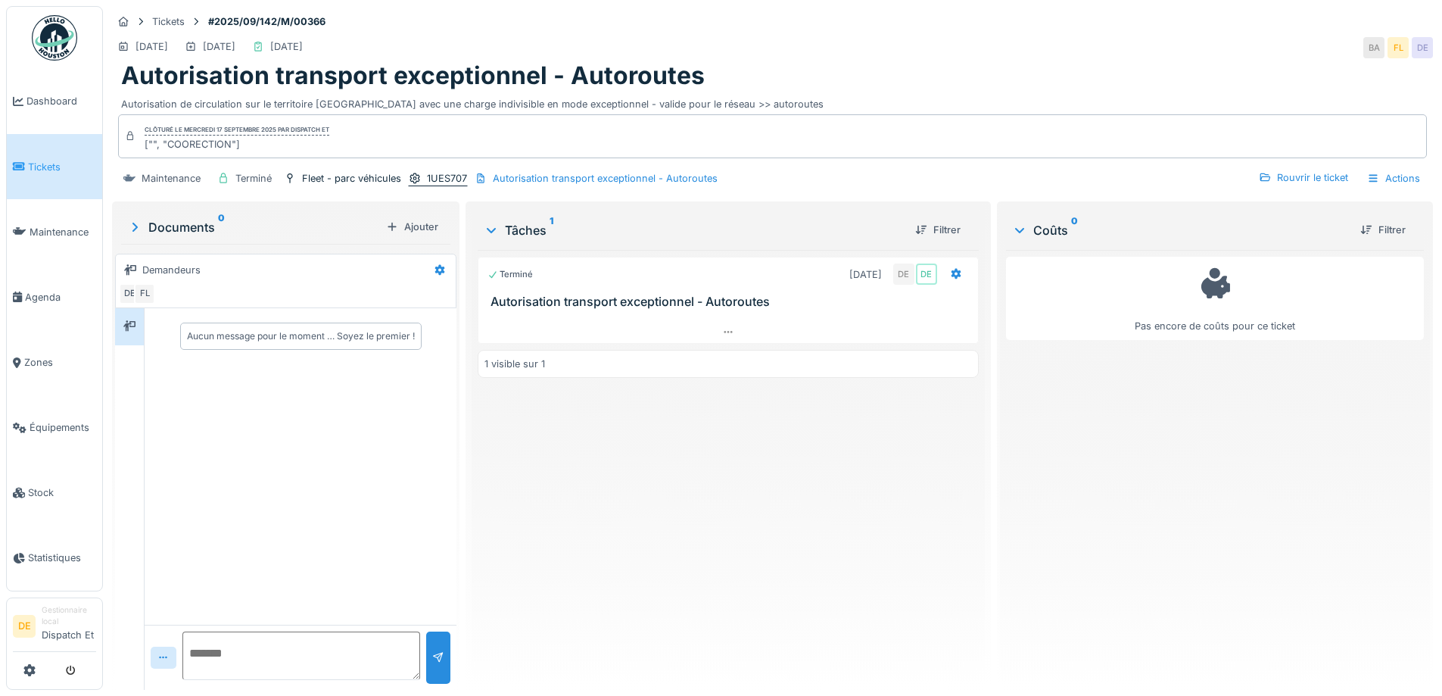
click at [435, 181] on div "1UES707" at bounding box center [447, 178] width 40 height 14
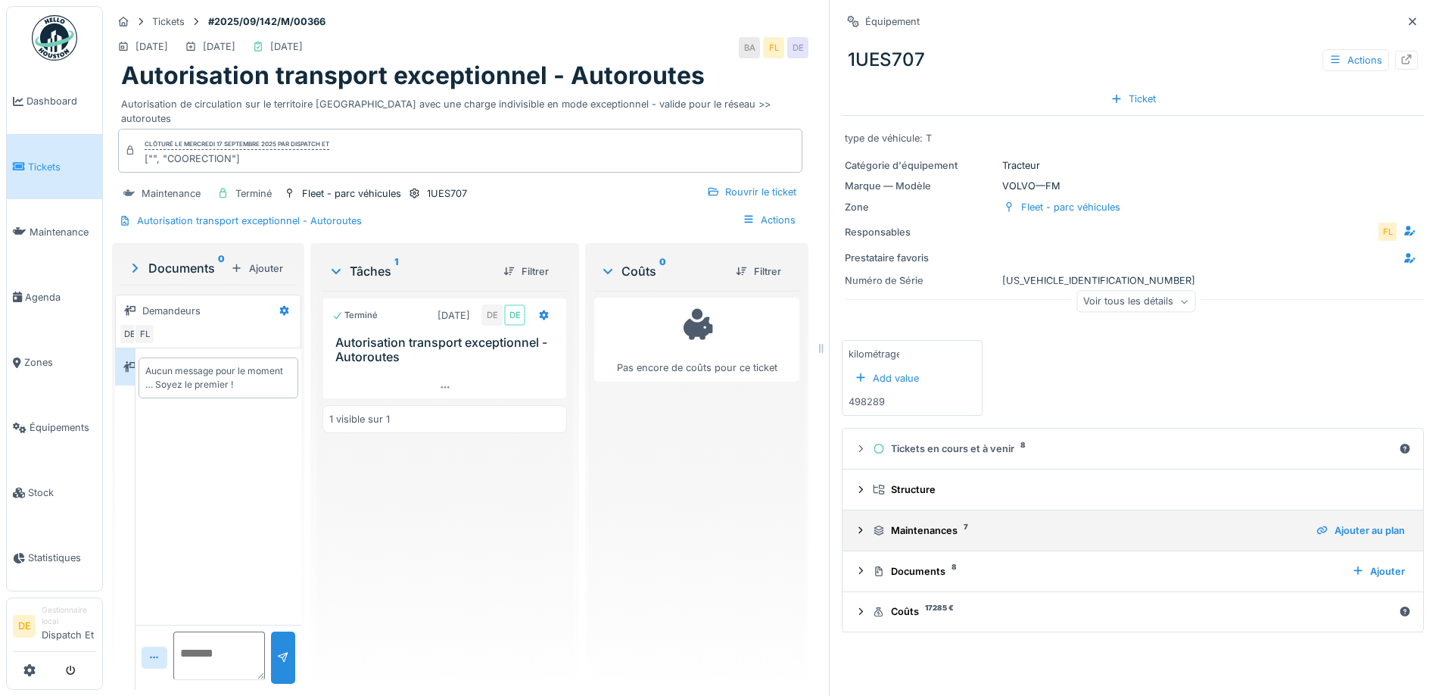
click at [855, 537] on div at bounding box center [861, 530] width 12 height 14
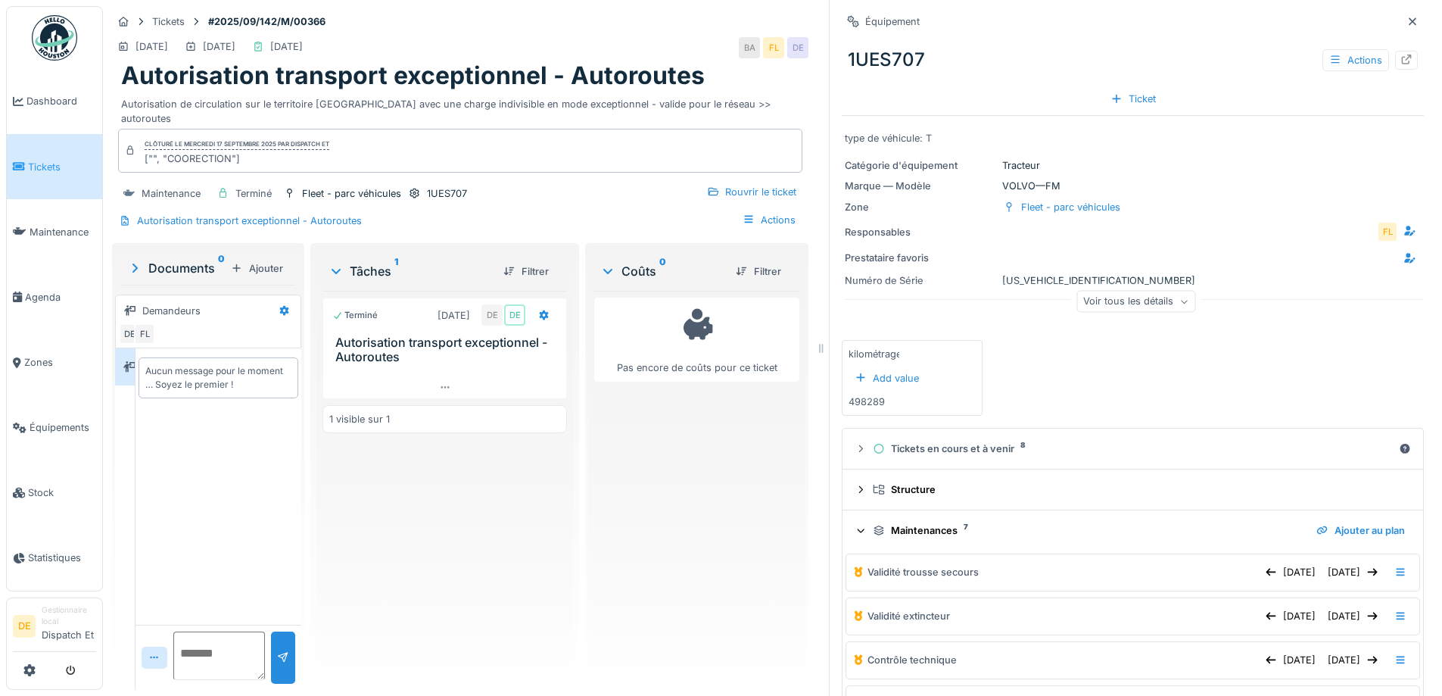
scroll to position [227, 0]
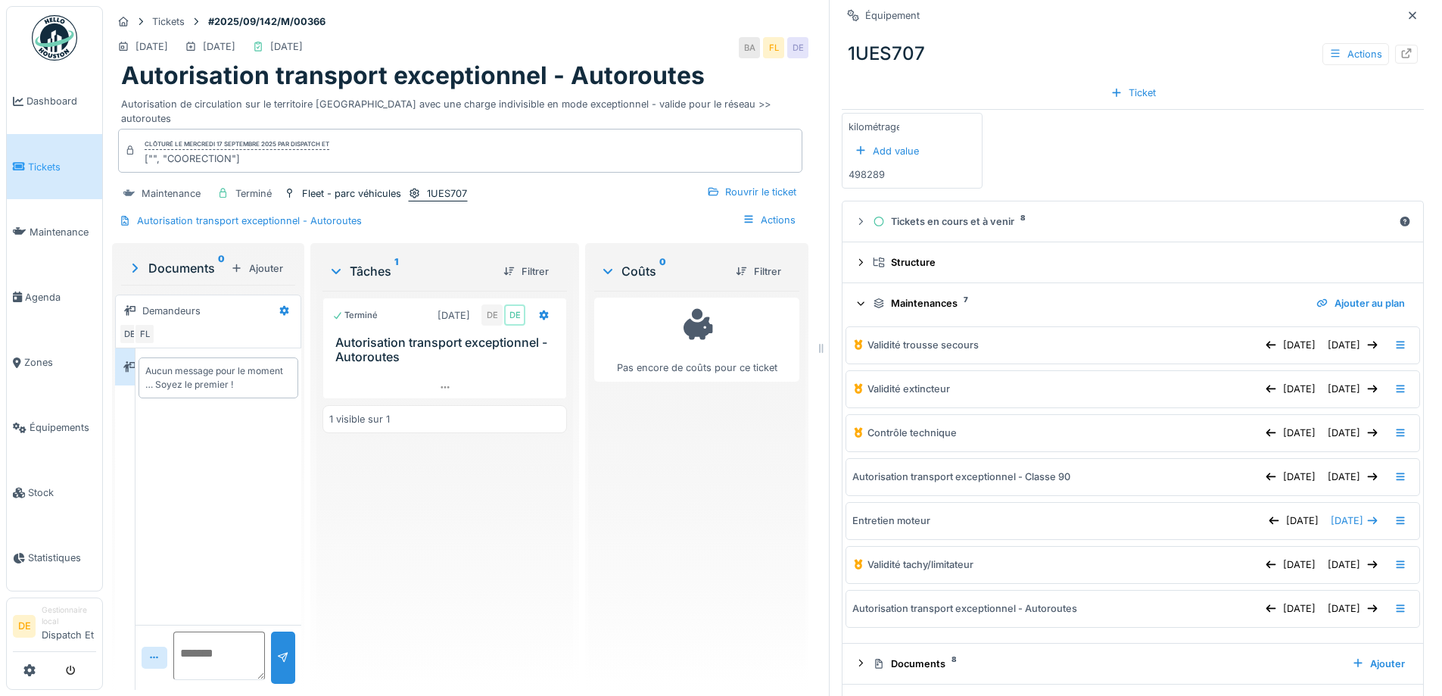
click at [457, 186] on div "1UES707" at bounding box center [447, 193] width 40 height 14
click at [1402, 54] on icon at bounding box center [1407, 53] width 10 height 10
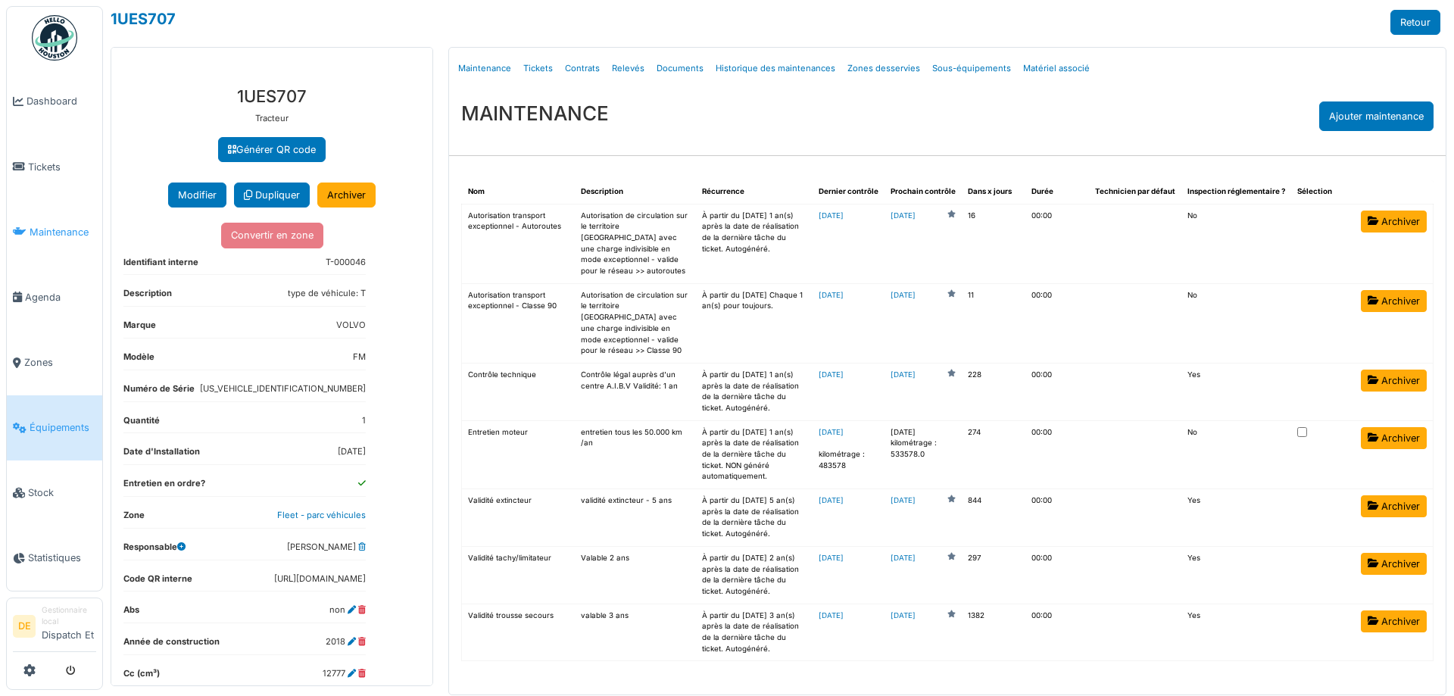
click at [58, 234] on span "Maintenance" at bounding box center [63, 232] width 67 height 14
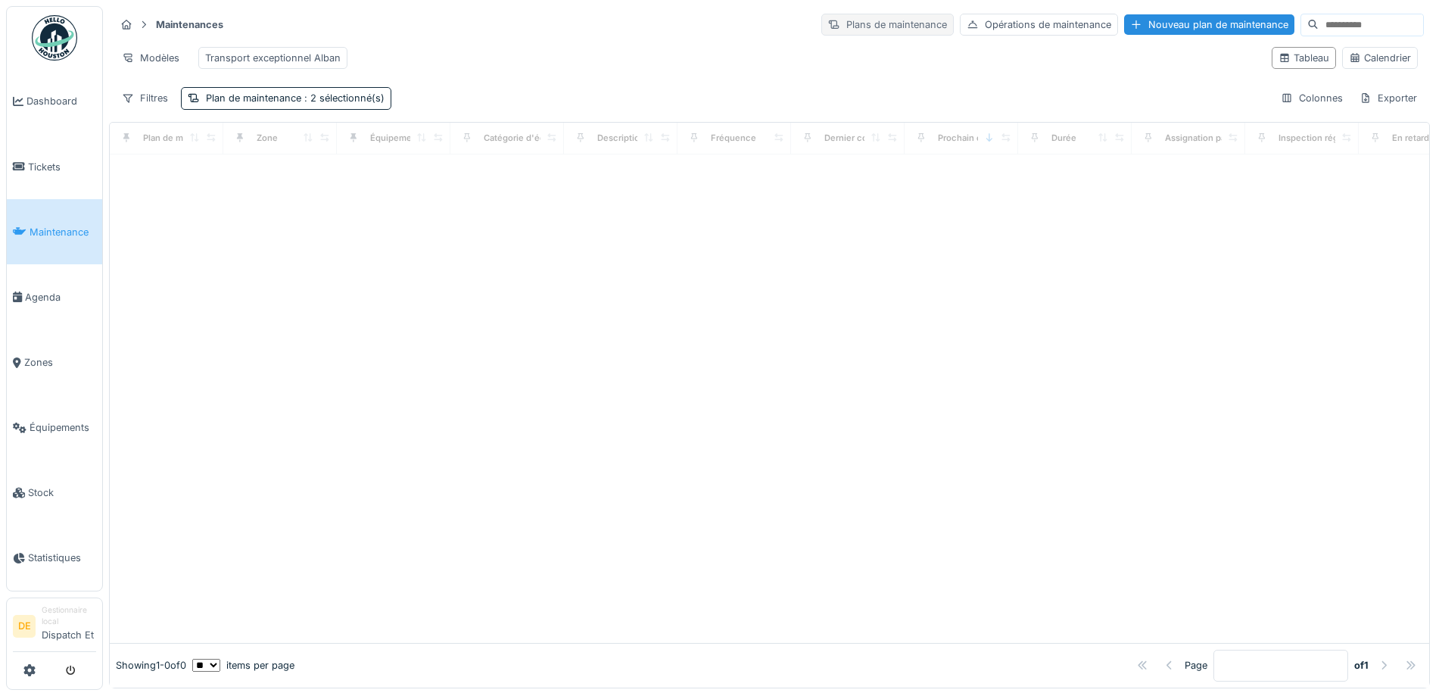
click at [832, 23] on div "Plans de maintenance" at bounding box center [888, 25] width 133 height 22
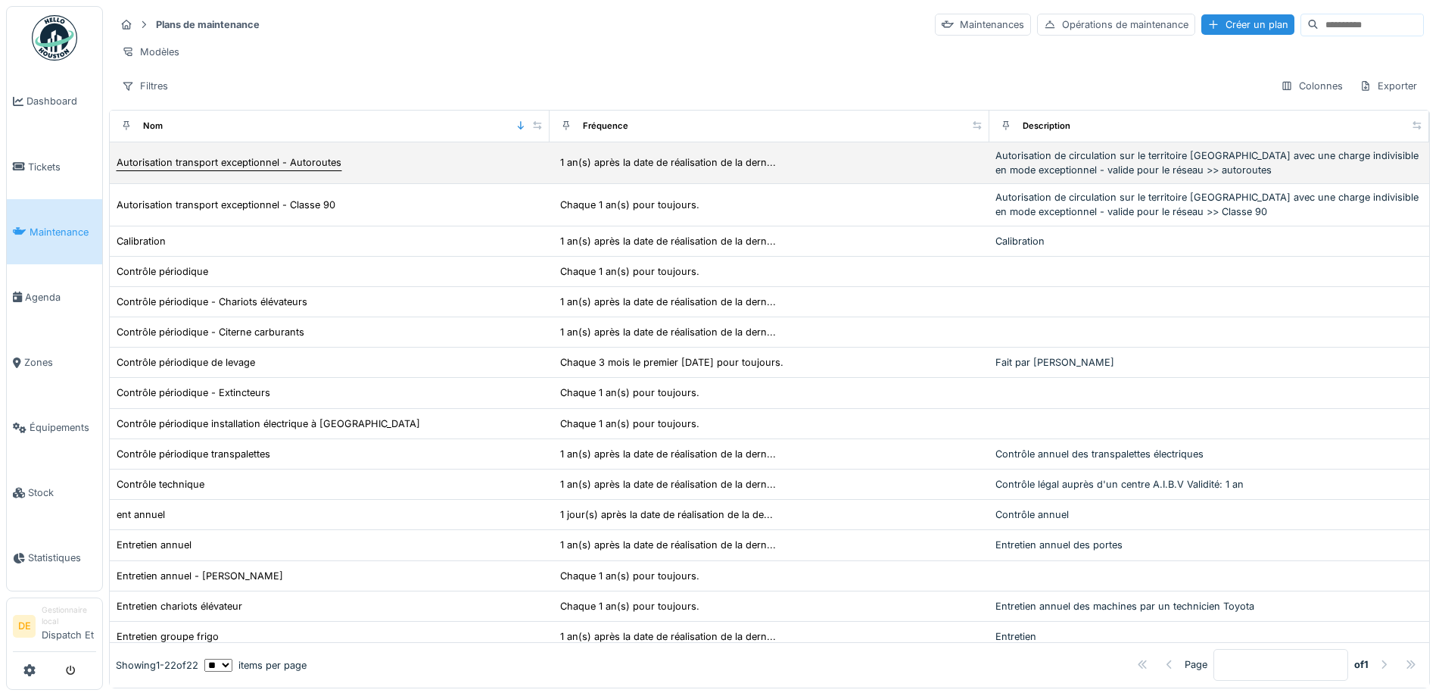
click at [220, 170] on div "Autorisation transport exceptionnel - Autoroutes" at bounding box center [229, 162] width 225 height 14
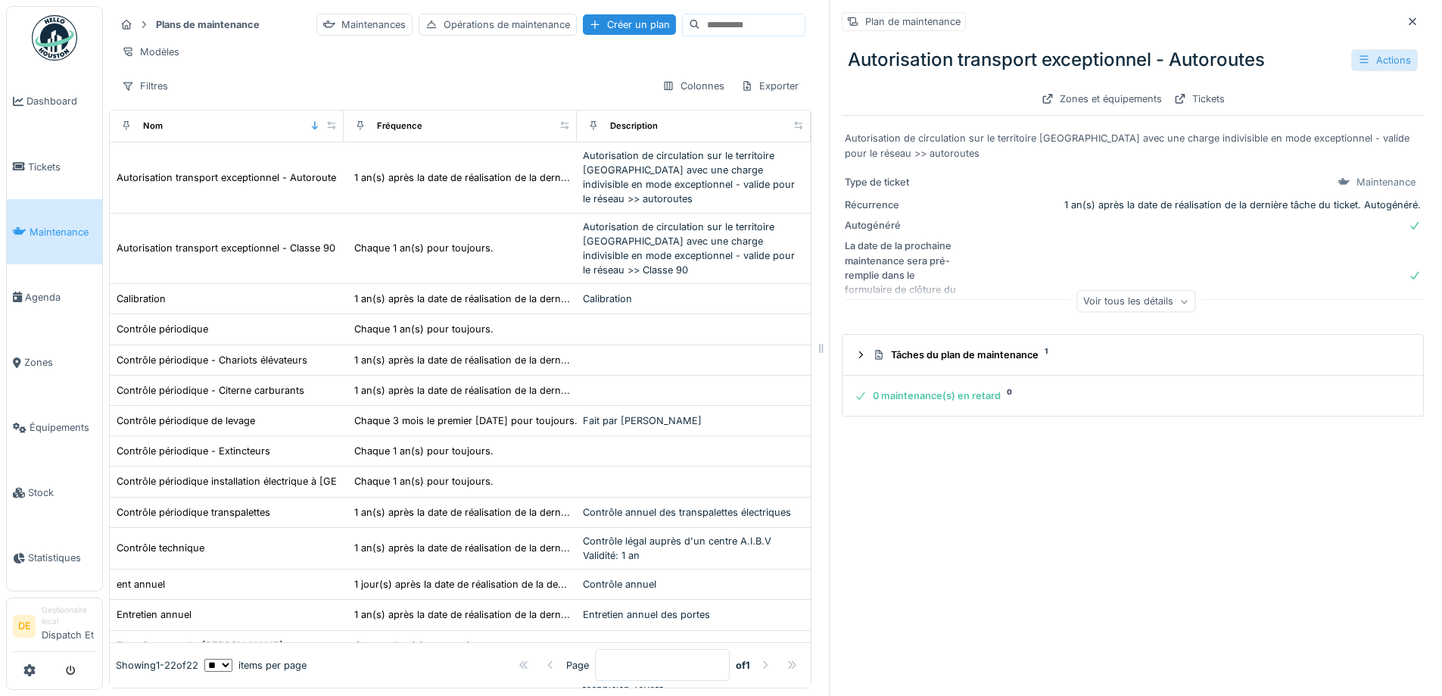
click at [1364, 55] on div "Actions" at bounding box center [1385, 60] width 67 height 22
click at [1305, 93] on div "Modifier" at bounding box center [1311, 94] width 136 height 23
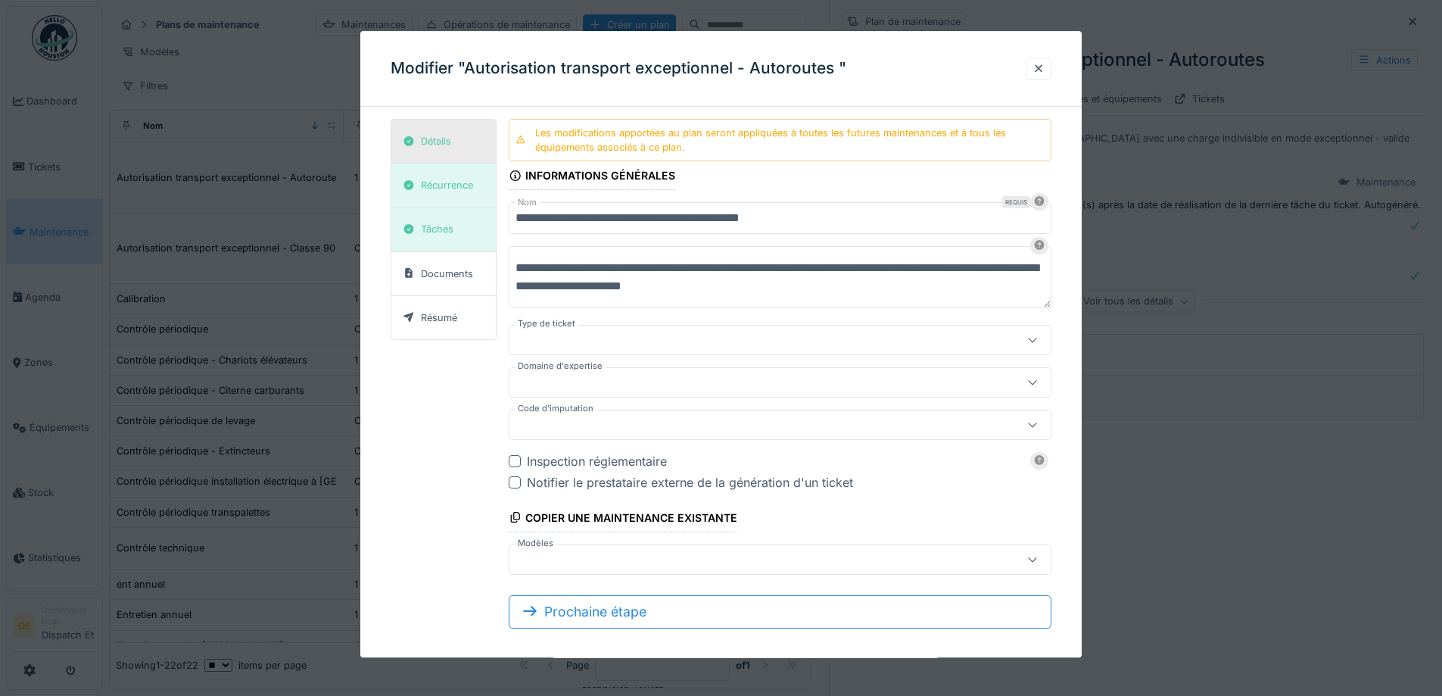
type input "***"
click at [436, 189] on div "Récurrence" at bounding box center [447, 186] width 52 height 14
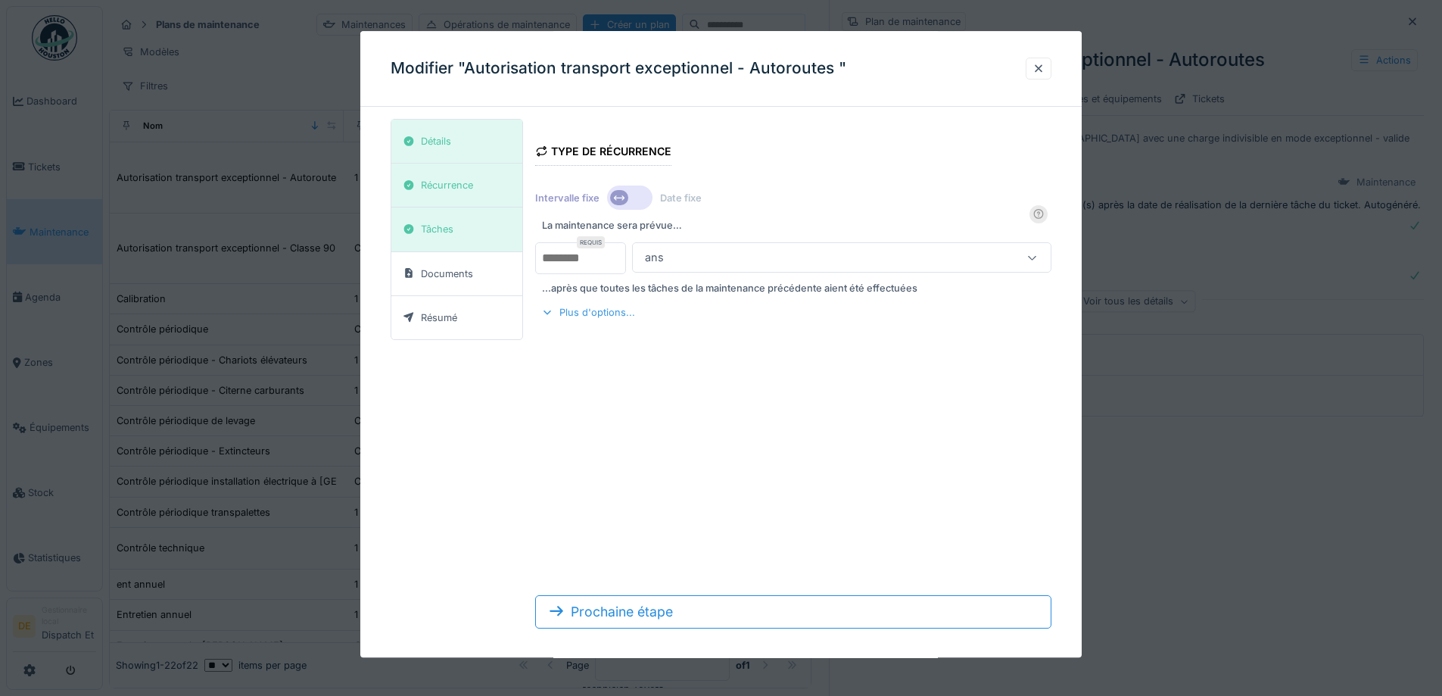
click at [586, 315] on div "Plus d'options..." at bounding box center [588, 313] width 106 height 20
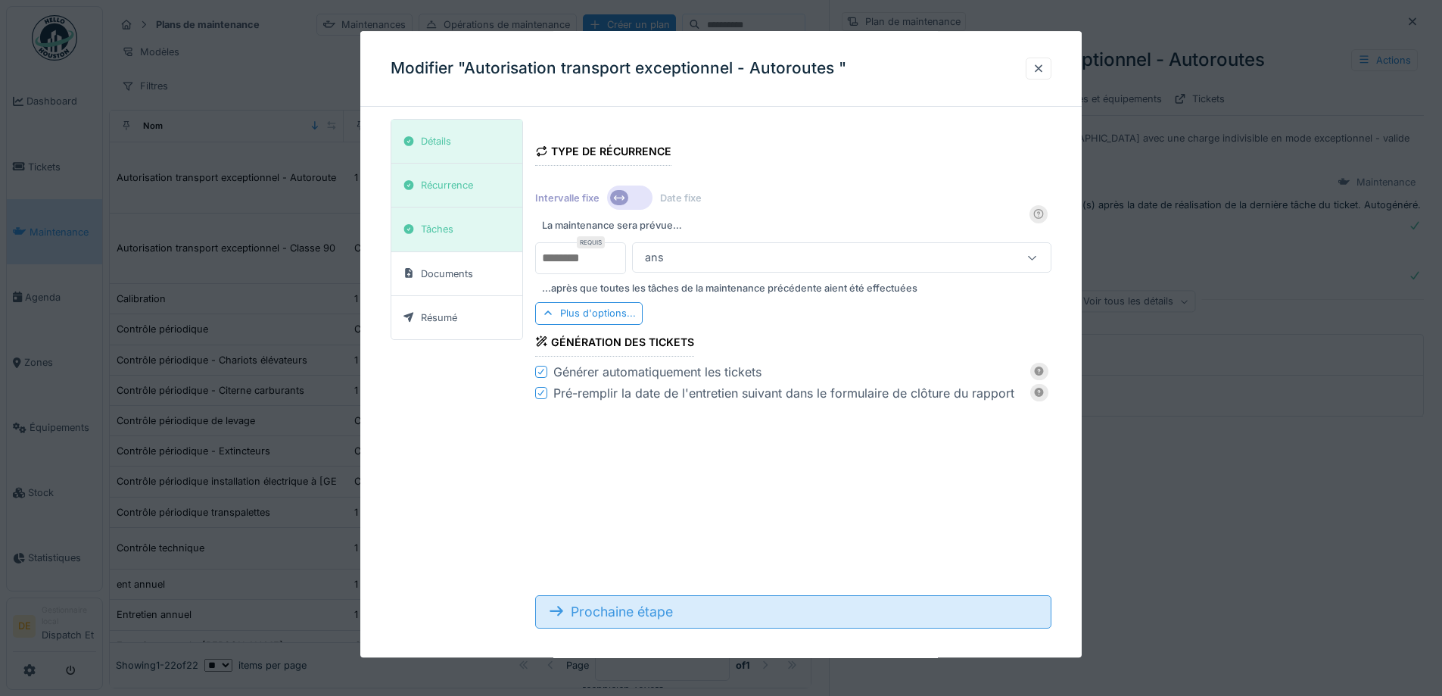
click at [585, 604] on div "Prochaine étape" at bounding box center [793, 611] width 516 height 33
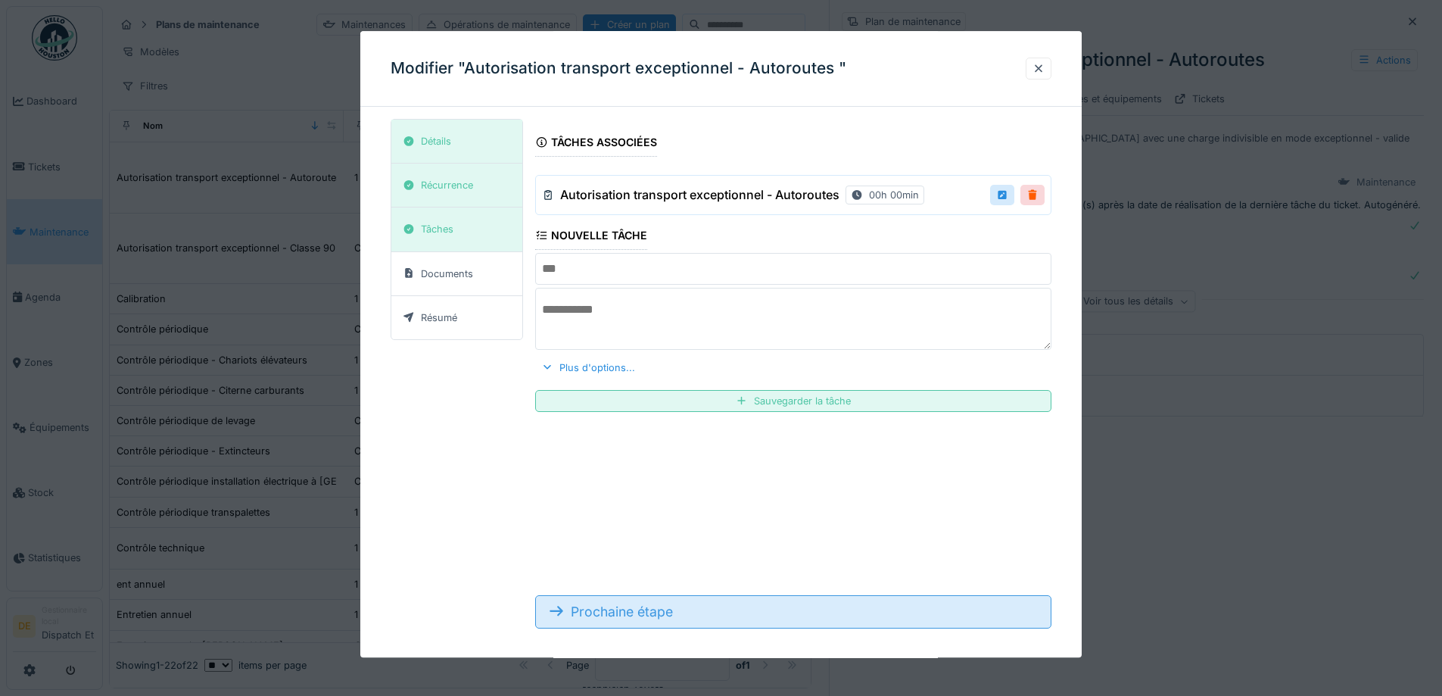
click at [641, 617] on div "Prochaine étape" at bounding box center [793, 611] width 516 height 33
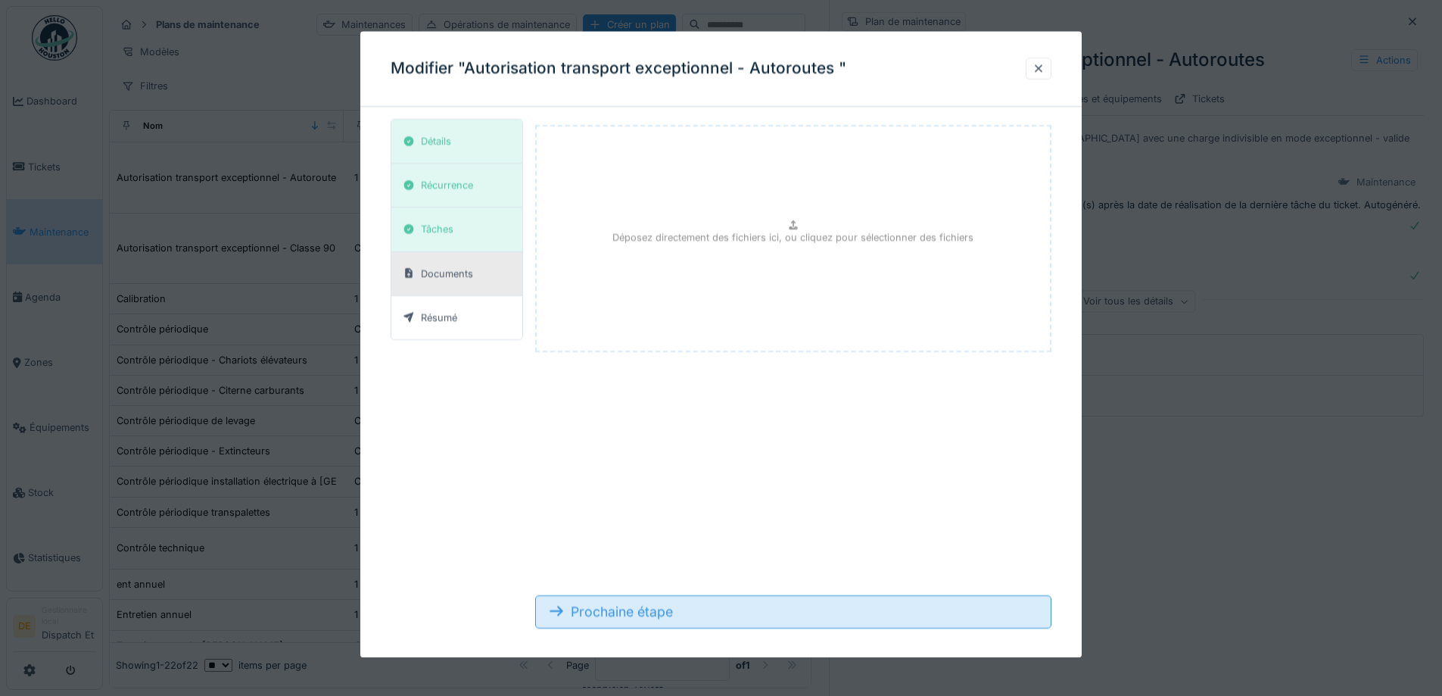
click at [637, 615] on div "Prochaine étape" at bounding box center [793, 611] width 516 height 33
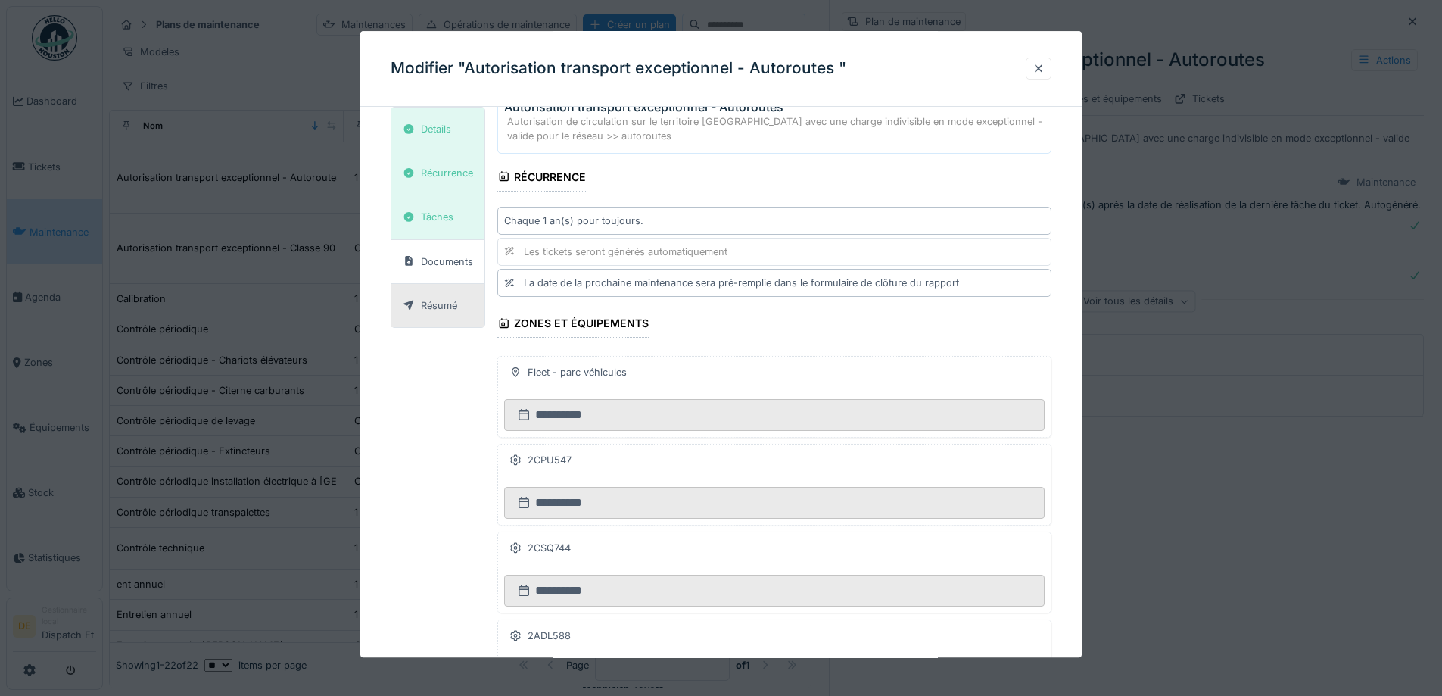
scroll to position [227, 0]
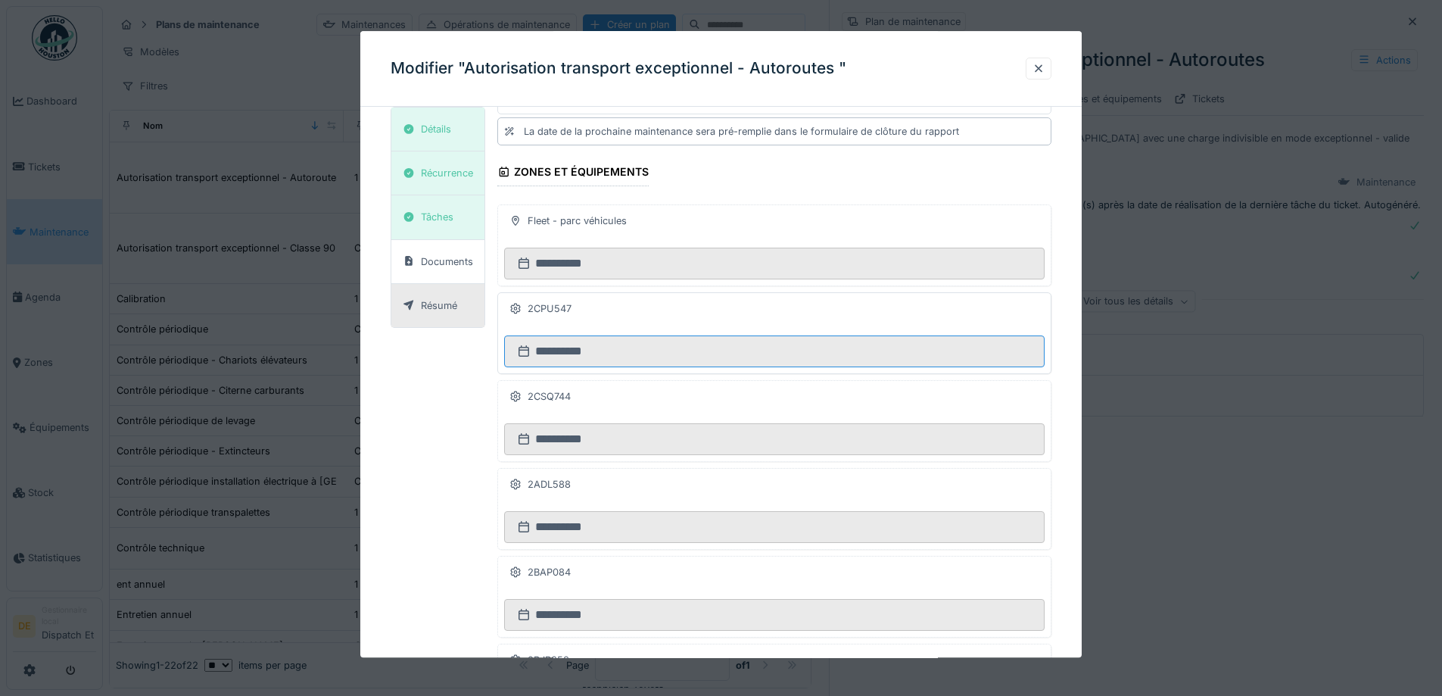
click at [582, 343] on input "**********" at bounding box center [774, 352] width 541 height 32
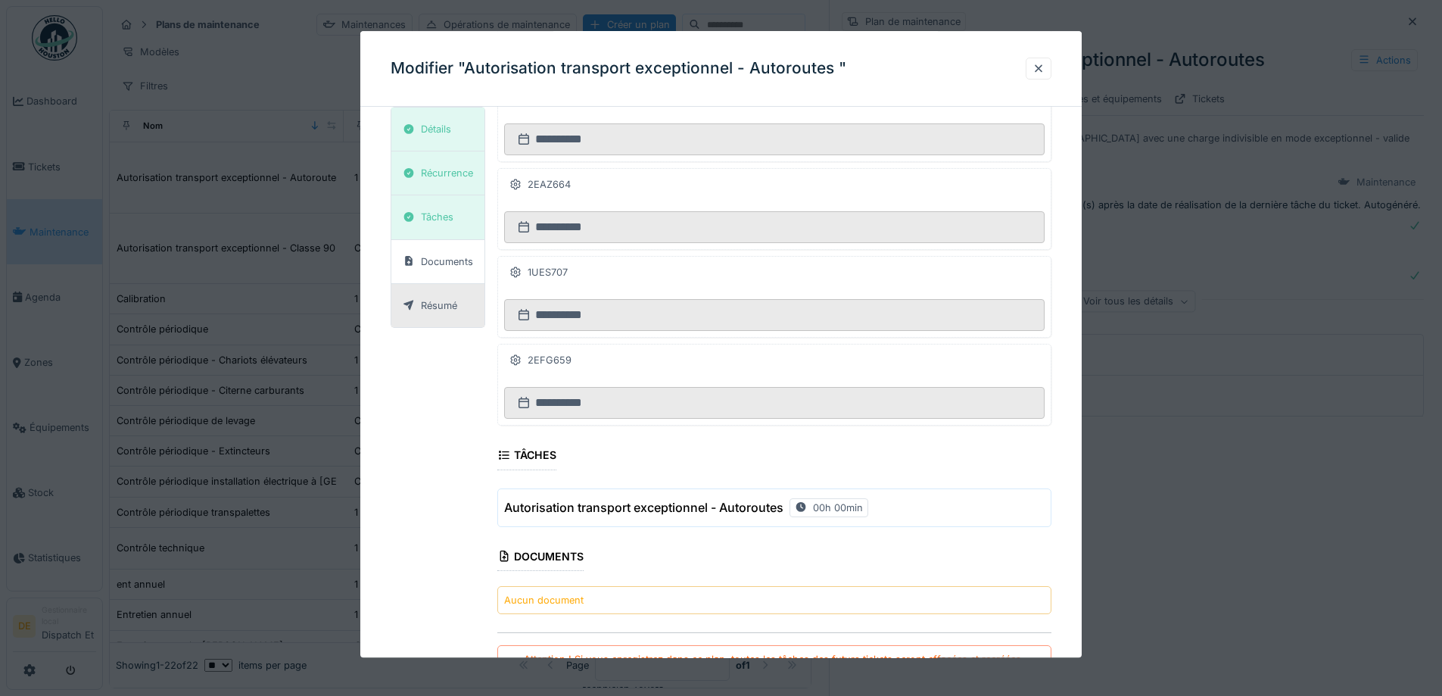
scroll to position [2315, 0]
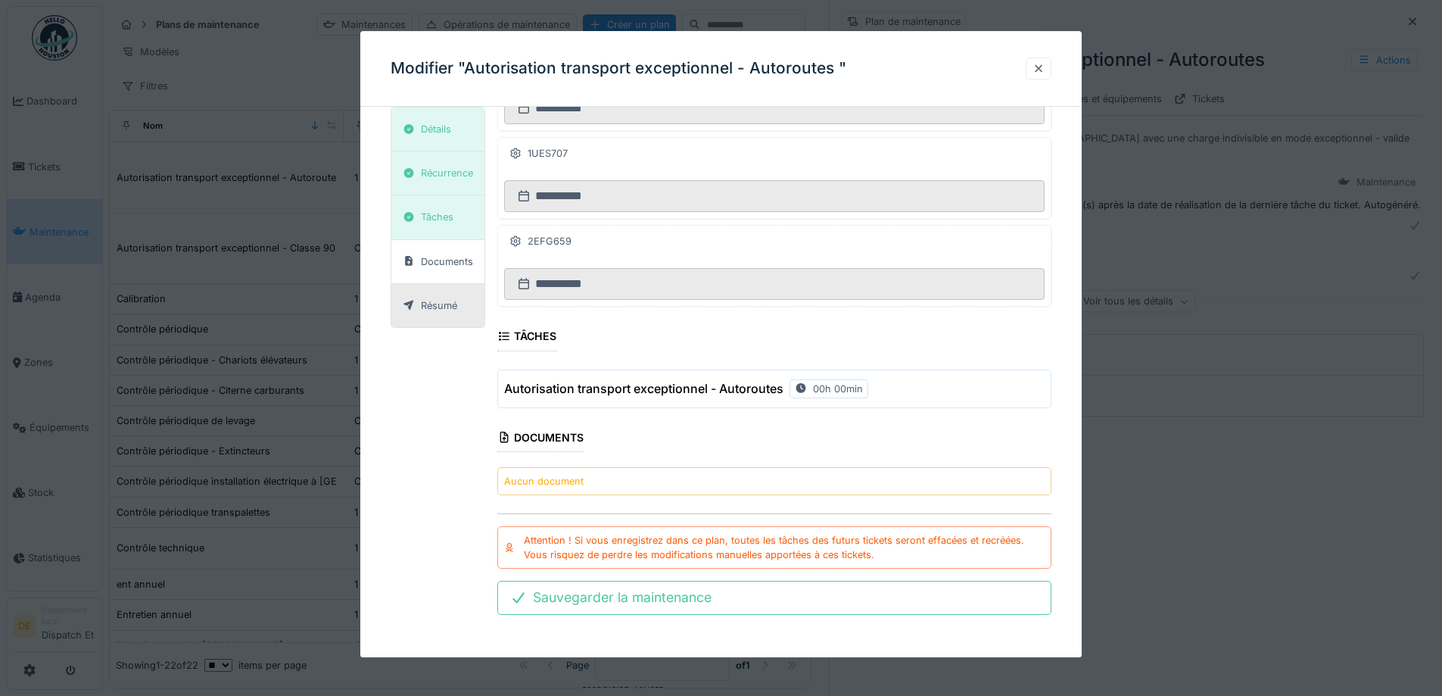
click at [1038, 66] on div at bounding box center [1039, 68] width 12 height 14
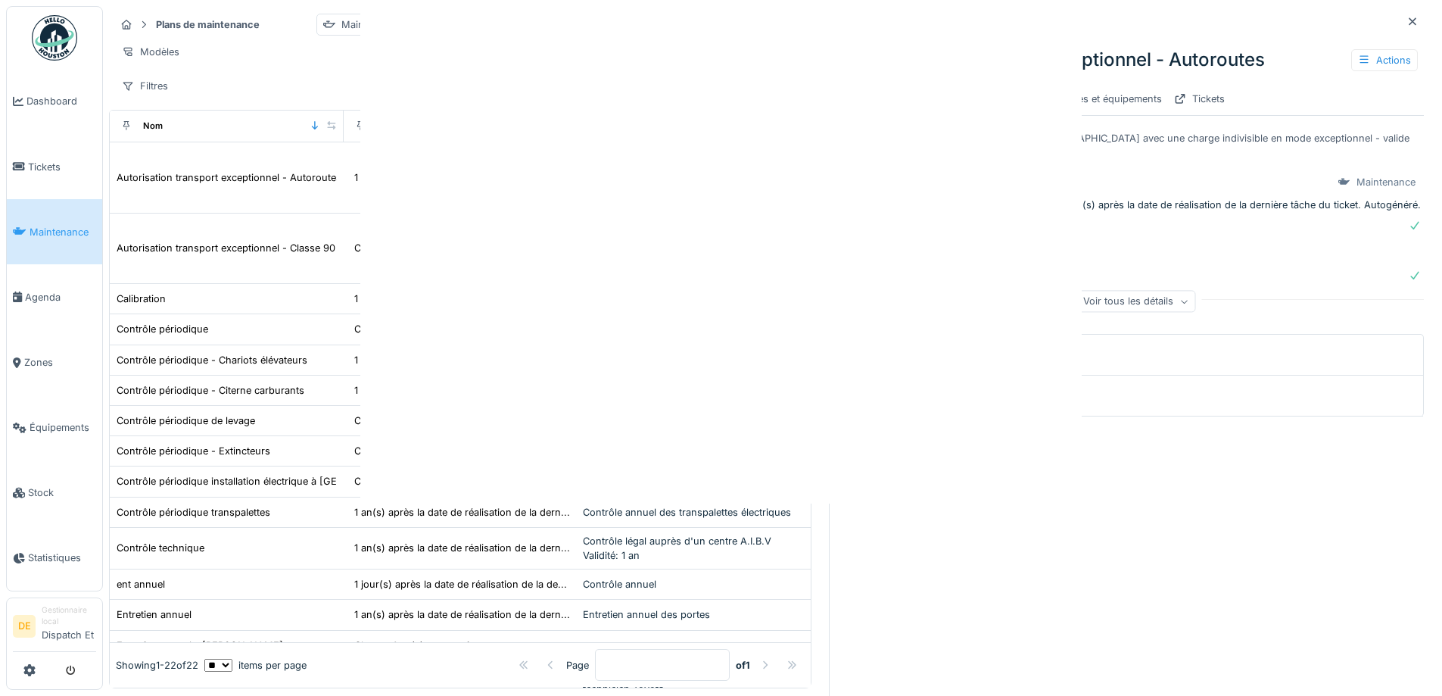
scroll to position [0, 0]
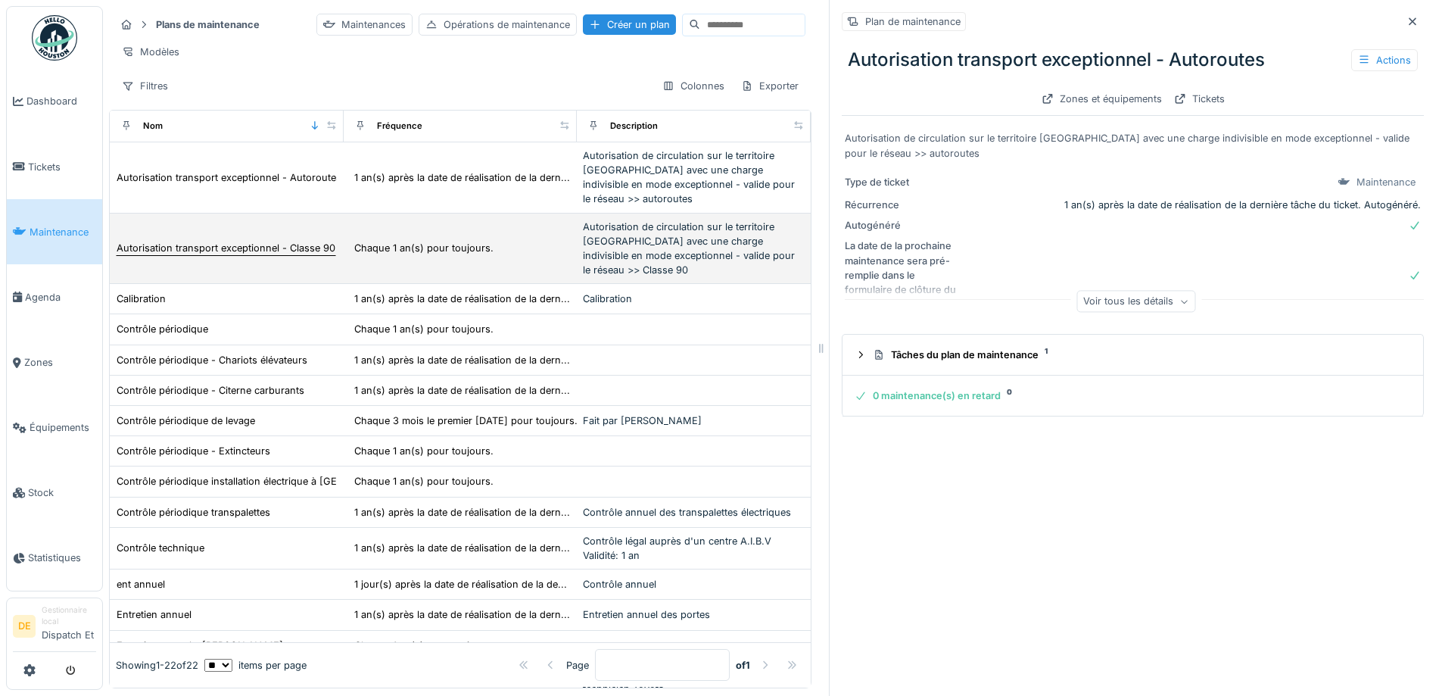
click at [288, 255] on div "Autorisation transport exceptionnel - Classe 90" at bounding box center [226, 248] width 219 height 14
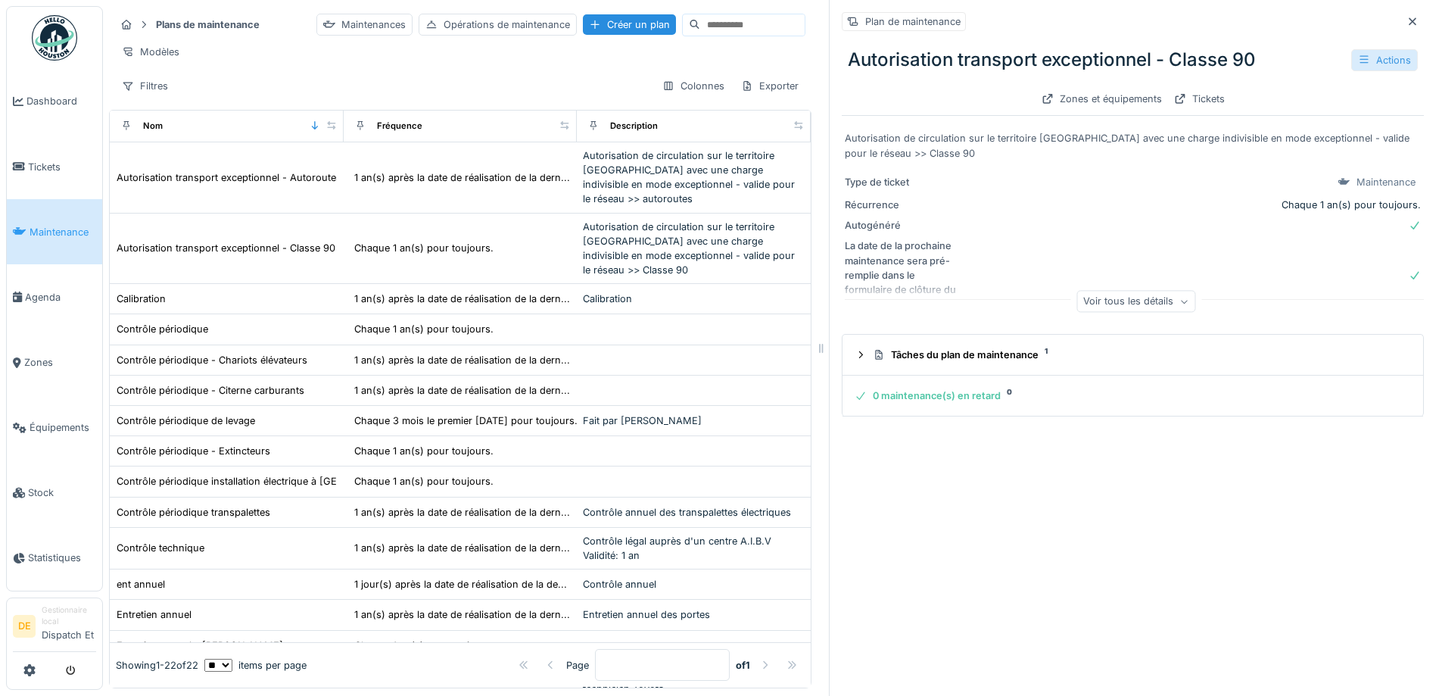
click at [1365, 63] on div "Actions" at bounding box center [1385, 60] width 67 height 22
click at [1271, 99] on div "Modifier" at bounding box center [1311, 94] width 136 height 23
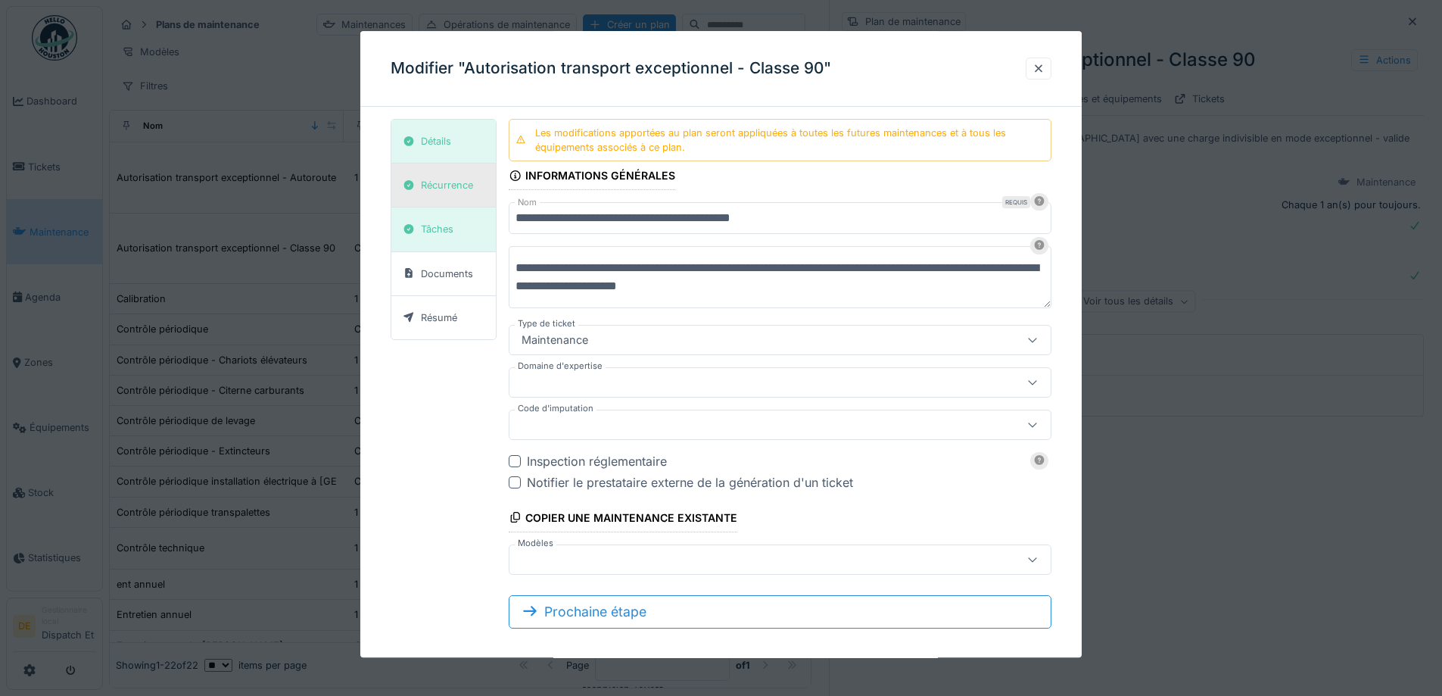
click at [447, 195] on div "Récurrence" at bounding box center [438, 185] width 81 height 19
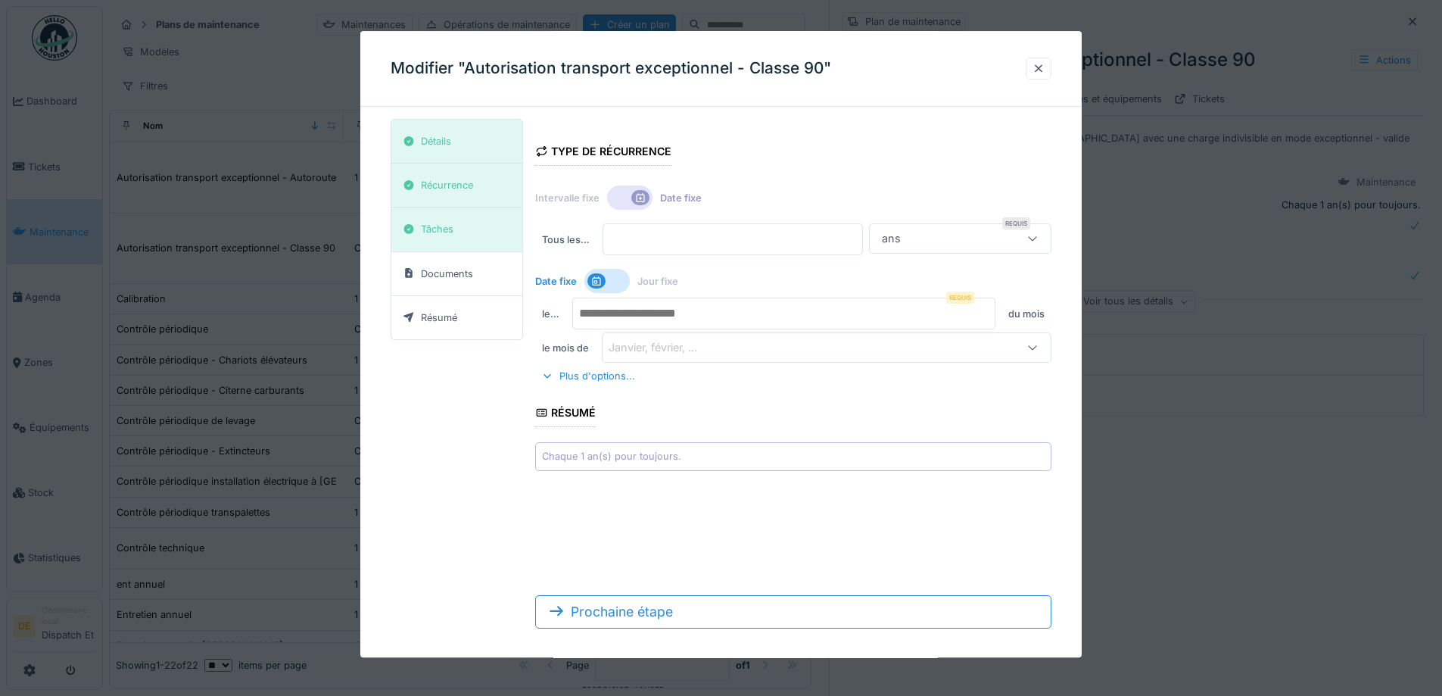
click at [628, 191] on div at bounding box center [629, 198] width 45 height 24
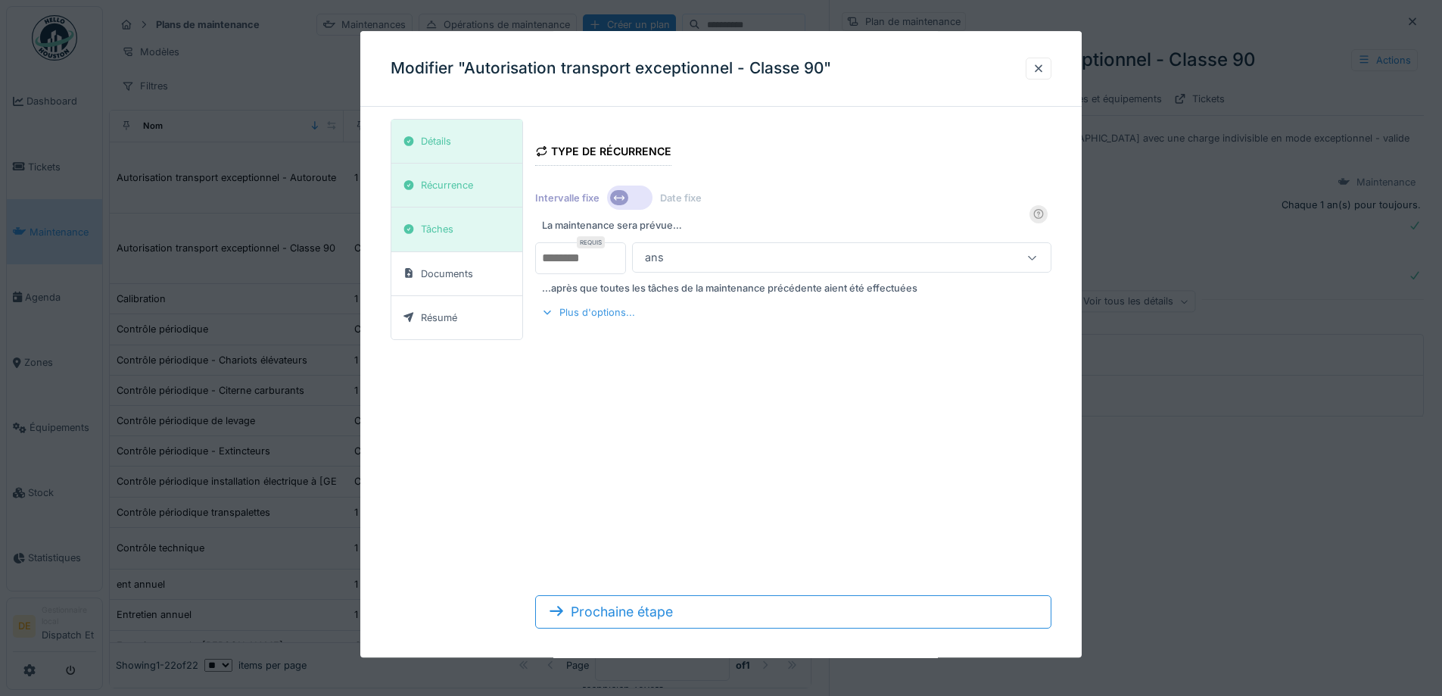
click at [586, 315] on div "Plus d'options..." at bounding box center [588, 313] width 106 height 20
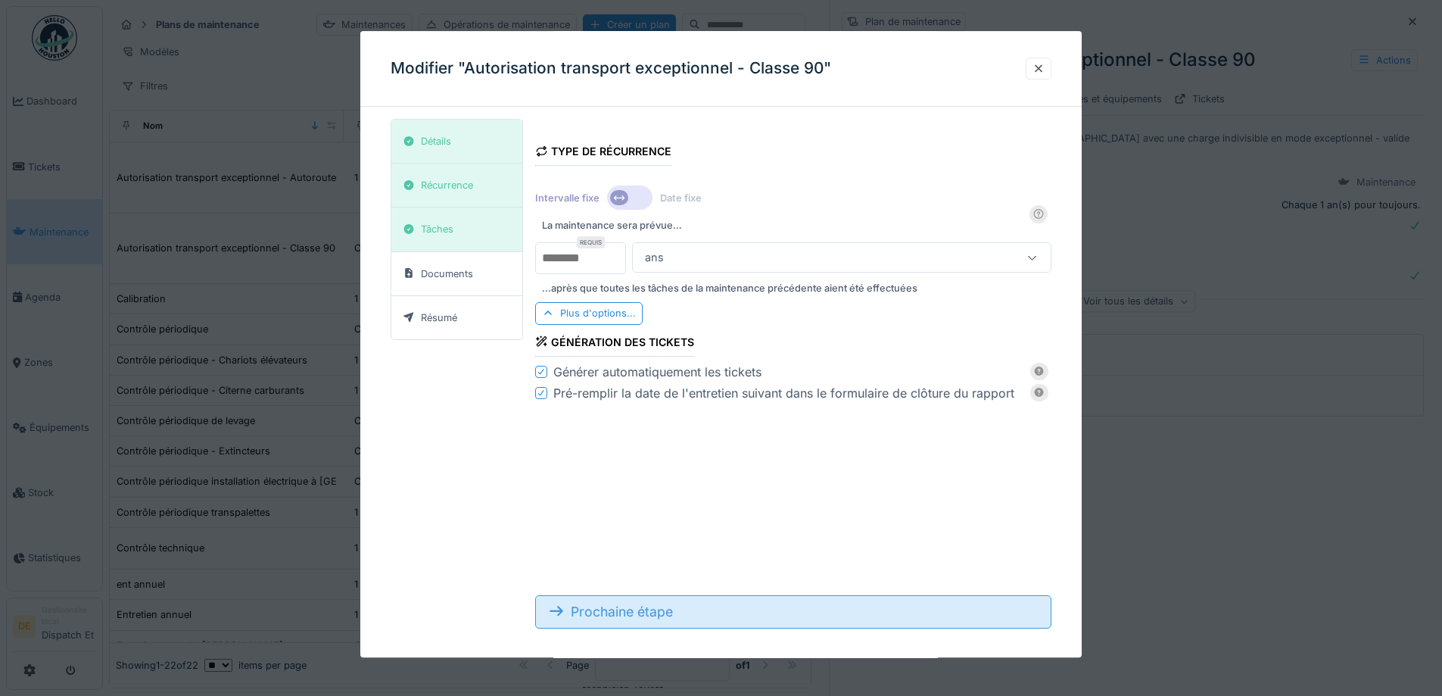
click at [636, 618] on div "Prochaine étape" at bounding box center [793, 611] width 516 height 33
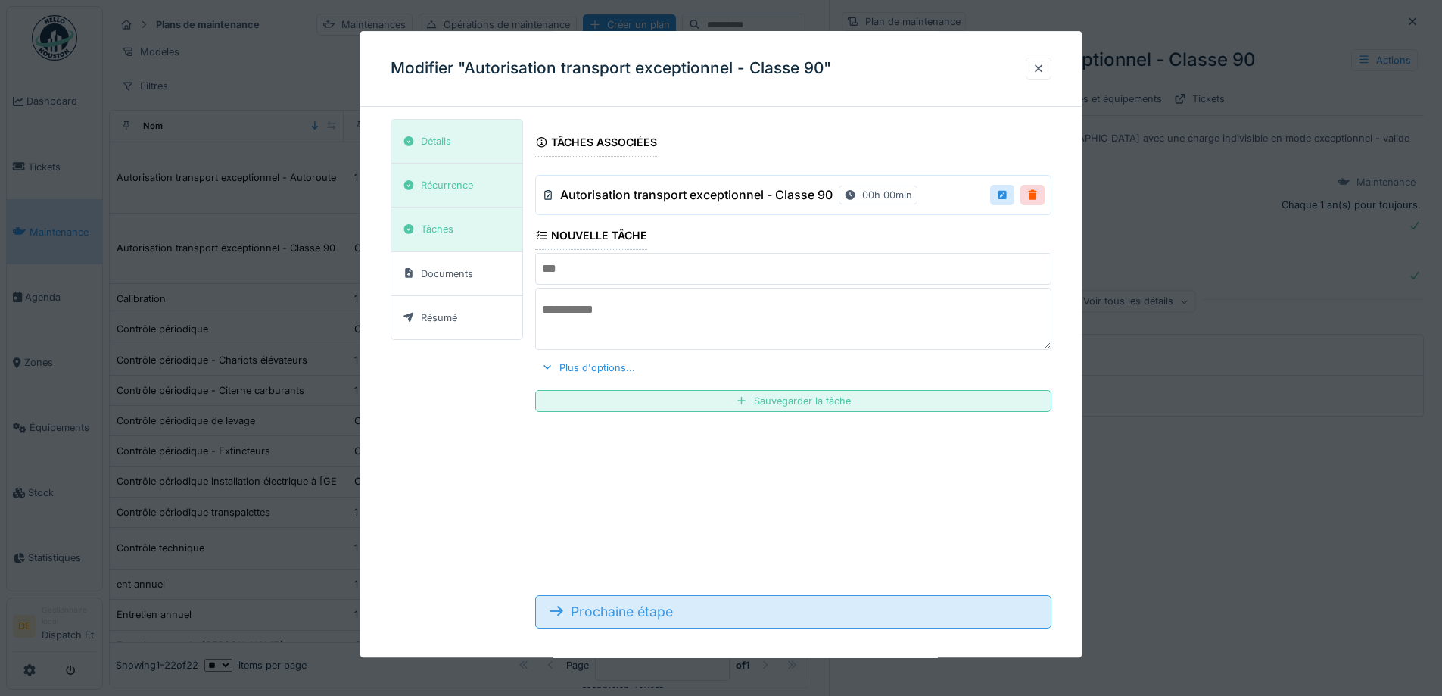
click at [597, 600] on div "Prochaine étape" at bounding box center [793, 611] width 516 height 33
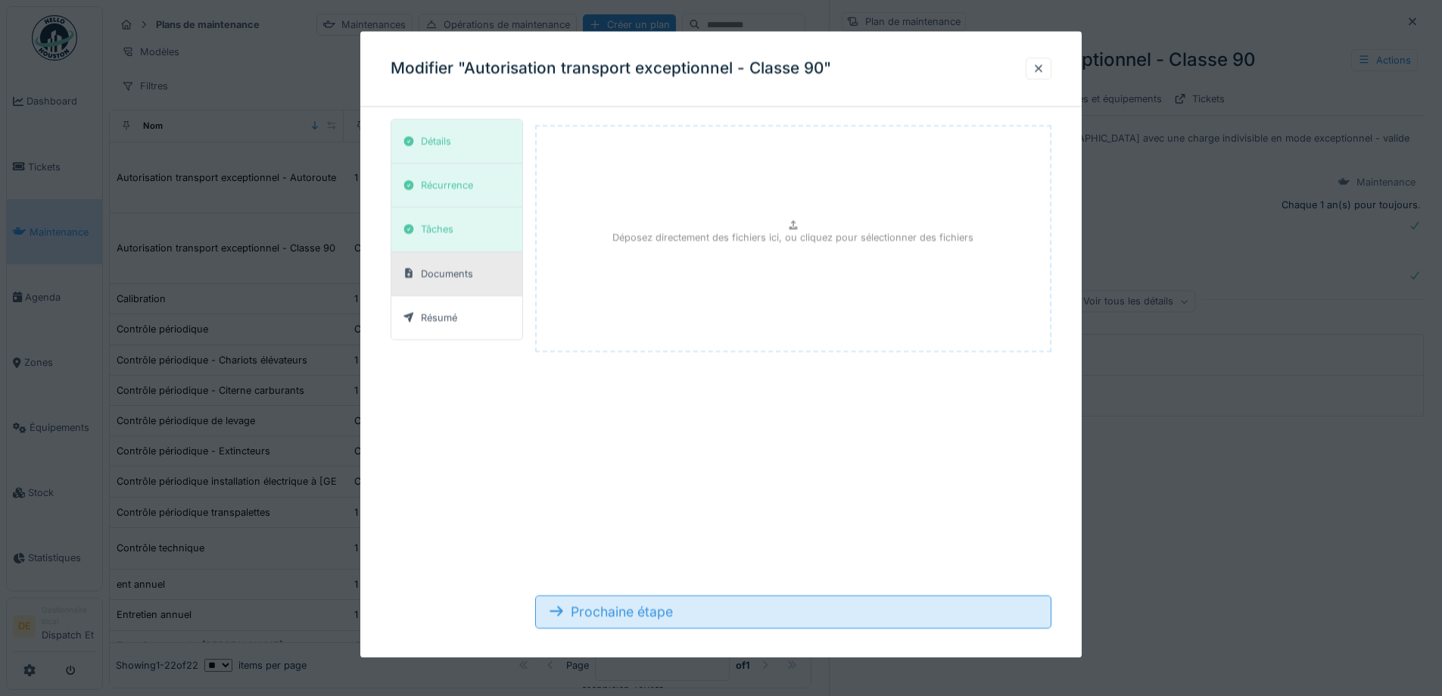
click at [600, 605] on div "Prochaine étape" at bounding box center [793, 611] width 516 height 33
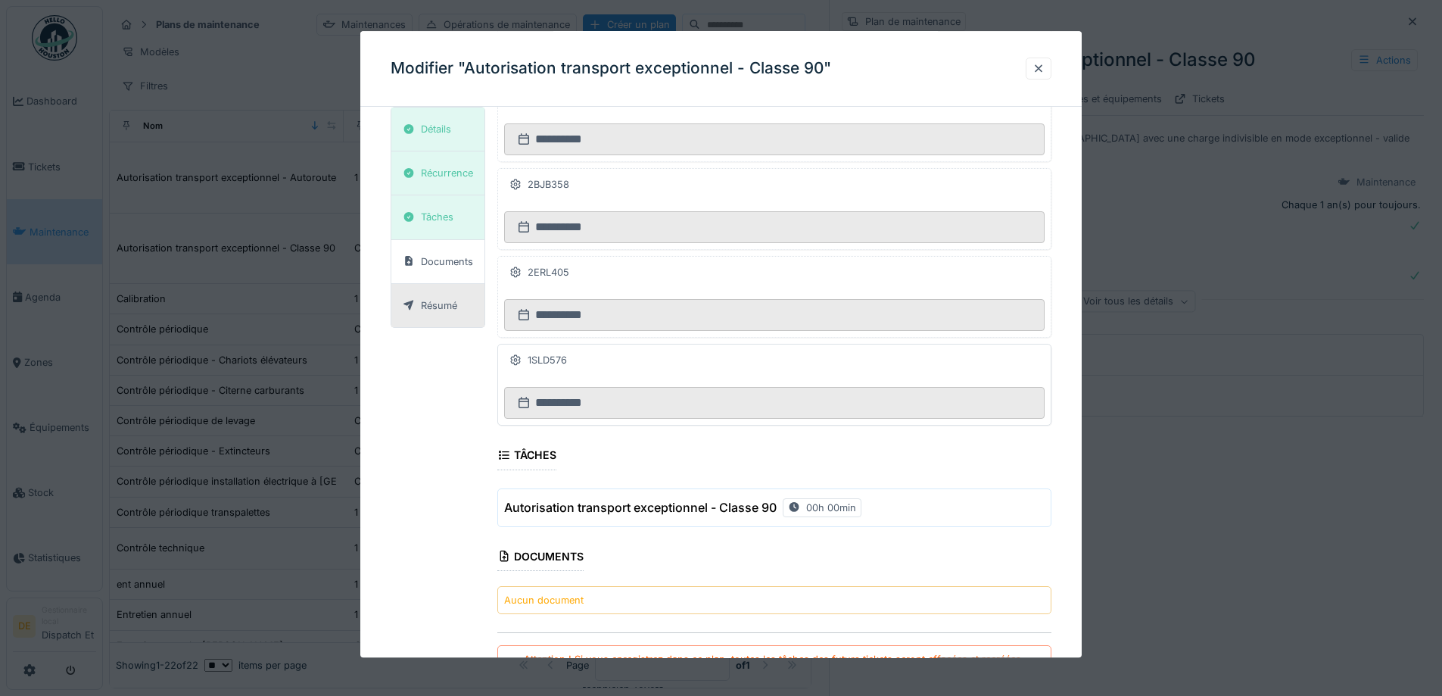
scroll to position [2315, 0]
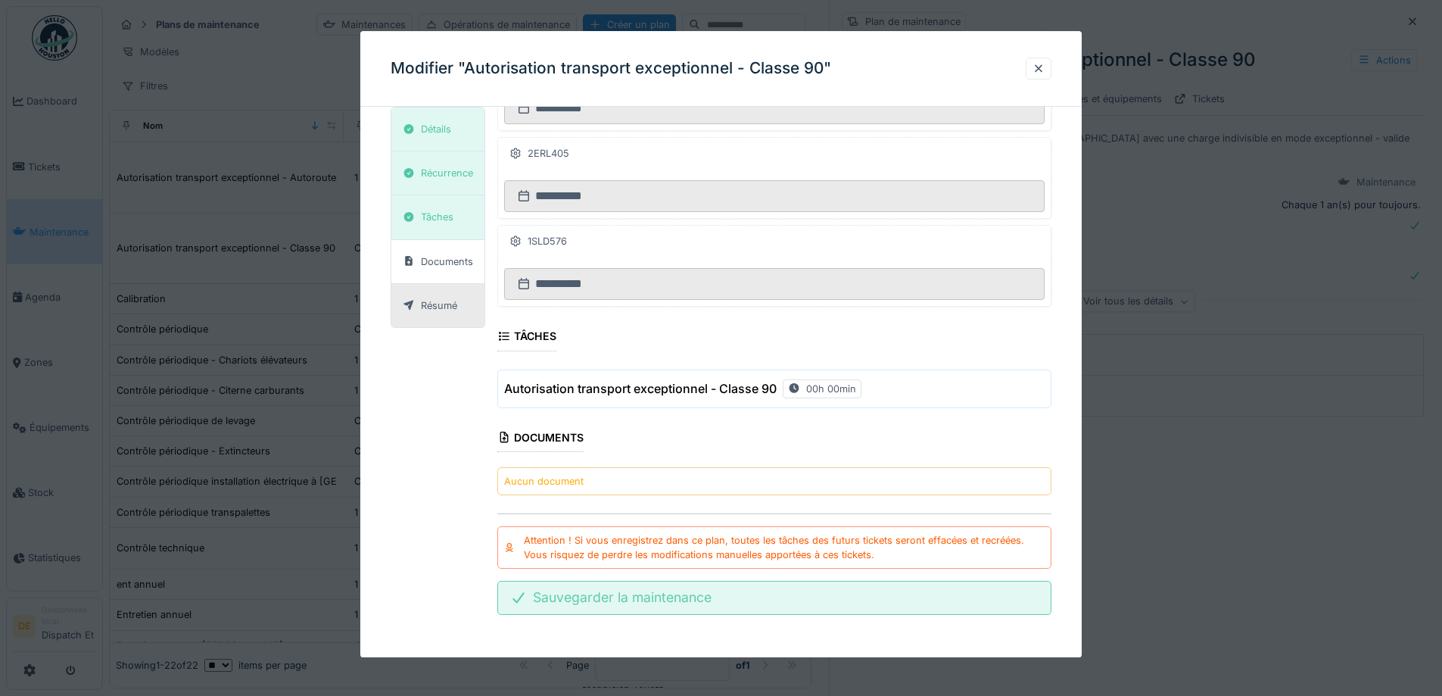
click at [556, 585] on div "Sauvegarder la maintenance" at bounding box center [774, 597] width 554 height 33
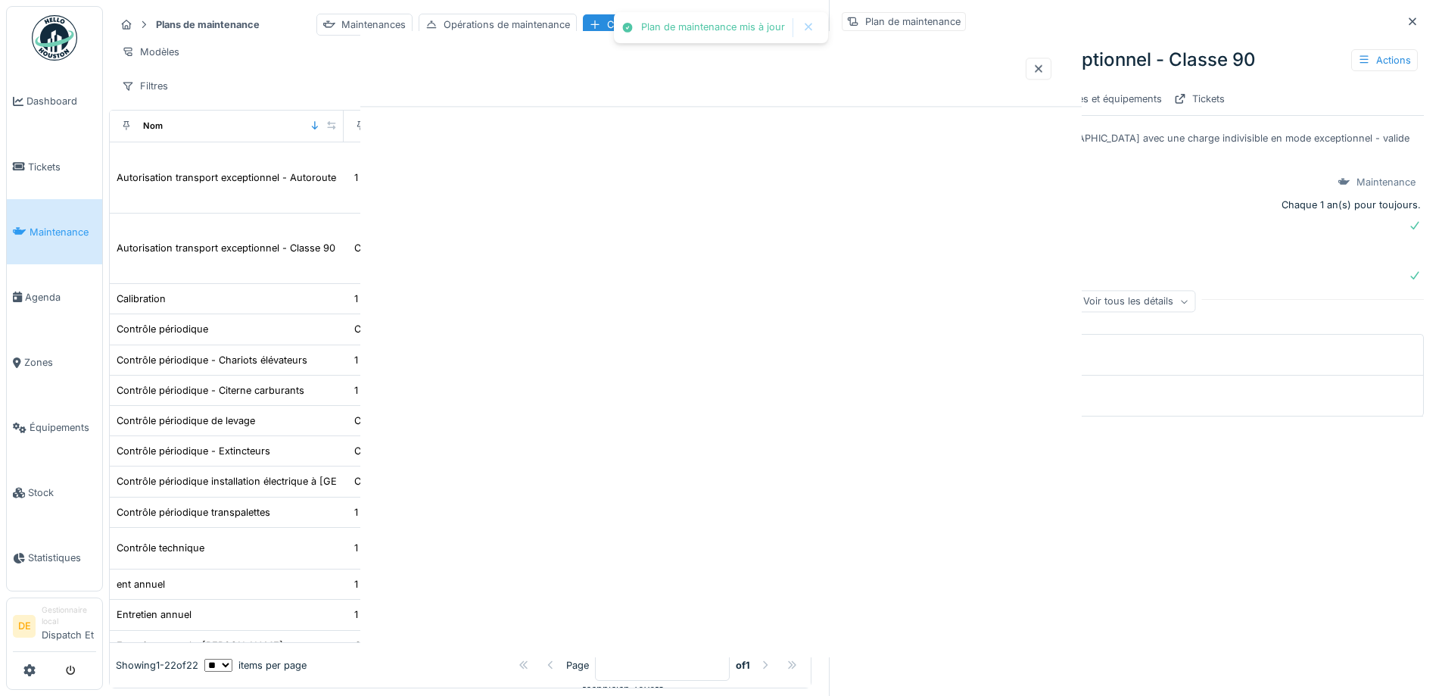
scroll to position [0, 0]
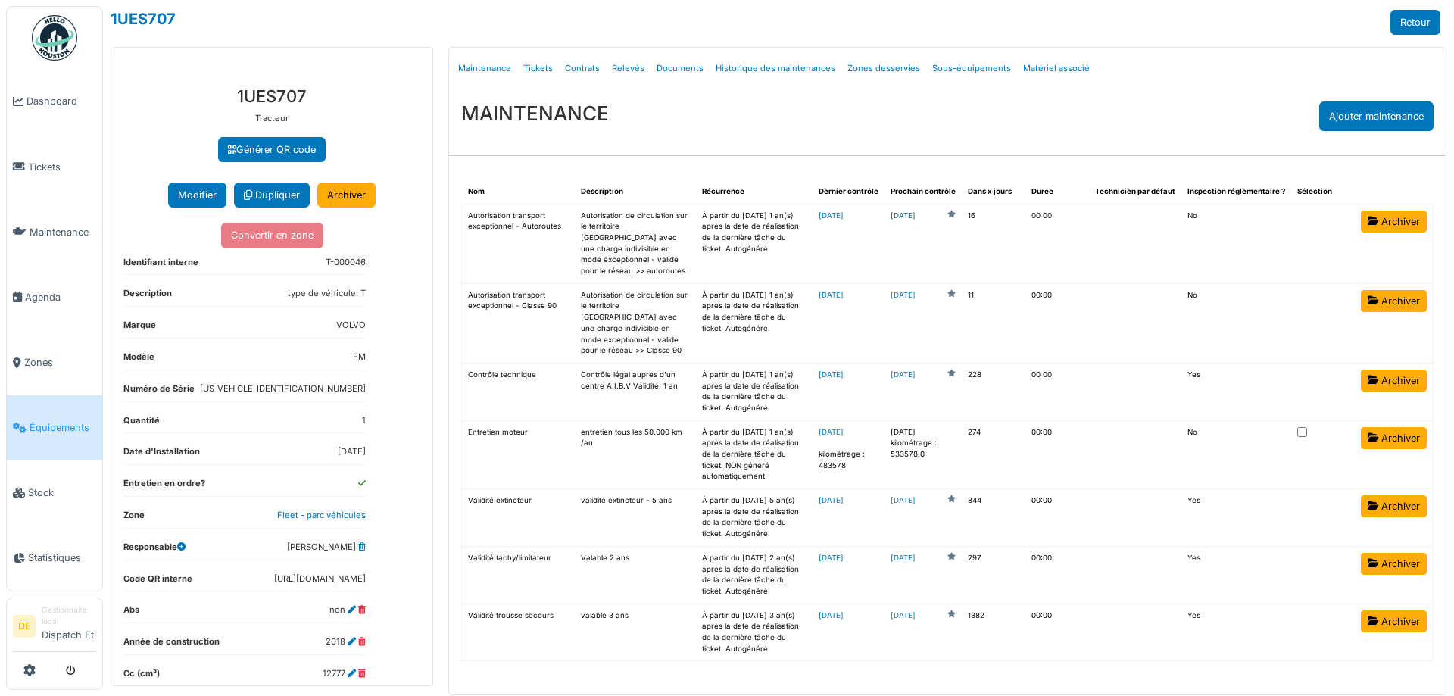
click at [915, 215] on link "2025-10-04" at bounding box center [902, 215] width 25 height 11
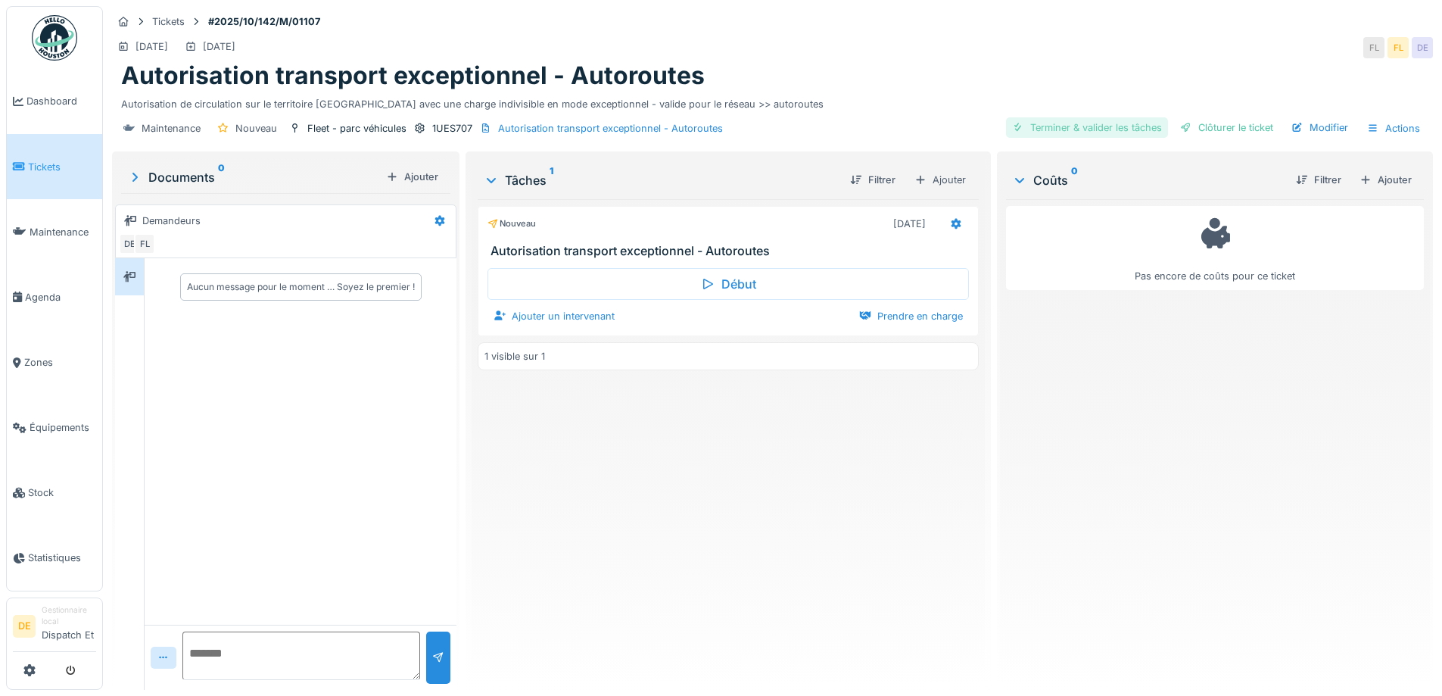
click at [1042, 125] on div "Terminer & valider les tâches" at bounding box center [1087, 127] width 162 height 20
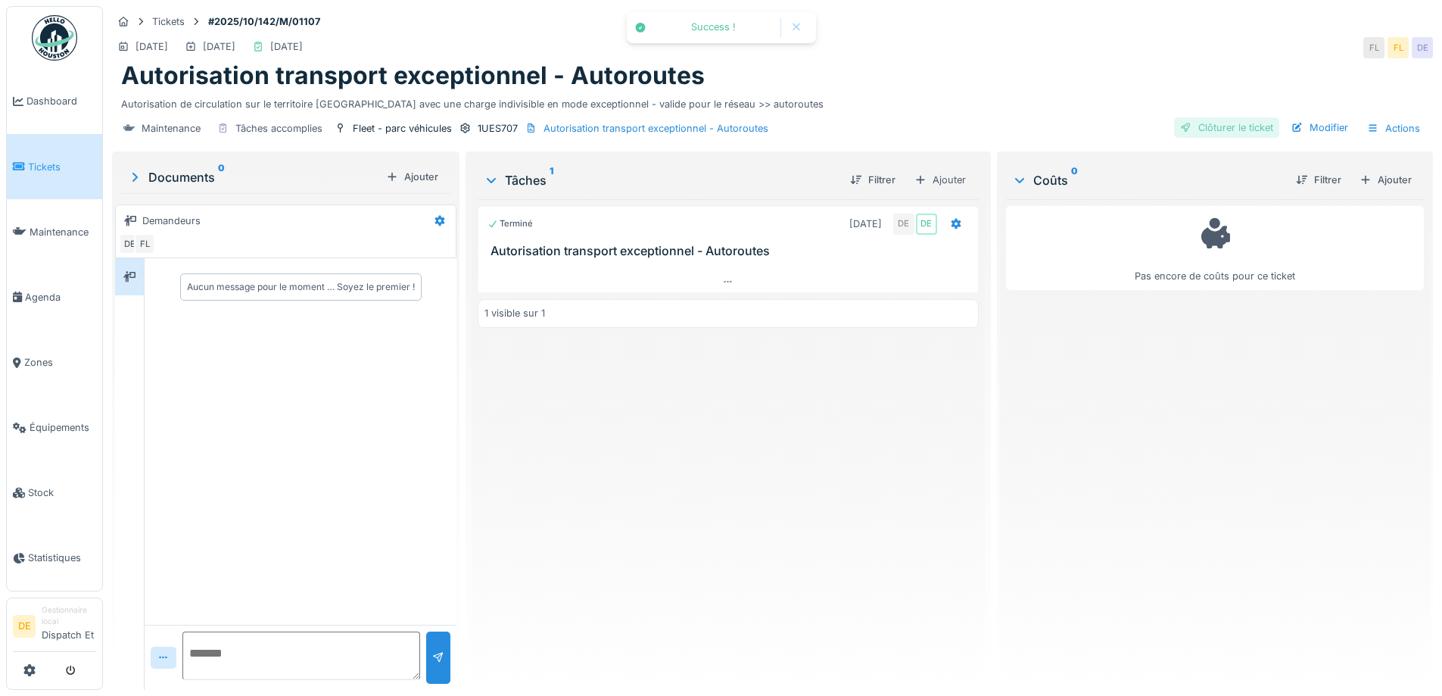
click at [1207, 130] on div "Clôturer le ticket" at bounding box center [1226, 127] width 105 height 20
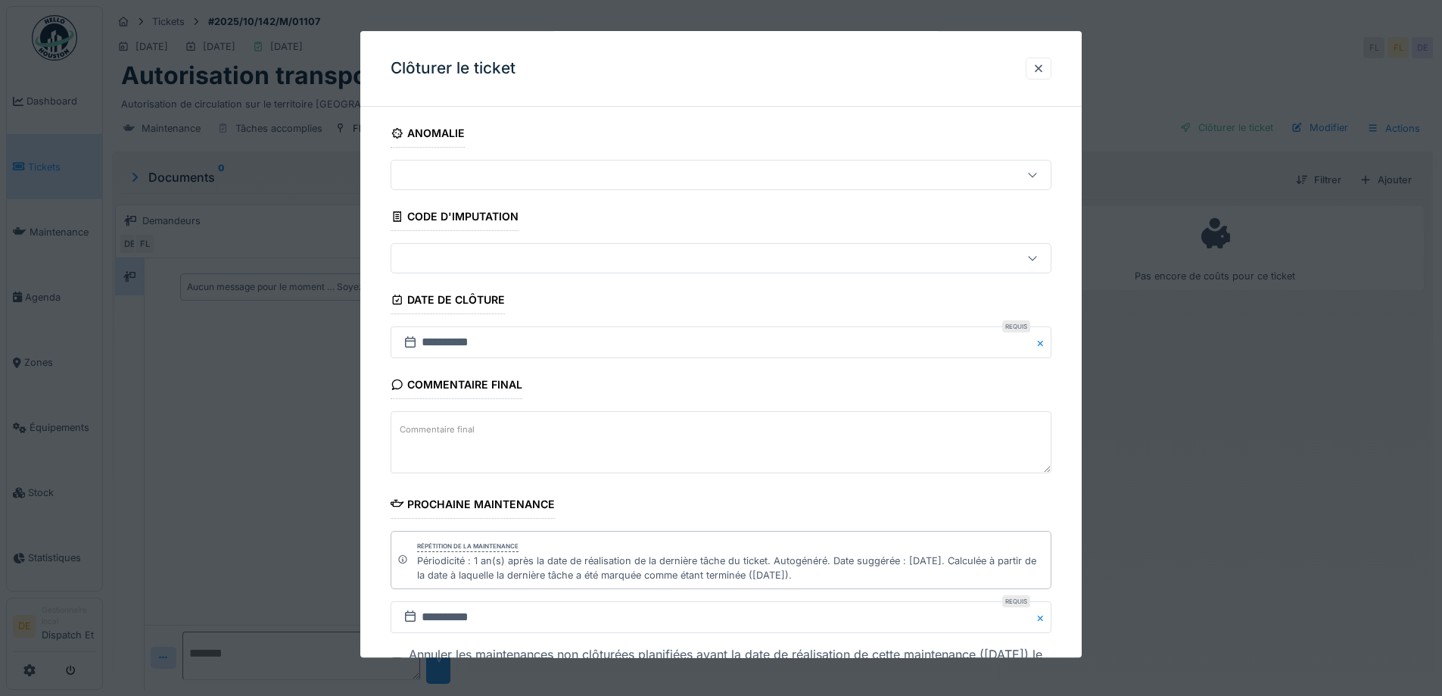
scroll to position [117, 0]
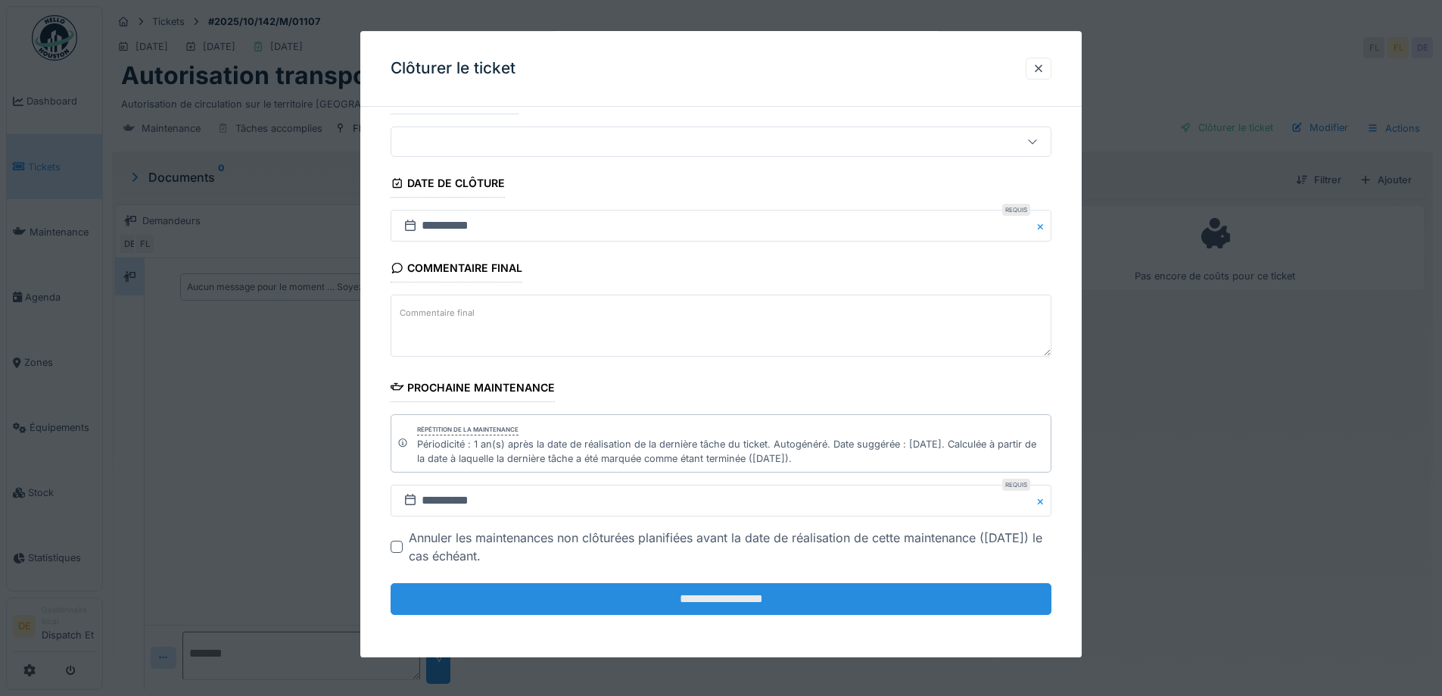
click at [581, 599] on input "**********" at bounding box center [721, 600] width 661 height 32
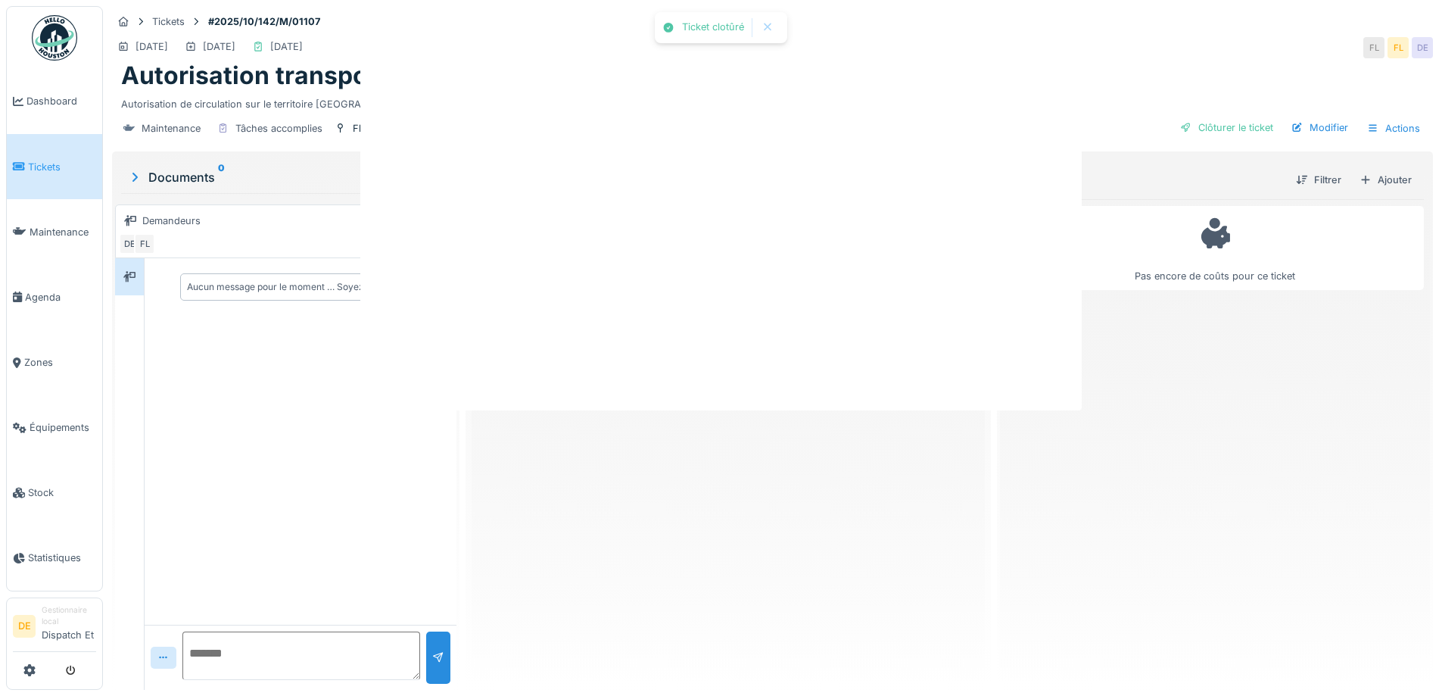
scroll to position [0, 0]
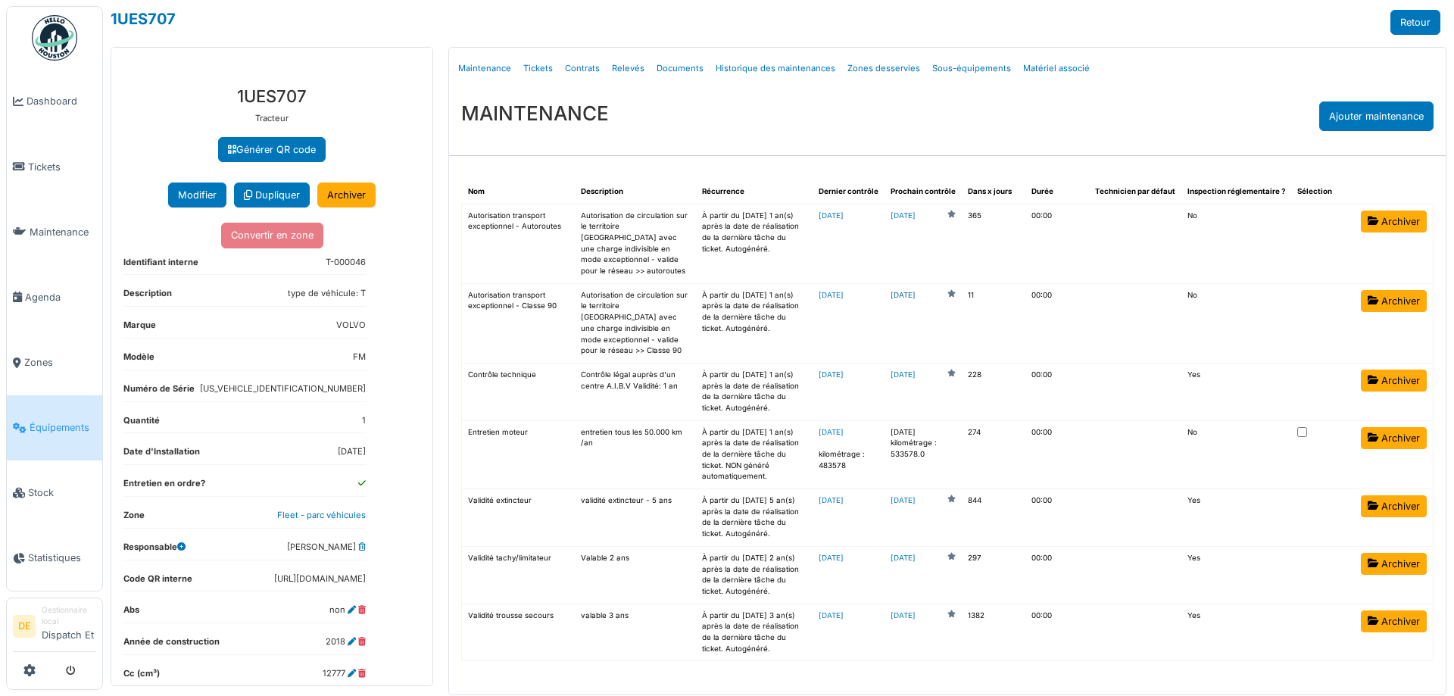
click at [915, 290] on link "2025-09-29" at bounding box center [902, 295] width 25 height 11
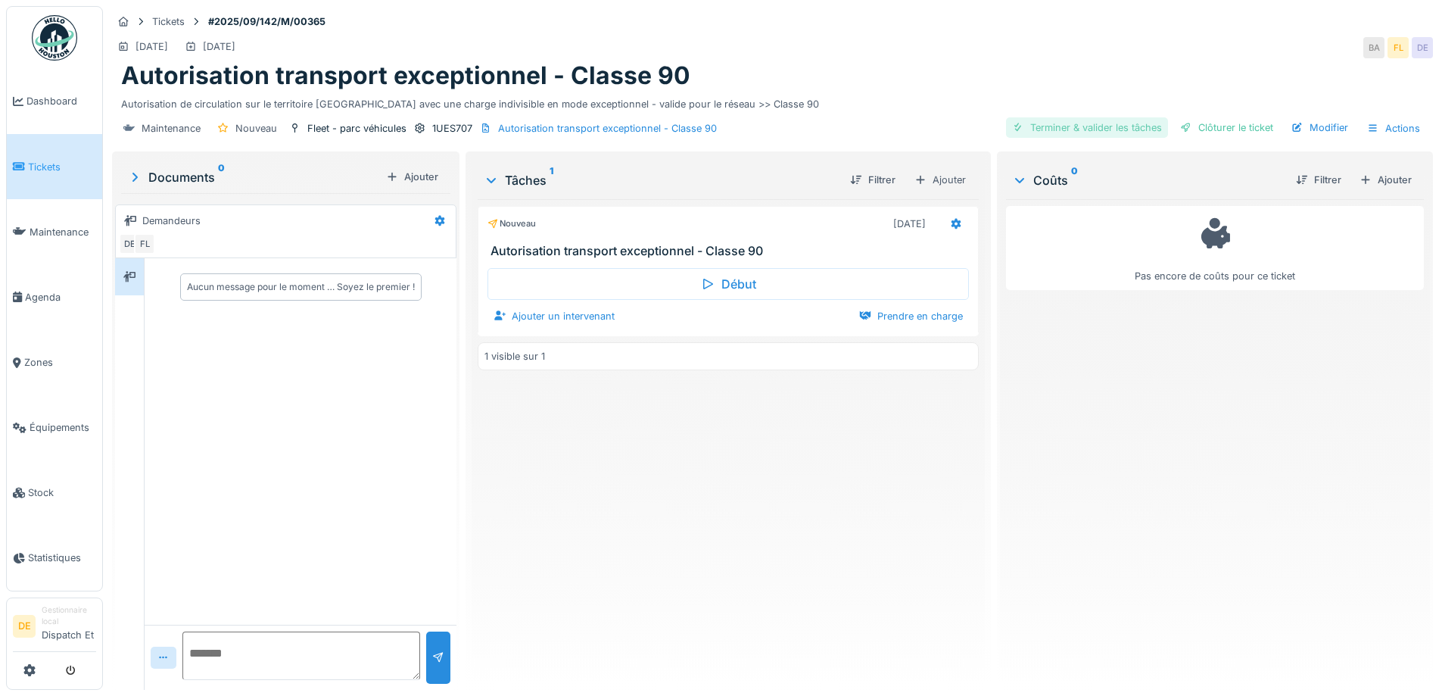
click at [1026, 125] on div "Terminer & valider les tâches" at bounding box center [1087, 127] width 162 height 20
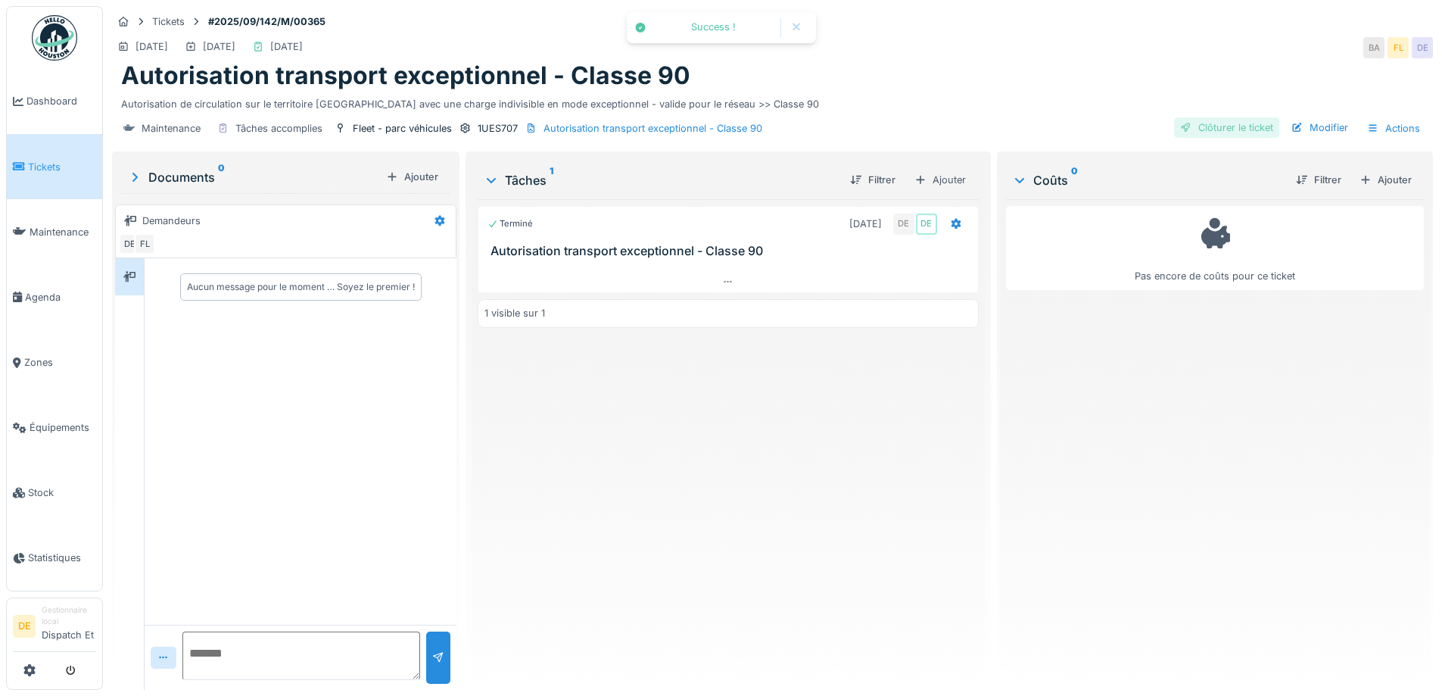
click at [1209, 122] on div "Clôturer le ticket" at bounding box center [1226, 127] width 105 height 20
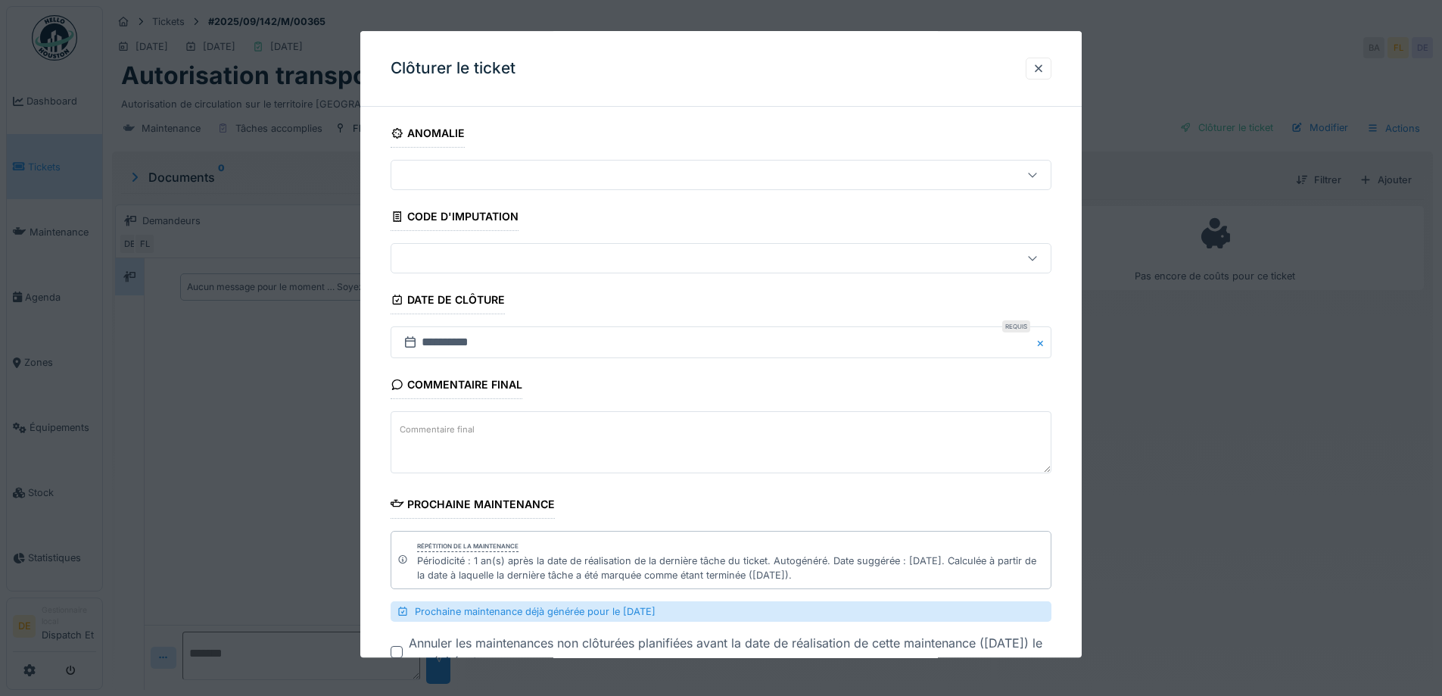
click at [697, 30] on div at bounding box center [721, 348] width 1442 height 696
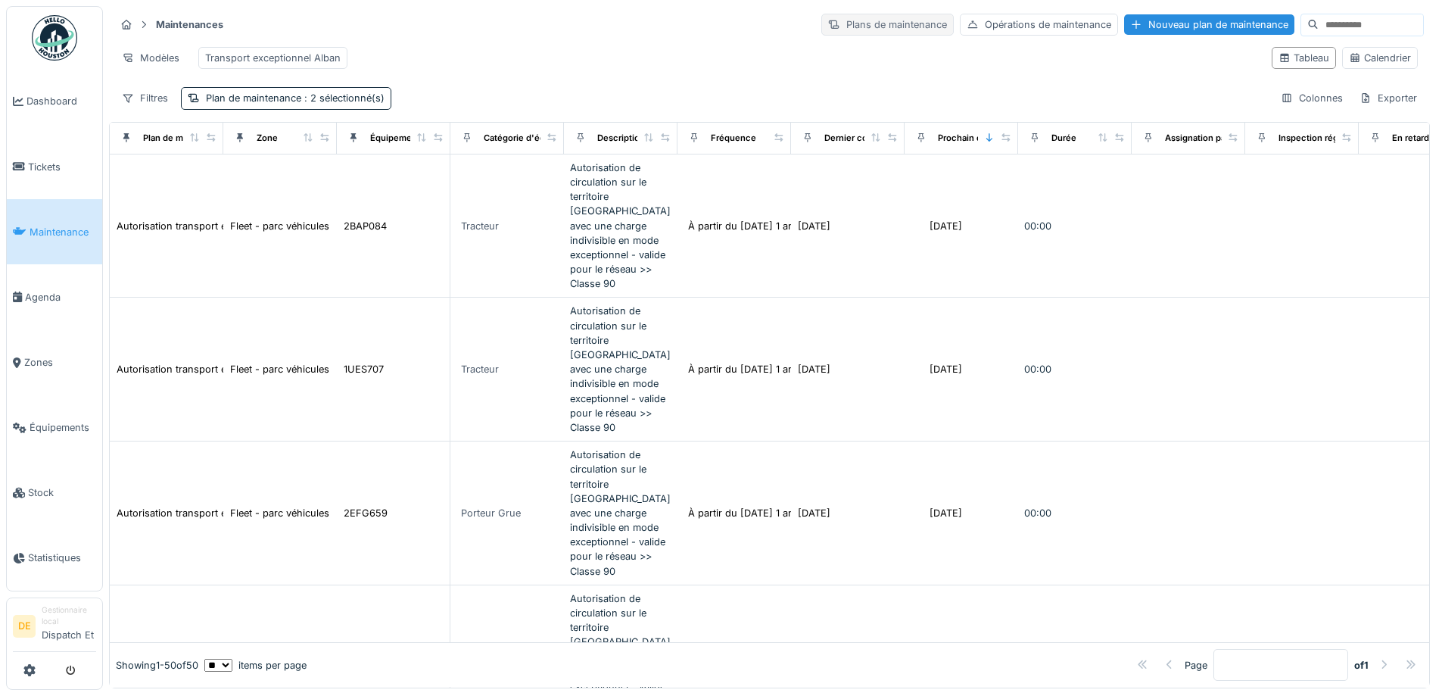
click at [822, 30] on div "Plans de maintenance" at bounding box center [888, 25] width 133 height 22
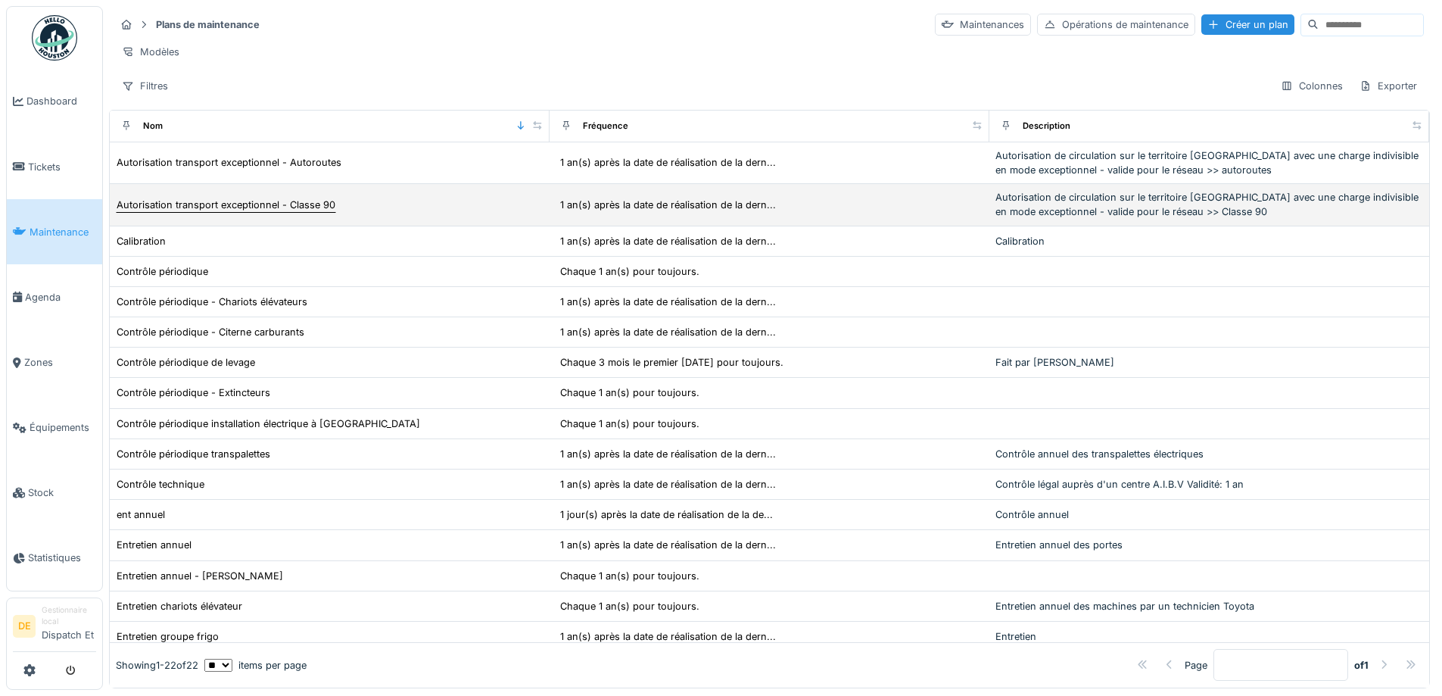
click at [199, 212] on div "Autorisation transport exceptionnel - Classe 90" at bounding box center [226, 205] width 219 height 14
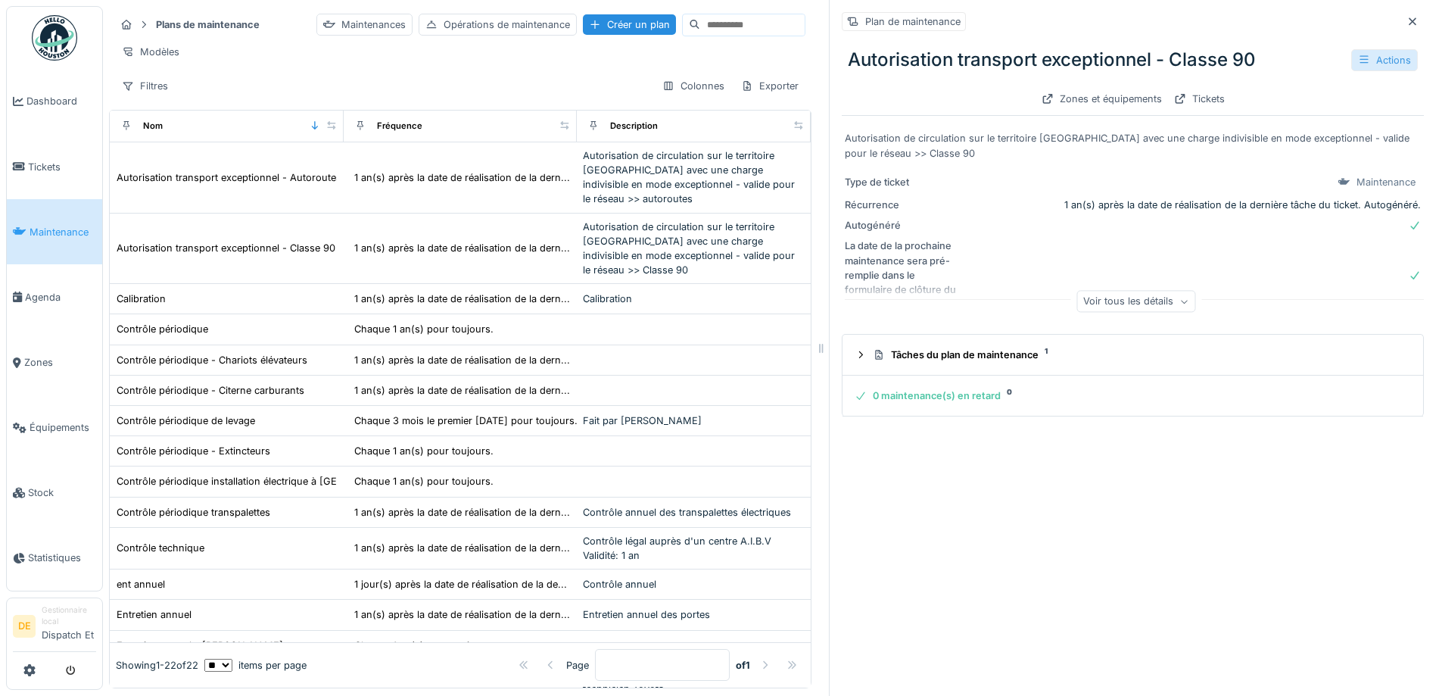
click at [1361, 58] on div "Actions" at bounding box center [1385, 60] width 67 height 22
click at [1318, 96] on div "Modifier" at bounding box center [1311, 94] width 136 height 23
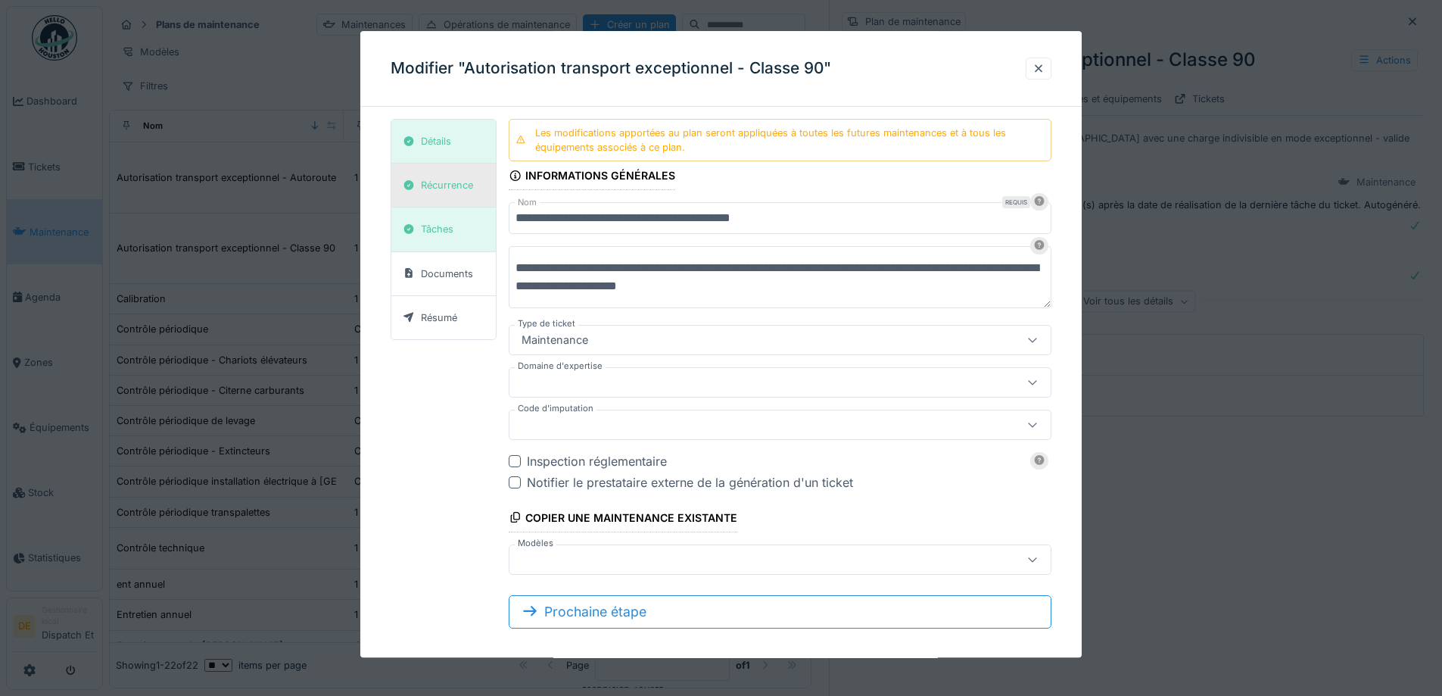
click at [444, 189] on div "Récurrence" at bounding box center [447, 186] width 52 height 14
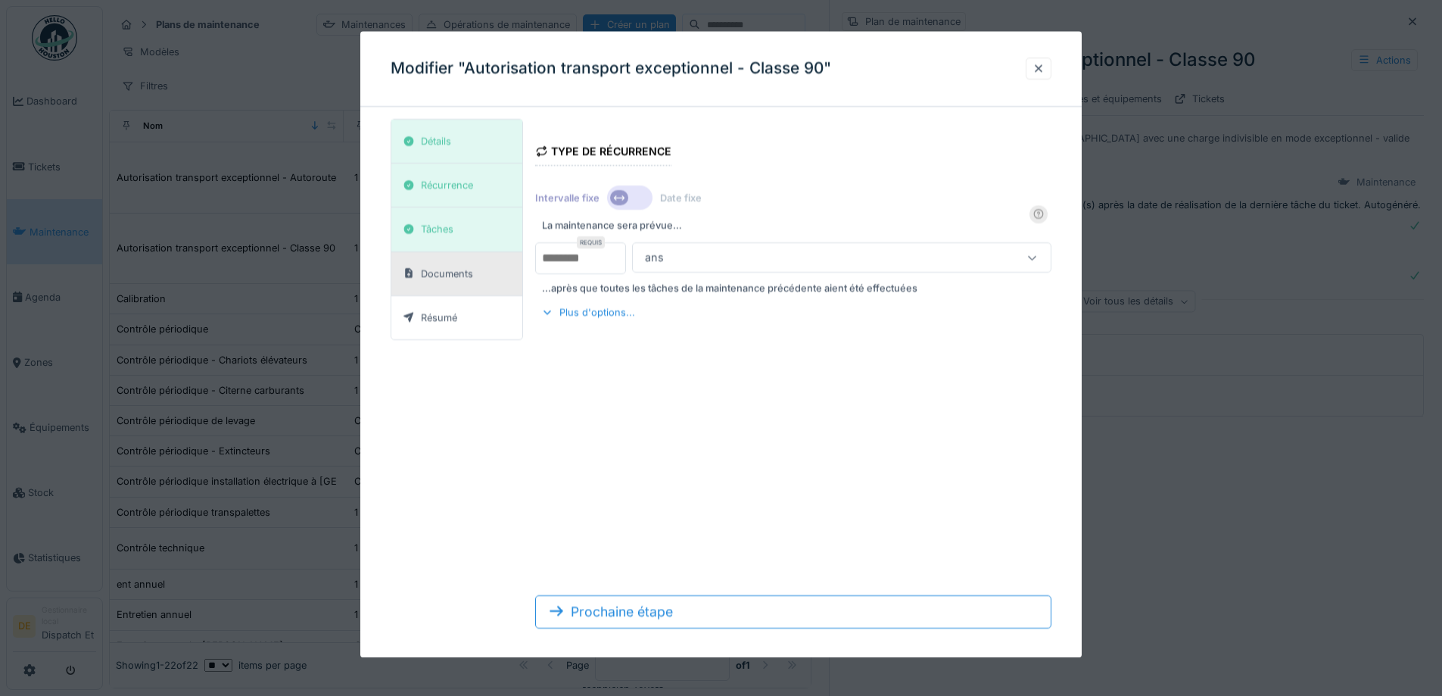
click at [462, 263] on div "Documents" at bounding box center [456, 274] width 131 height 44
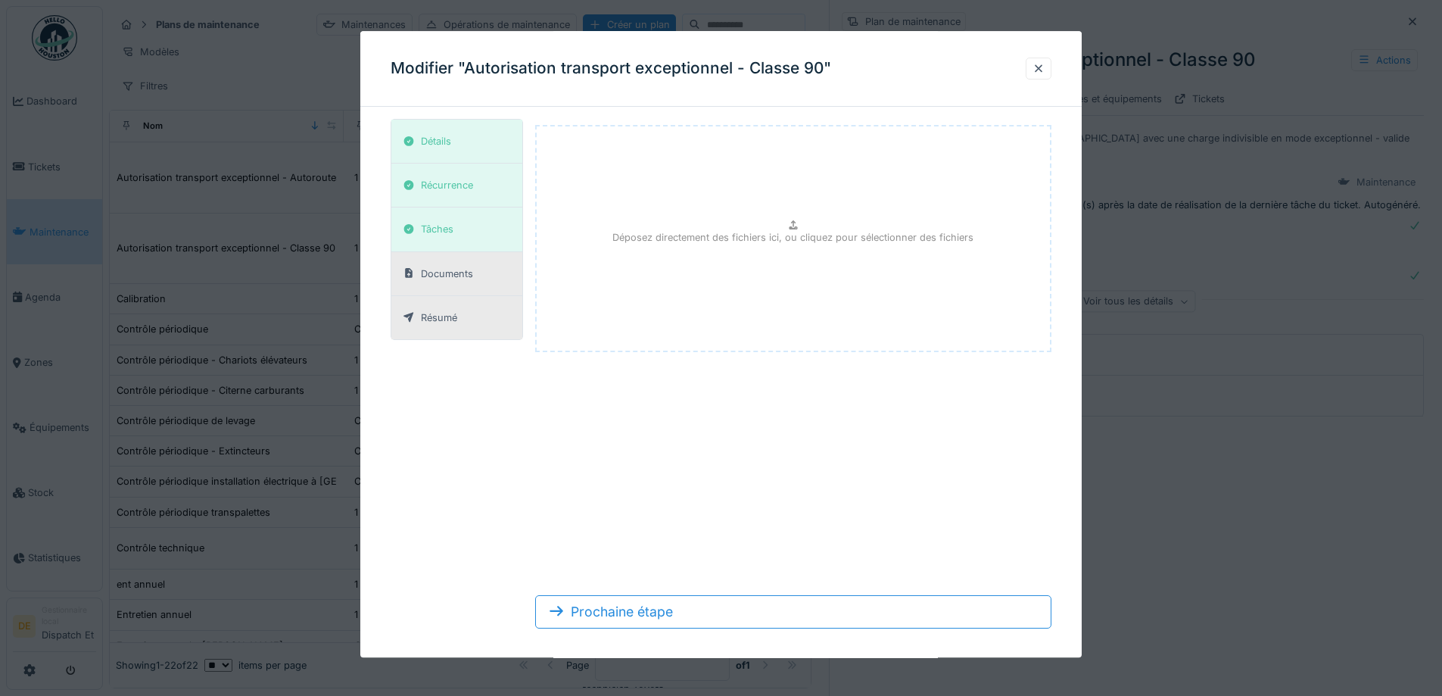
click at [462, 319] on div "Résumé" at bounding box center [430, 317] width 65 height 19
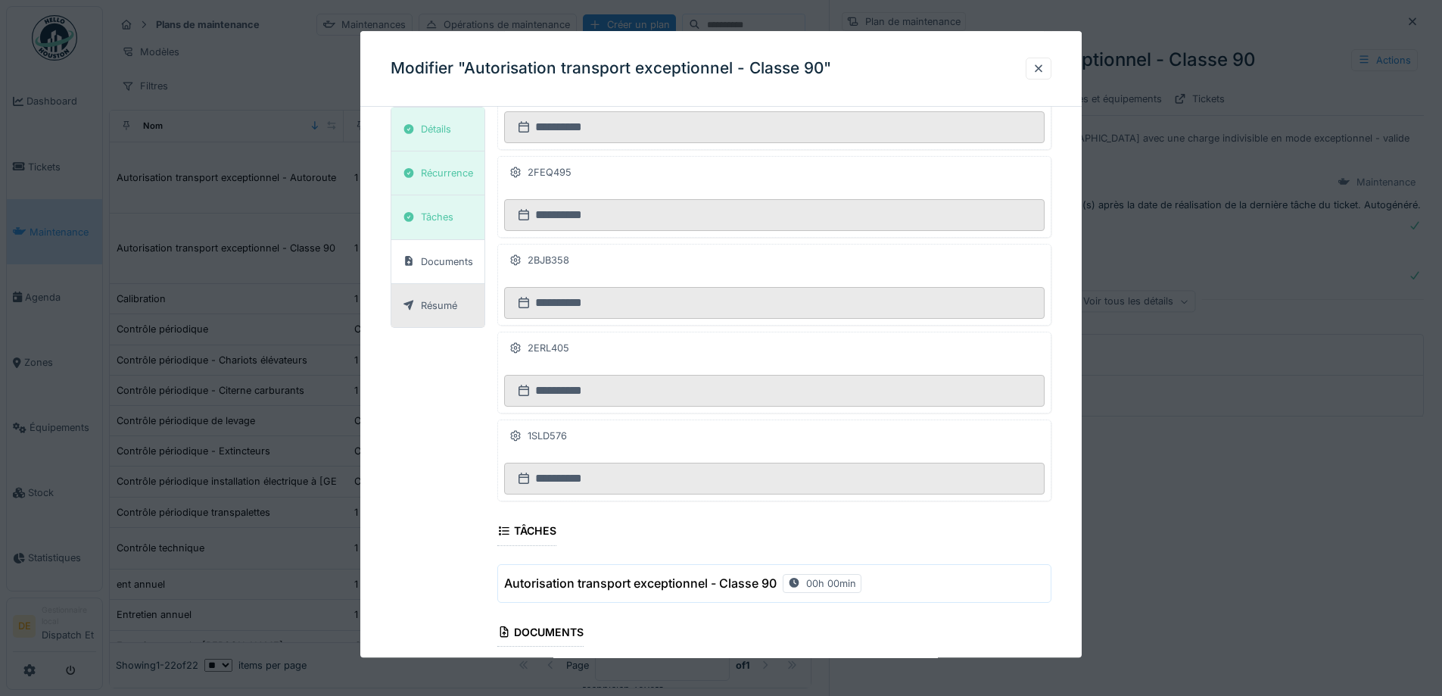
scroll to position [2315, 0]
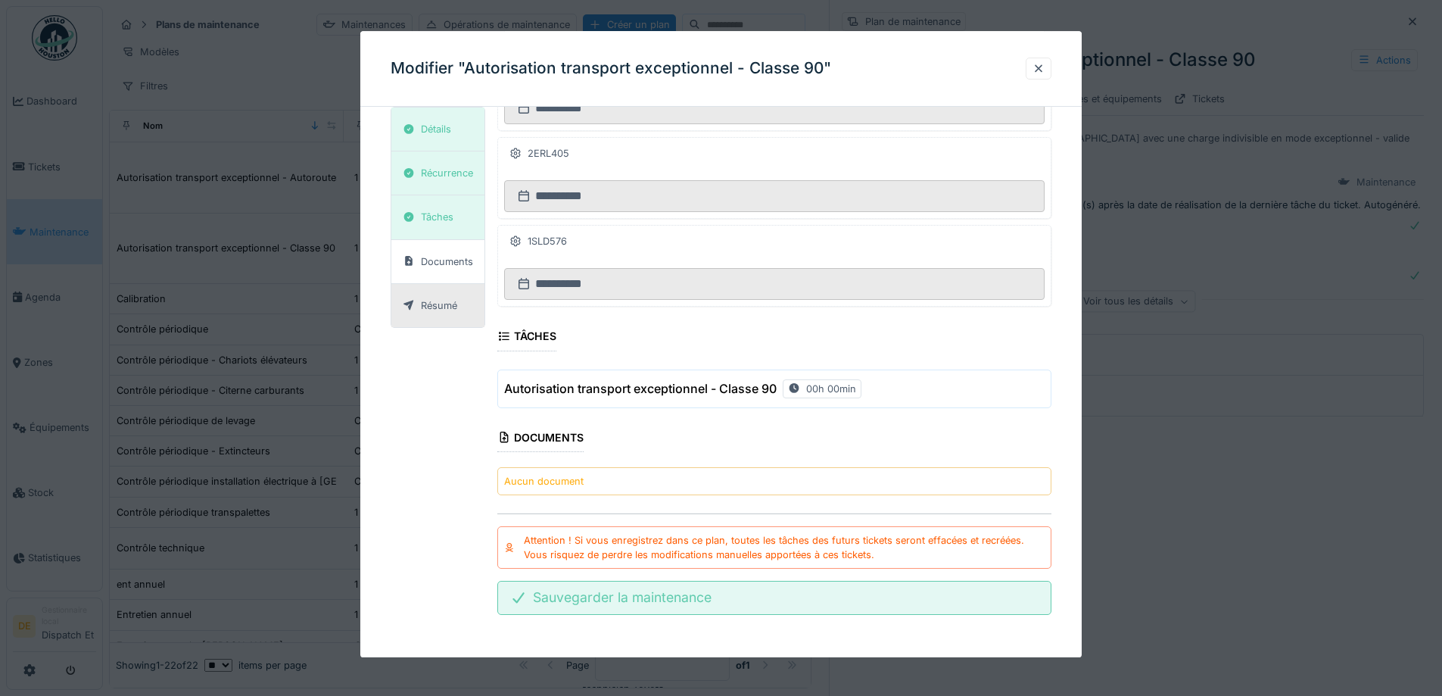
click at [655, 597] on div "Sauvegarder la maintenance" at bounding box center [774, 597] width 554 height 33
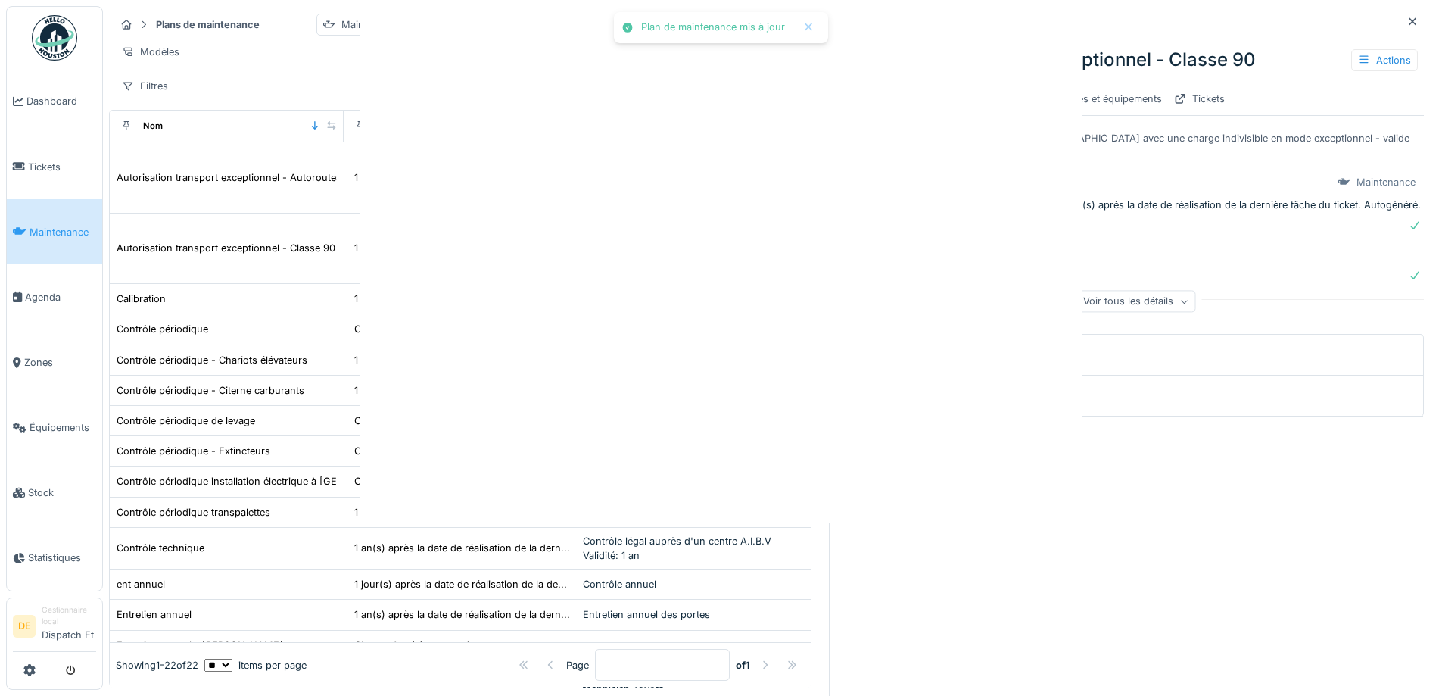
scroll to position [0, 0]
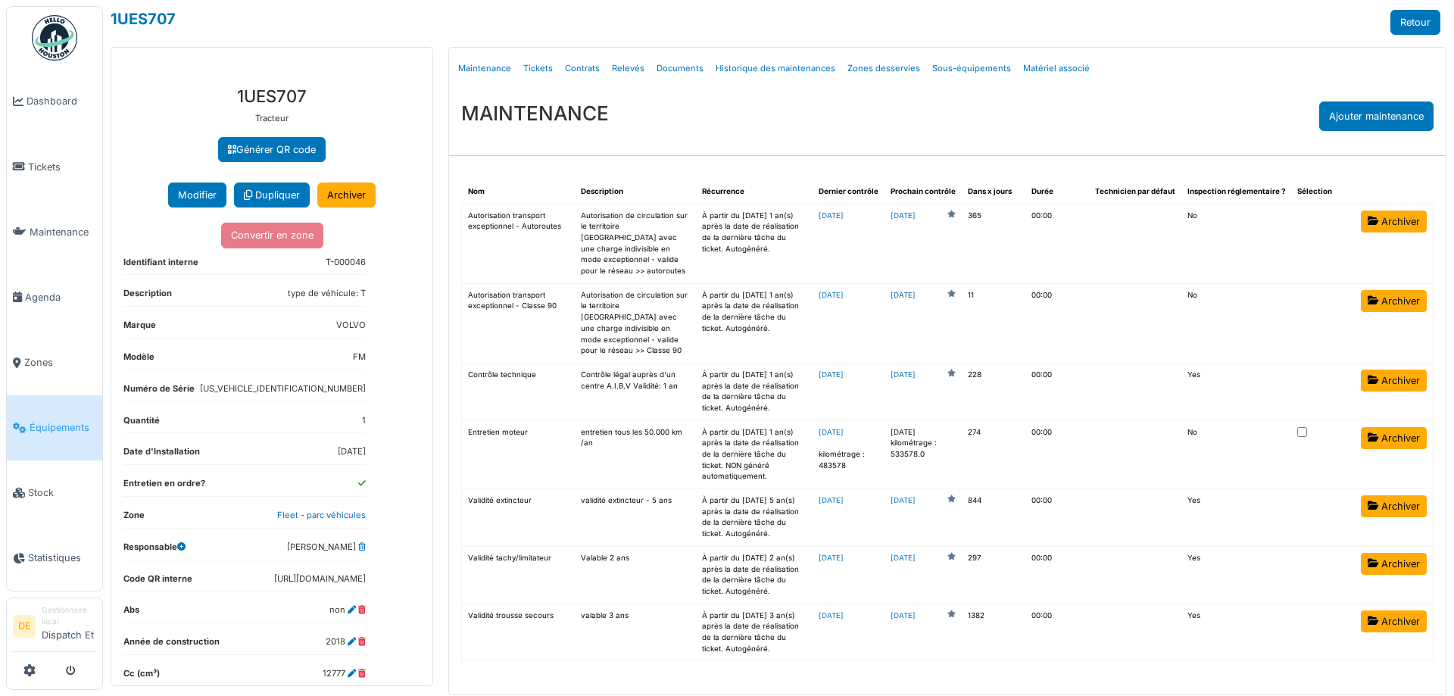
click at [915, 290] on link "2025-09-29" at bounding box center [902, 295] width 25 height 11
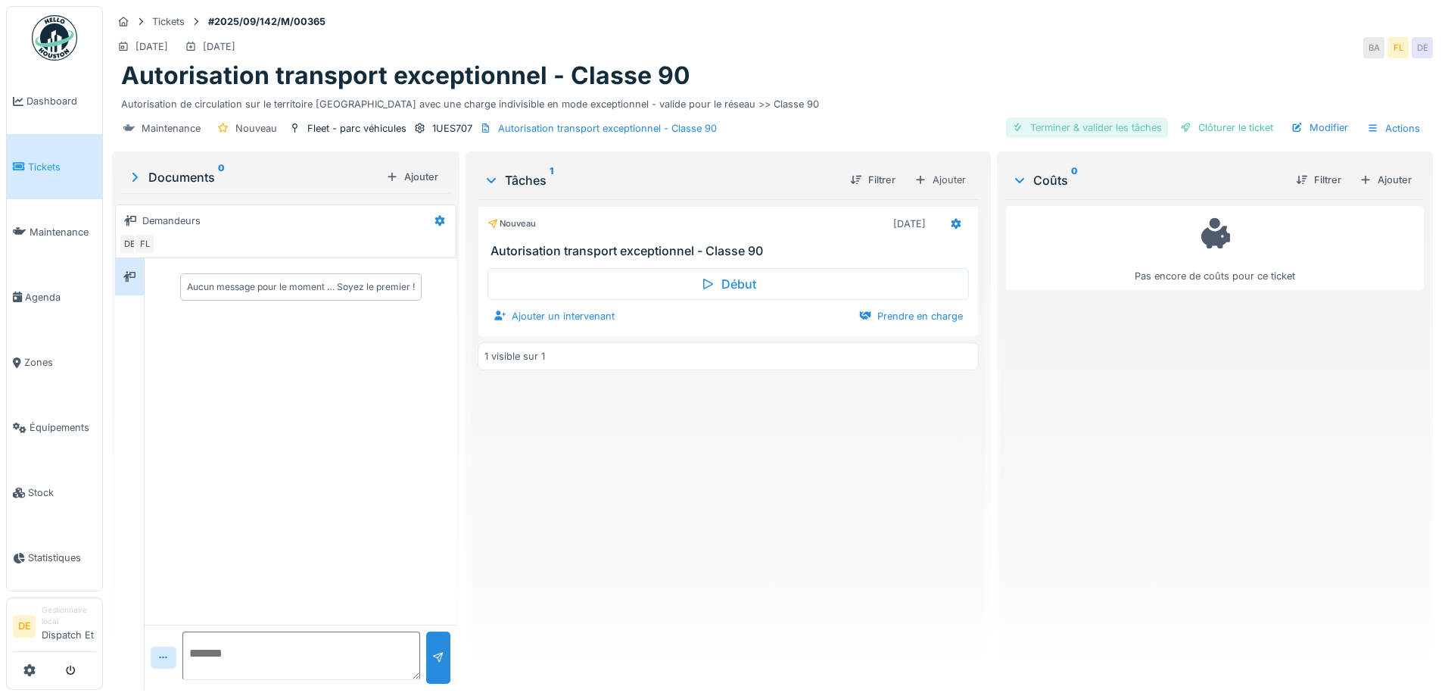
click at [1038, 126] on div "Terminer & valider les tâches" at bounding box center [1087, 127] width 162 height 20
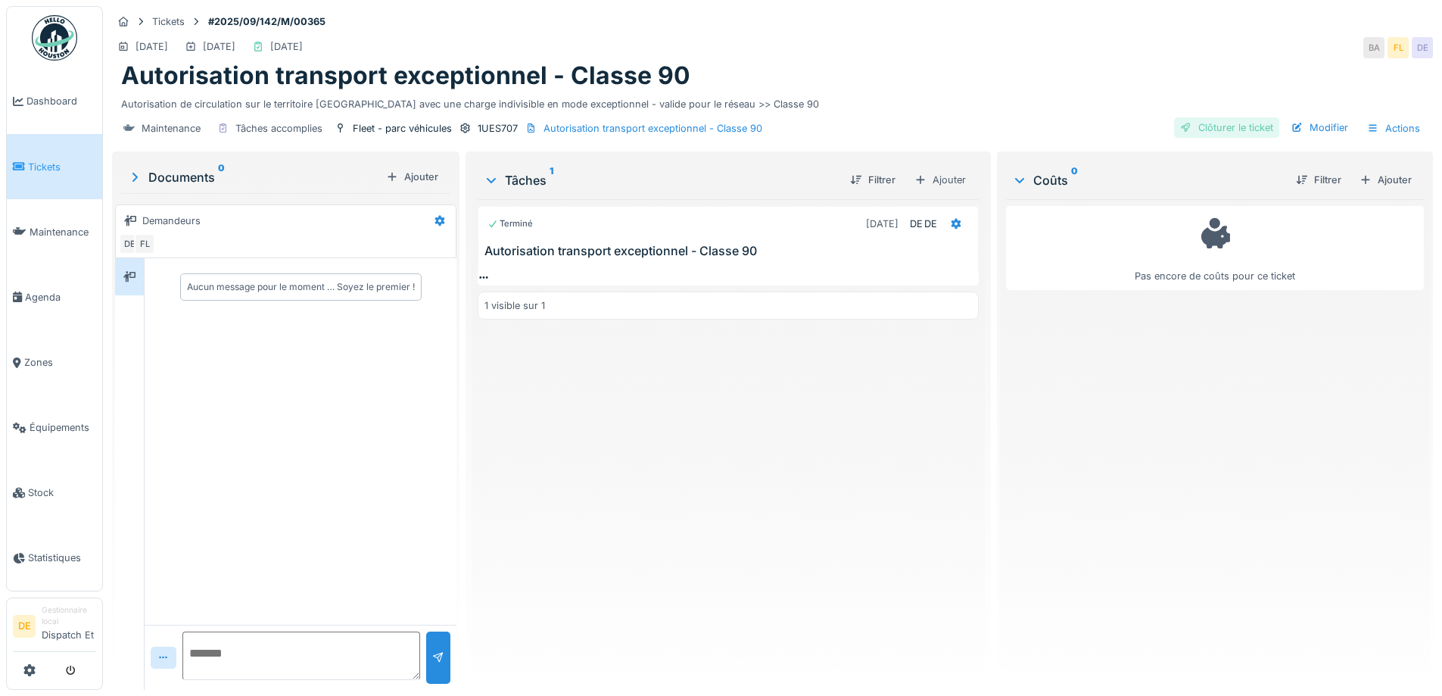
click at [1184, 129] on div "Clôturer le ticket" at bounding box center [1226, 127] width 105 height 20
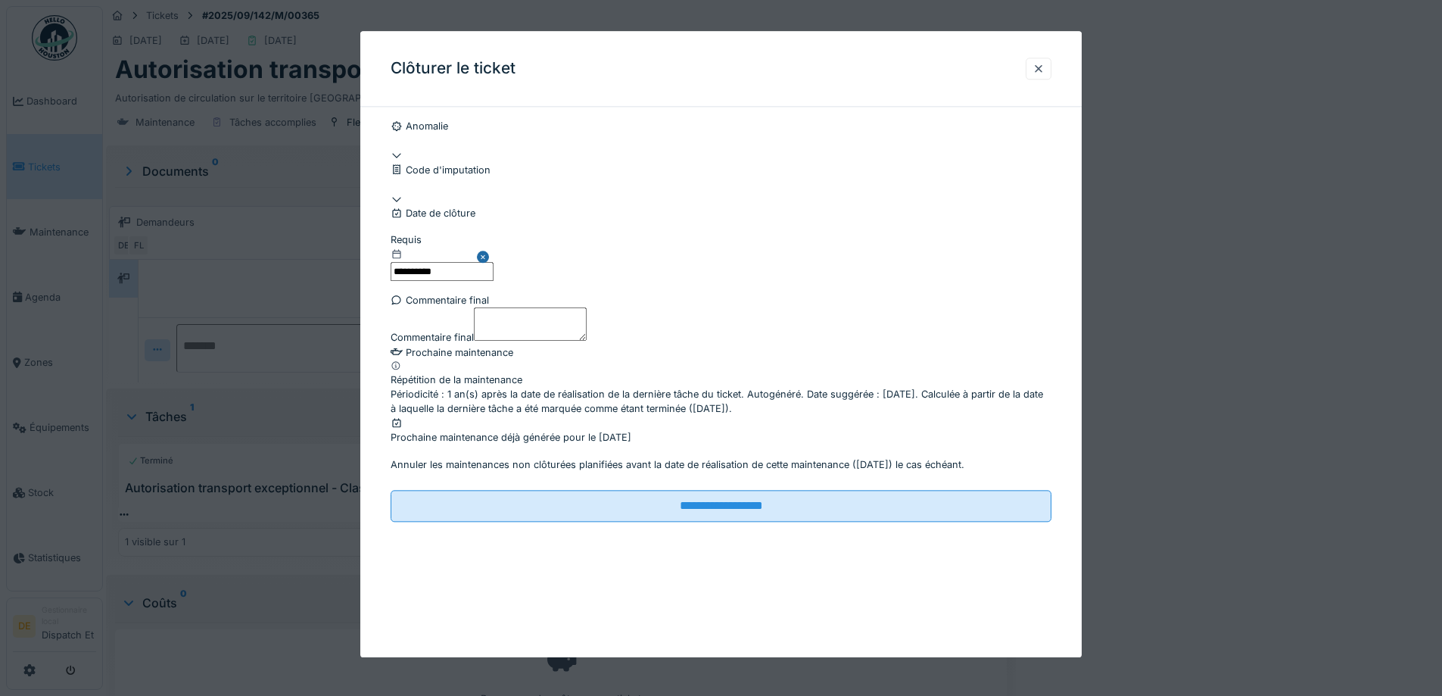
click at [438, 281] on input "**********" at bounding box center [442, 271] width 103 height 19
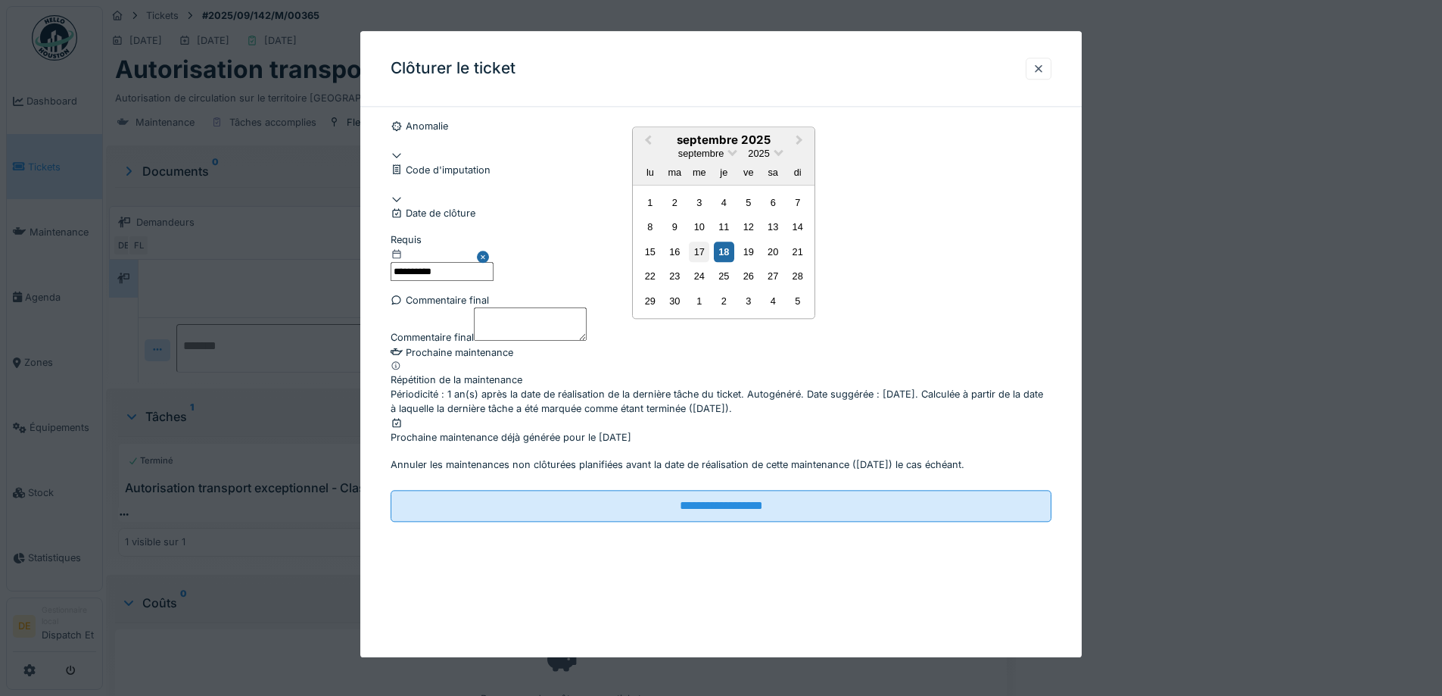
click at [700, 262] on div "17" at bounding box center [699, 252] width 20 height 20
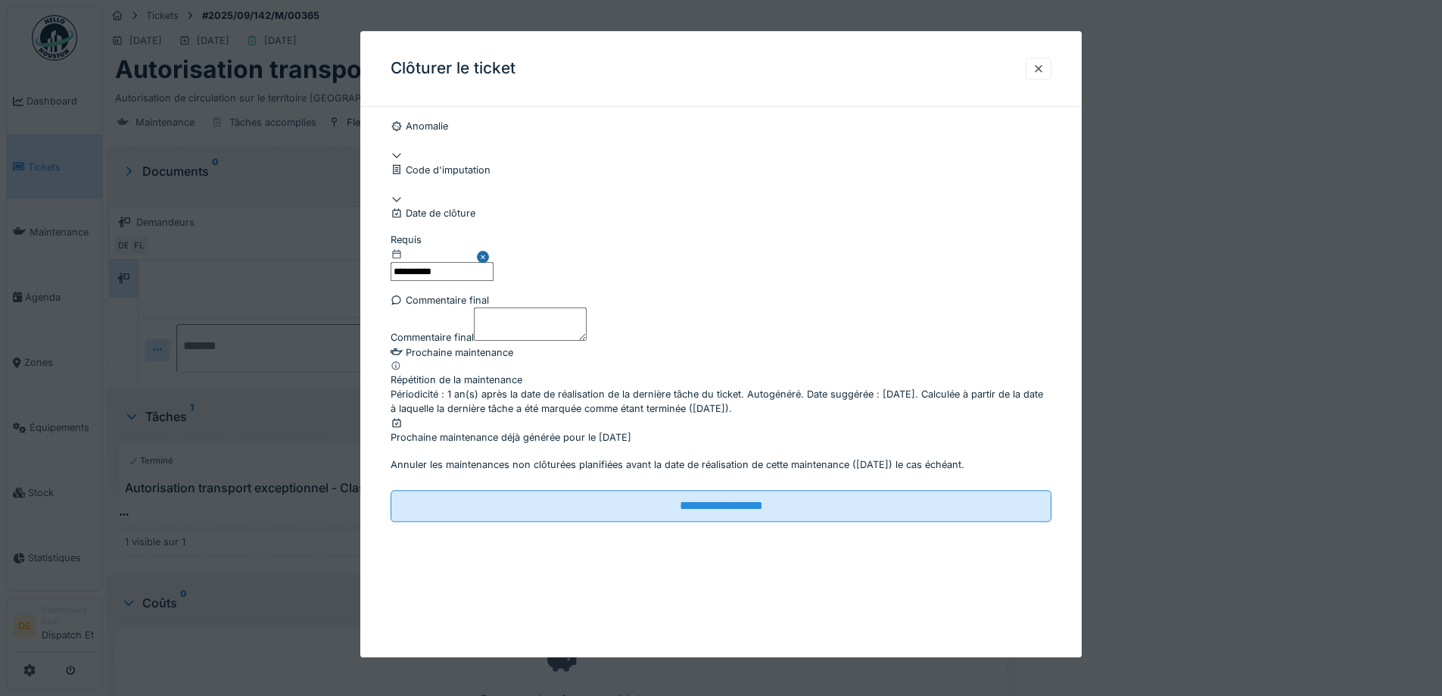
click at [366, 441] on div "**********" at bounding box center [721, 335] width 722 height 433
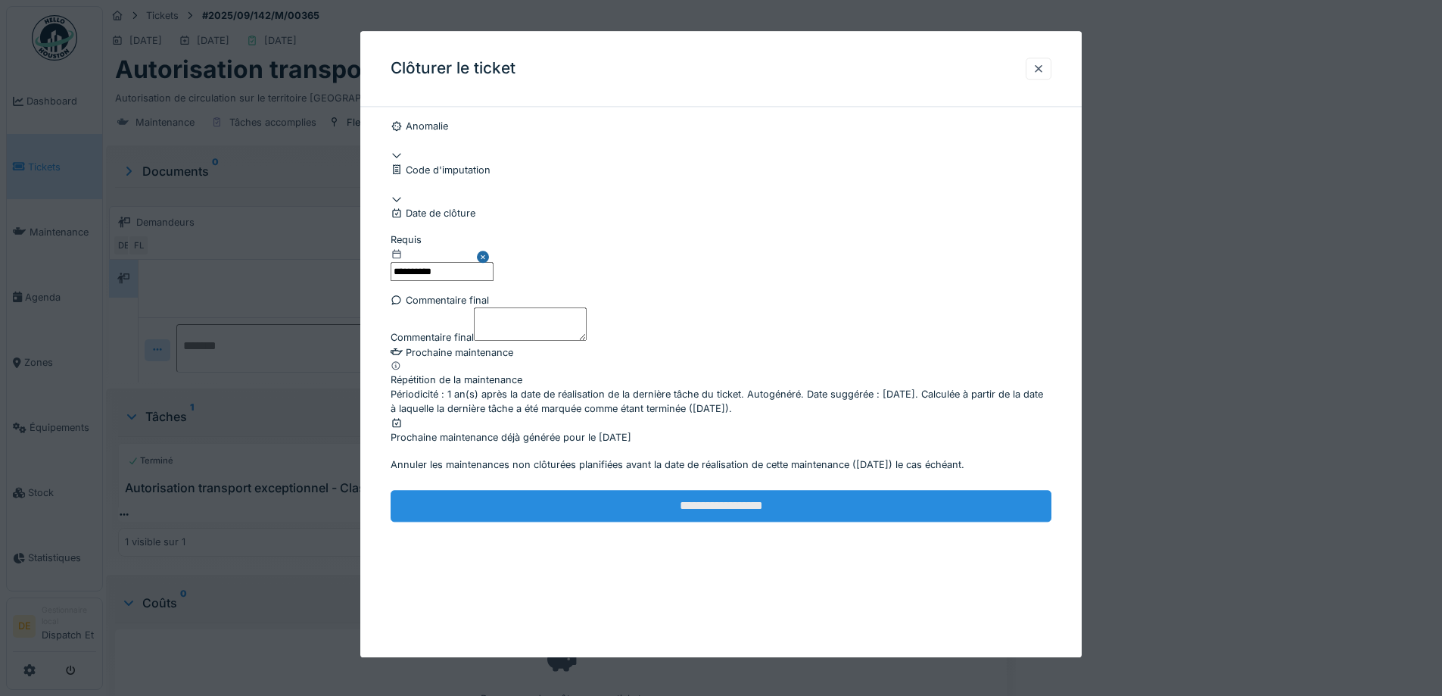
click at [672, 522] on input "**********" at bounding box center [721, 506] width 661 height 32
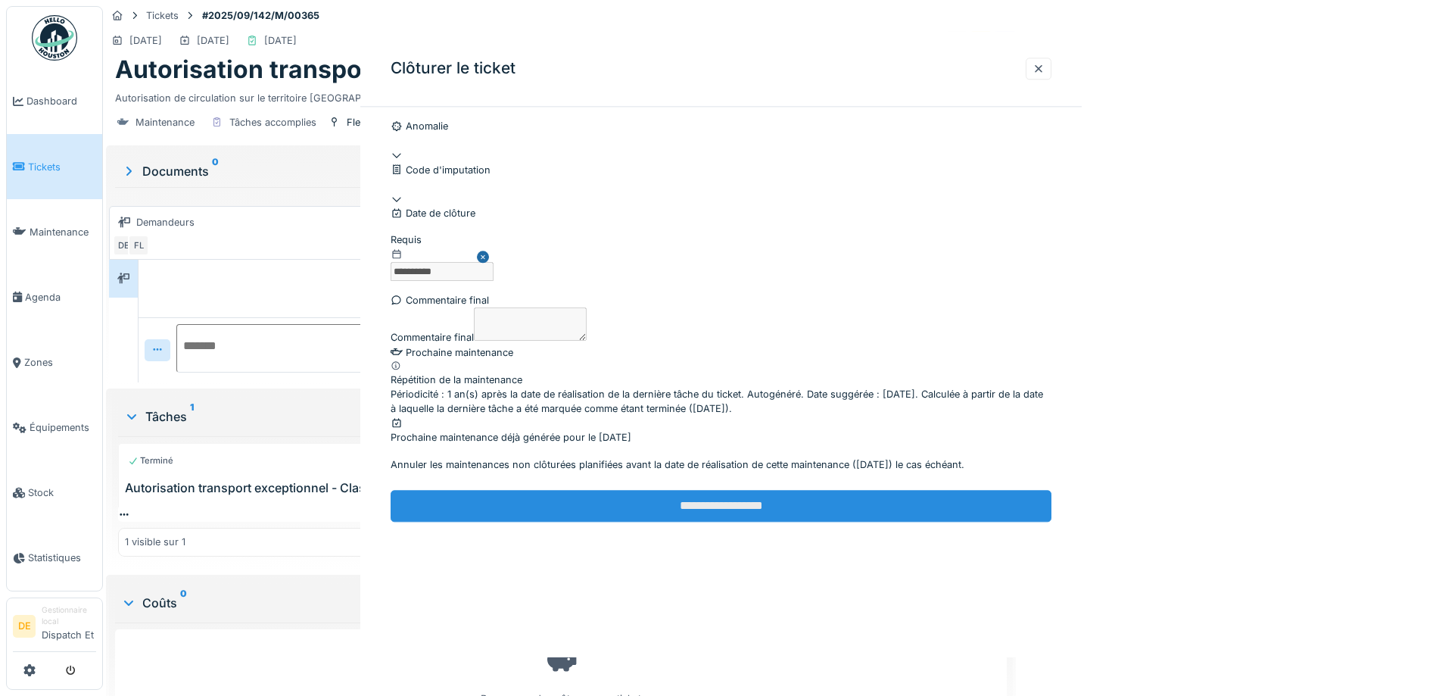
scroll to position [0, 0]
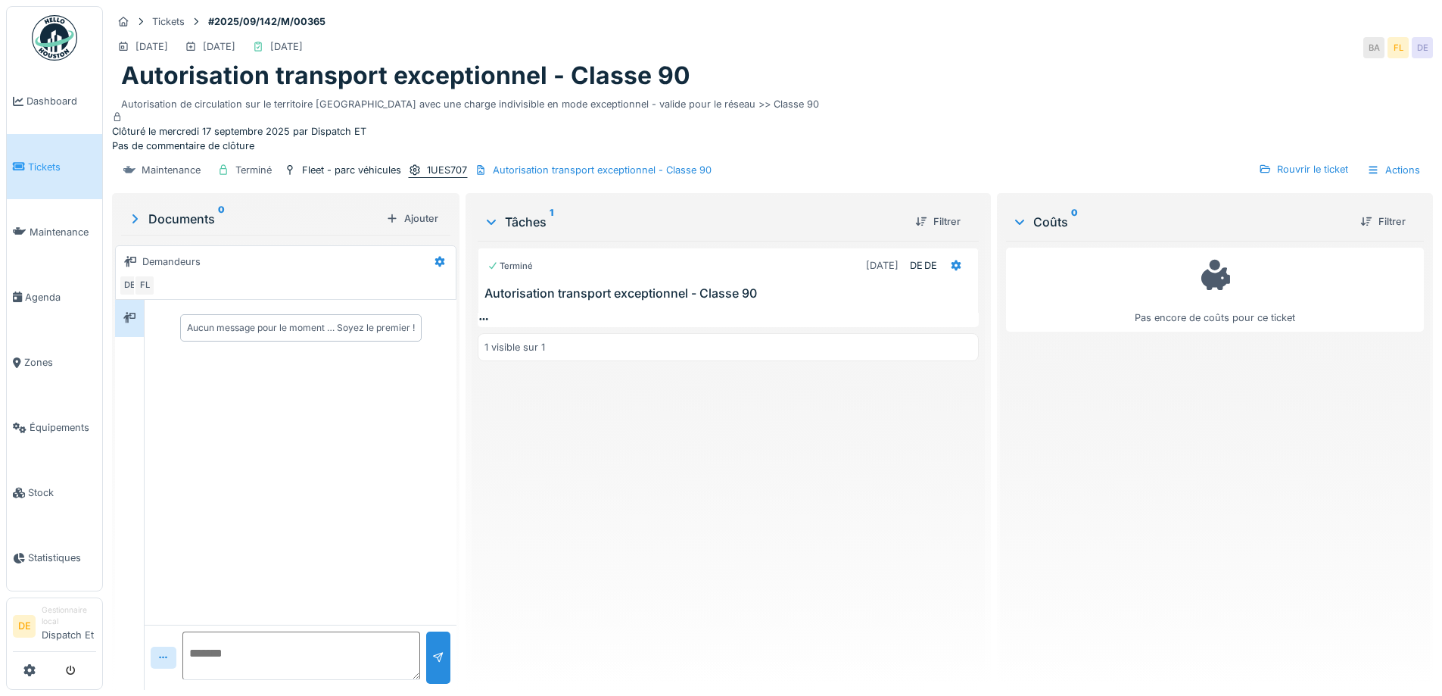
click at [430, 178] on div "1UES707" at bounding box center [438, 170] width 60 height 16
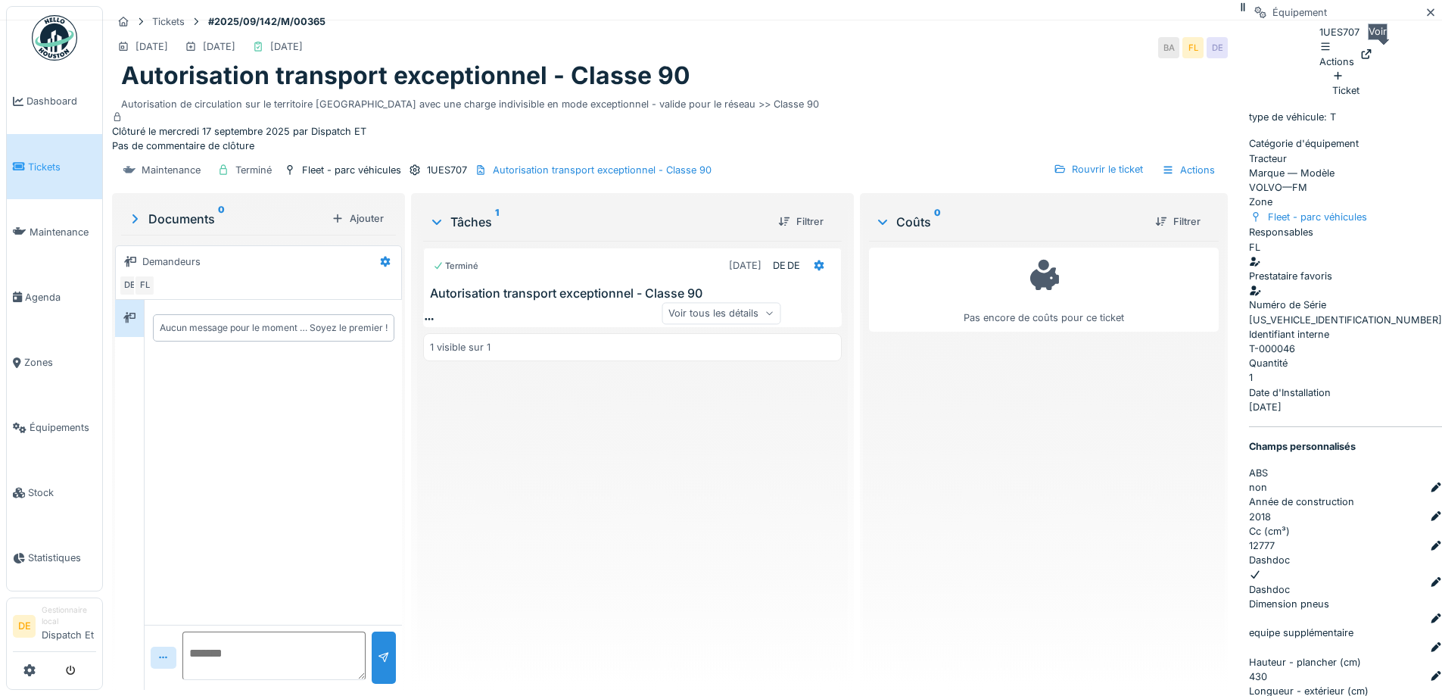
click at [1373, 54] on div at bounding box center [1367, 54] width 12 height 14
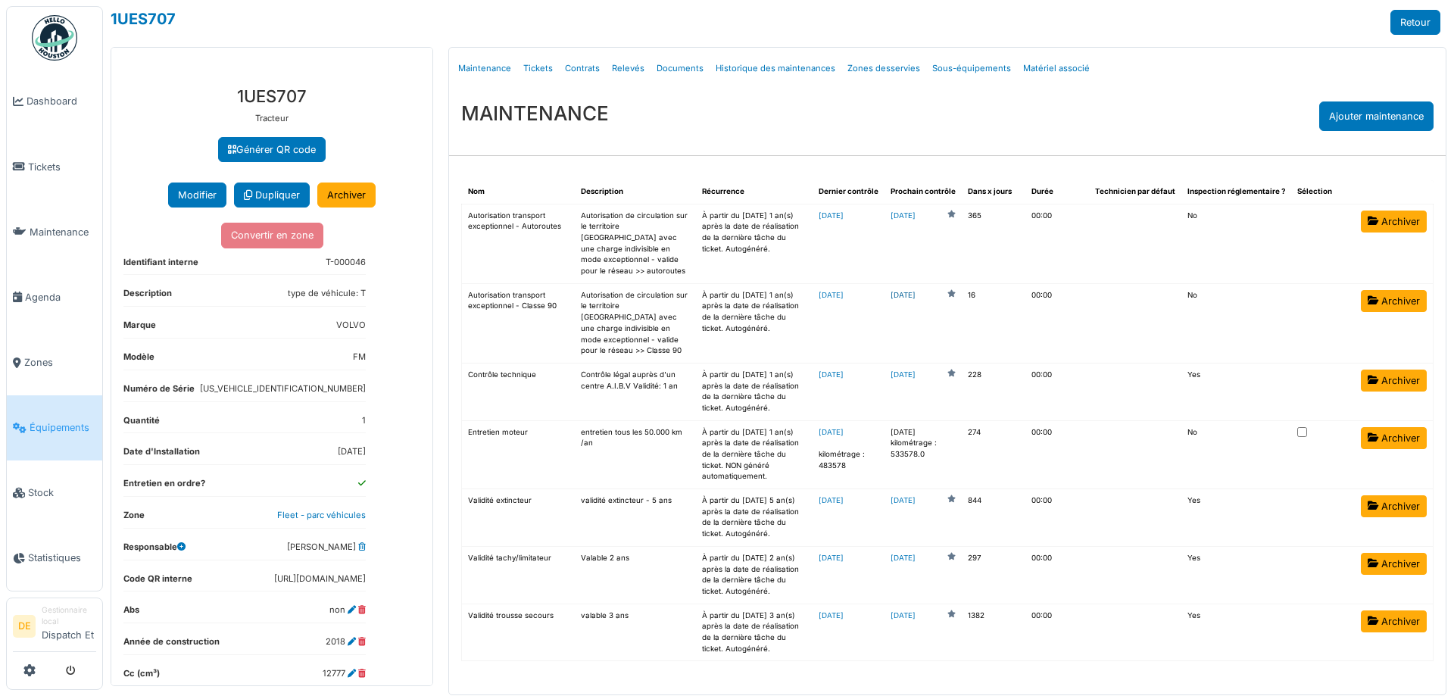
click at [915, 290] on link "[DATE]" at bounding box center [902, 295] width 25 height 11
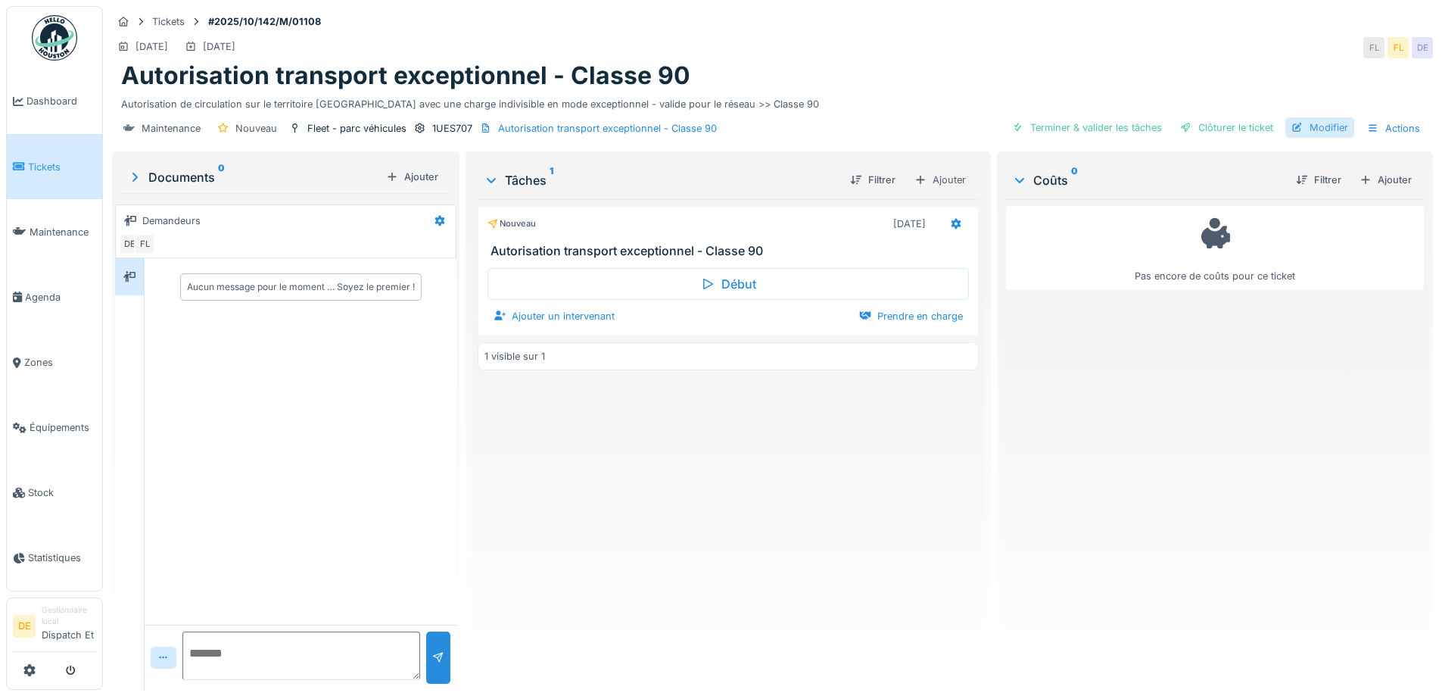
click at [1311, 124] on div "Modifier" at bounding box center [1320, 127] width 69 height 20
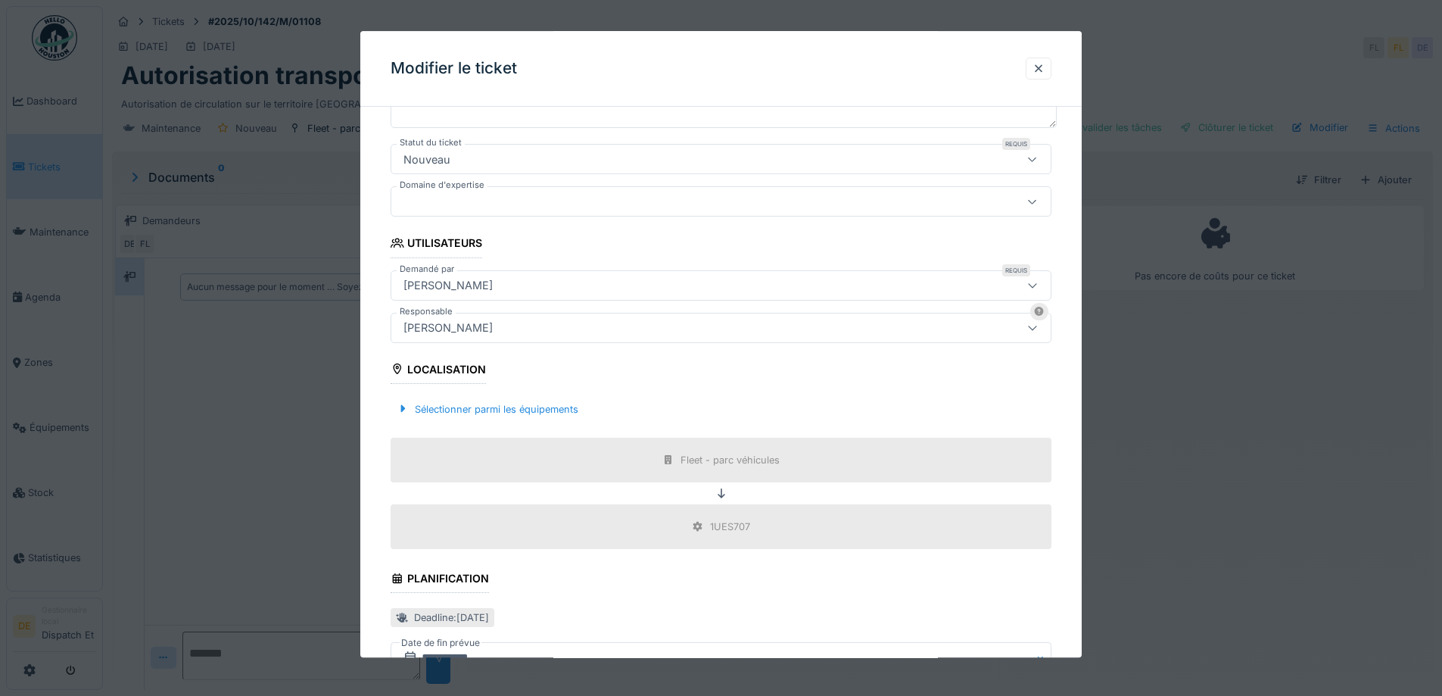
scroll to position [489, 0]
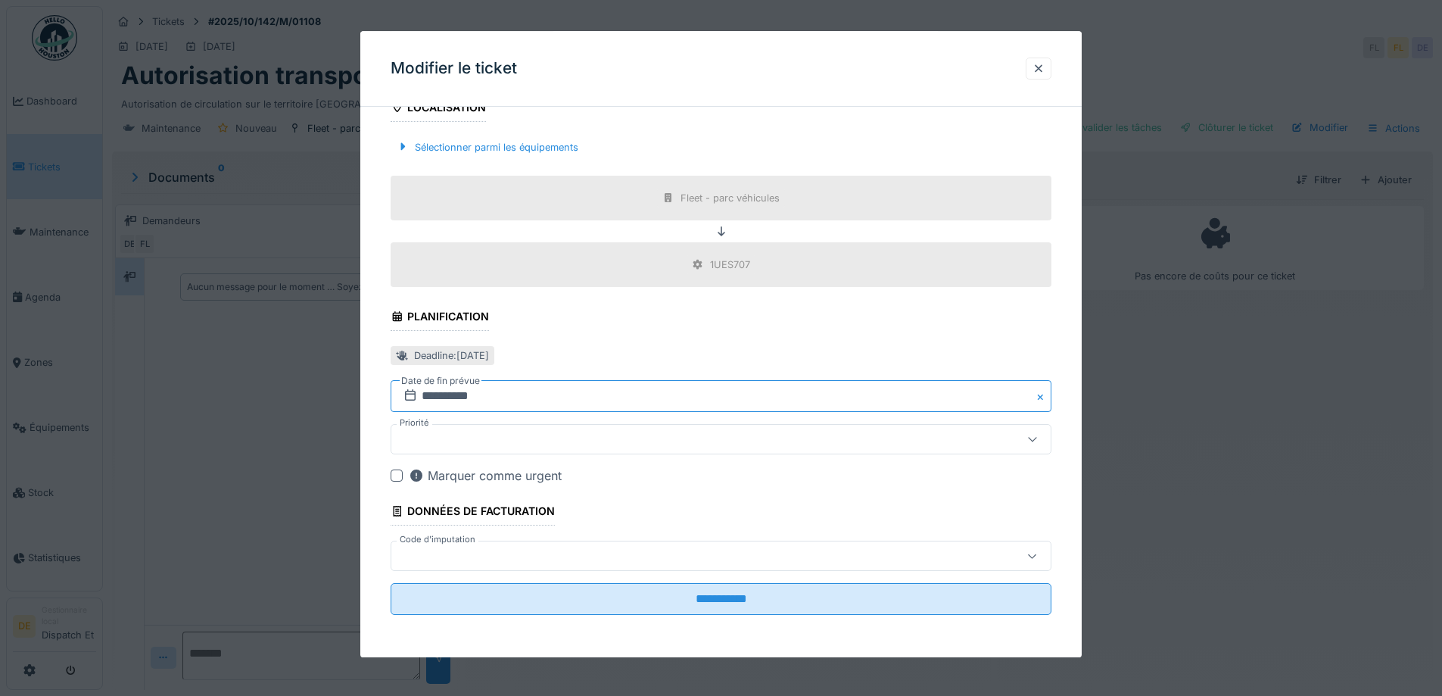
click at [453, 397] on input "**********" at bounding box center [721, 397] width 661 height 32
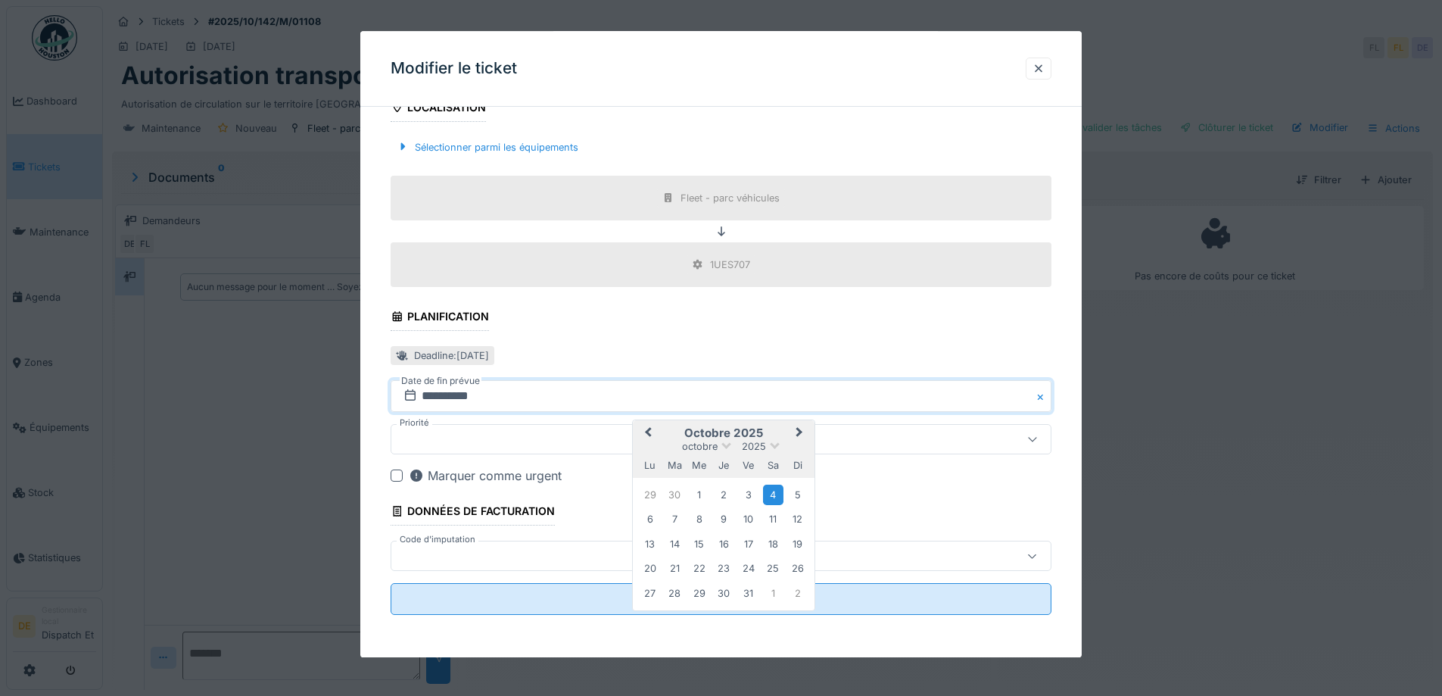
click at [648, 435] on span "Previous Month" at bounding box center [648, 434] width 0 height 18
click at [709, 546] on div "17" at bounding box center [699, 545] width 20 height 20
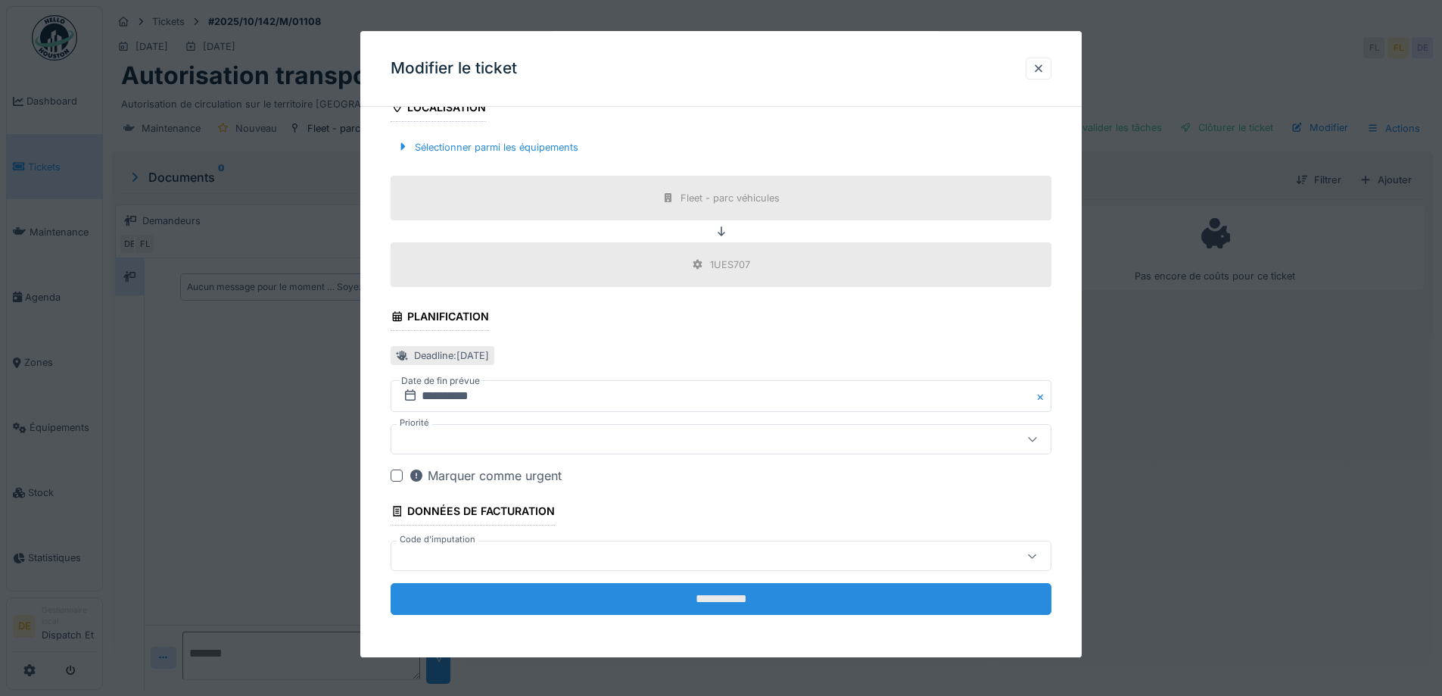
click at [660, 588] on input "**********" at bounding box center [721, 600] width 661 height 32
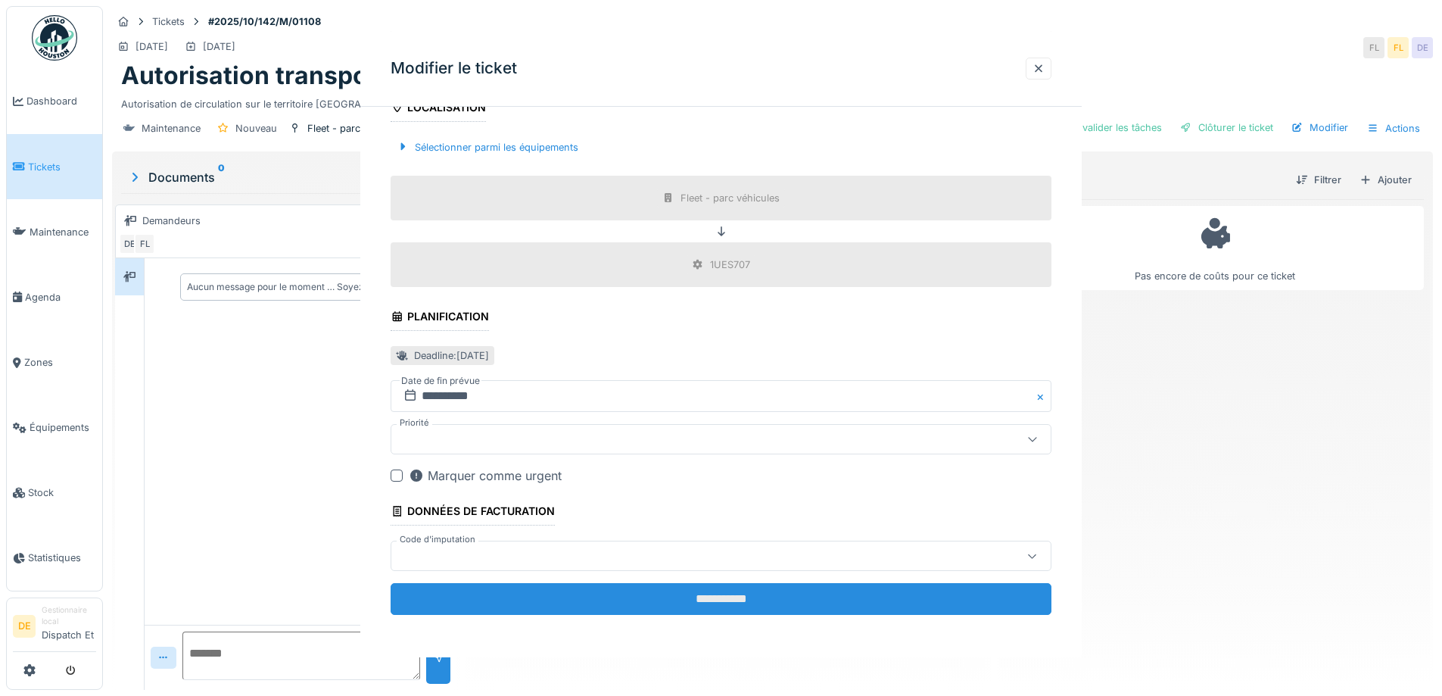
scroll to position [0, 0]
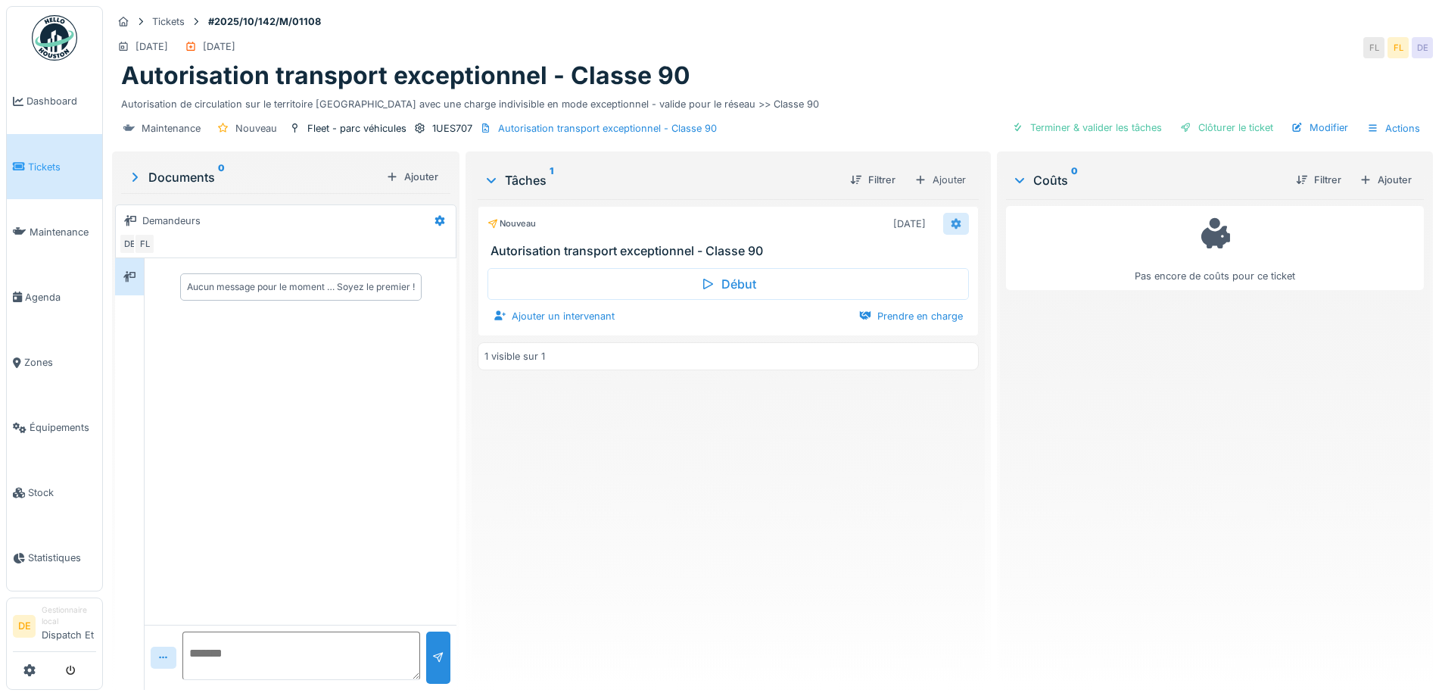
click at [943, 226] on div at bounding box center [956, 224] width 26 height 22
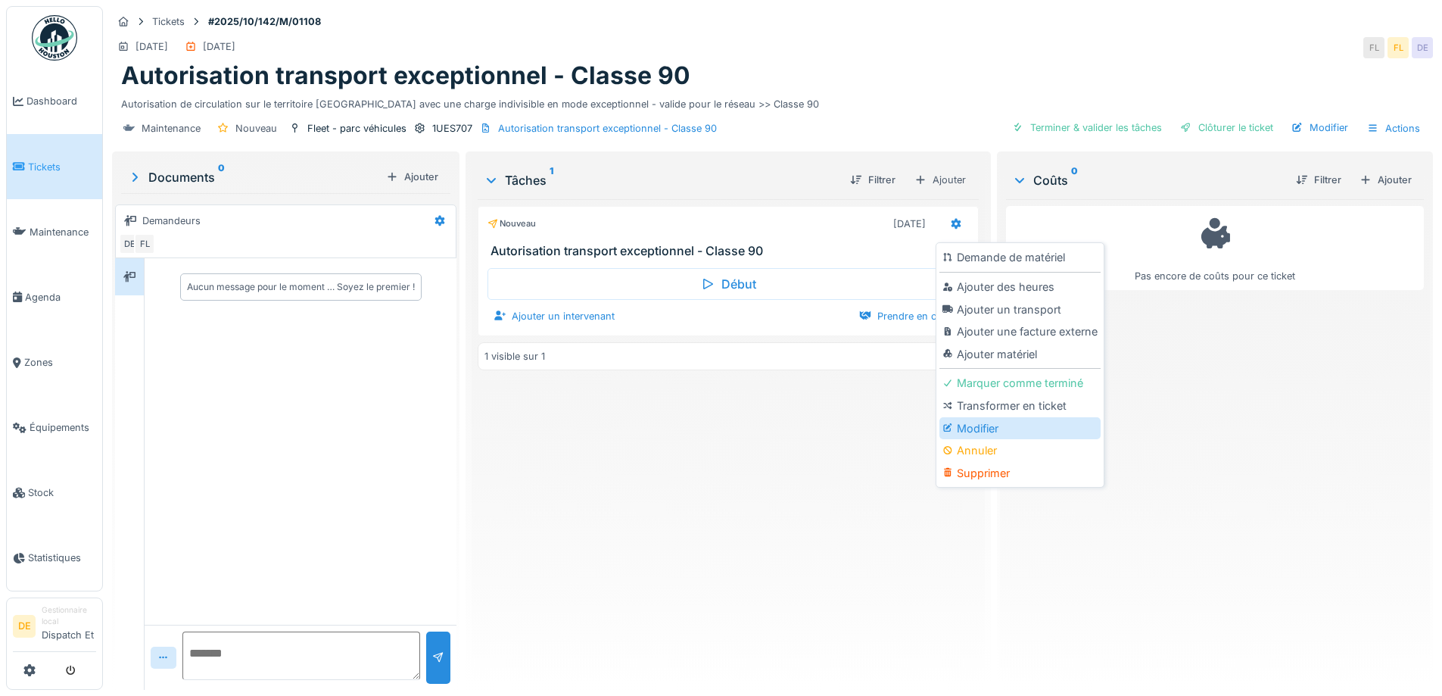
click at [981, 426] on div "Modifier" at bounding box center [1020, 428] width 161 height 23
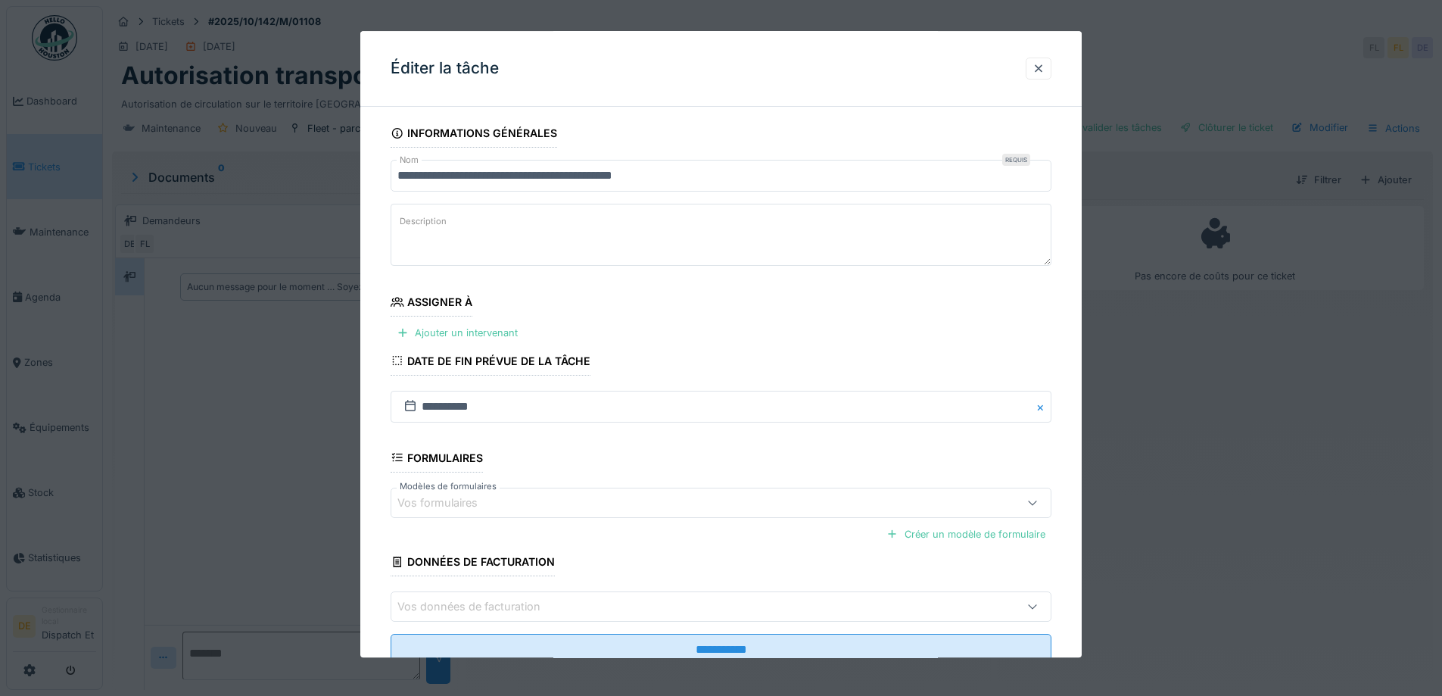
scroll to position [51, 0]
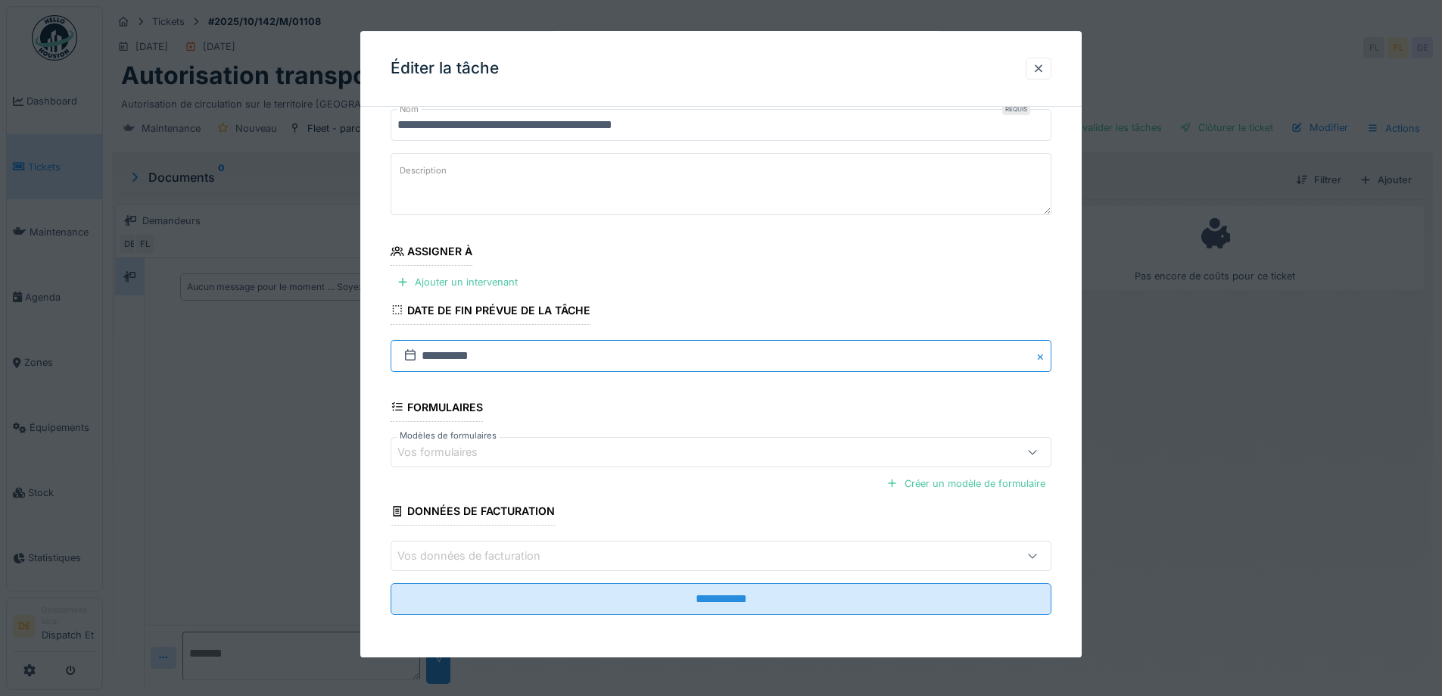
click at [441, 356] on input "**********" at bounding box center [721, 356] width 661 height 32
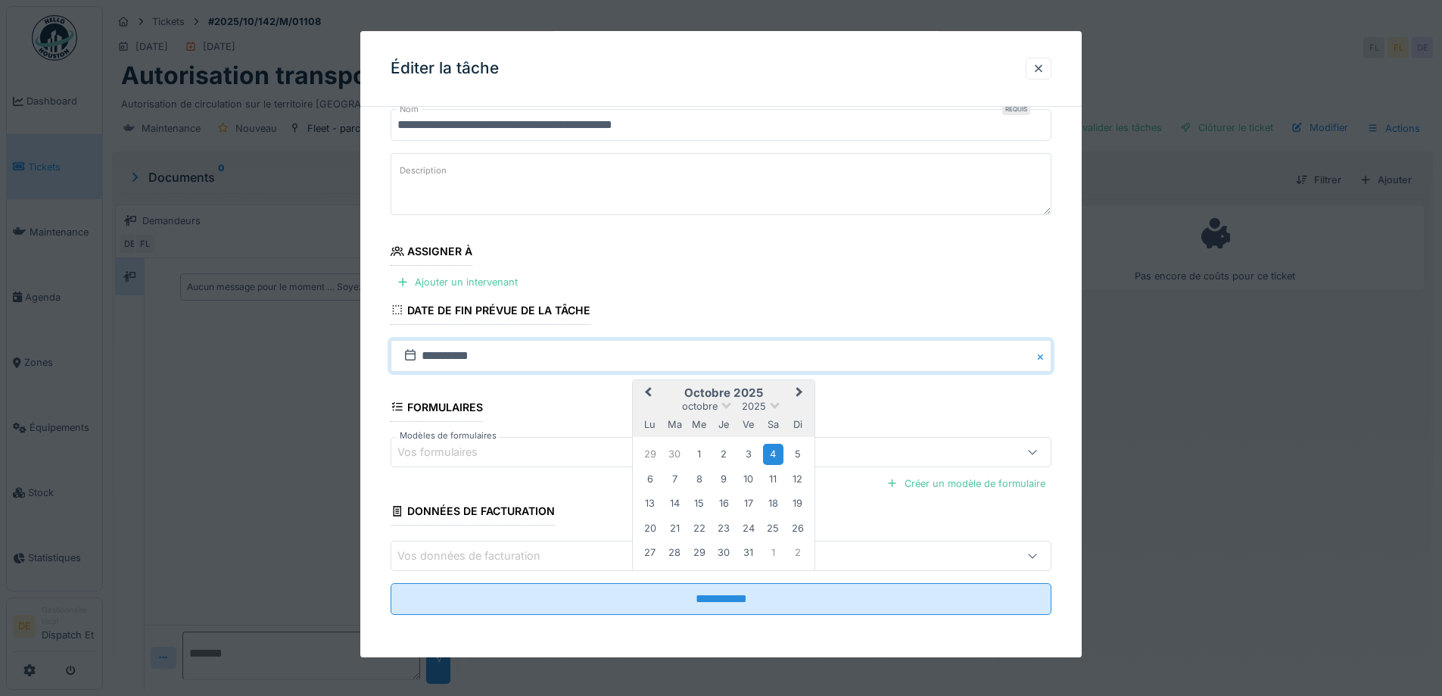
click at [640, 388] on button "Previous Month" at bounding box center [646, 394] width 24 height 24
click at [698, 506] on div "17" at bounding box center [699, 504] width 20 height 20
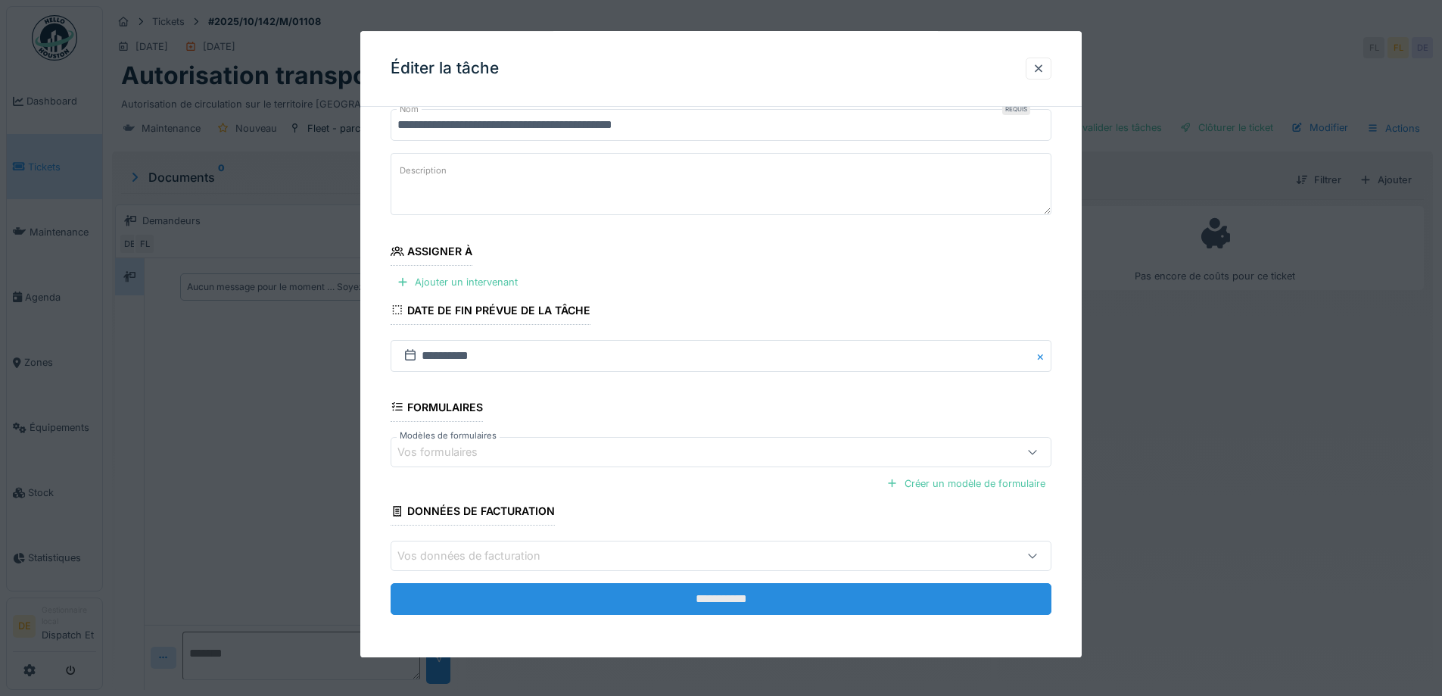
click at [676, 596] on input "**********" at bounding box center [721, 599] width 661 height 32
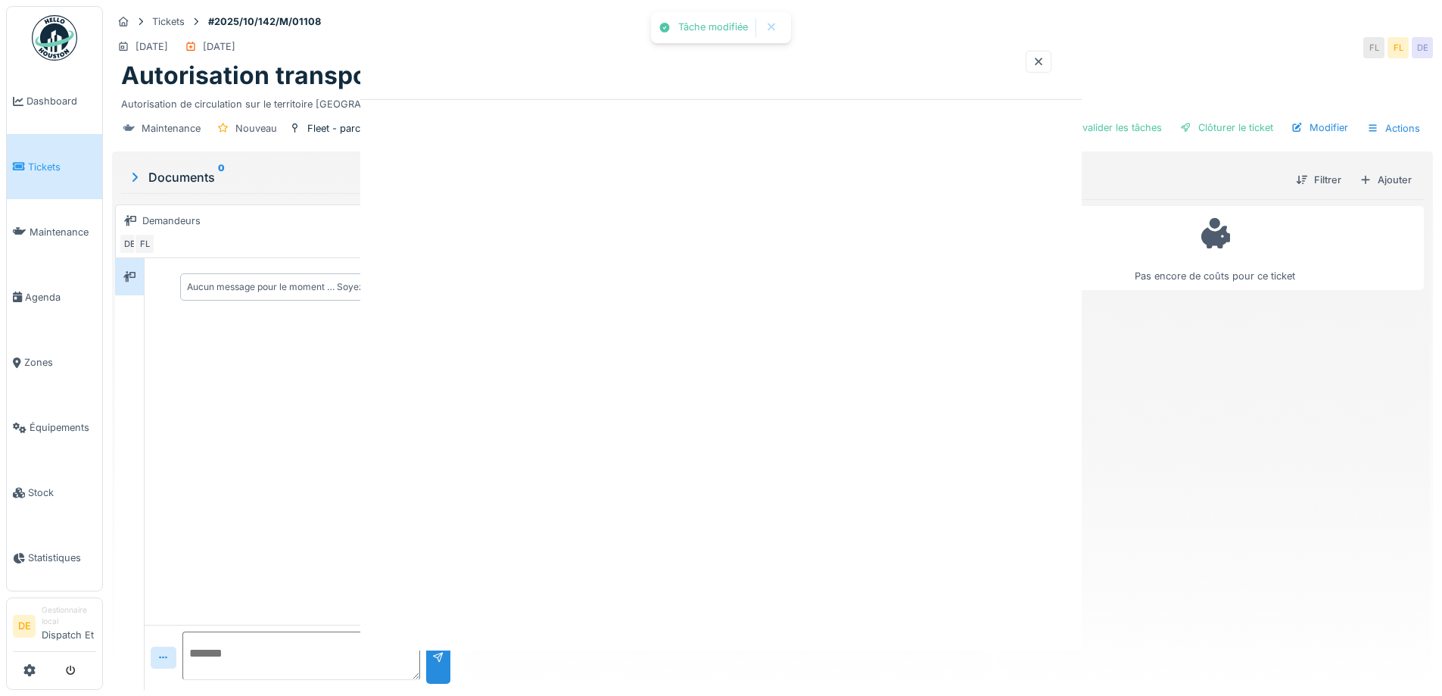
scroll to position [0, 0]
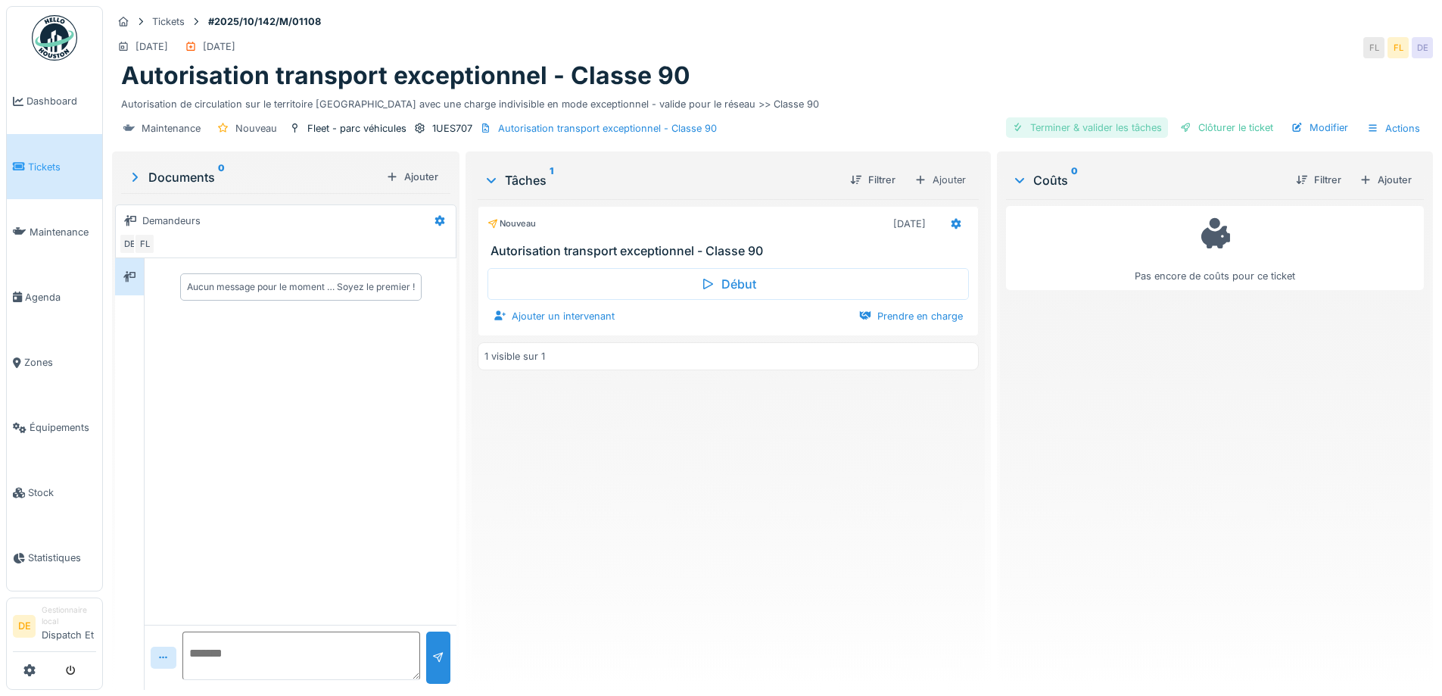
click at [1063, 135] on div "Terminer & valider les tâches" at bounding box center [1087, 127] width 162 height 20
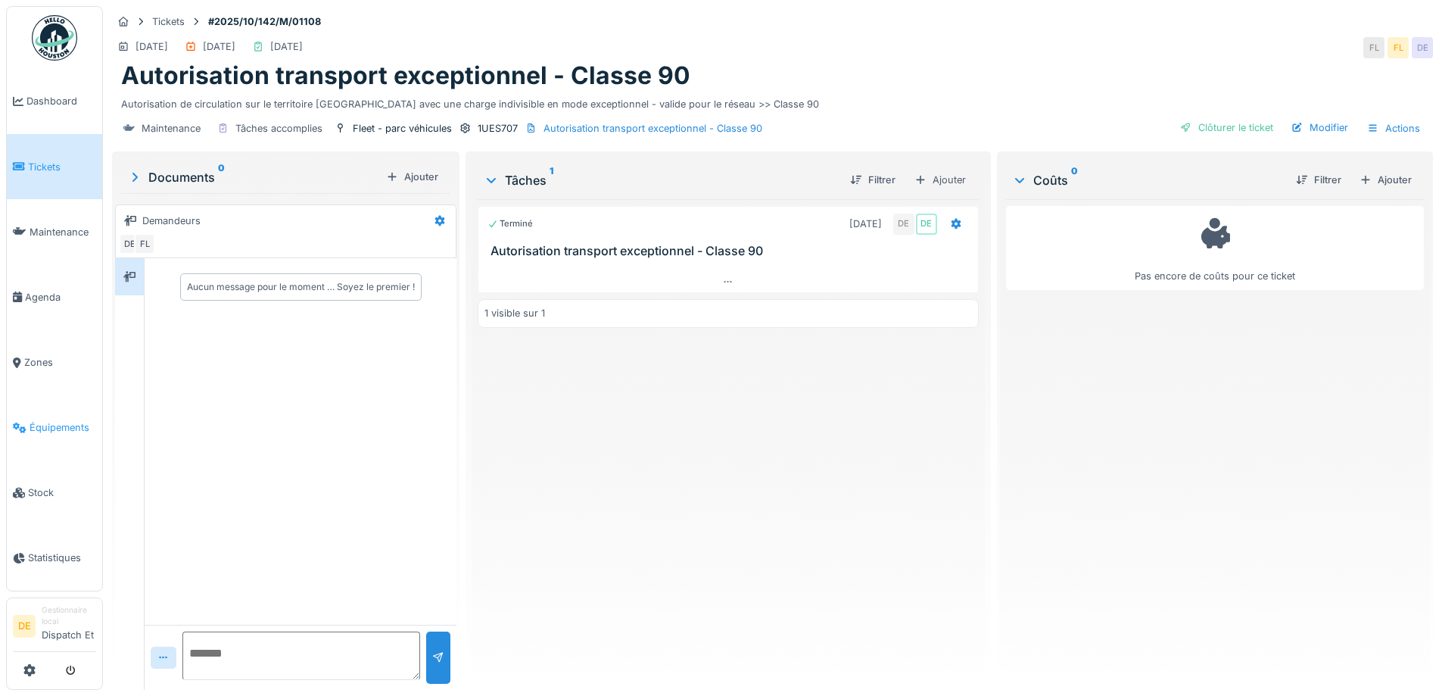
click at [55, 438] on link "Équipements" at bounding box center [54, 427] width 95 height 65
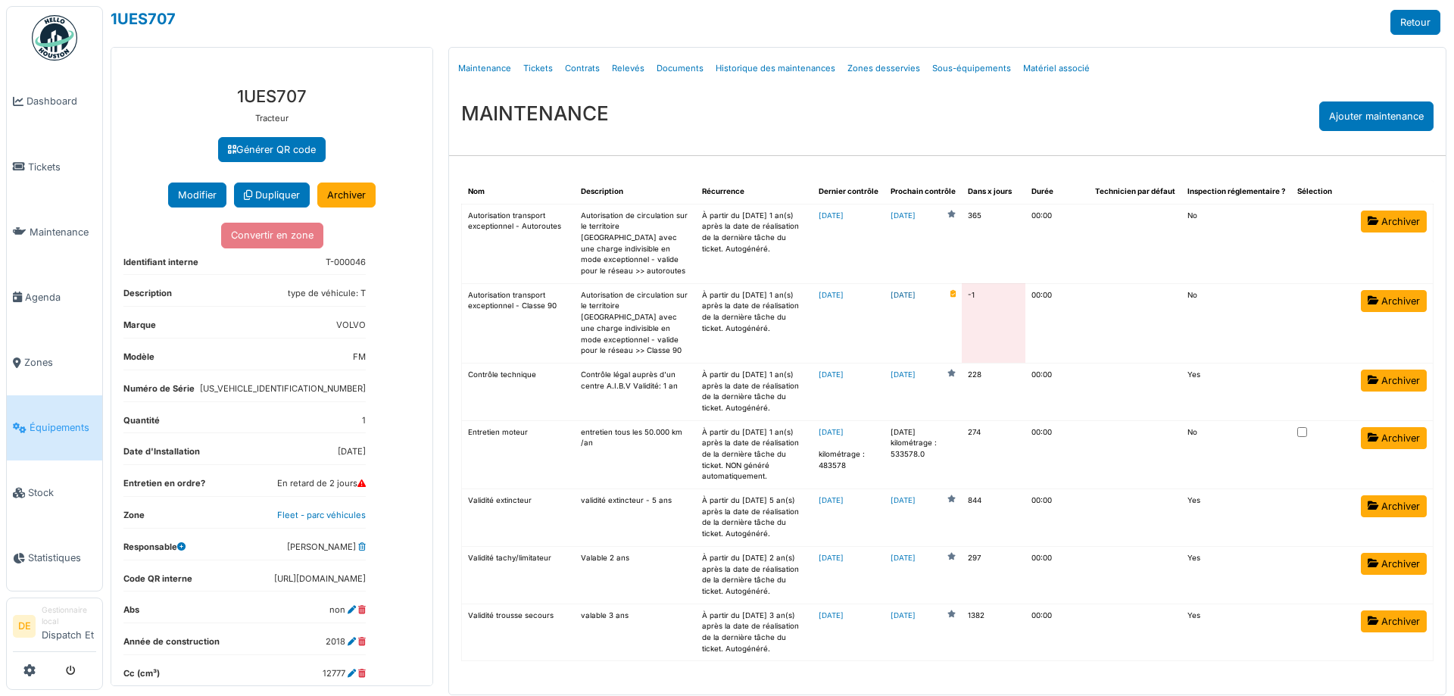
click at [915, 290] on link "[DATE]" at bounding box center [902, 295] width 25 height 11
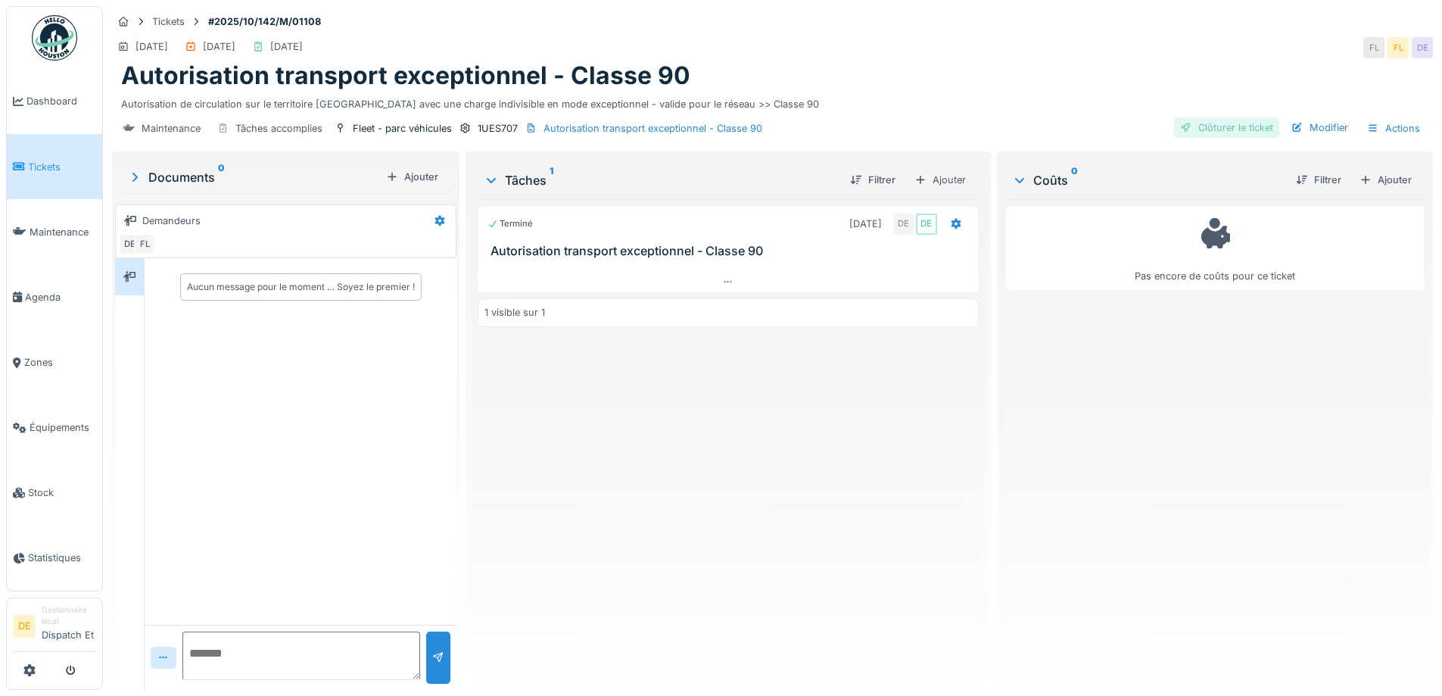
click at [1203, 136] on div "Clôturer le ticket" at bounding box center [1226, 127] width 105 height 20
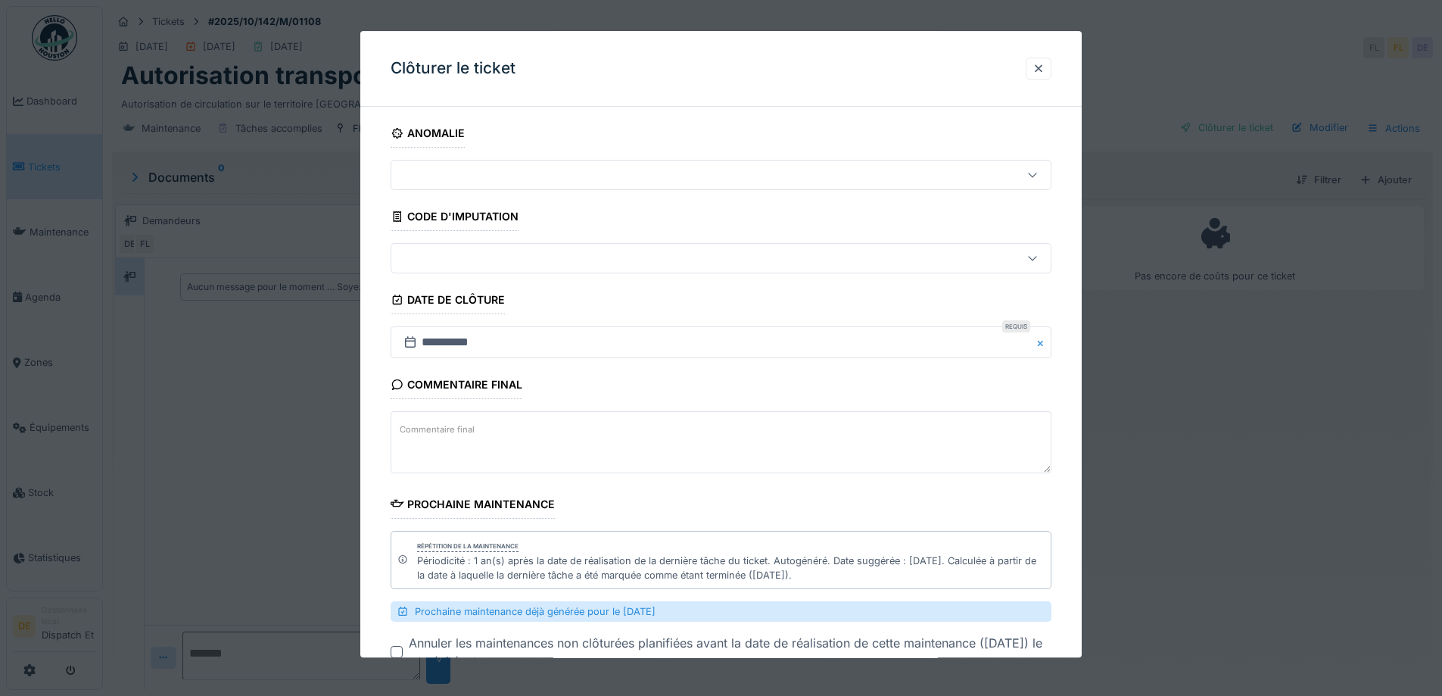
scroll to position [105, 0]
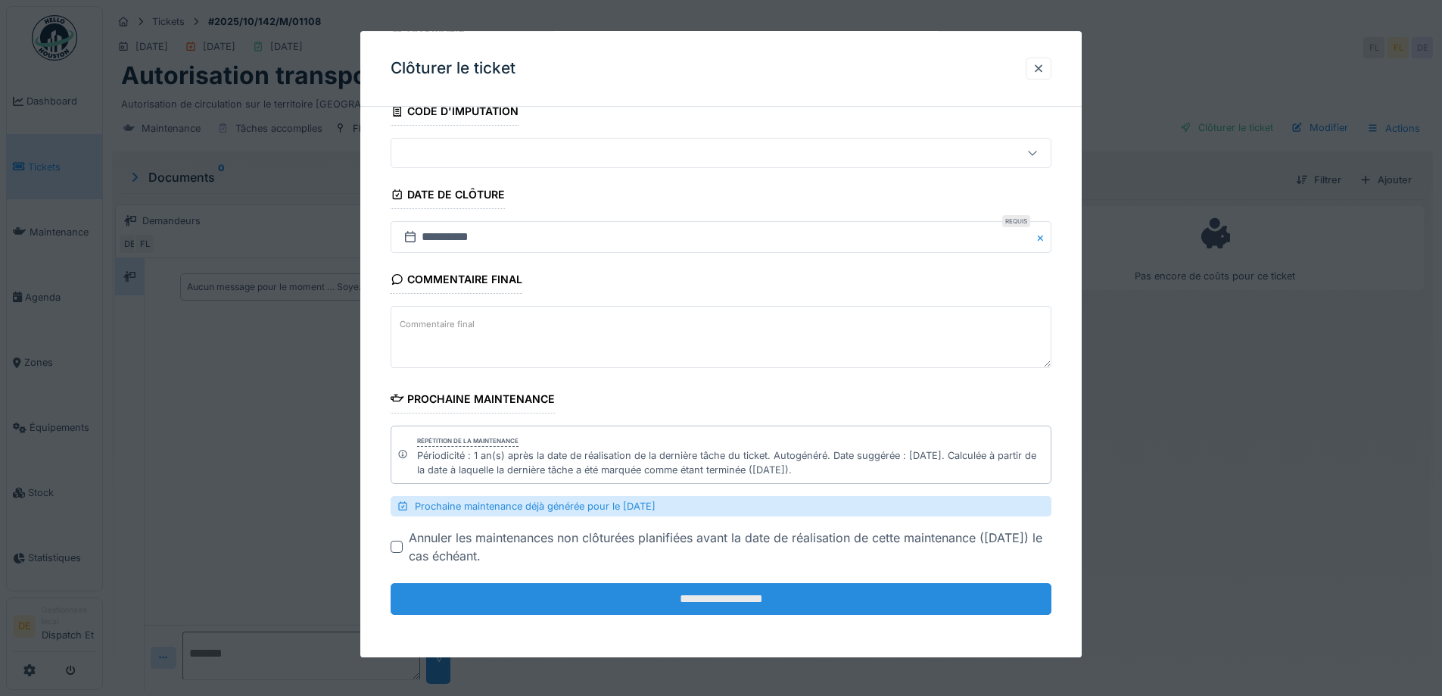
click at [703, 594] on input "**********" at bounding box center [721, 600] width 661 height 32
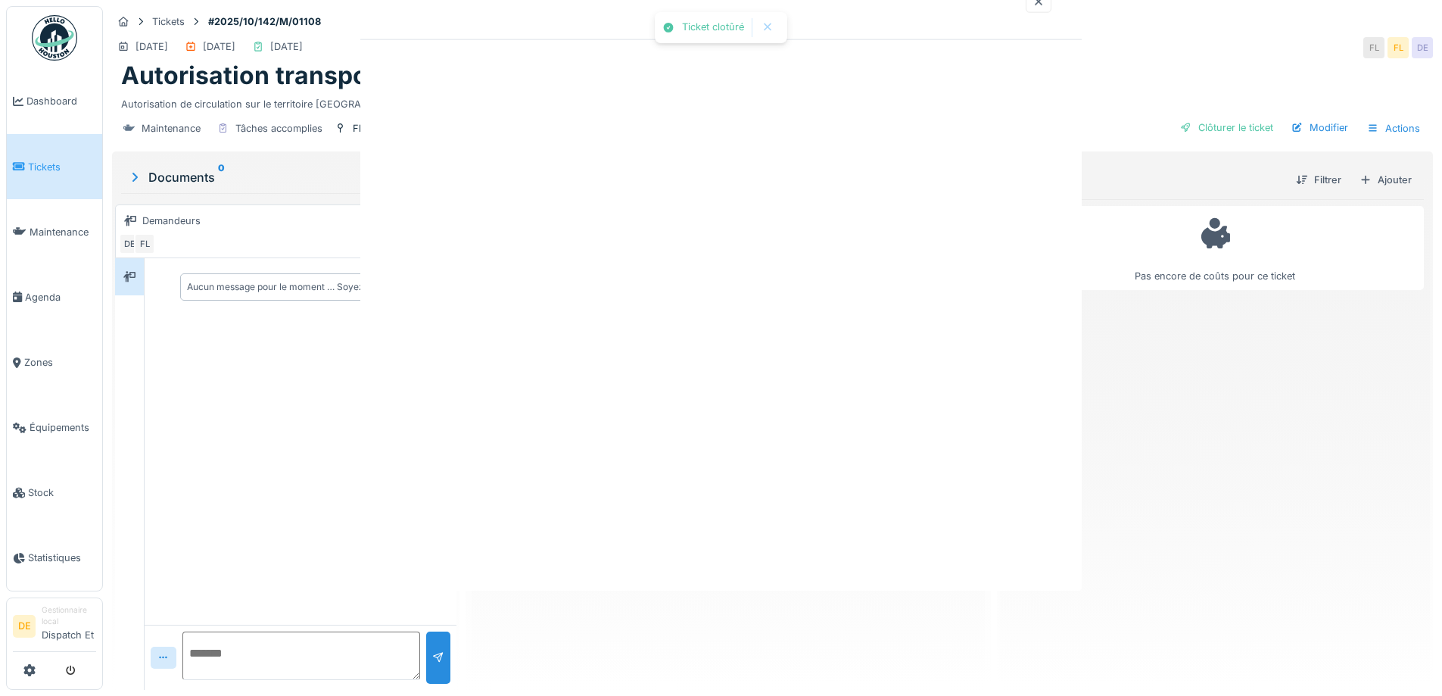
scroll to position [0, 0]
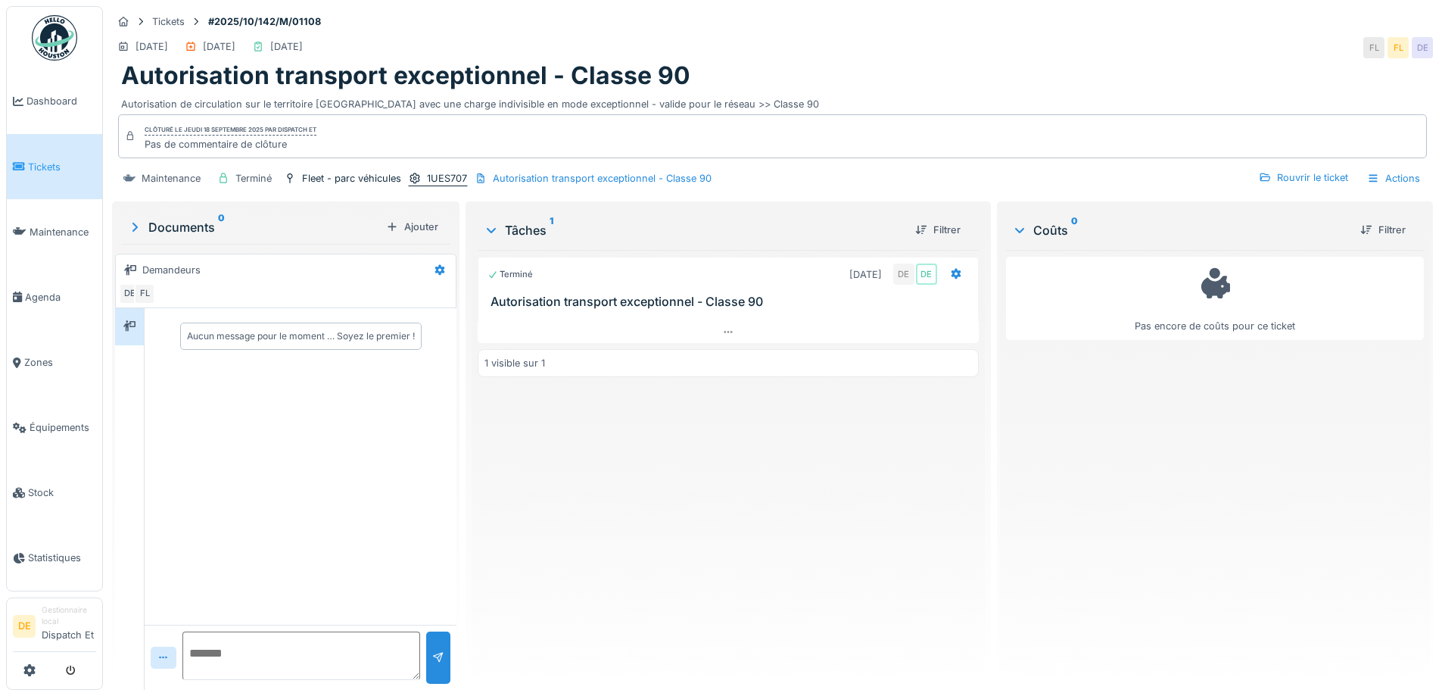
click at [455, 173] on div "1UES707" at bounding box center [447, 178] width 40 height 14
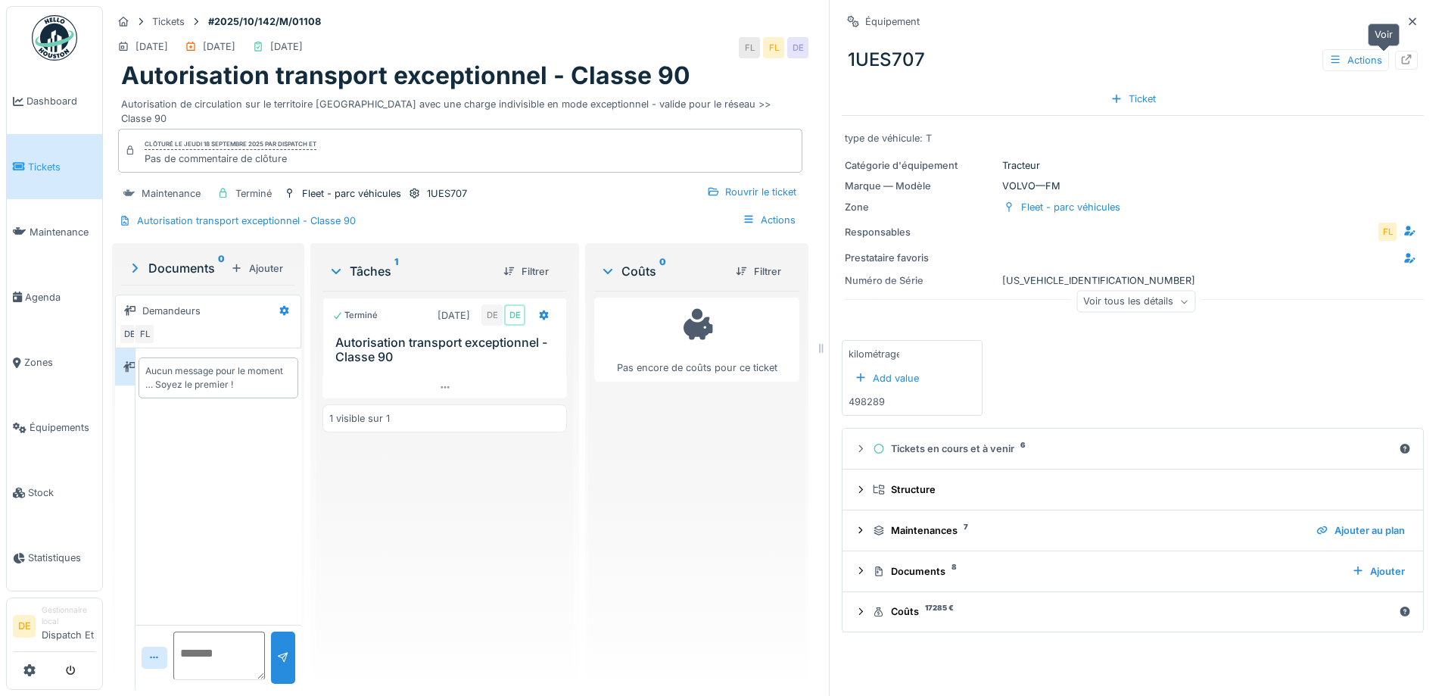
click at [1401, 57] on icon at bounding box center [1407, 60] width 12 height 10
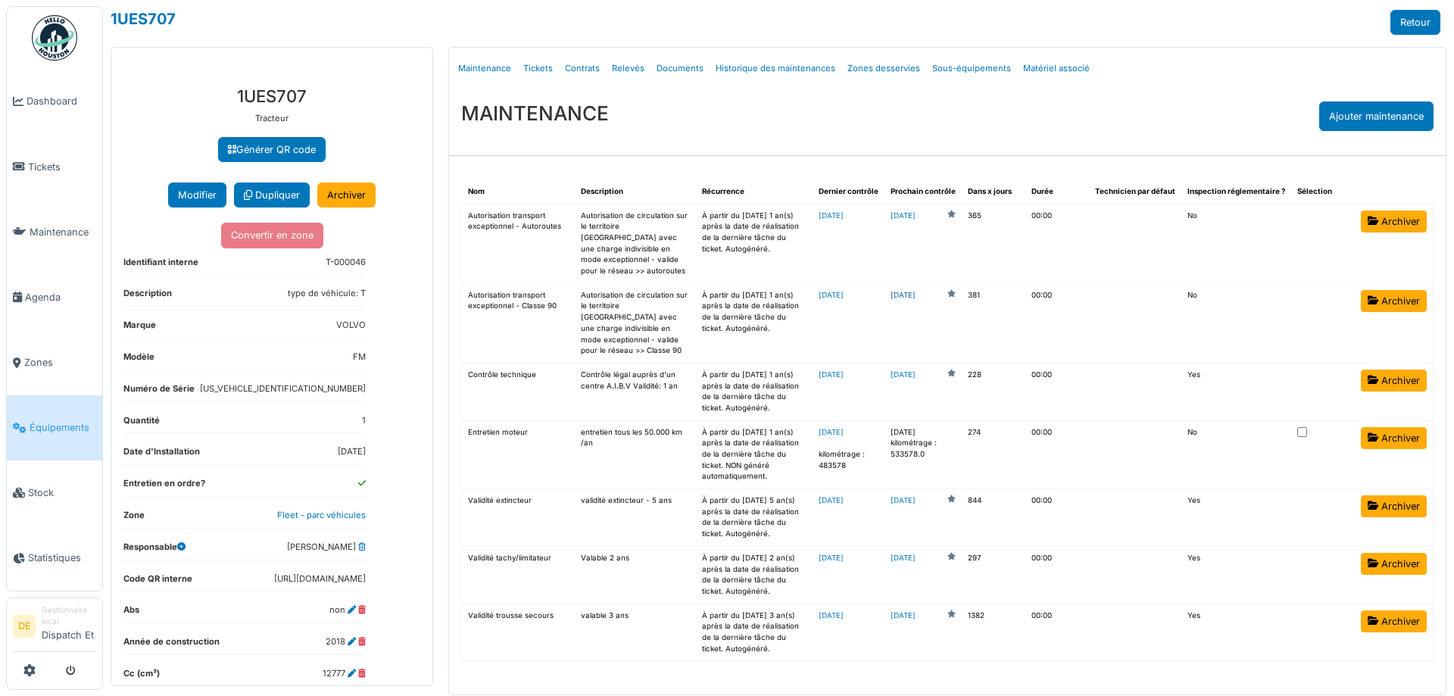
click at [912, 290] on link "[DATE]" at bounding box center [902, 295] width 25 height 11
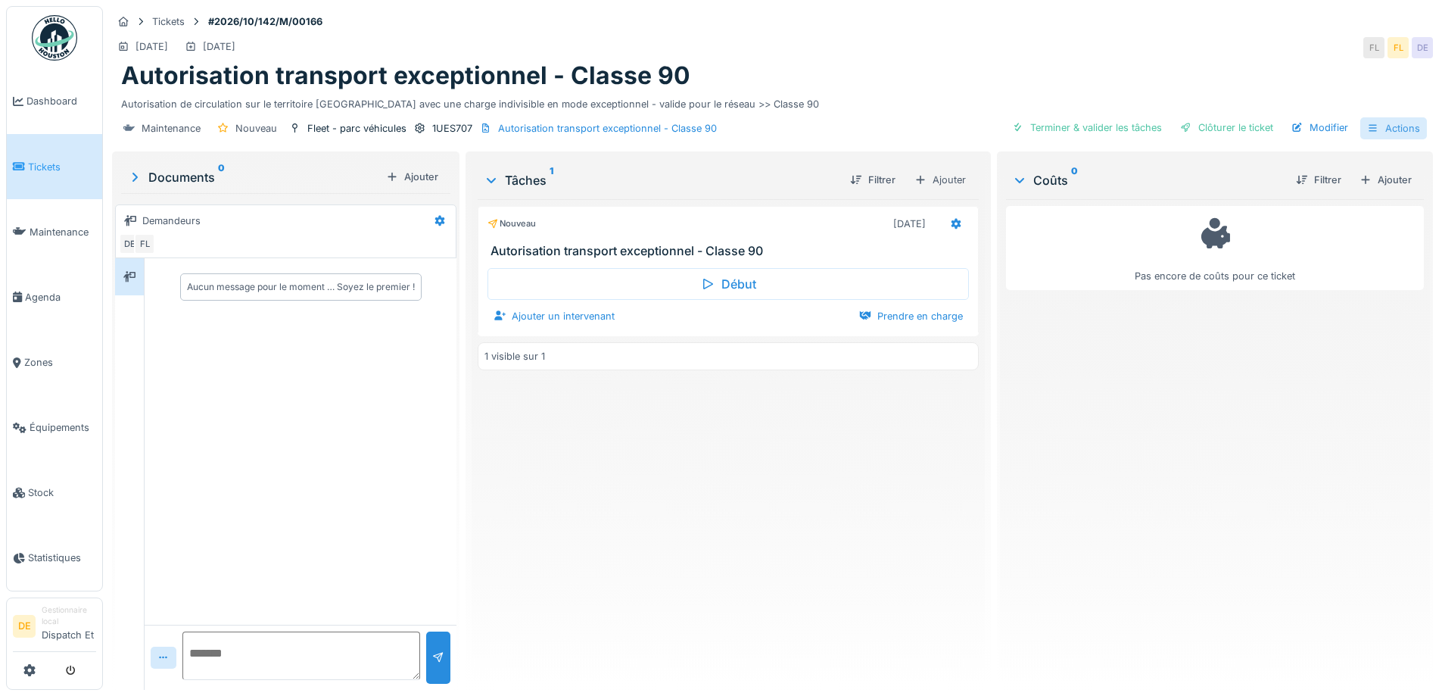
click at [1386, 131] on div "Actions" at bounding box center [1394, 128] width 67 height 22
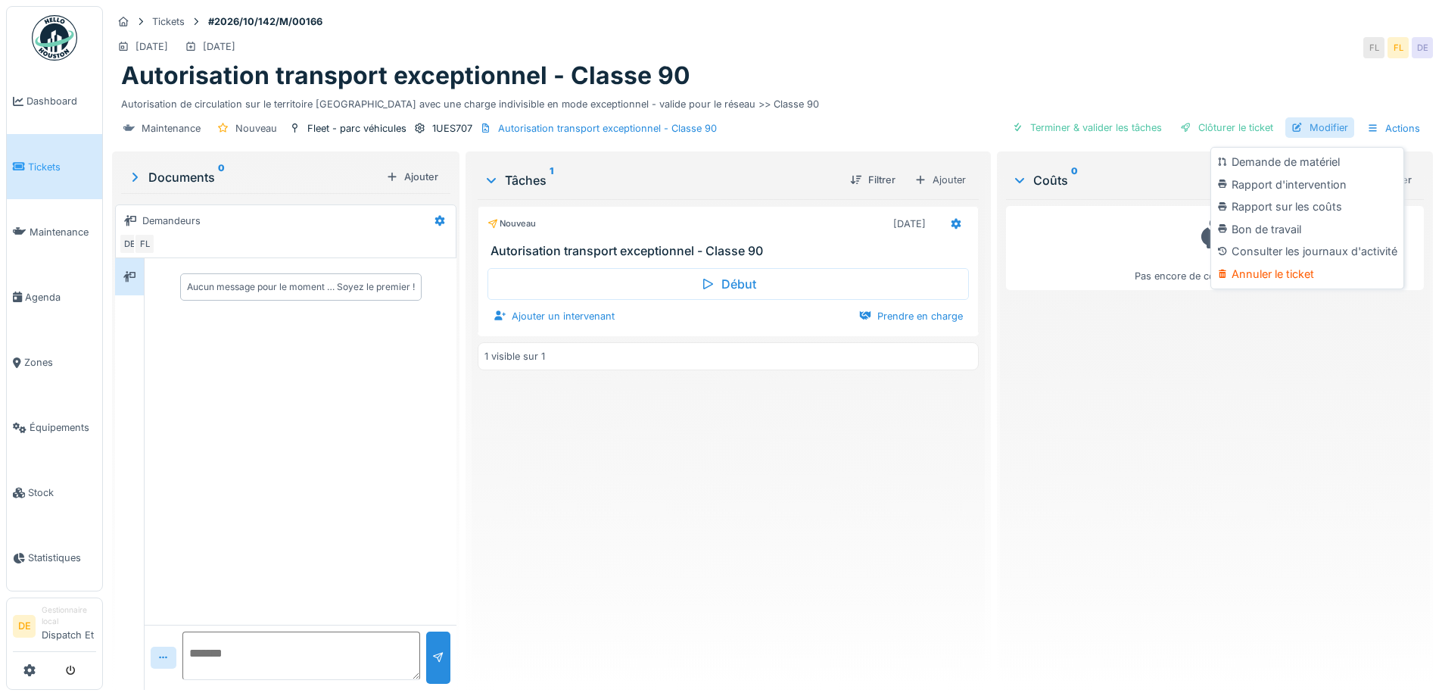
click at [1311, 129] on div "Modifier" at bounding box center [1320, 127] width 69 height 20
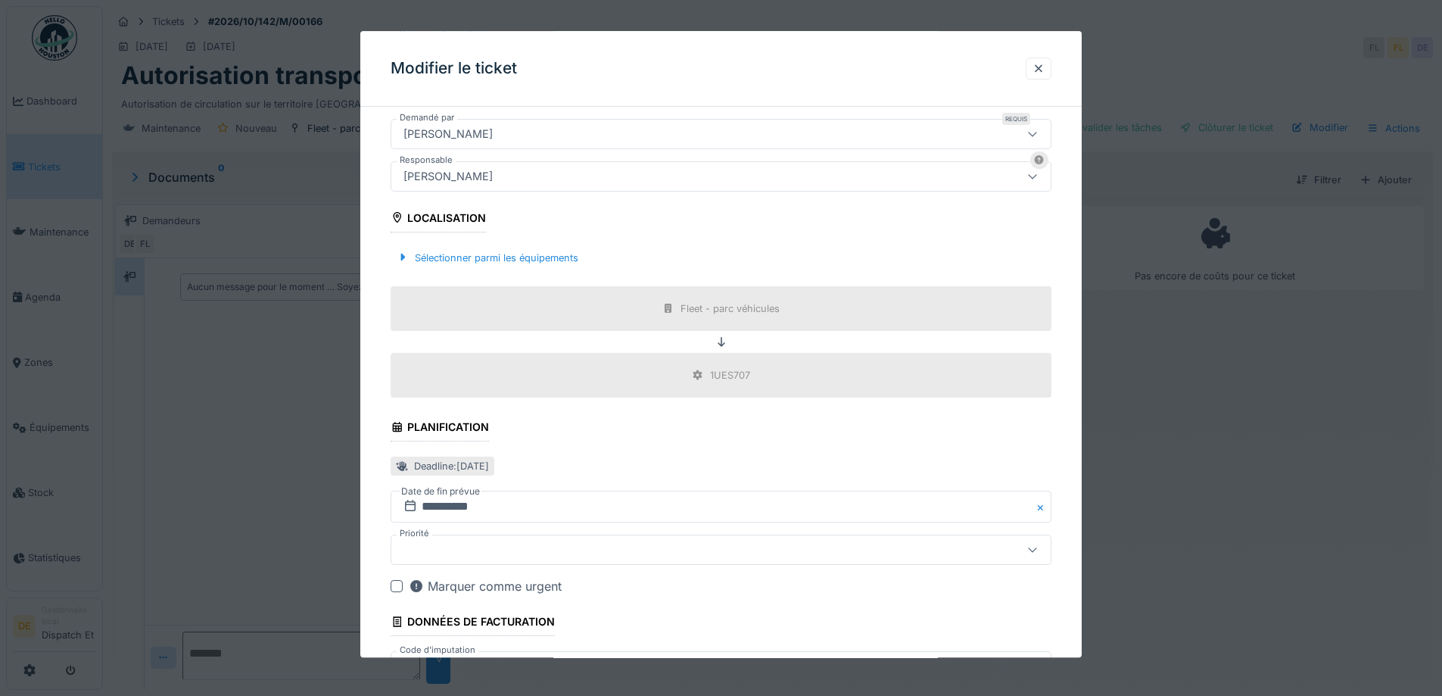
scroll to position [454, 0]
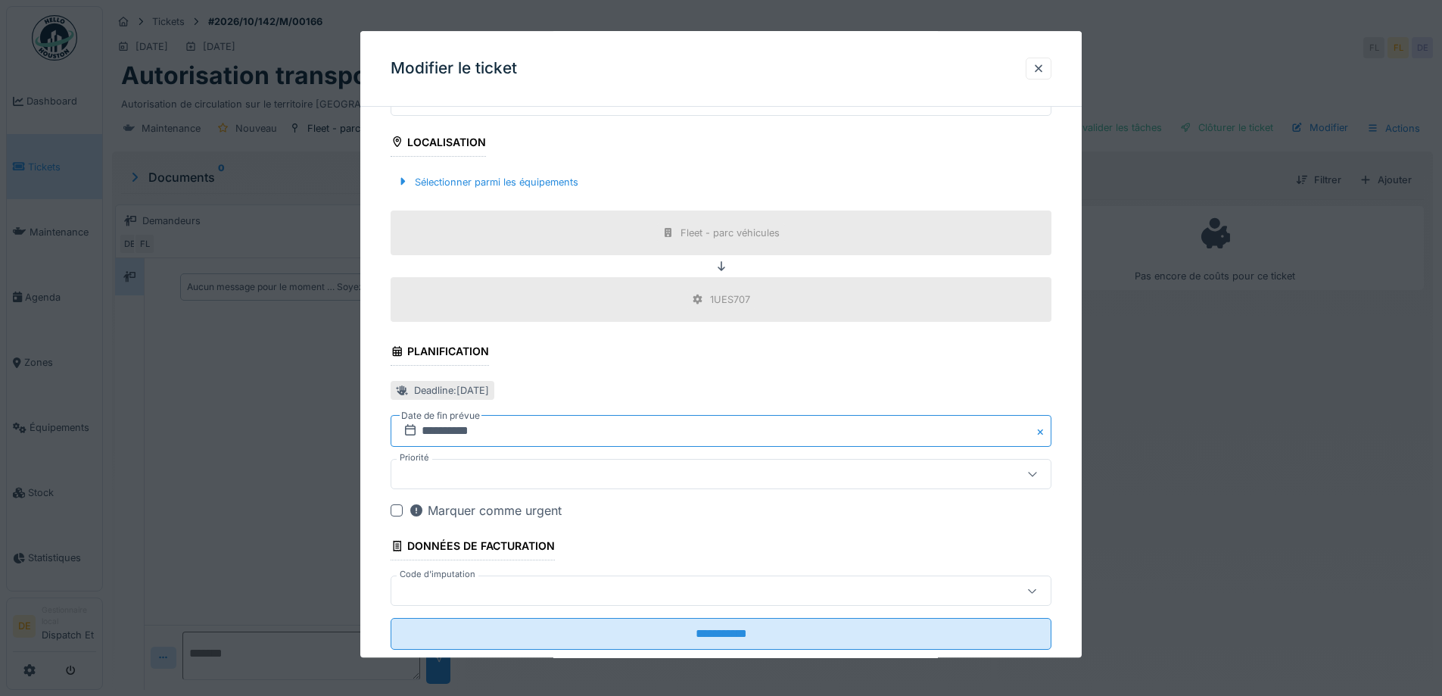
click at [433, 436] on input "**********" at bounding box center [721, 432] width 661 height 32
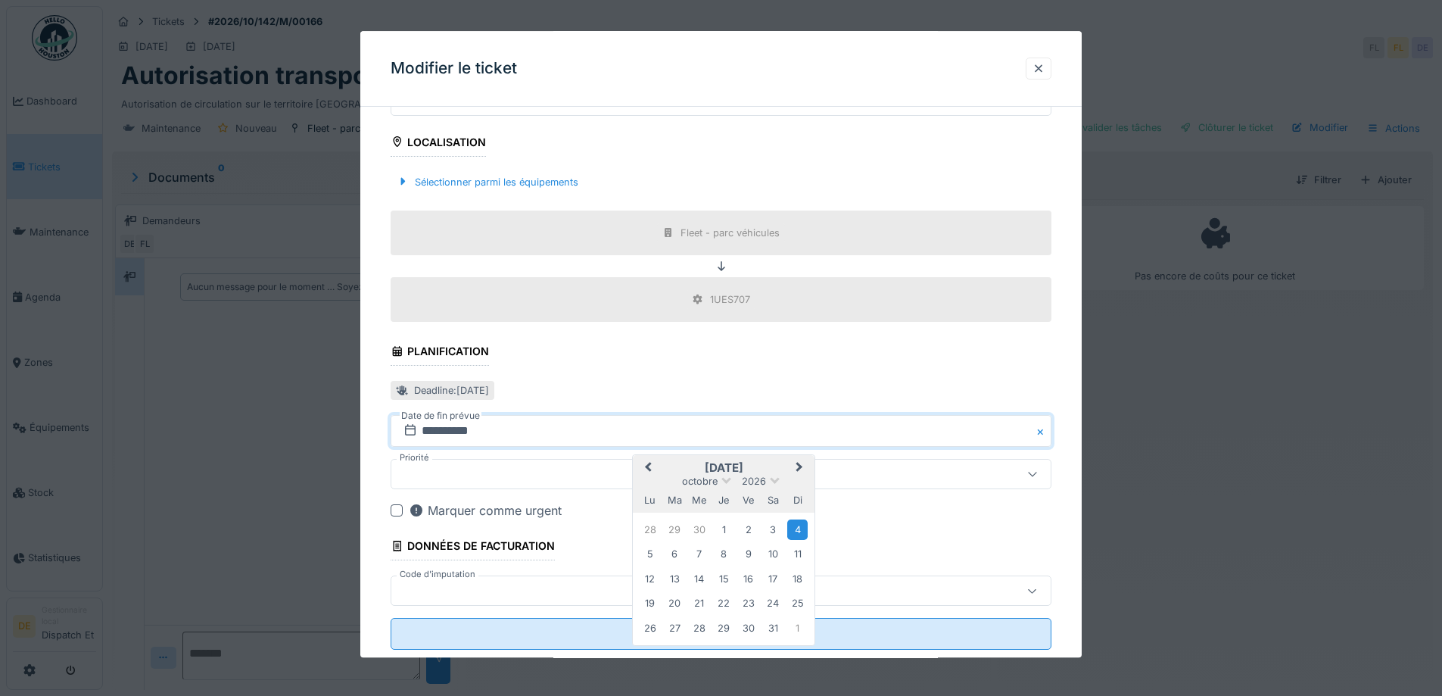
click at [648, 465] on span "Previous Month" at bounding box center [648, 469] width 0 height 18
click at [725, 578] on div "17" at bounding box center [724, 579] width 20 height 20
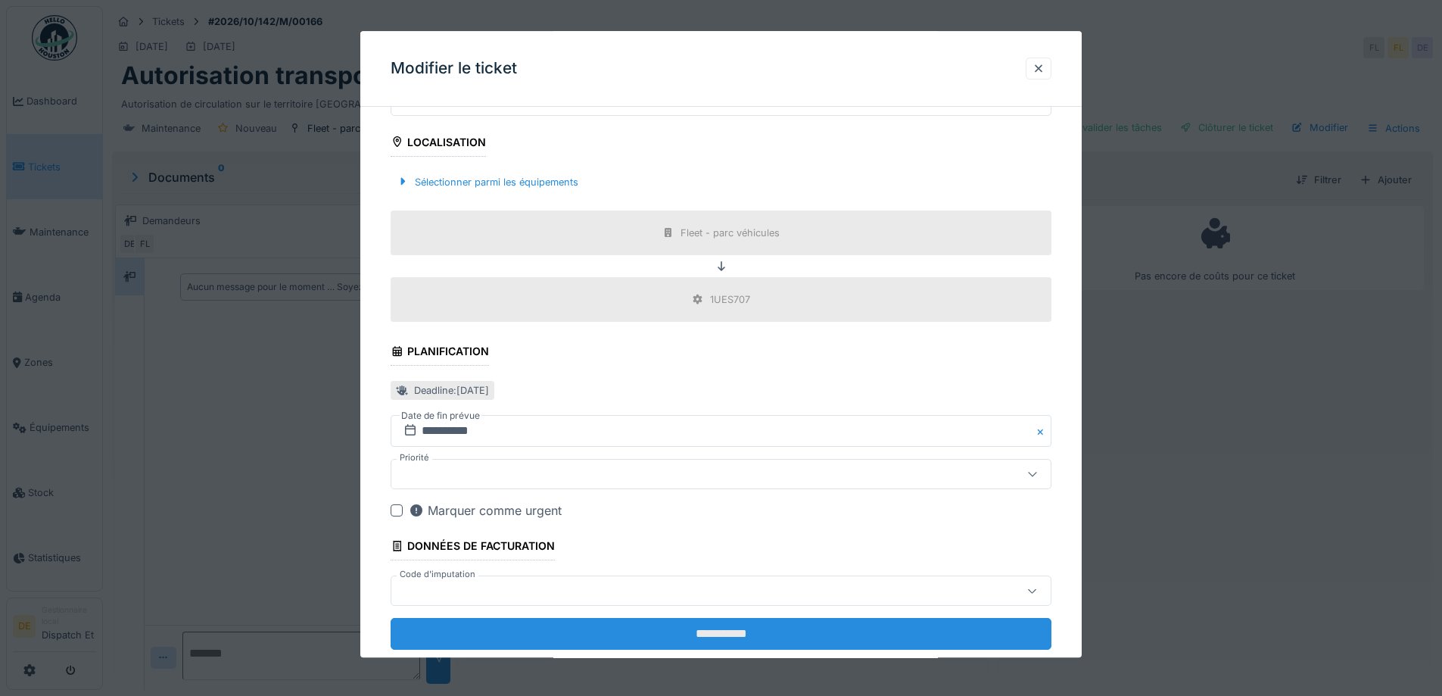
click at [707, 629] on input "**********" at bounding box center [721, 635] width 661 height 32
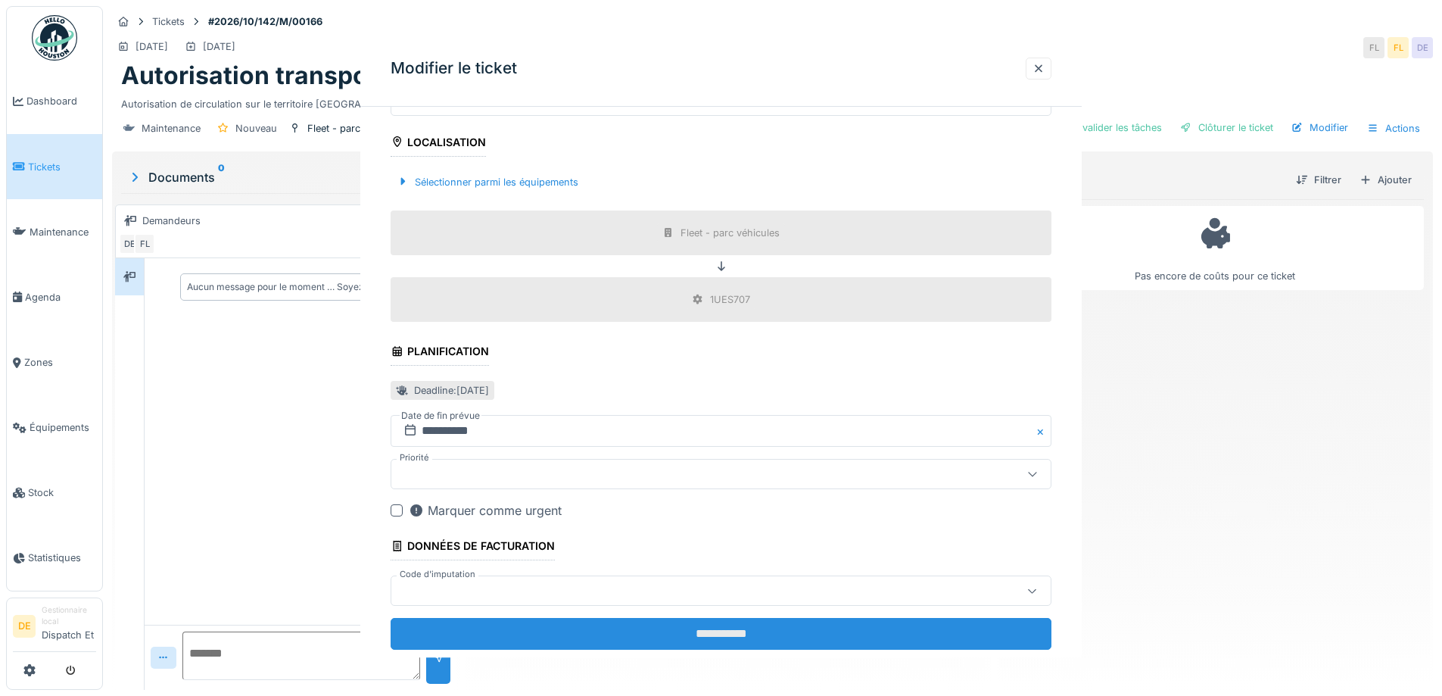
scroll to position [0, 0]
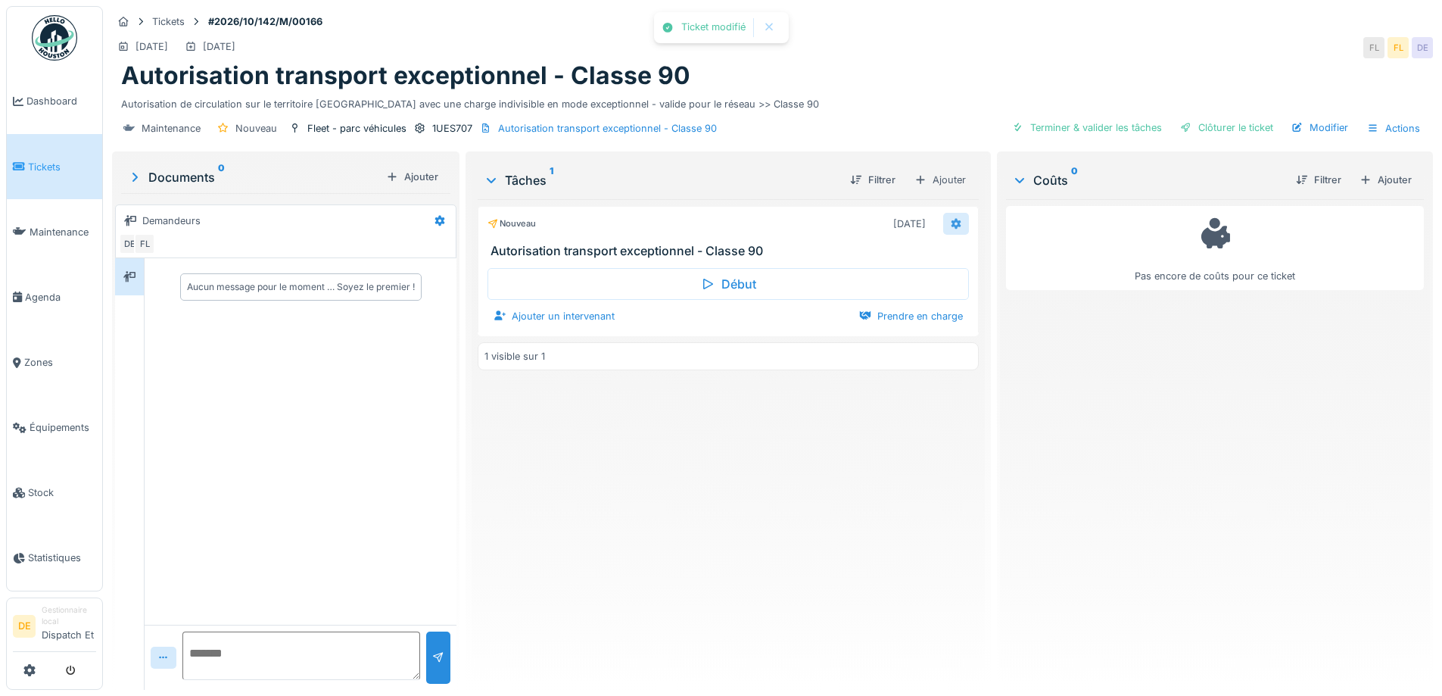
click at [950, 223] on icon at bounding box center [956, 224] width 12 height 10
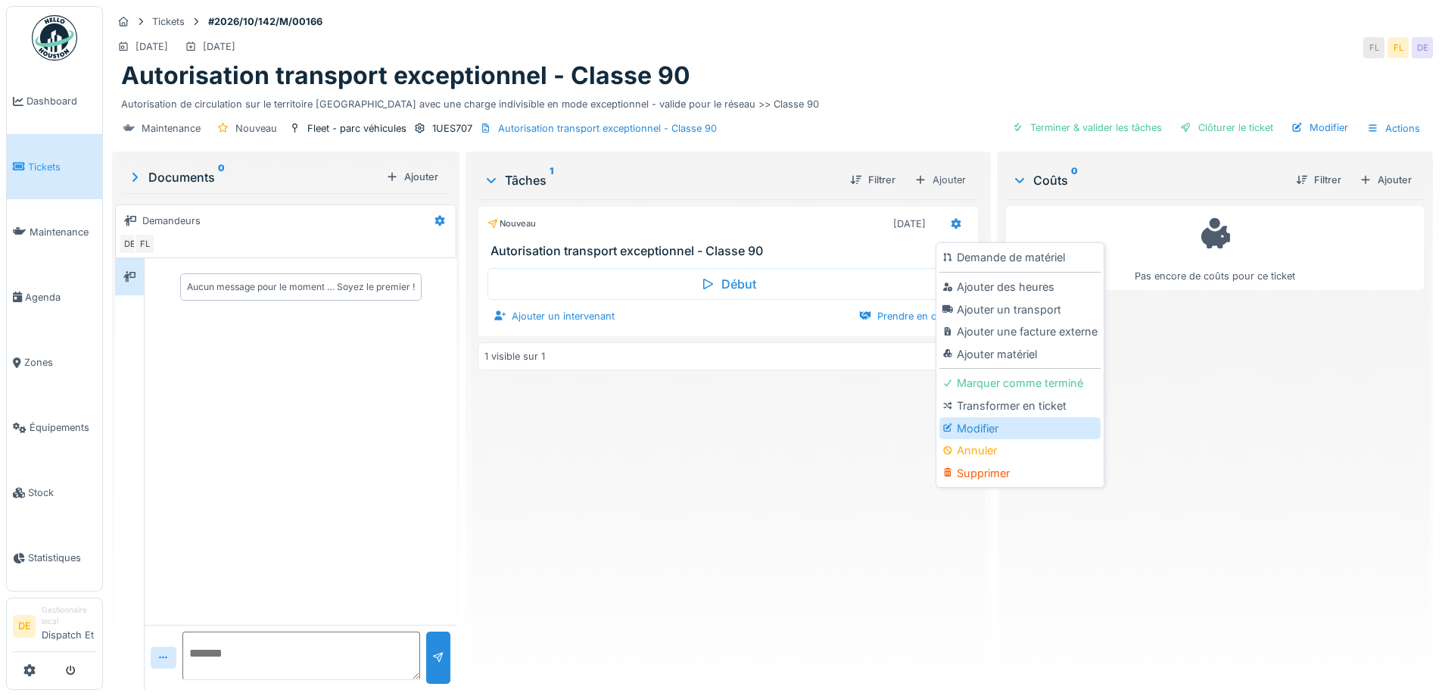
click at [963, 425] on div "Modifier" at bounding box center [1020, 428] width 161 height 23
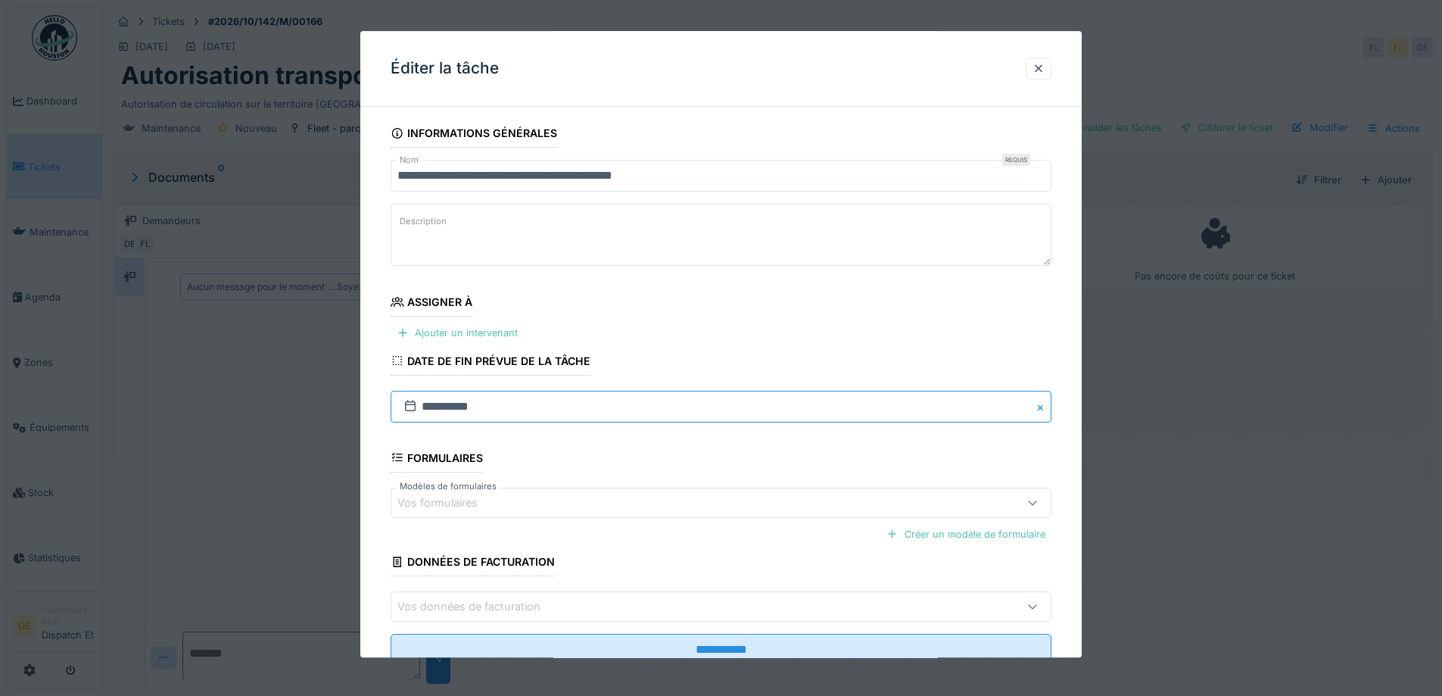
click at [435, 410] on input "**********" at bounding box center [721, 407] width 661 height 32
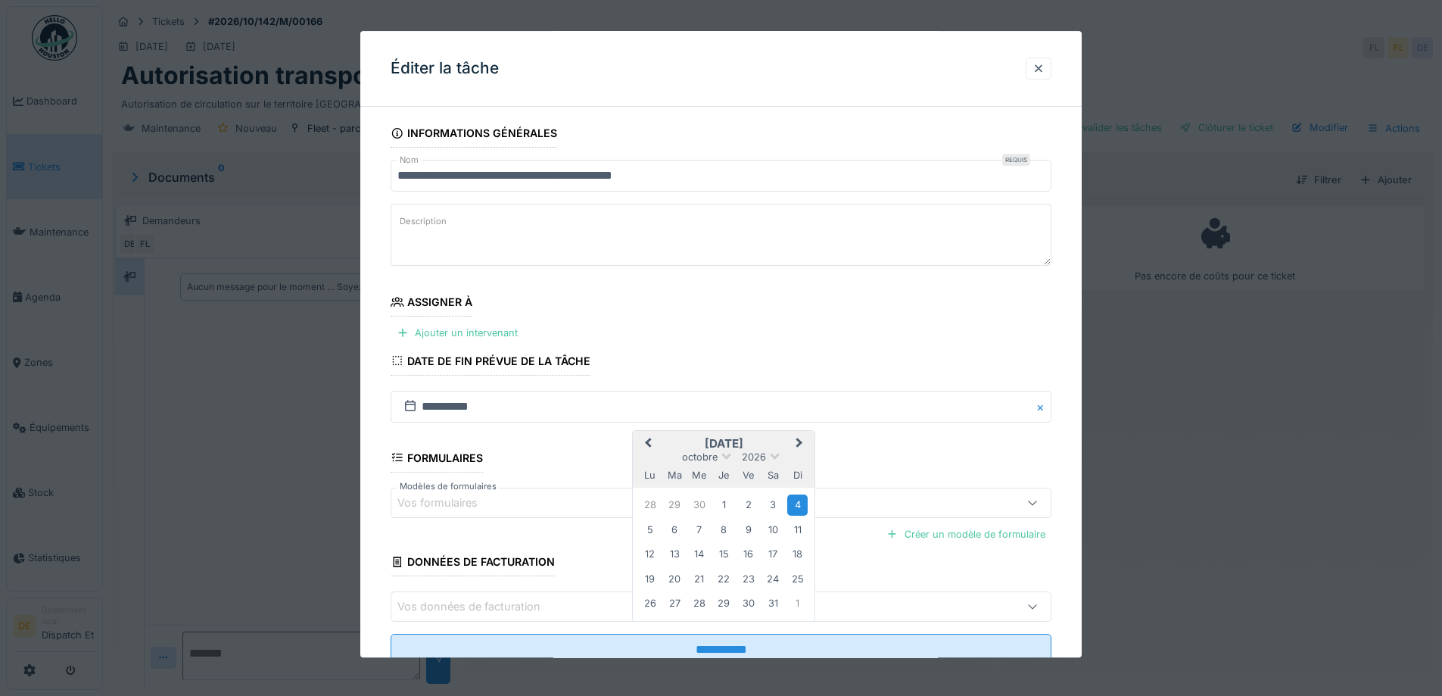
click at [648, 439] on span "Previous Month" at bounding box center [648, 444] width 0 height 18
click at [717, 553] on div "17" at bounding box center [724, 554] width 20 height 20
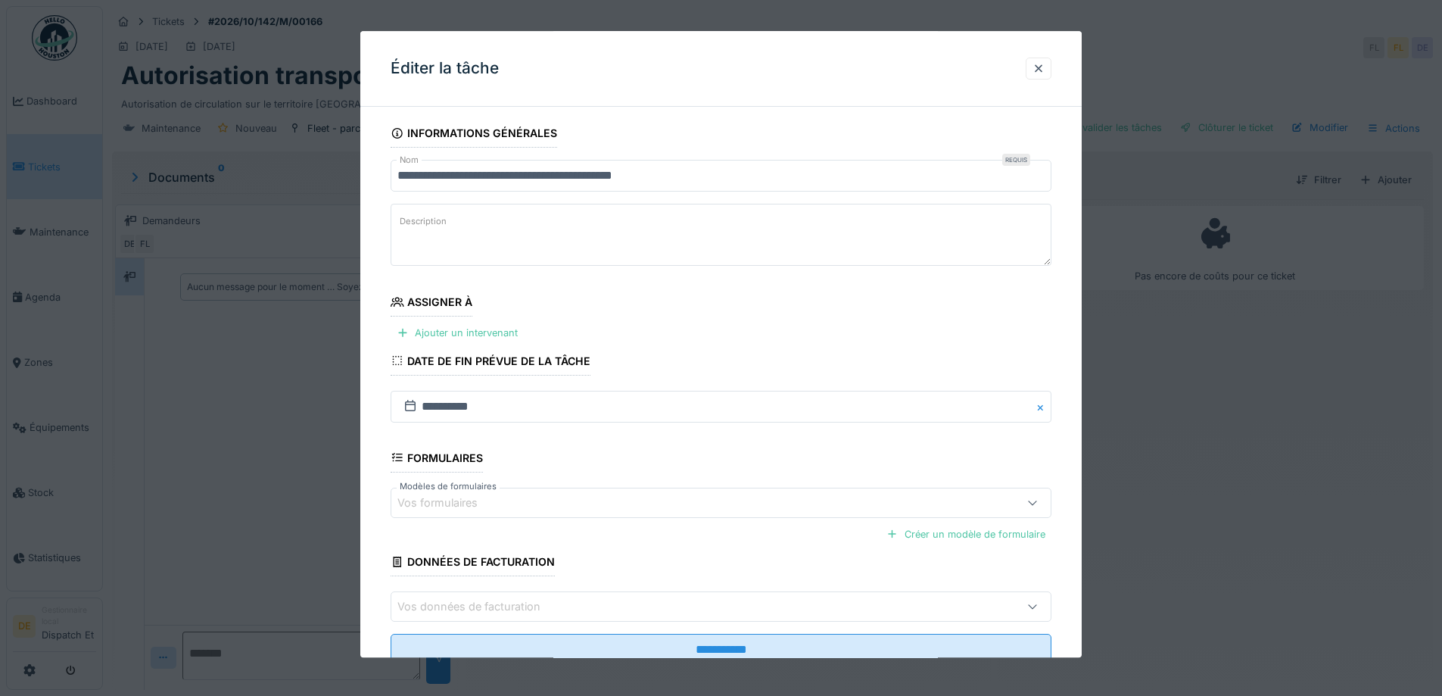
click at [802, 471] on fieldset "**********" at bounding box center [721, 398] width 661 height 559
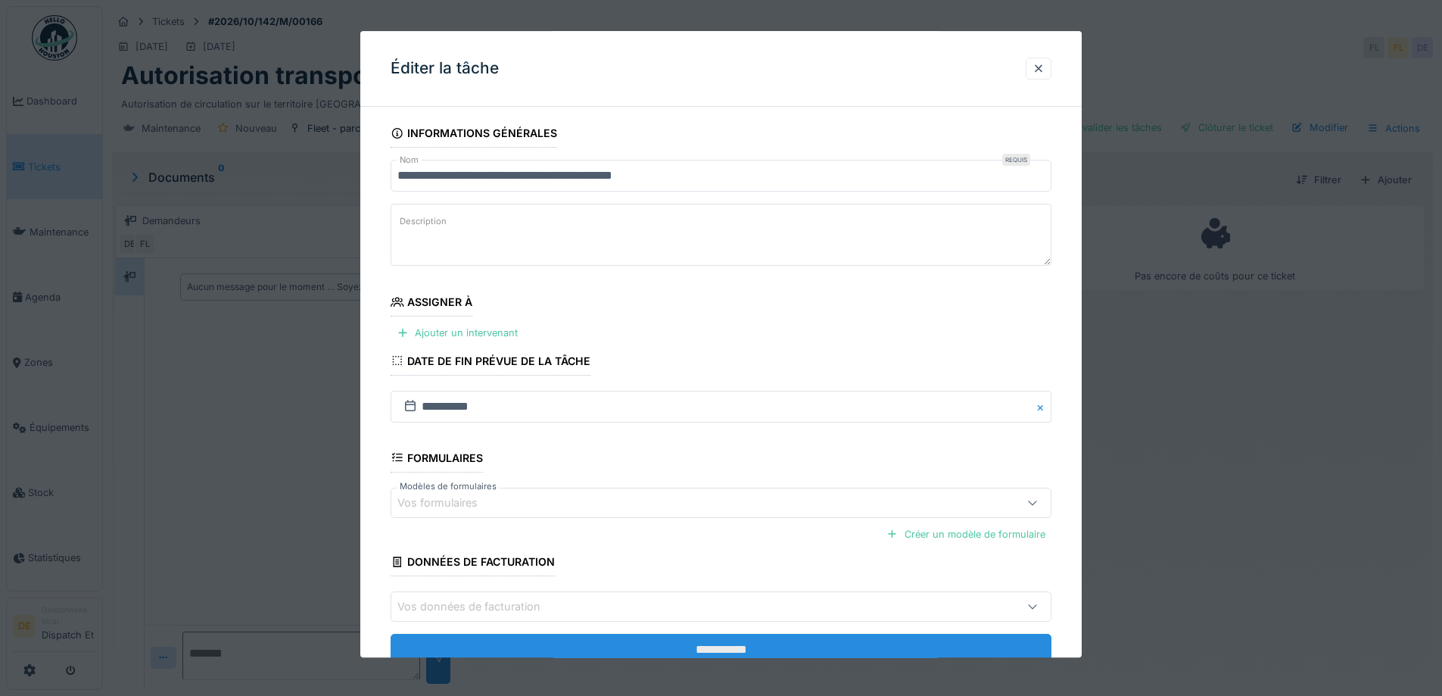
click at [762, 641] on input "**********" at bounding box center [721, 650] width 661 height 32
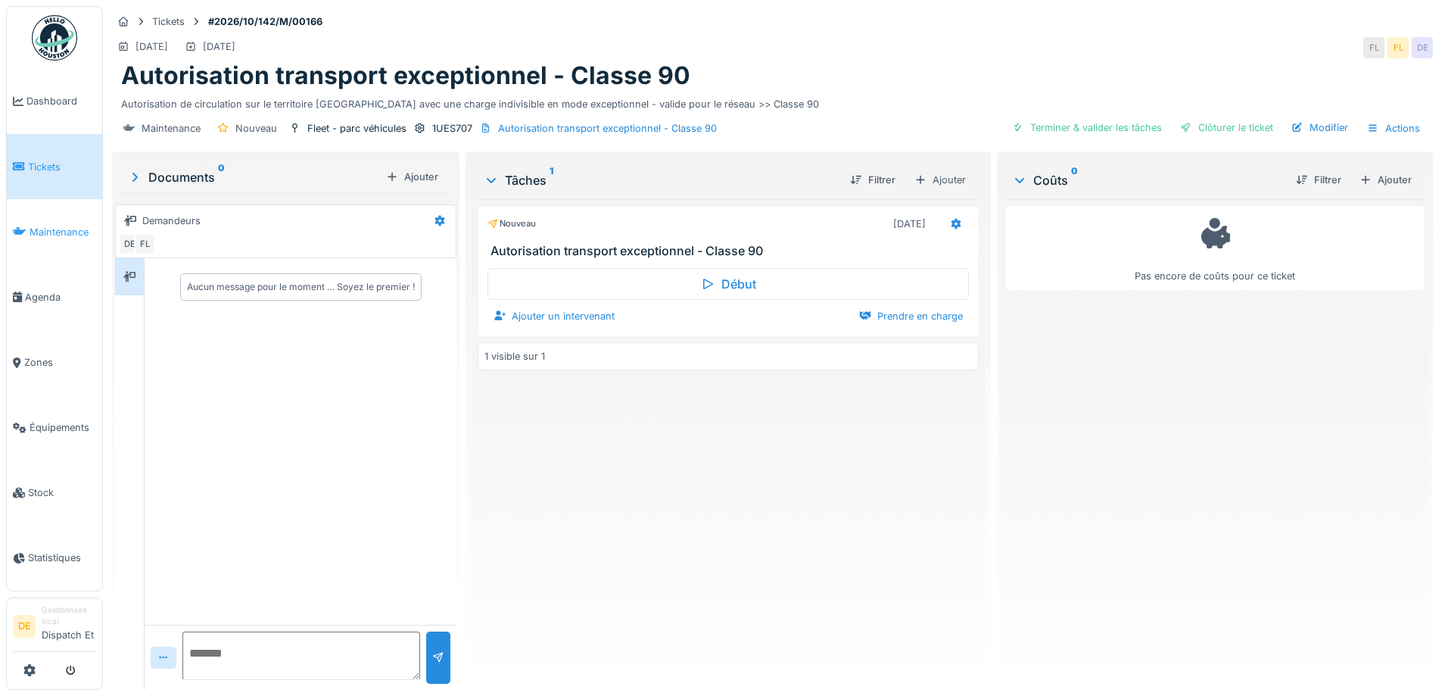
click at [70, 231] on span "Maintenance" at bounding box center [63, 232] width 67 height 14
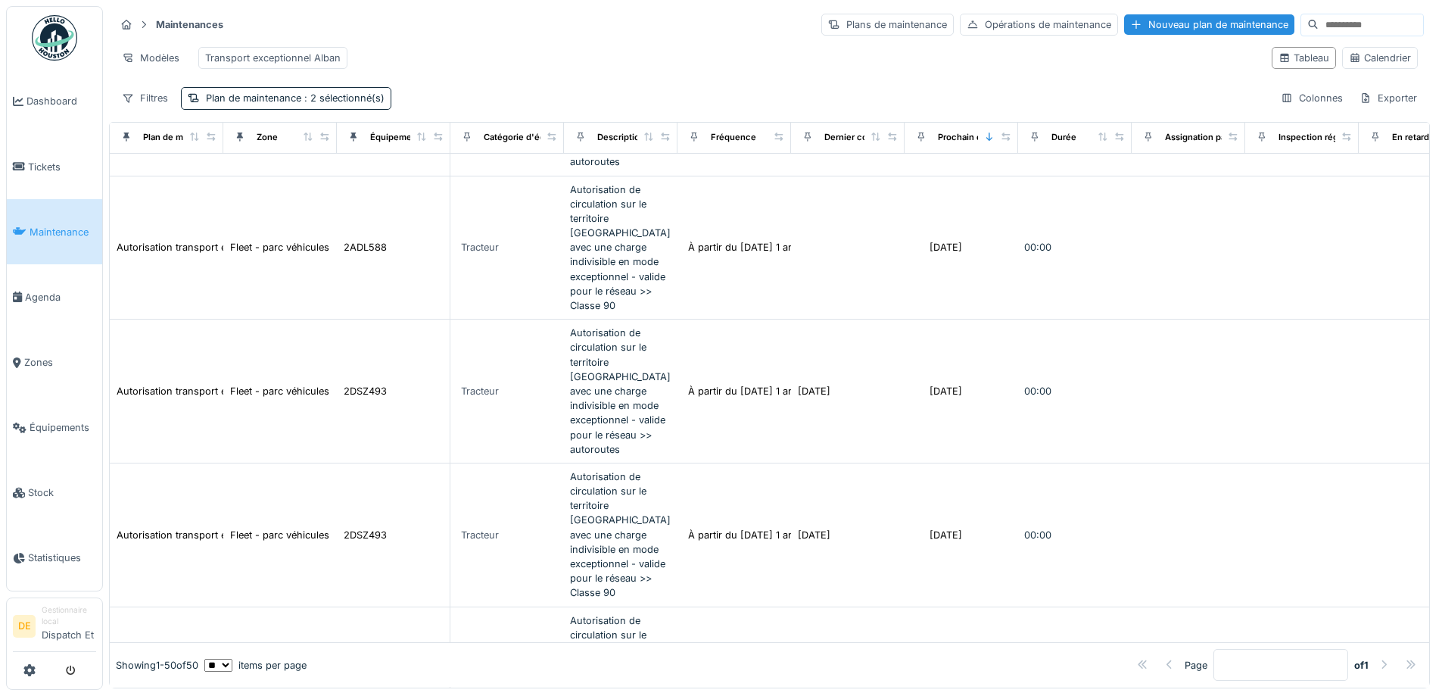
scroll to position [5224, 0]
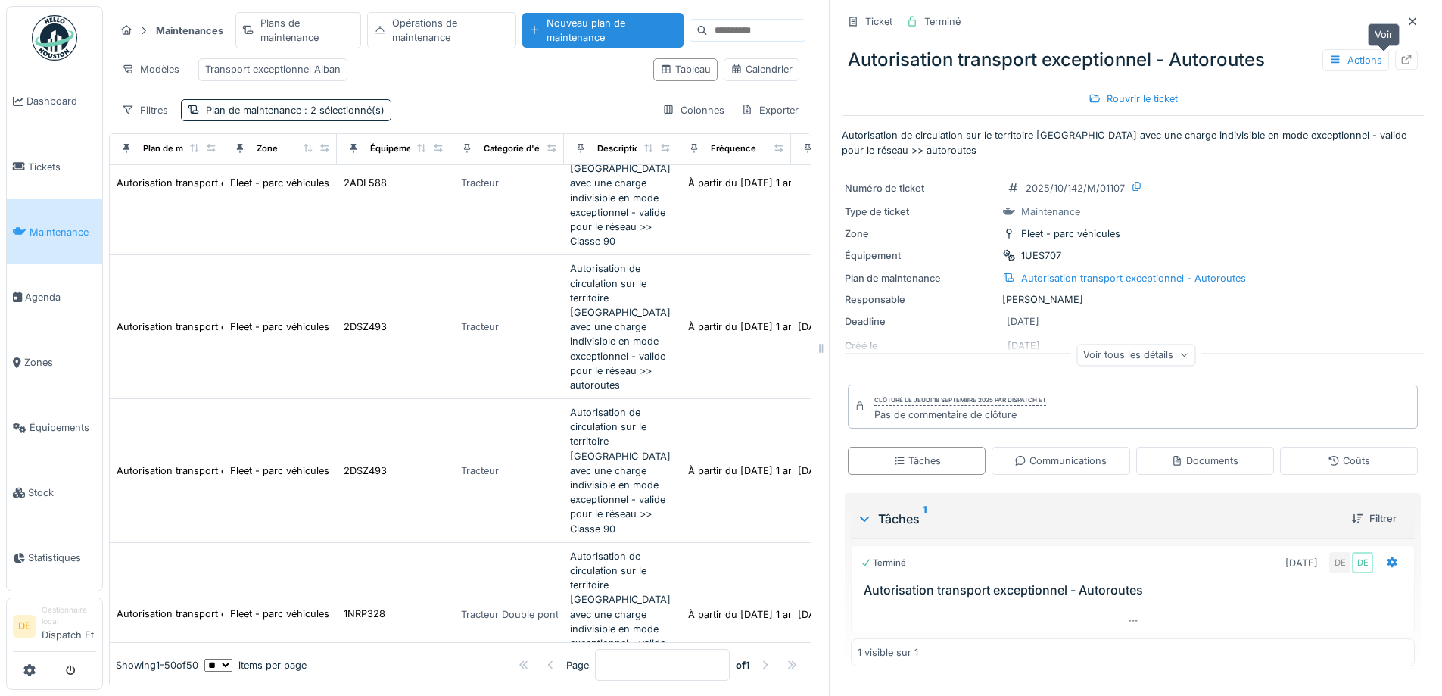
click at [1401, 53] on div at bounding box center [1407, 60] width 12 height 14
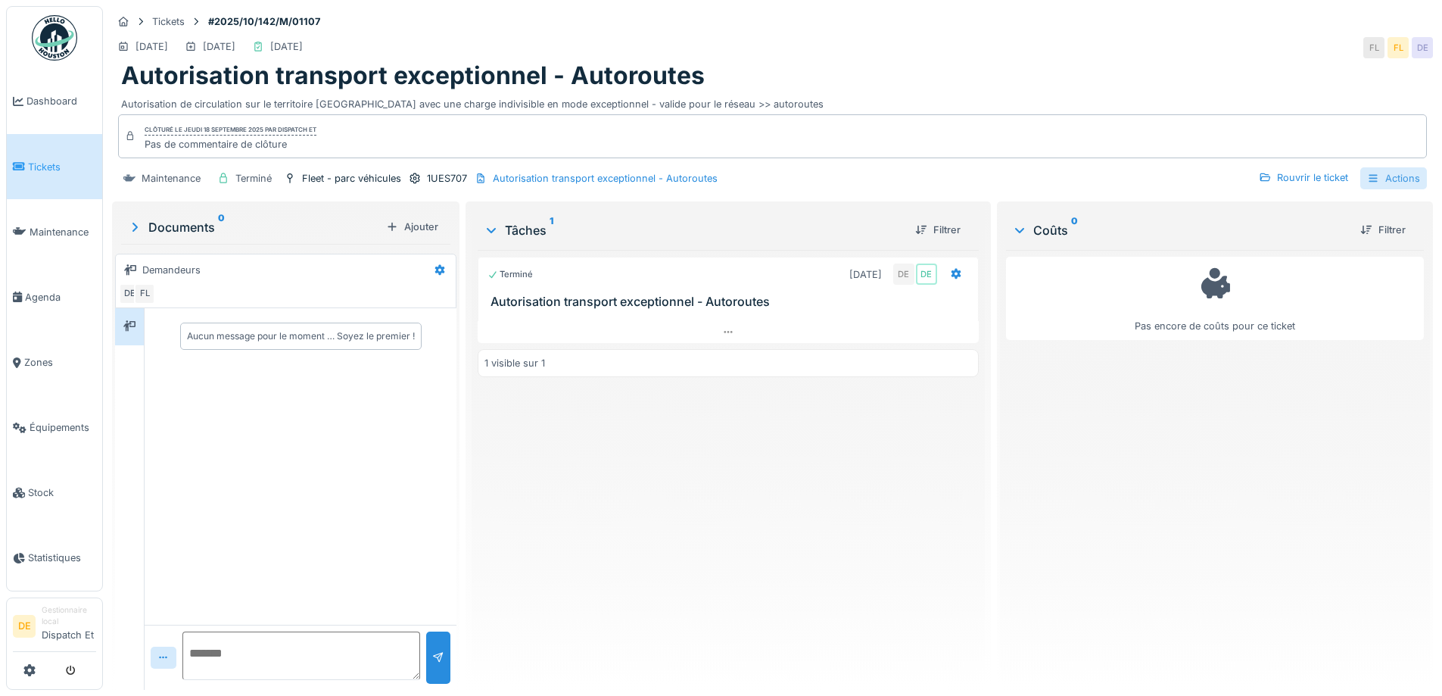
click at [1386, 178] on div "Actions" at bounding box center [1394, 178] width 67 height 22
click at [1331, 398] on div "Pas encore de coûts pour ce ticket" at bounding box center [1215, 464] width 418 height 428
click at [1361, 179] on div "Actions" at bounding box center [1394, 178] width 67 height 22
click at [1316, 404] on div "Pas encore de coûts pour ce ticket" at bounding box center [1215, 464] width 418 height 428
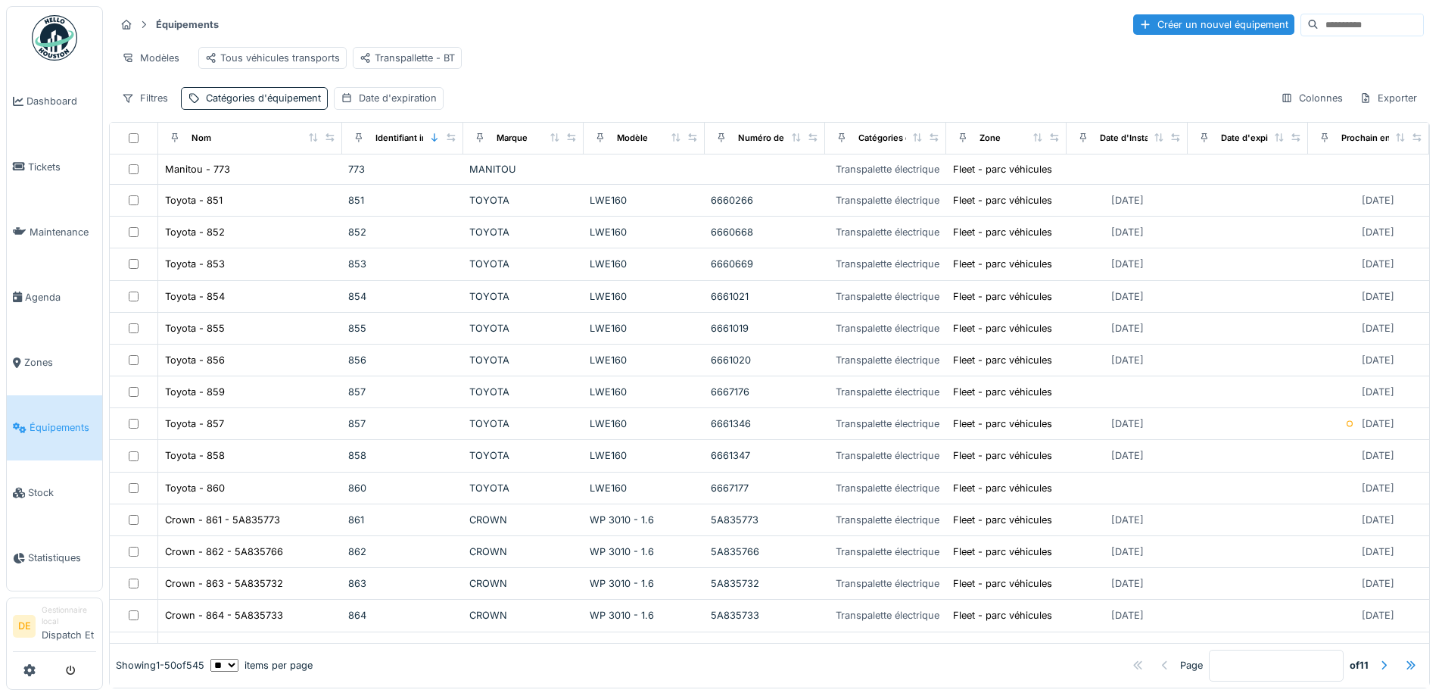
click at [1319, 27] on input at bounding box center [1371, 24] width 104 height 21
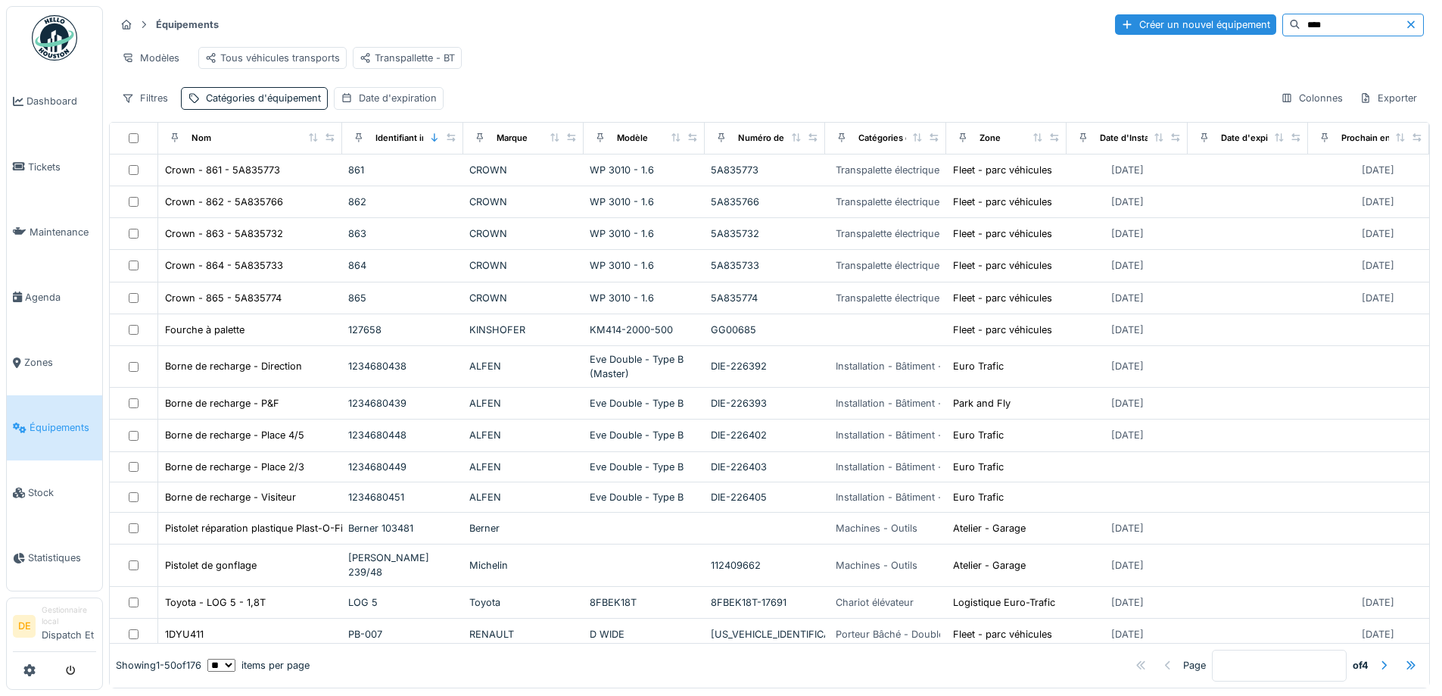
type input "****"
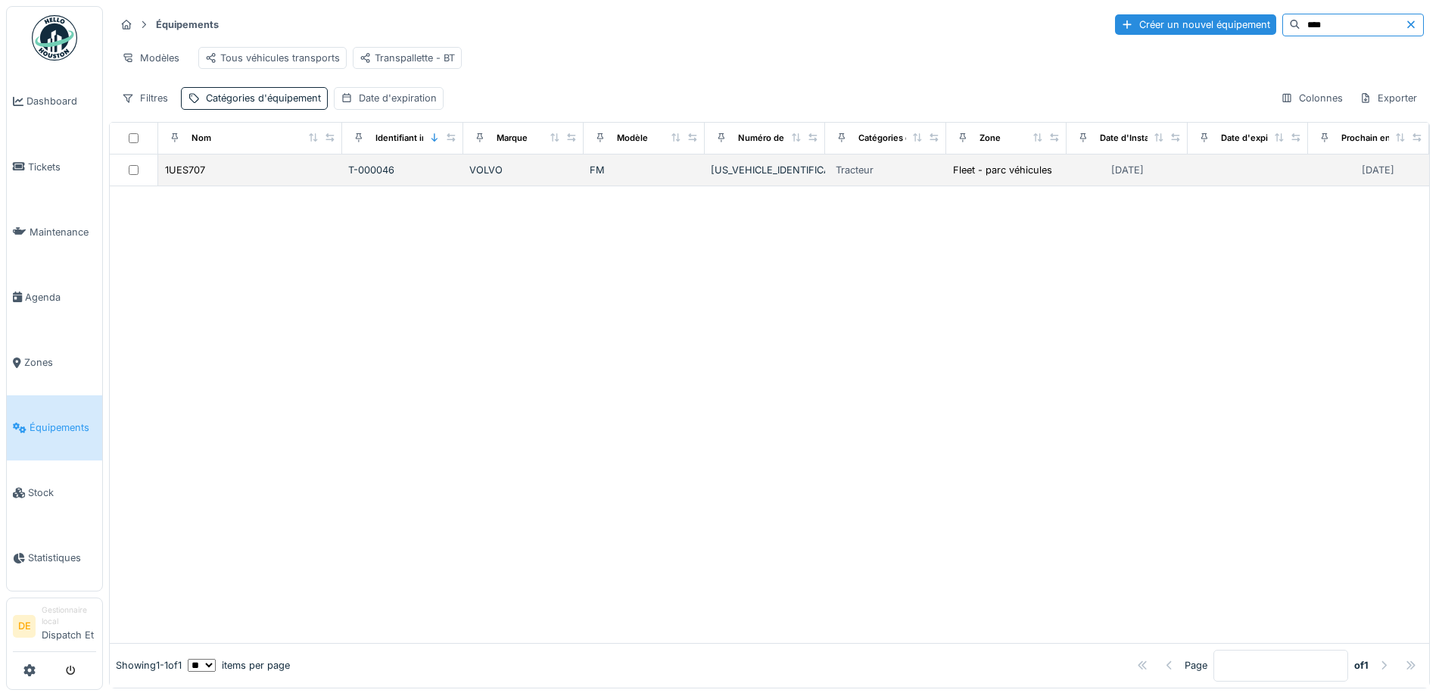
click at [207, 177] on div "1UES707" at bounding box center [250, 170] width 173 height 16
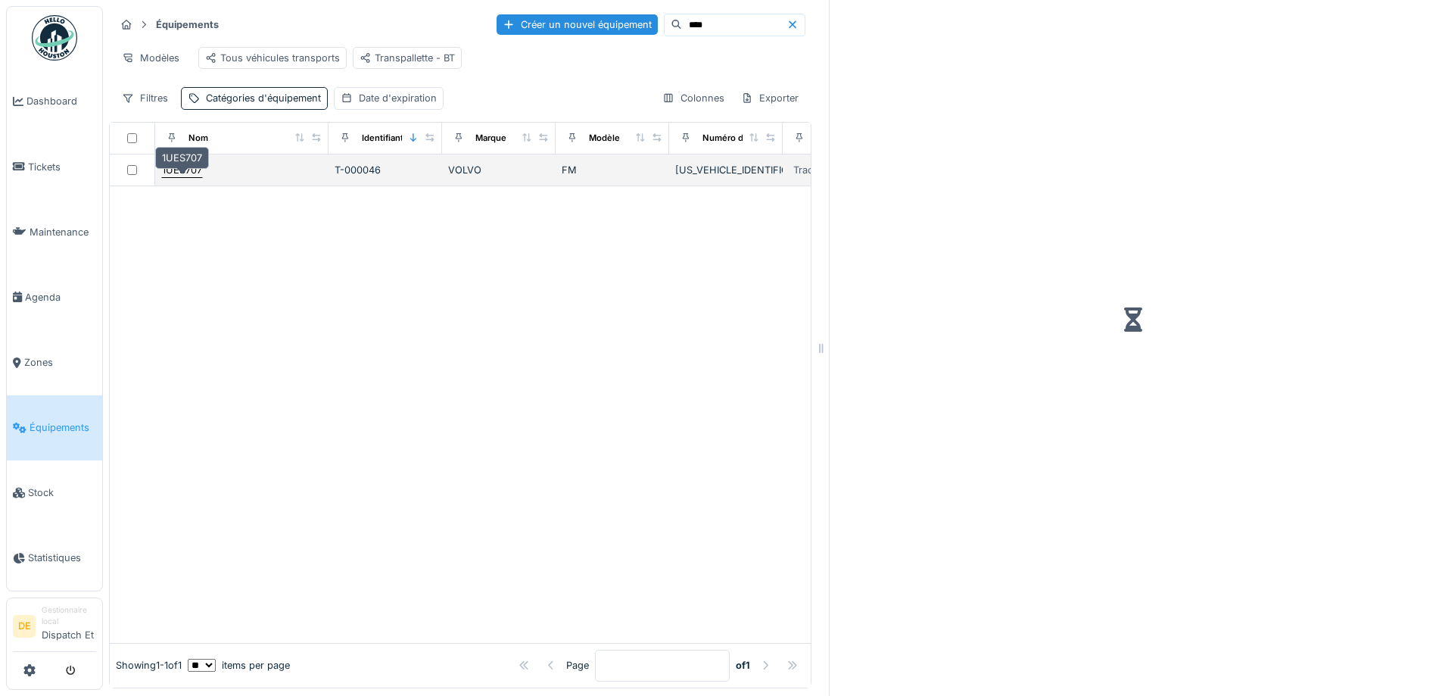
click at [182, 177] on div "1UES707" at bounding box center [182, 170] width 40 height 14
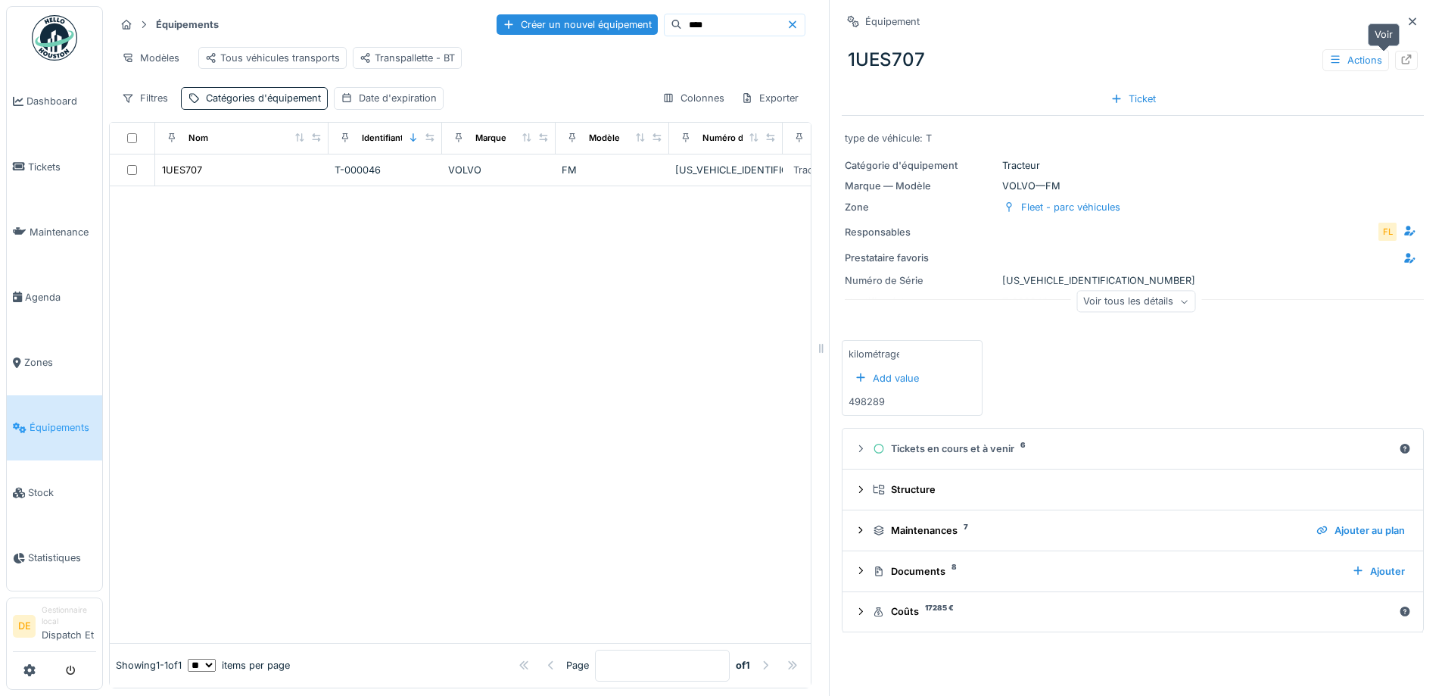
click at [1402, 62] on icon at bounding box center [1407, 60] width 10 height 10
click at [40, 427] on span "Équipements" at bounding box center [63, 427] width 67 height 14
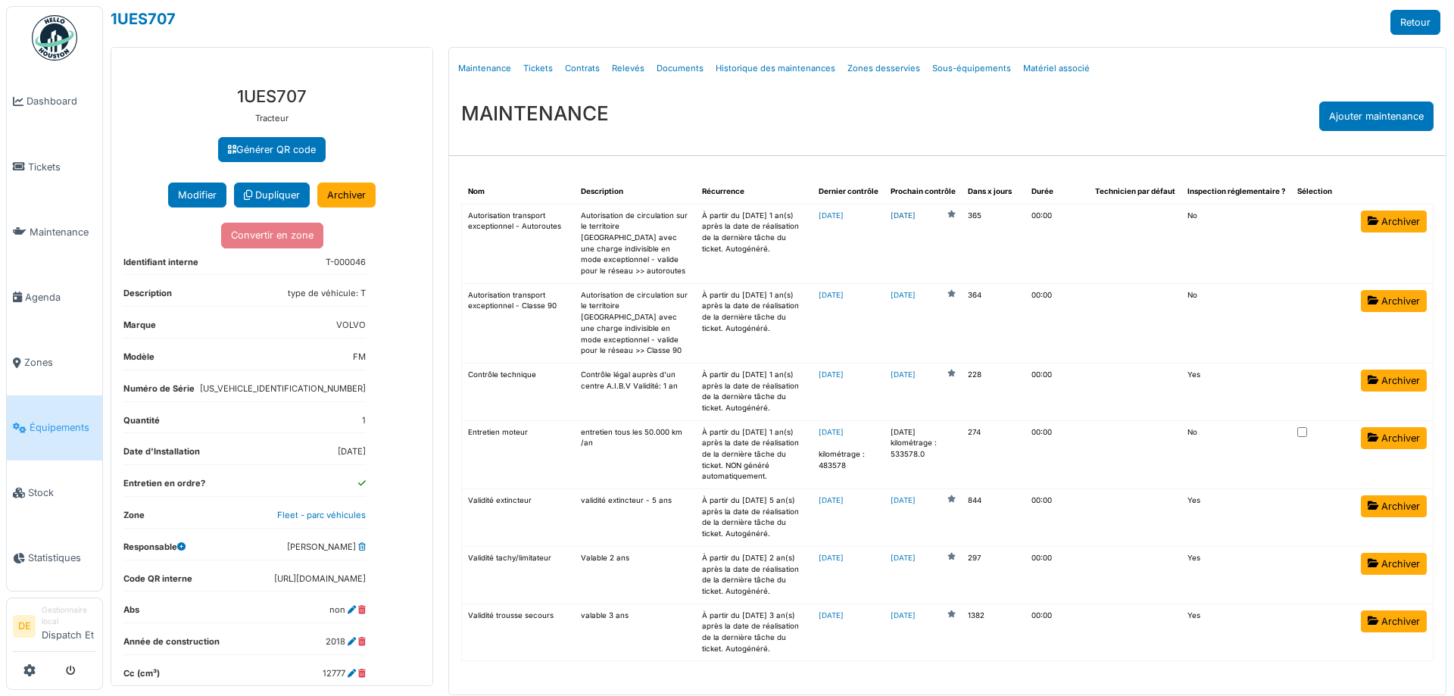
click at [915, 213] on link "[DATE]" at bounding box center [902, 215] width 25 height 11
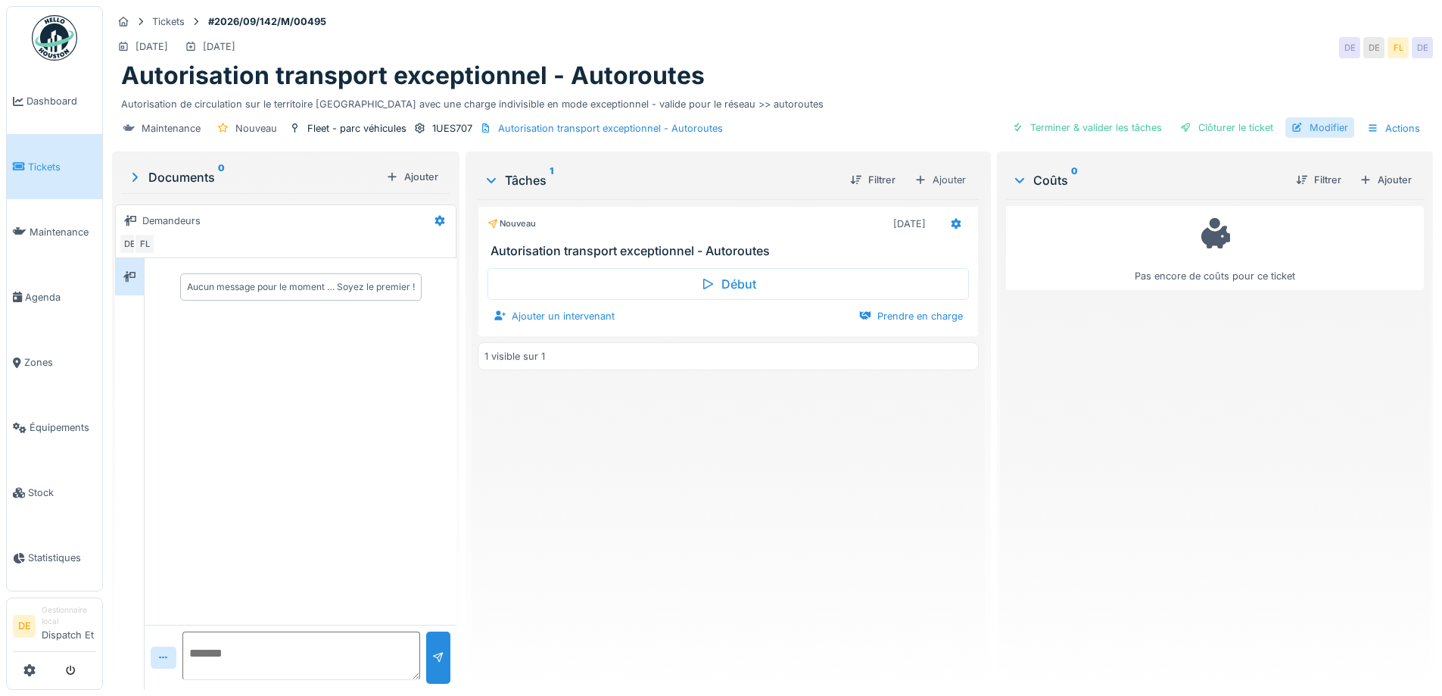
click at [1320, 126] on div "Modifier" at bounding box center [1320, 127] width 69 height 20
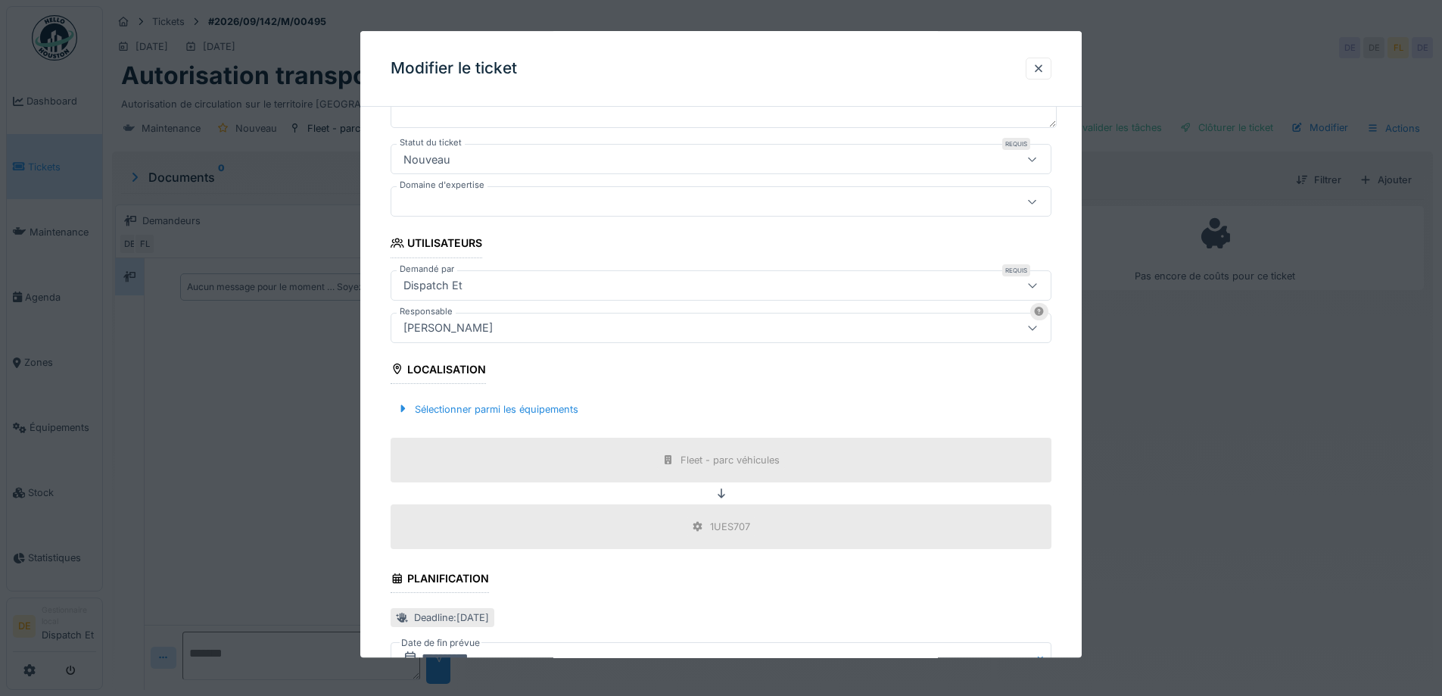
scroll to position [489, 0]
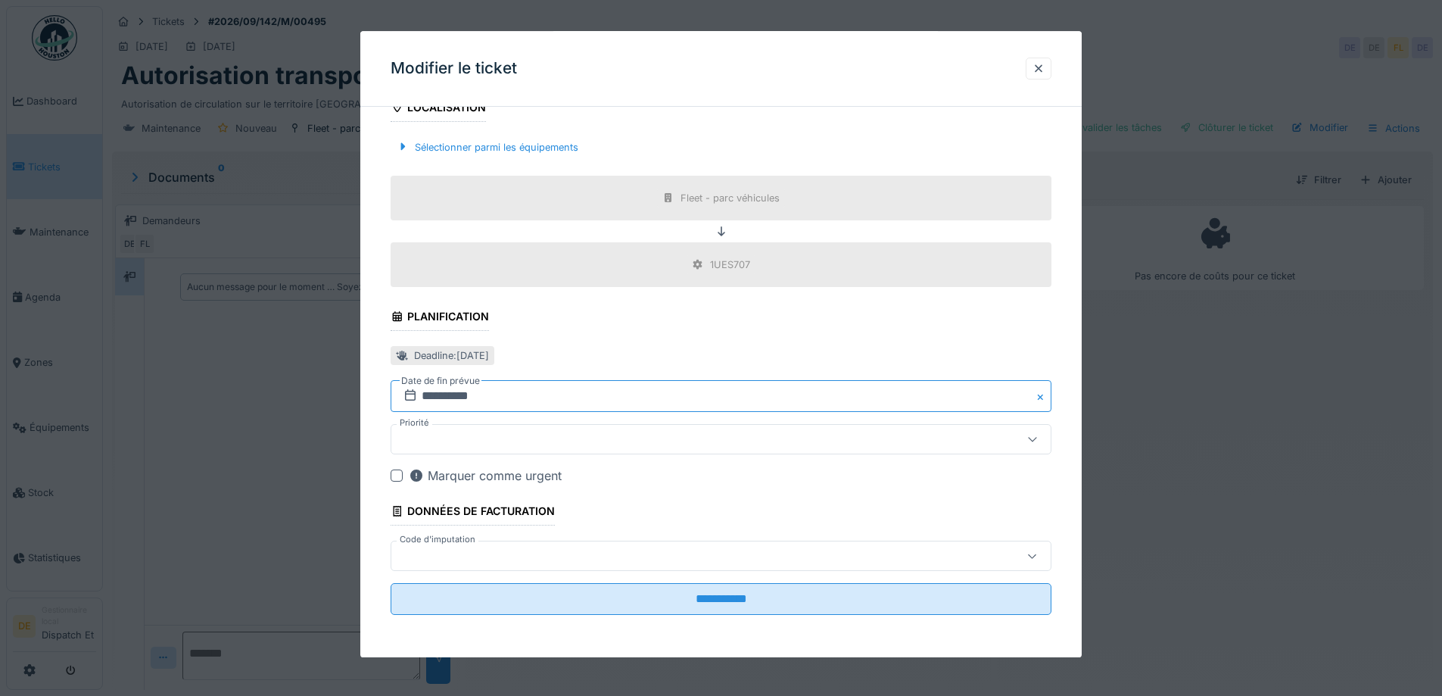
click at [432, 394] on input "**********" at bounding box center [721, 397] width 661 height 32
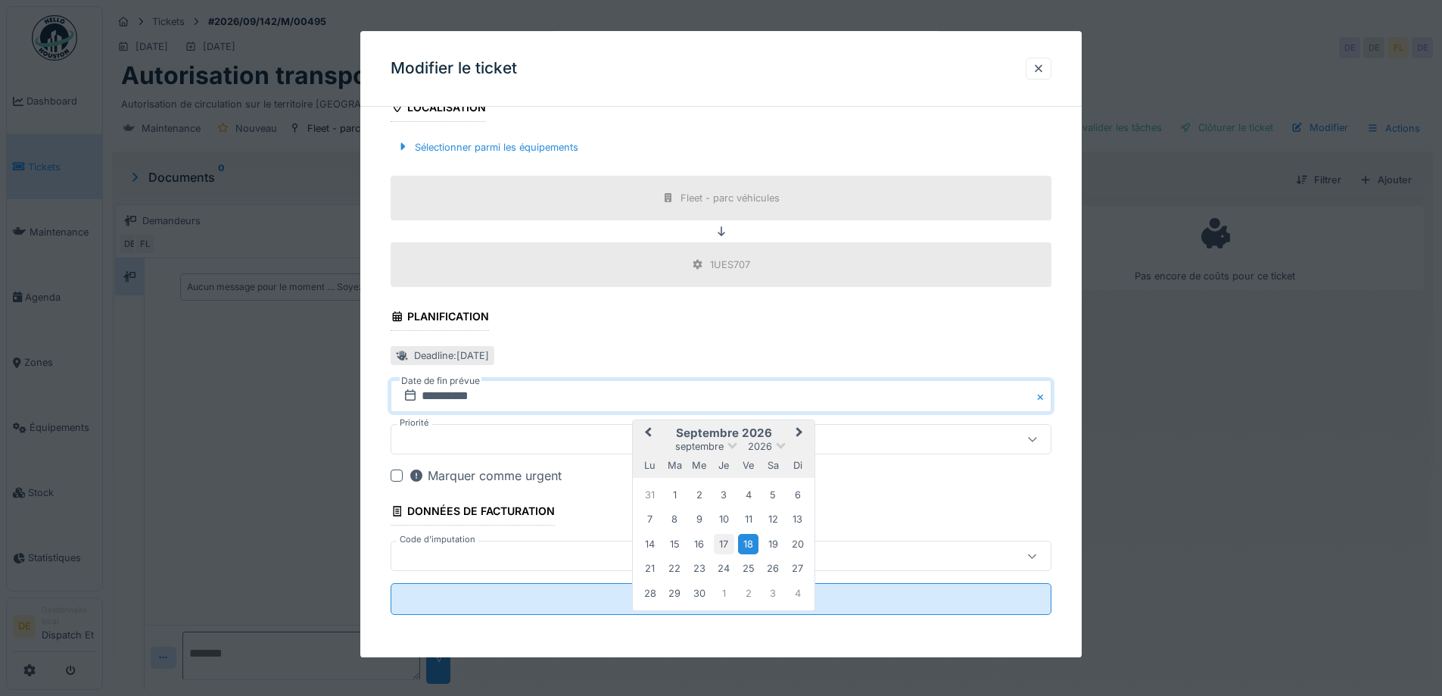
click at [728, 546] on div "17" at bounding box center [724, 544] width 20 height 20
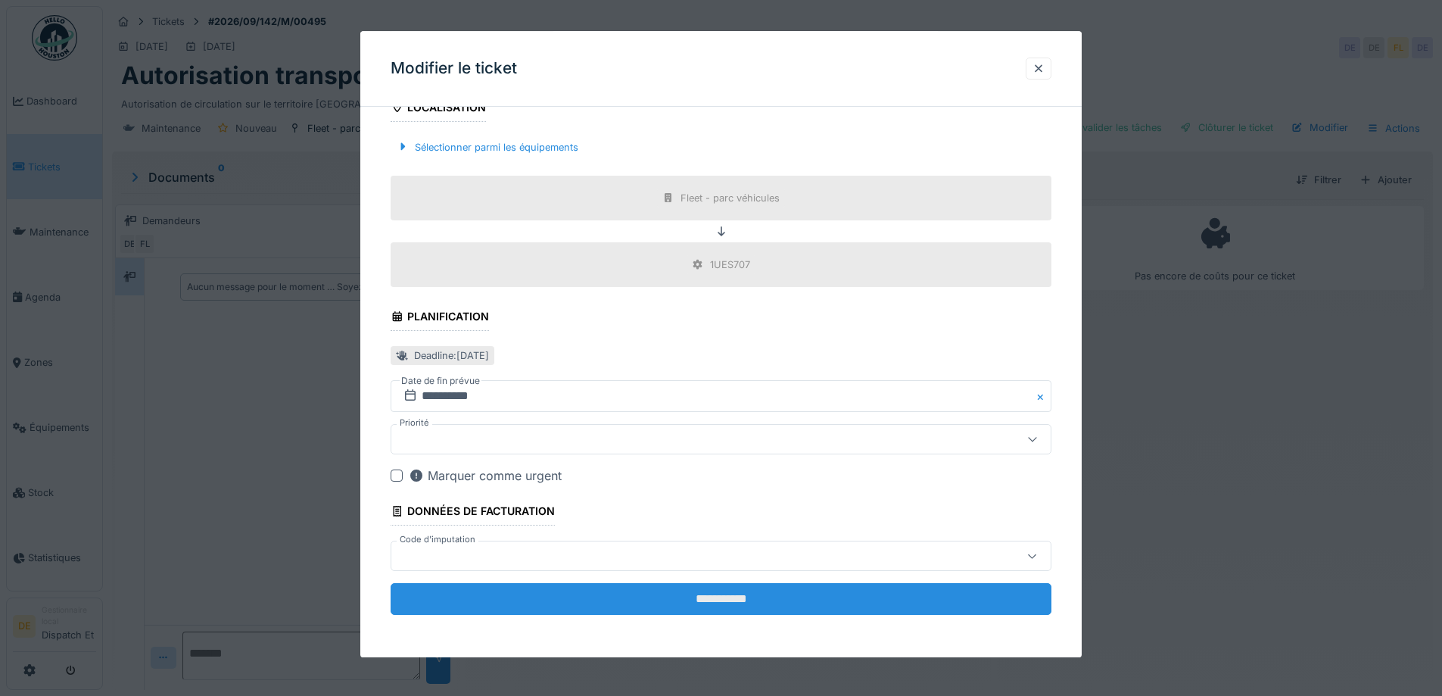
click at [684, 592] on input "**********" at bounding box center [721, 600] width 661 height 32
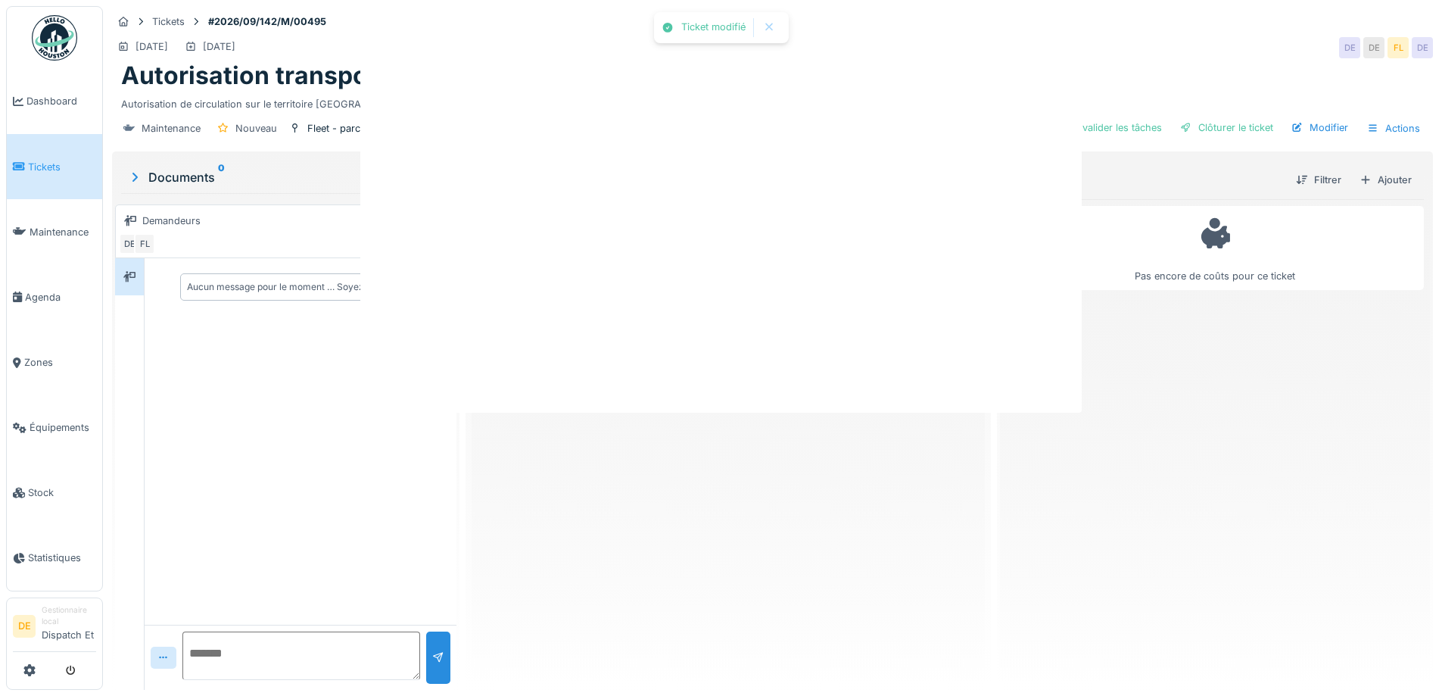
scroll to position [0, 0]
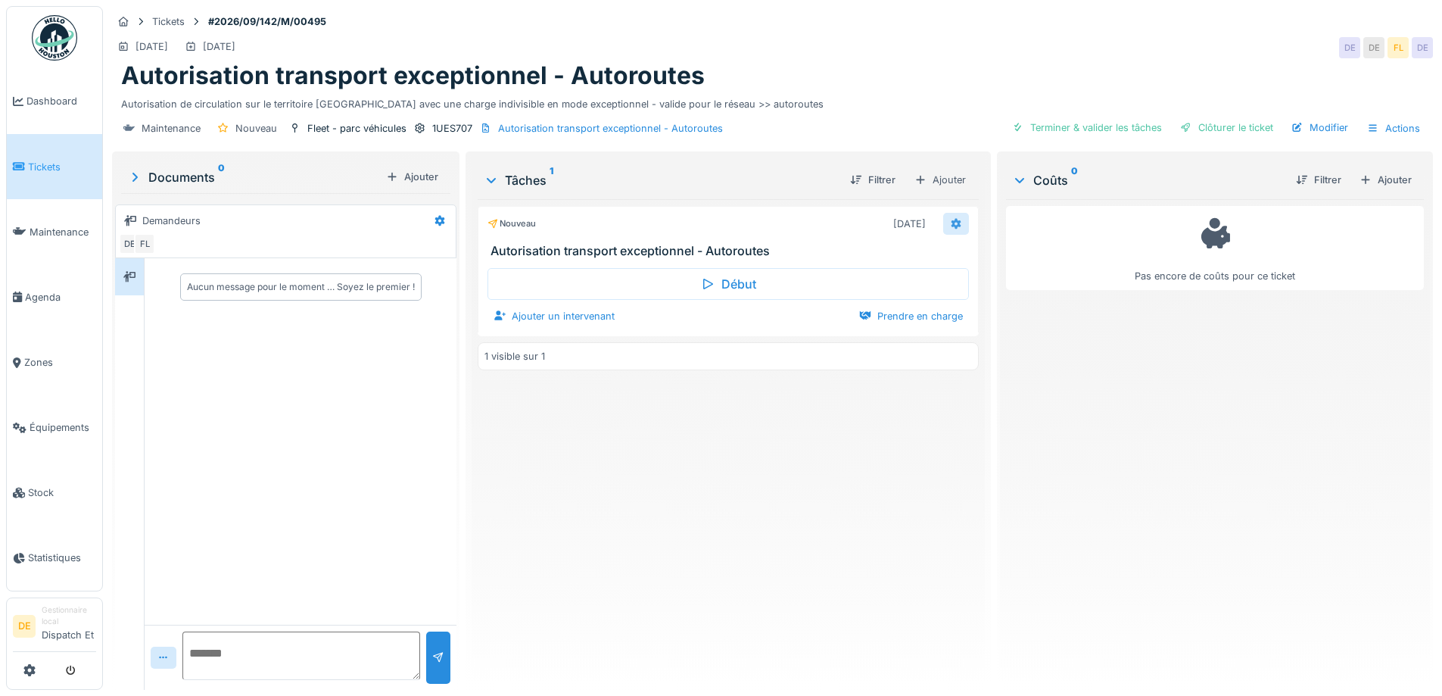
click at [943, 219] on div at bounding box center [956, 224] width 26 height 22
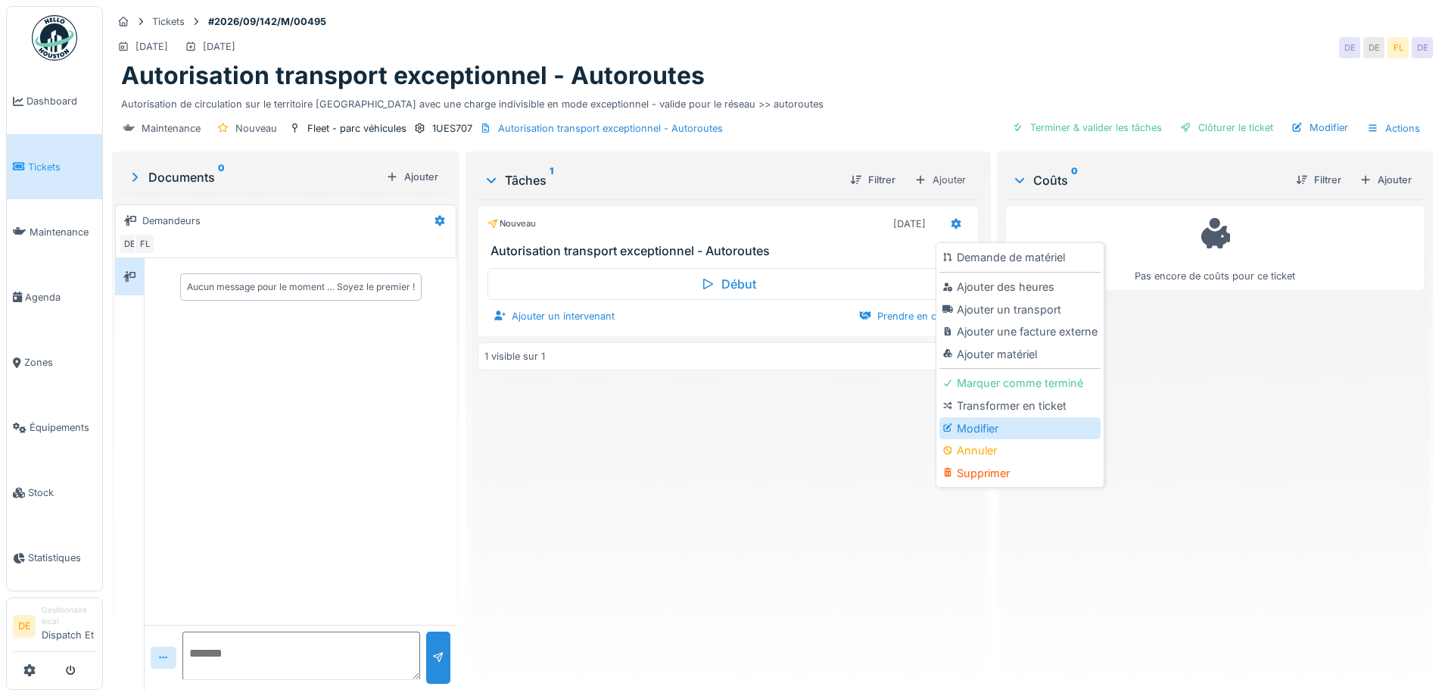
click at [969, 427] on div "Modifier" at bounding box center [1020, 428] width 161 height 23
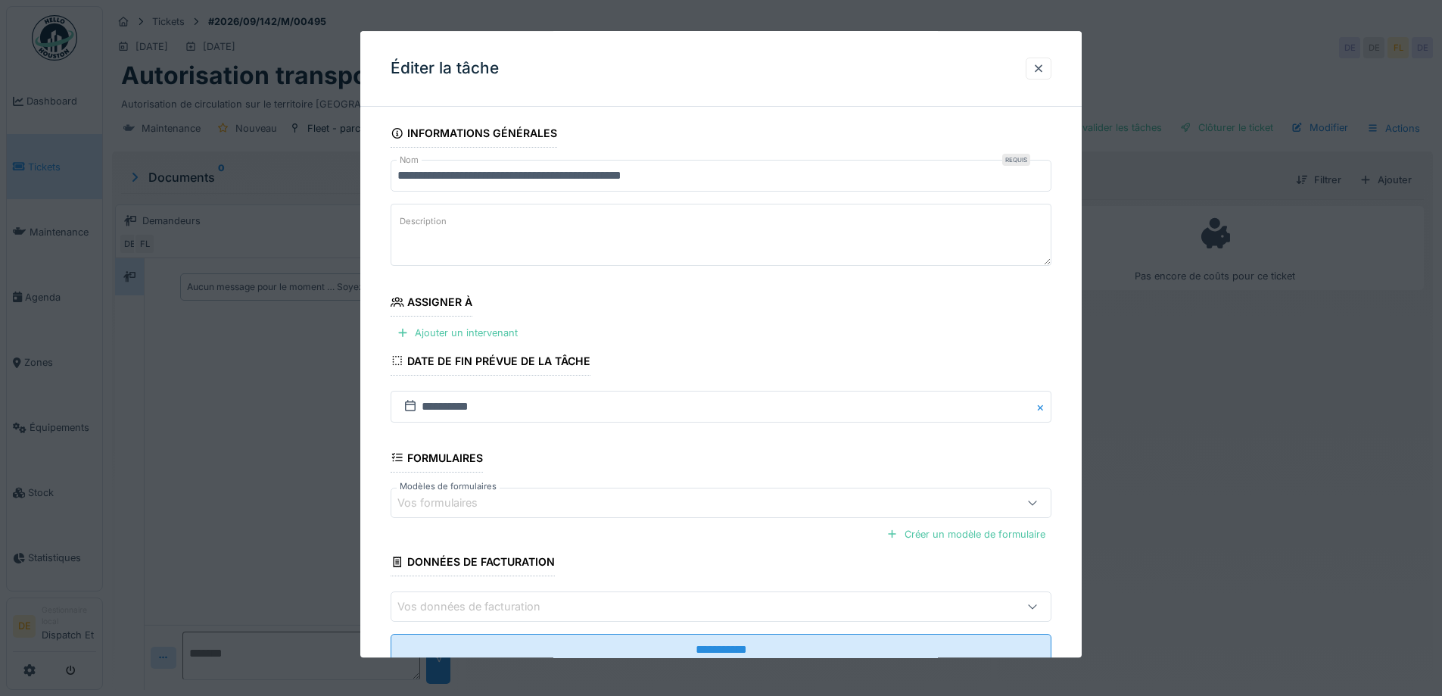
scroll to position [51, 0]
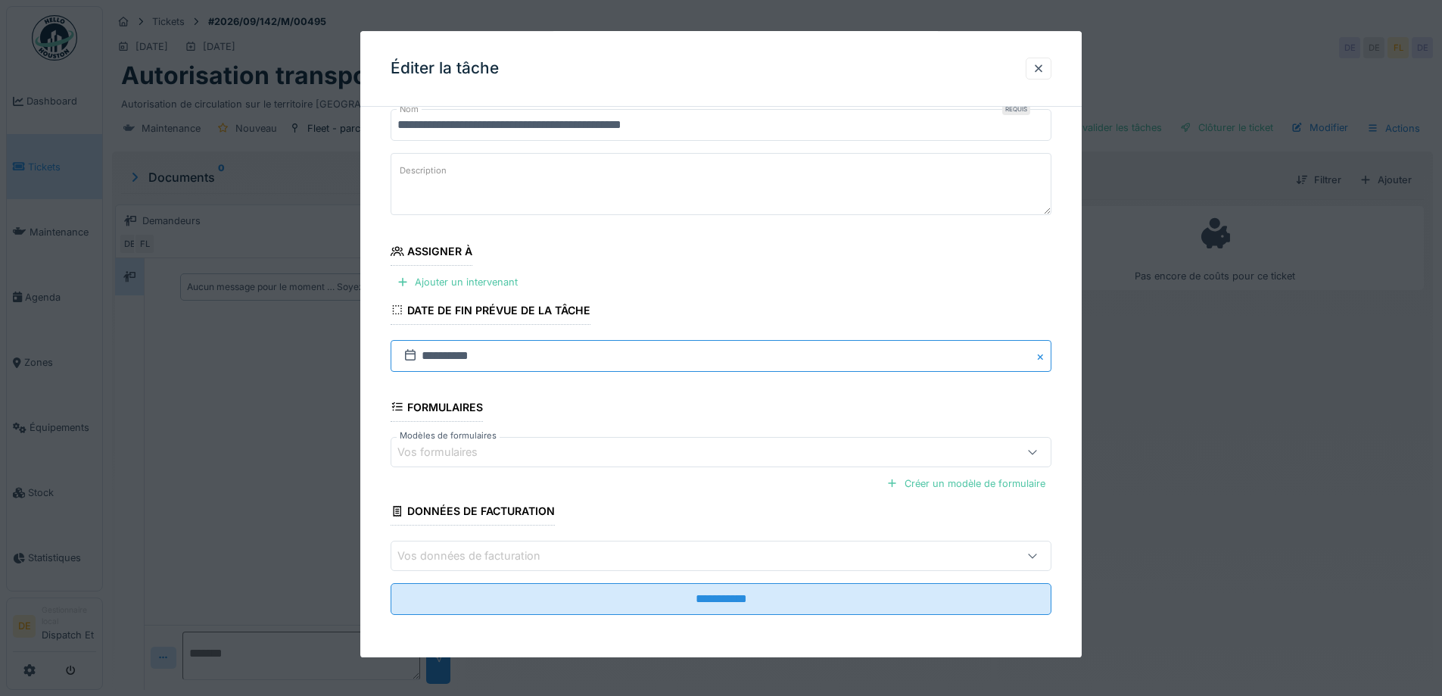
click at [432, 356] on input "**********" at bounding box center [721, 356] width 661 height 32
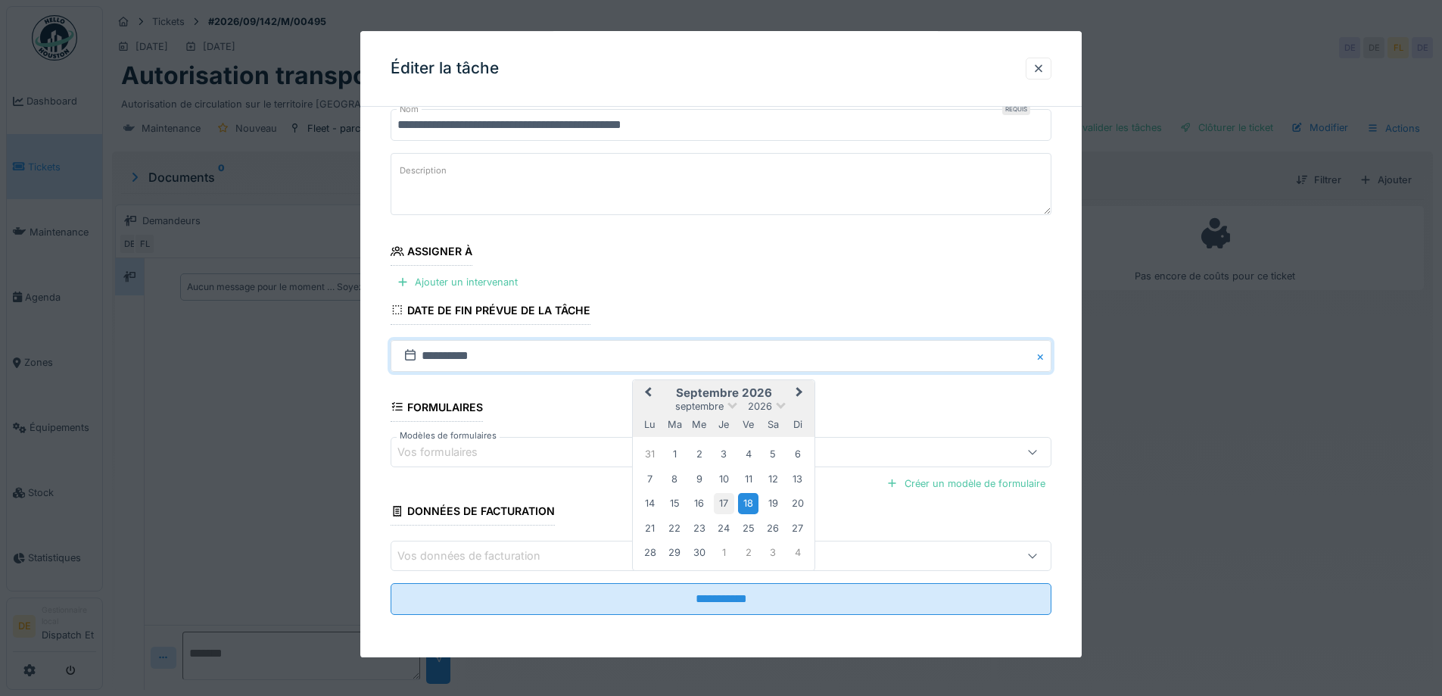
click at [719, 503] on div "17" at bounding box center [724, 504] width 20 height 20
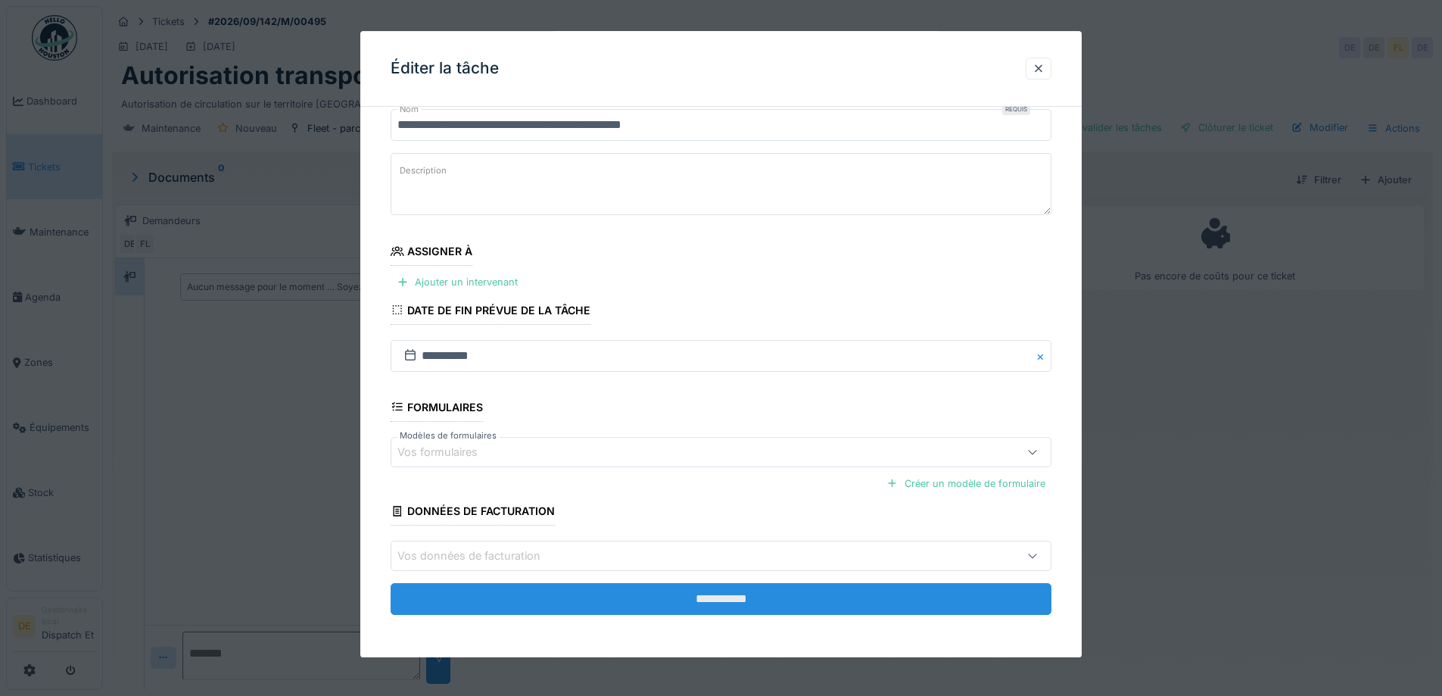
click at [684, 593] on input "**********" at bounding box center [721, 599] width 661 height 32
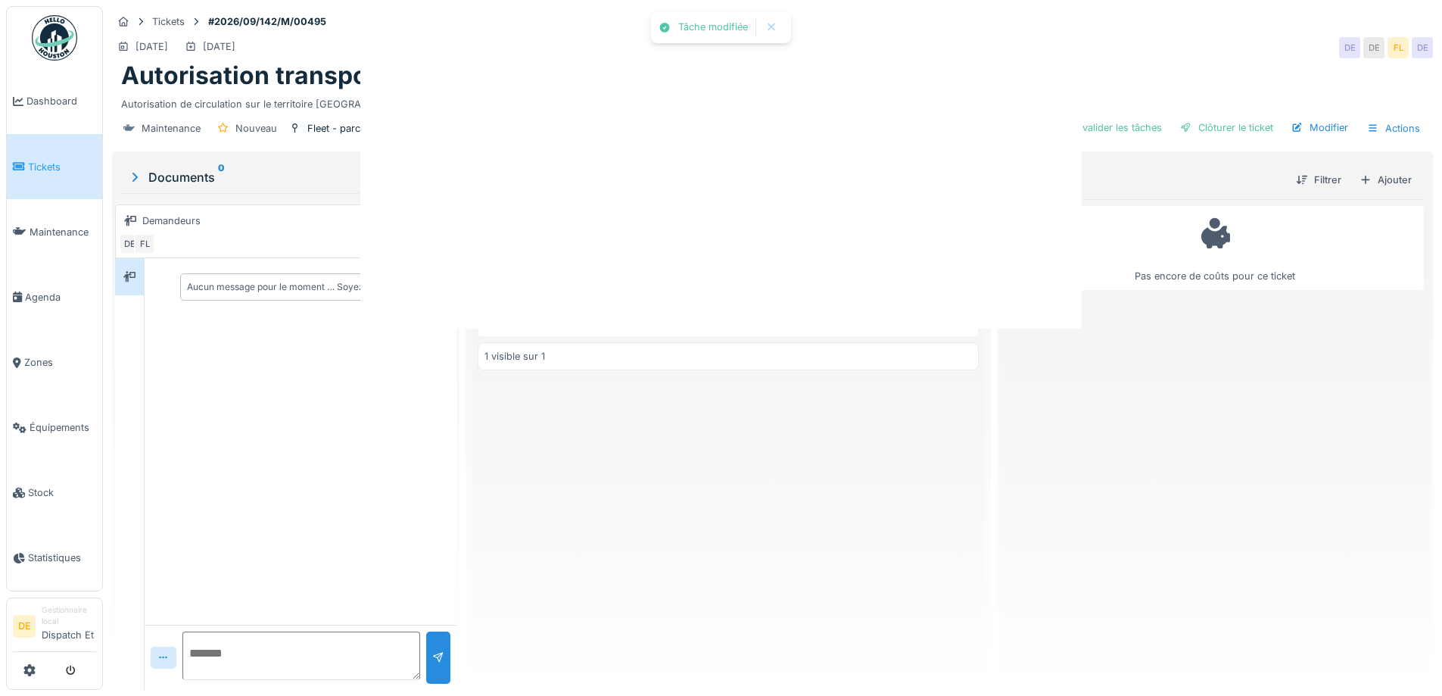
scroll to position [0, 0]
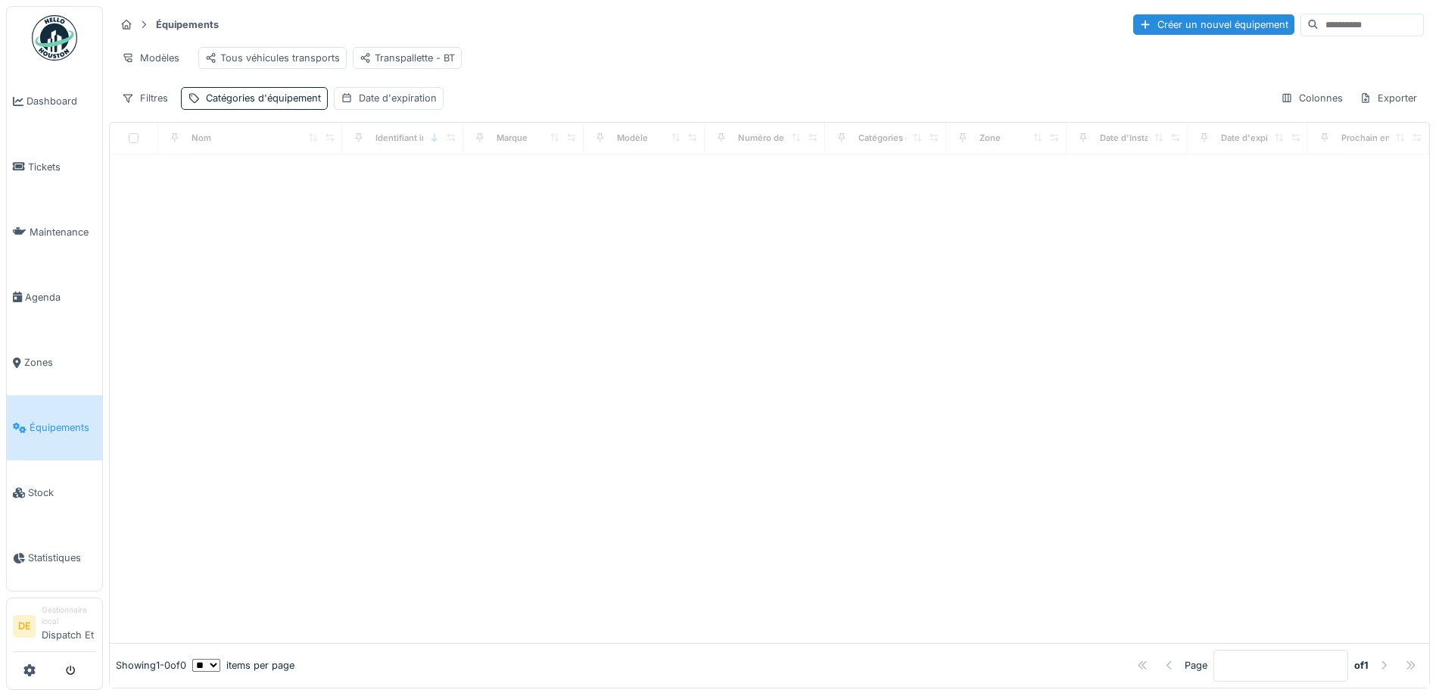
click at [1319, 25] on input at bounding box center [1371, 24] width 104 height 21
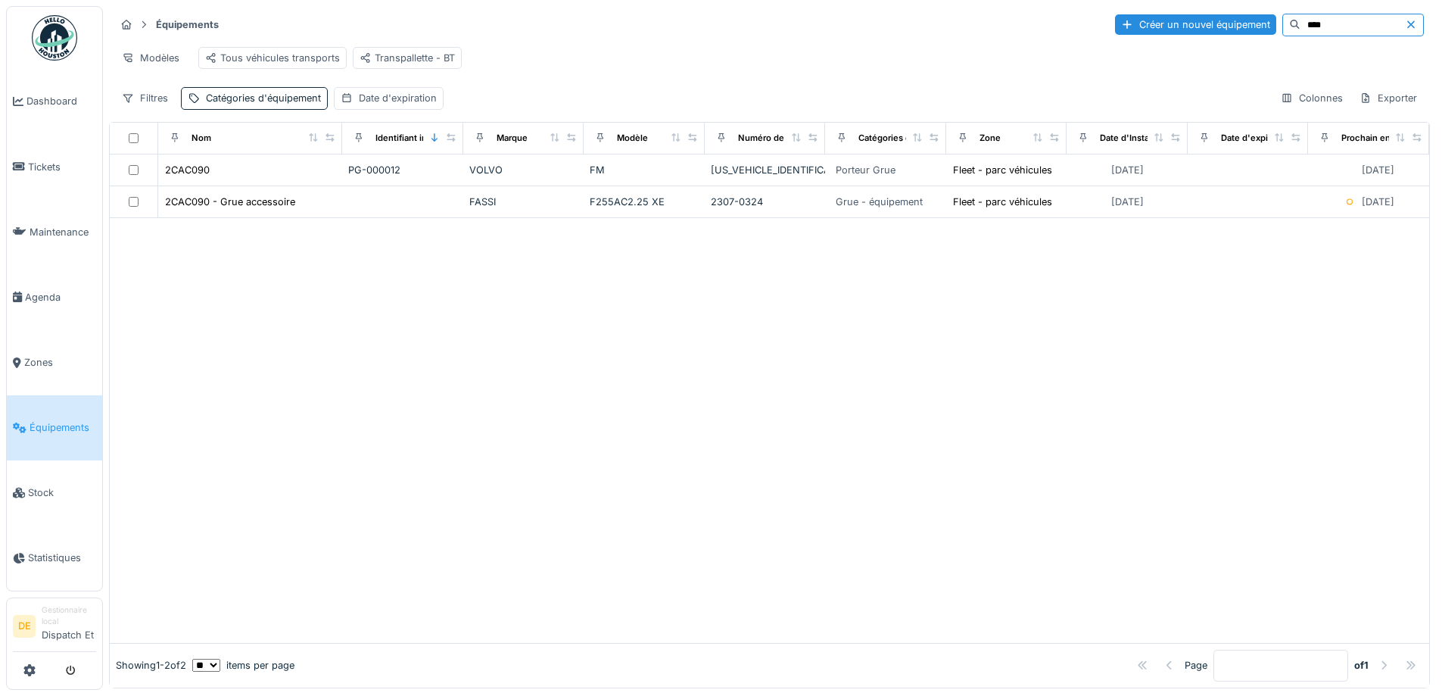
type input "****"
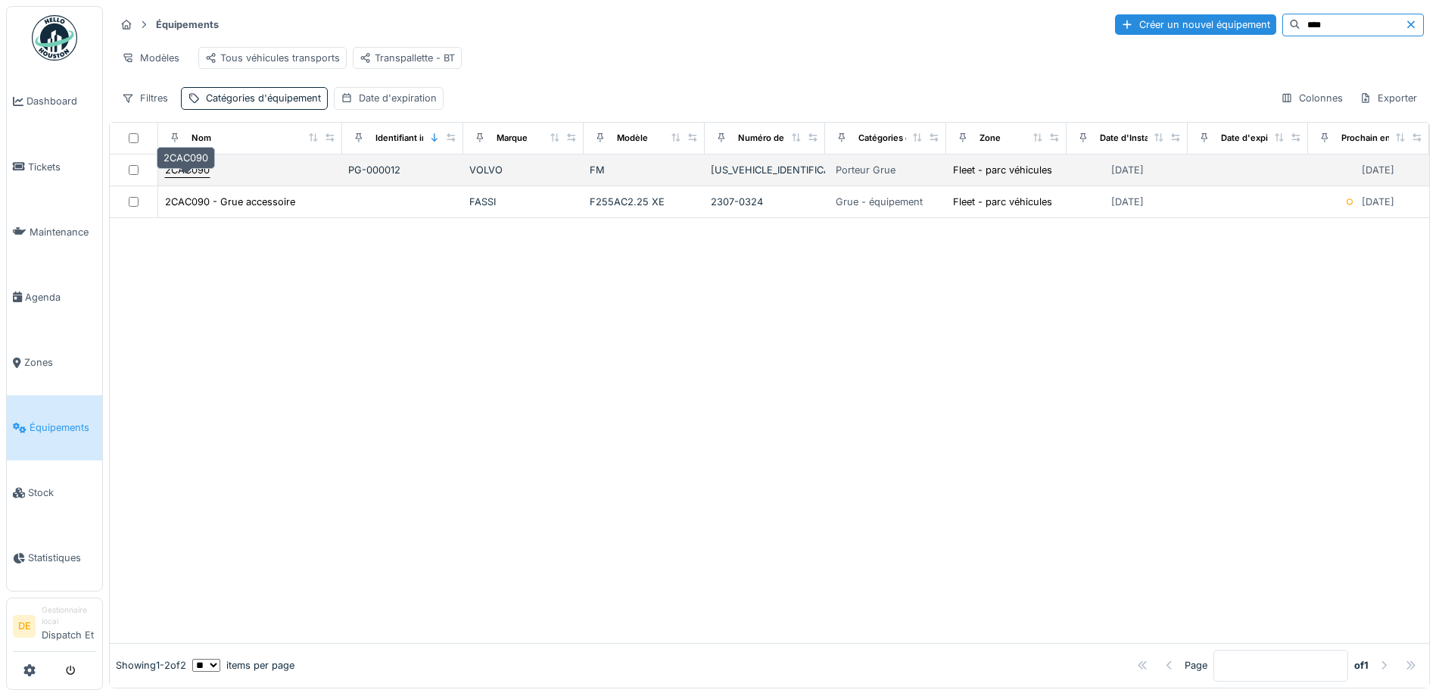
click at [186, 177] on div "2CAC090" at bounding box center [187, 170] width 45 height 14
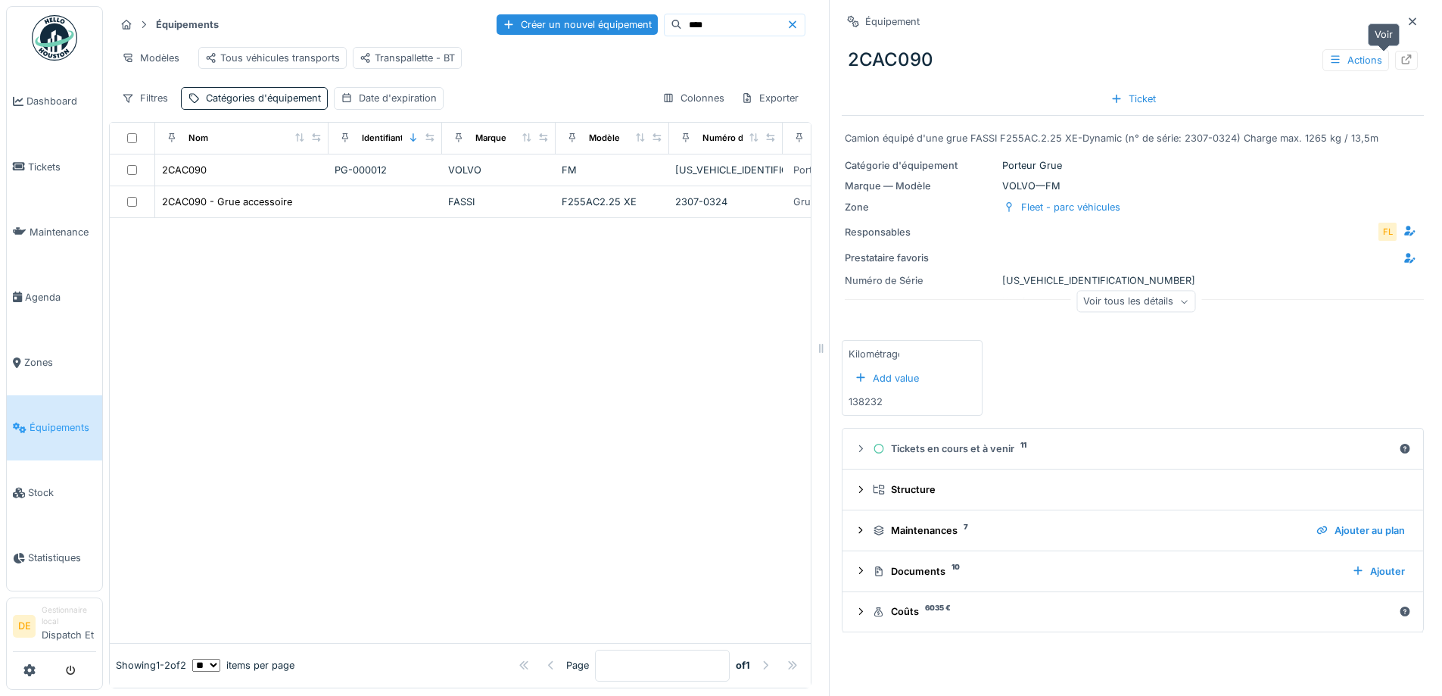
click at [1401, 58] on icon at bounding box center [1407, 60] width 12 height 10
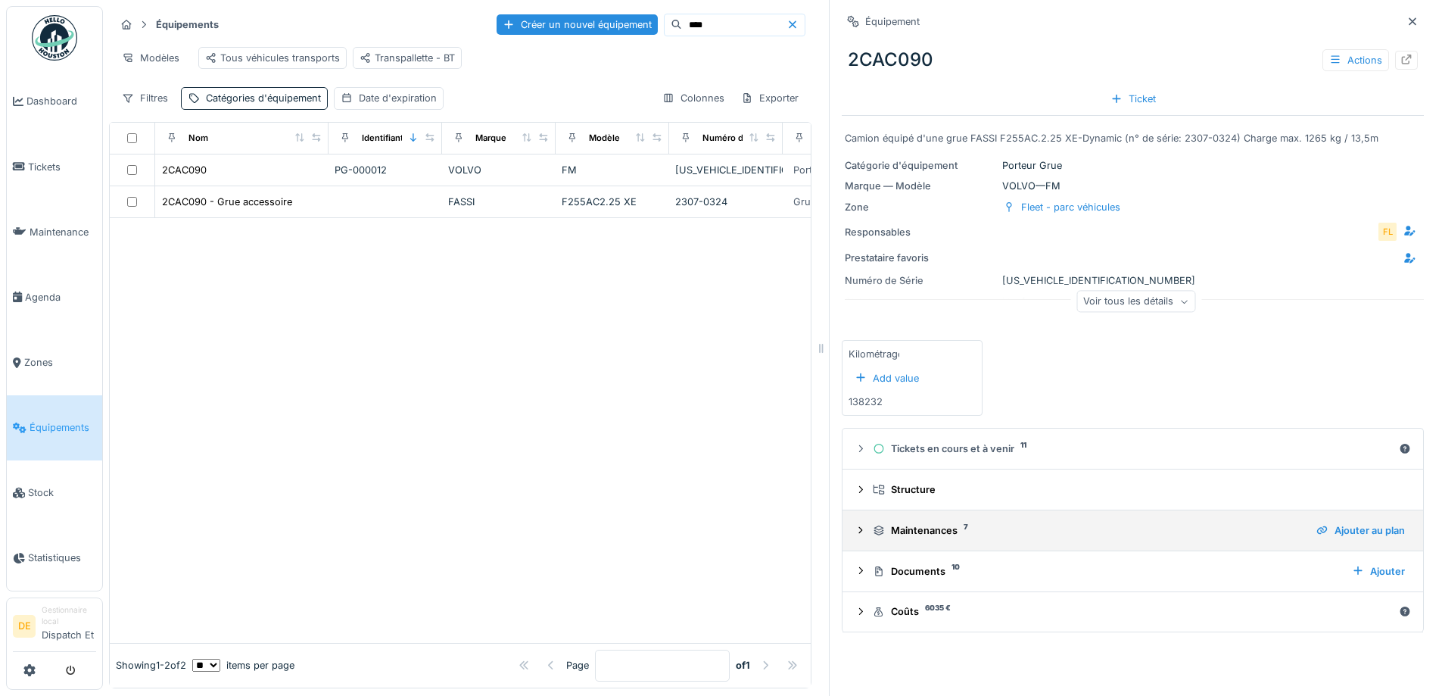
click at [855, 535] on icon at bounding box center [861, 530] width 12 height 10
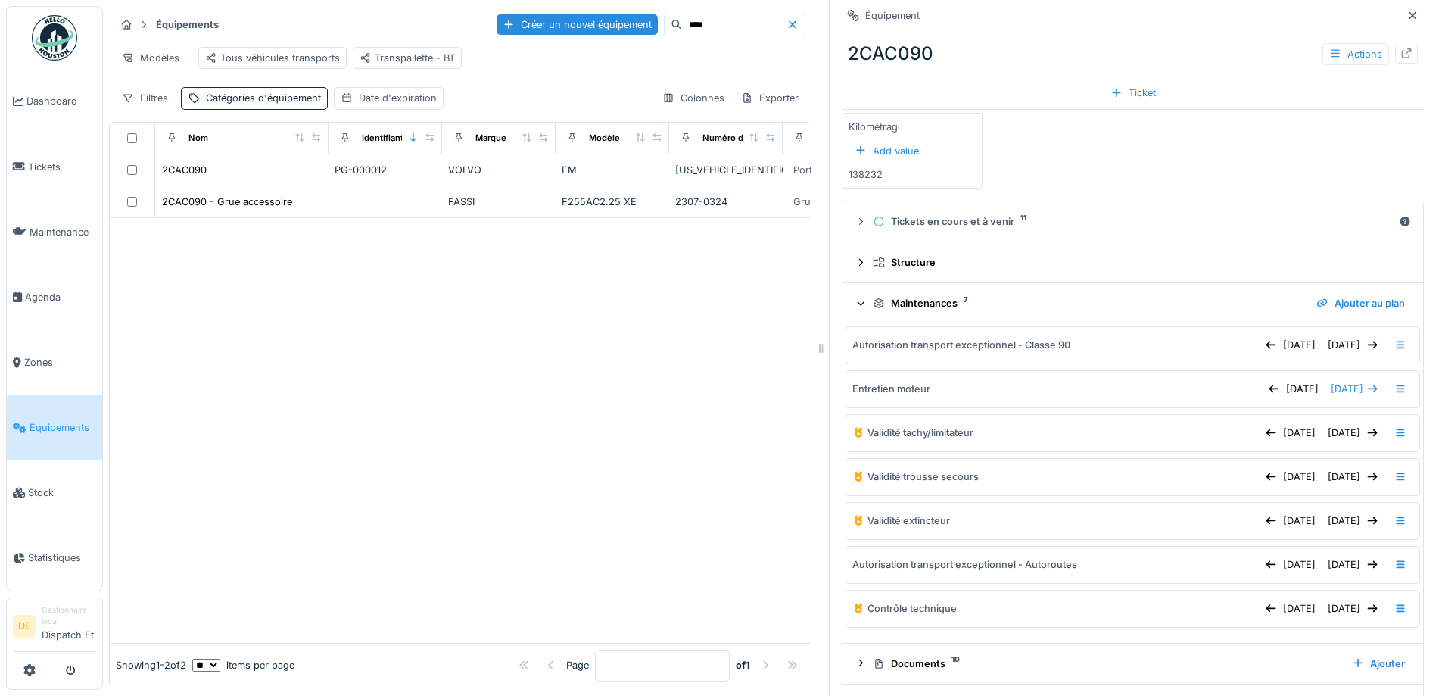
scroll to position [270, 0]
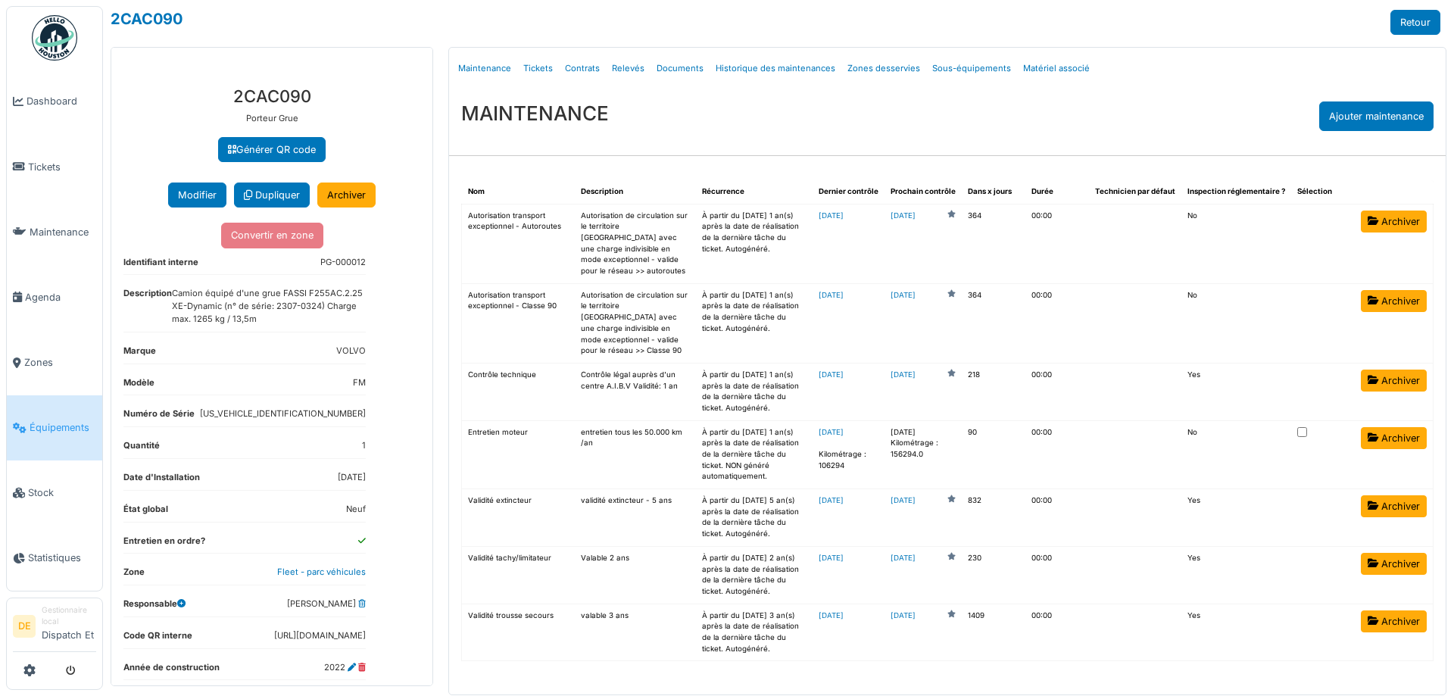
click at [62, 426] on span "Équipements" at bounding box center [63, 427] width 67 height 14
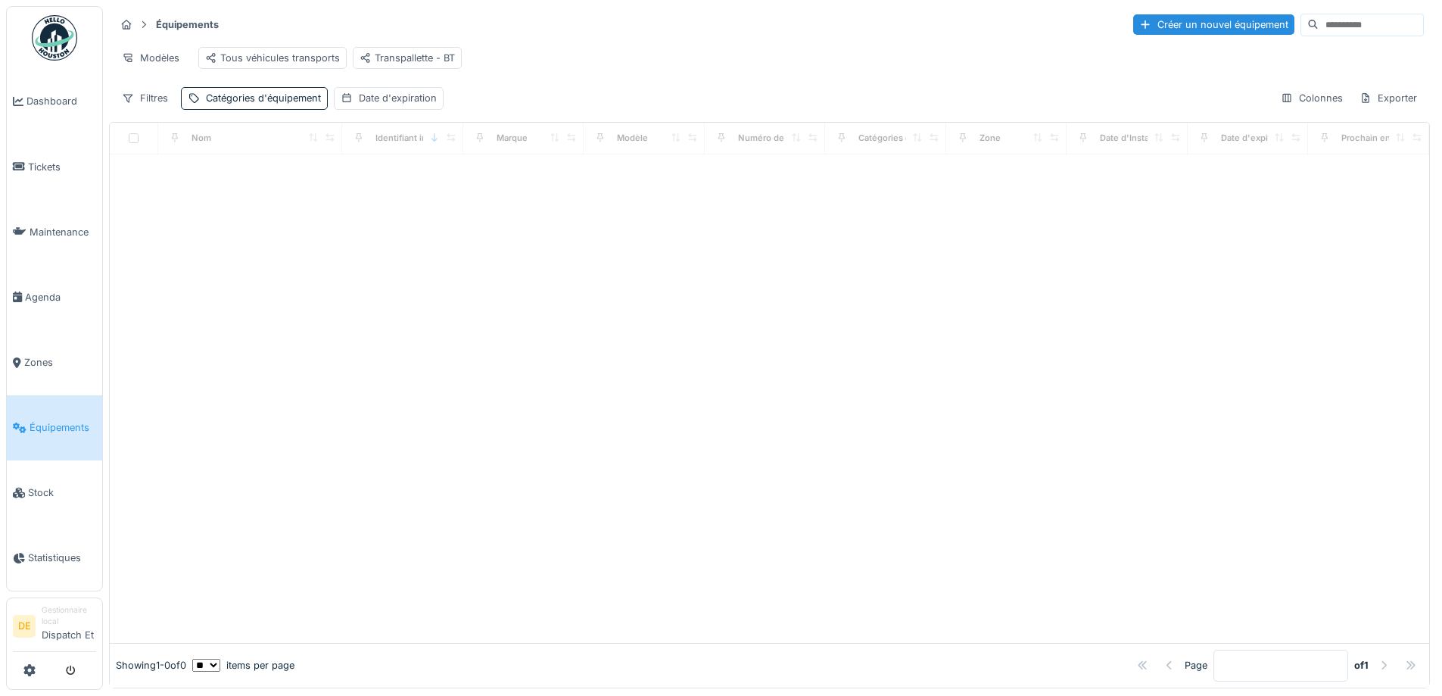
click at [1319, 30] on input at bounding box center [1371, 24] width 104 height 21
type input "****"
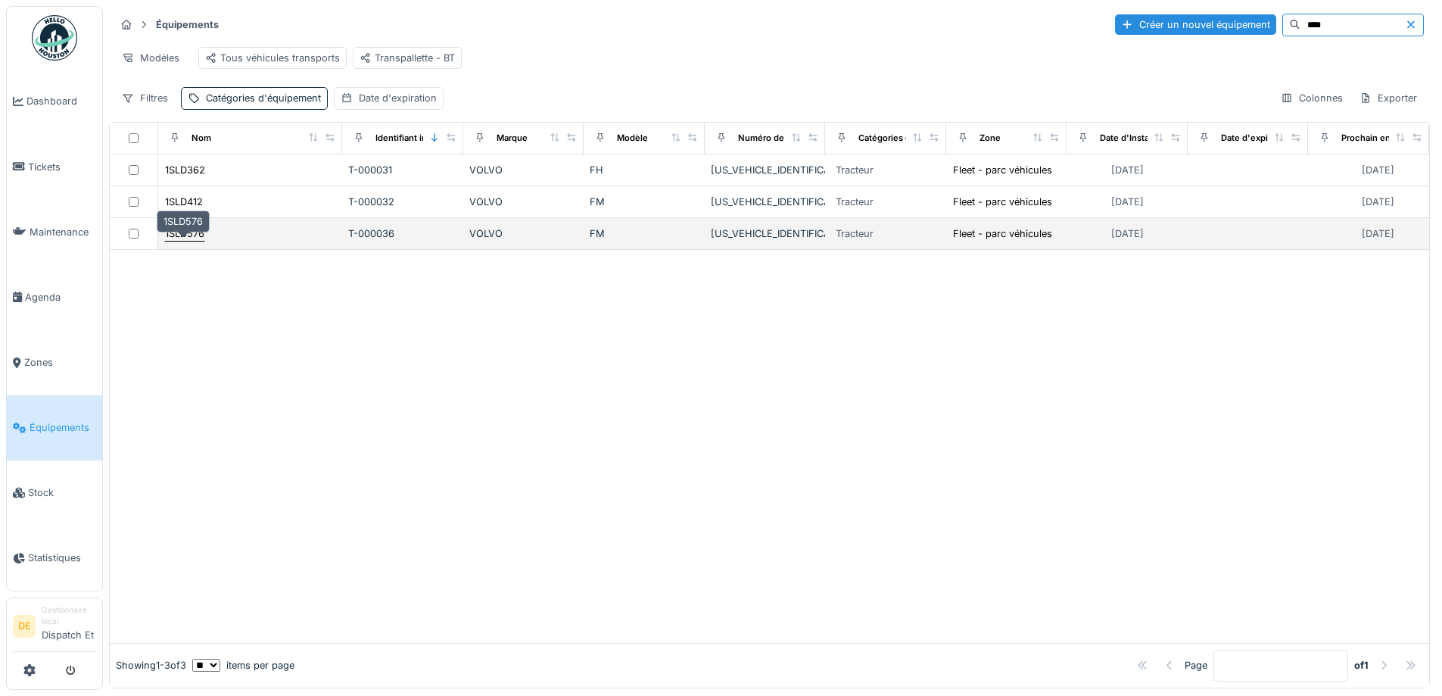
click at [180, 241] on div "1SLD576" at bounding box center [184, 233] width 39 height 14
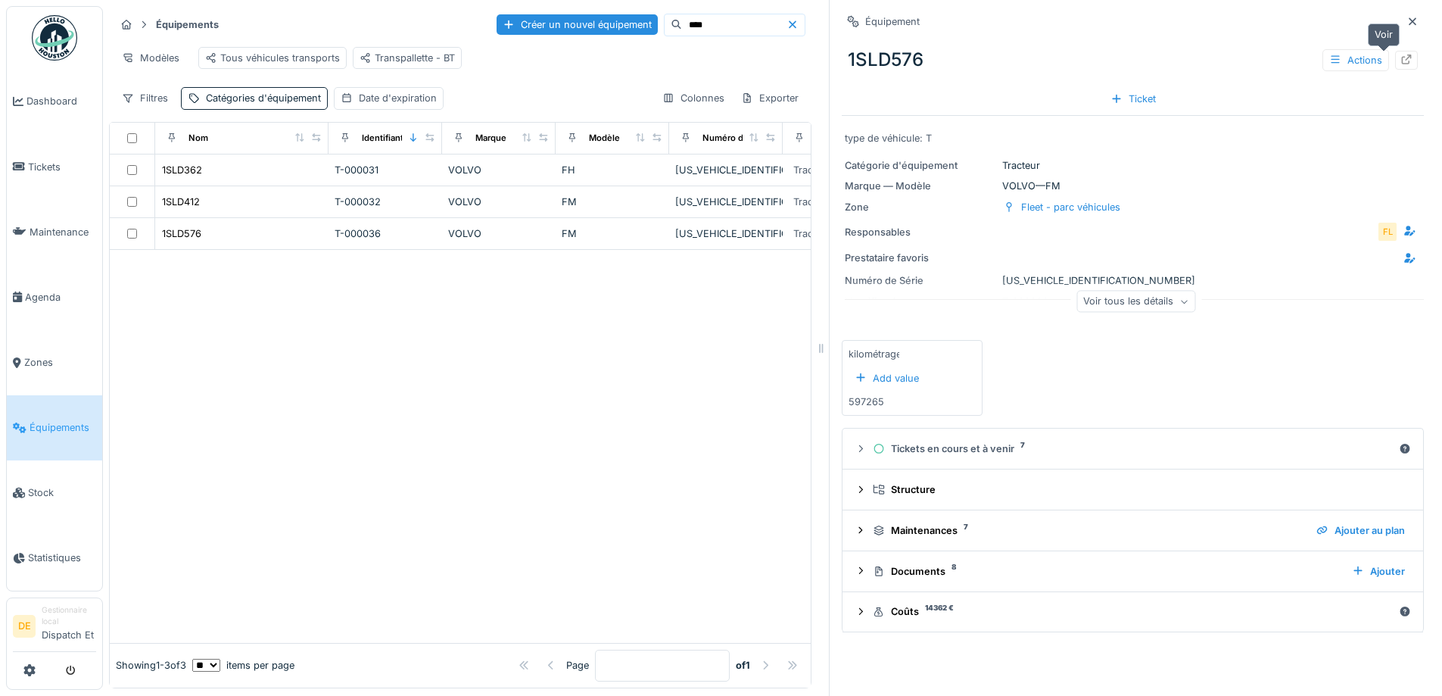
click at [1395, 51] on div at bounding box center [1406, 60] width 23 height 19
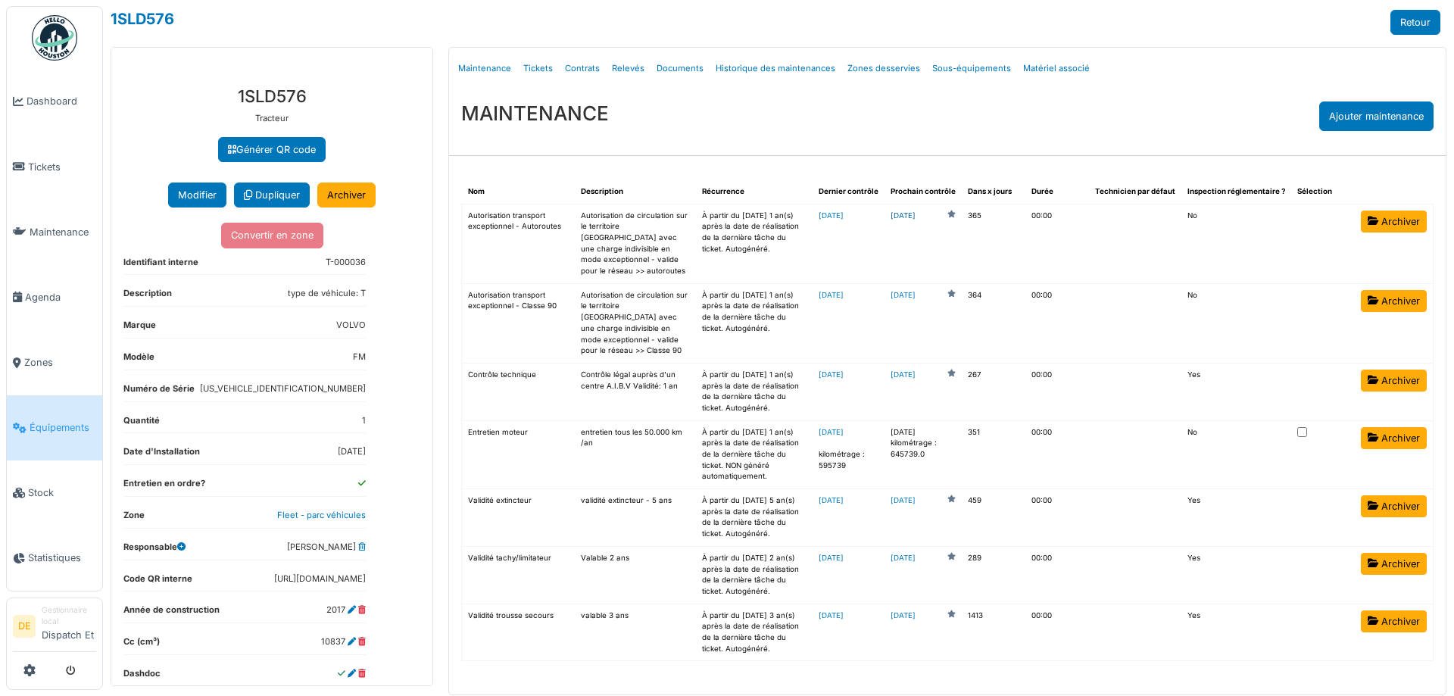
click at [915, 214] on link "[DATE]" at bounding box center [902, 215] width 25 height 11
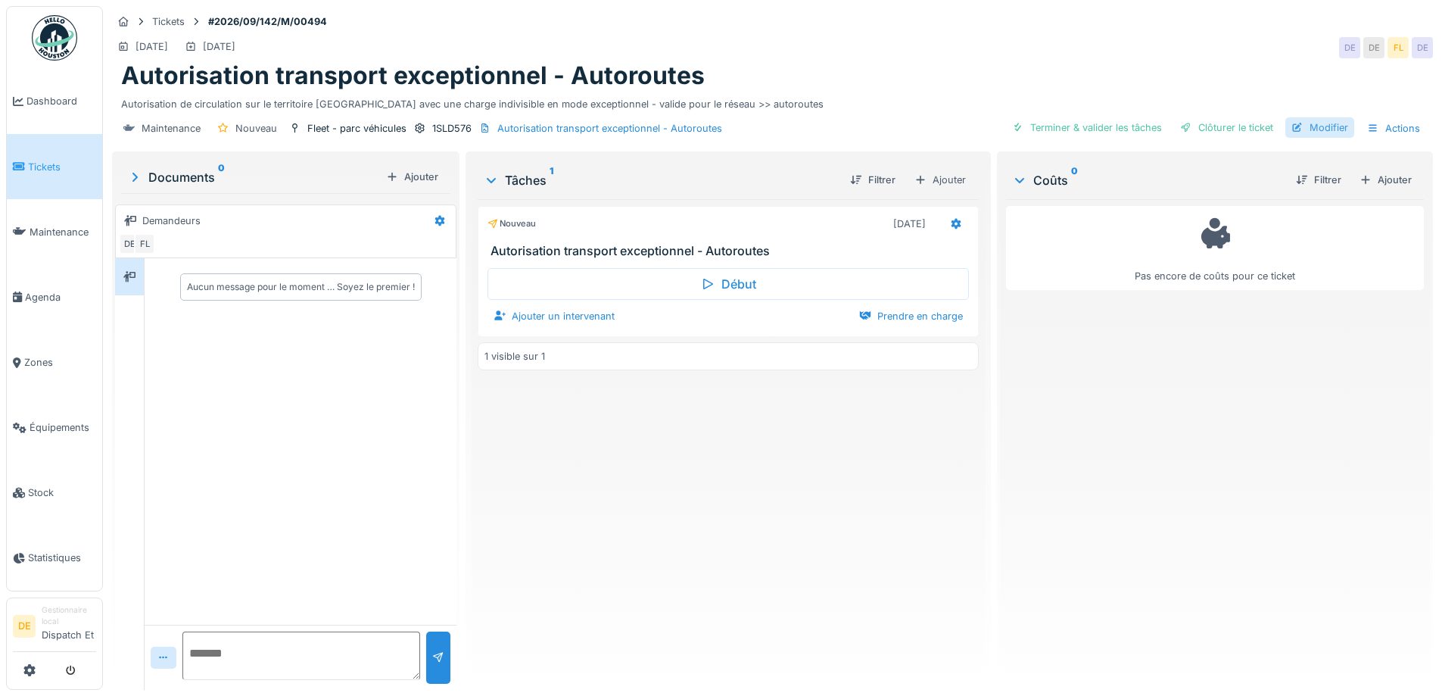
click at [1315, 128] on div "Modifier" at bounding box center [1320, 127] width 69 height 20
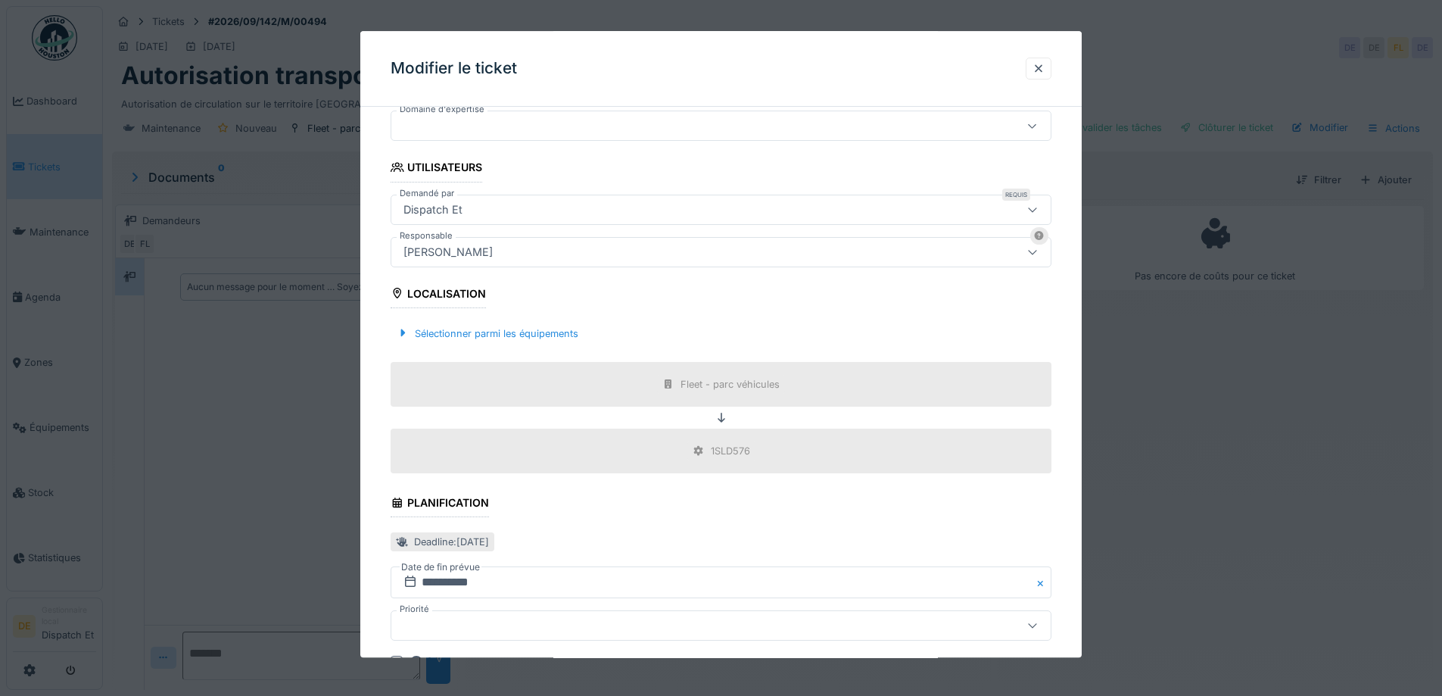
scroll to position [379, 0]
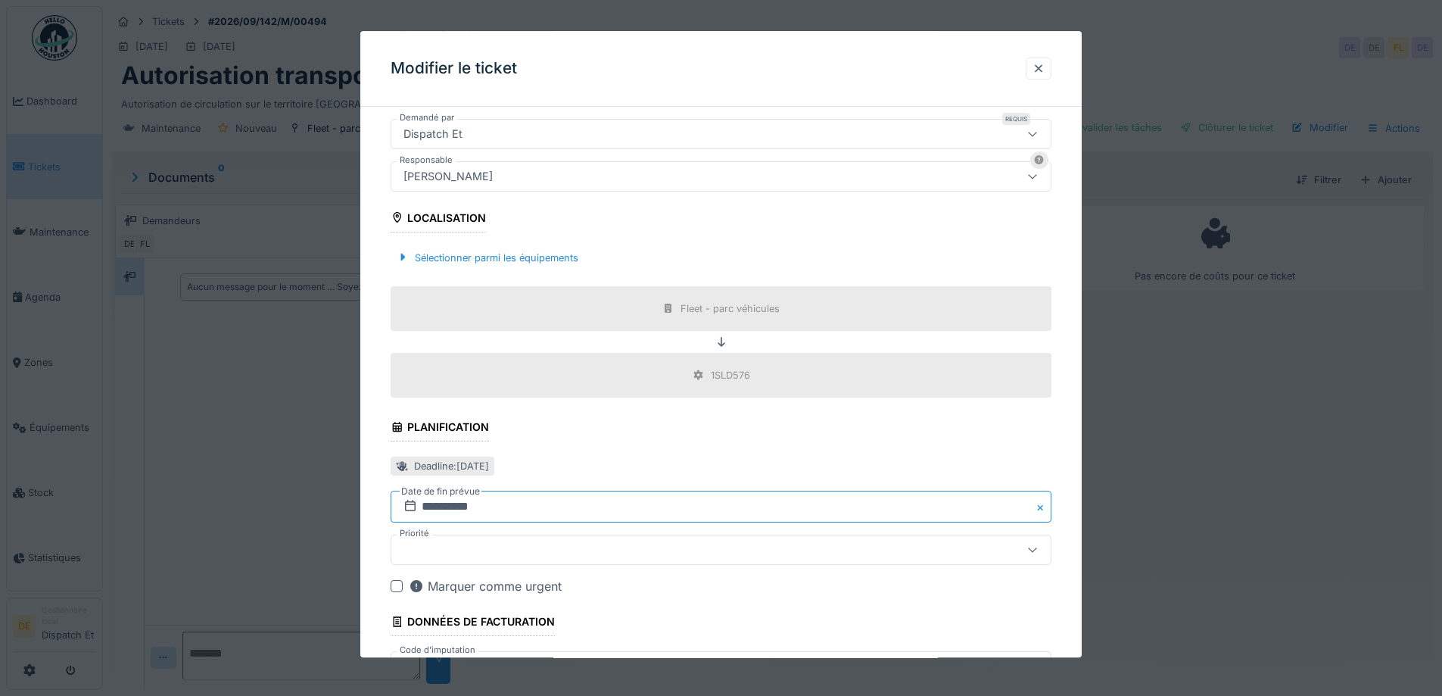
click at [426, 508] on input "**********" at bounding box center [721, 507] width 661 height 32
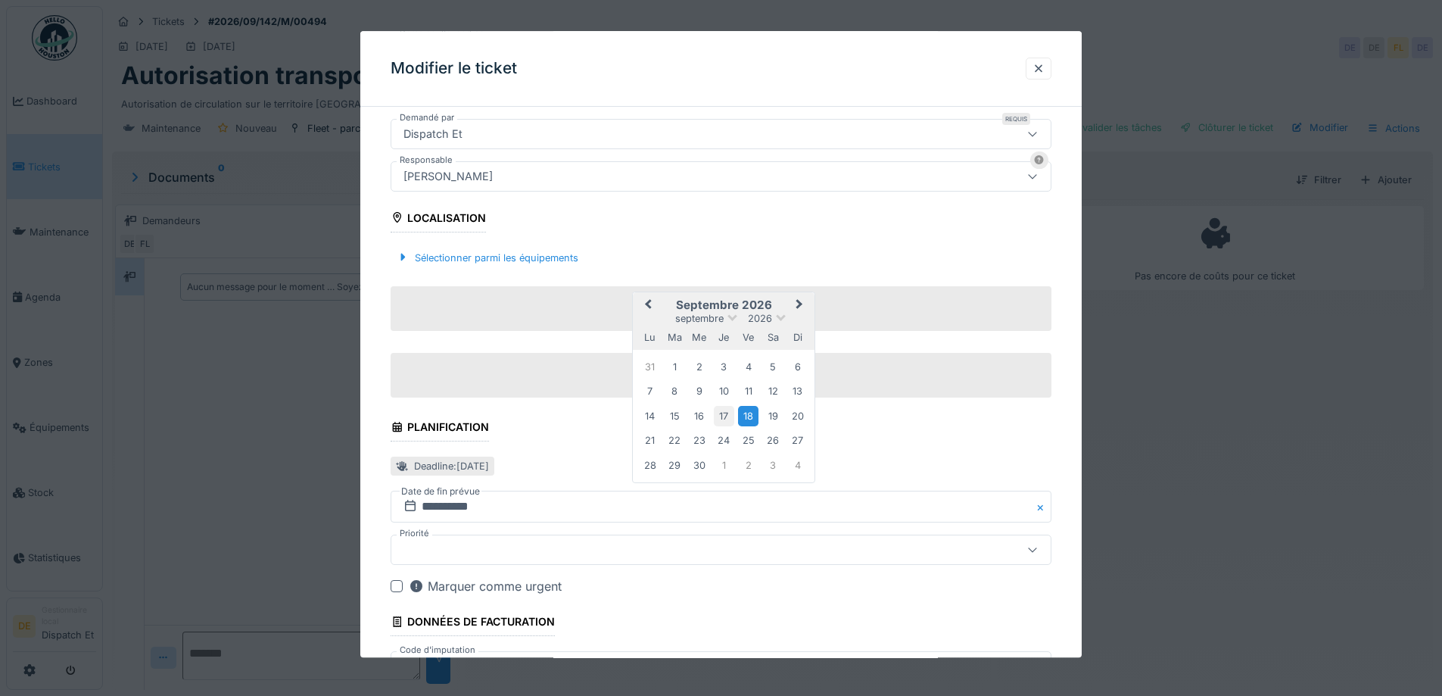
click at [726, 416] on div "17" at bounding box center [724, 416] width 20 height 20
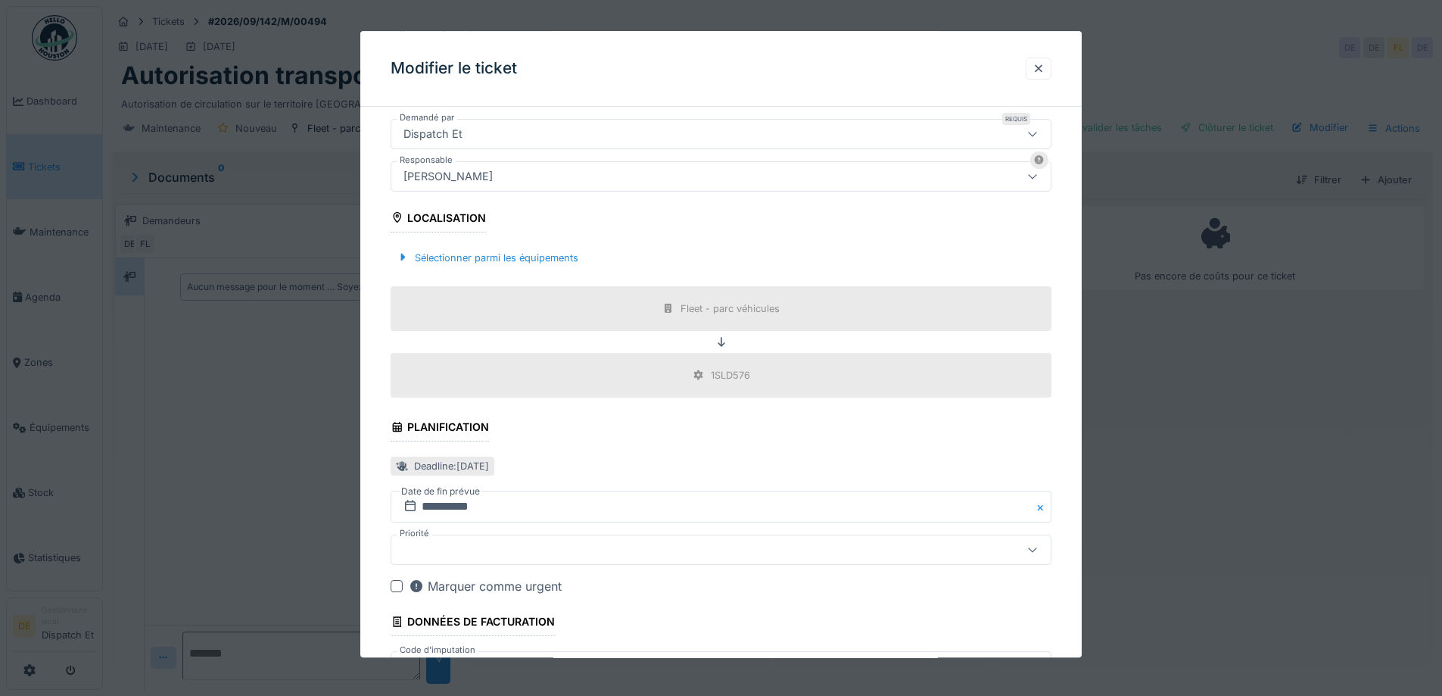
scroll to position [11, 0]
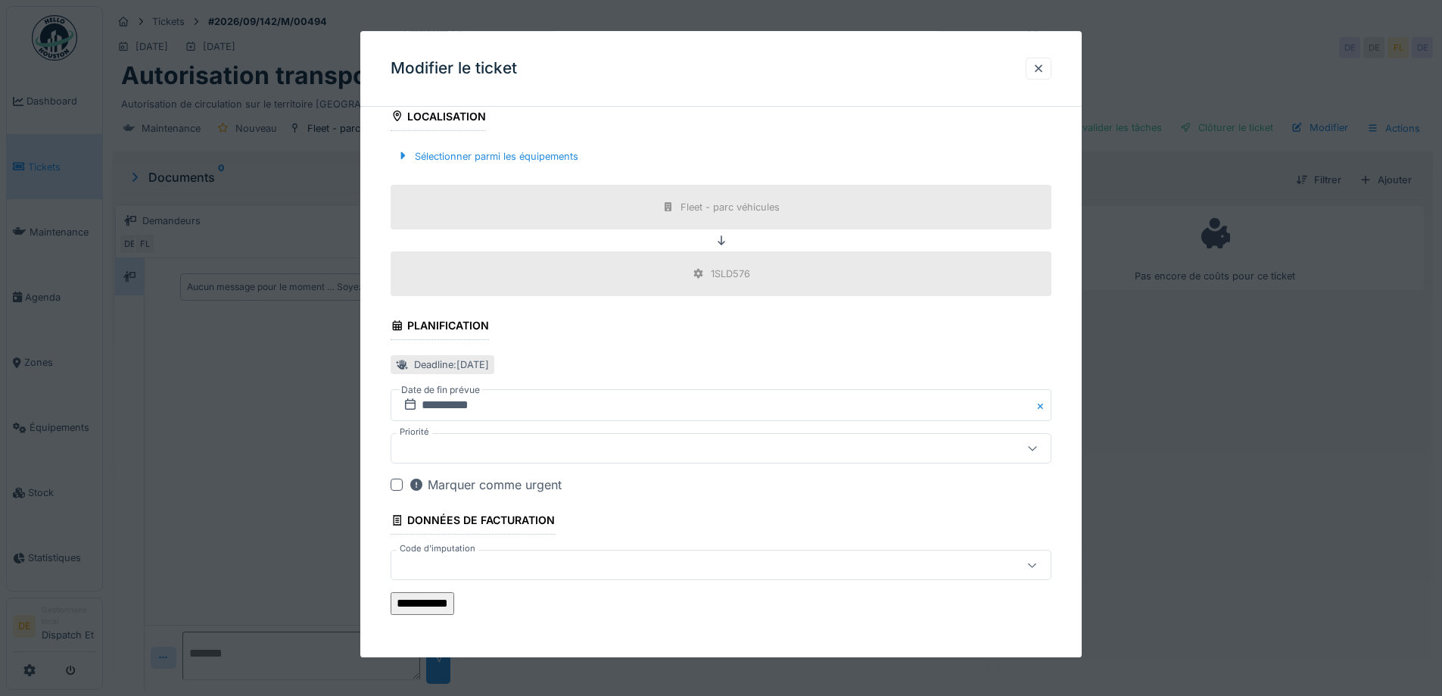
click at [454, 598] on input "**********" at bounding box center [423, 604] width 64 height 23
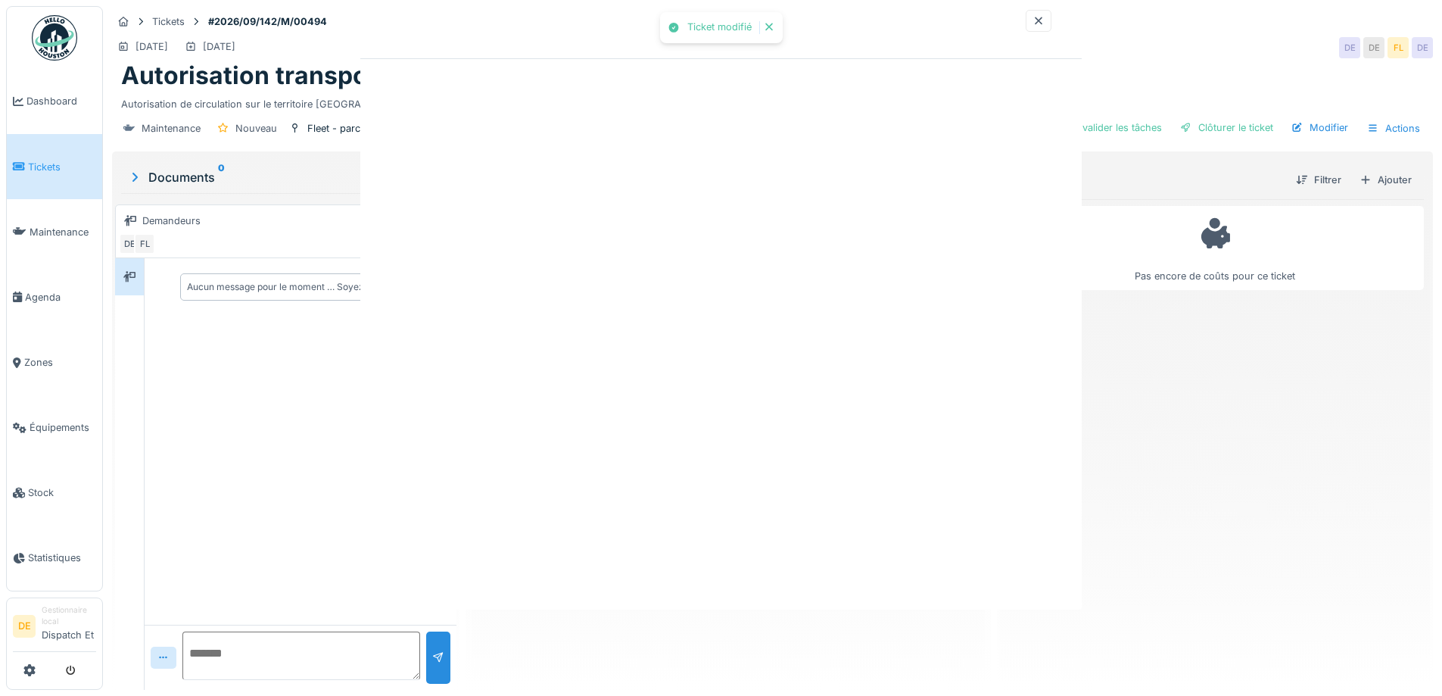
scroll to position [0, 0]
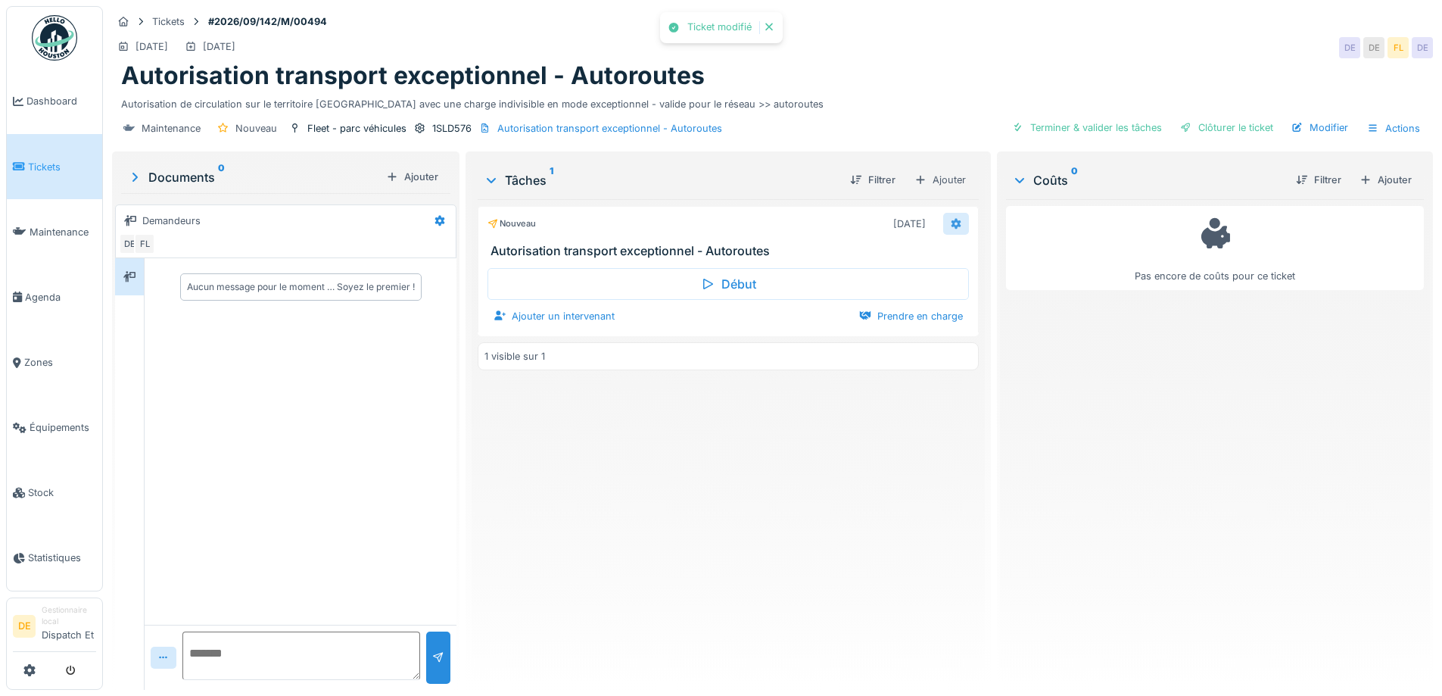
click at [951, 219] on icon at bounding box center [956, 224] width 10 height 11
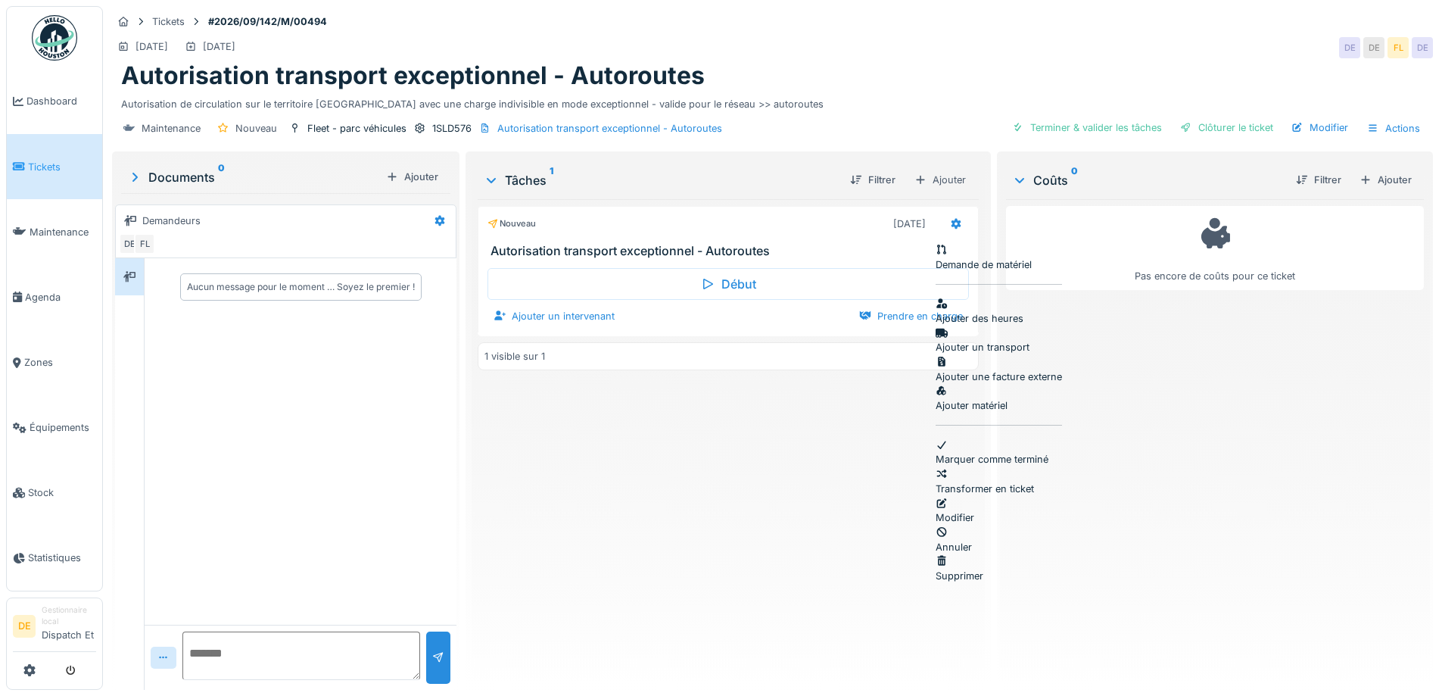
click at [1012, 496] on div "Modifier" at bounding box center [999, 510] width 126 height 29
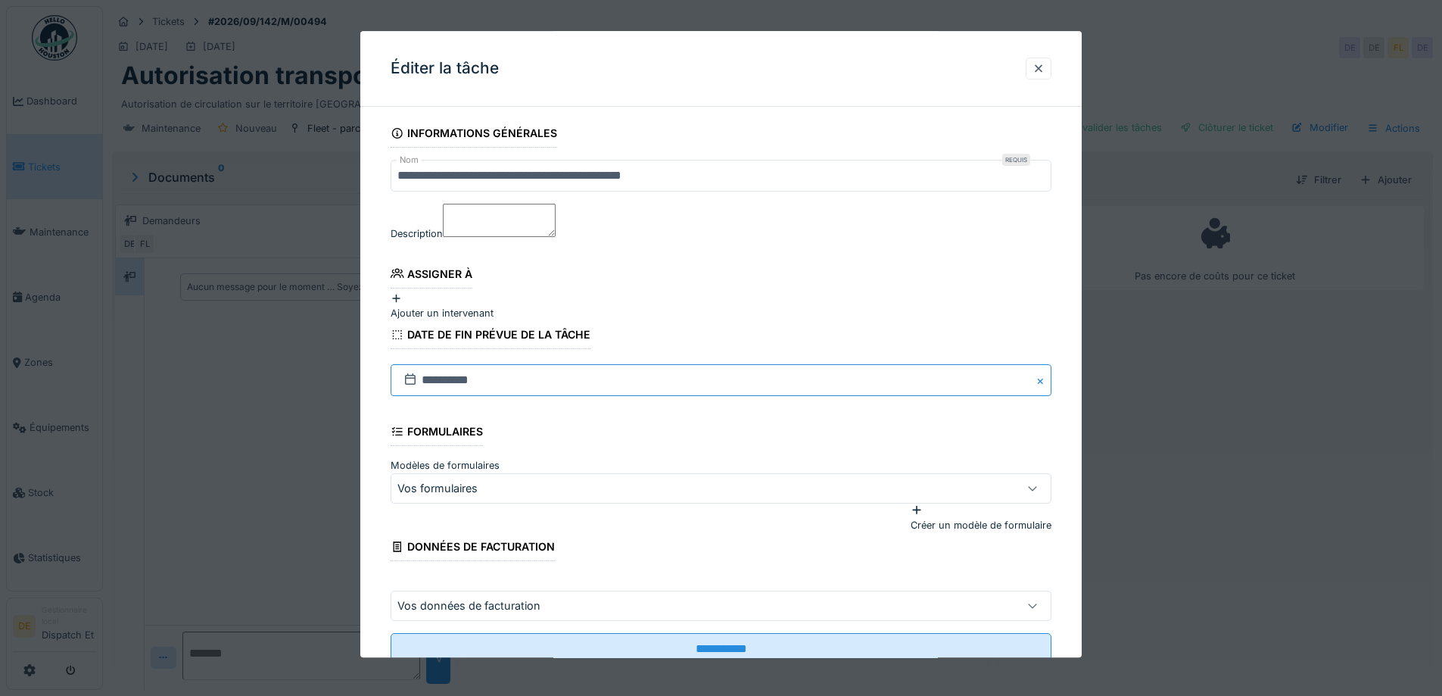
click at [426, 397] on input "**********" at bounding box center [721, 381] width 661 height 32
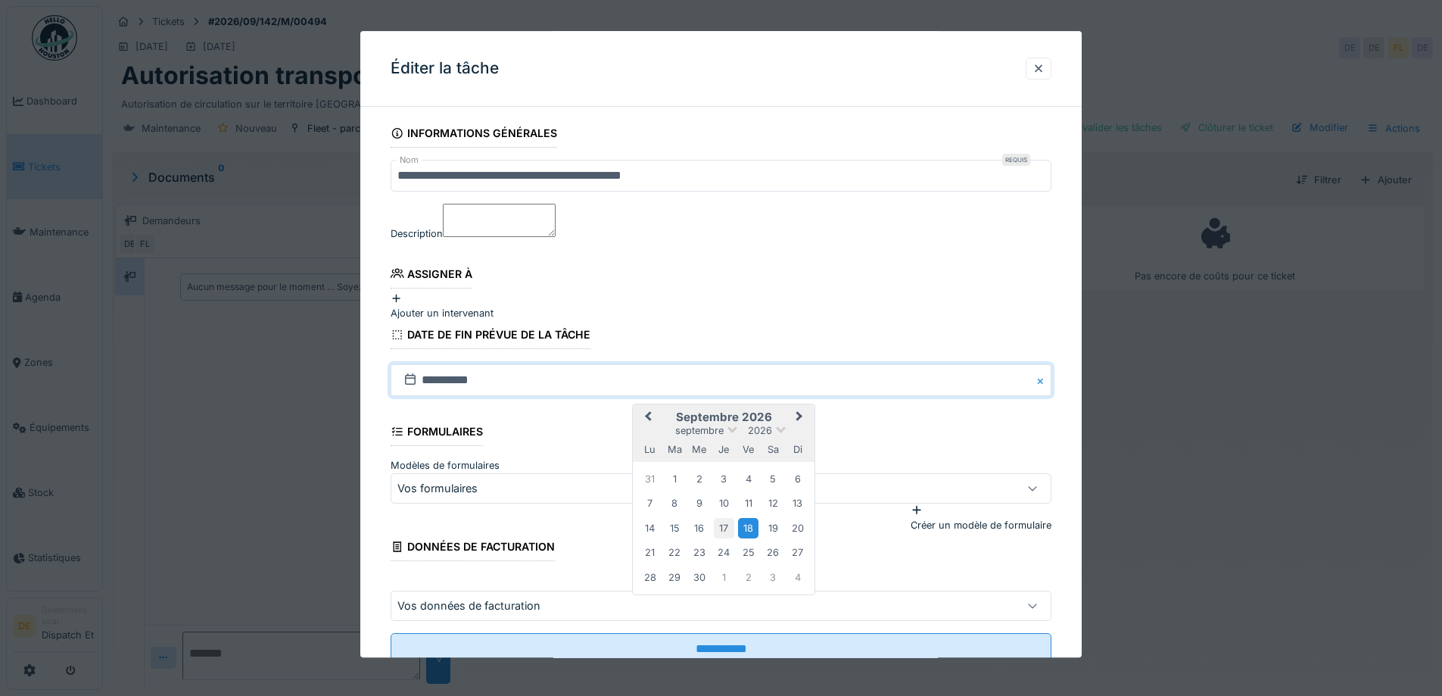
click at [728, 538] on div "17" at bounding box center [724, 528] width 20 height 20
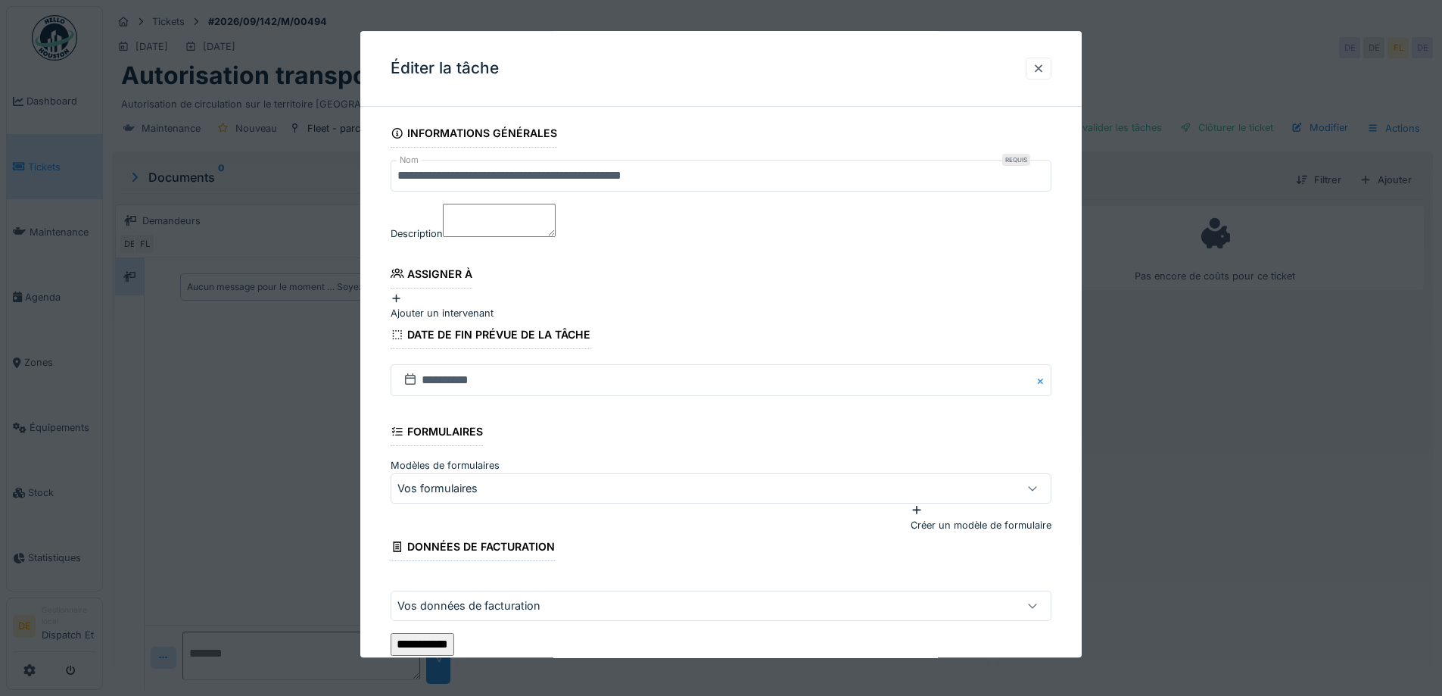
click at [454, 651] on input "**********" at bounding box center [423, 645] width 64 height 23
